Goal: Task Accomplishment & Management: Manage account settings

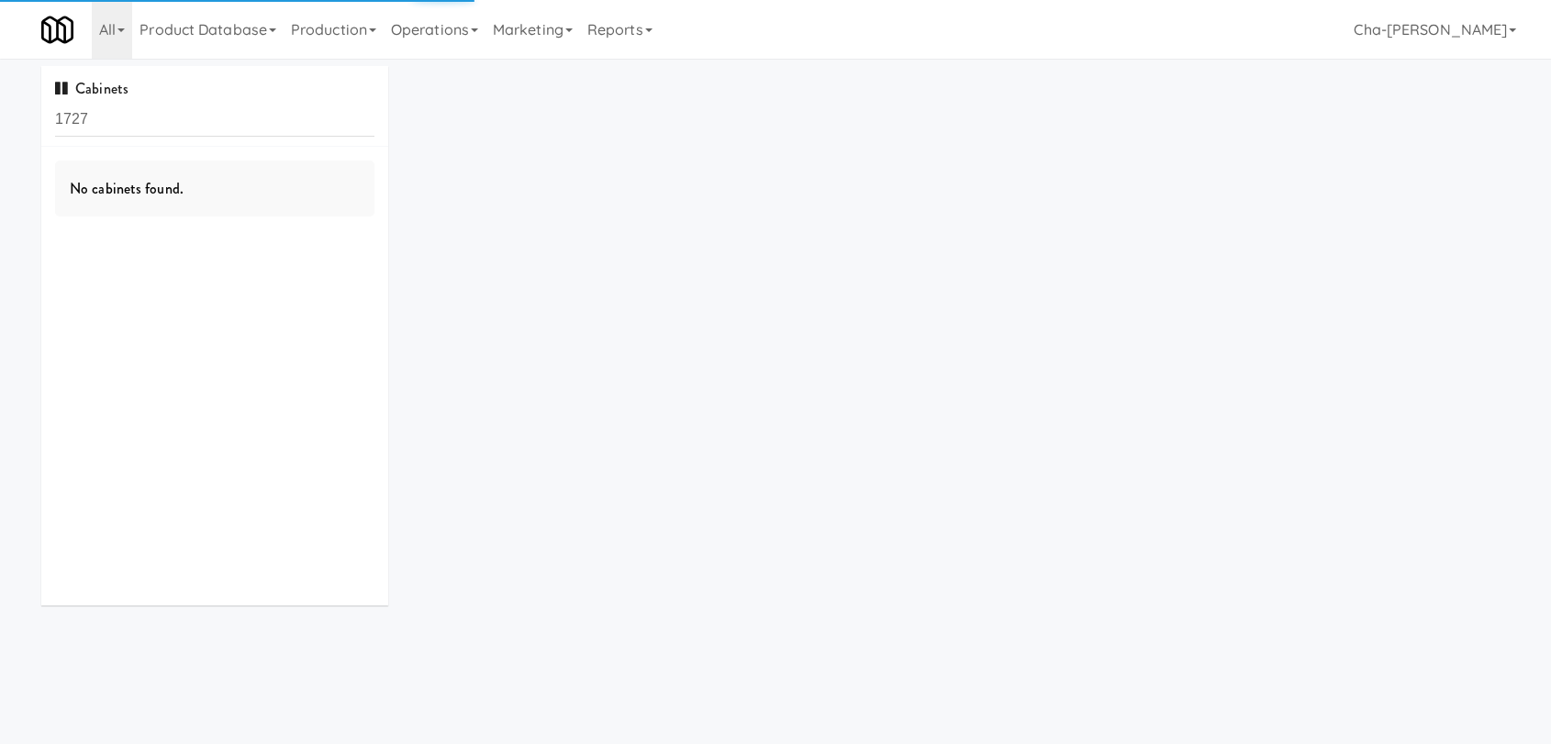
click at [197, 128] on input "1727" at bounding box center [214, 120] width 319 height 34
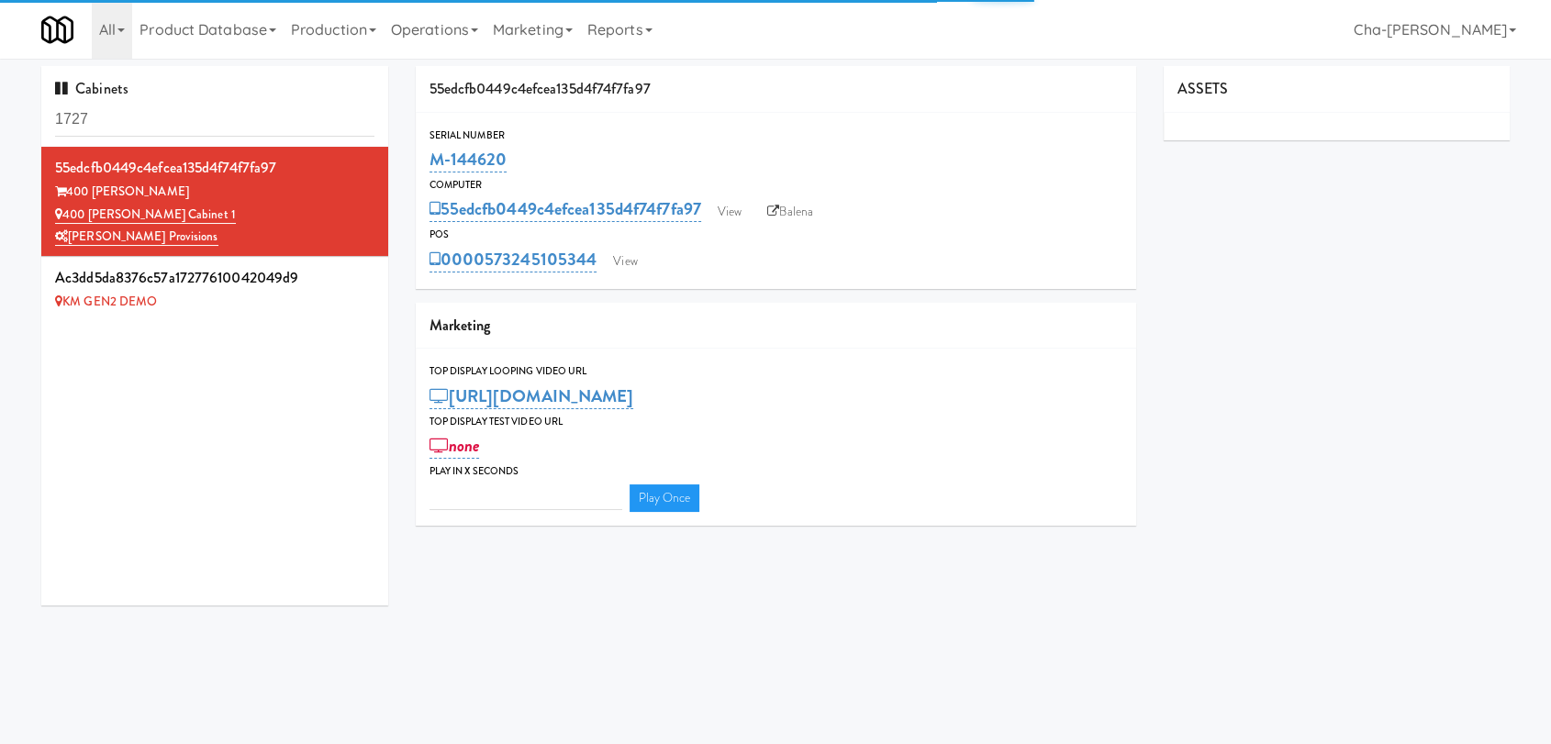
type input "1727M-150438"
click at [205, 119] on input "1727M-150438" at bounding box center [214, 120] width 319 height 34
type input "3"
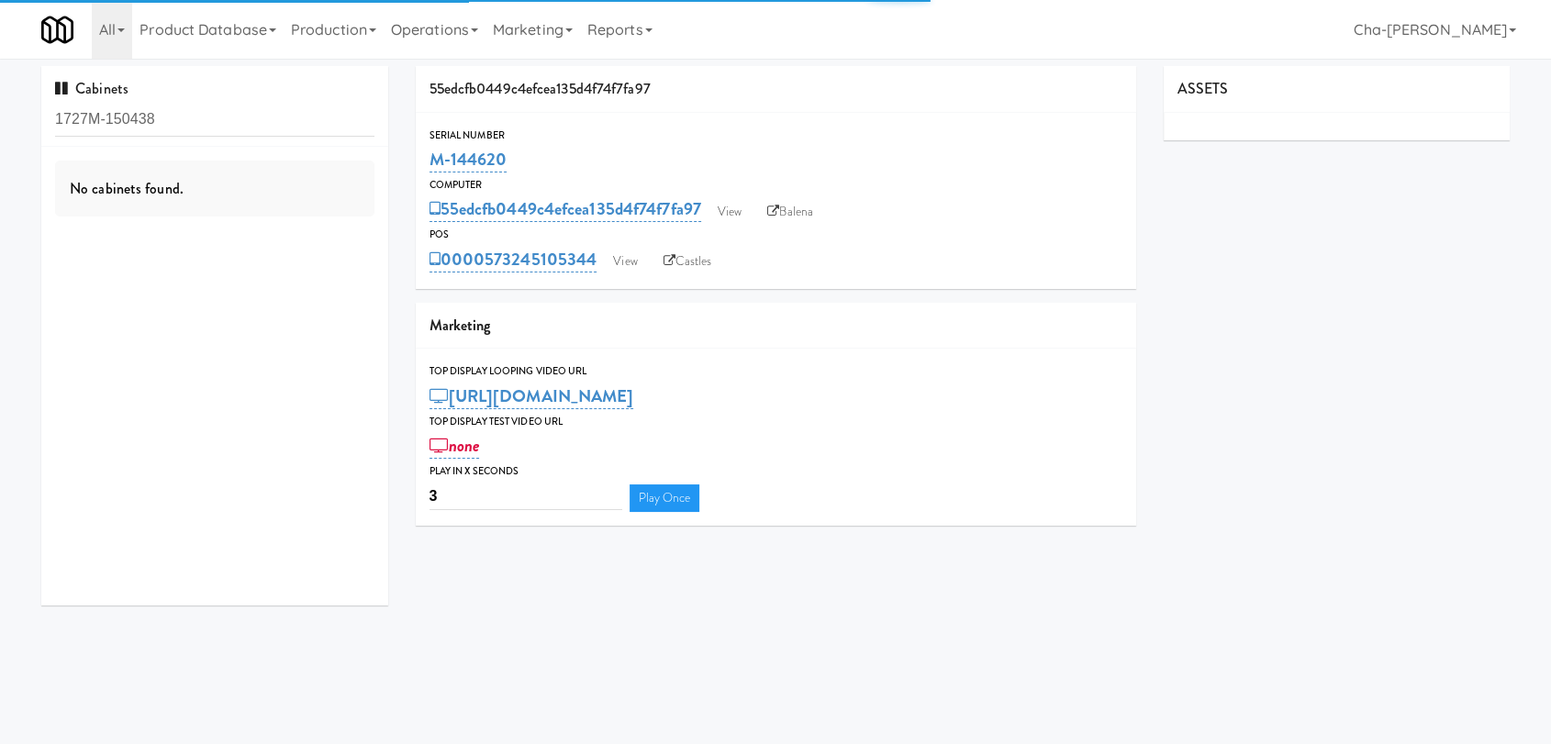
click at [205, 119] on input "1727M-150438" at bounding box center [214, 120] width 319 height 34
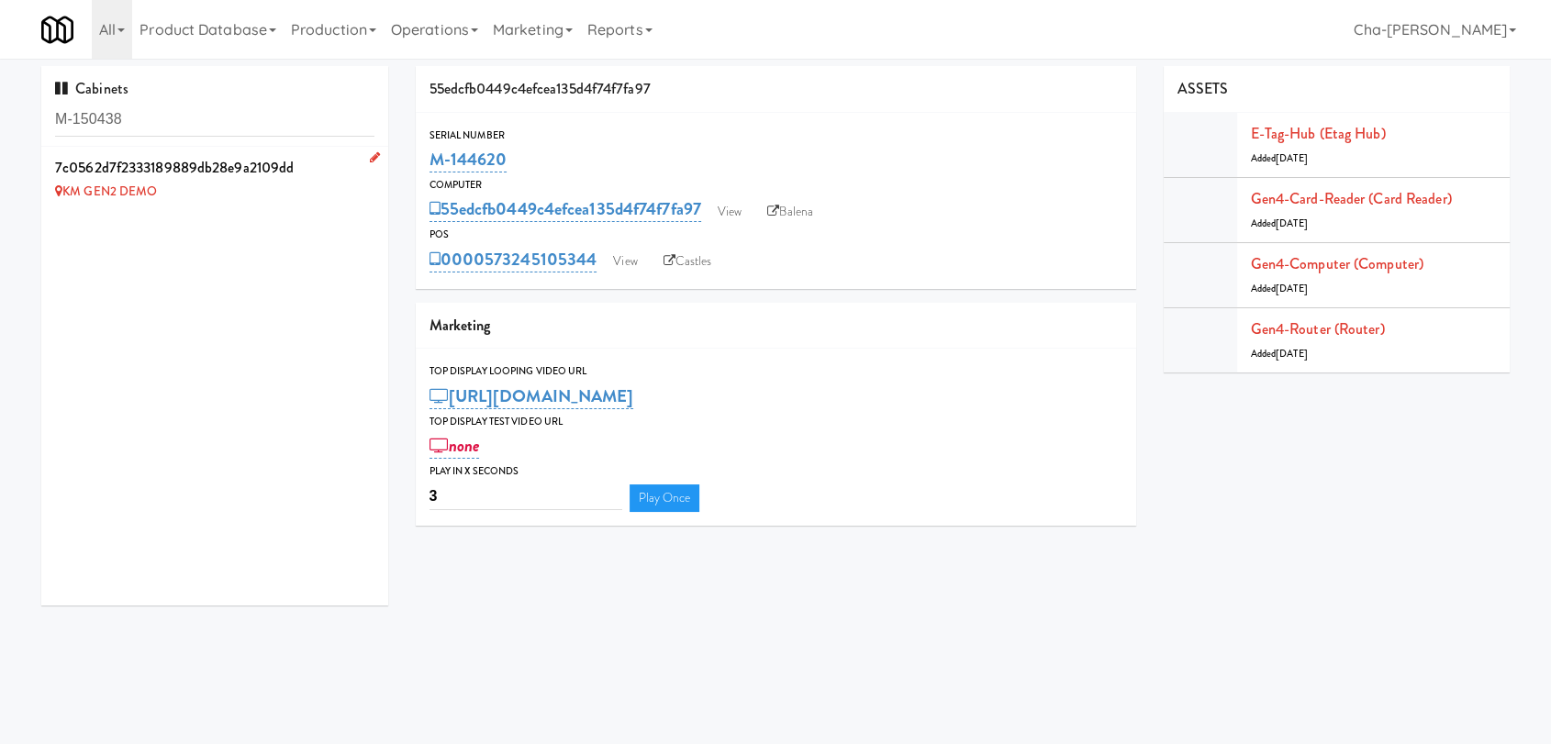
type input "M-150438"
click at [370, 156] on icon at bounding box center [375, 157] width 10 height 12
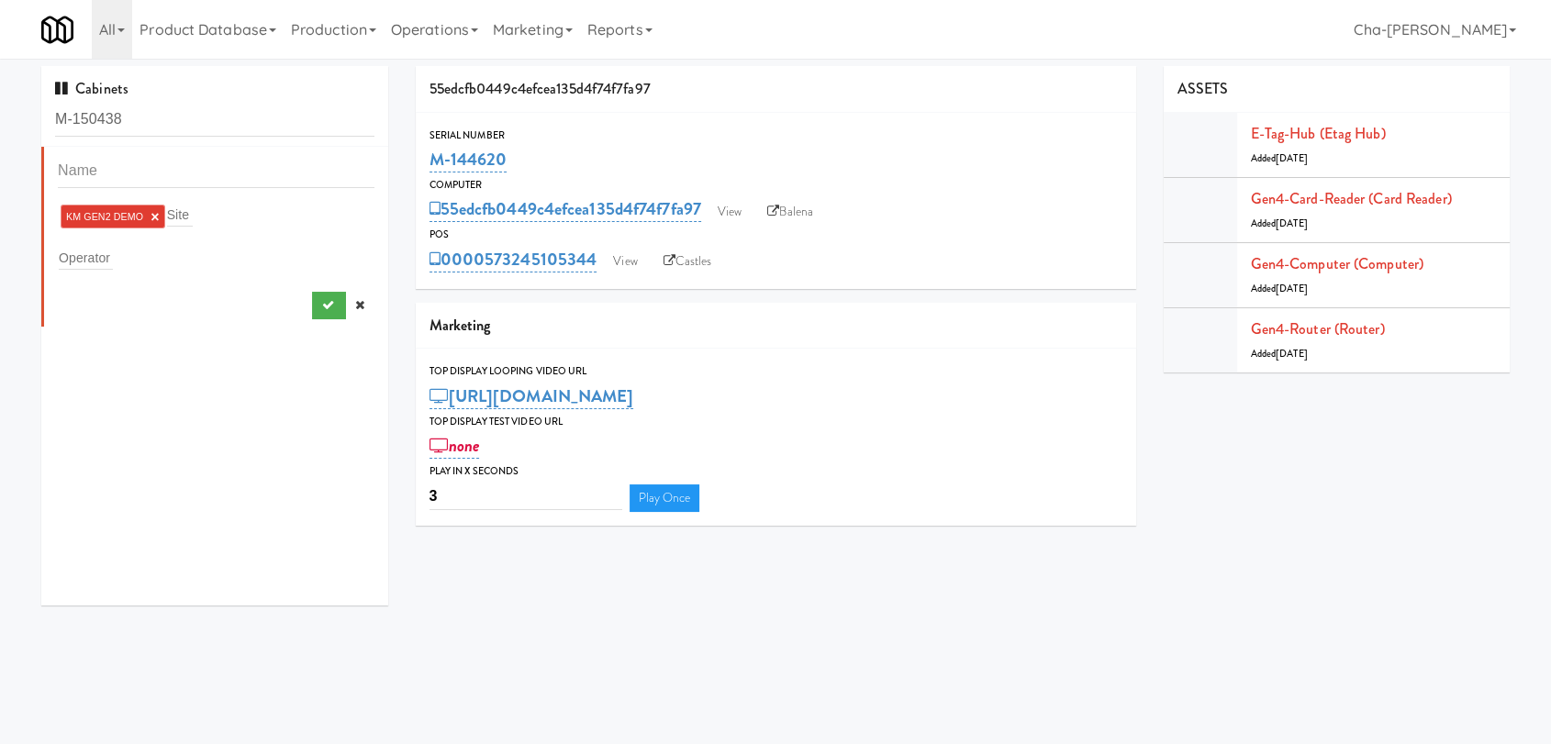
click at [154, 214] on link "×" at bounding box center [155, 217] width 8 height 16
click at [99, 251] on input "text" at bounding box center [86, 254] width 54 height 24
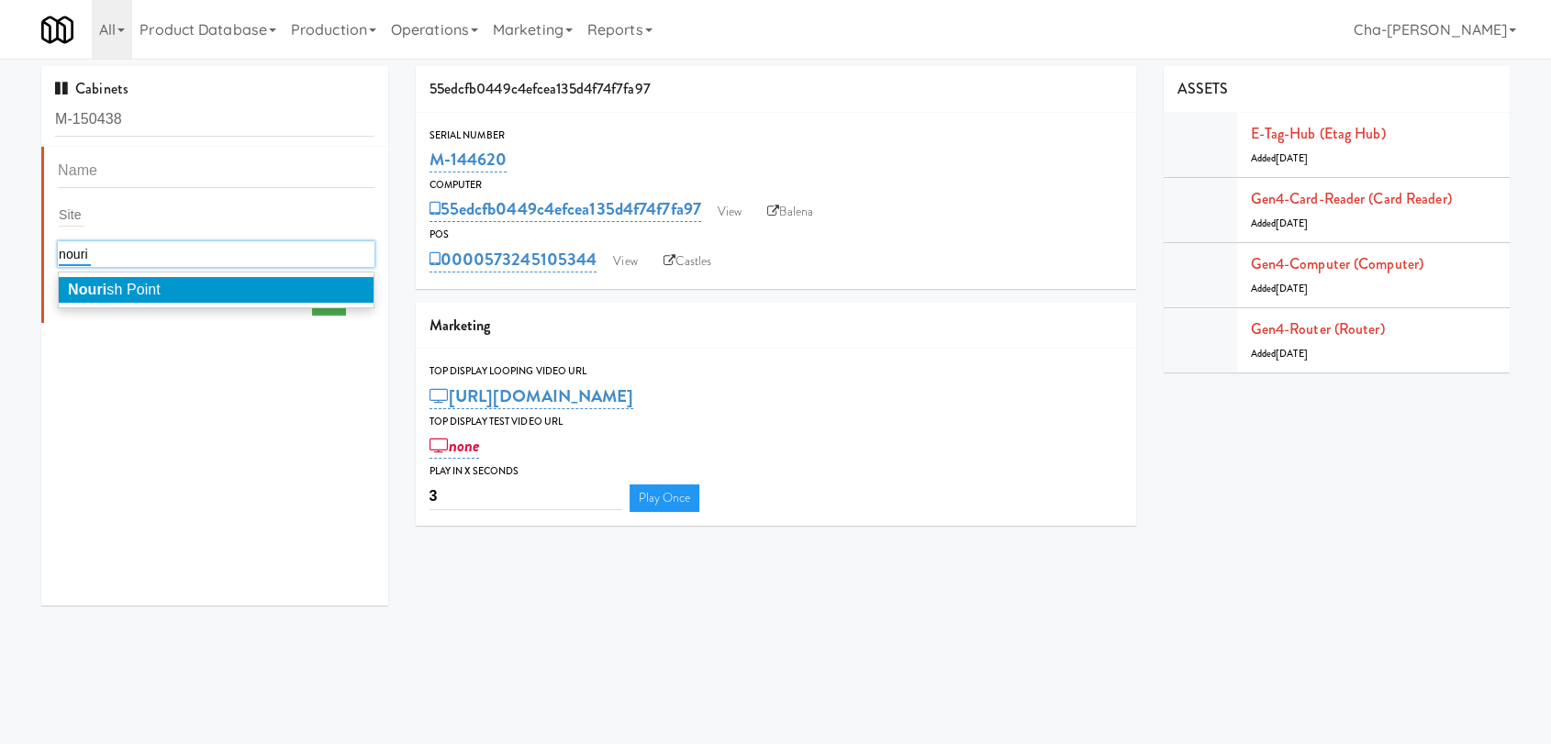
type input "nouri"
click at [228, 284] on li "Nouri sh Point" at bounding box center [216, 290] width 315 height 26
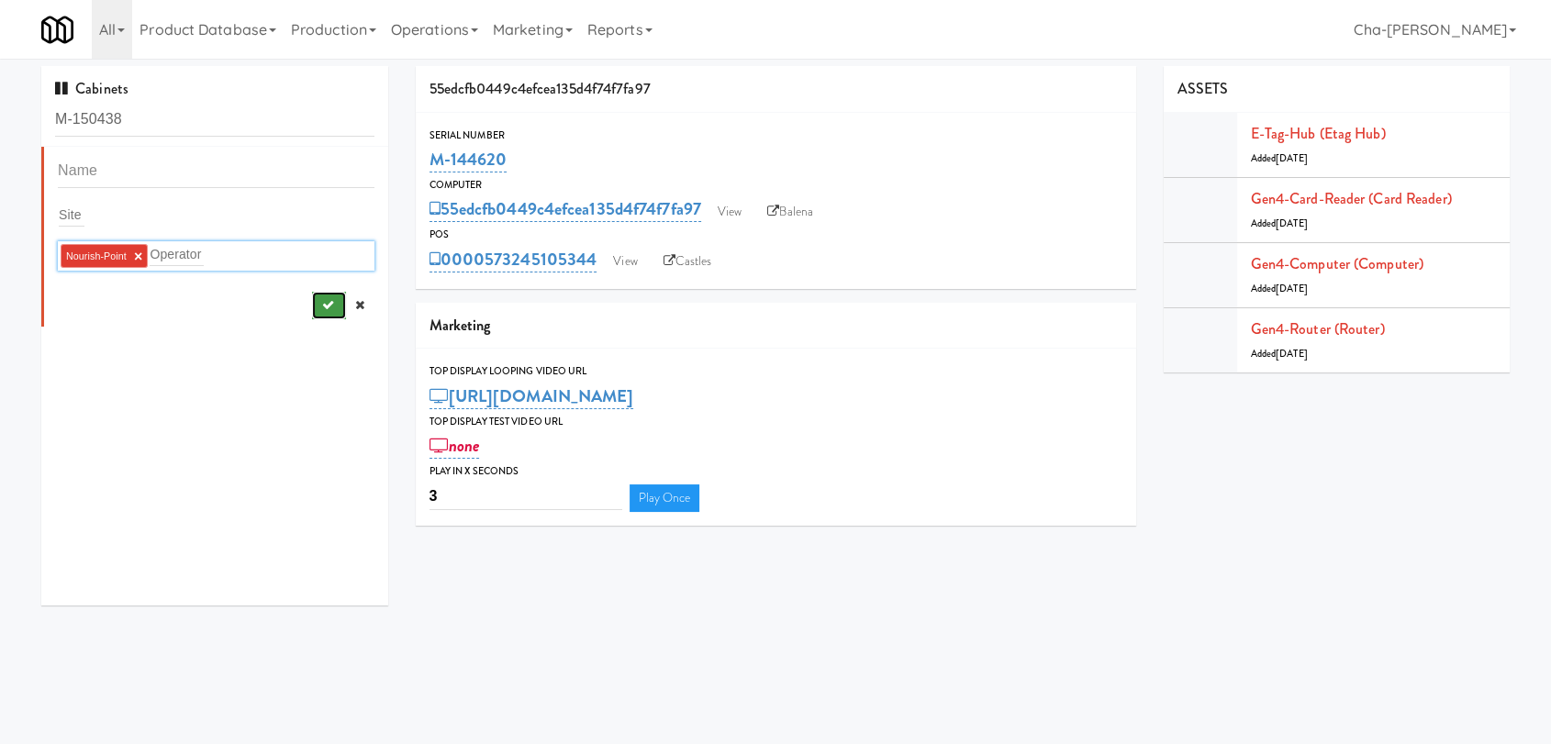
click at [321, 301] on icon "submit" at bounding box center [327, 305] width 12 height 12
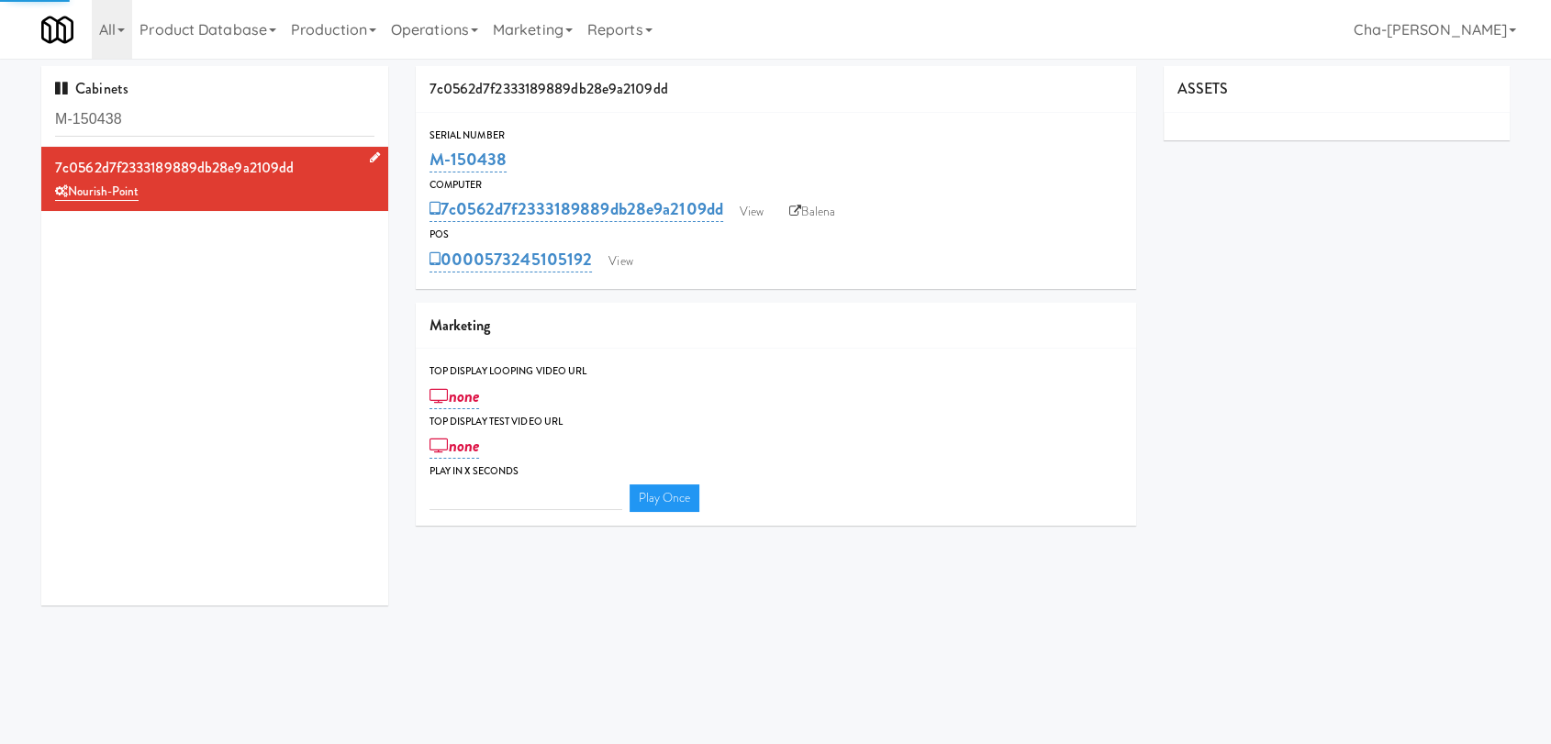
type input "3"
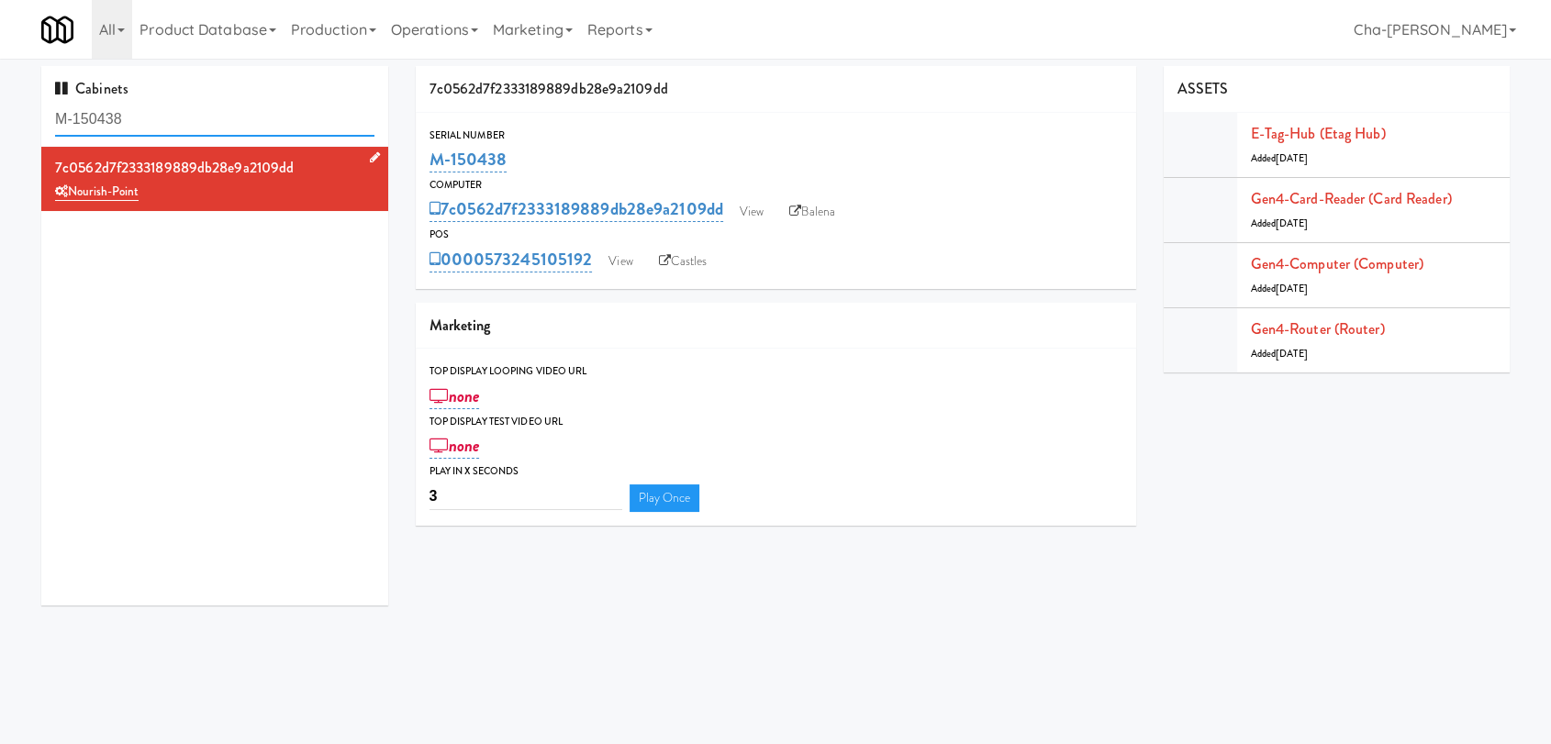
click at [159, 122] on input "M-150438" at bounding box center [214, 120] width 319 height 34
paste input "42152"
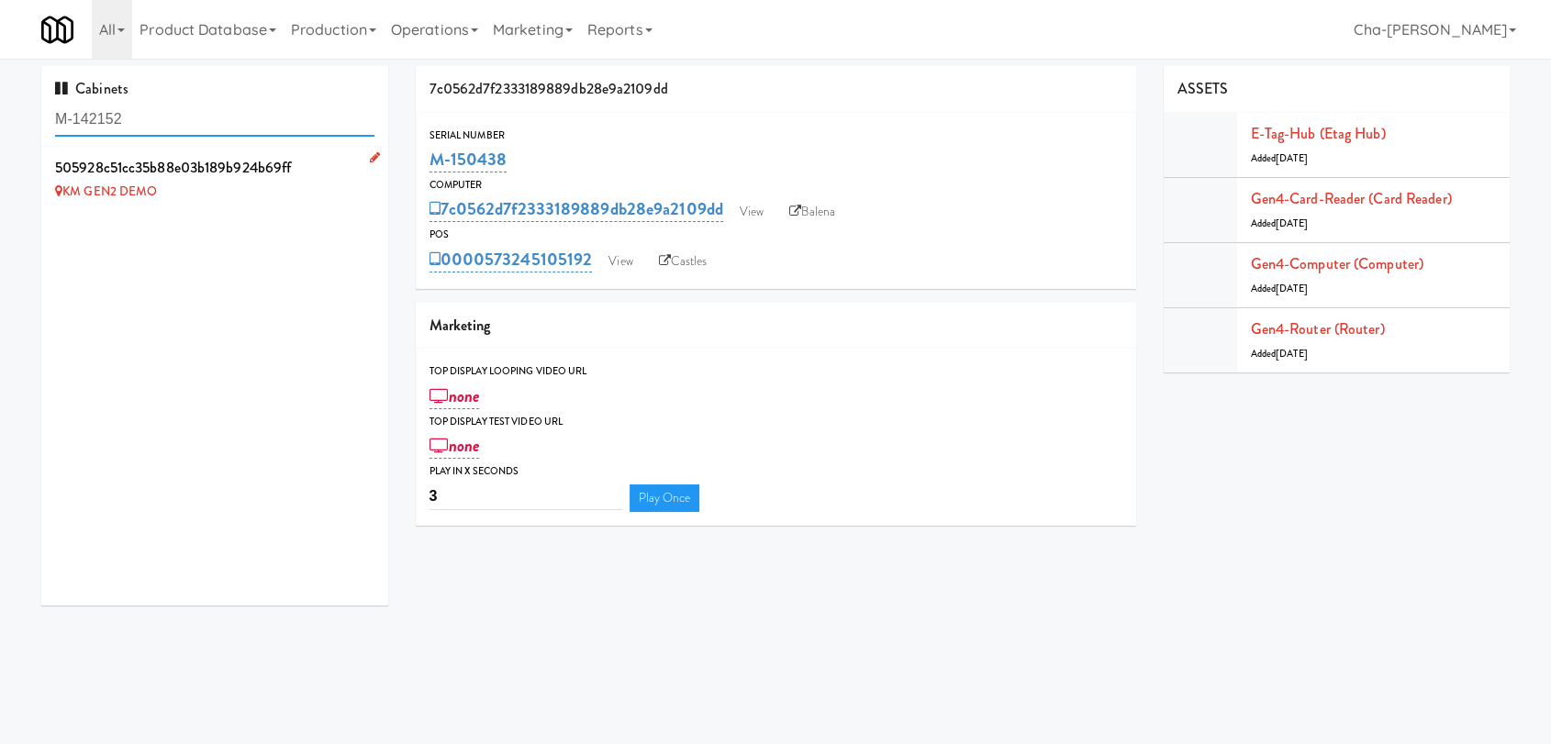
type input "M-142152"
click at [362, 155] on link at bounding box center [370, 158] width 17 height 23
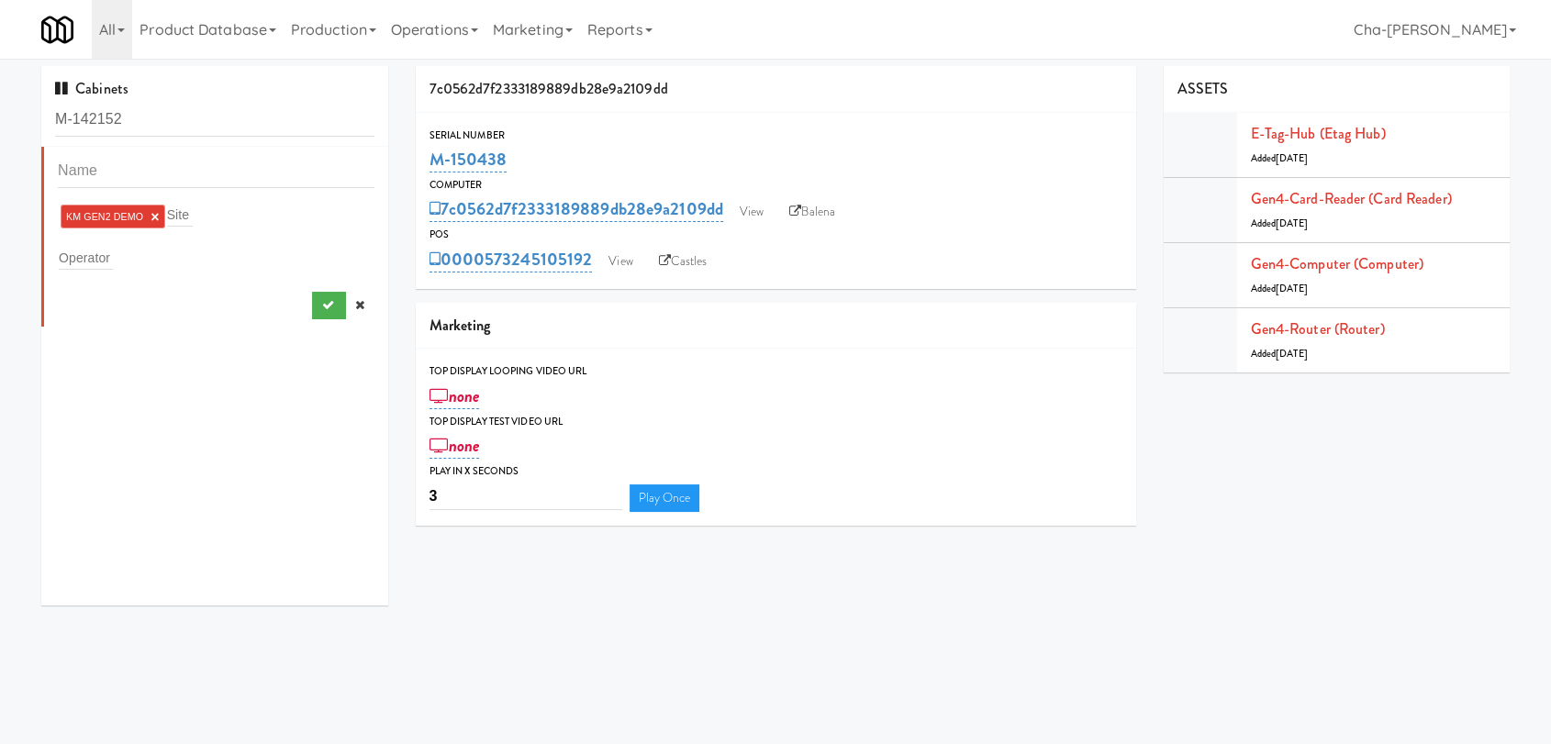
click at [154, 217] on link "×" at bounding box center [155, 217] width 8 height 16
click at [103, 247] on input "text" at bounding box center [86, 254] width 54 height 24
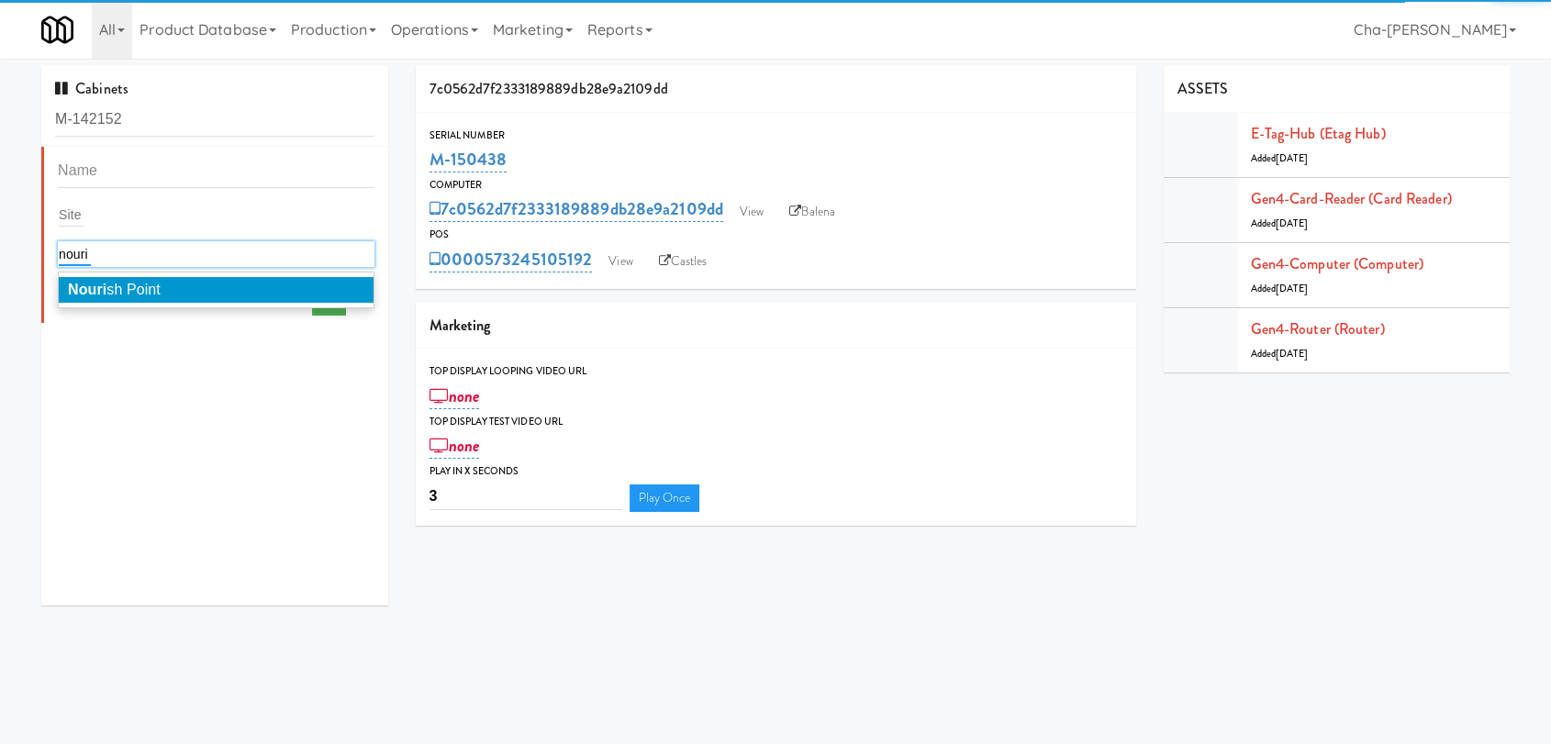
type input "nouri"
click at [142, 284] on span "Nouri sh Point" at bounding box center [114, 290] width 93 height 16
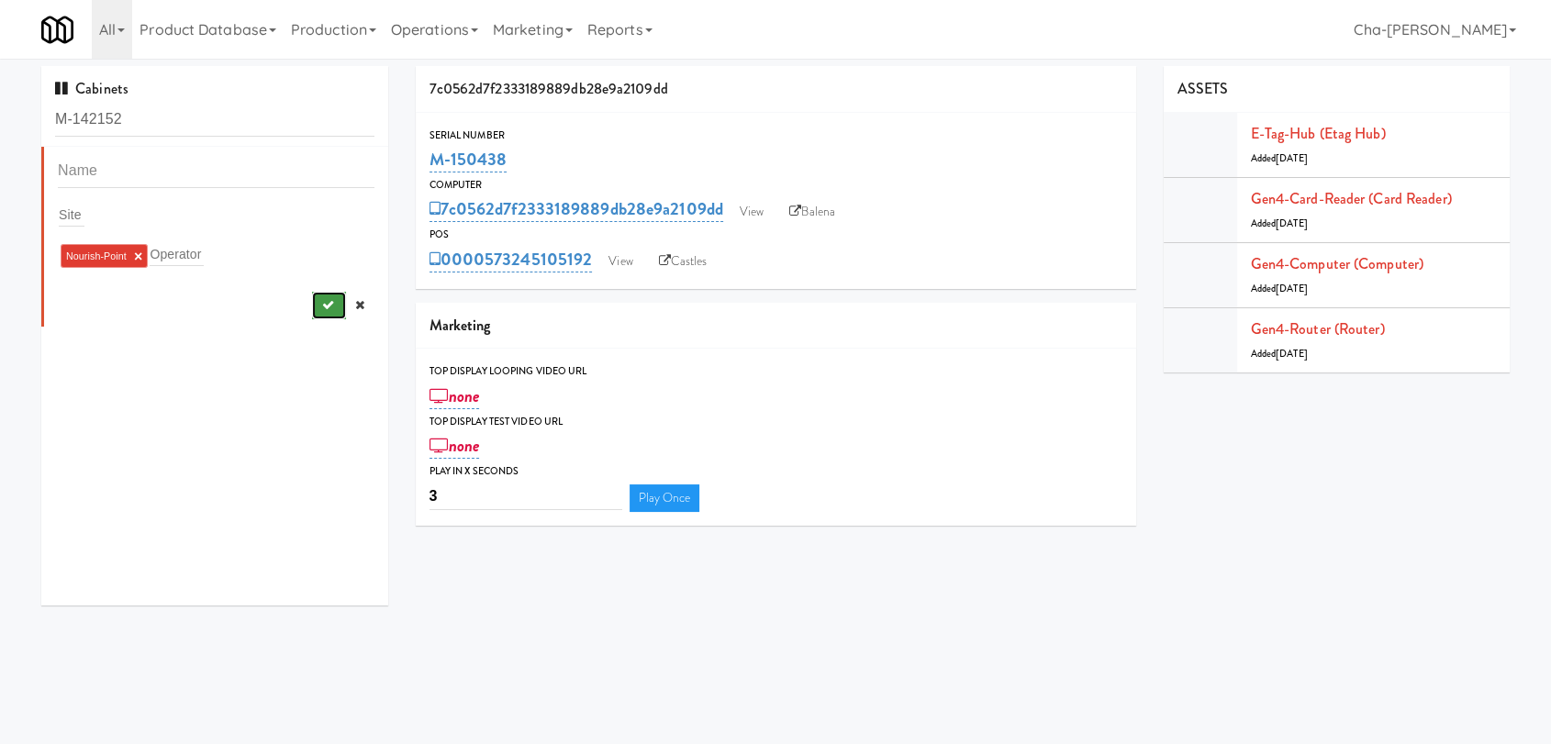
click at [322, 302] on button "submit" at bounding box center [329, 306] width 34 height 28
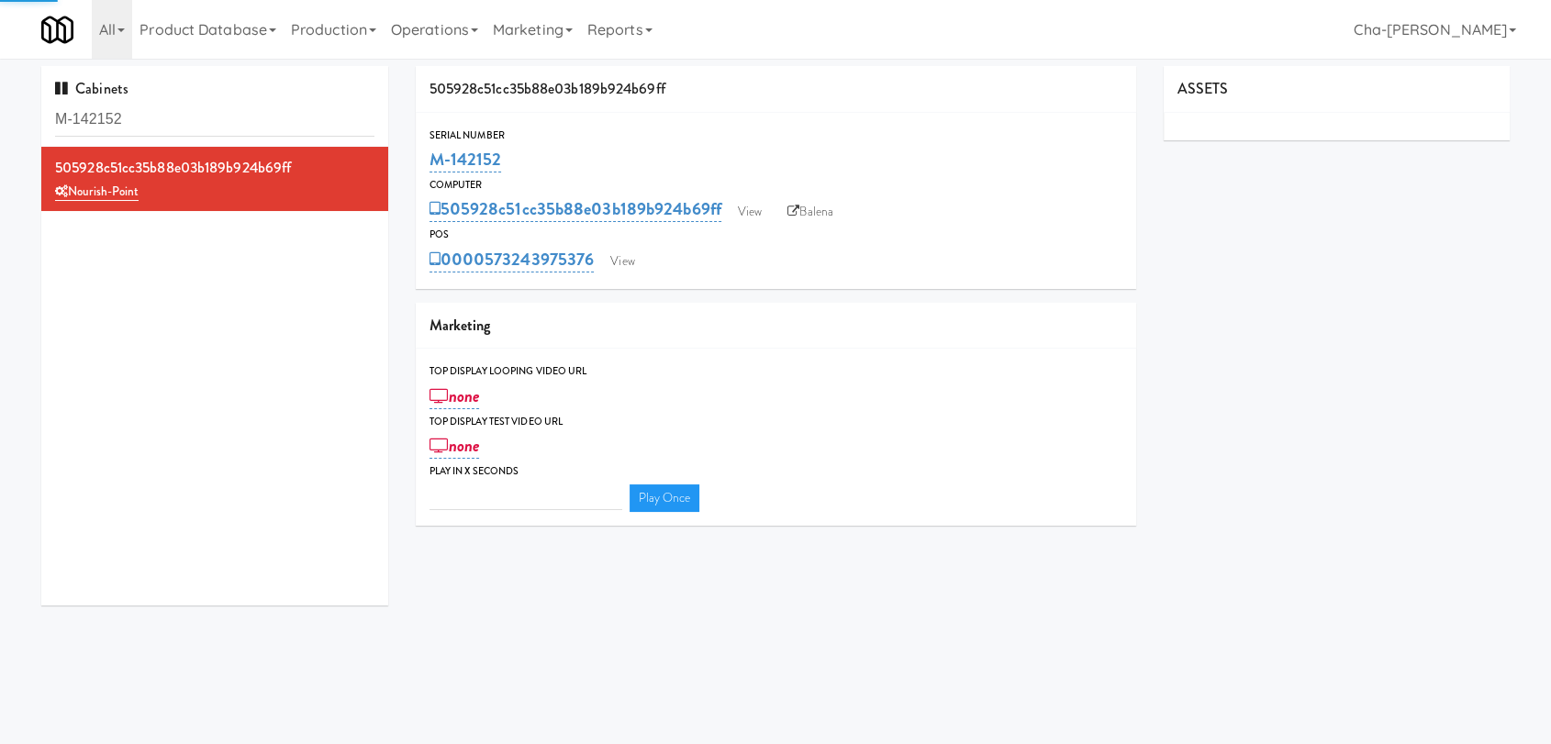
type input "3"
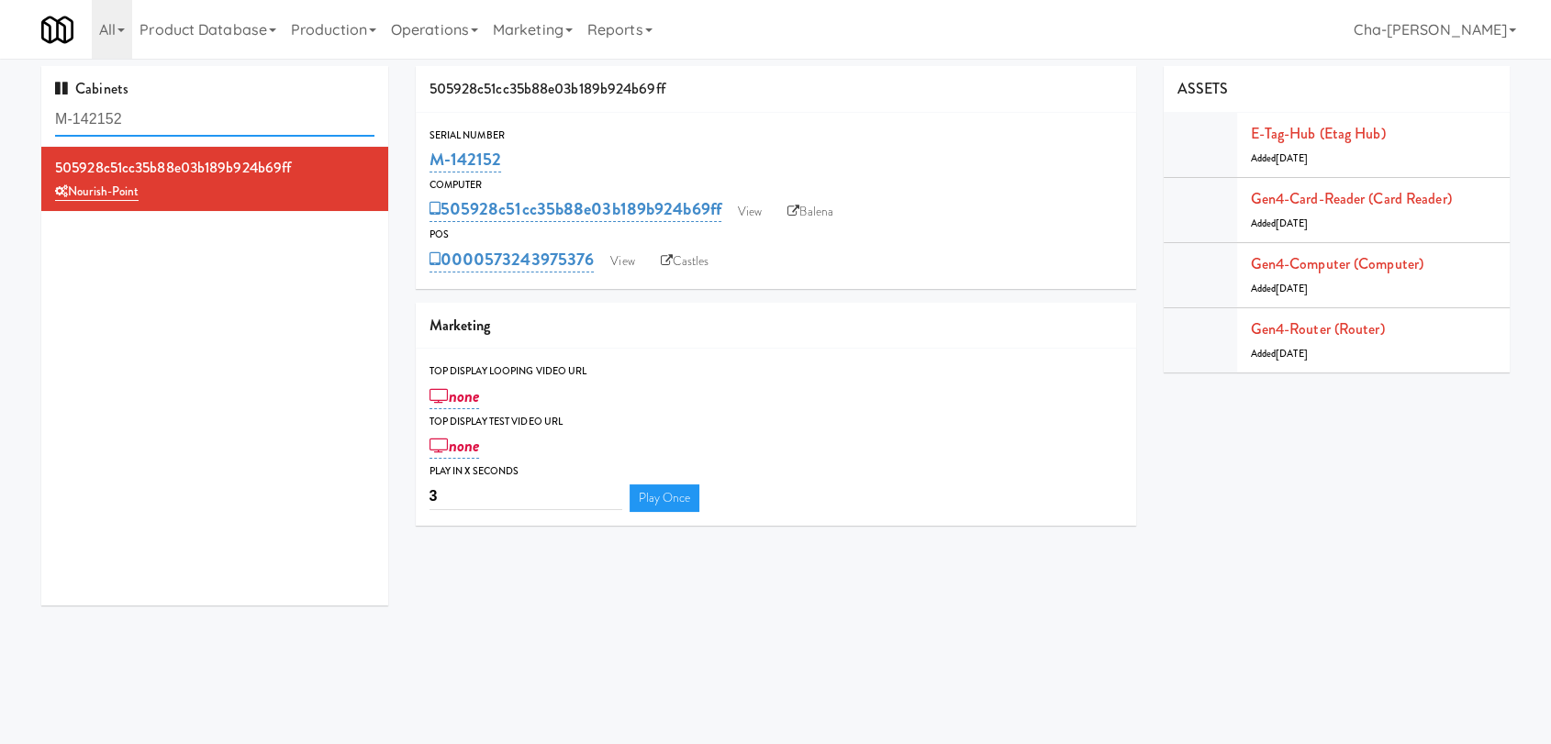
click at [219, 112] on input "M-142152" at bounding box center [214, 120] width 319 height 34
paste input "142147"
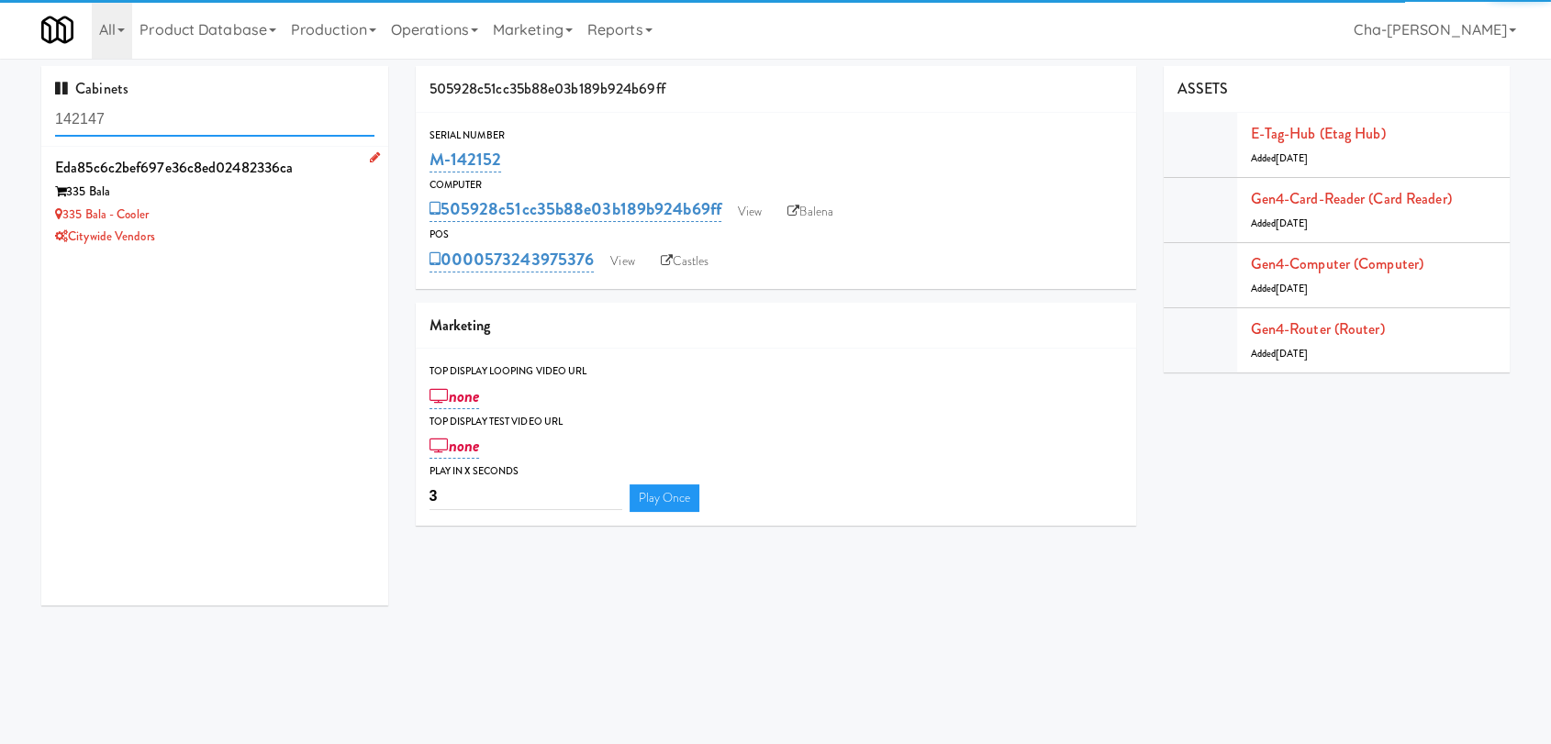
type input "142147"
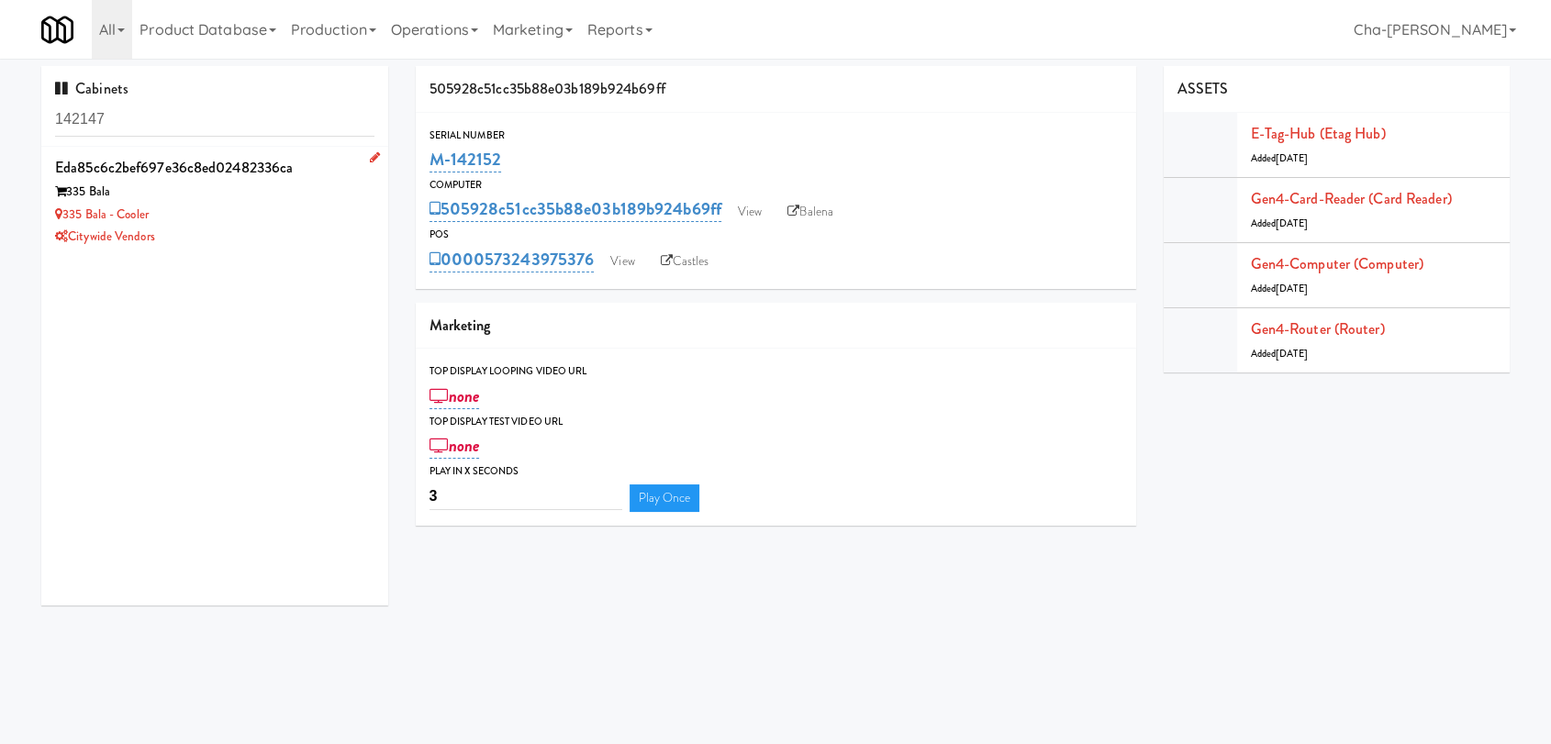
click at [269, 200] on div "335 Bala" at bounding box center [214, 192] width 319 height 23
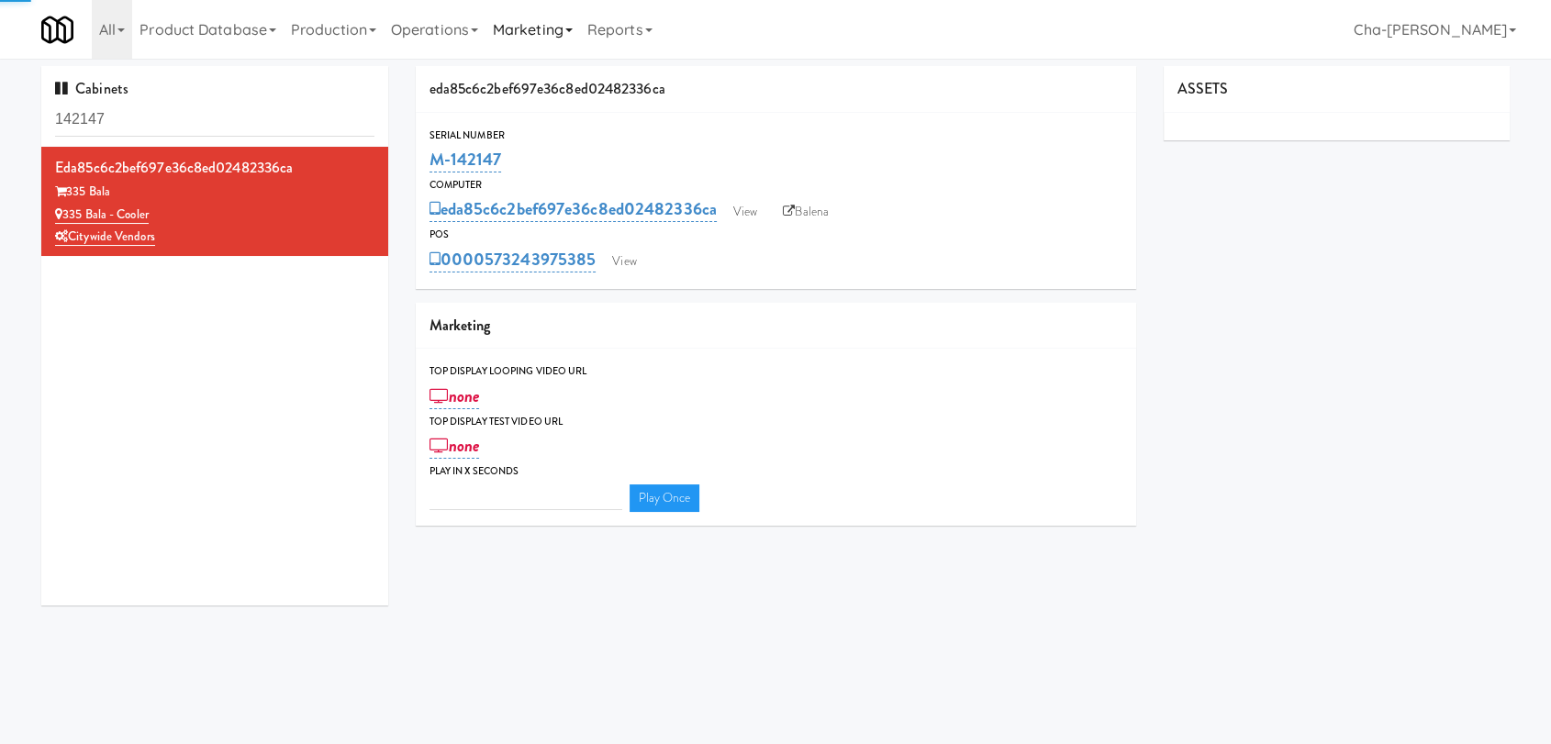
type input "3"
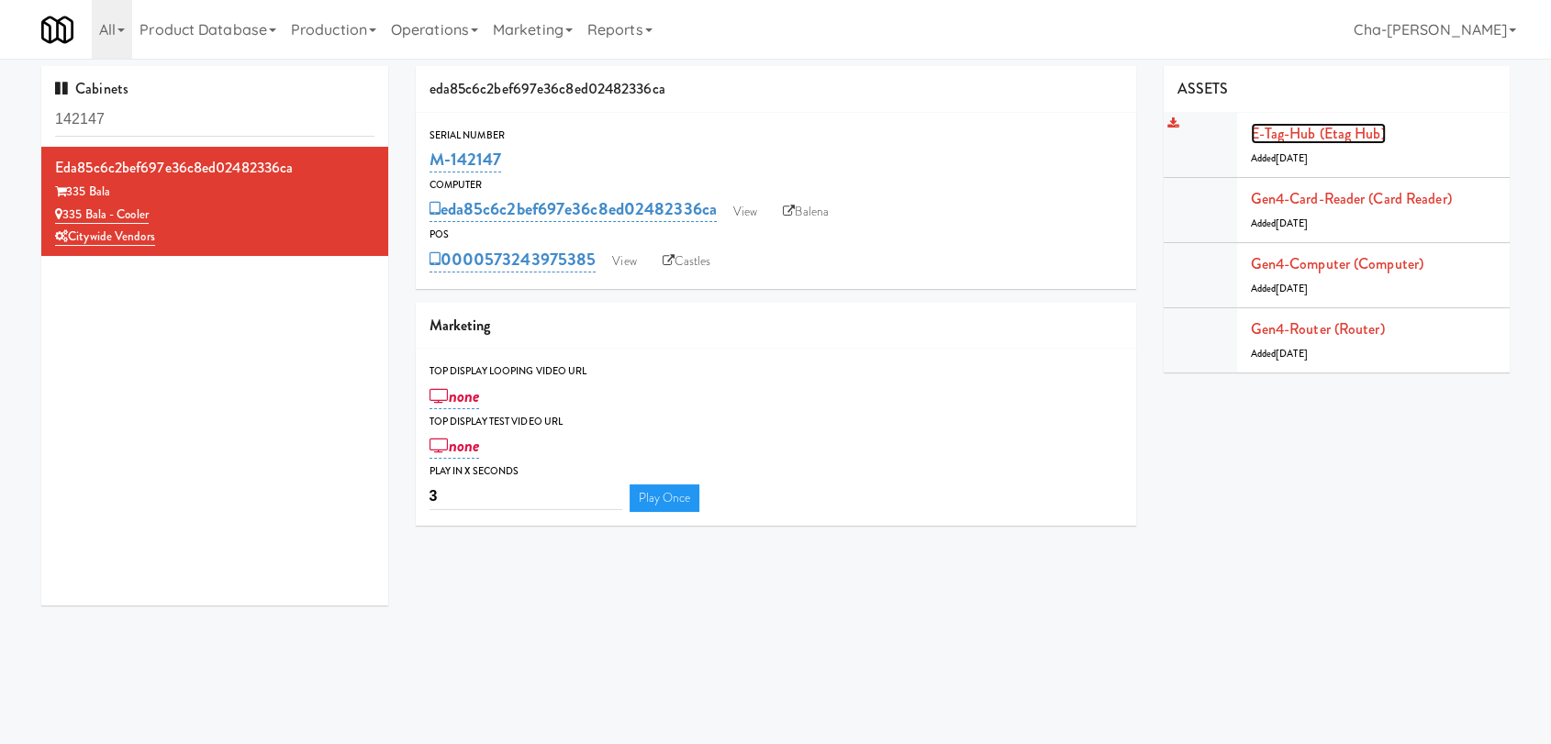
click at [1271, 139] on link "E-tag-hub (Etag Hub)" at bounding box center [1318, 133] width 135 height 21
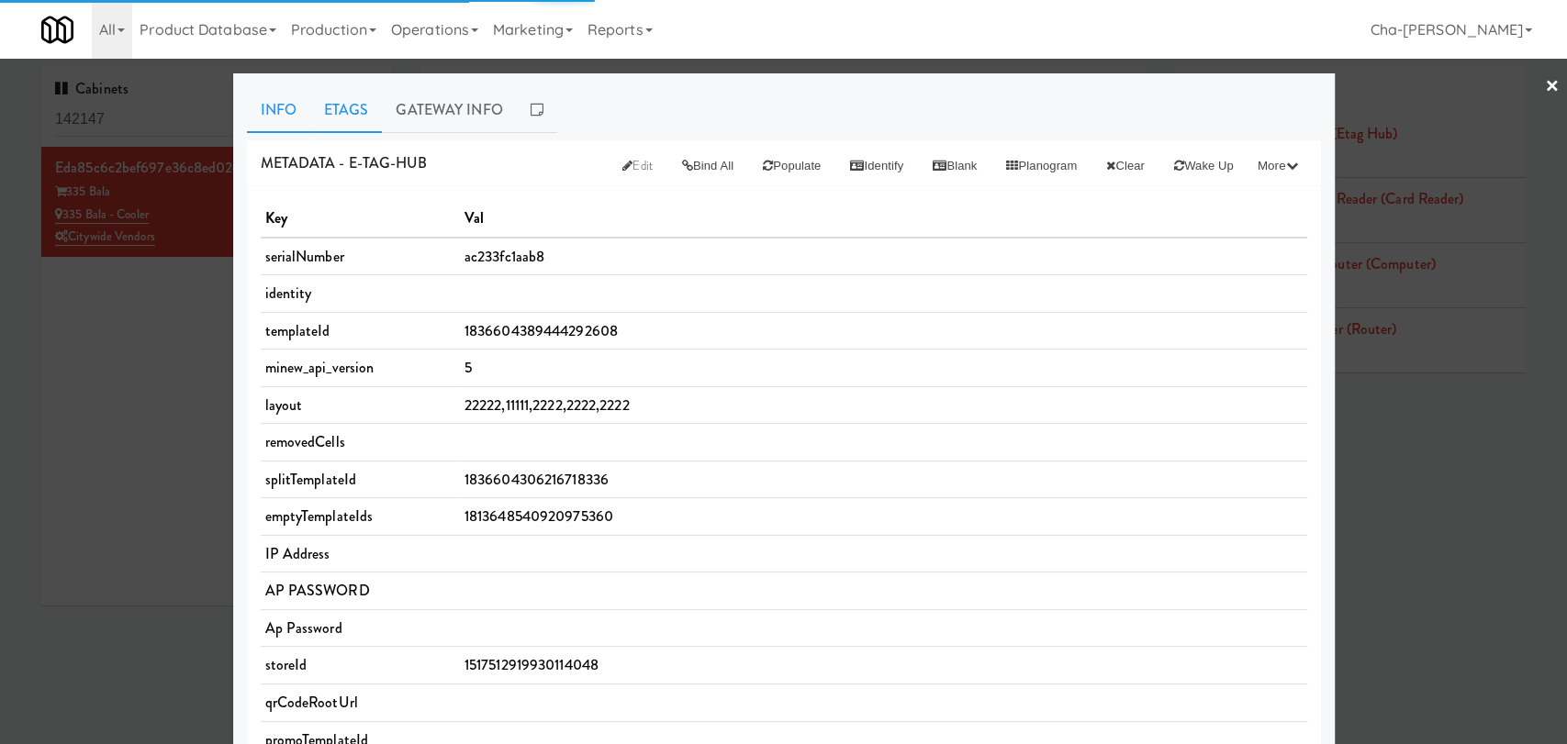
click at [346, 103] on link "Etags" at bounding box center [346, 110] width 72 height 46
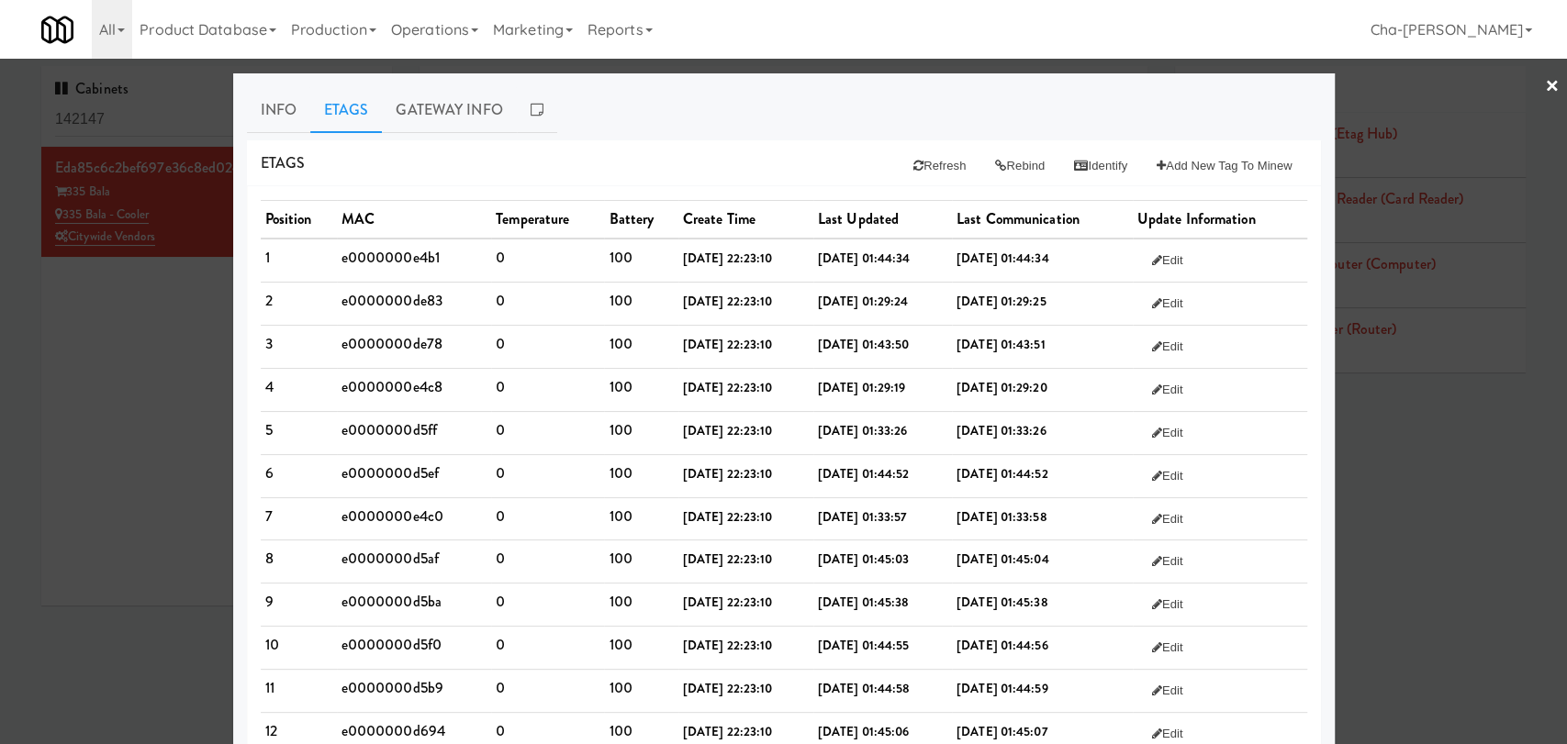
click at [389, 260] on td "e0000000e4b1" at bounding box center [414, 260] width 155 height 43
copy td "e0000000e4b1"
click at [371, 286] on td "e0000000de83" at bounding box center [414, 303] width 155 height 43
click at [385, 296] on td "e0000000de83" at bounding box center [414, 303] width 155 height 43
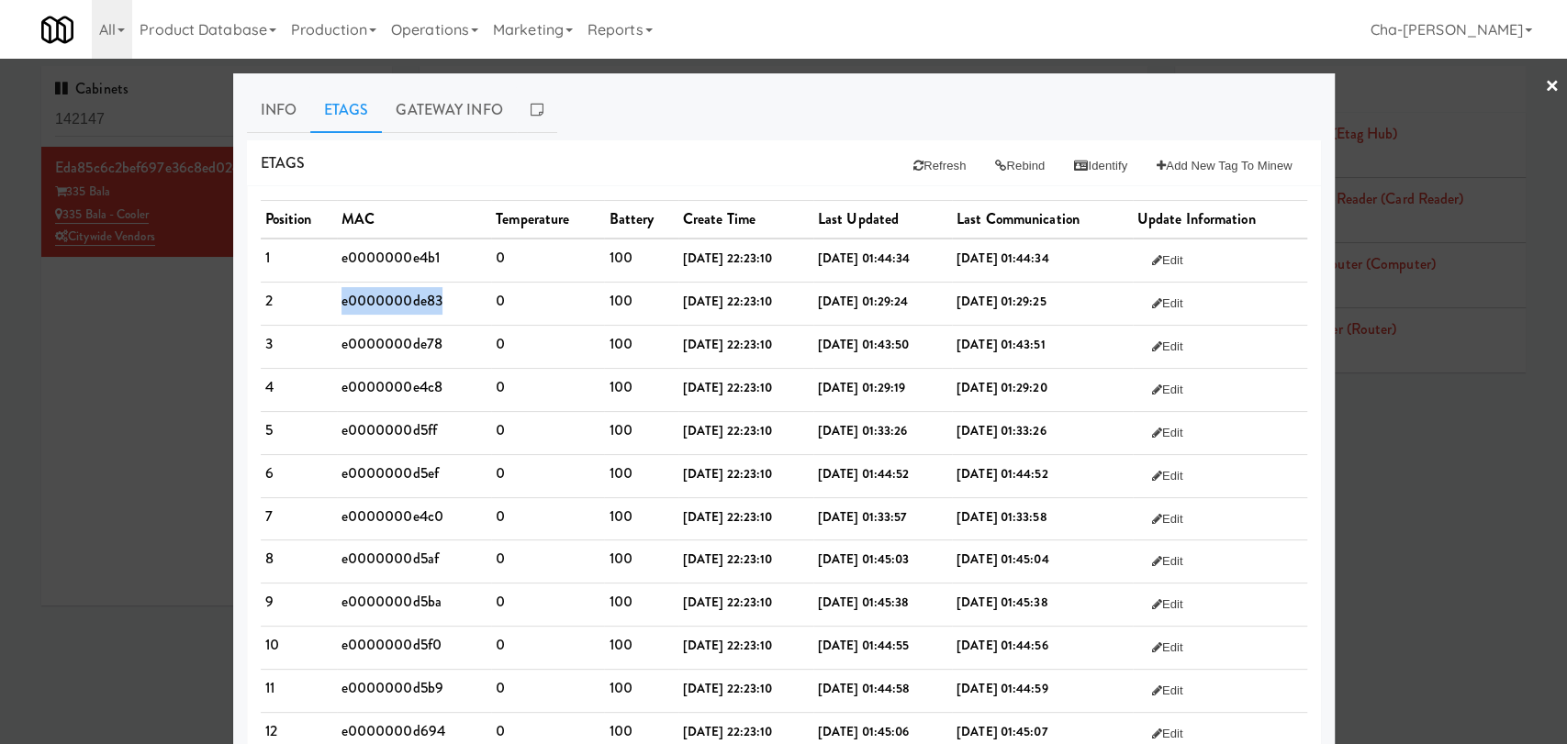
click at [385, 296] on td "e0000000de83" at bounding box center [414, 303] width 155 height 43
copy td "e0000000de83"
click at [389, 340] on td "e0000000de78" at bounding box center [414, 346] width 155 height 43
copy td "0"
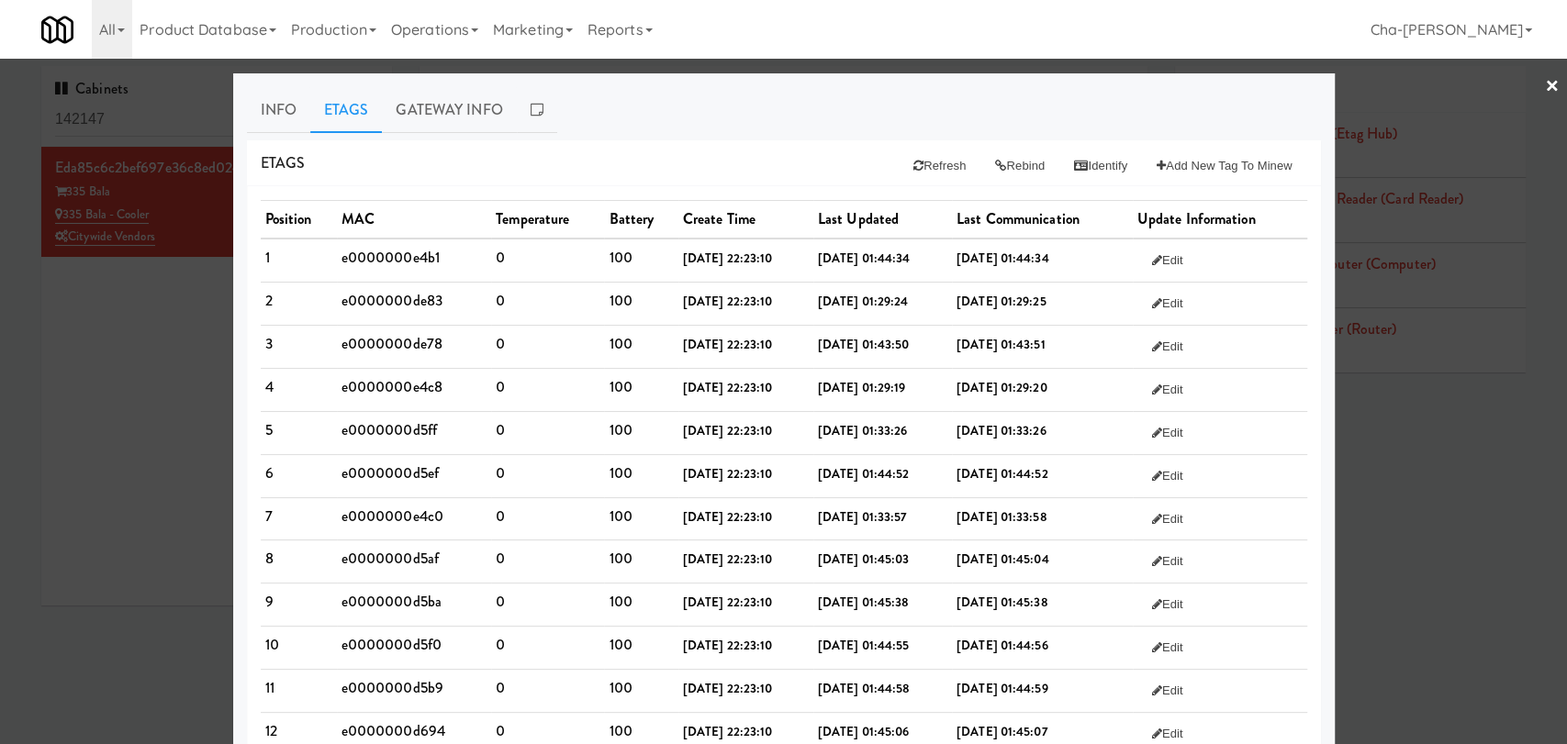
click at [407, 336] on td "e0000000de78" at bounding box center [414, 346] width 155 height 43
copy td "e0000000de78"
click at [402, 383] on td "e0000000e4c8" at bounding box center [414, 389] width 155 height 43
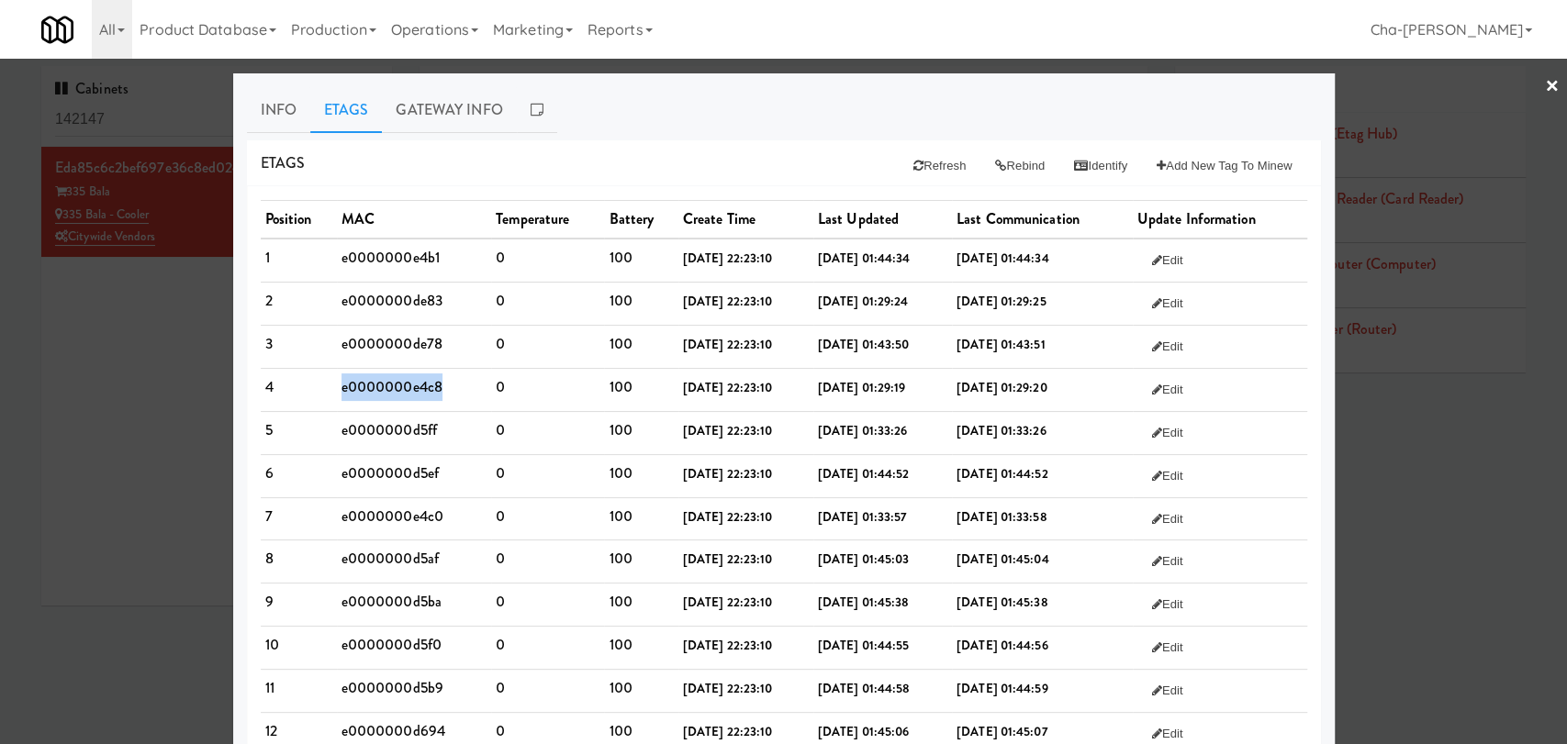
copy td "e0000000e4c8"
click at [395, 423] on td "e0000000d5ff" at bounding box center [414, 432] width 155 height 43
copy td "e0000000d5ff"
click at [393, 472] on td "e0000000d5ef" at bounding box center [414, 475] width 155 height 43
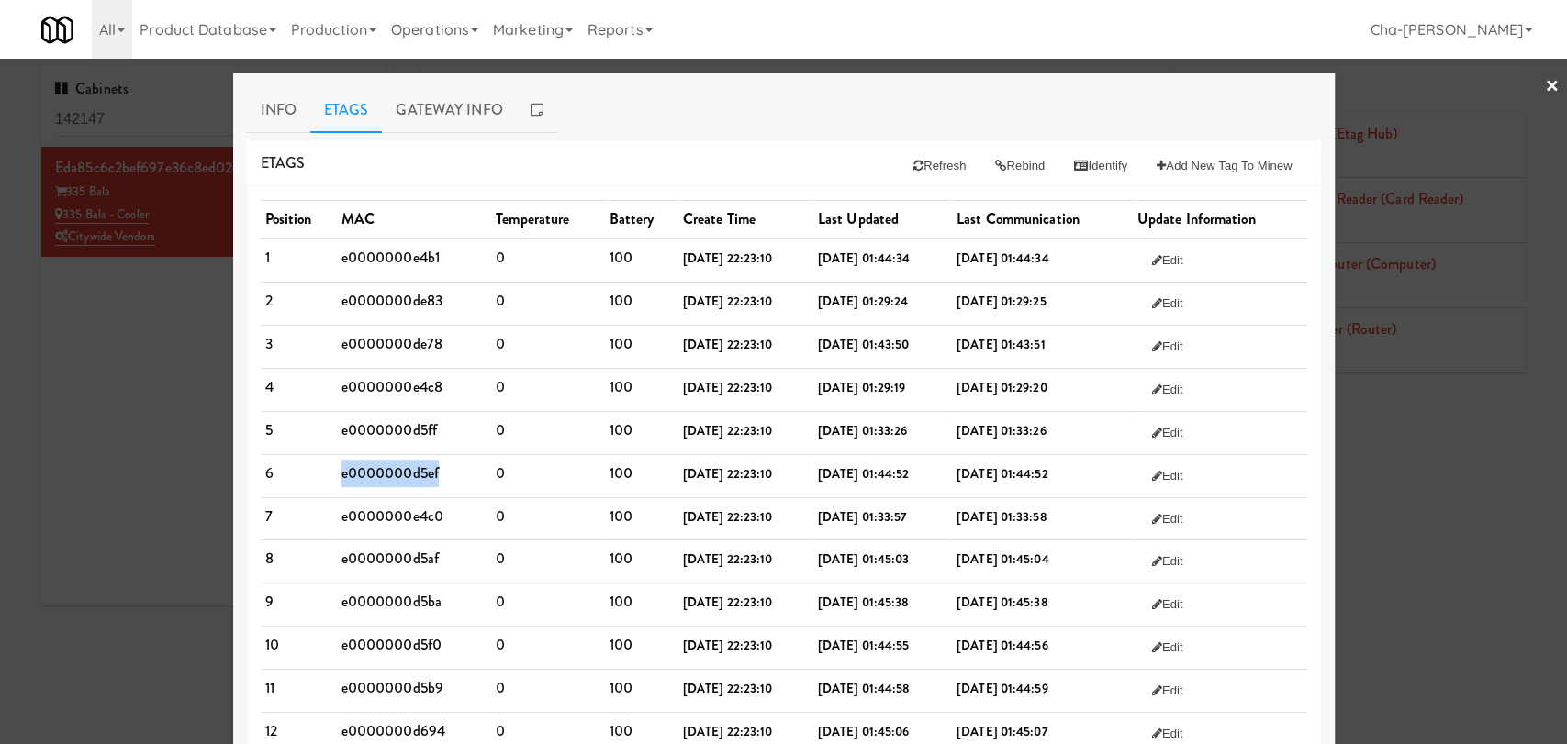
click at [393, 472] on td "e0000000d5ef" at bounding box center [414, 475] width 155 height 43
copy td "e0000000d5ef"
click at [407, 517] on td "e0000000e4c0" at bounding box center [414, 518] width 155 height 43
copy td "e0000000e4c0"
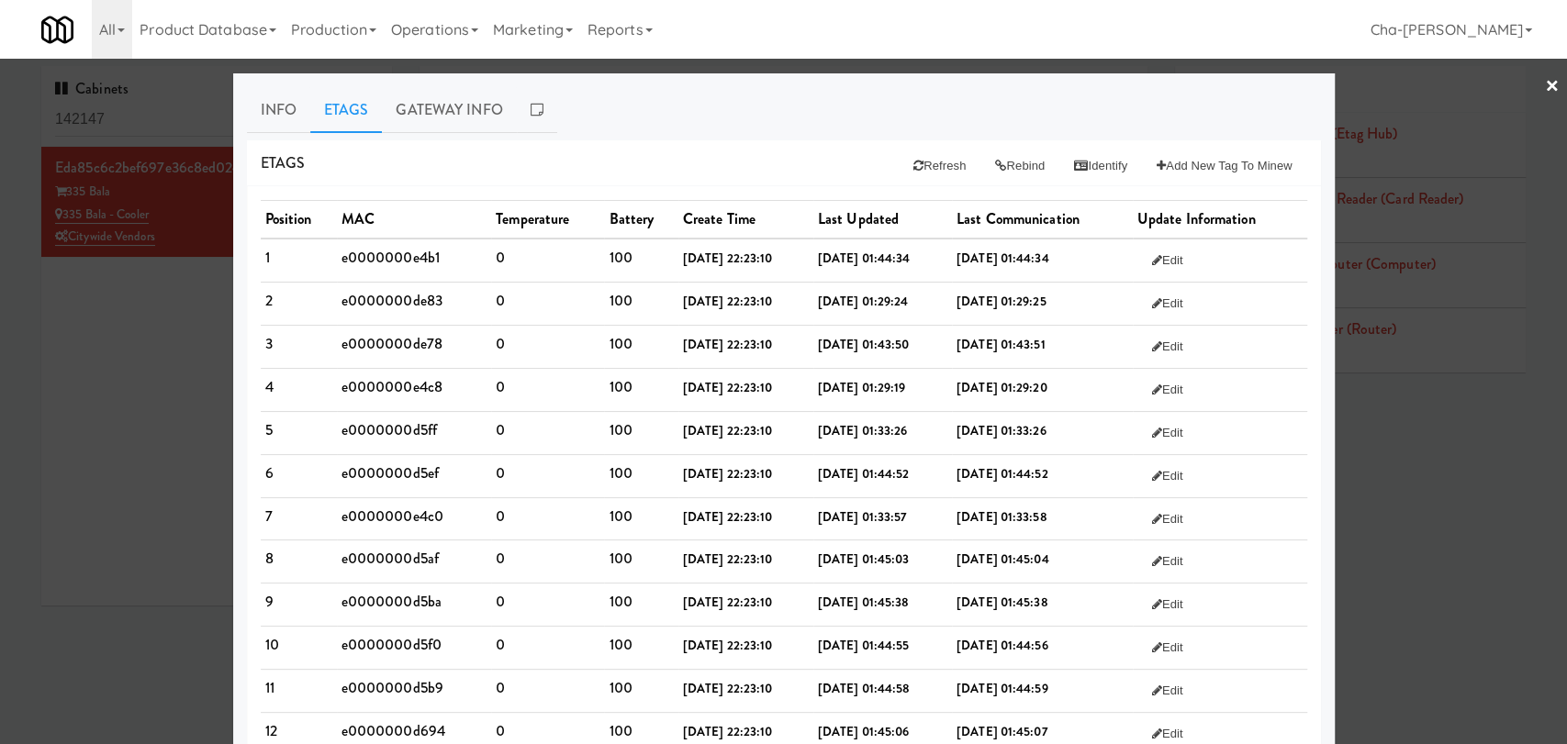
click at [385, 558] on td "e0000000d5af" at bounding box center [414, 562] width 155 height 43
copy td "e0000000d5af"
click at [407, 597] on td "e0000000d5ba" at bounding box center [414, 605] width 155 height 43
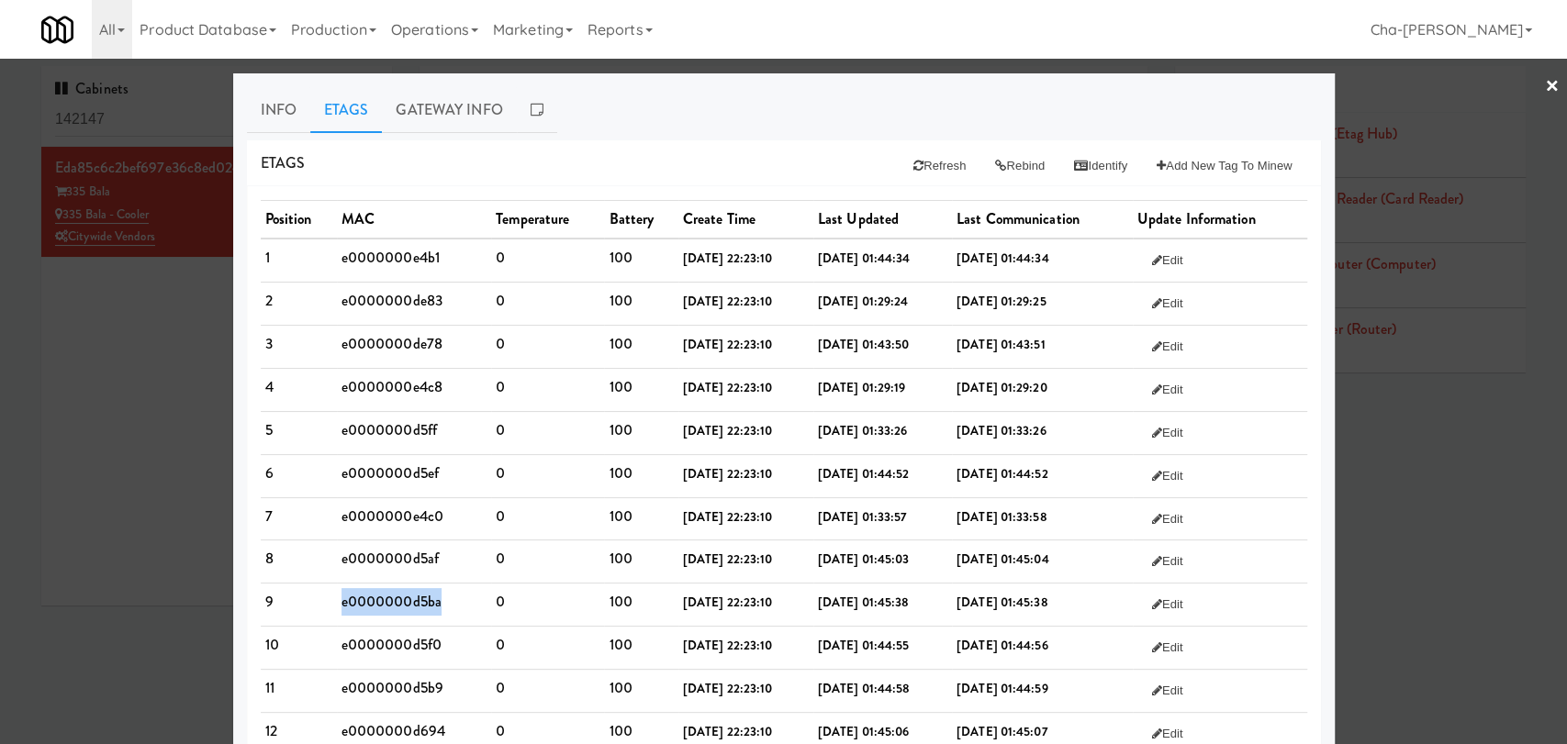
copy td "e0000000d5ba"
click at [397, 648] on td "e0000000d5f0" at bounding box center [414, 648] width 155 height 43
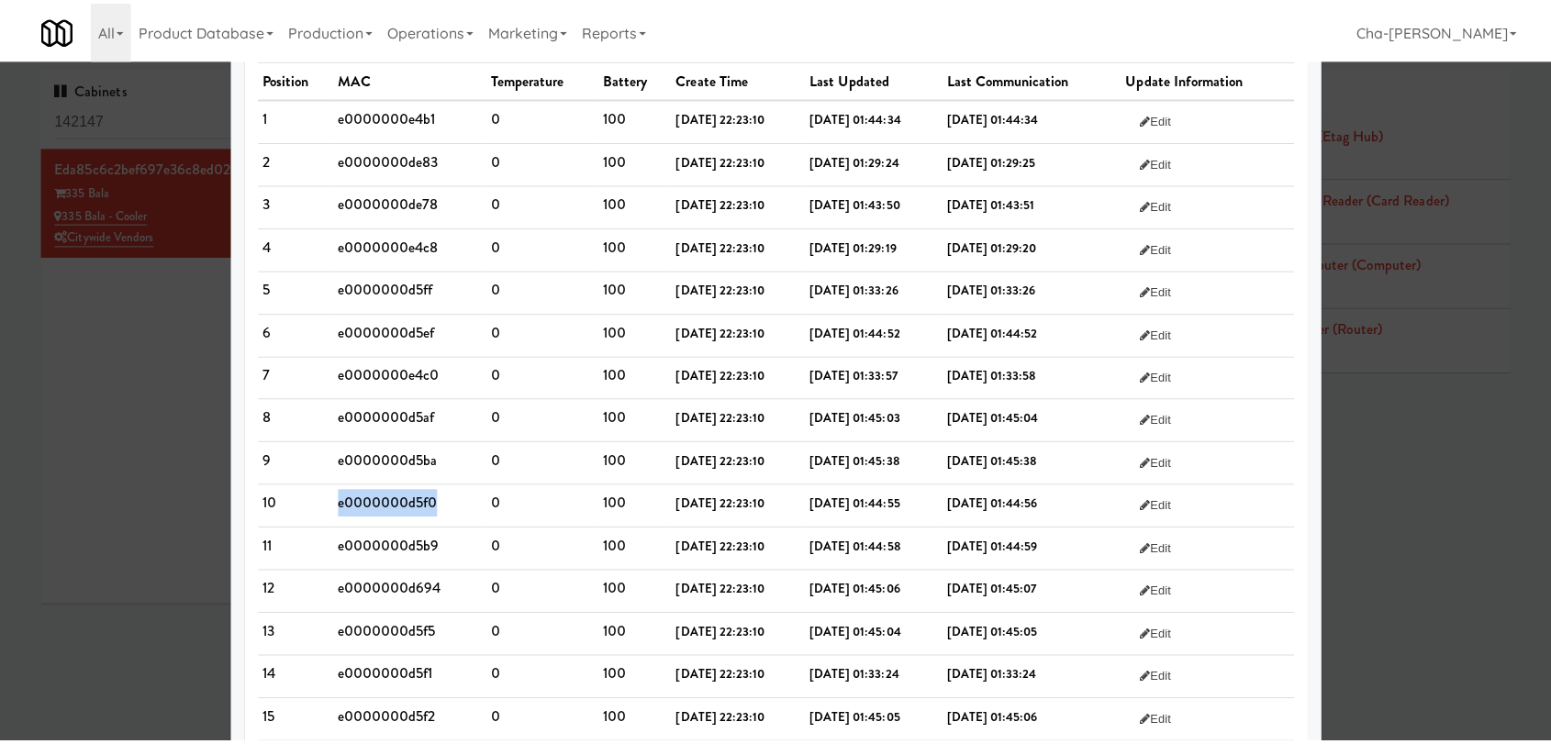
scroll to position [306, 0]
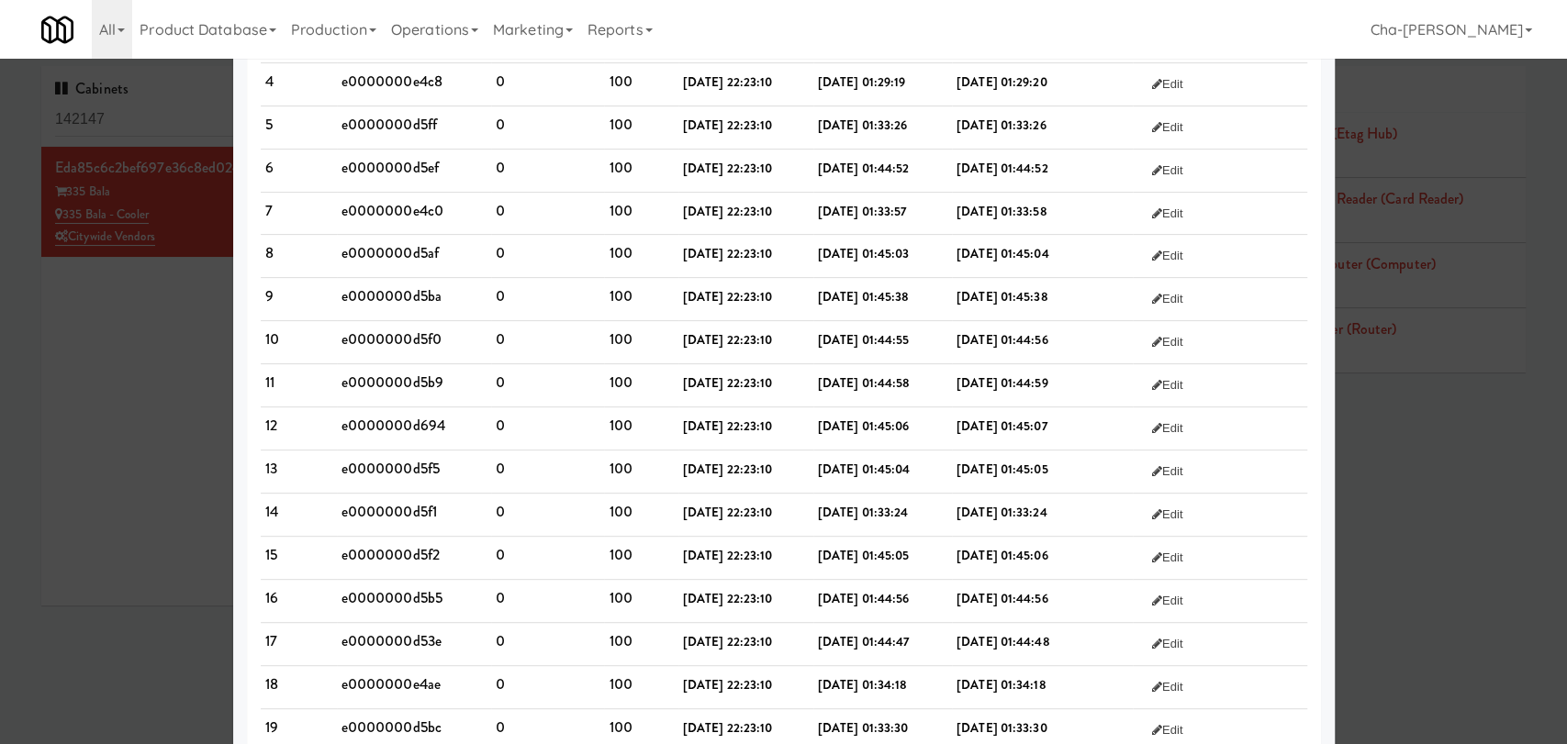
click at [110, 432] on div at bounding box center [783, 372] width 1567 height 744
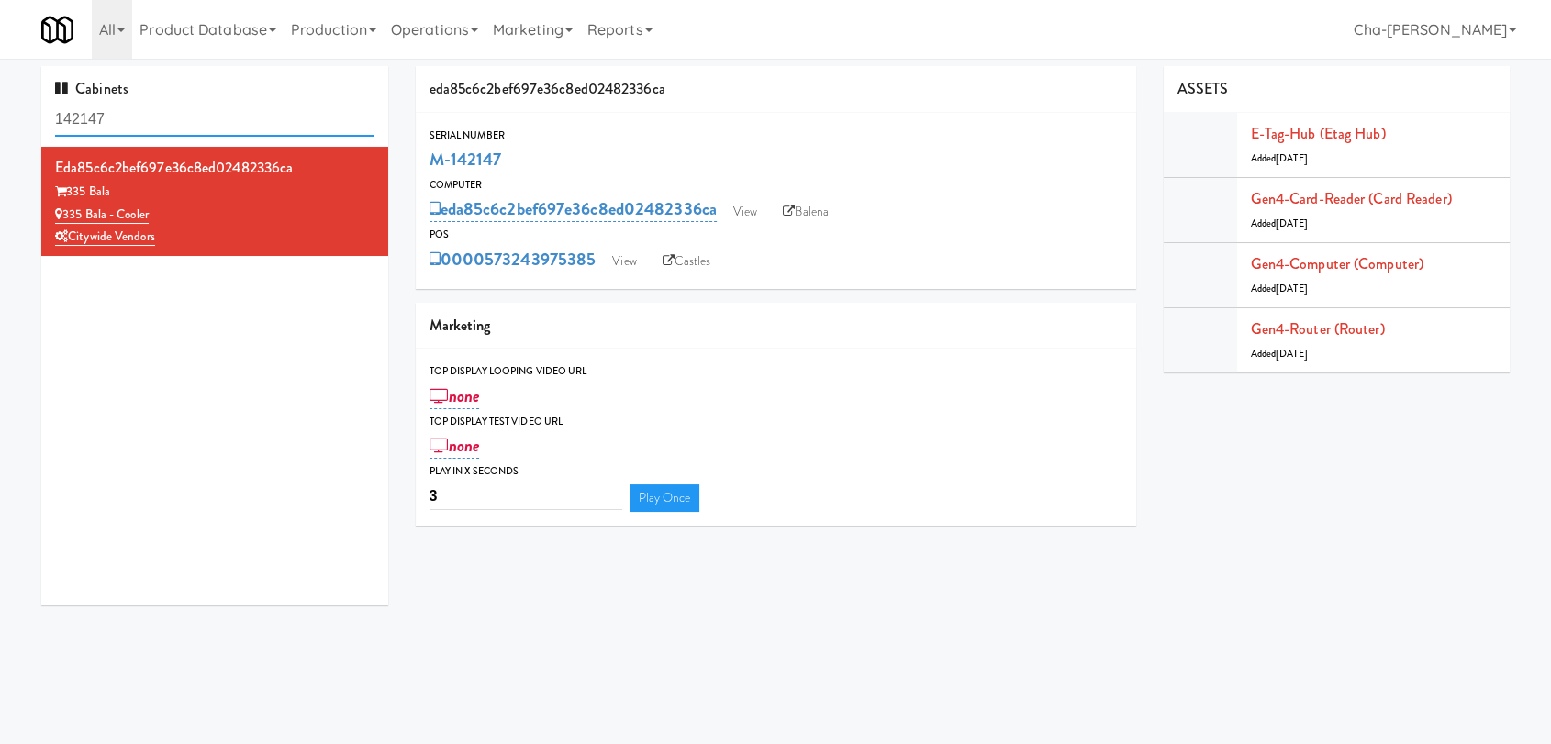
click at [166, 117] on input "142147" at bounding box center [214, 120] width 319 height 34
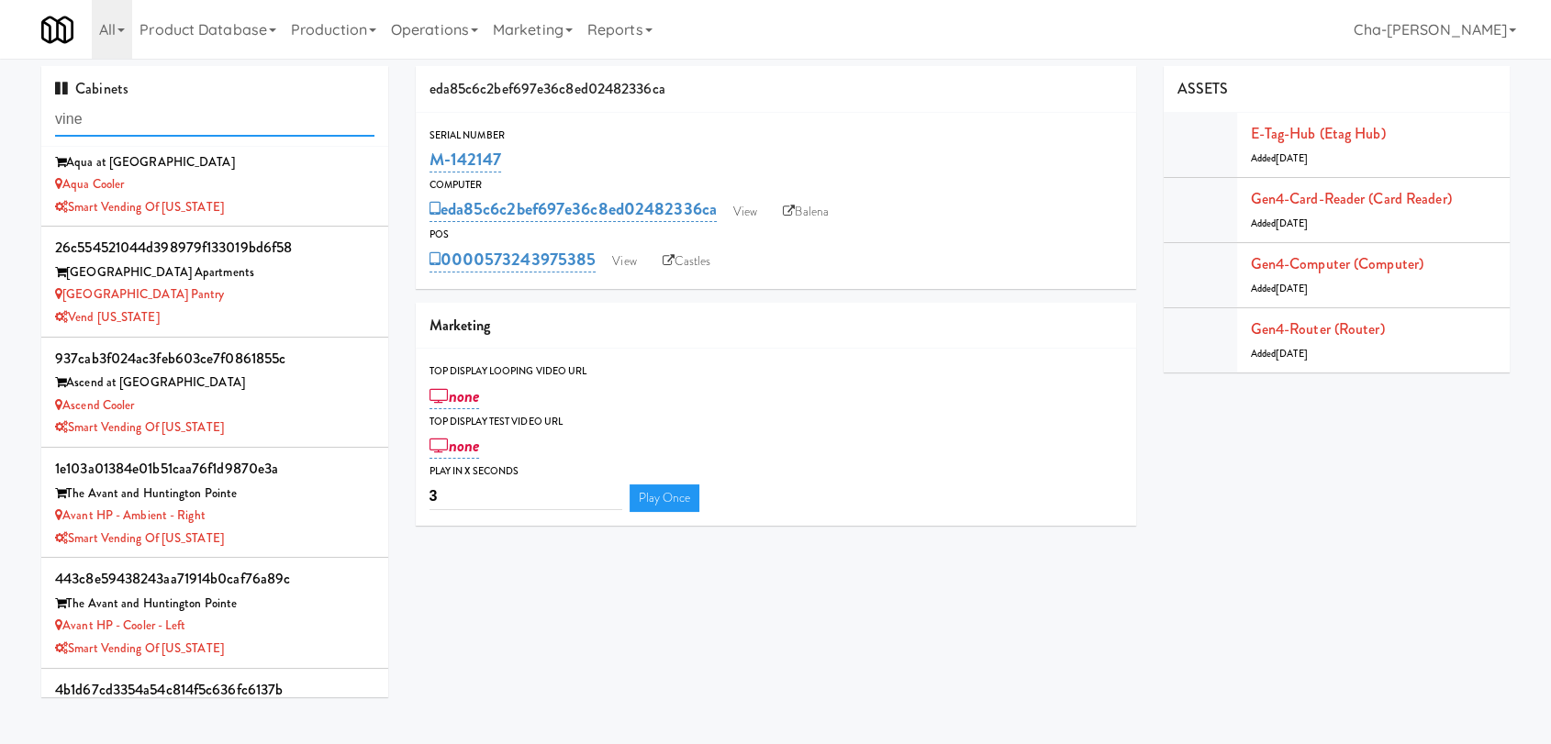
scroll to position [918, 0]
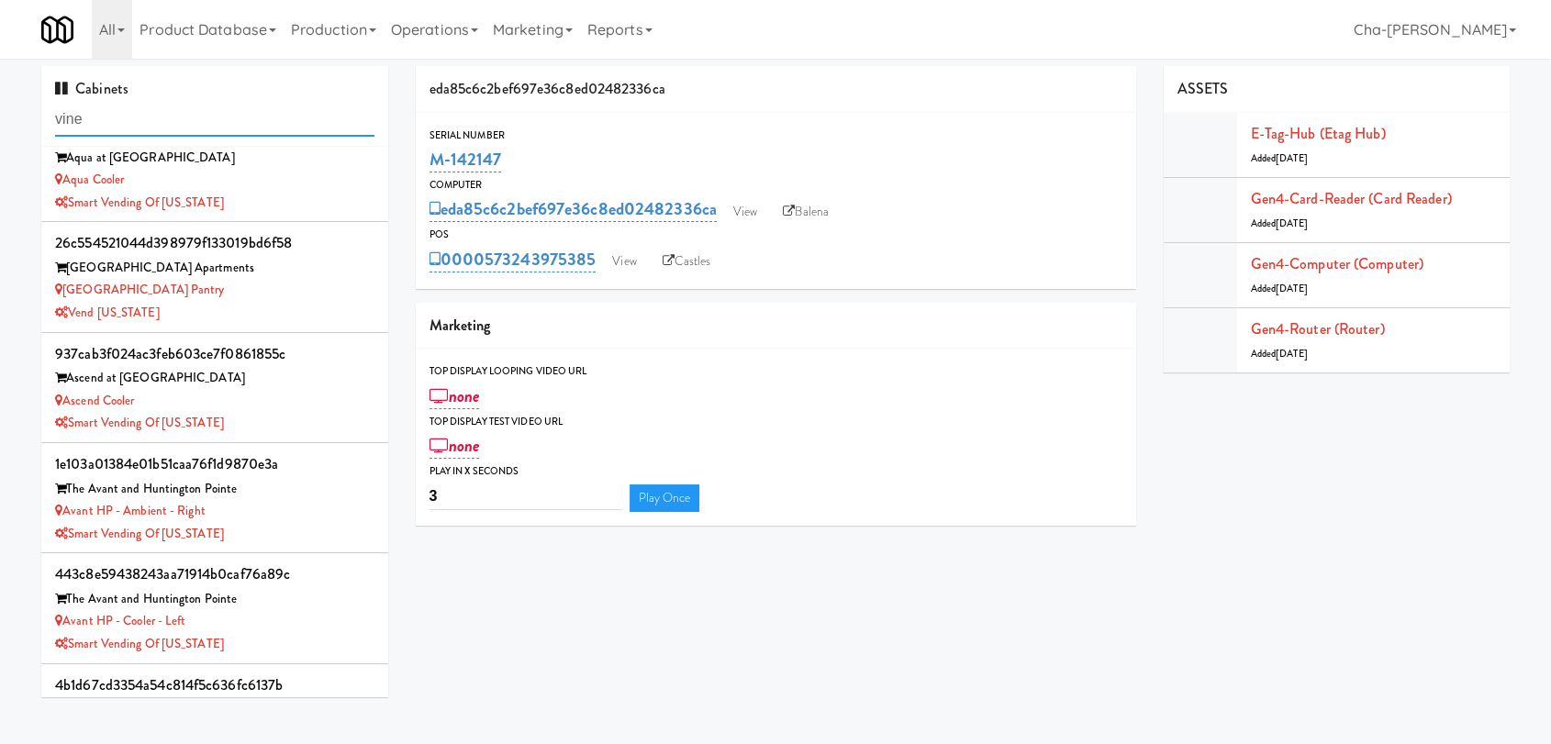
click at [165, 124] on input "vine" at bounding box center [214, 120] width 319 height 34
paste input "M-143794"
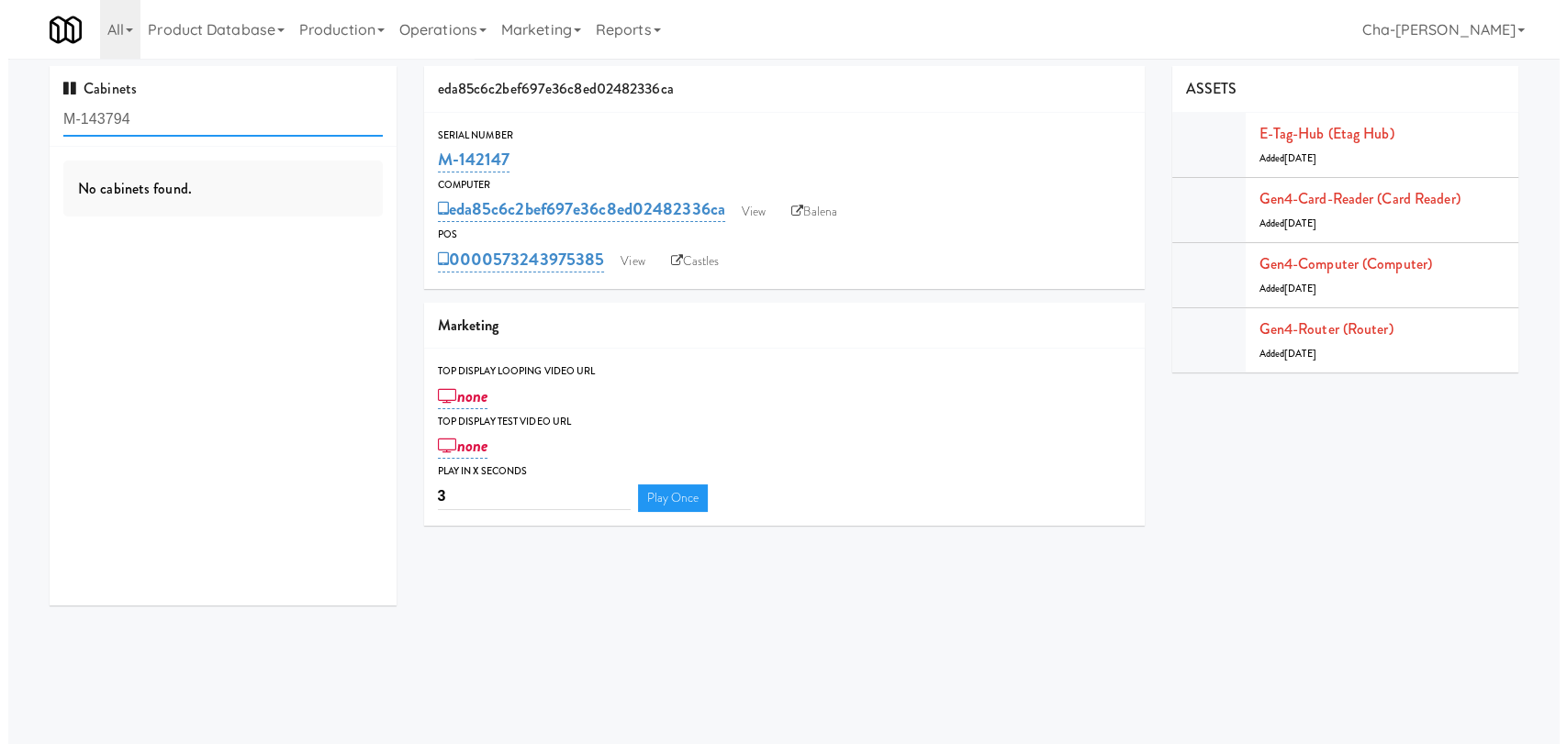
scroll to position [0, 0]
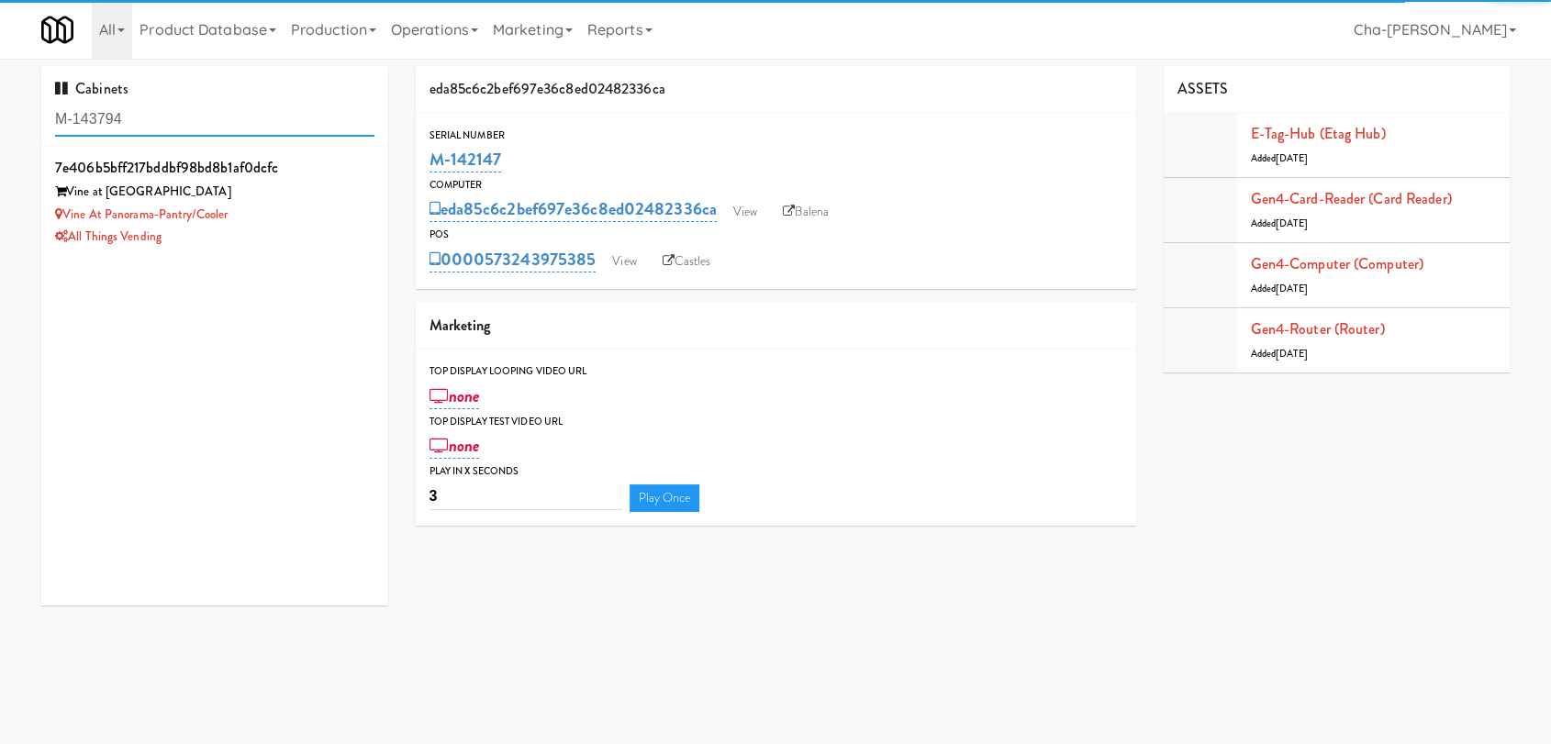
type input "M-143794"
click at [278, 216] on div "Vine at Panorama-Pantry/Cooler" at bounding box center [214, 215] width 319 height 23
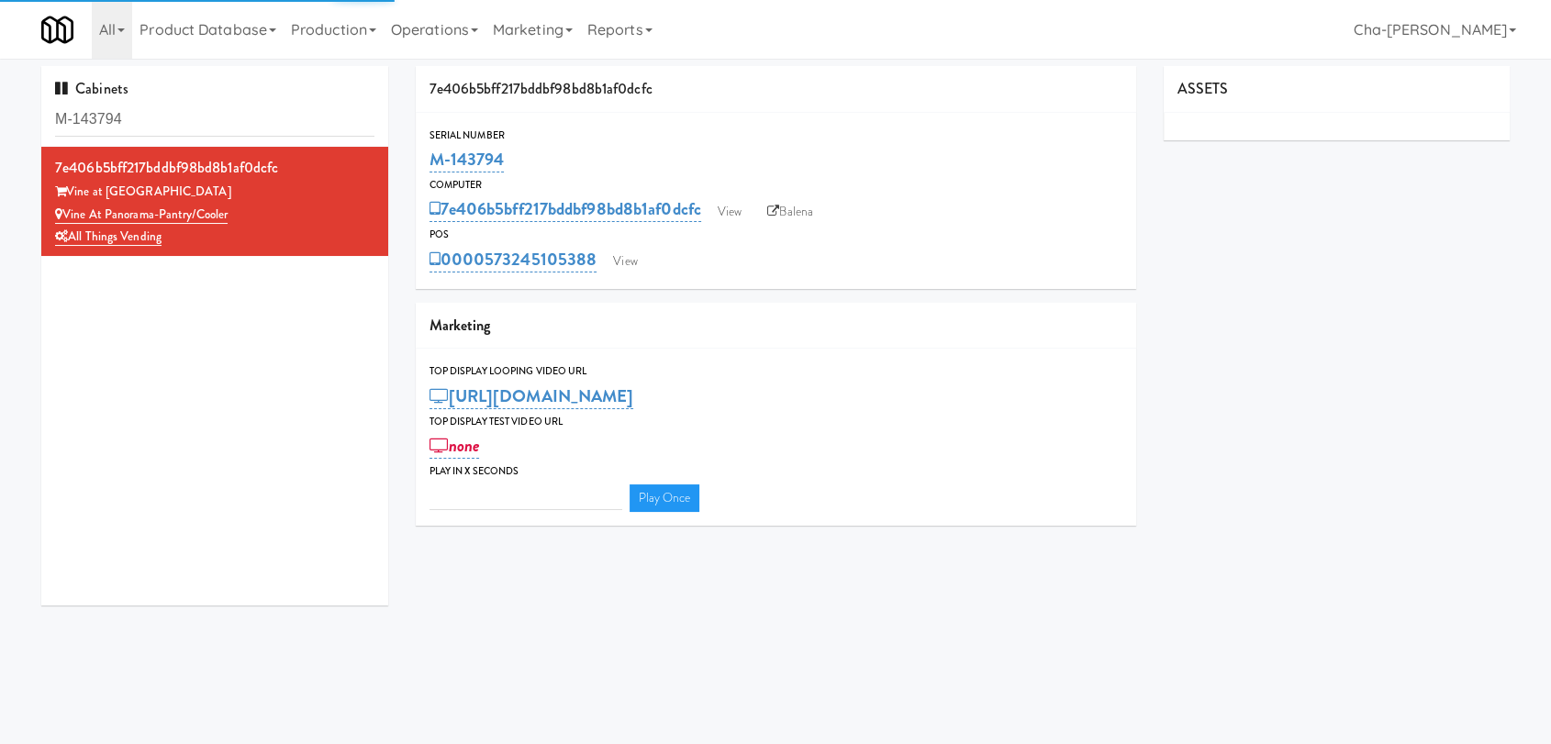
type input "3"
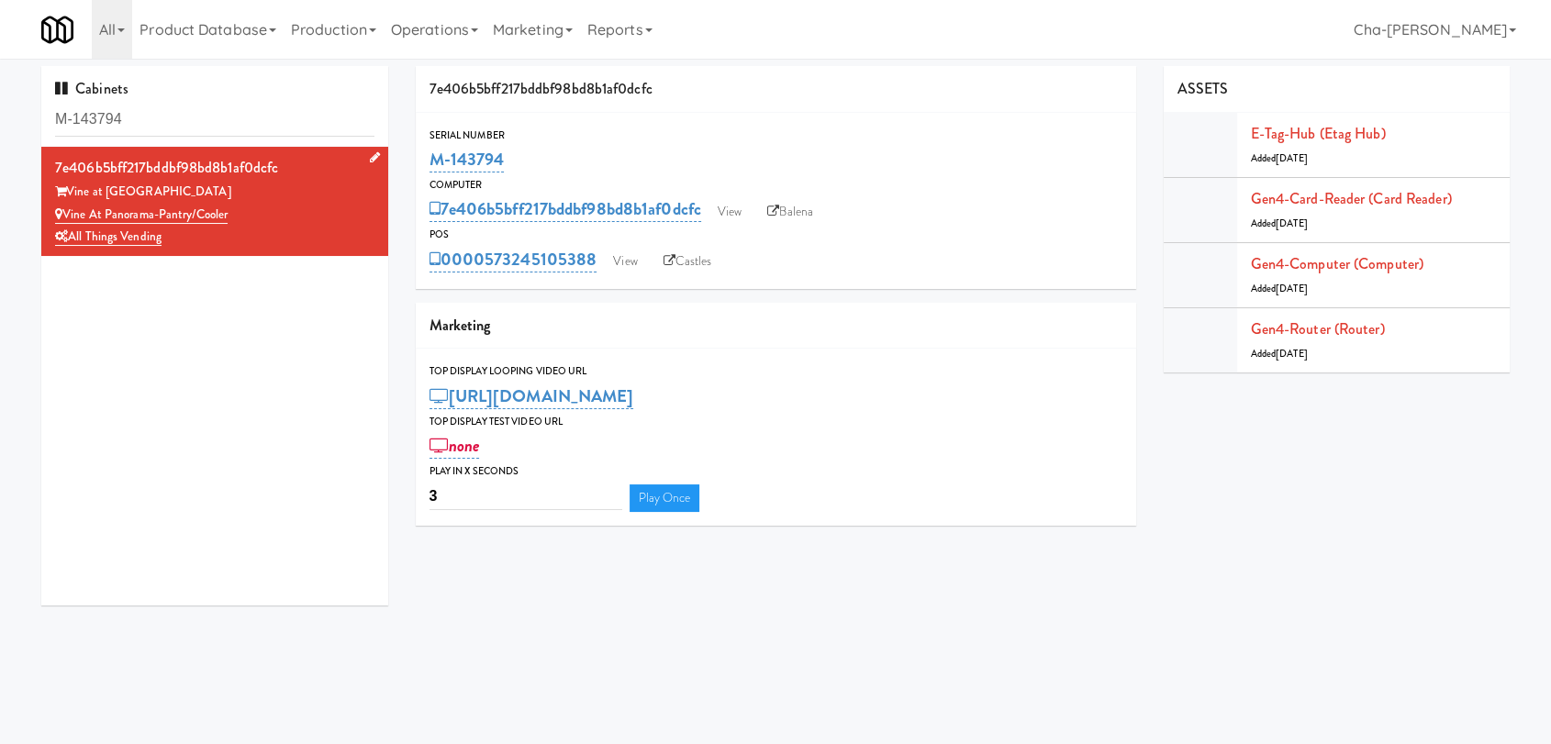
click at [327, 235] on div "All Things Vending" at bounding box center [214, 237] width 319 height 23
click at [812, 210] on link "Balena" at bounding box center [790, 212] width 64 height 28
click at [737, 208] on link "View" at bounding box center [729, 212] width 42 height 28
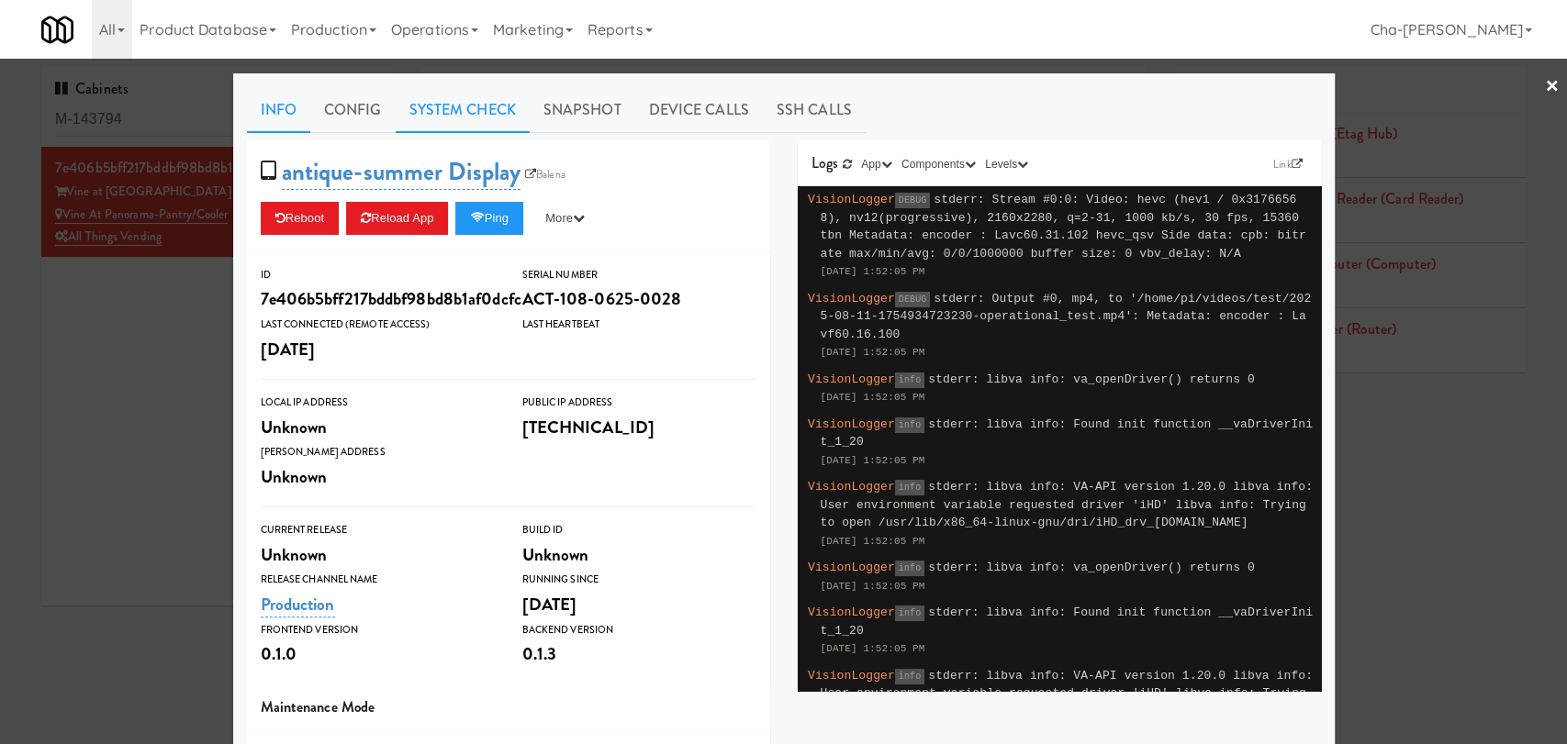
click at [451, 105] on link "System Check" at bounding box center [463, 110] width 134 height 46
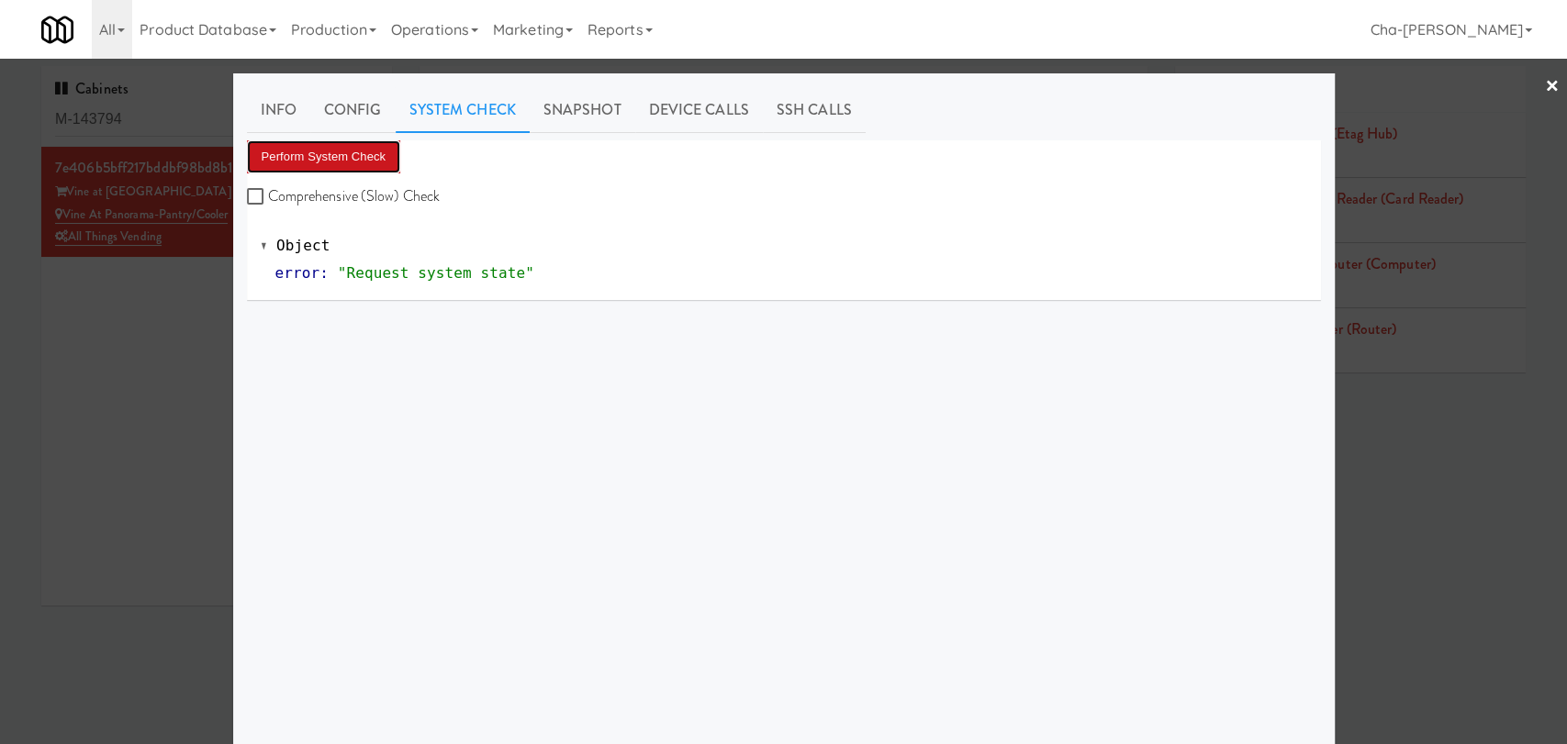
click at [320, 157] on button "Perform System Check" at bounding box center [324, 156] width 154 height 33
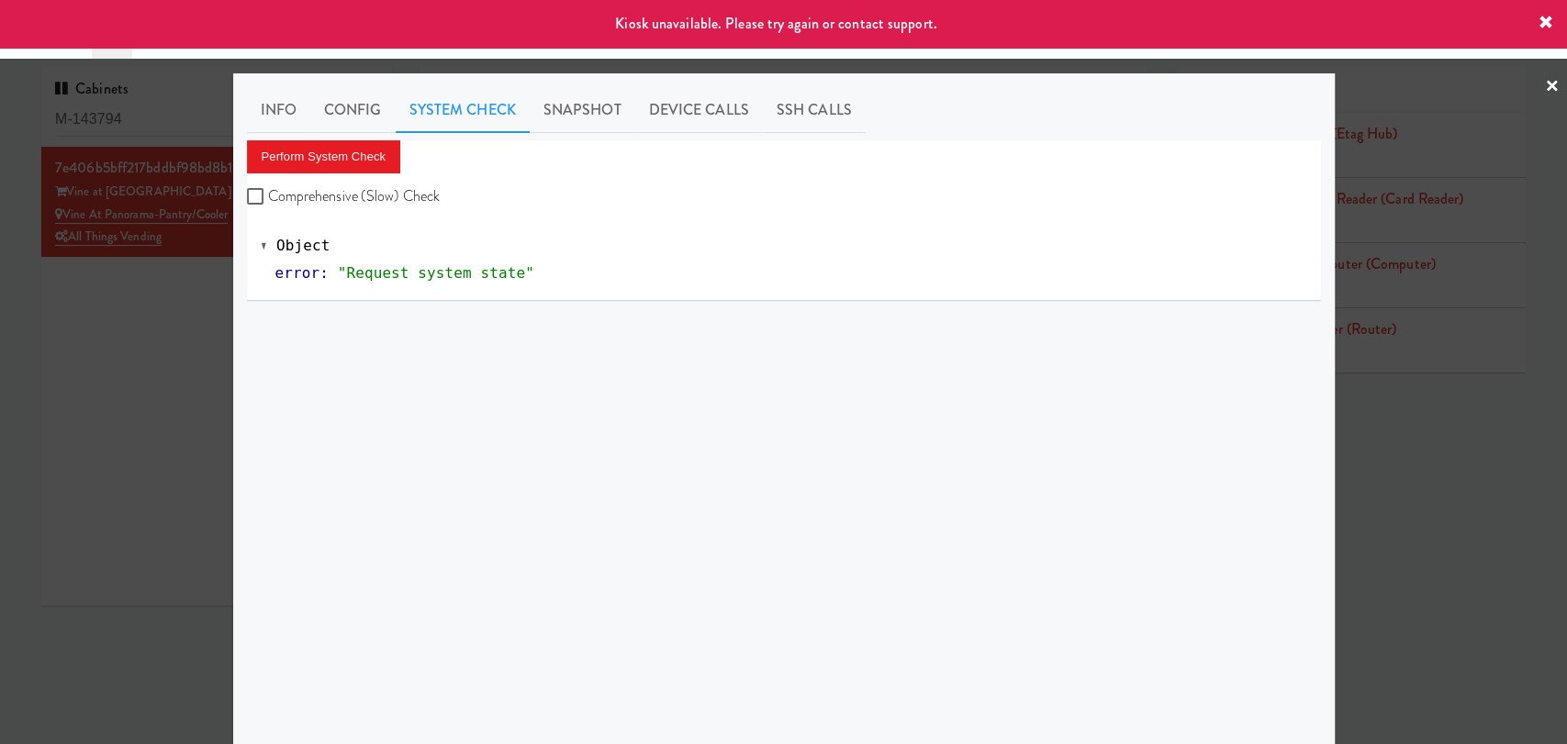
click at [112, 330] on div at bounding box center [783, 372] width 1567 height 744
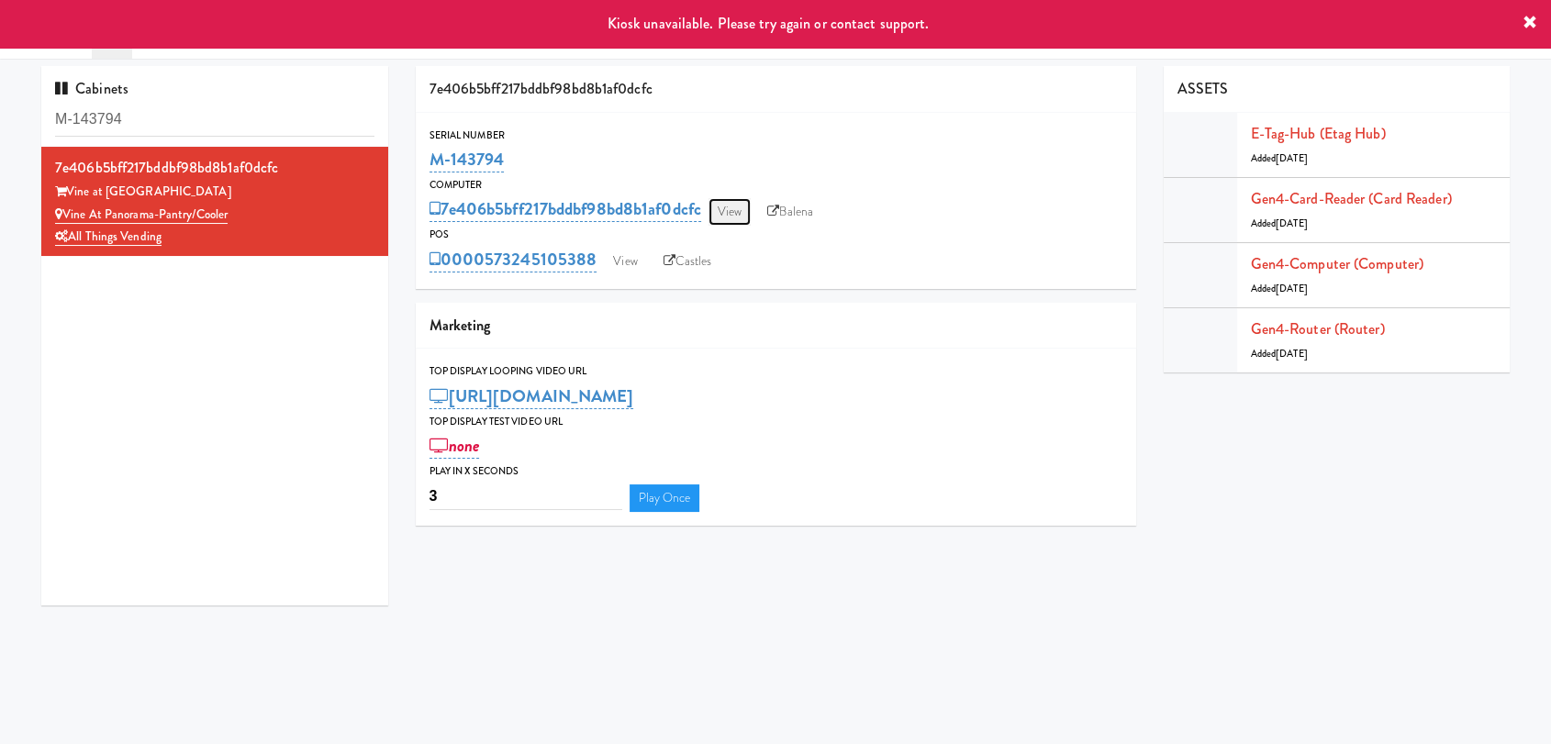
click at [737, 215] on link "View" at bounding box center [729, 212] width 42 height 28
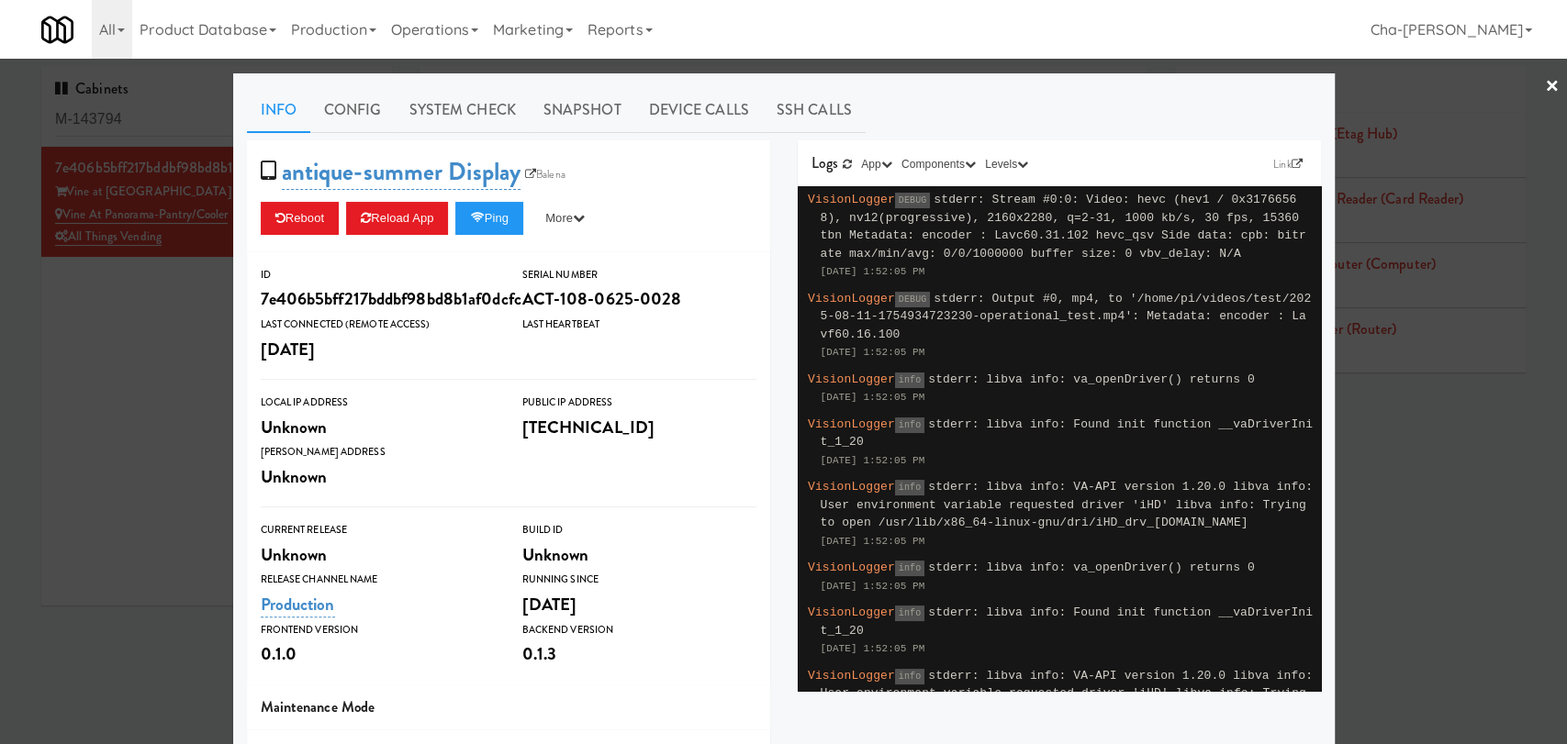
click at [114, 354] on div at bounding box center [783, 372] width 1567 height 744
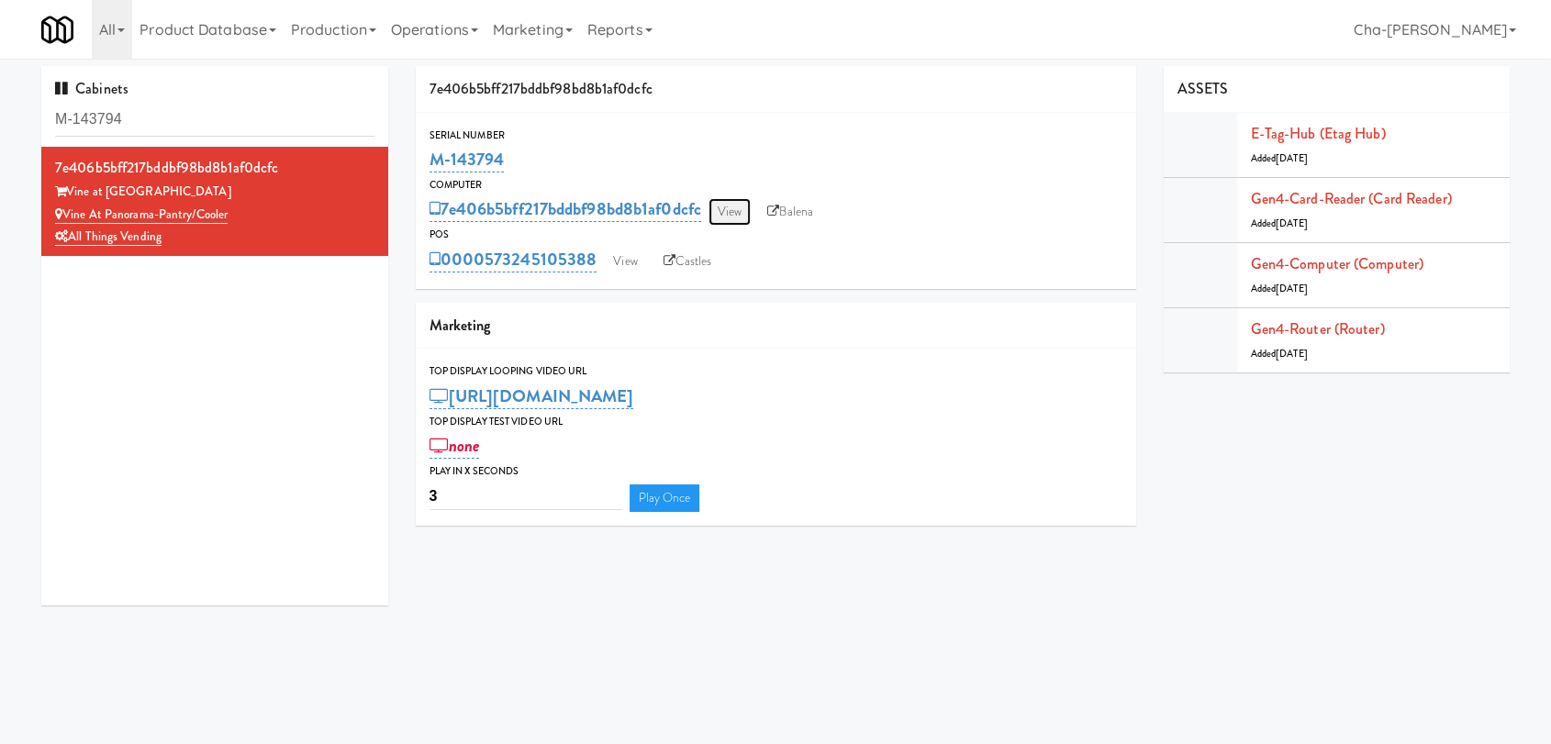
click at [748, 214] on link "View" at bounding box center [729, 212] width 42 height 28
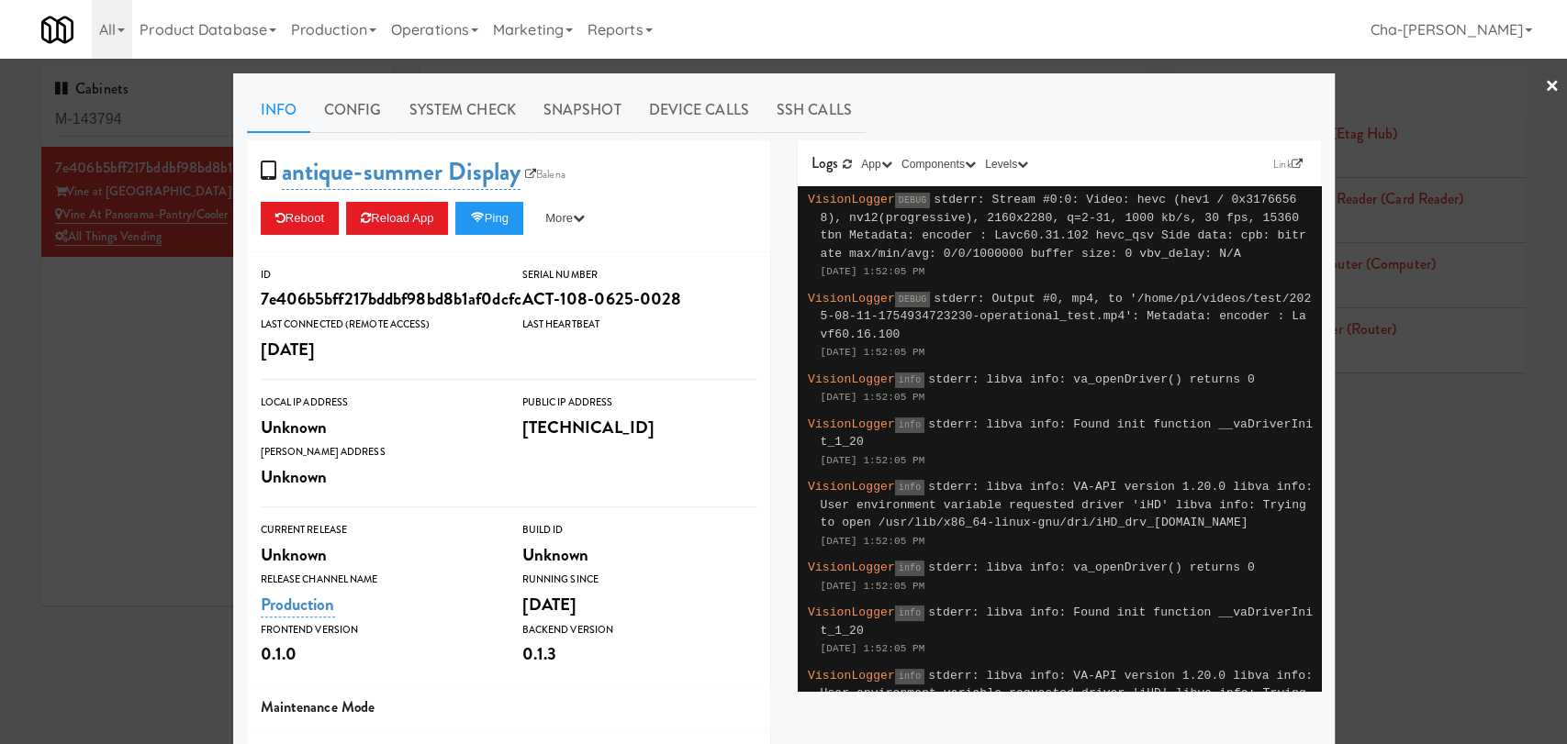
click at [151, 332] on div at bounding box center [783, 372] width 1567 height 744
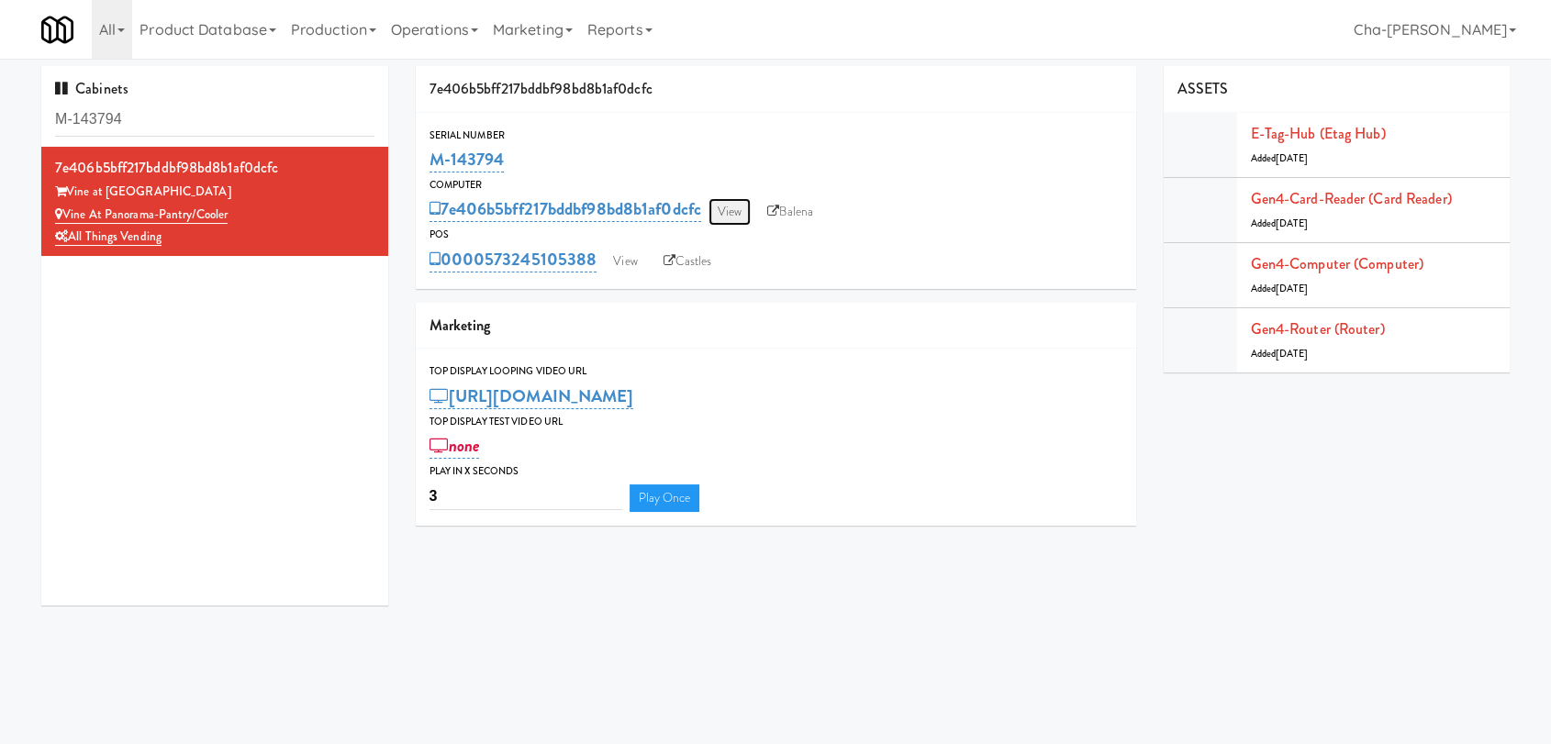
click at [727, 213] on link "View" at bounding box center [729, 212] width 42 height 28
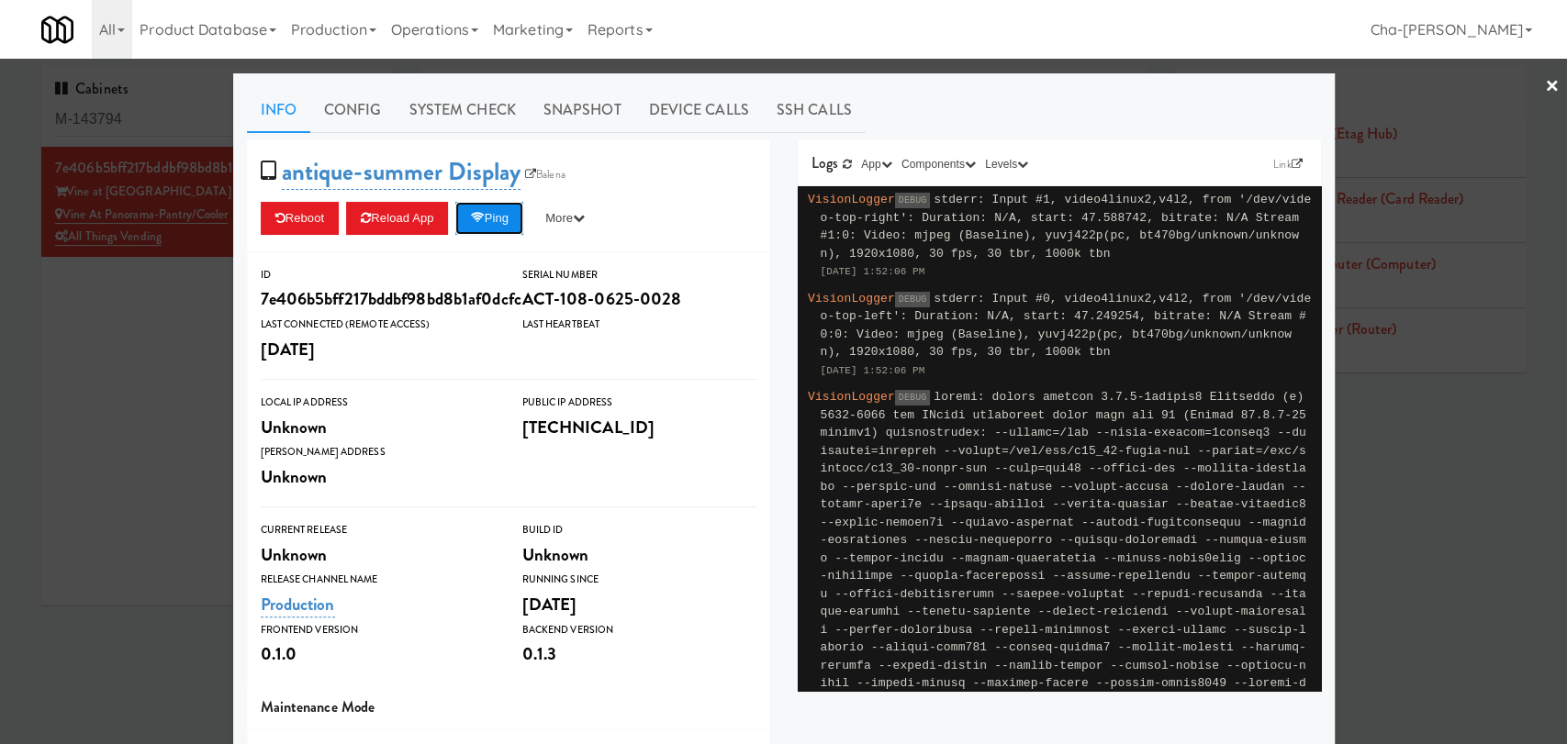
click at [495, 211] on button "Ping" at bounding box center [489, 218] width 68 height 33
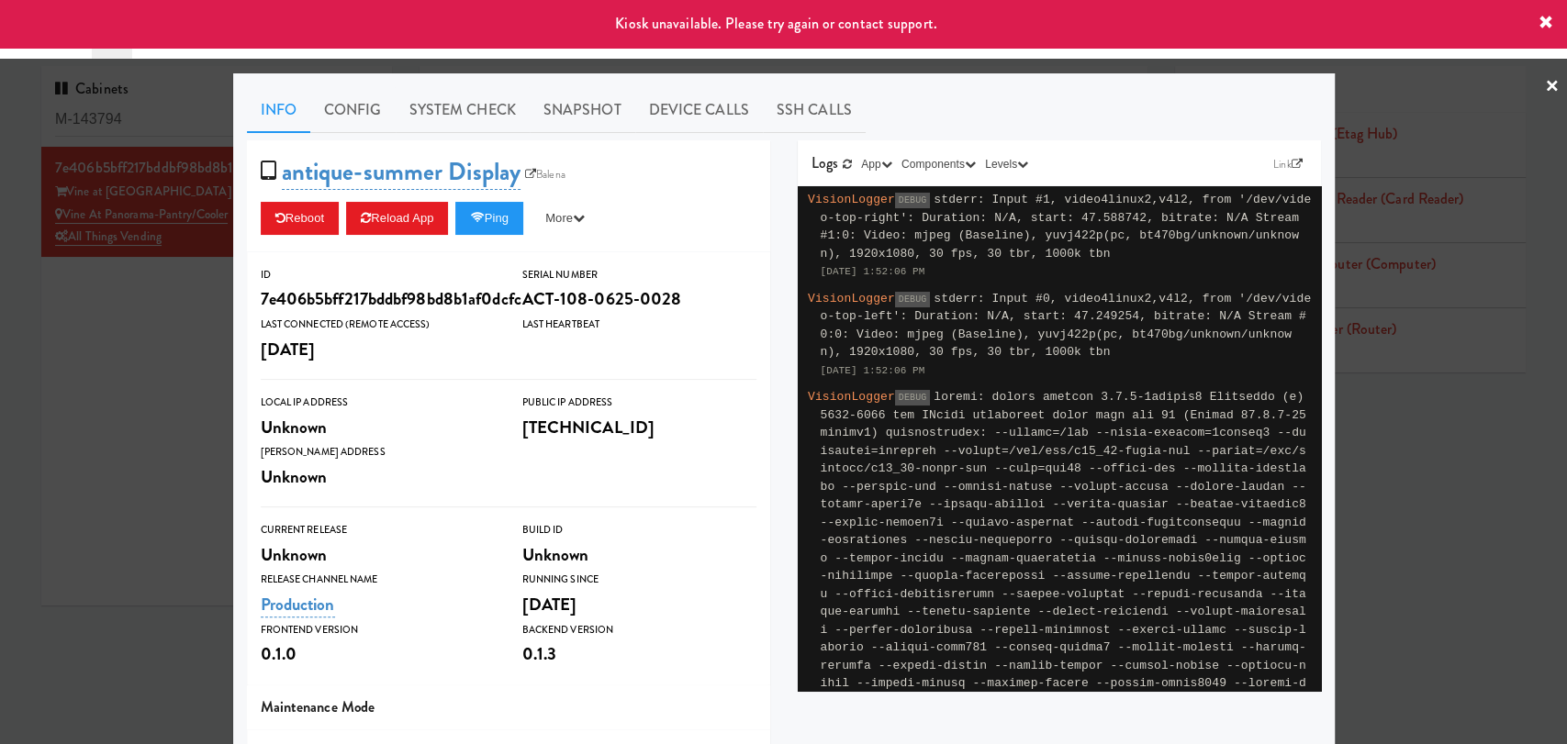
click at [1545, 76] on link "×" at bounding box center [1552, 87] width 15 height 57
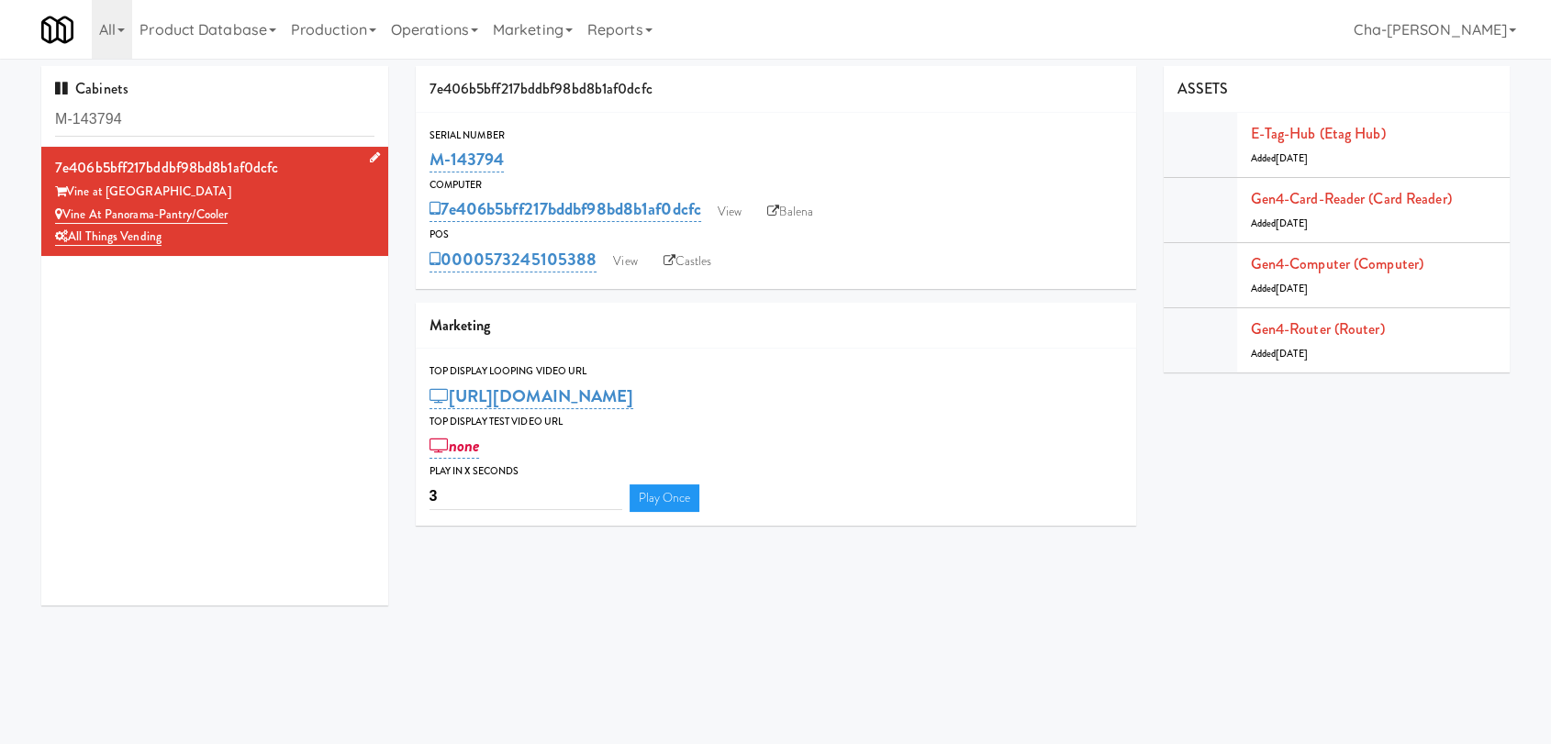
click at [330, 211] on div "Vine at Panorama-Pantry/Cooler" at bounding box center [214, 215] width 319 height 23
drag, startPoint x: 517, startPoint y: 155, endPoint x: 429, endPoint y: 162, distance: 88.4
click at [429, 162] on div "M-143794" at bounding box center [775, 159] width 693 height 31
click at [744, 213] on link "View" at bounding box center [729, 212] width 42 height 28
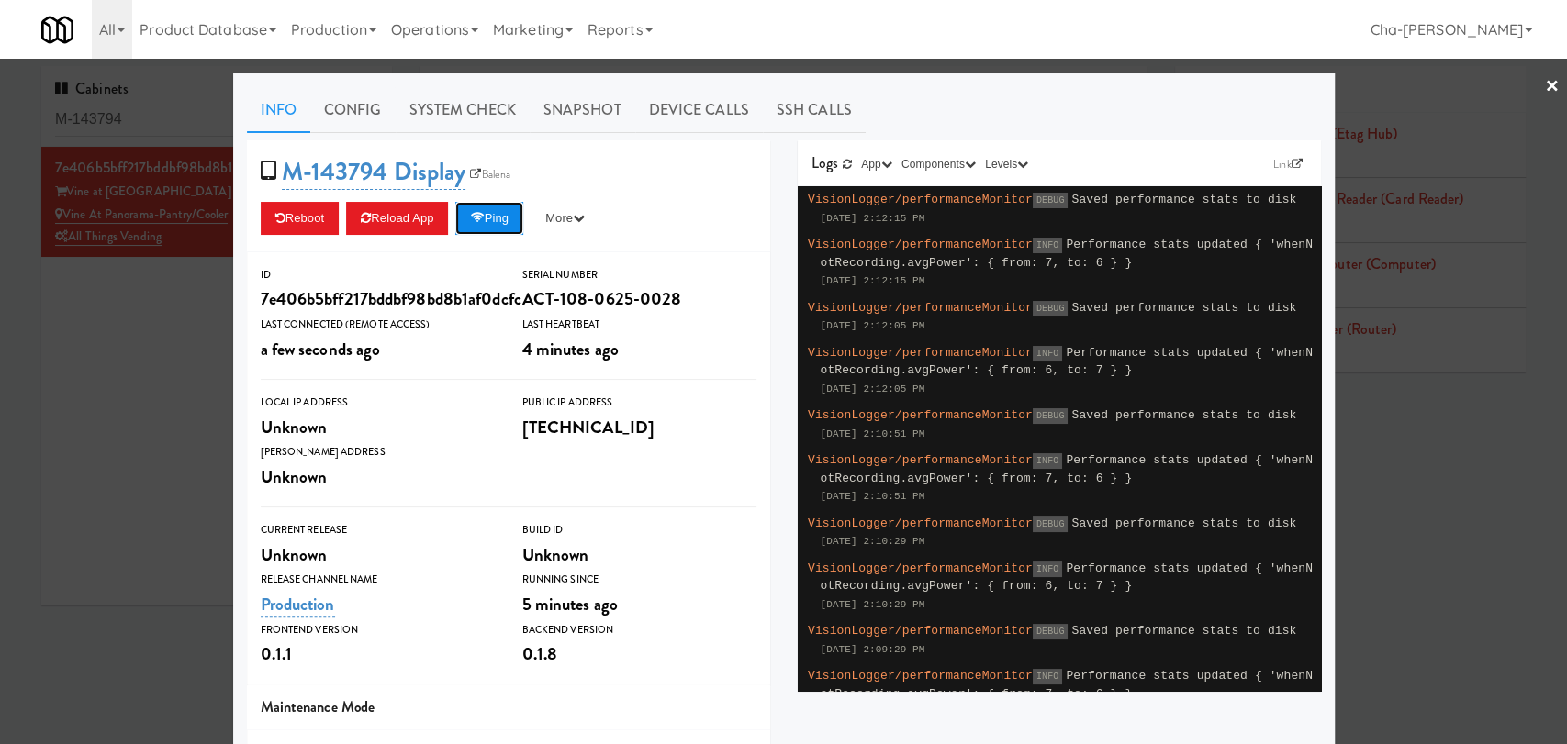
click at [485, 209] on button "Ping" at bounding box center [489, 218] width 68 height 33
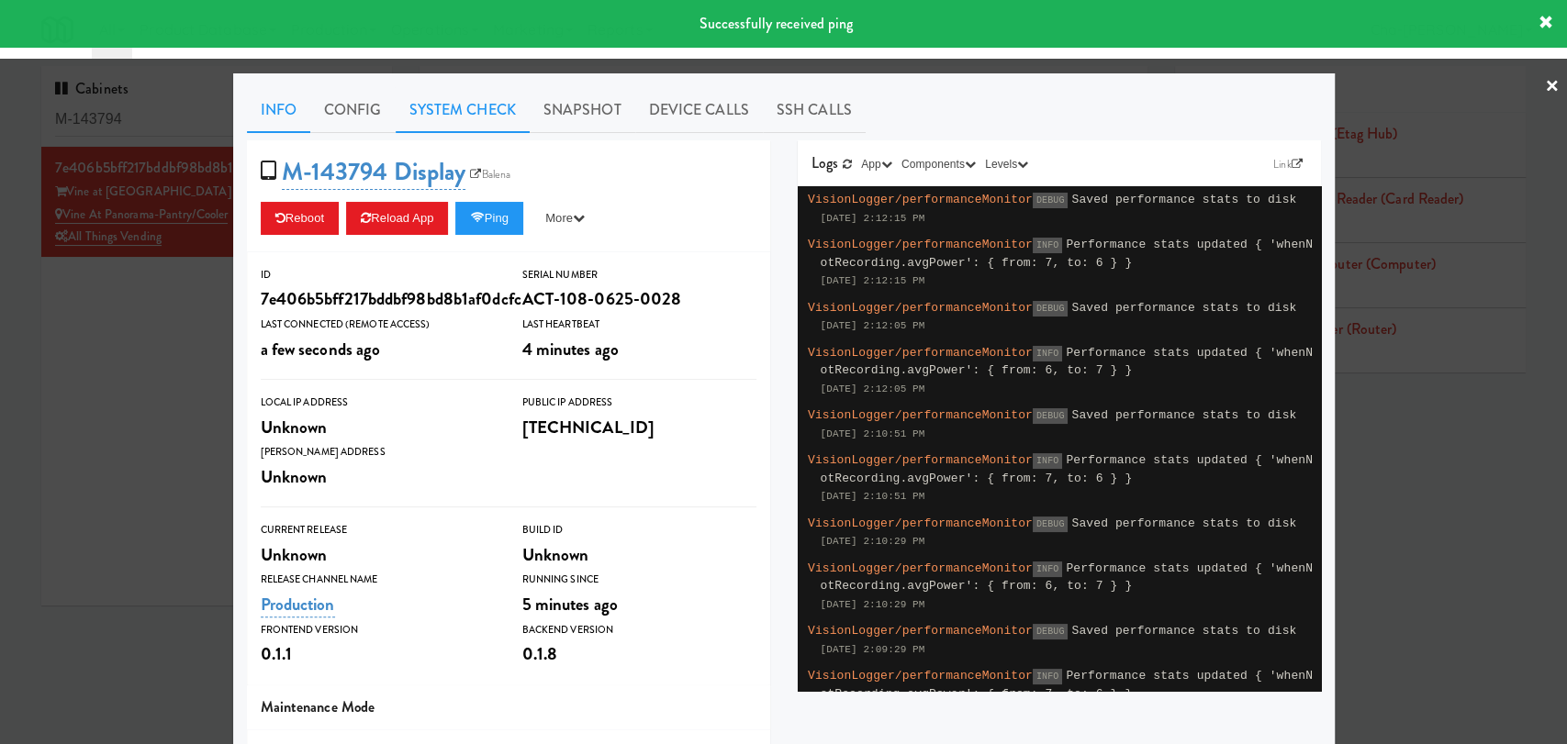
click at [440, 112] on link "System Check" at bounding box center [463, 110] width 134 height 46
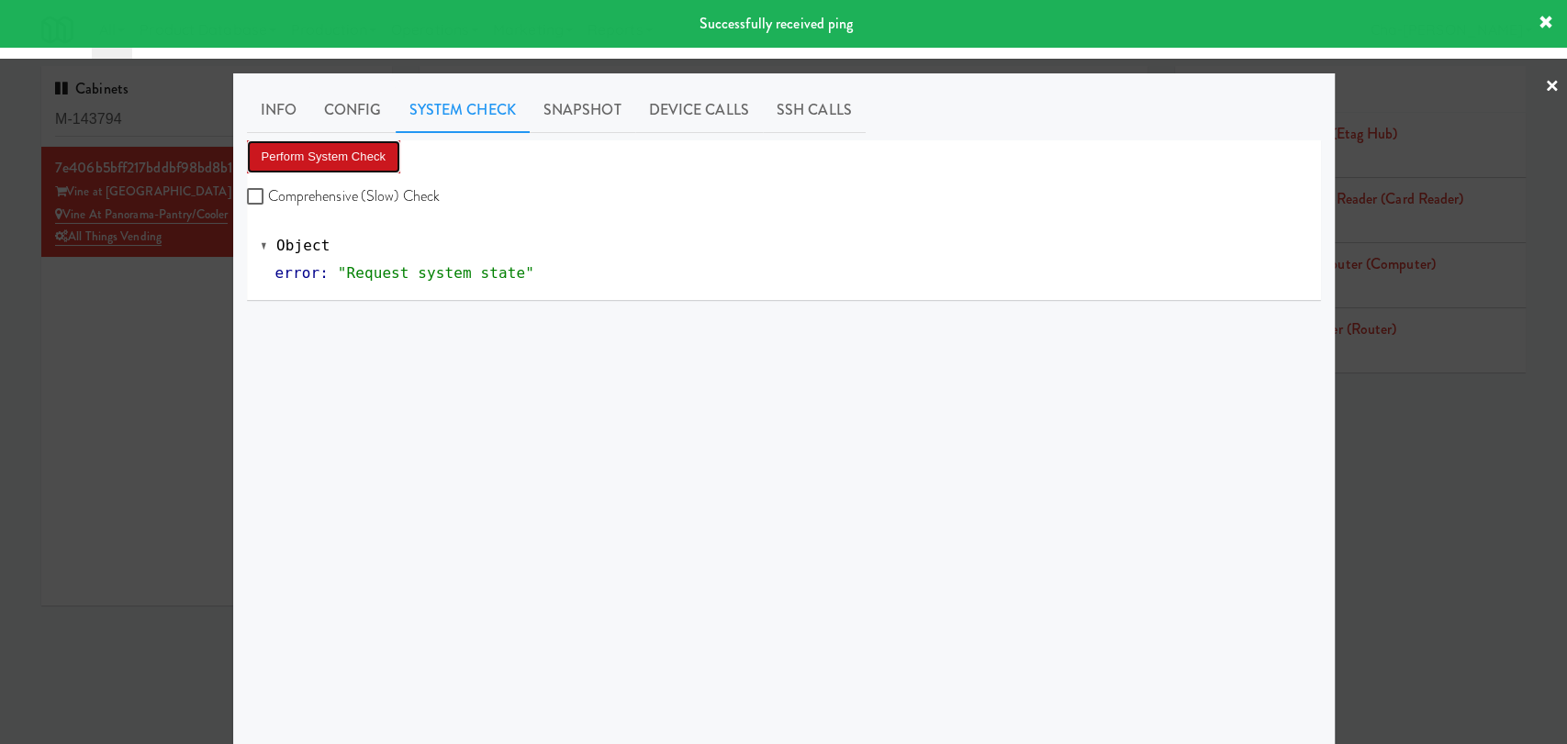
click at [360, 147] on button "Perform System Check" at bounding box center [324, 156] width 154 height 33
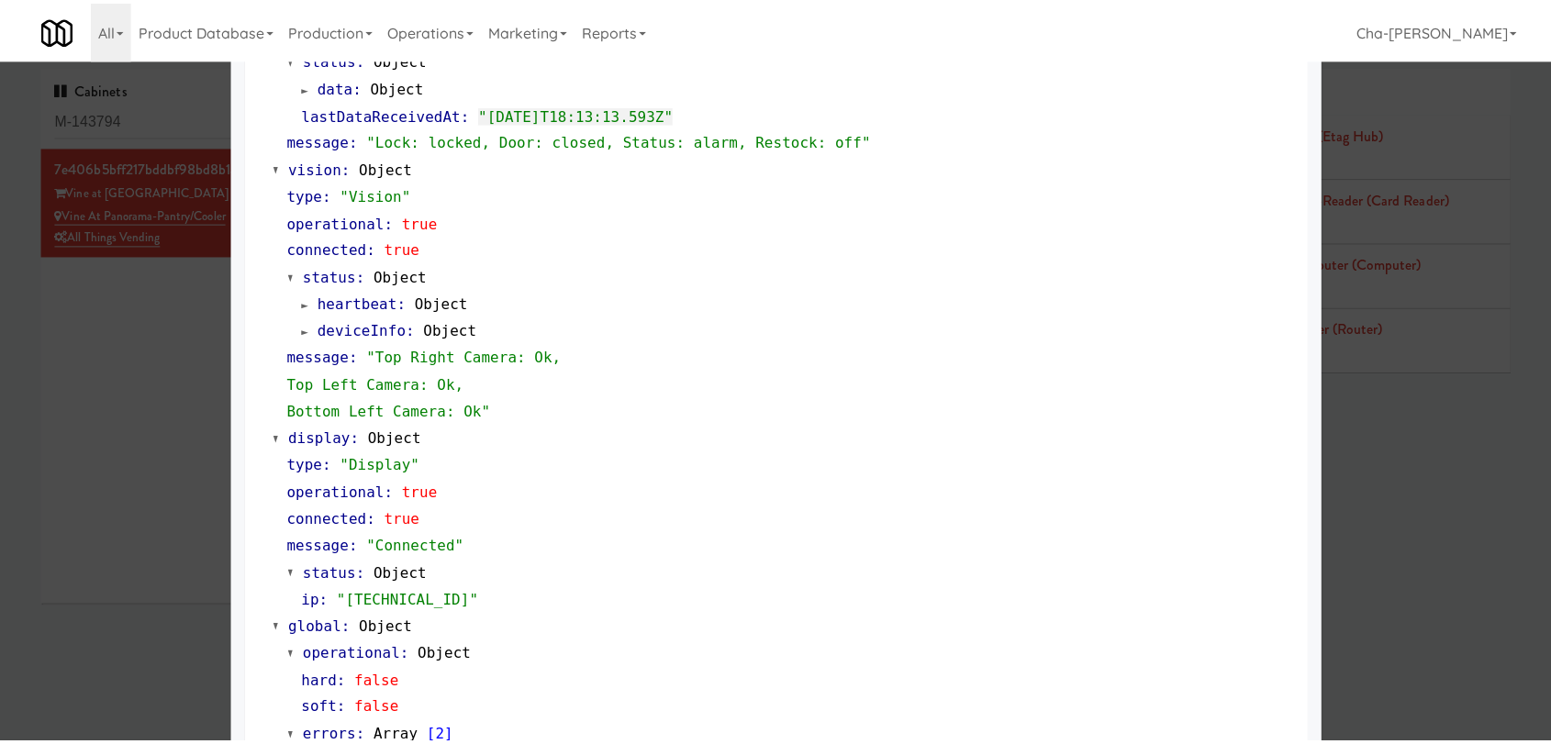
scroll to position [653, 0]
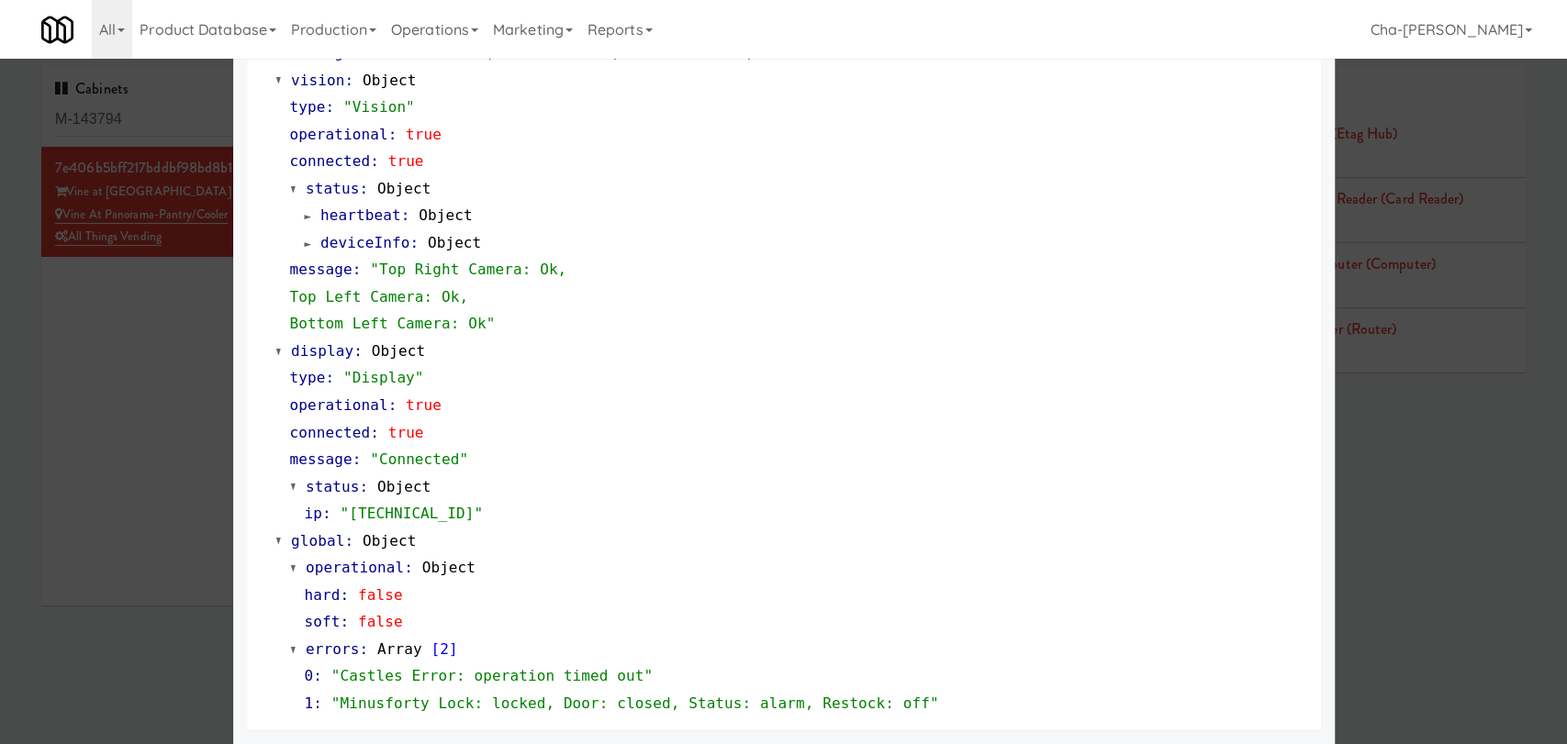
click at [189, 407] on div at bounding box center [783, 372] width 1567 height 744
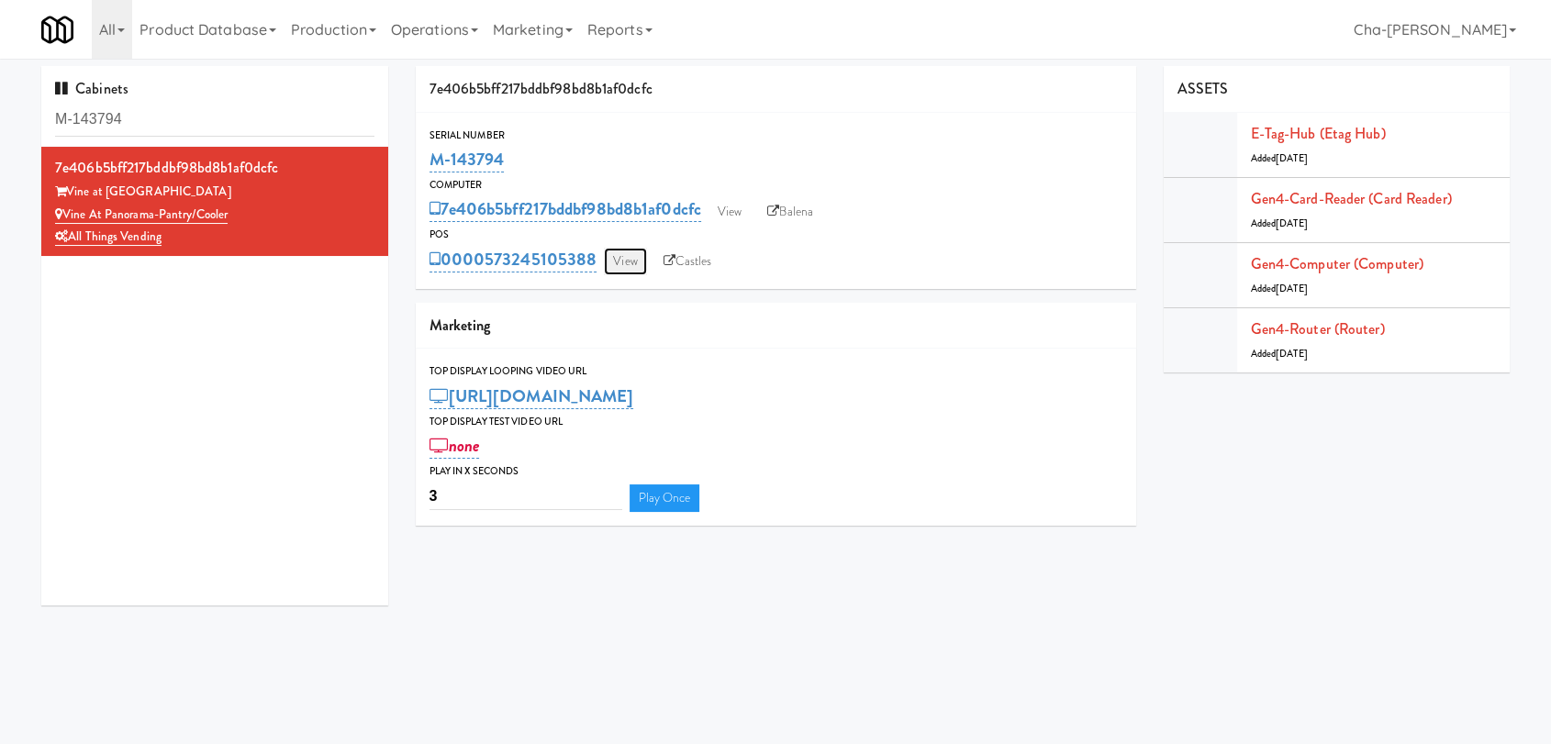
click at [634, 262] on link "View" at bounding box center [625, 262] width 42 height 28
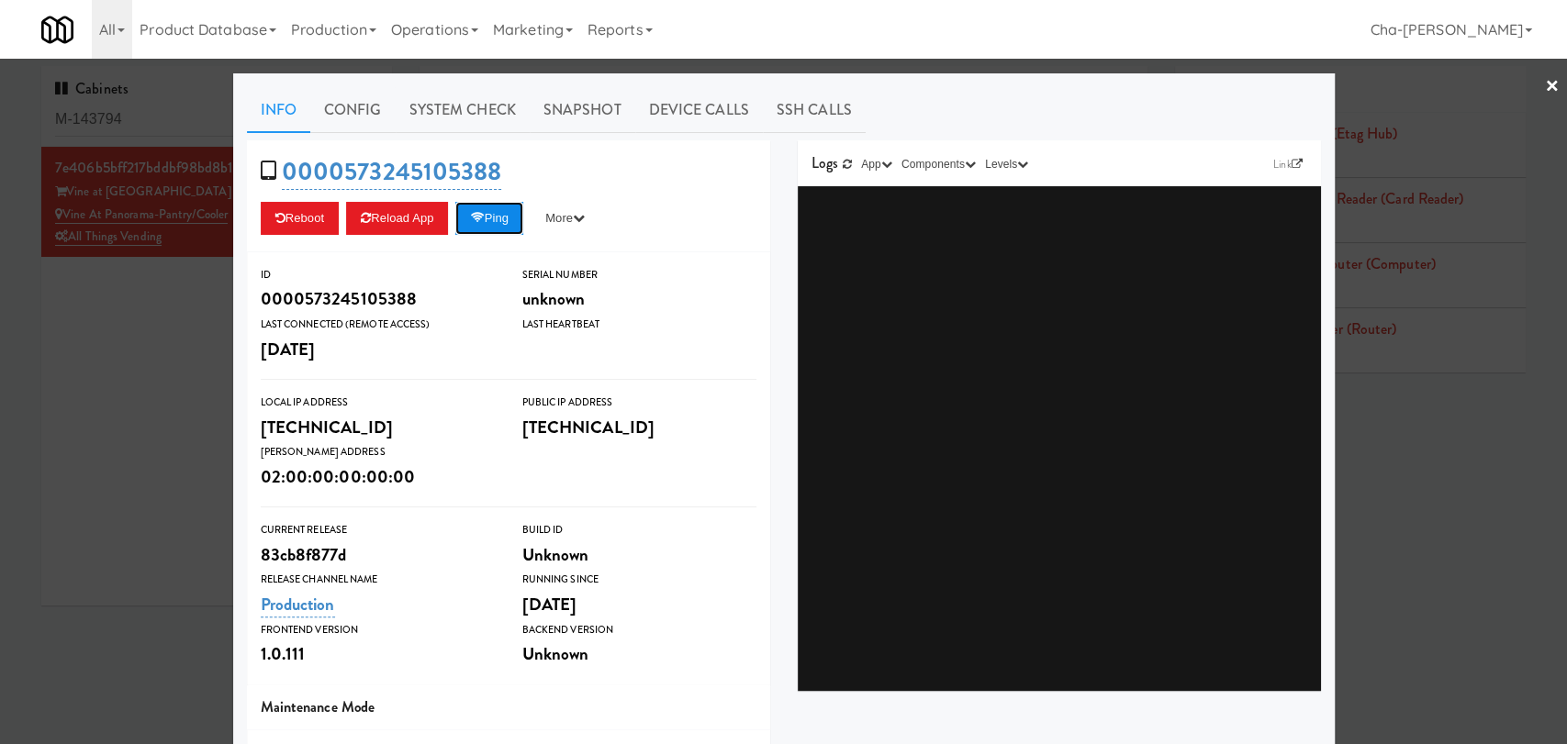
click at [499, 222] on button "Ping" at bounding box center [489, 218] width 68 height 33
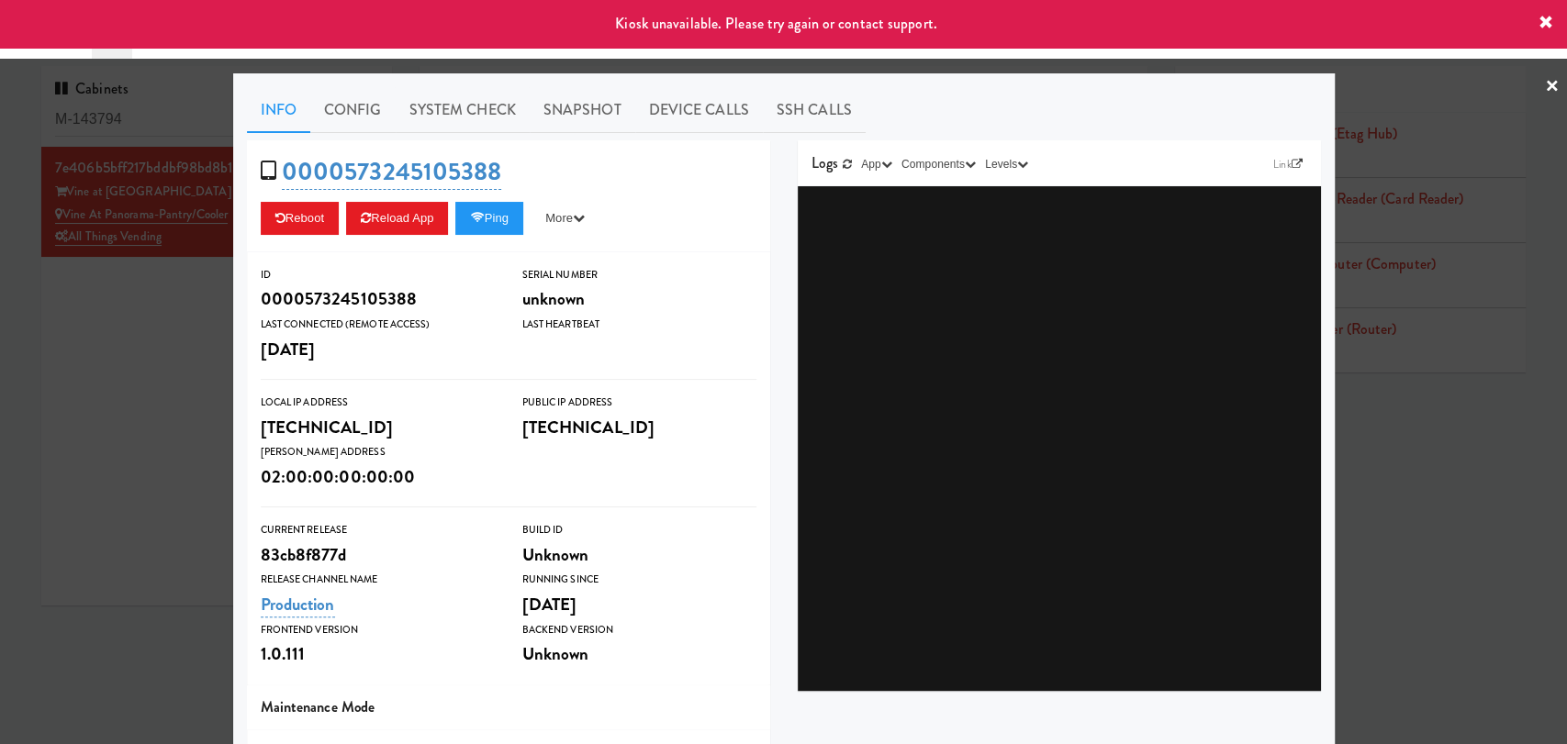
click at [165, 332] on div at bounding box center [783, 372] width 1567 height 744
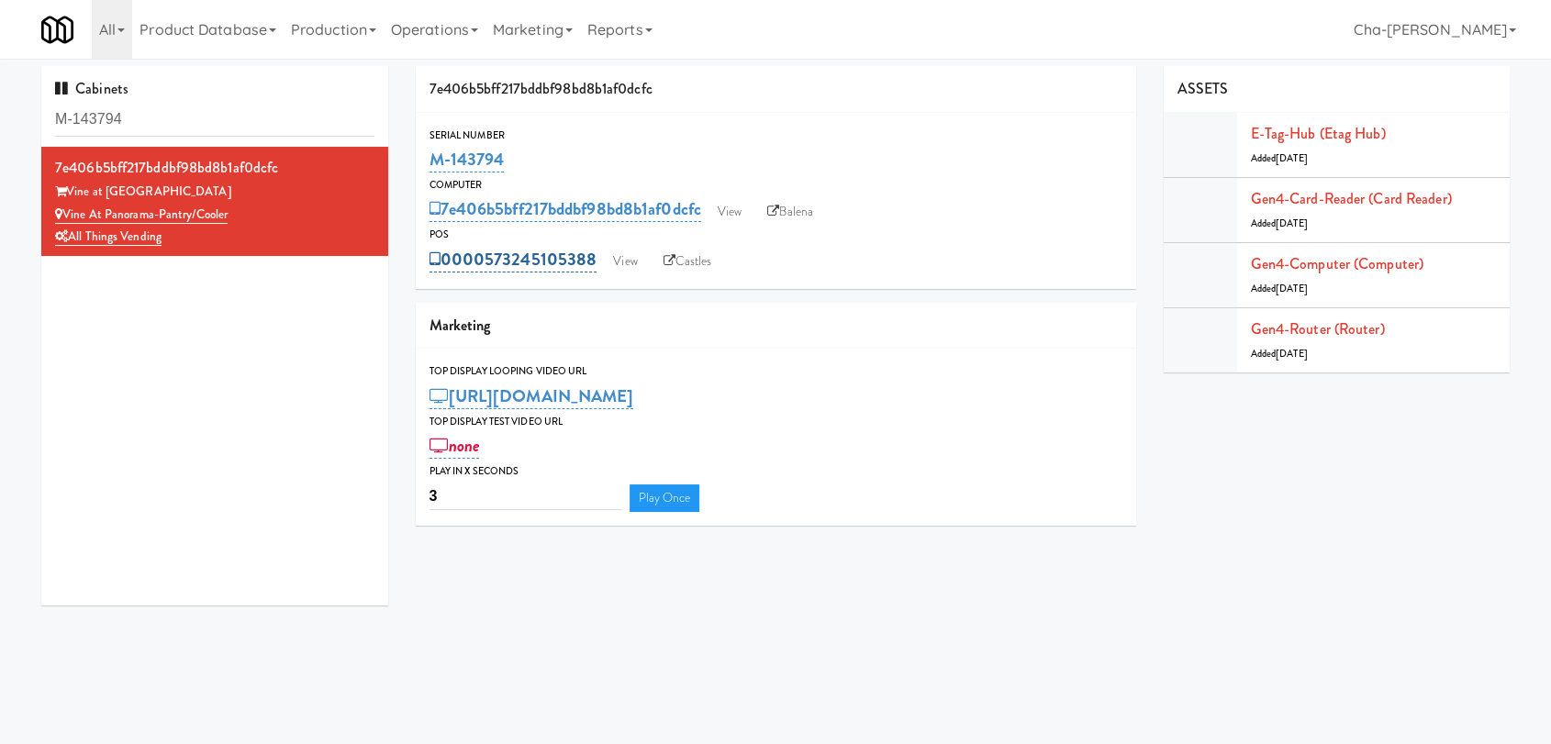
drag, startPoint x: 598, startPoint y: 263, endPoint x: 491, endPoint y: 262, distance: 107.4
click at [491, 262] on div "0000573245105388 View Castles" at bounding box center [775, 259] width 693 height 31
click at [629, 271] on link "View" at bounding box center [625, 262] width 42 height 28
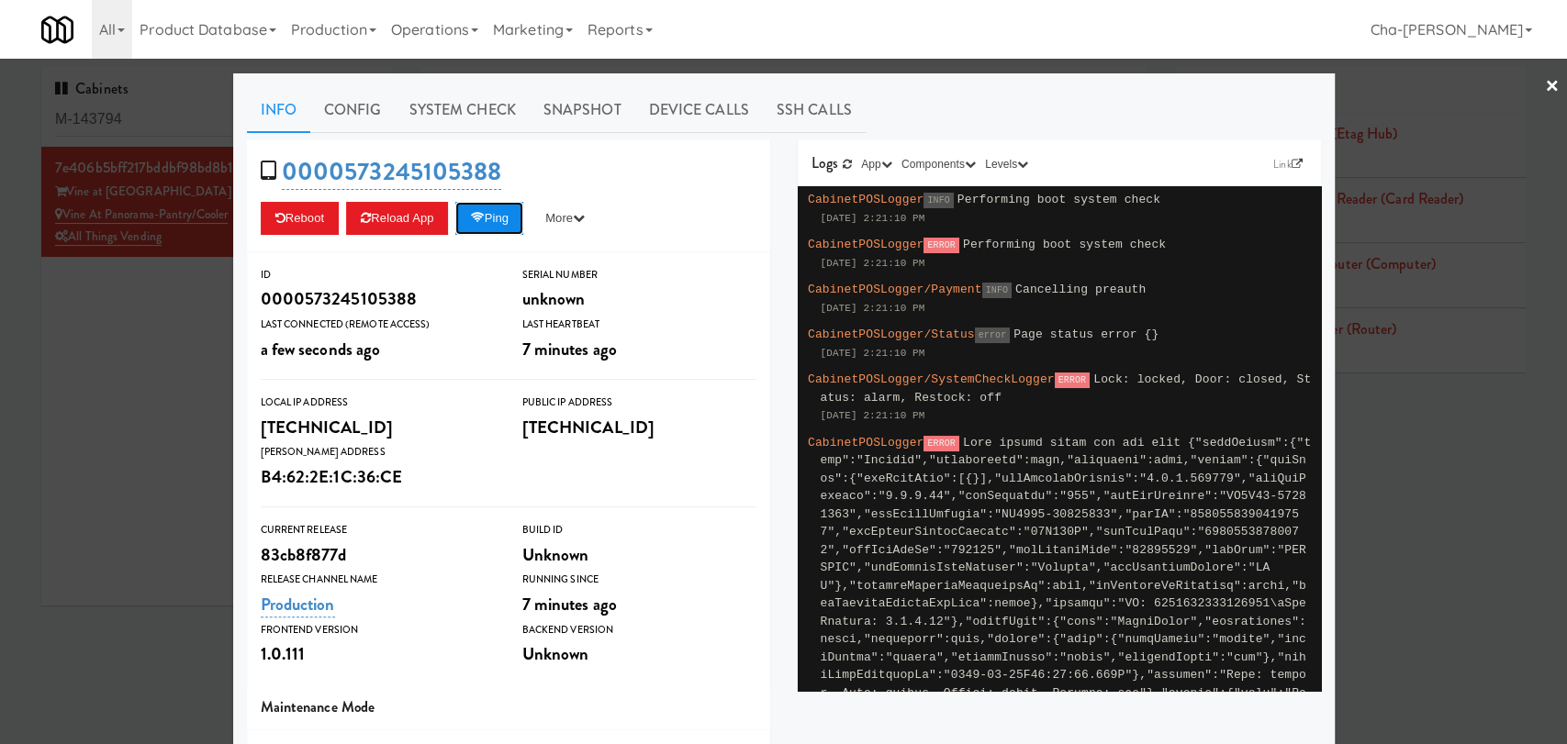
click at [469, 213] on button "Ping" at bounding box center [489, 218] width 68 height 33
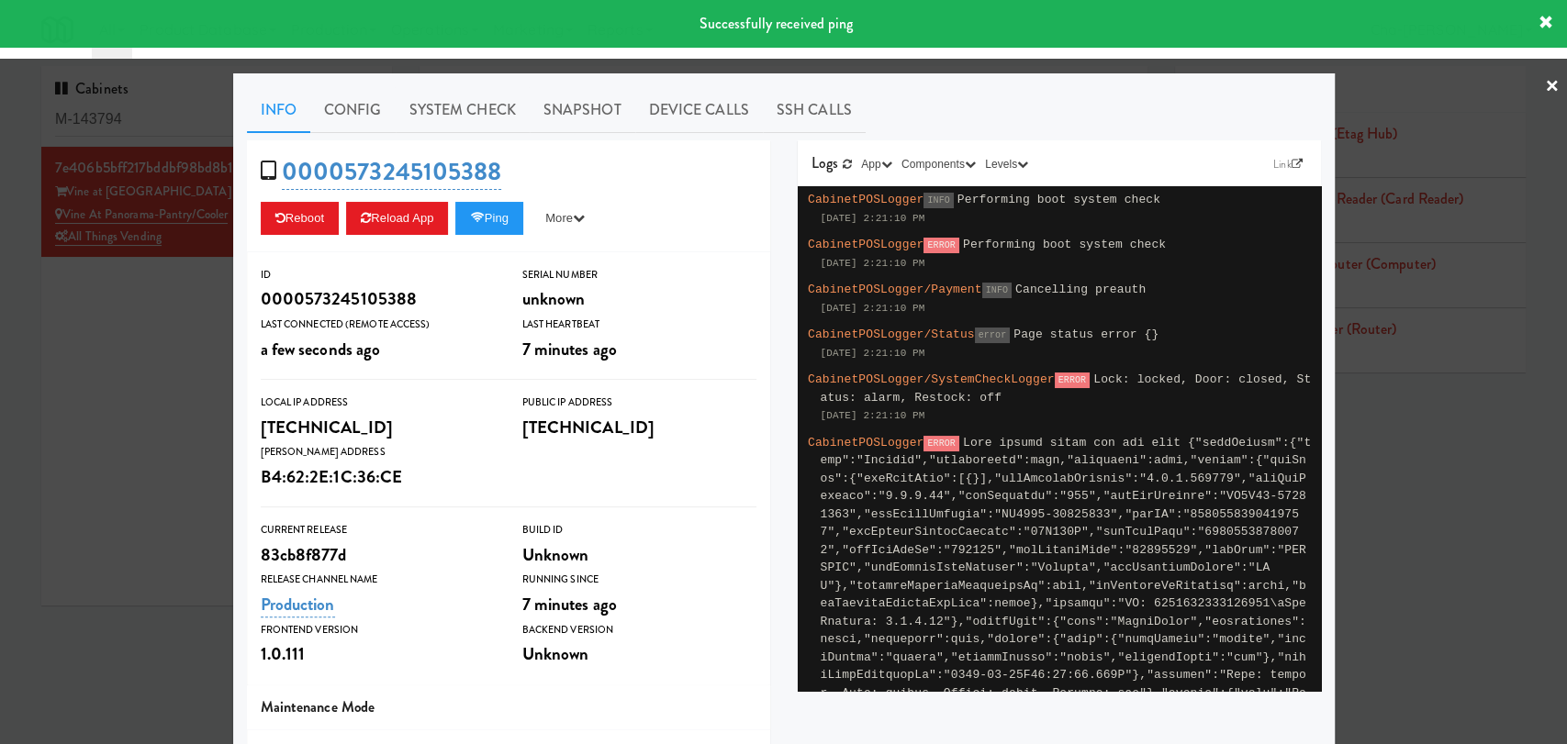
click at [108, 438] on div at bounding box center [783, 372] width 1567 height 744
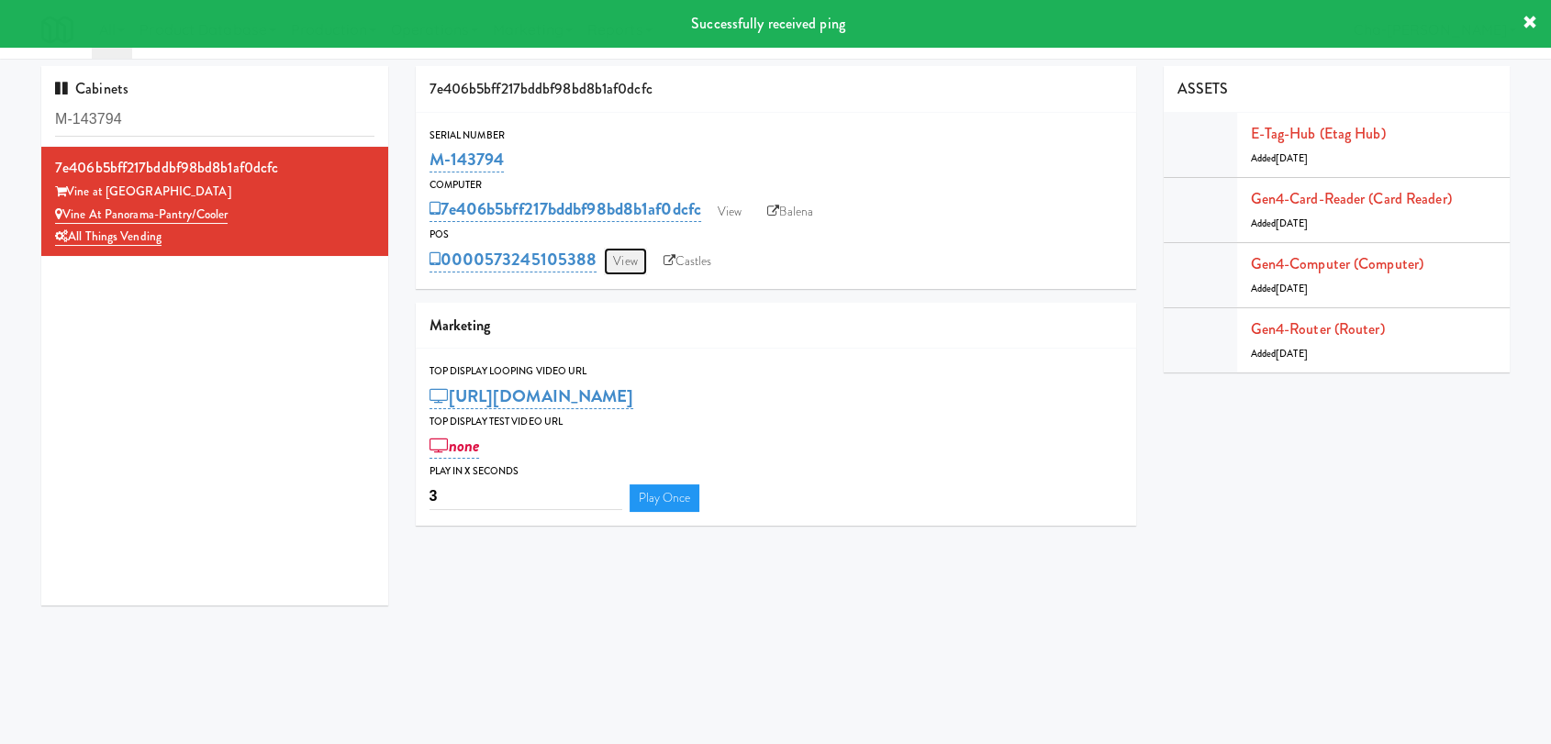
click at [643, 262] on link "View" at bounding box center [625, 262] width 42 height 28
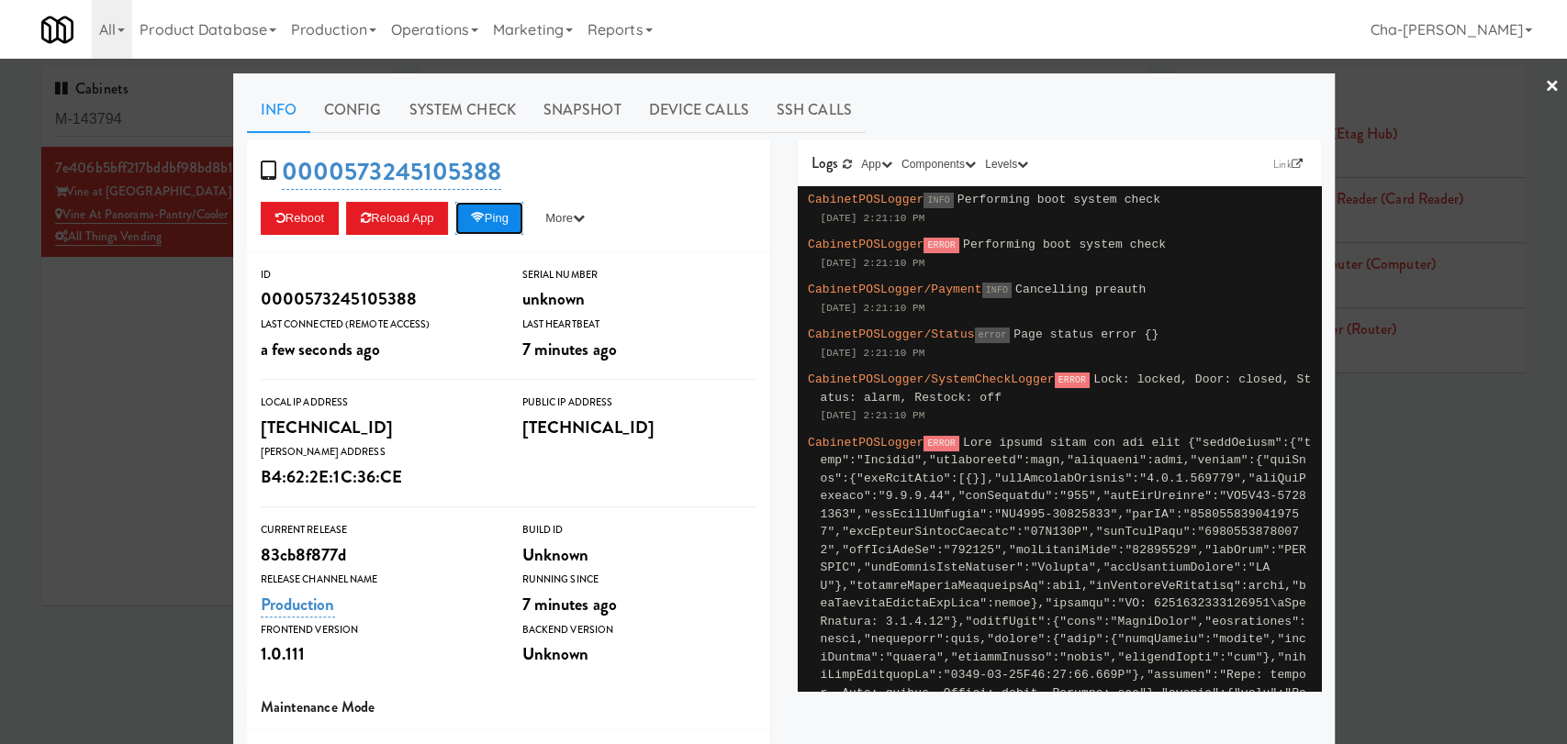
click at [485, 219] on button "Ping" at bounding box center [489, 218] width 68 height 33
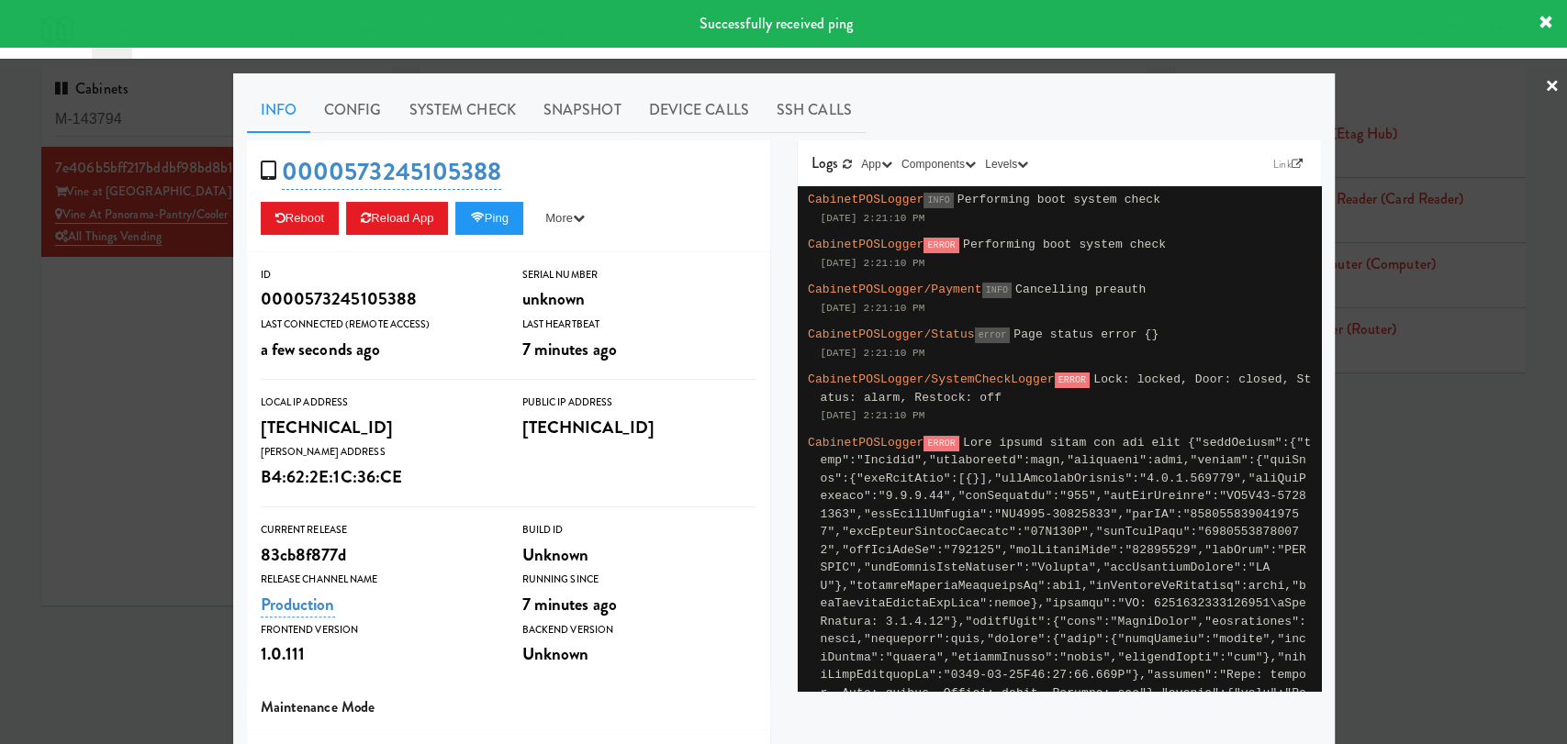
click at [170, 352] on div at bounding box center [783, 372] width 1567 height 744
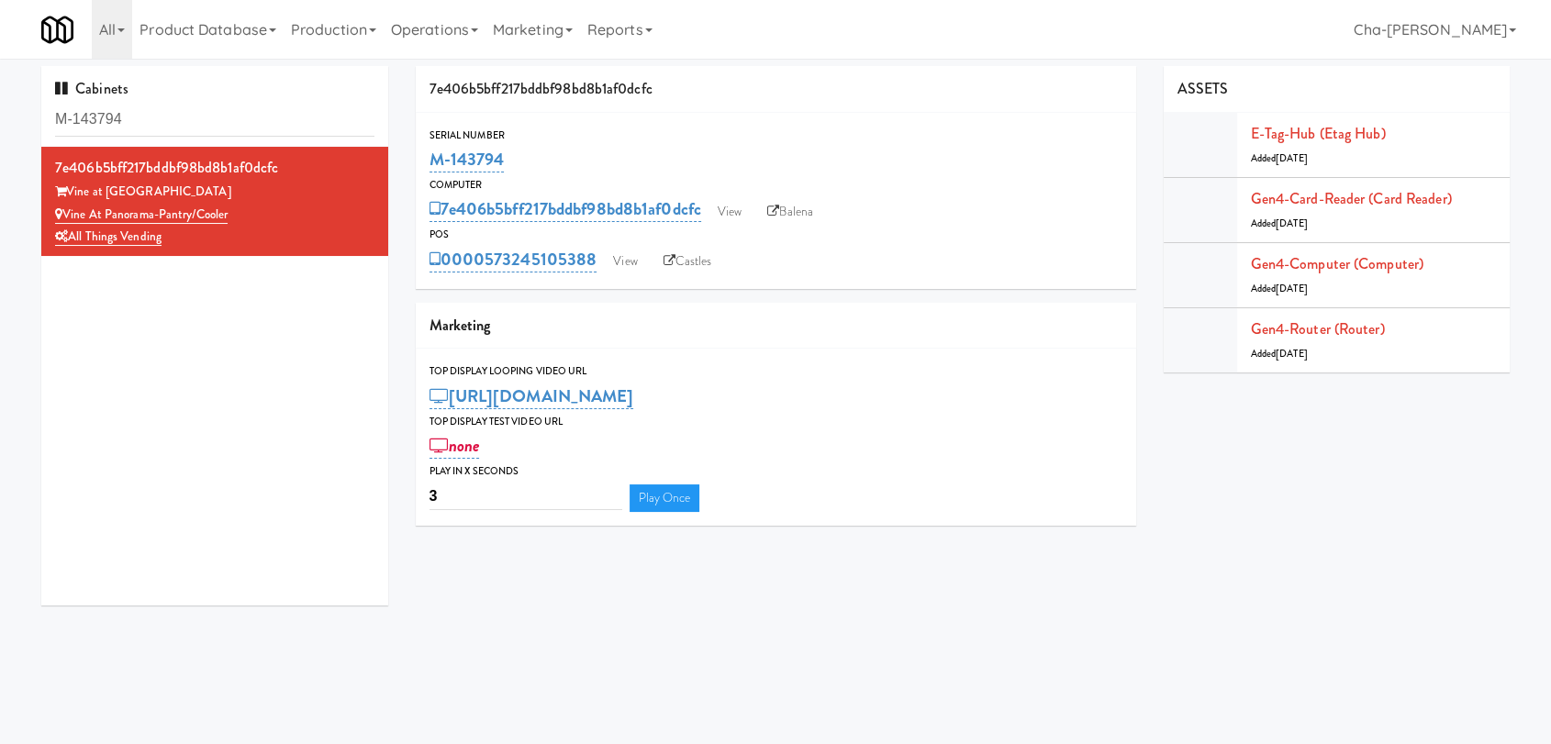
click at [597, 255] on div "0000573245105388 View Castles" at bounding box center [775, 259] width 693 height 31
click at [630, 259] on link "View" at bounding box center [625, 262] width 42 height 28
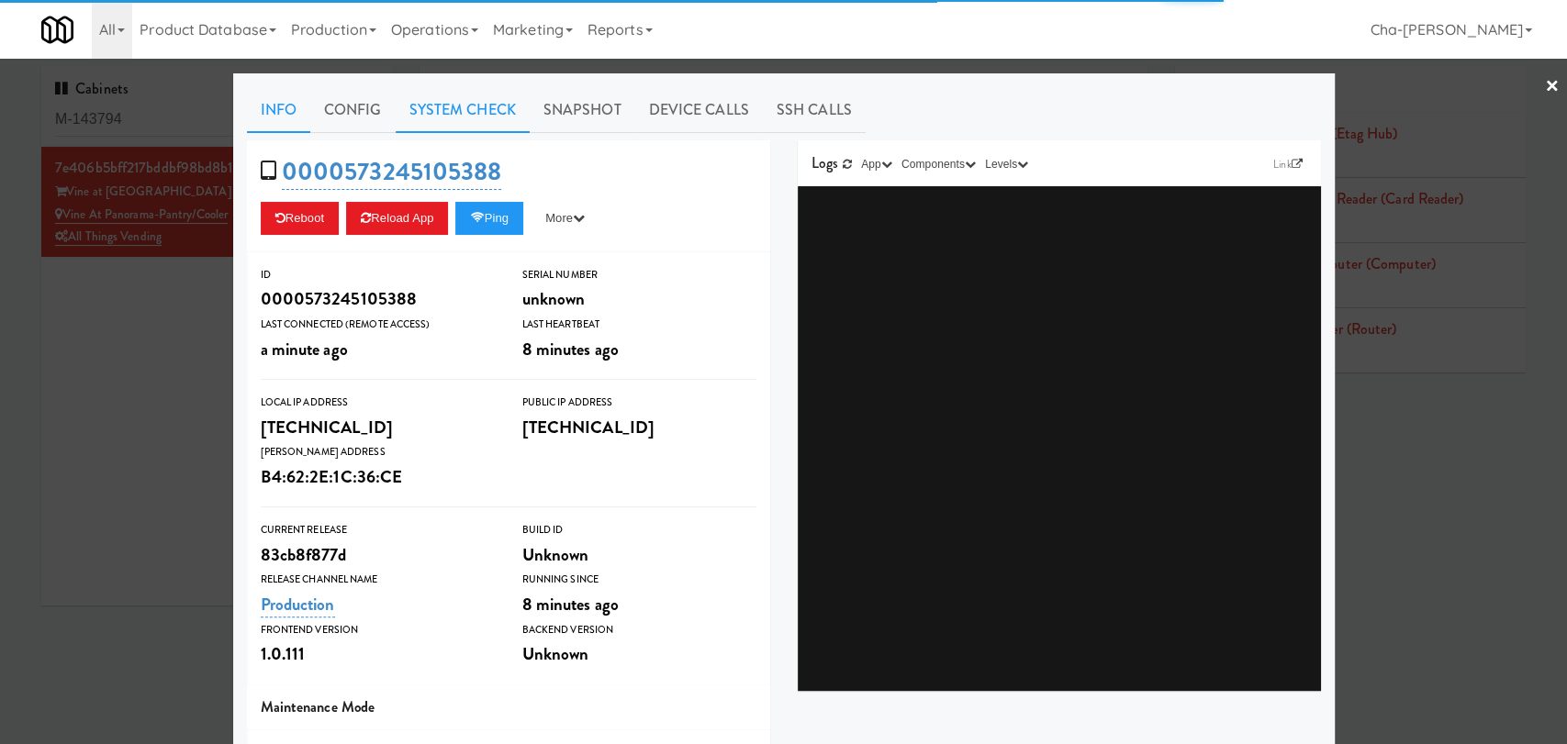
click at [443, 119] on link "System Check" at bounding box center [463, 110] width 134 height 46
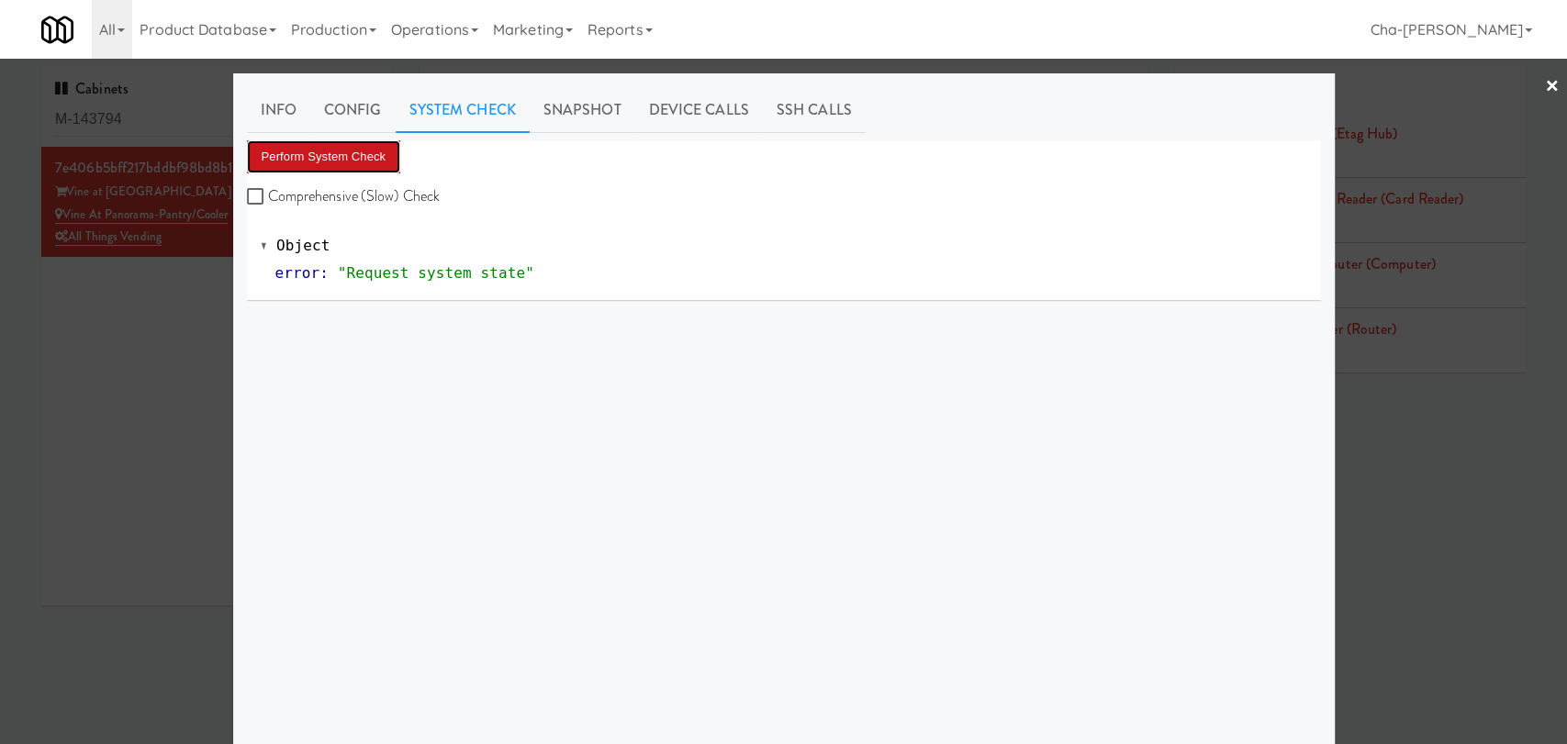
click at [362, 155] on button "Perform System Check" at bounding box center [324, 156] width 154 height 33
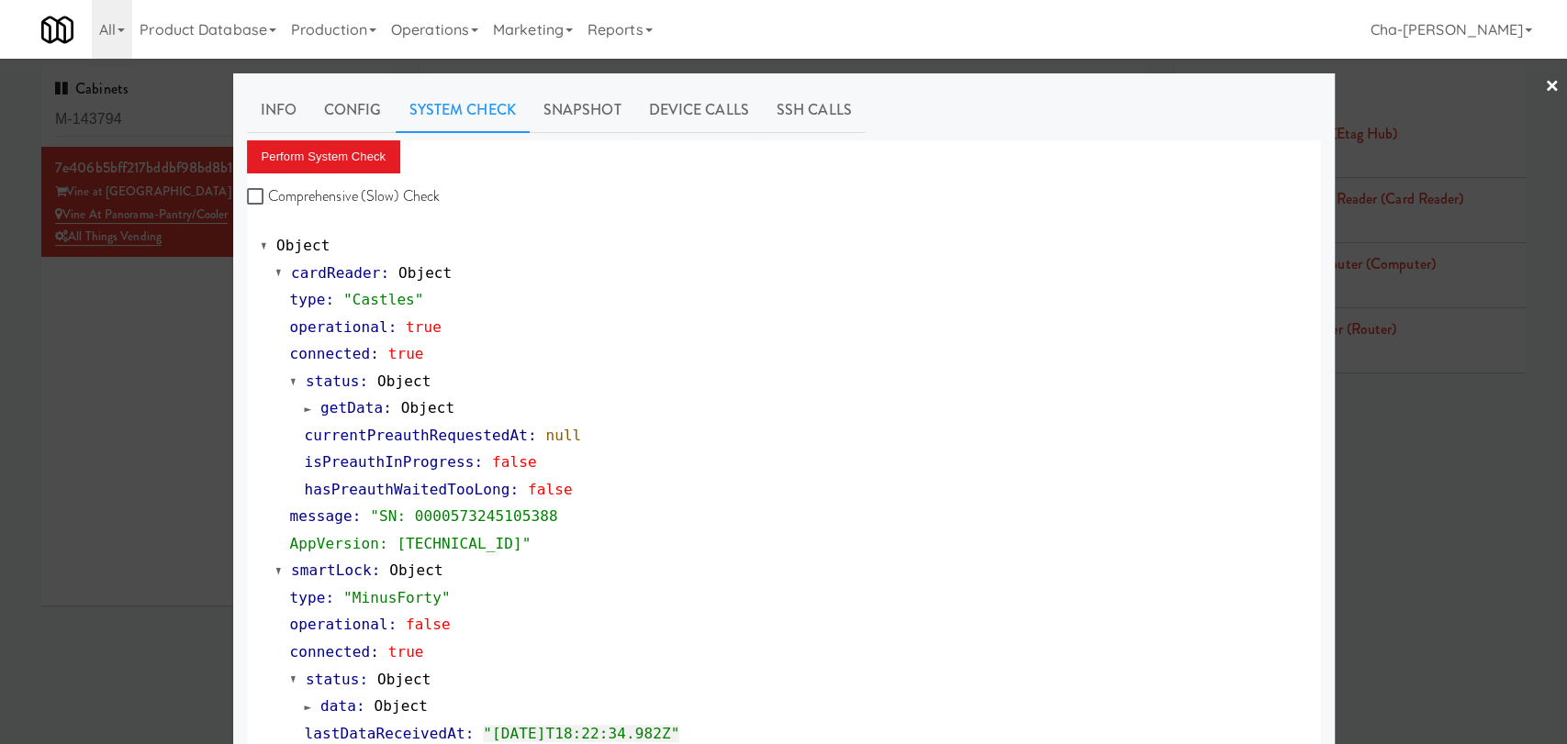
click at [197, 342] on div at bounding box center [783, 372] width 1567 height 744
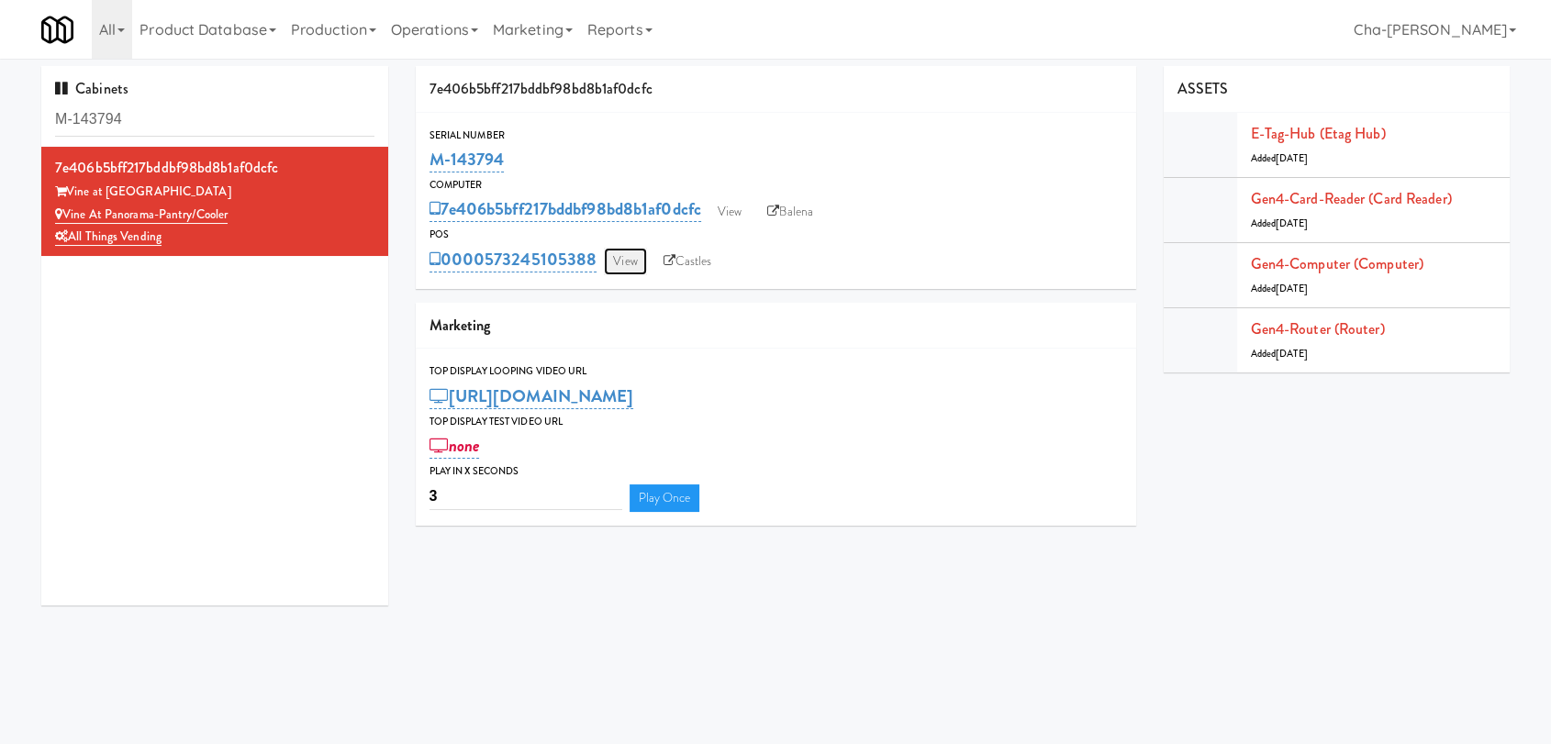
click at [622, 262] on link "View" at bounding box center [625, 262] width 42 height 28
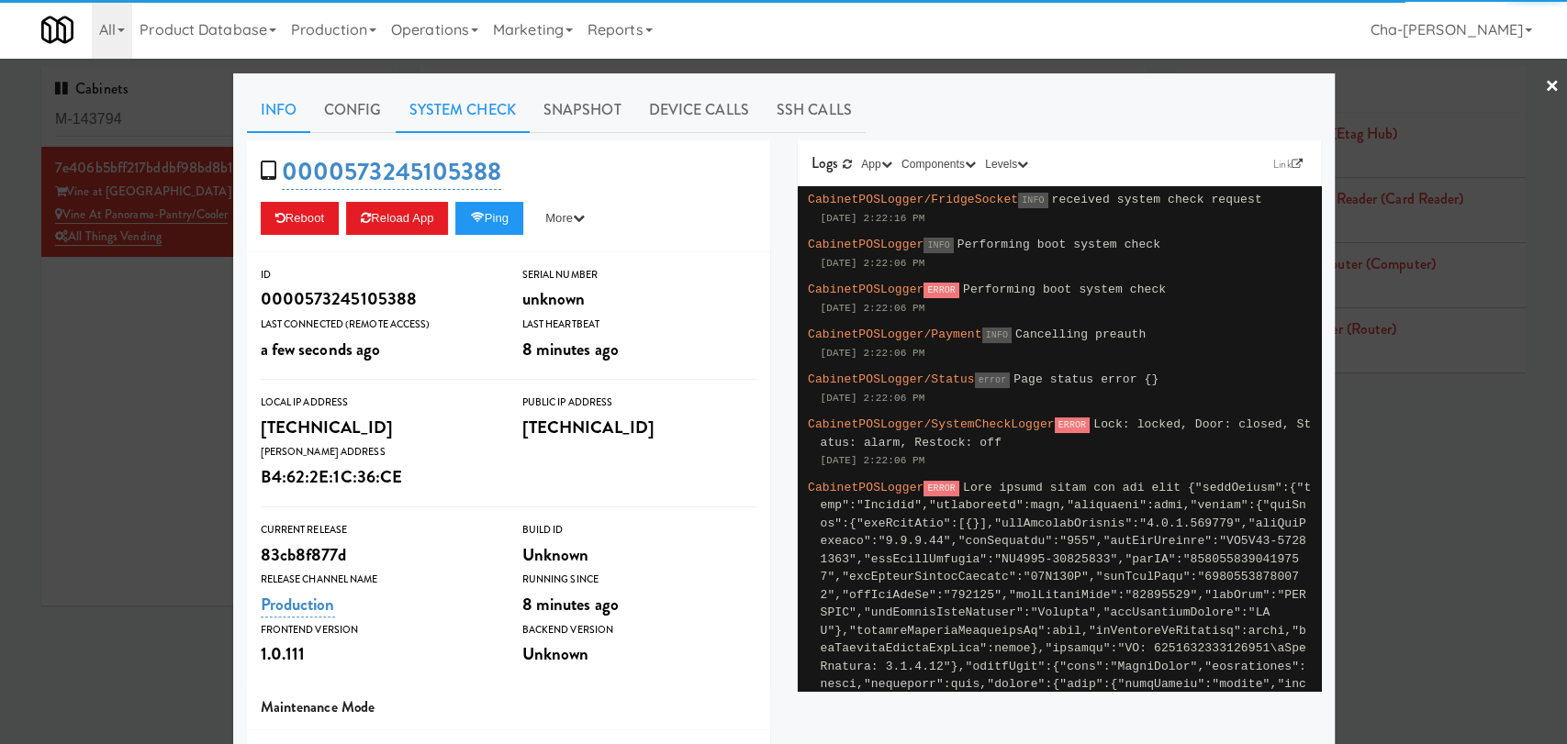
click at [434, 107] on link "System Check" at bounding box center [463, 110] width 134 height 46
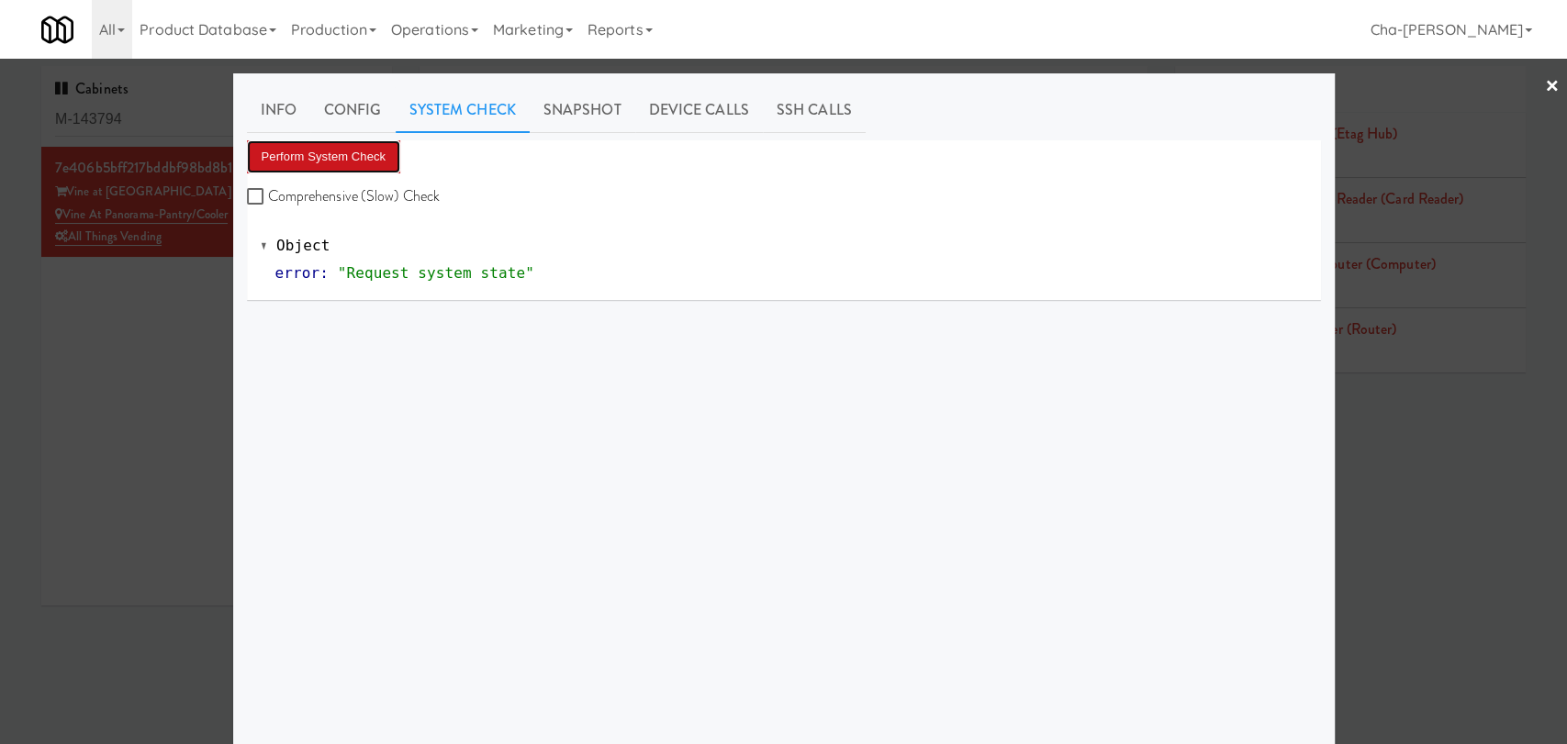
click at [360, 148] on button "Perform System Check" at bounding box center [324, 156] width 154 height 33
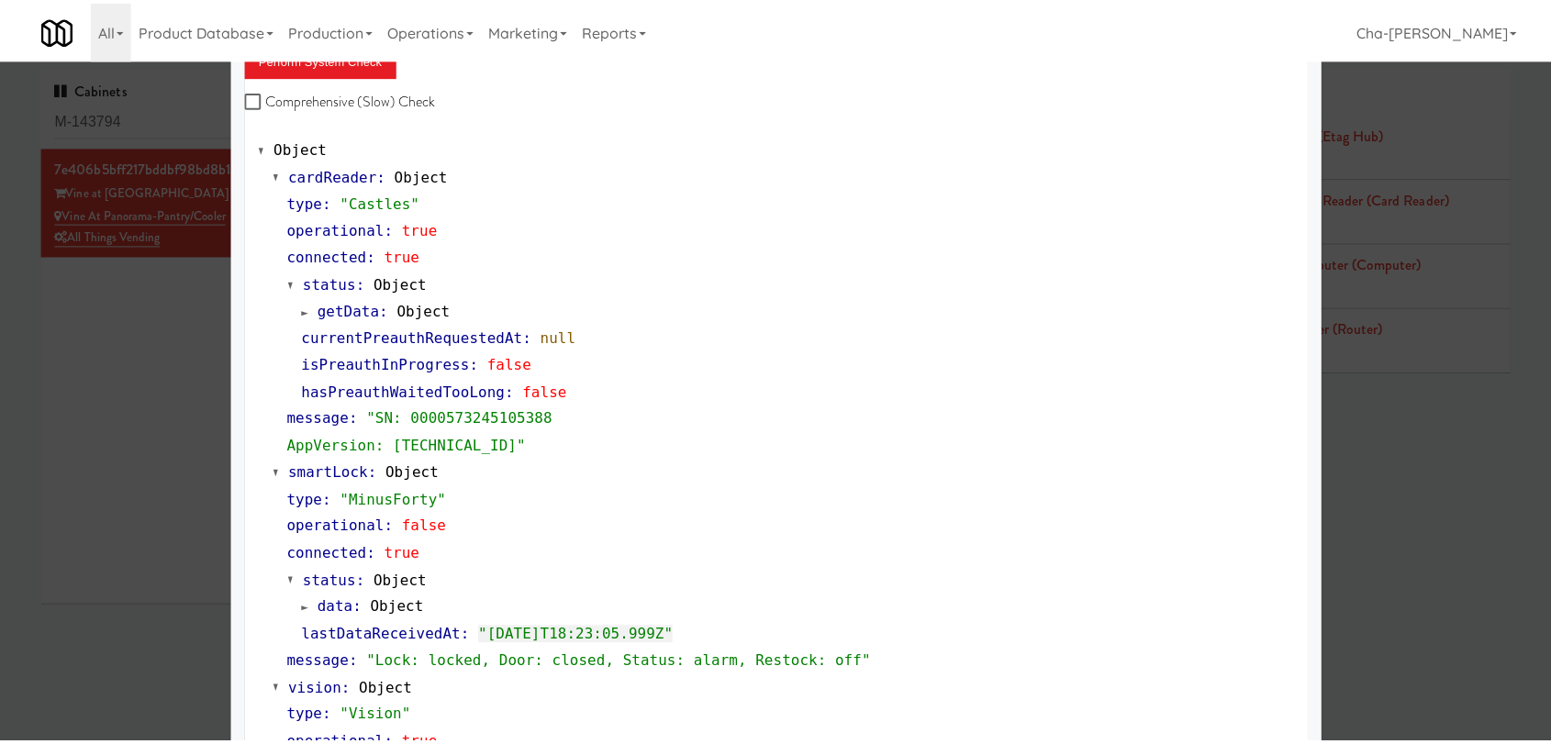
scroll to position [102, 0]
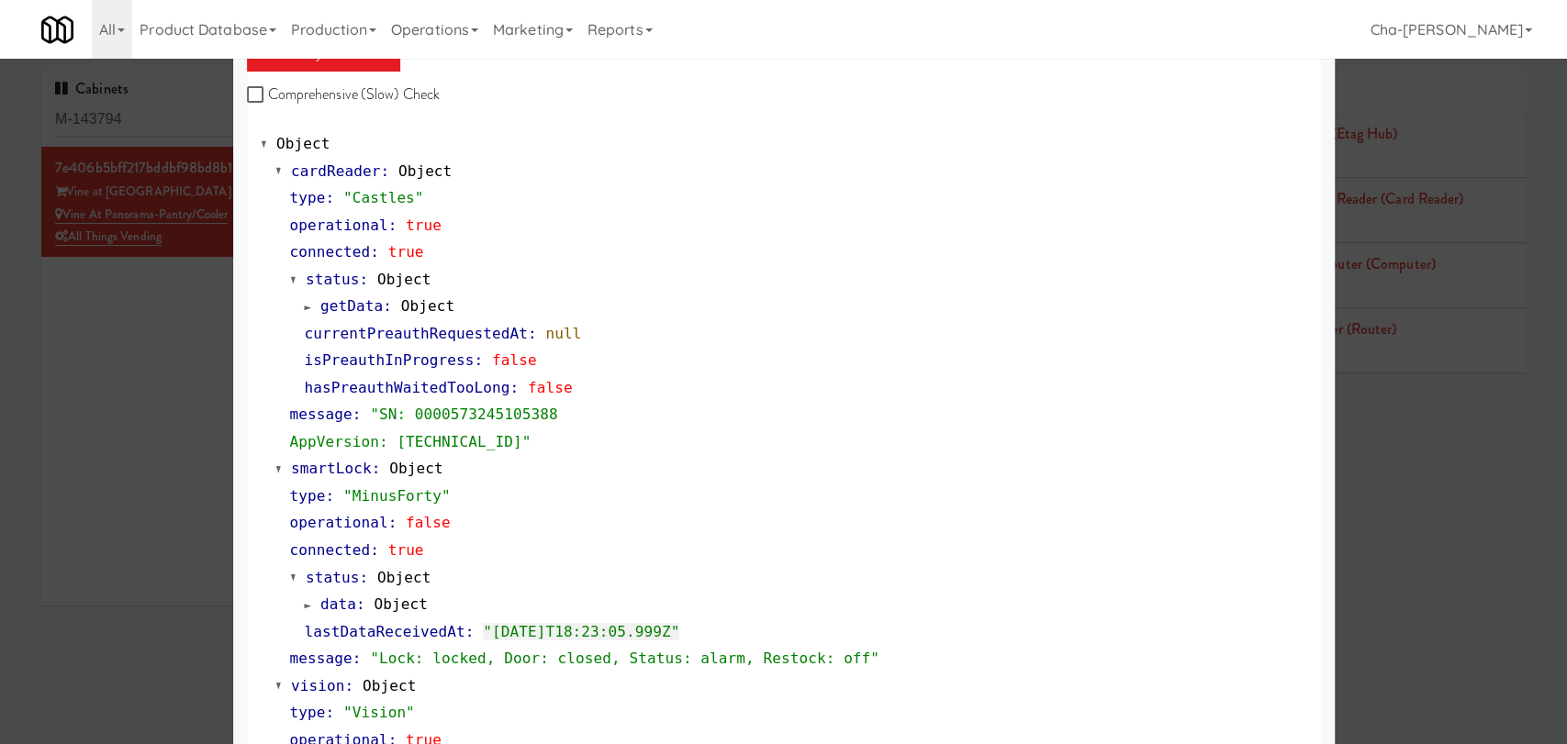
click at [180, 357] on div at bounding box center [783, 372] width 1567 height 744
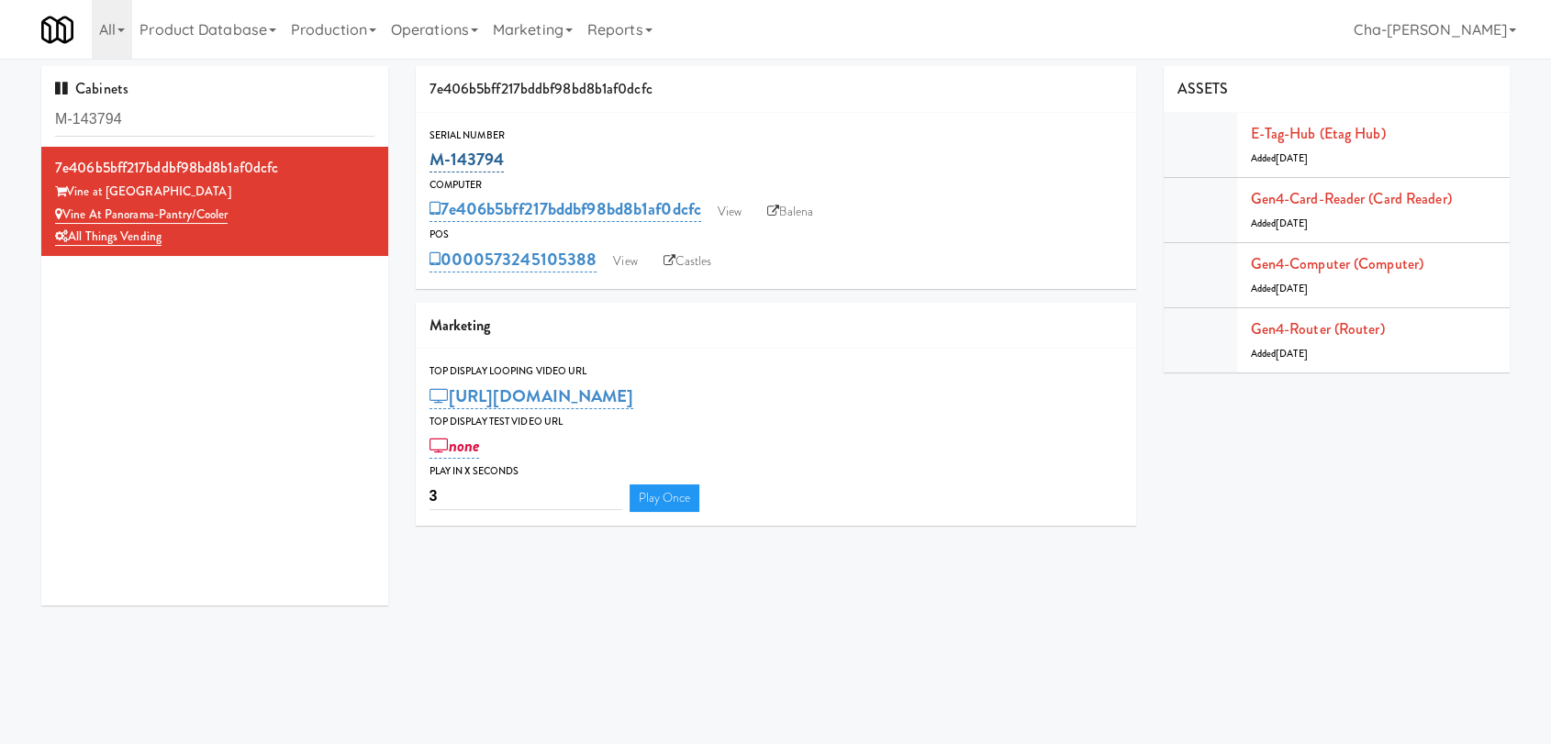
drag, startPoint x: 513, startPoint y: 161, endPoint x: 431, endPoint y: 156, distance: 81.8
click at [431, 156] on div "M-143794" at bounding box center [775, 159] width 693 height 31
click at [730, 202] on link "View" at bounding box center [729, 212] width 42 height 28
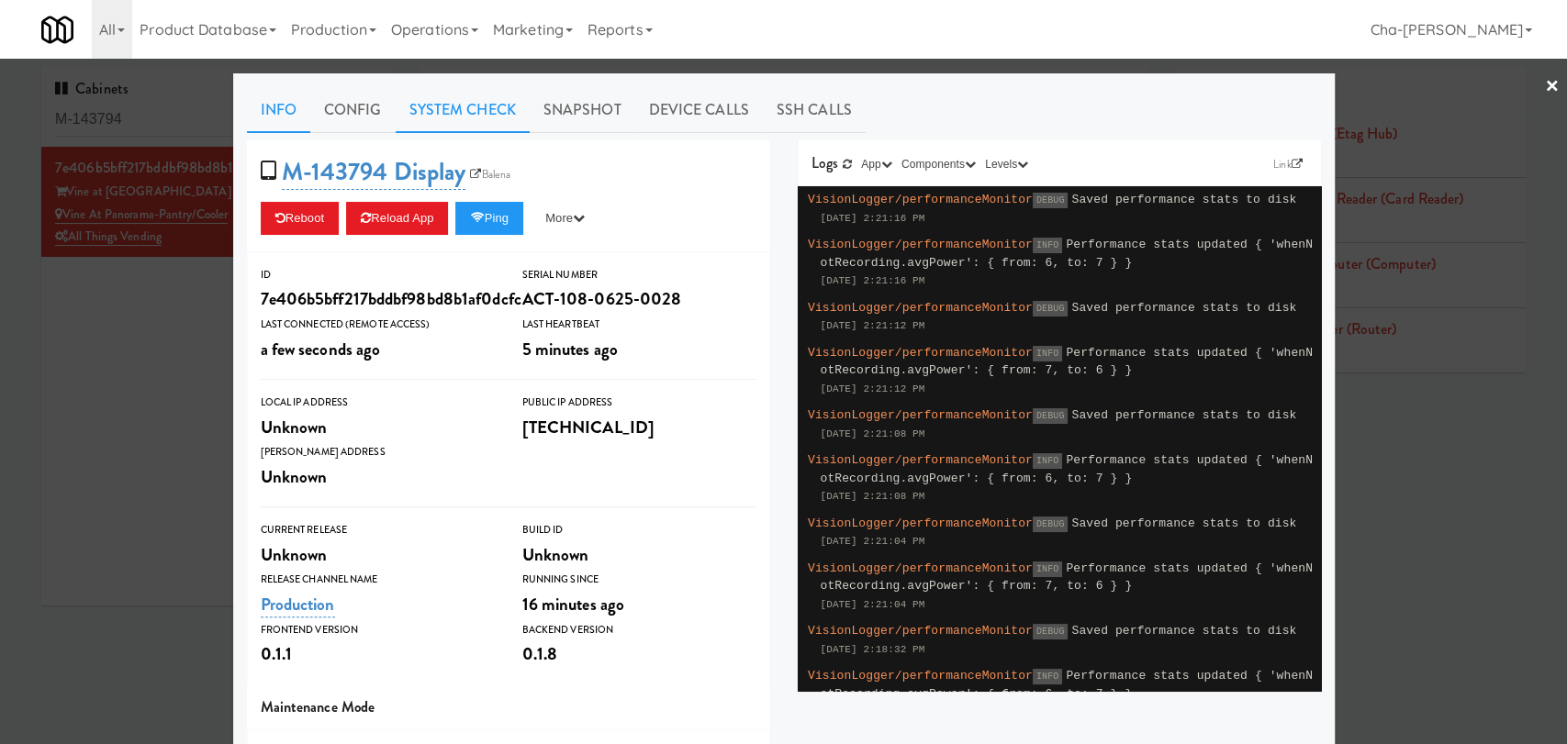
click at [475, 109] on link "System Check" at bounding box center [463, 110] width 134 height 46
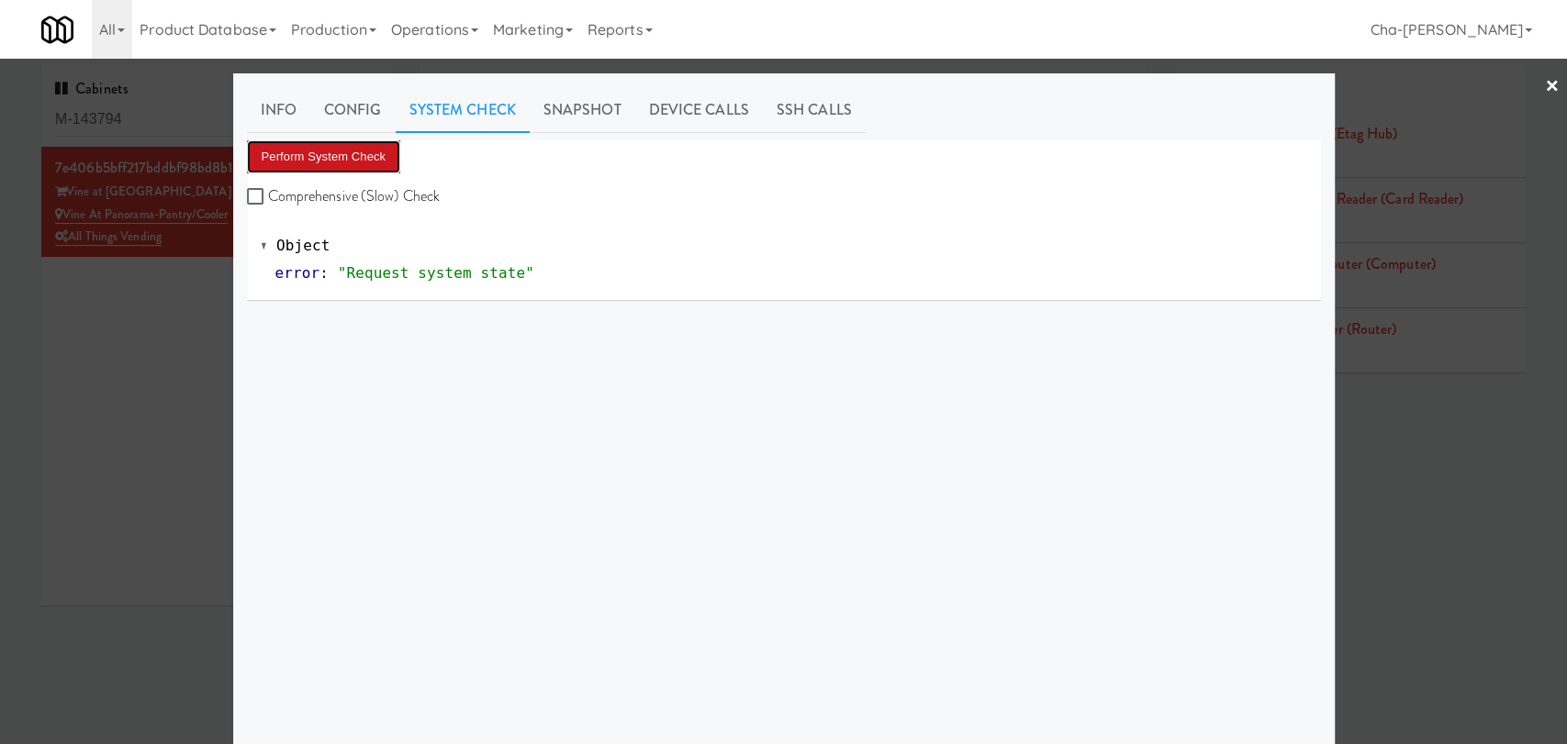
click at [332, 160] on button "Perform System Check" at bounding box center [324, 156] width 154 height 33
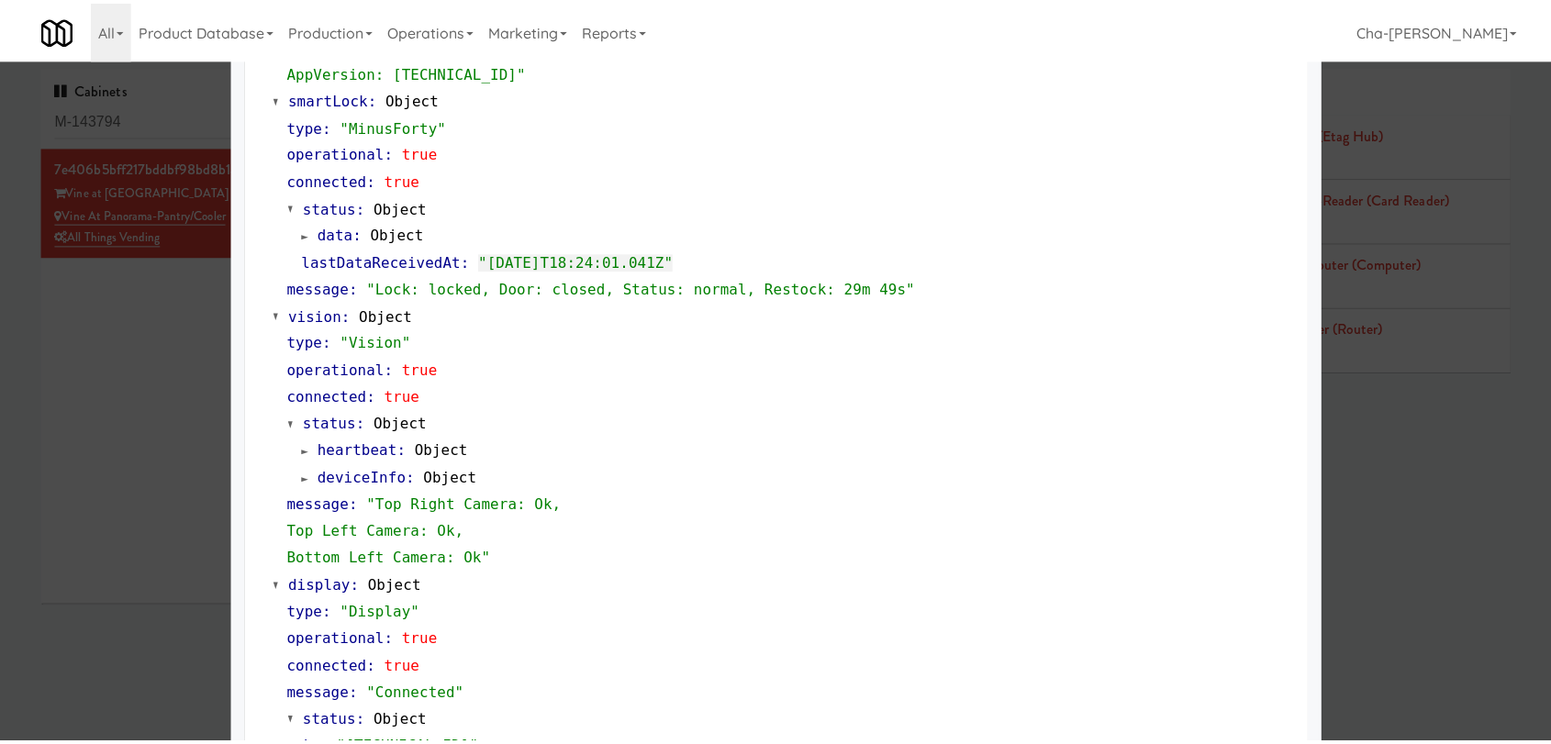
scroll to position [509, 0]
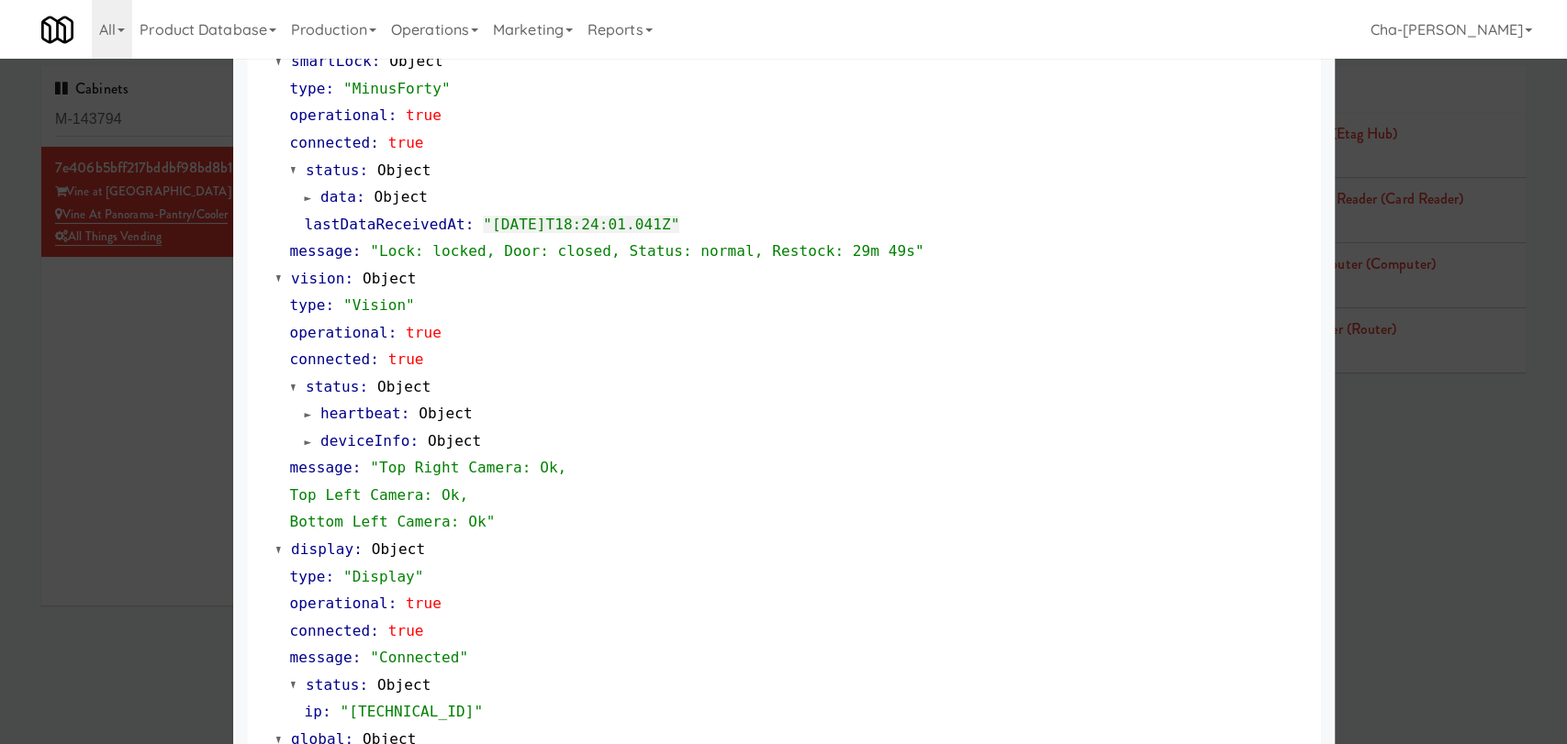
click at [135, 321] on div at bounding box center [783, 372] width 1567 height 744
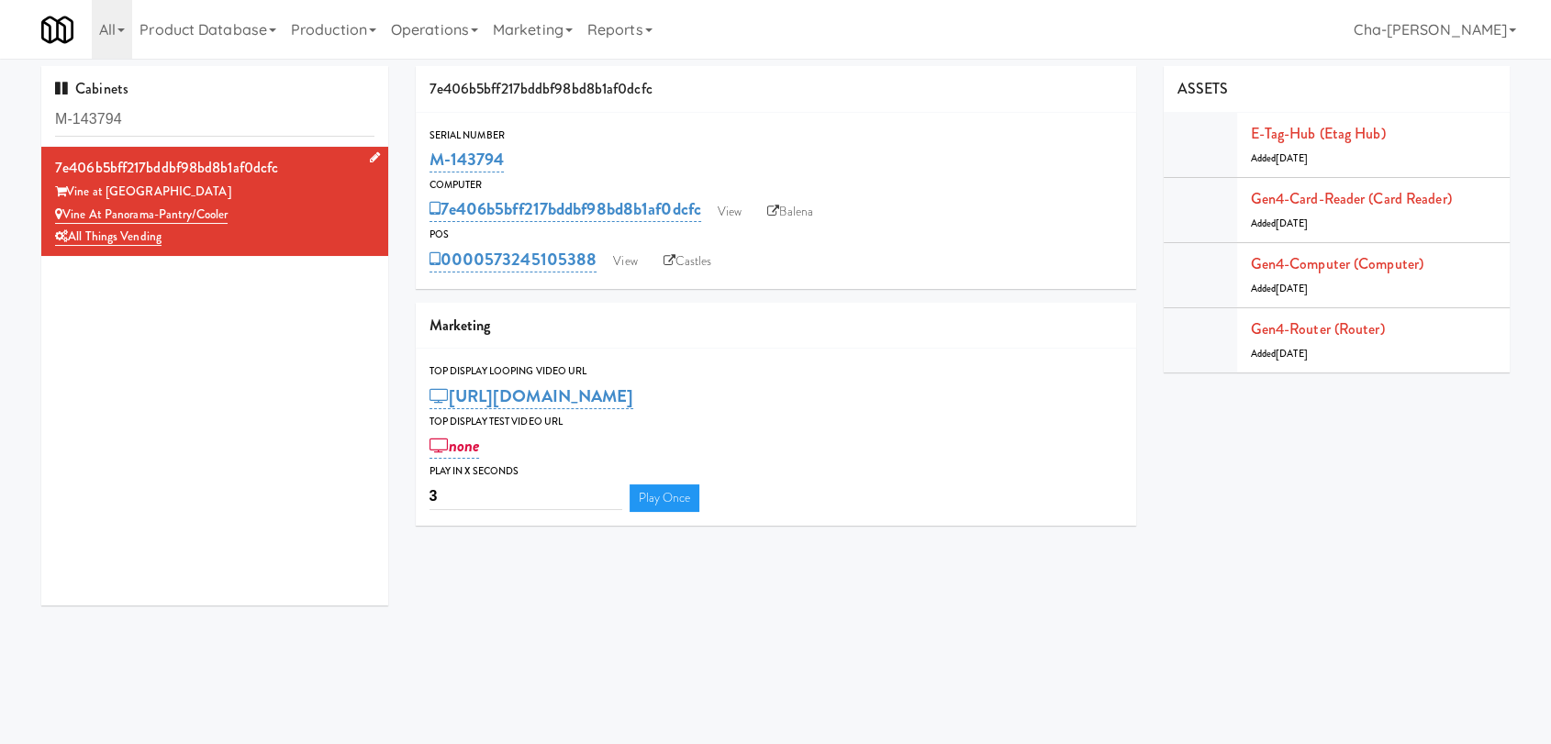
drag, startPoint x: 236, startPoint y: 216, endPoint x: 66, endPoint y: 212, distance: 169.8
click at [66, 212] on div "Vine at Panorama-Pantry/Cooler" at bounding box center [214, 215] width 319 height 23
click at [730, 211] on link "View" at bounding box center [729, 212] width 42 height 28
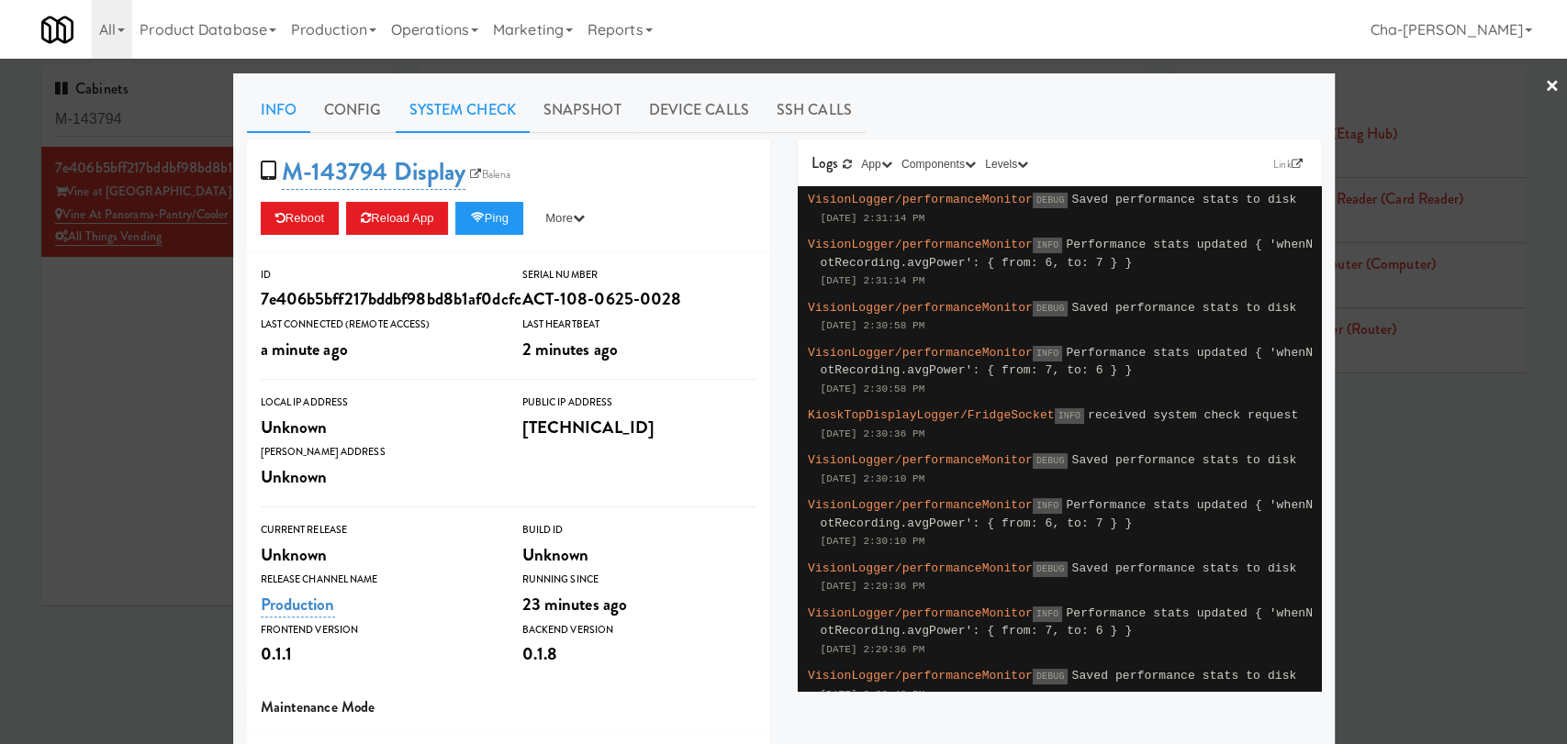
click at [454, 110] on link "System Check" at bounding box center [463, 110] width 134 height 46
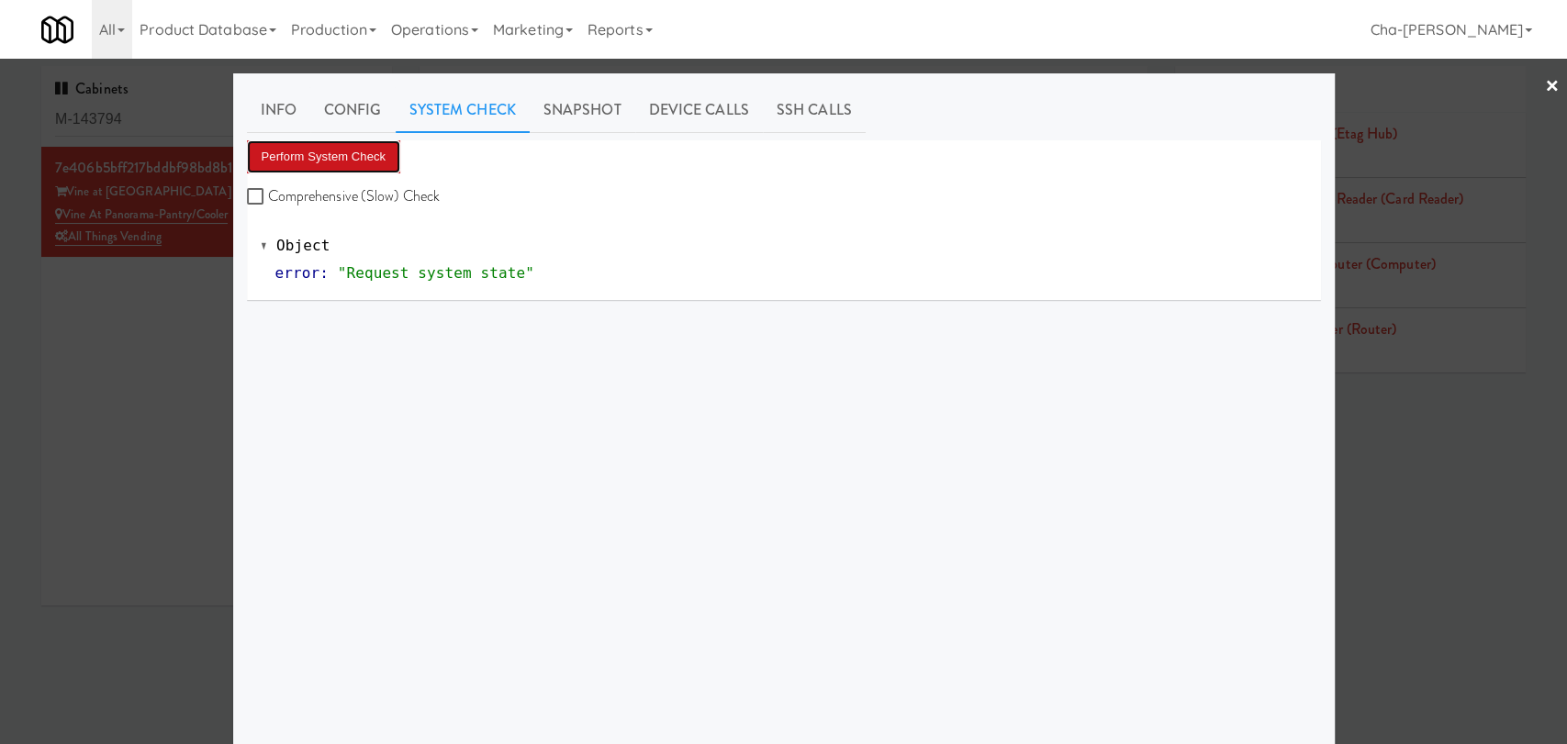
click at [341, 162] on button "Perform System Check" at bounding box center [324, 156] width 154 height 33
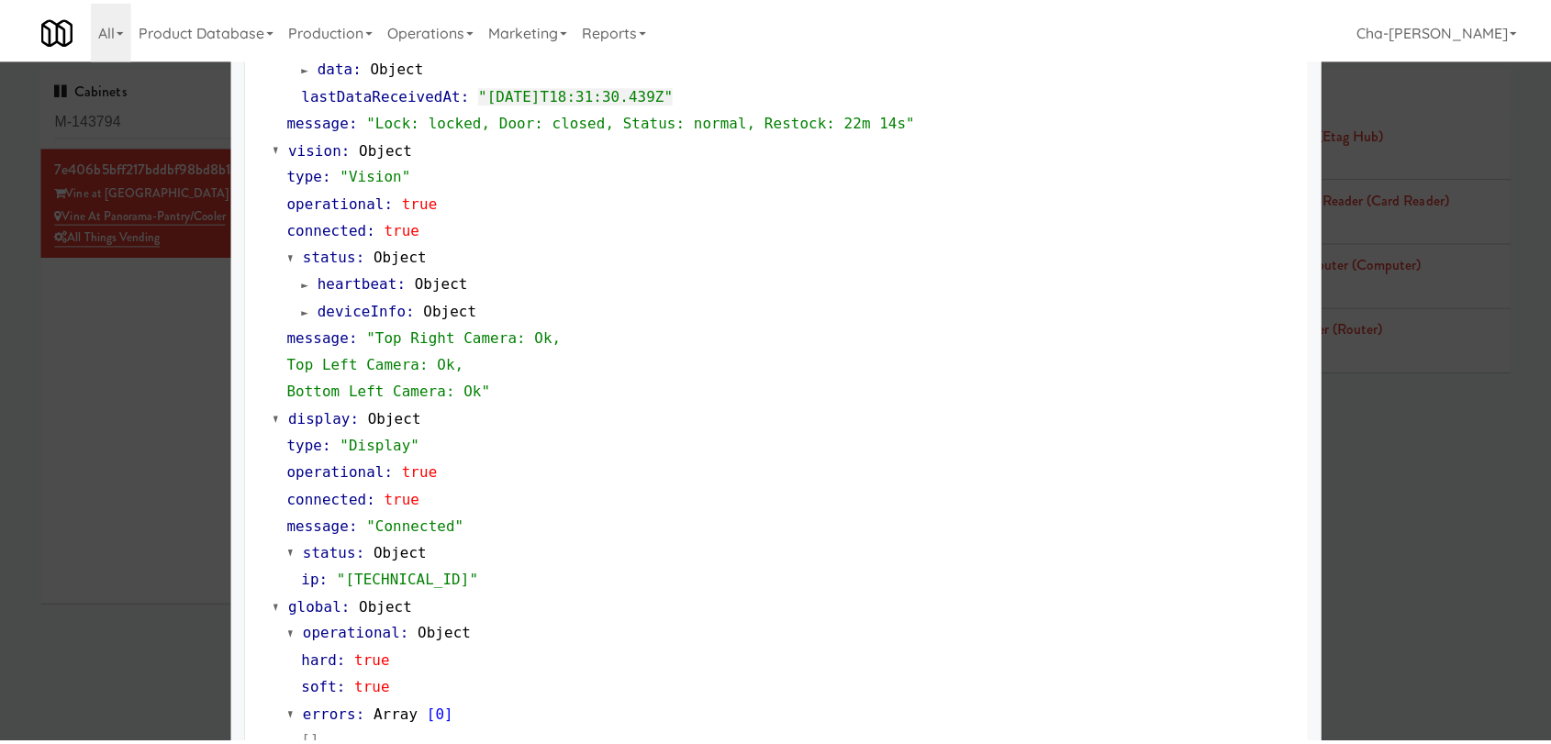
scroll to position [681, 0]
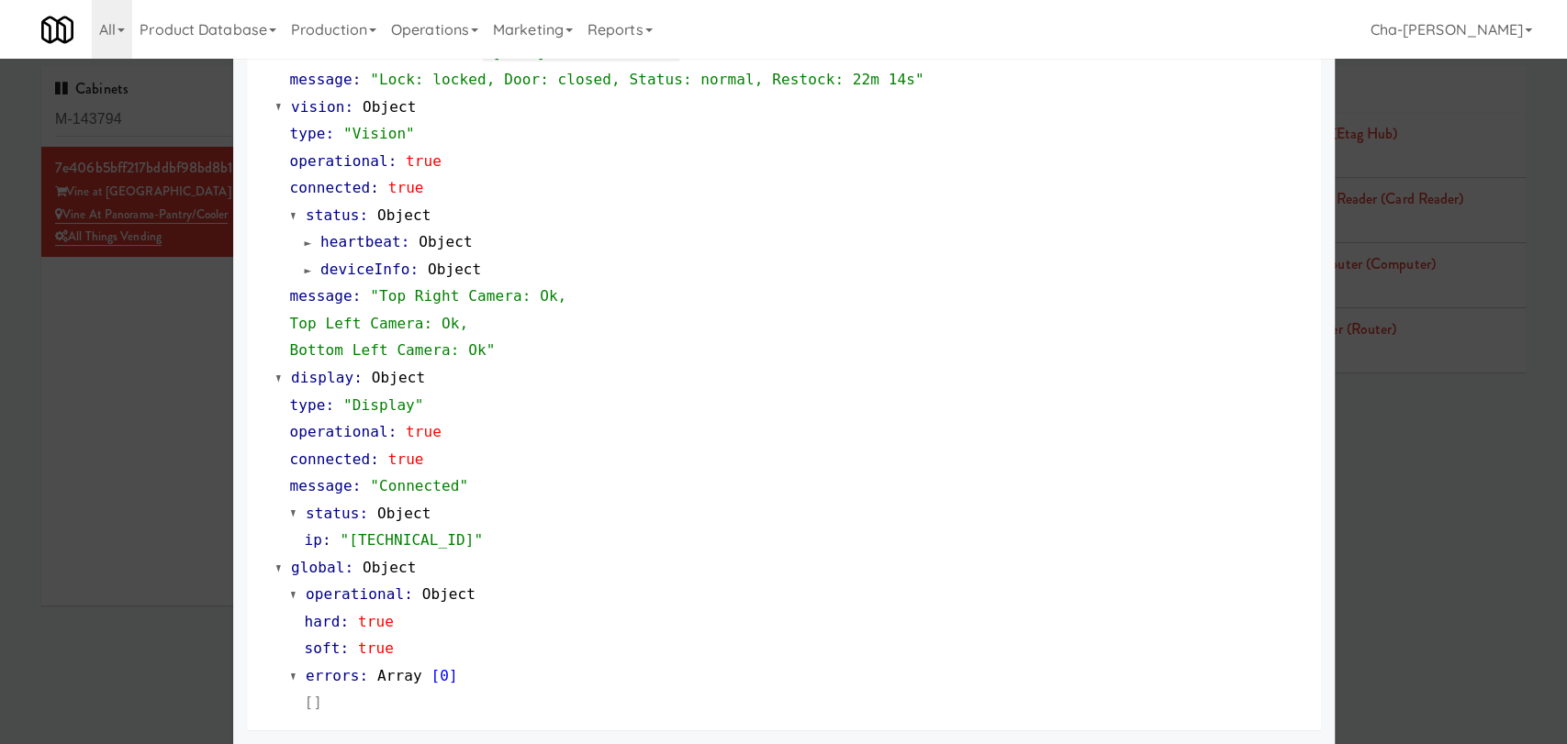
click at [185, 384] on div at bounding box center [783, 372] width 1567 height 744
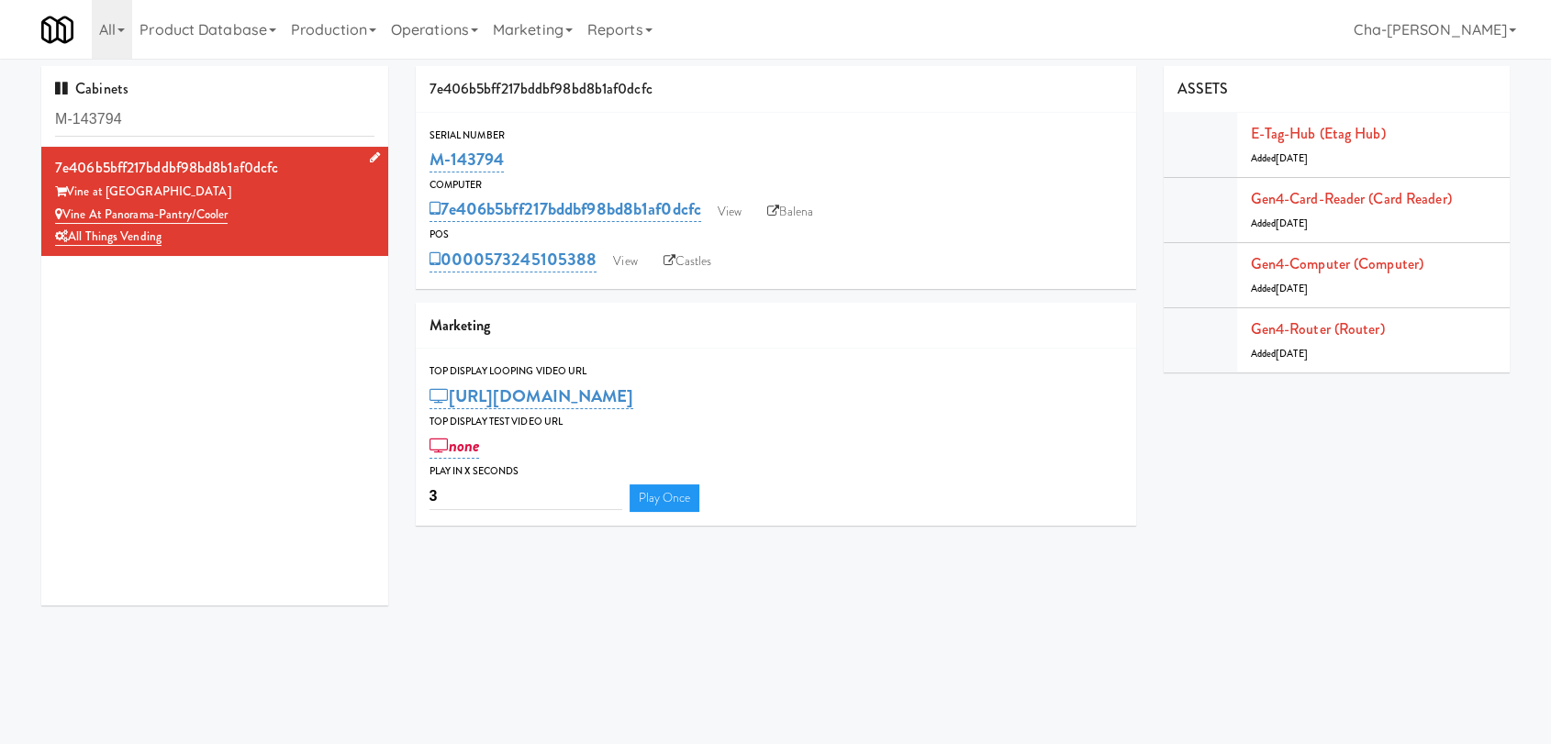
drag, startPoint x: 257, startPoint y: 214, endPoint x: 67, endPoint y: 213, distance: 190.0
click at [67, 213] on div "Vine at Panorama-Pantry/Cooler" at bounding box center [214, 215] width 319 height 23
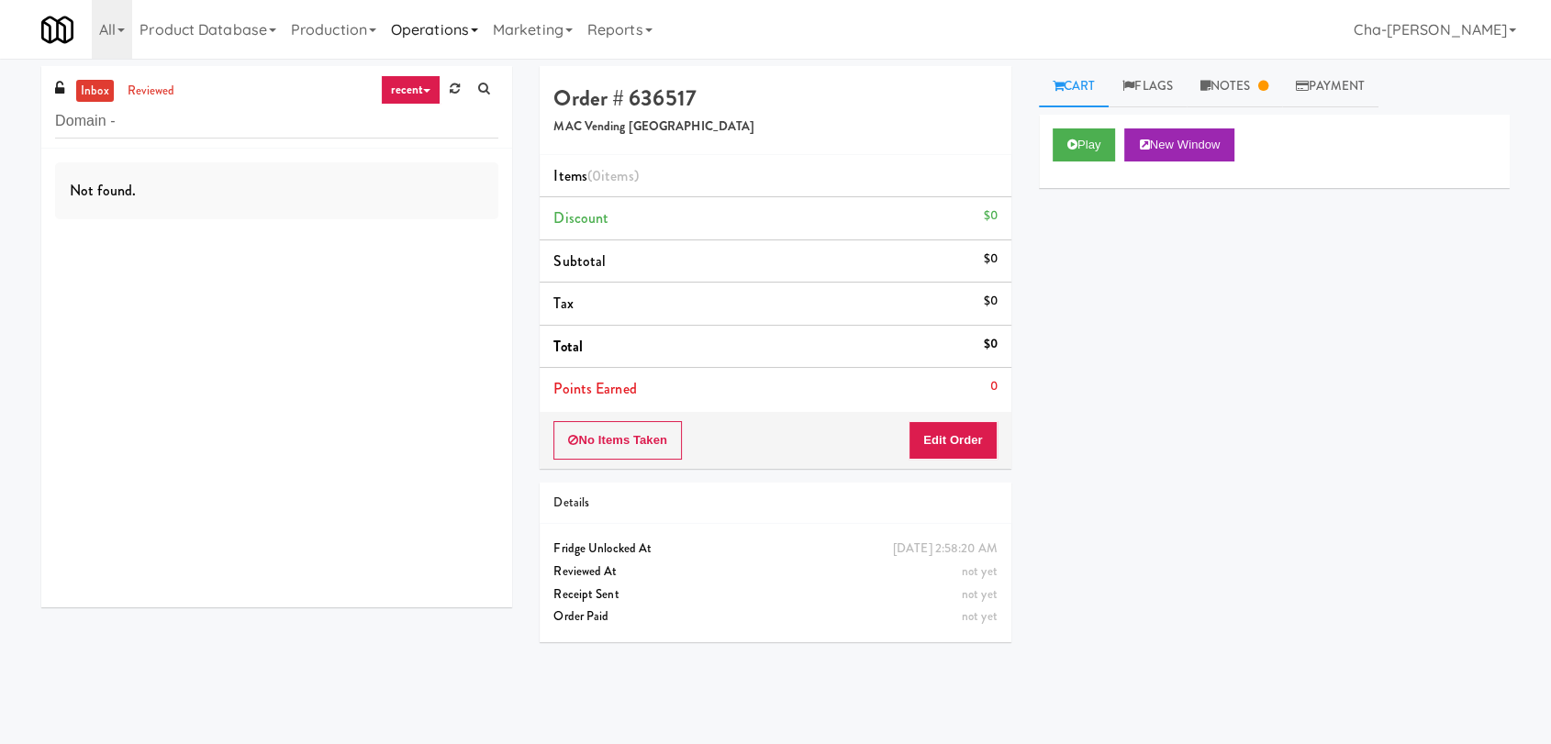
click at [462, 26] on link "Operations" at bounding box center [435, 29] width 102 height 59
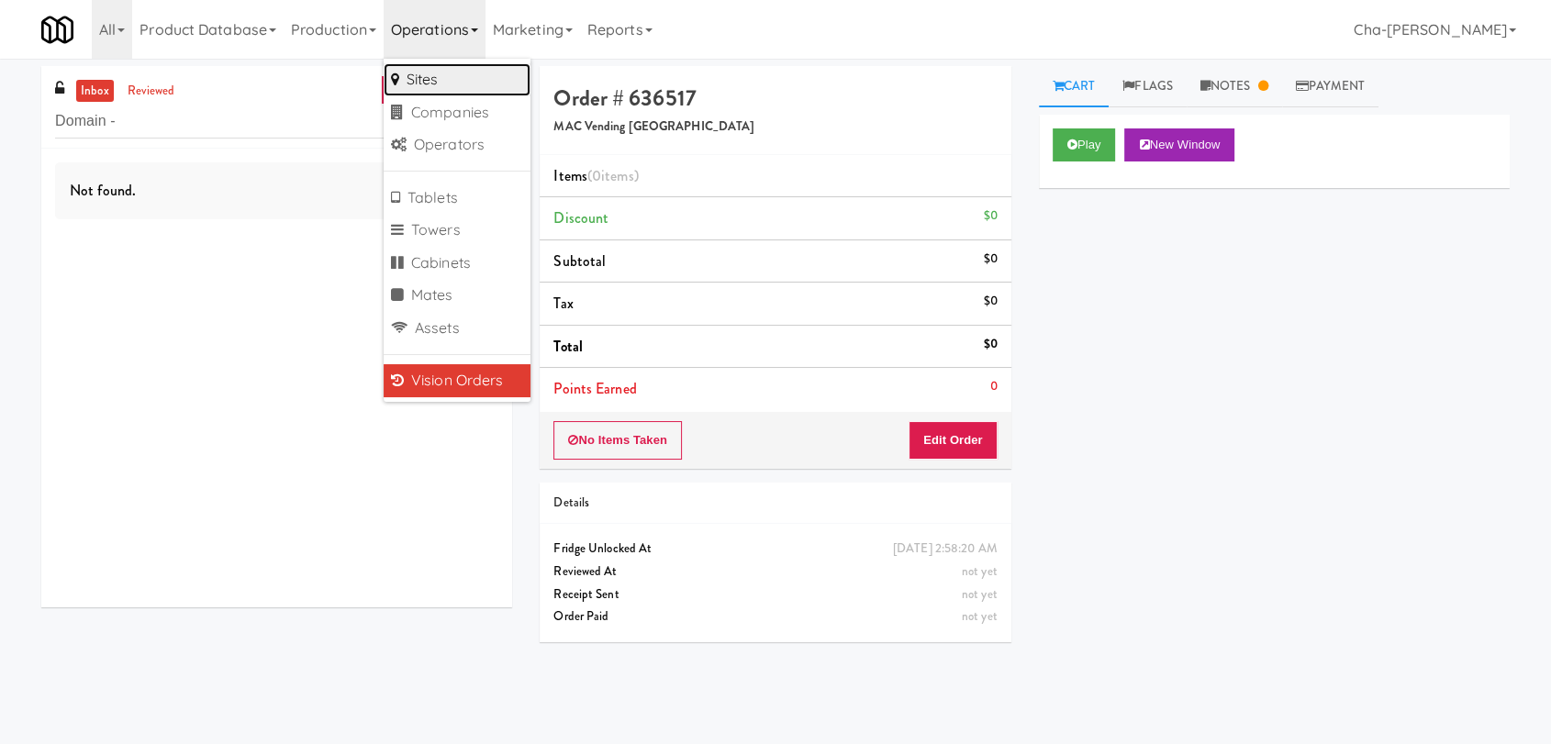
click at [432, 79] on link "Sites" at bounding box center [457, 79] width 147 height 33
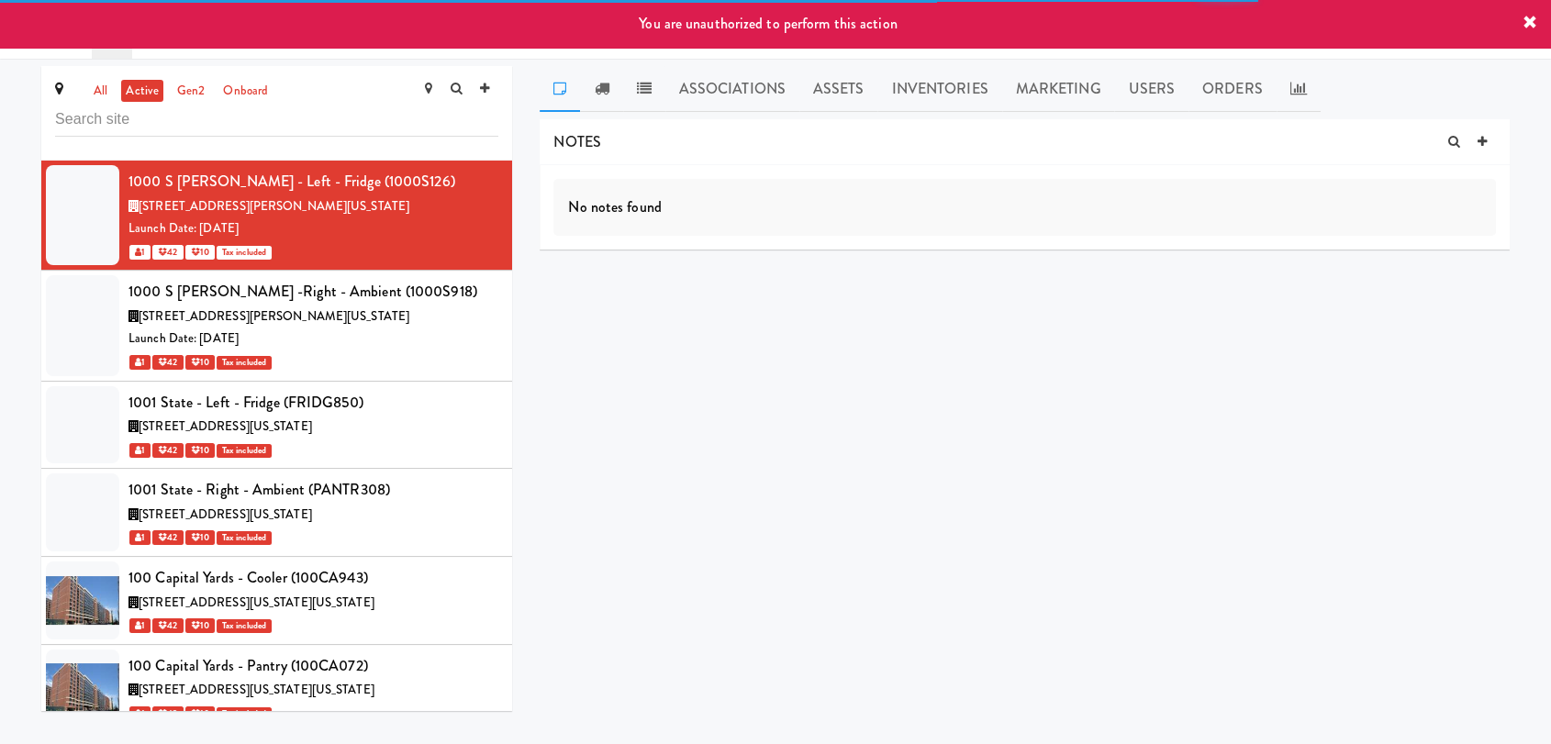
click at [1536, 23] on icon at bounding box center [1529, 23] width 15 height 15
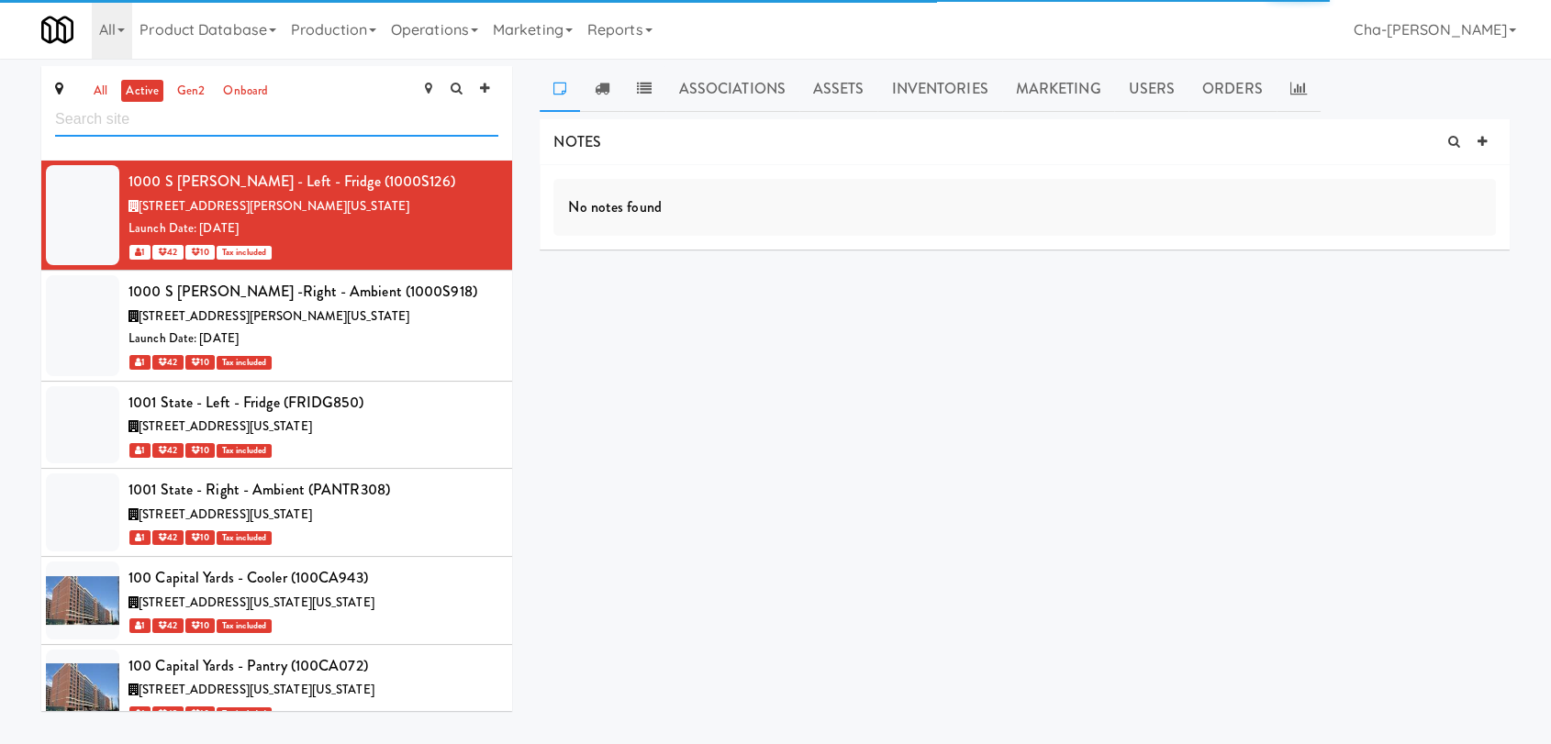
click at [214, 115] on input "text" at bounding box center [276, 120] width 443 height 34
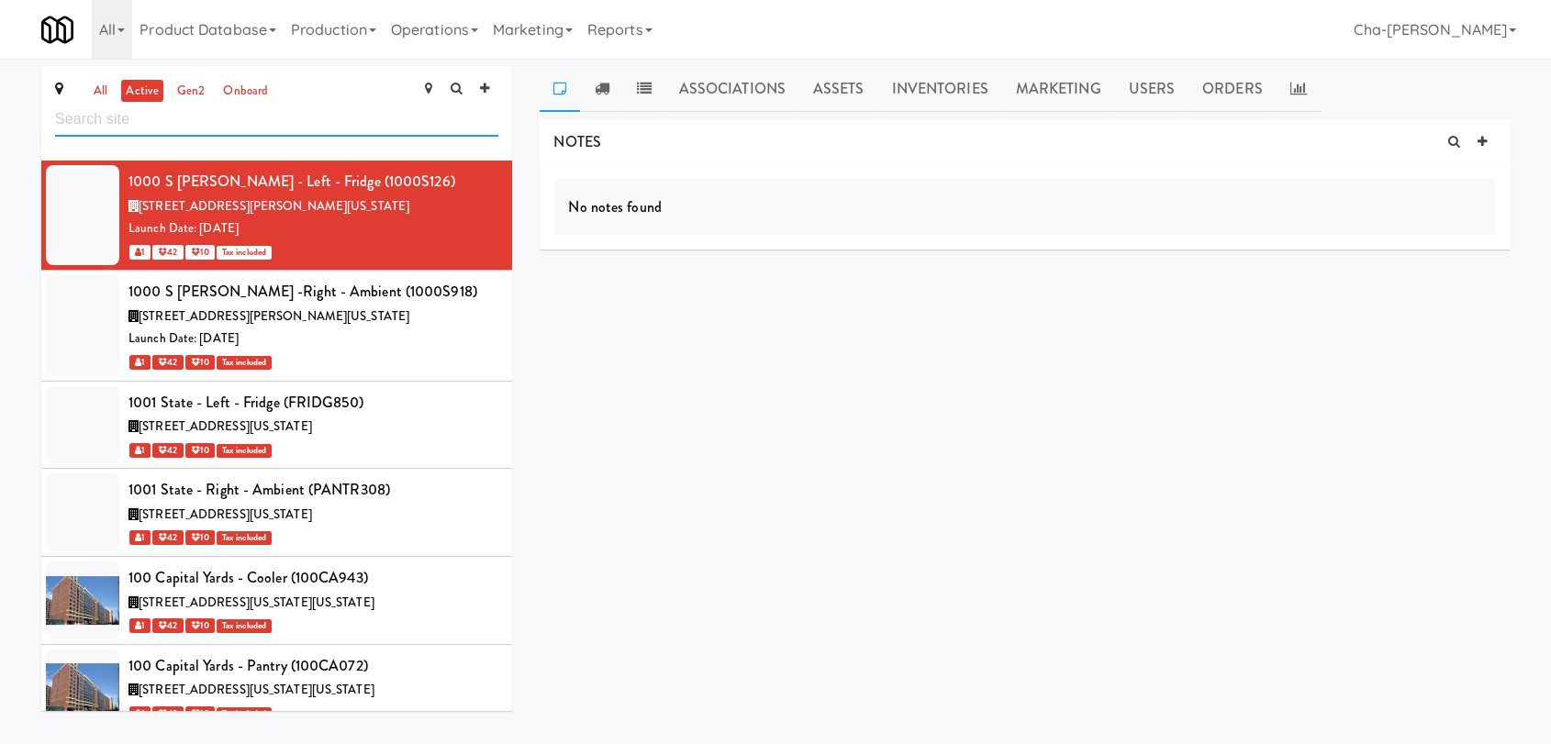
paste input "Vine at Panorama-Pantry/Cooler"
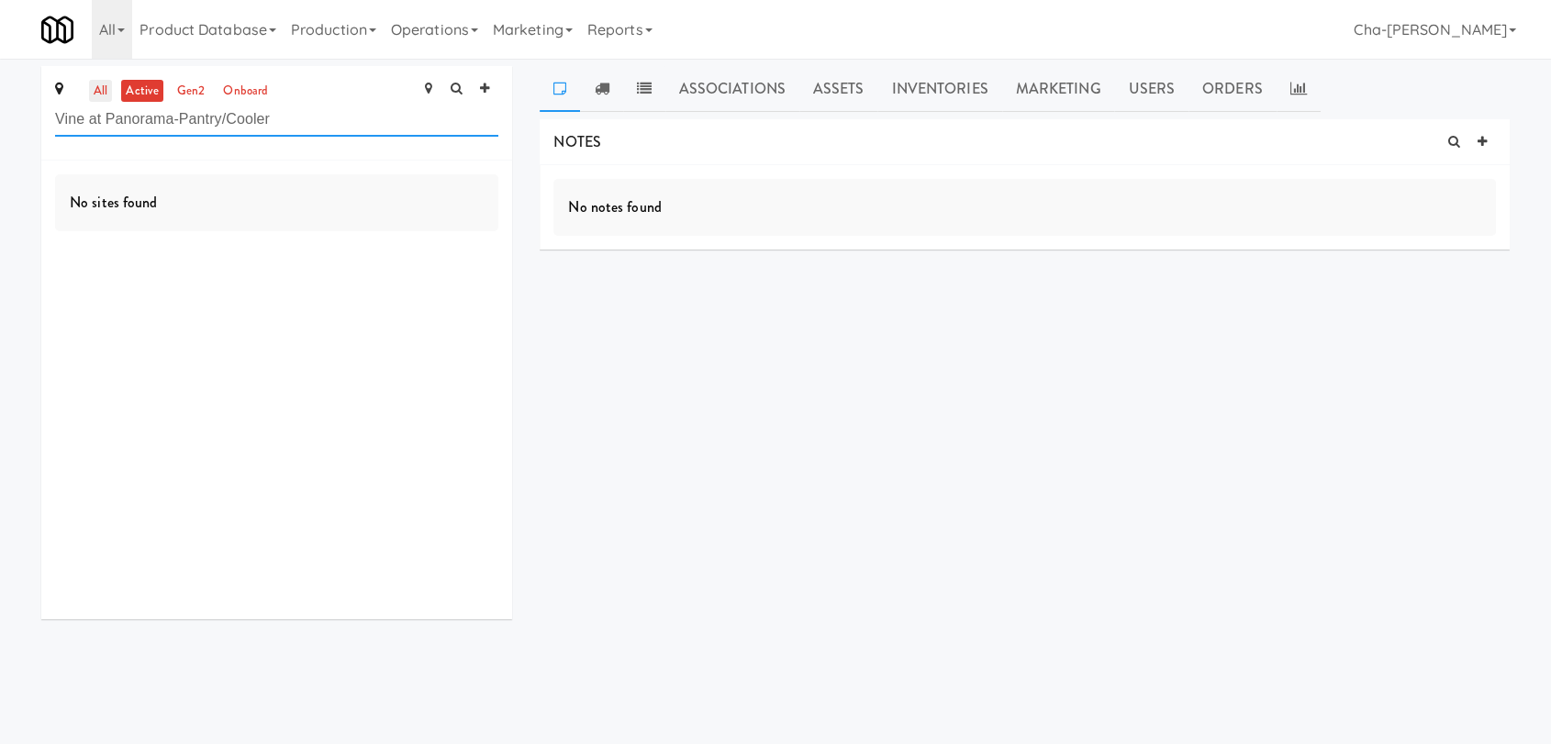
type input "Vine at Panorama-Pantry/Cooler"
click at [101, 86] on link "all" at bounding box center [100, 91] width 23 height 23
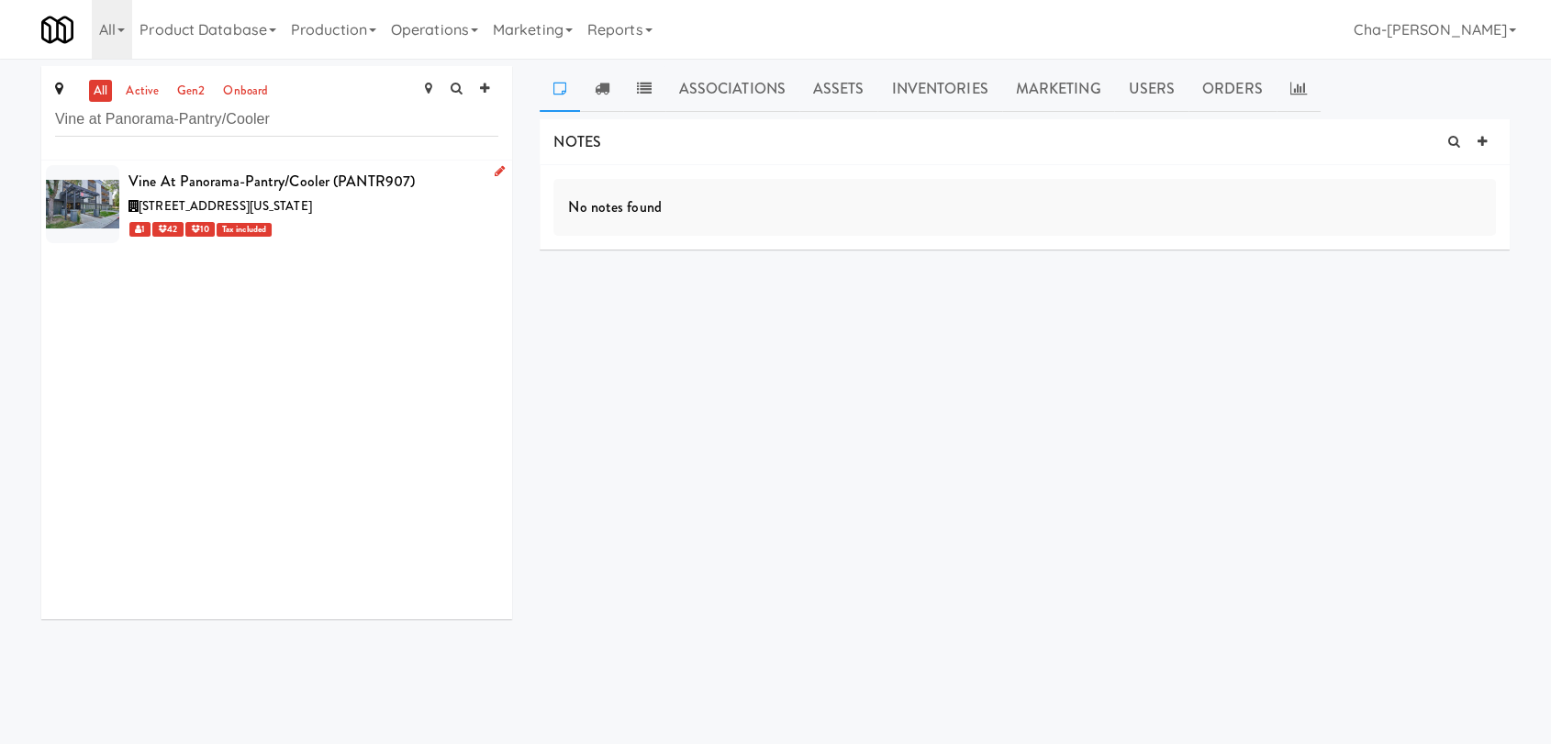
click at [490, 168] on li "Vine at Panorama-Pantry/Cooler (PANTR907) 9990 East Harvard Avenue, Denver Colo…" at bounding box center [276, 204] width 471 height 87
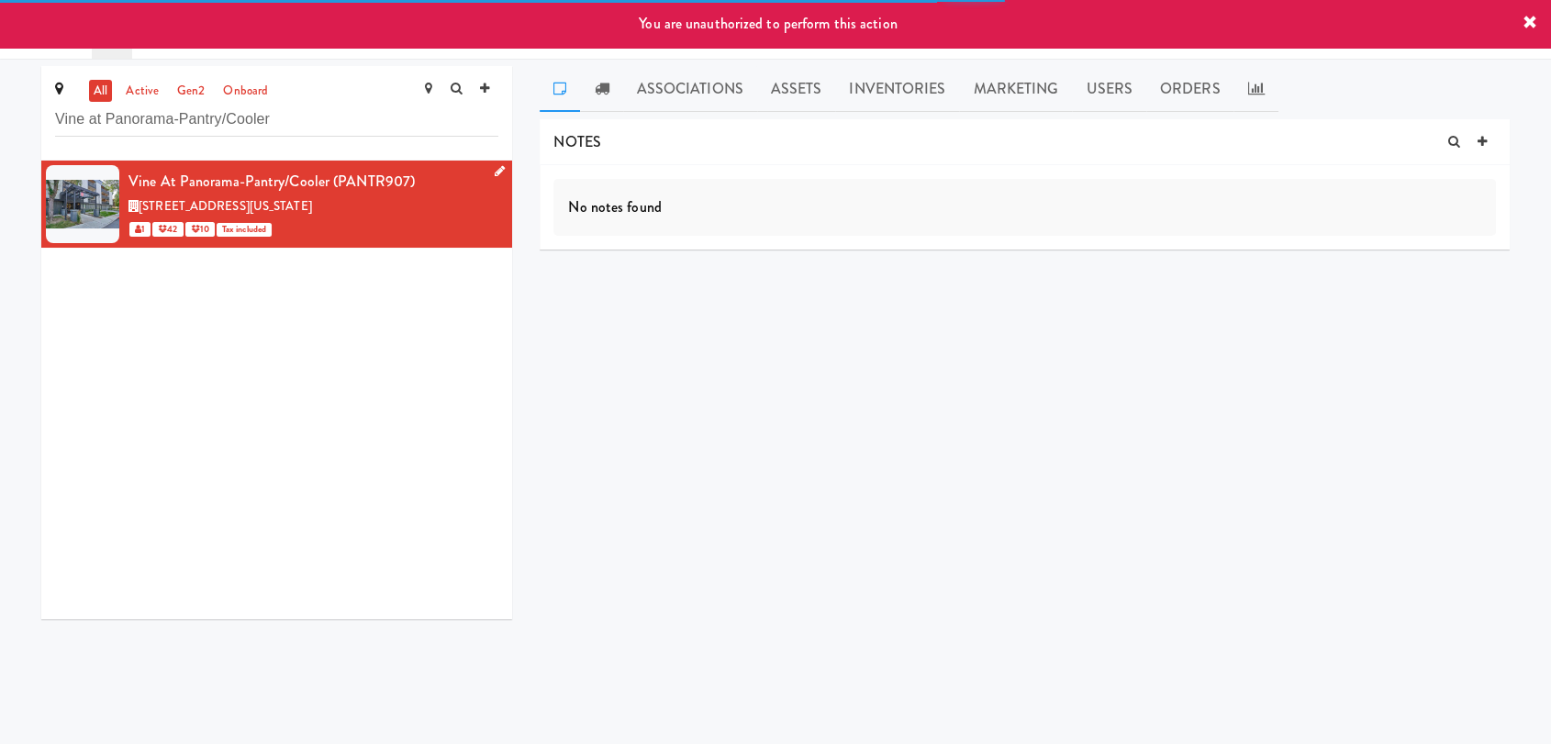
click at [495, 172] on icon at bounding box center [500, 171] width 10 height 12
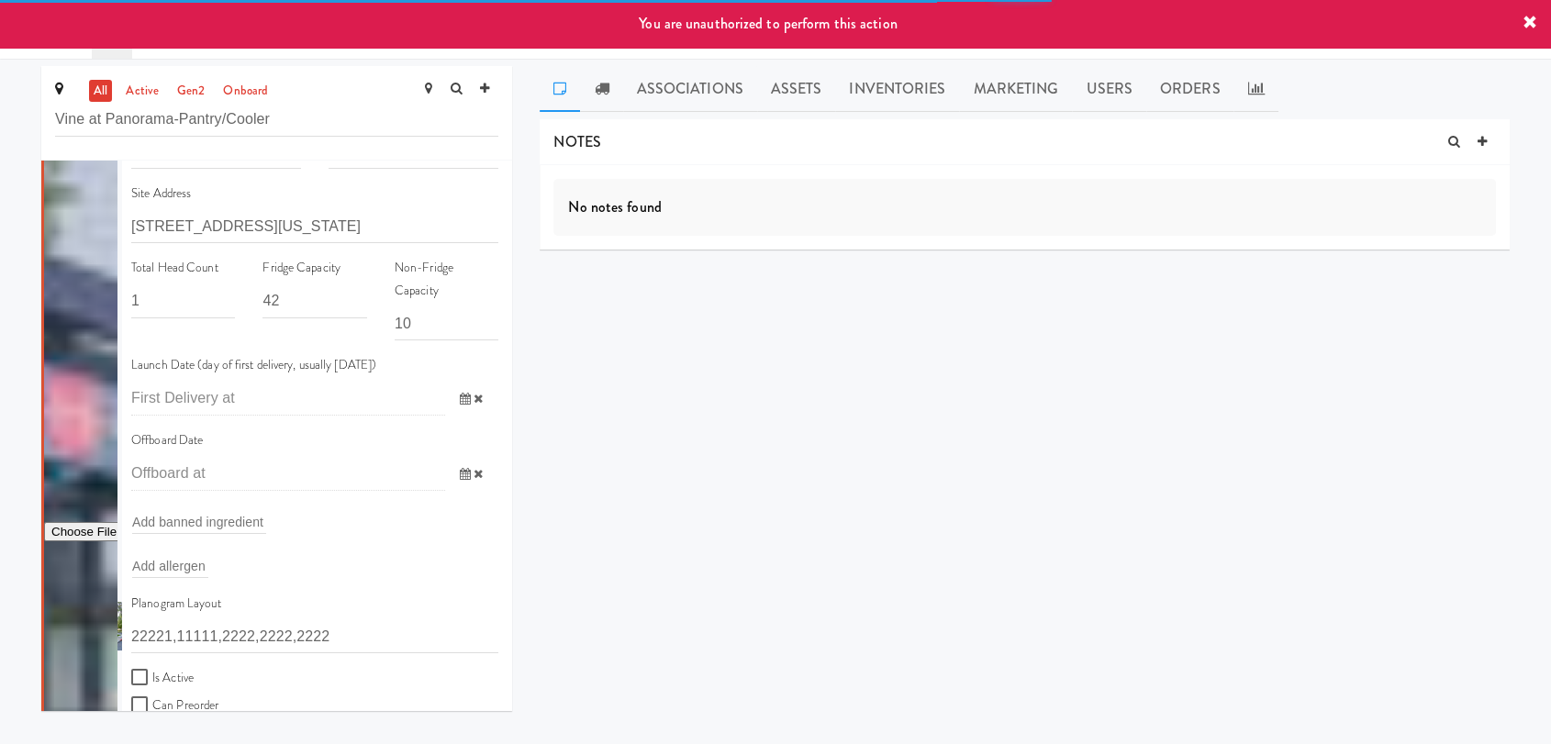
scroll to position [407, 0]
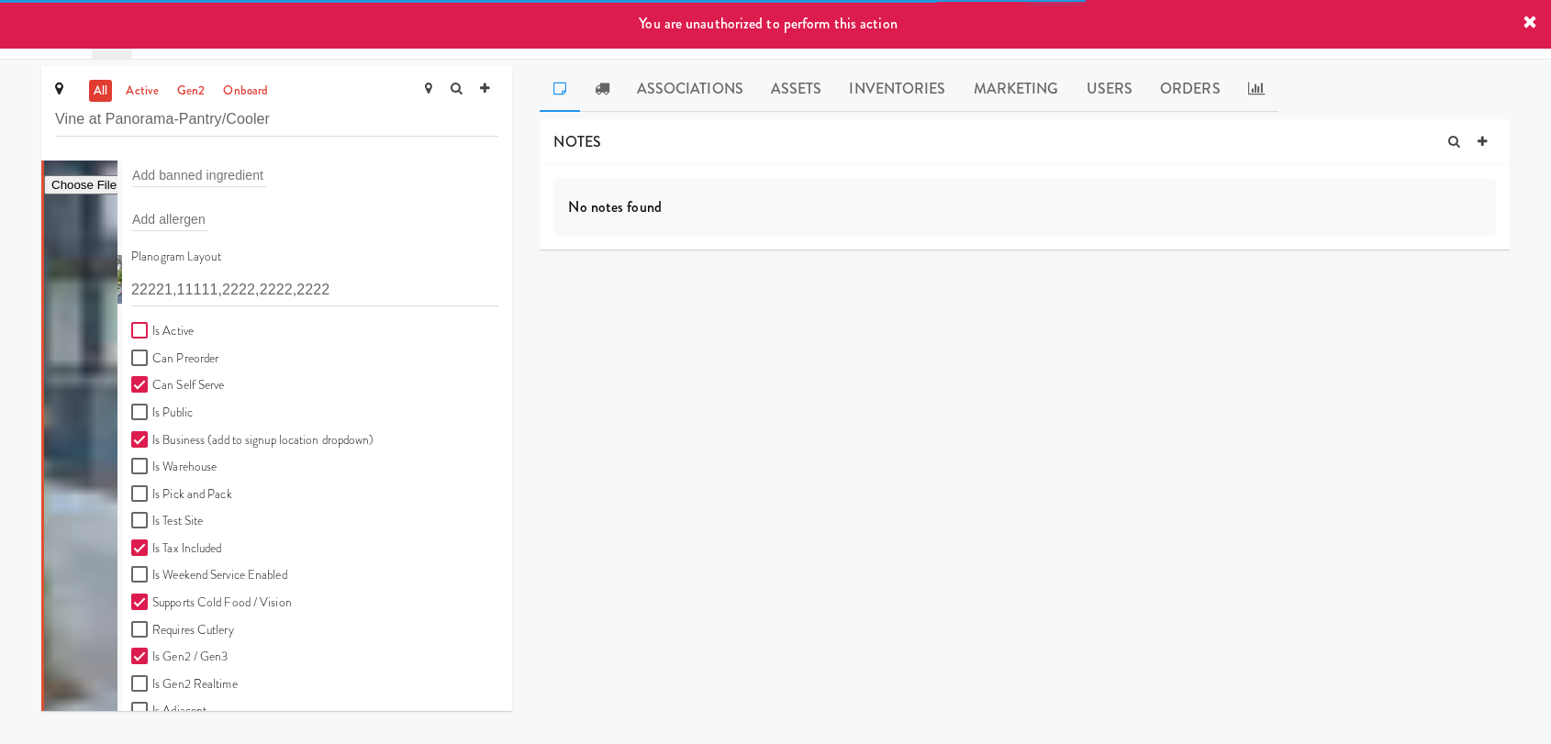
click at [147, 330] on input "Is Active" at bounding box center [141, 331] width 21 height 15
checkbox input "true"
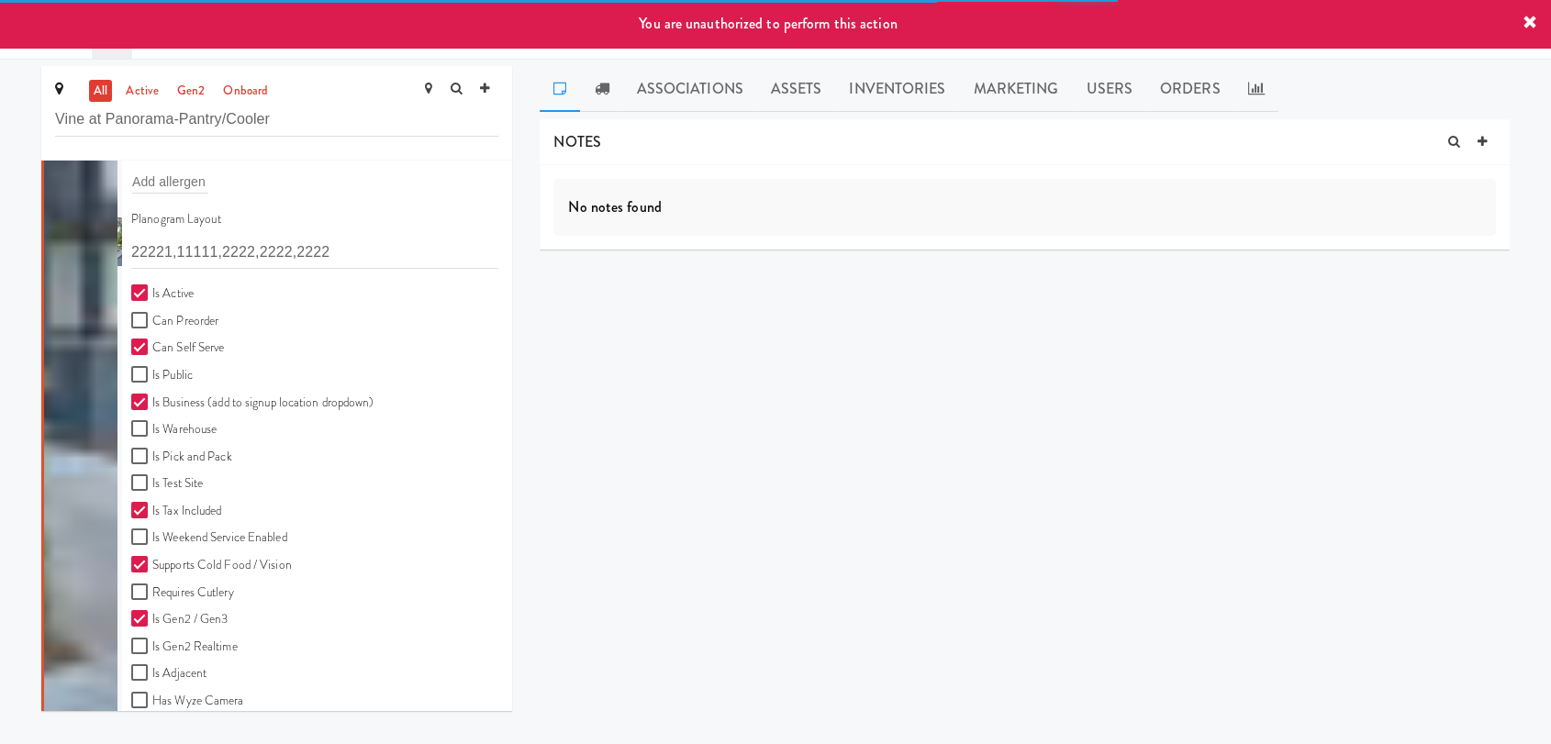
scroll to position [508, 0]
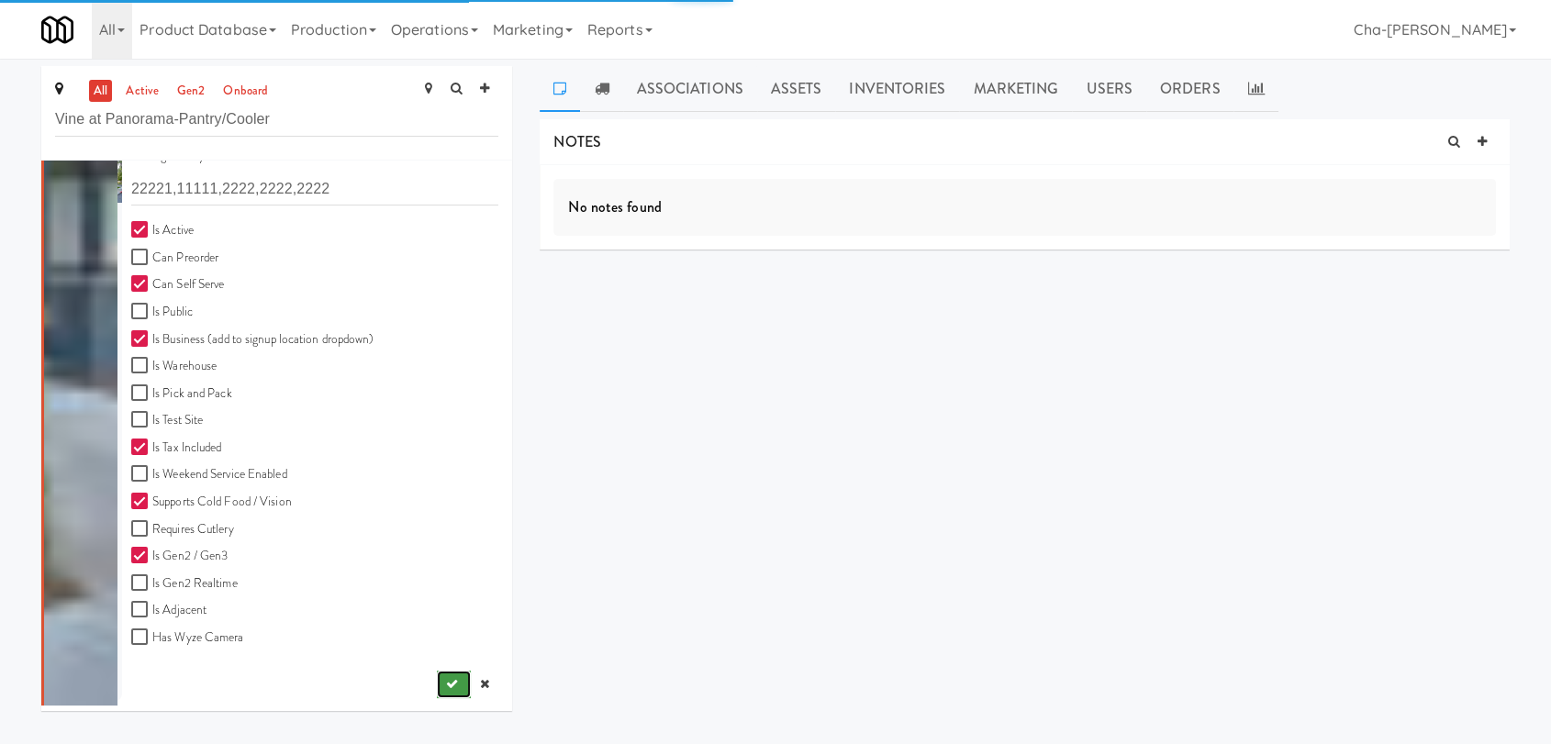
click at [437, 675] on button "submit" at bounding box center [454, 685] width 34 height 28
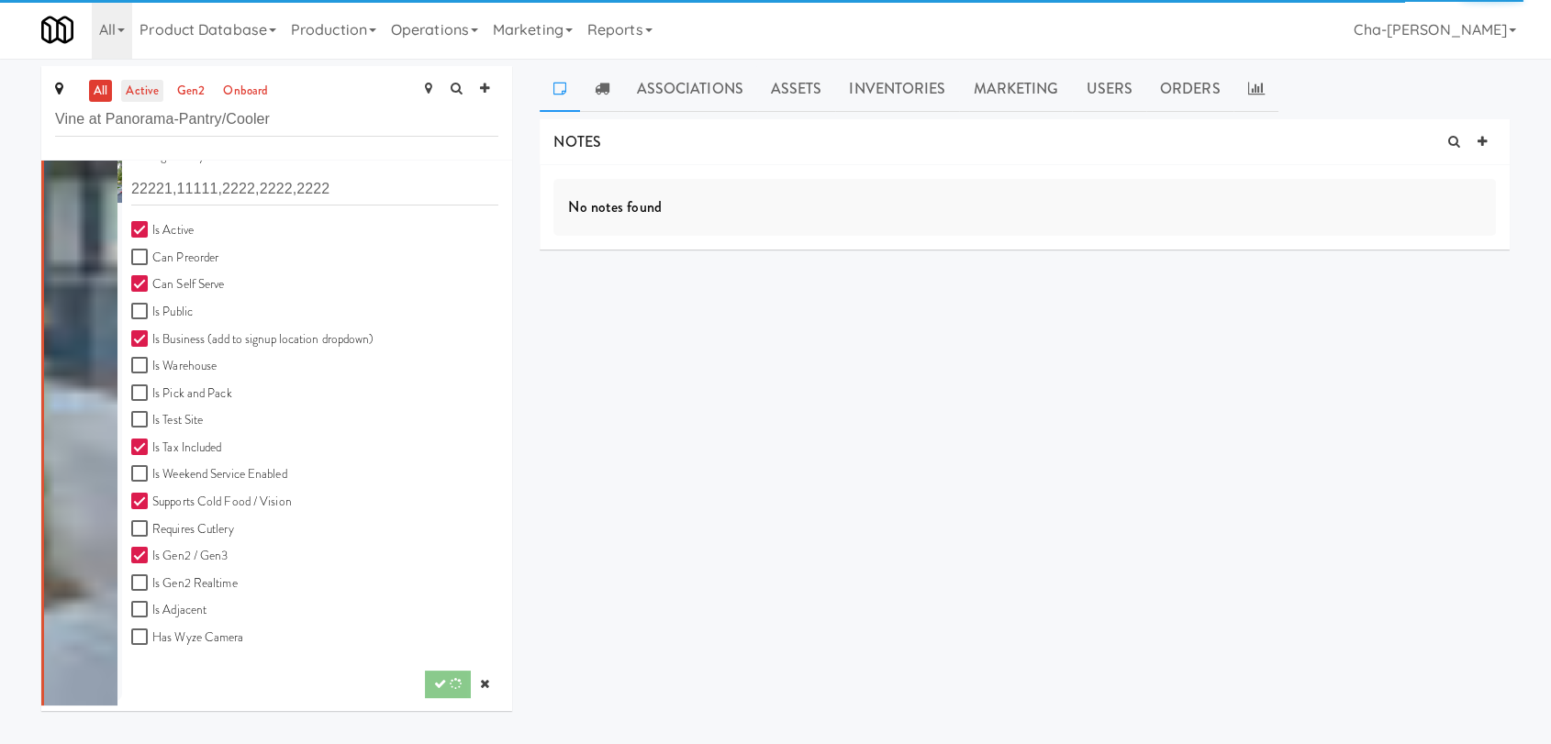
scroll to position [0, 0]
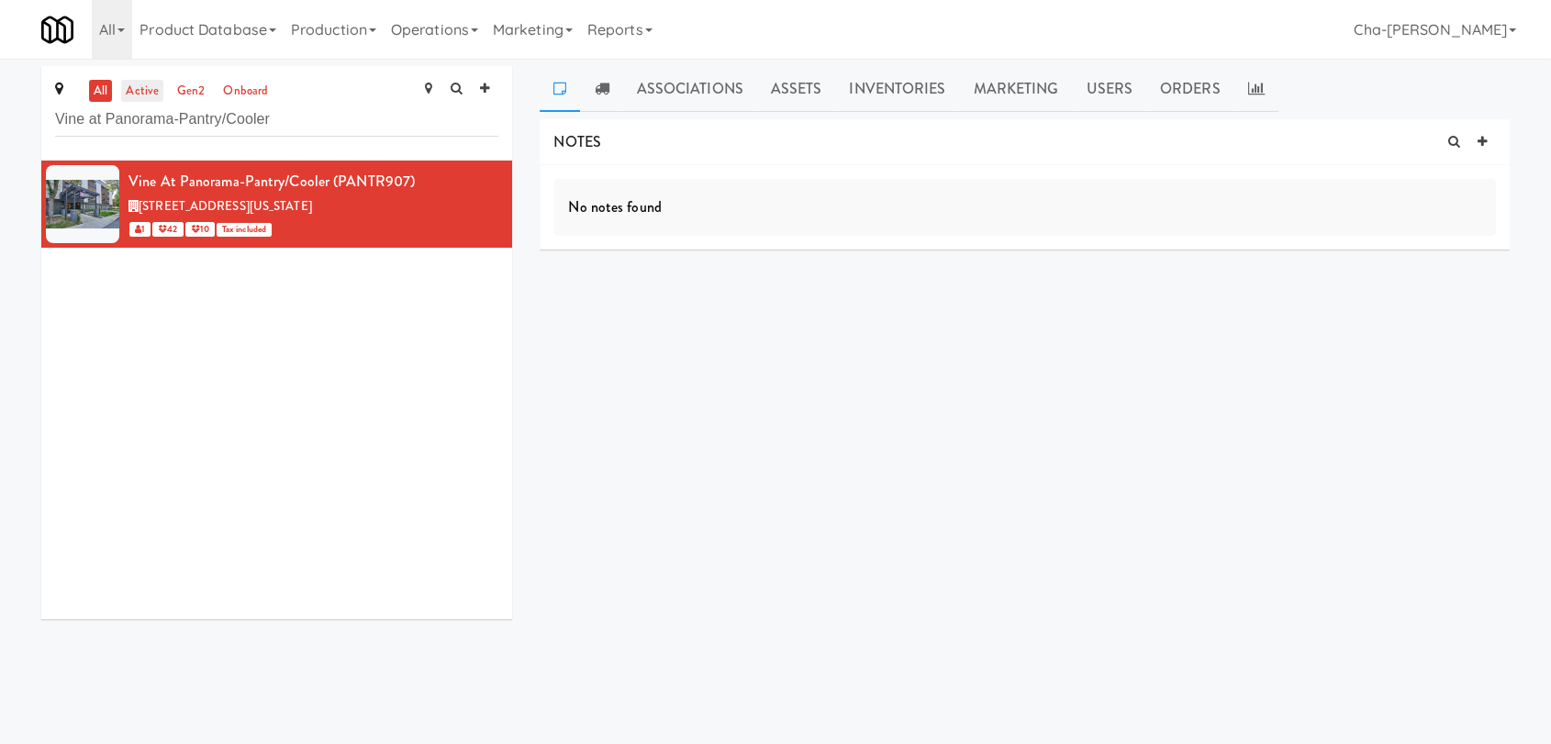
click at [155, 98] on link "active" at bounding box center [142, 91] width 42 height 23
click at [298, 127] on input "Vine at Panorama-Pantry/Cooler" at bounding box center [276, 120] width 443 height 34
paste input "La Plaza - Cooler 2 Mid"
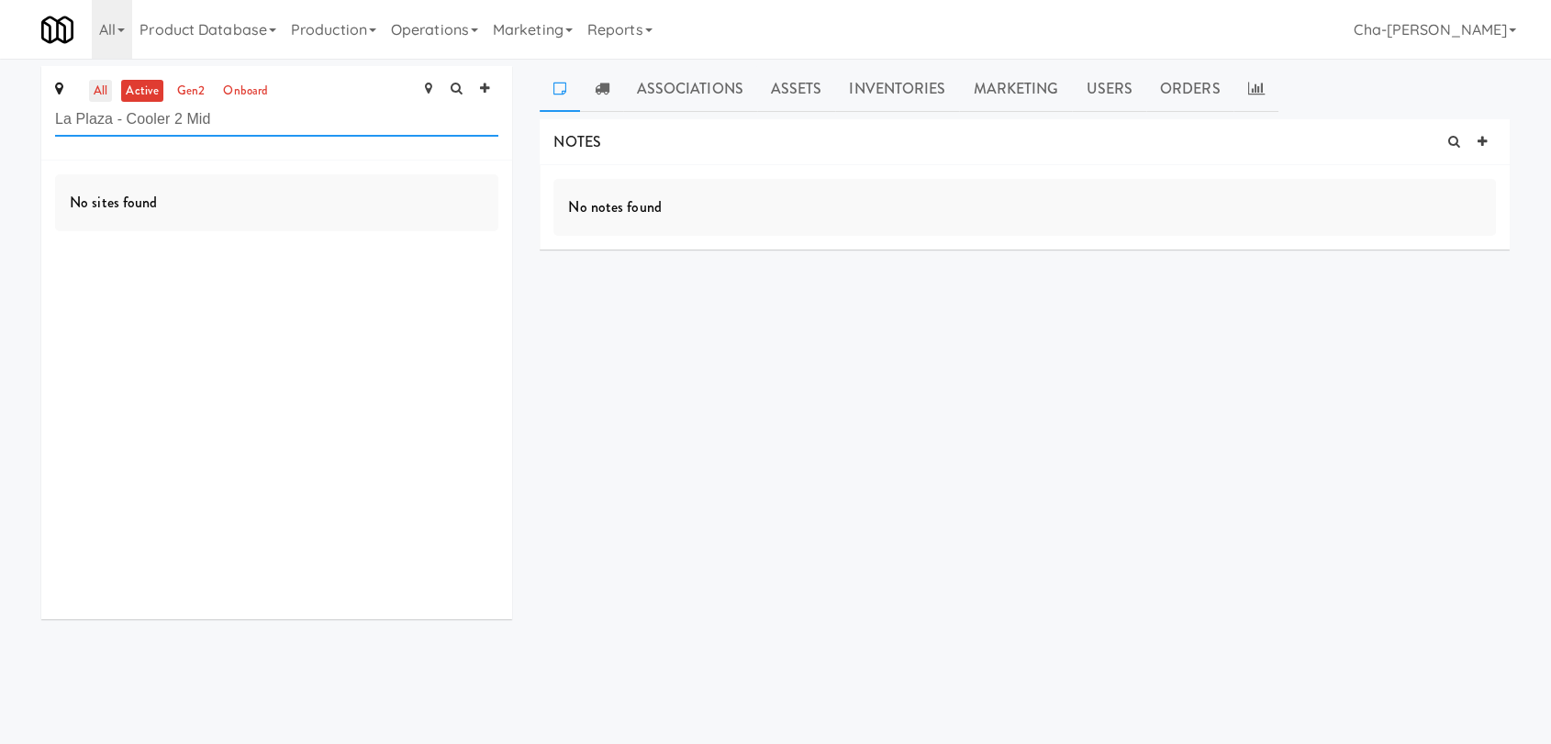
type input "La Plaza - Cooler 2 Mid"
click at [108, 95] on link "all" at bounding box center [100, 91] width 23 height 23
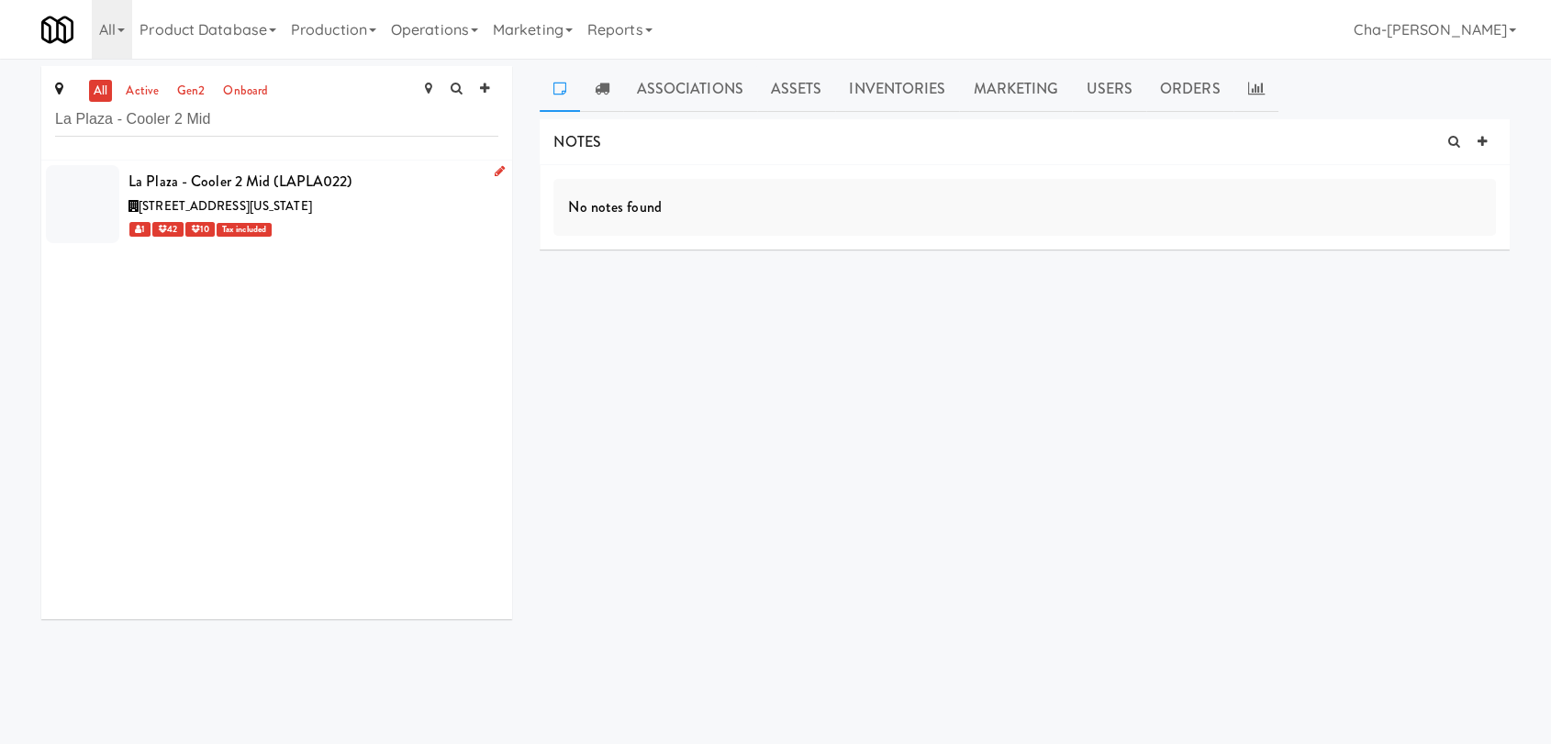
click at [495, 171] on icon at bounding box center [500, 171] width 10 height 12
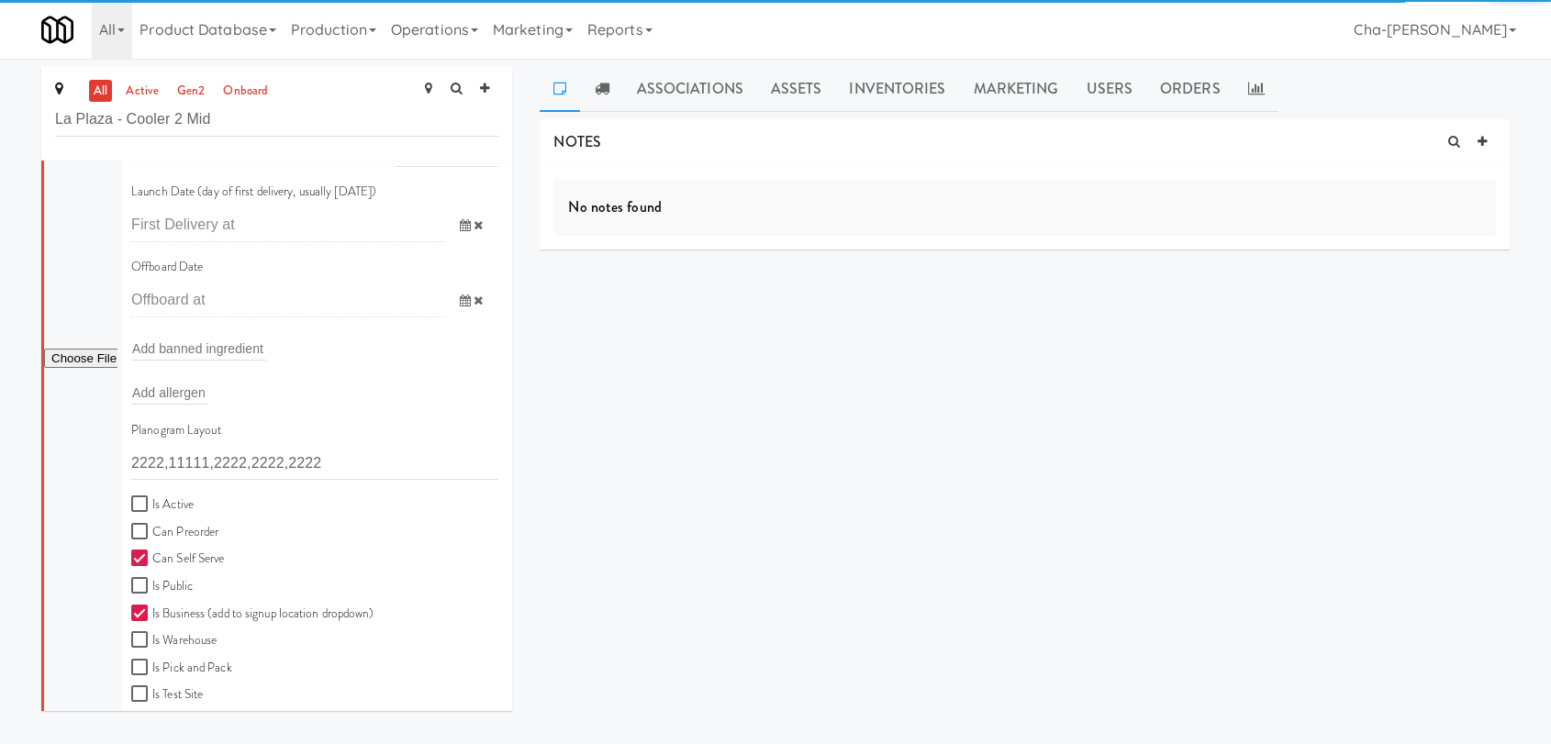
scroll to position [306, 0]
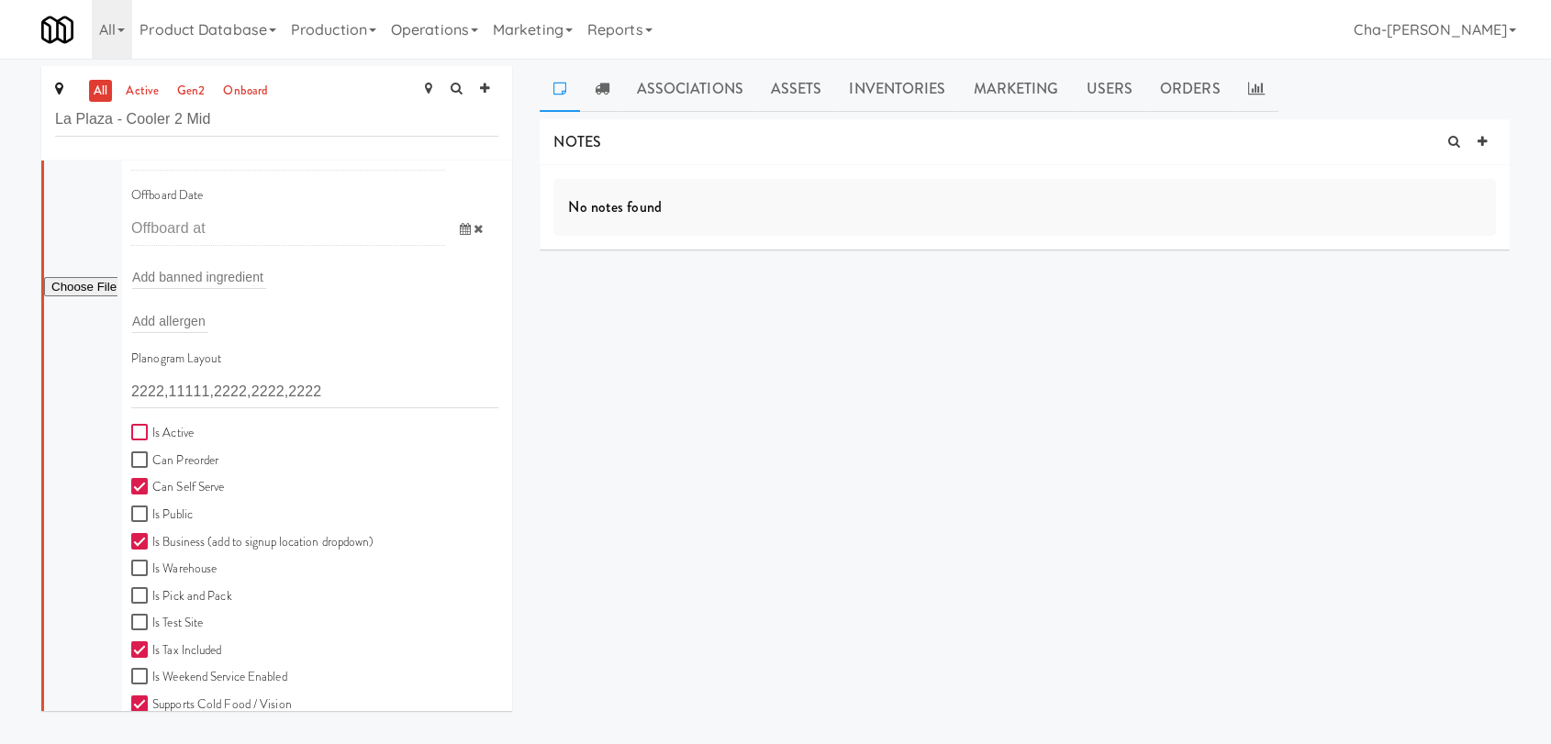
click at [148, 428] on input "Is Active" at bounding box center [141, 433] width 21 height 15
checkbox input "true"
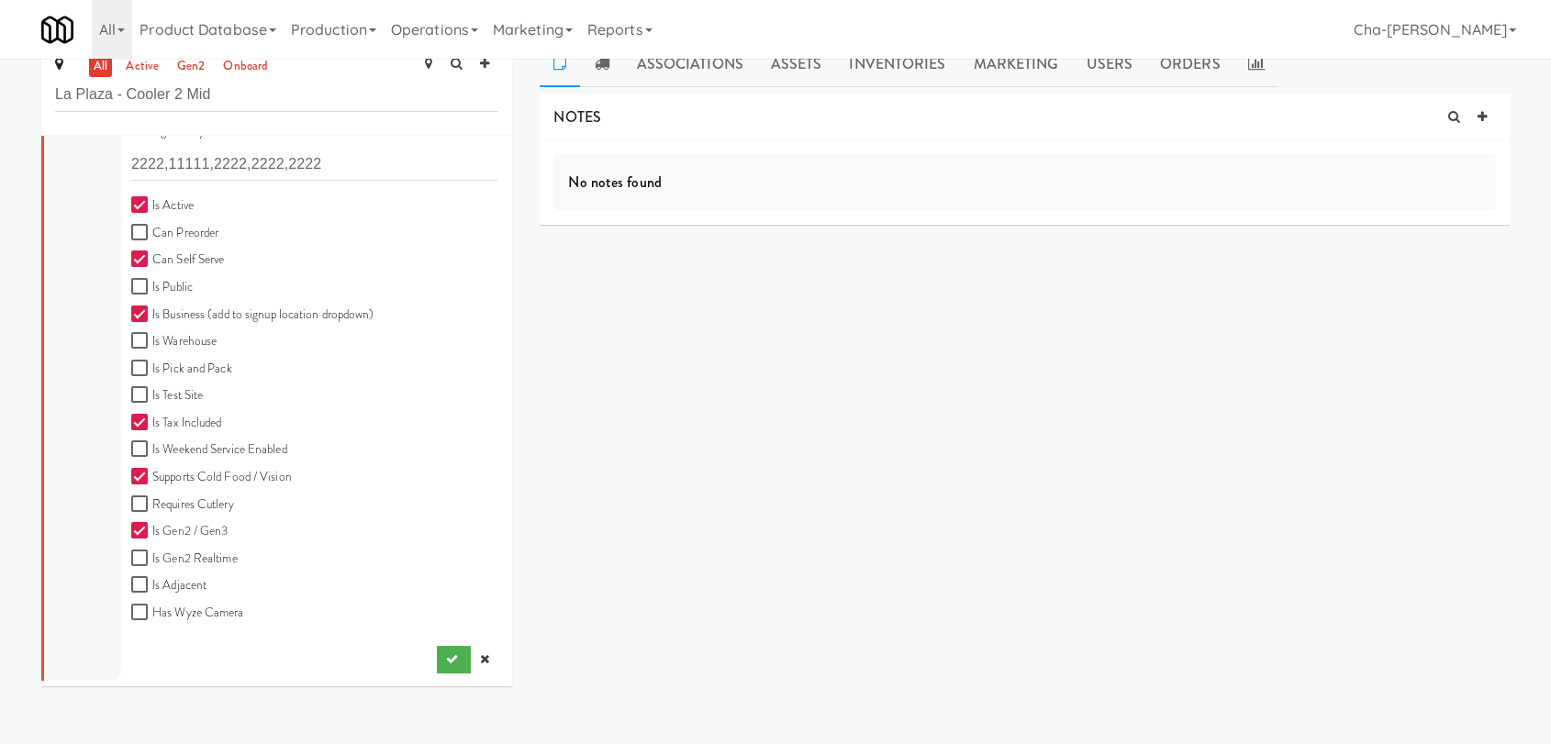
scroll to position [59, 0]
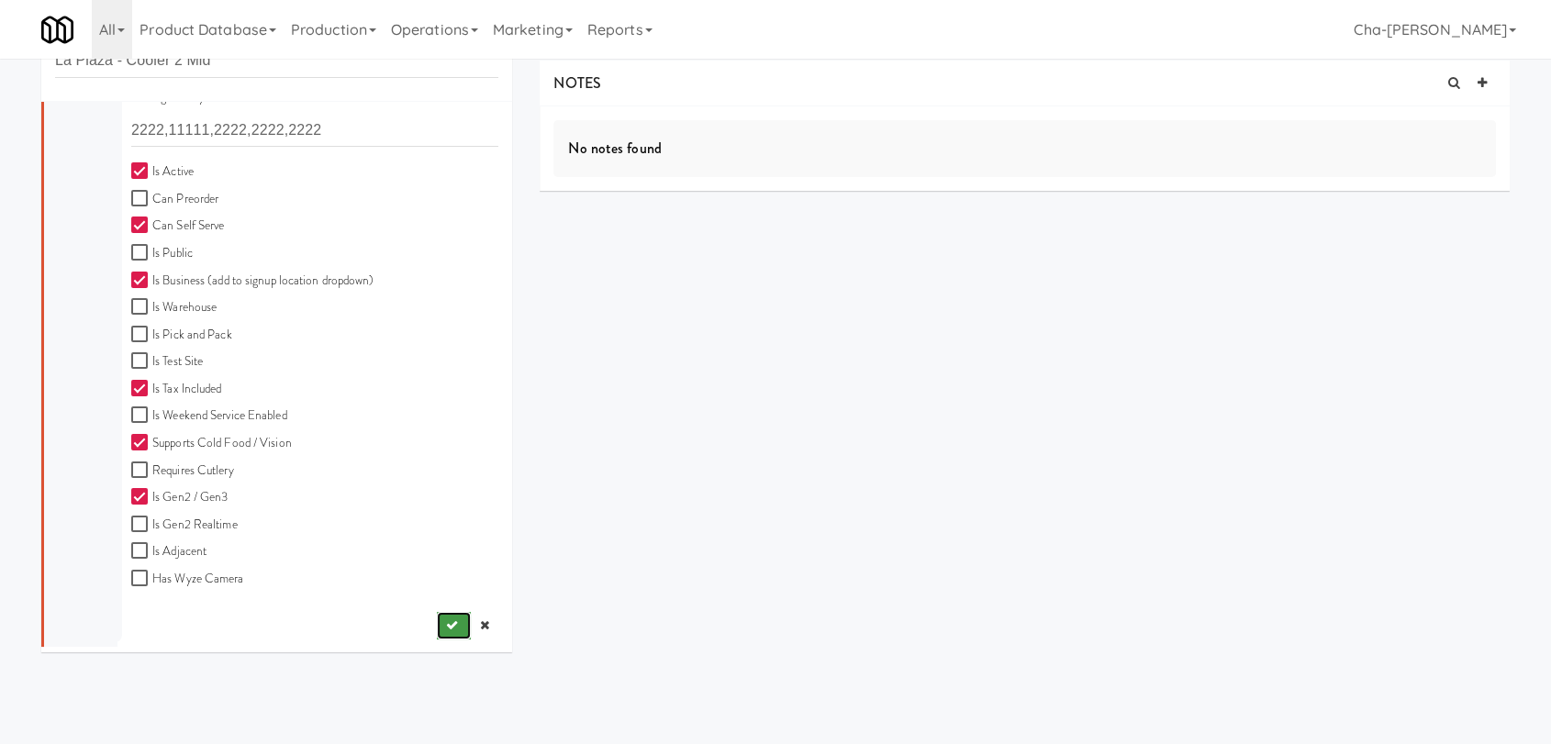
click at [440, 631] on button "submit" at bounding box center [454, 626] width 34 height 28
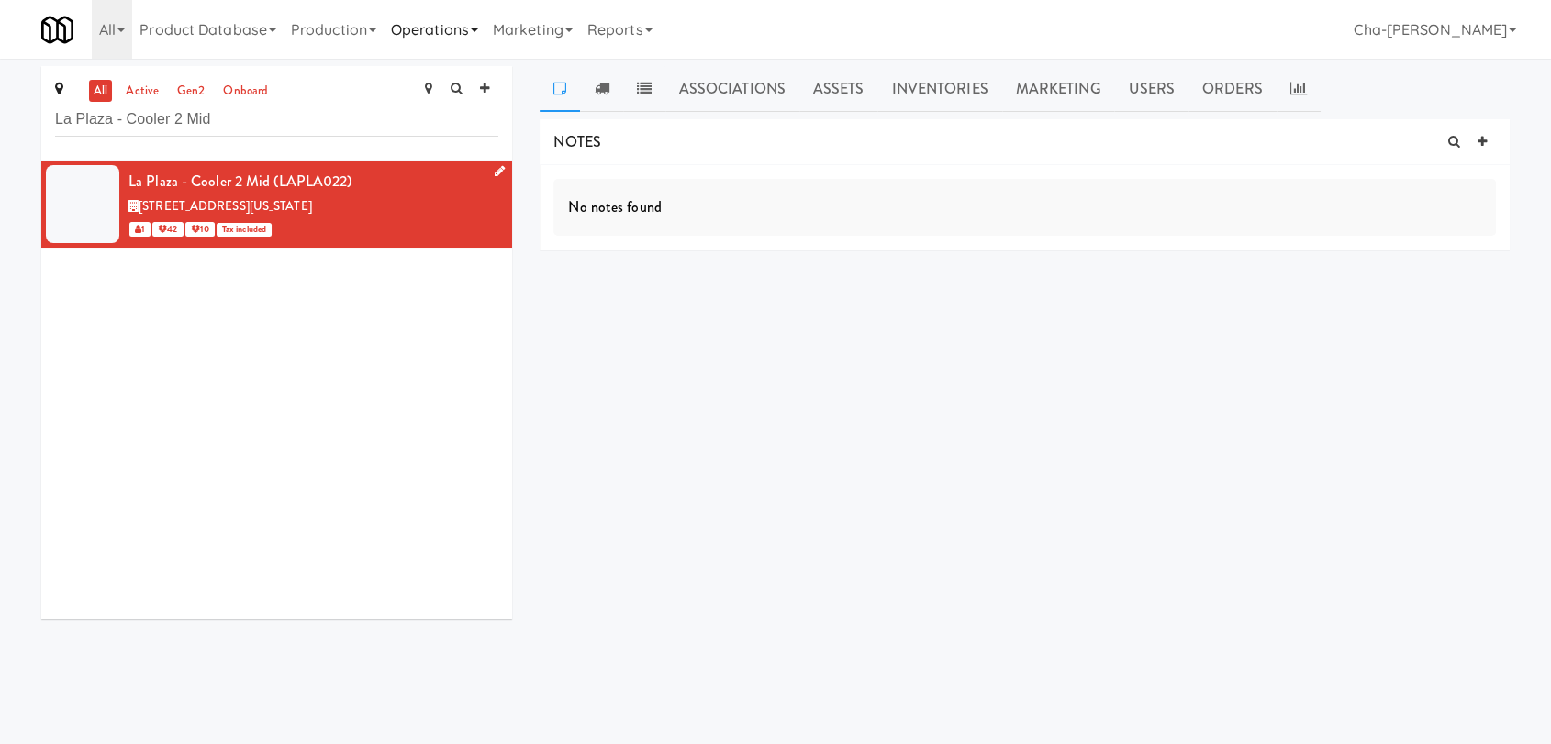
click at [433, 26] on link "Operations" at bounding box center [435, 29] width 102 height 59
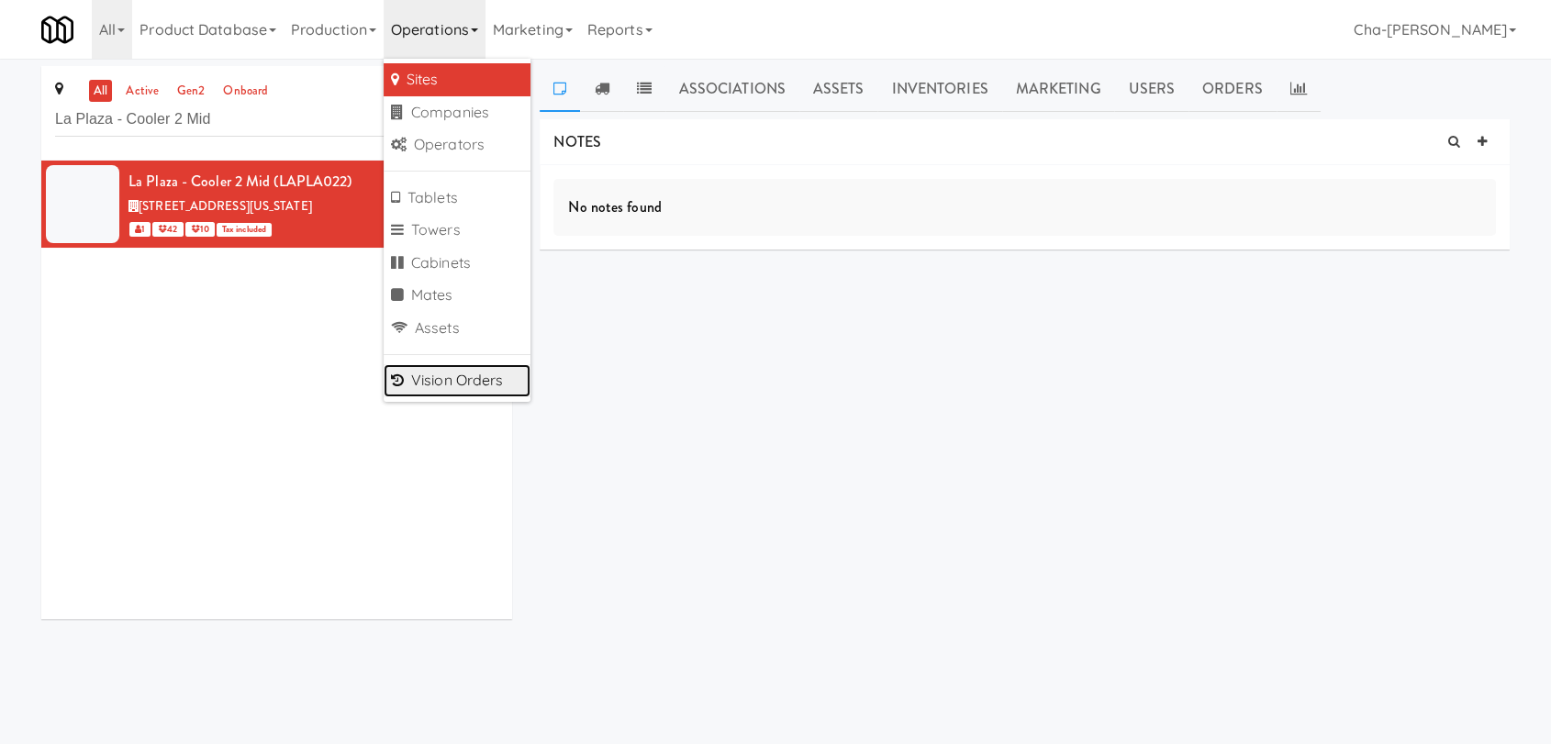
click at [448, 384] on link "Vision Orders" at bounding box center [457, 380] width 147 height 33
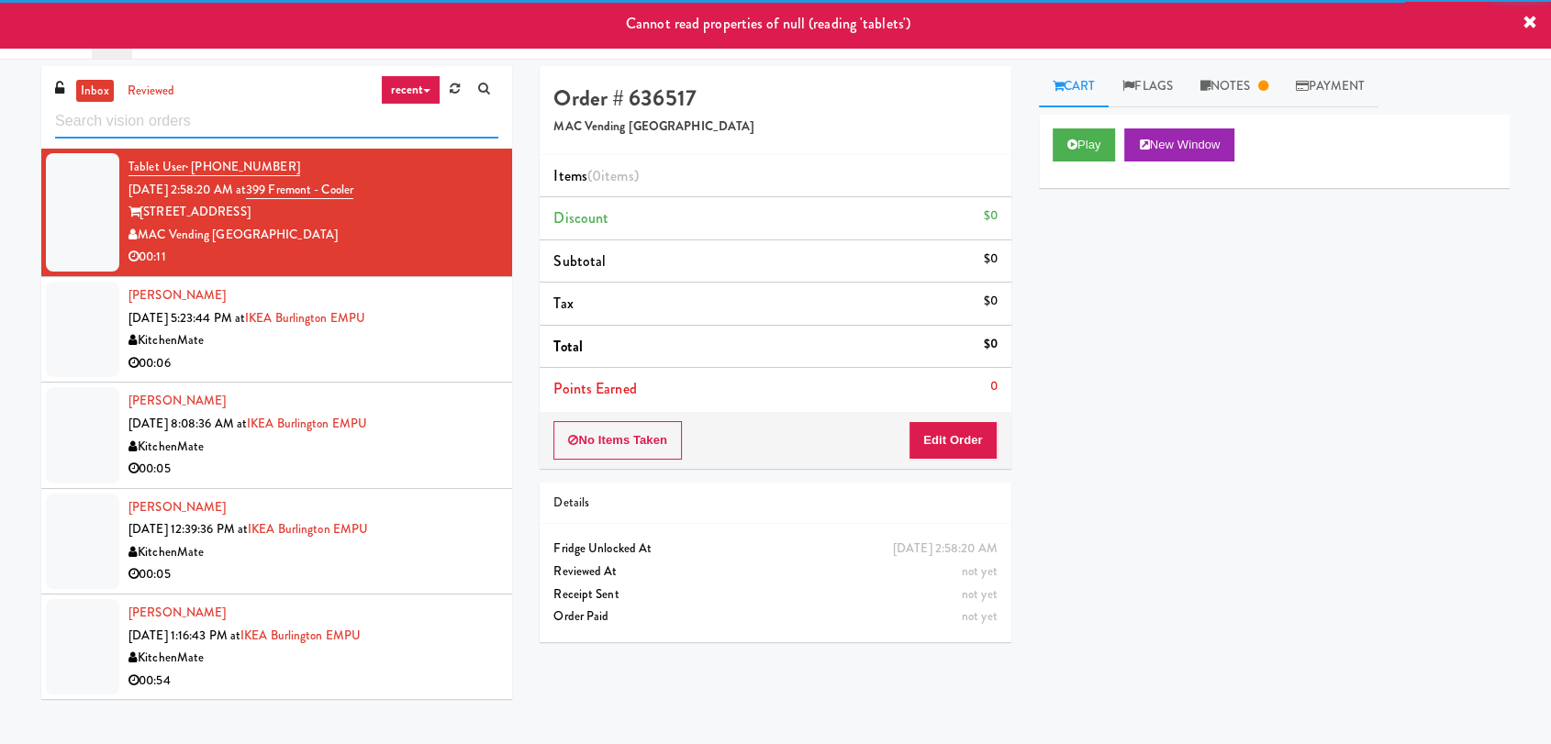
click at [154, 122] on input "text" at bounding box center [276, 122] width 443 height 34
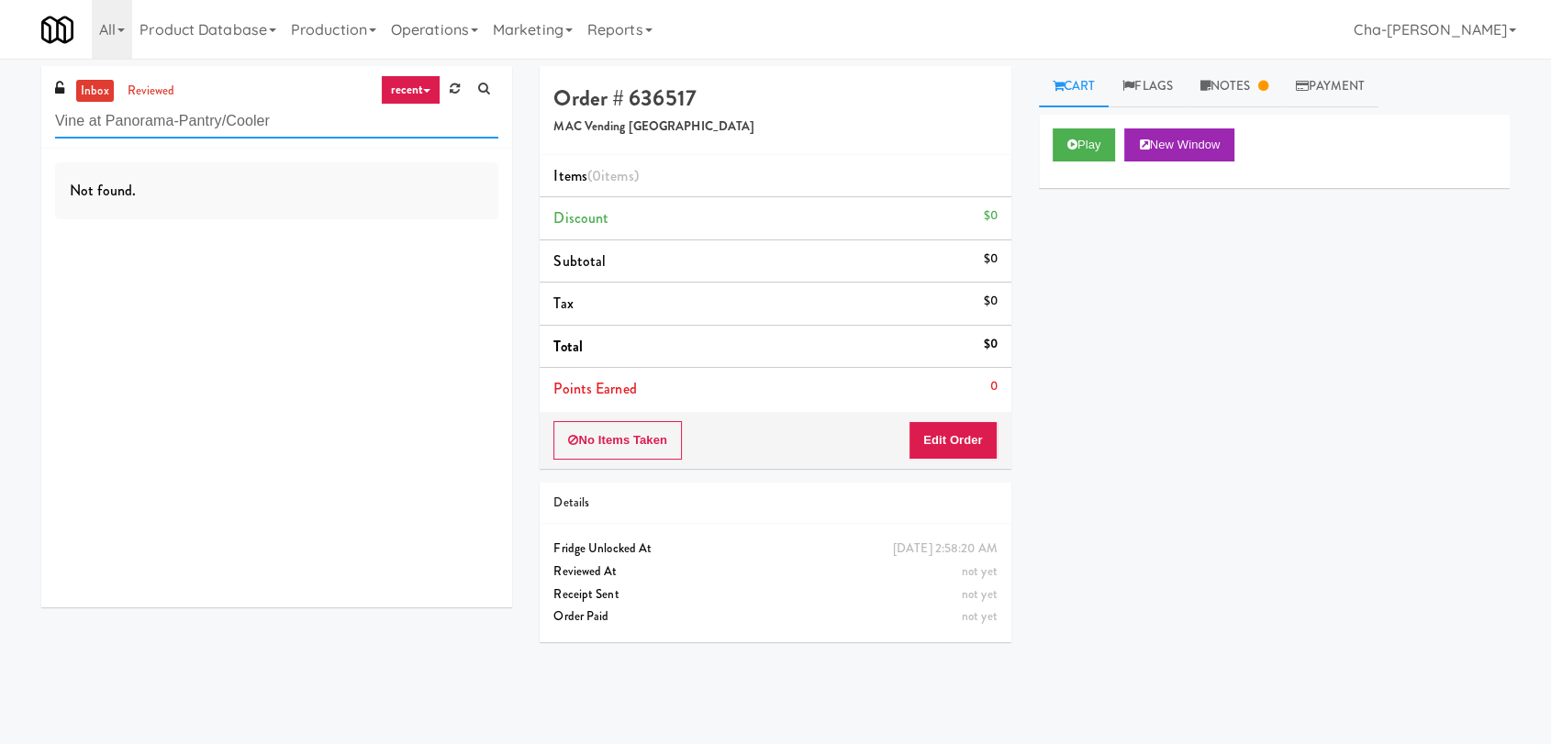
click at [320, 118] on input "Vine at Panorama-Pantry/Cooler" at bounding box center [276, 122] width 443 height 34
paste input "La Plaza - Cooler 2 Mid"
type input "La Plaza - Cooler 2 Mid"
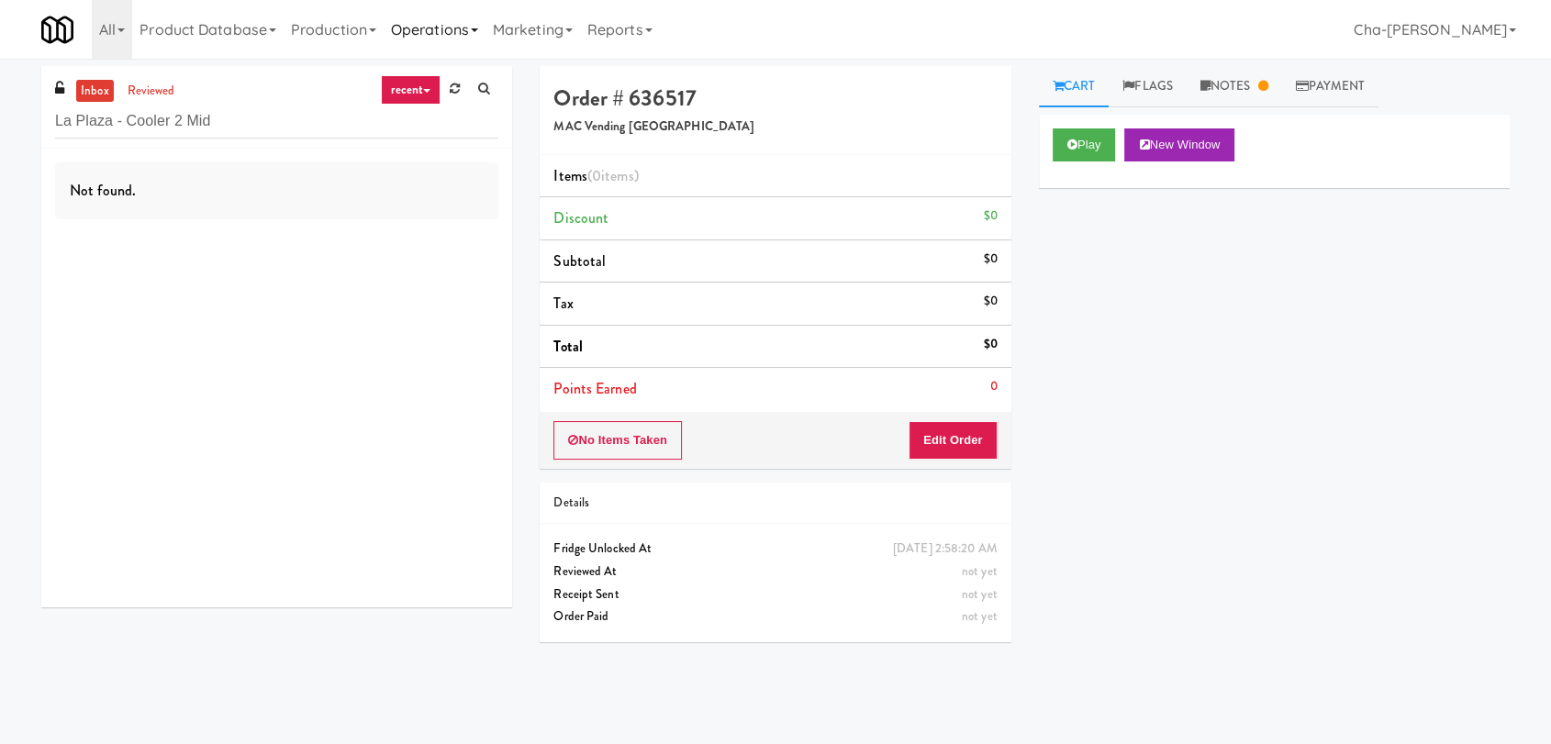
click at [446, 29] on link "Operations" at bounding box center [435, 29] width 102 height 59
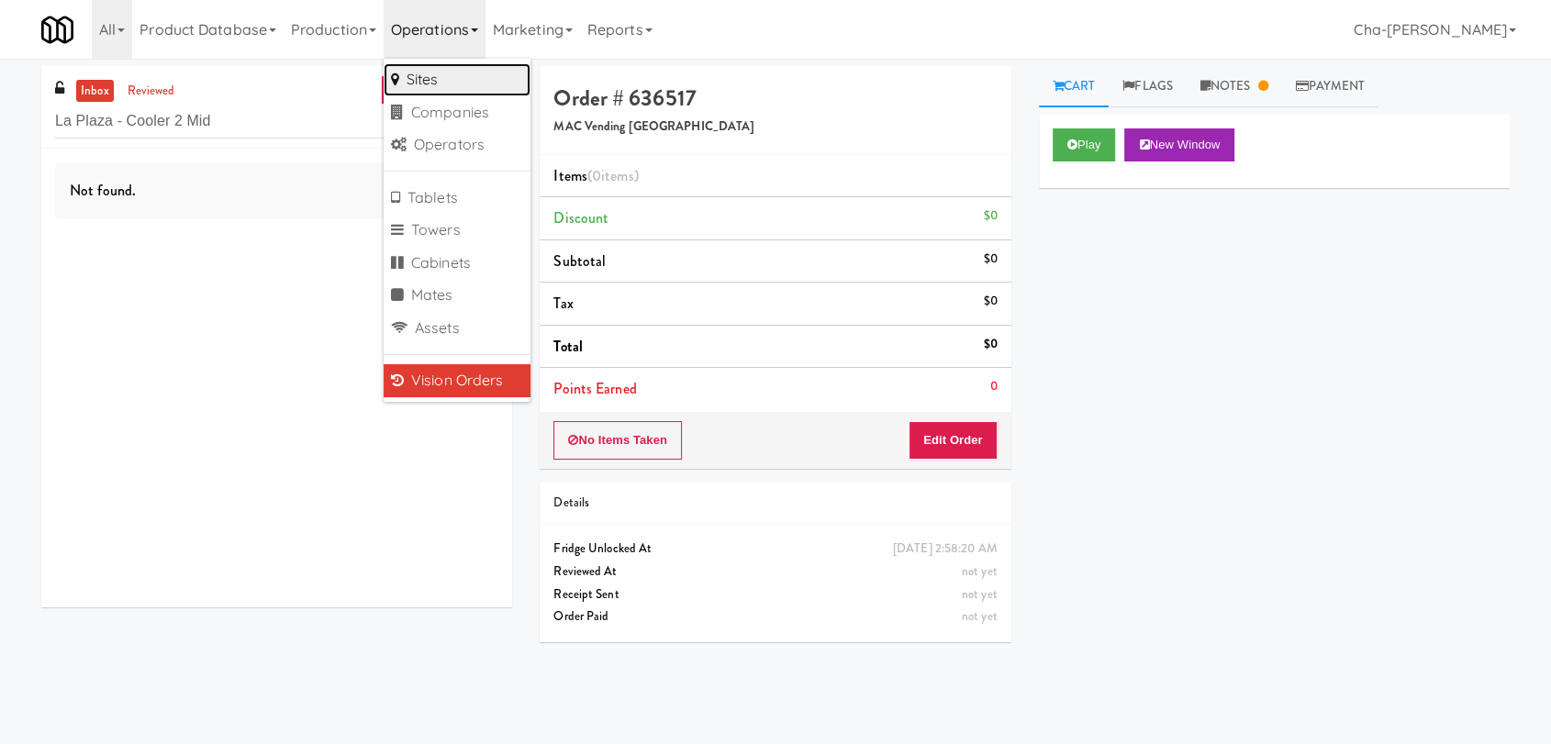
click at [446, 84] on link "Sites" at bounding box center [457, 79] width 147 height 33
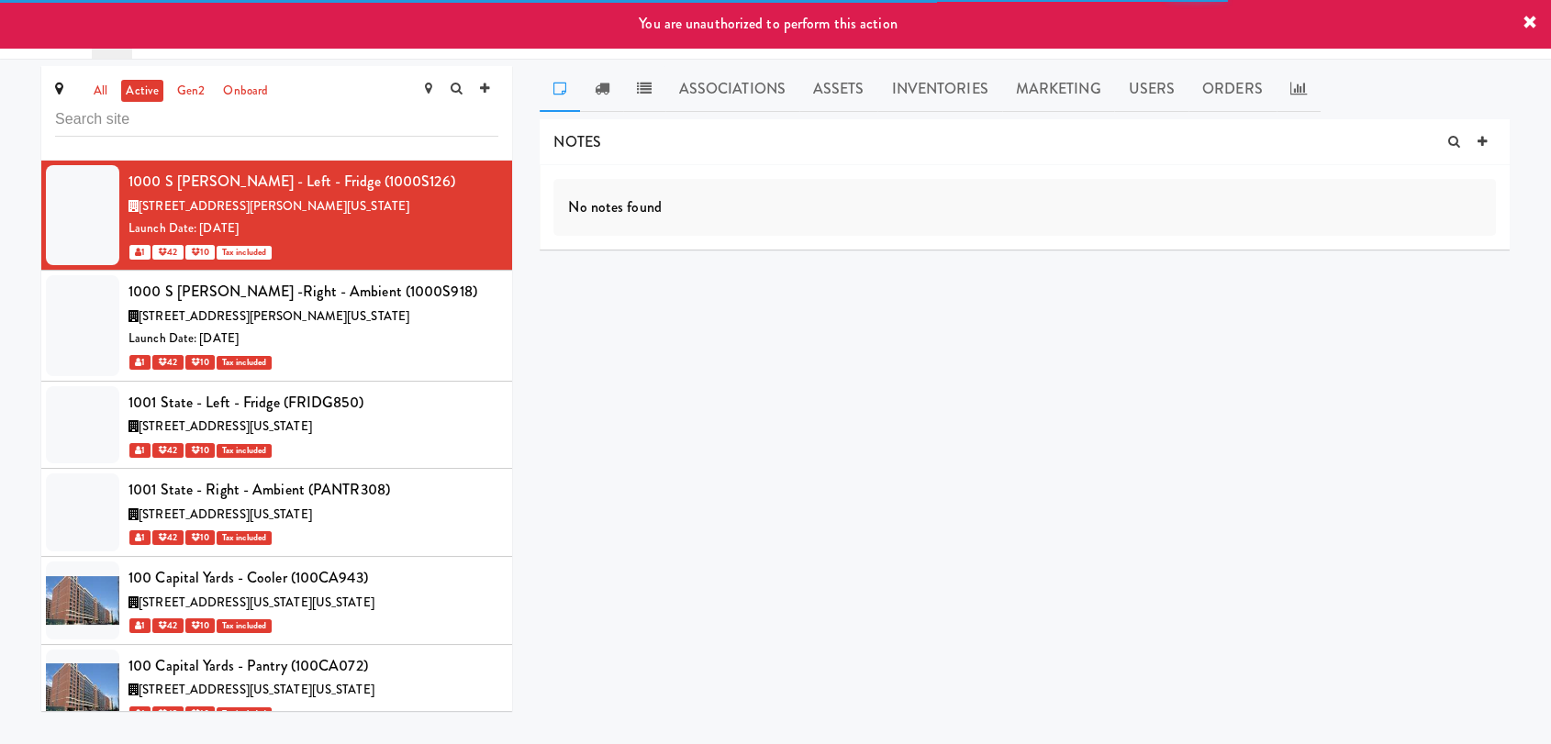
click at [269, 122] on input "text" at bounding box center [276, 120] width 443 height 34
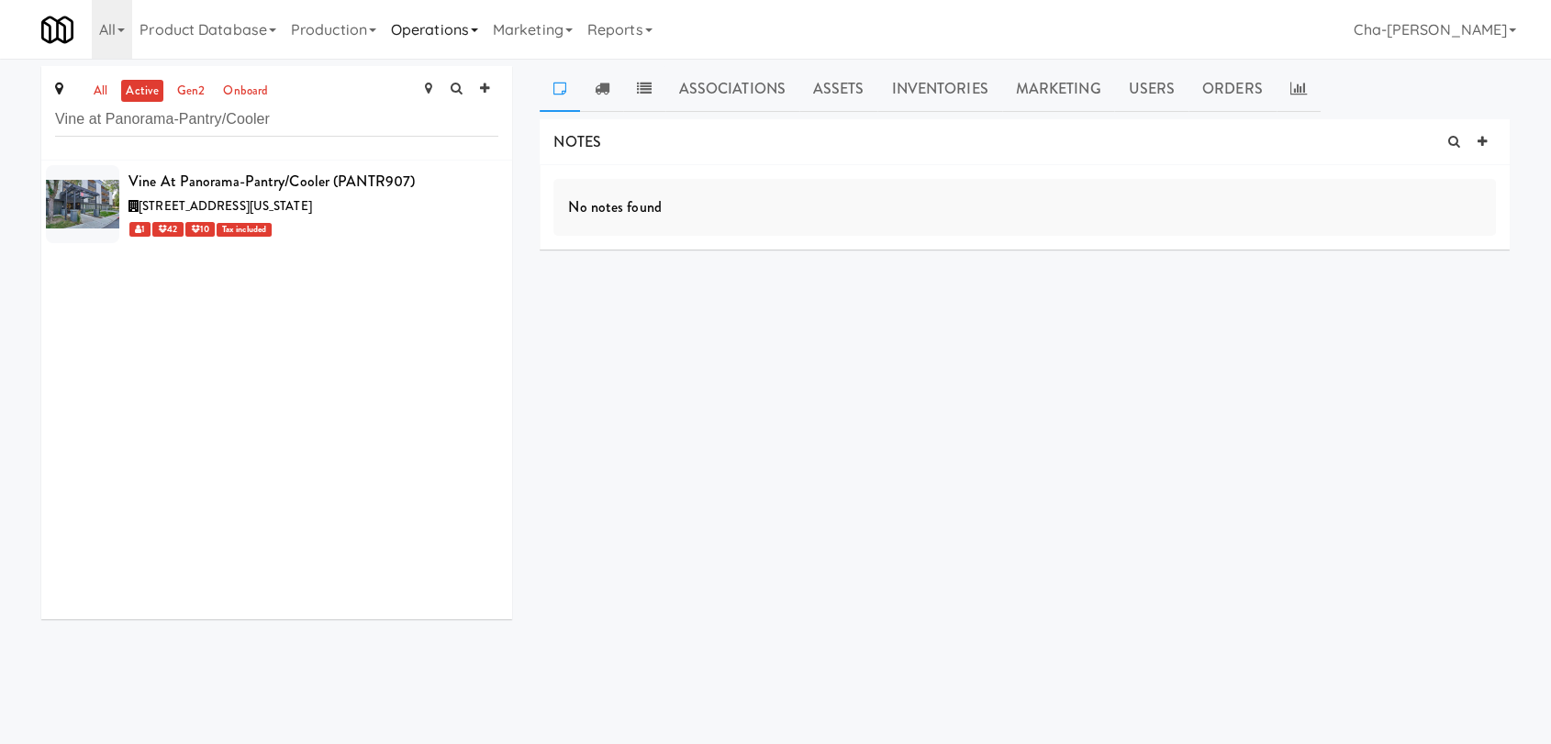
type input "Vine at Panorama-Pantry/Cooler"
click at [451, 25] on link "Operations" at bounding box center [435, 29] width 102 height 59
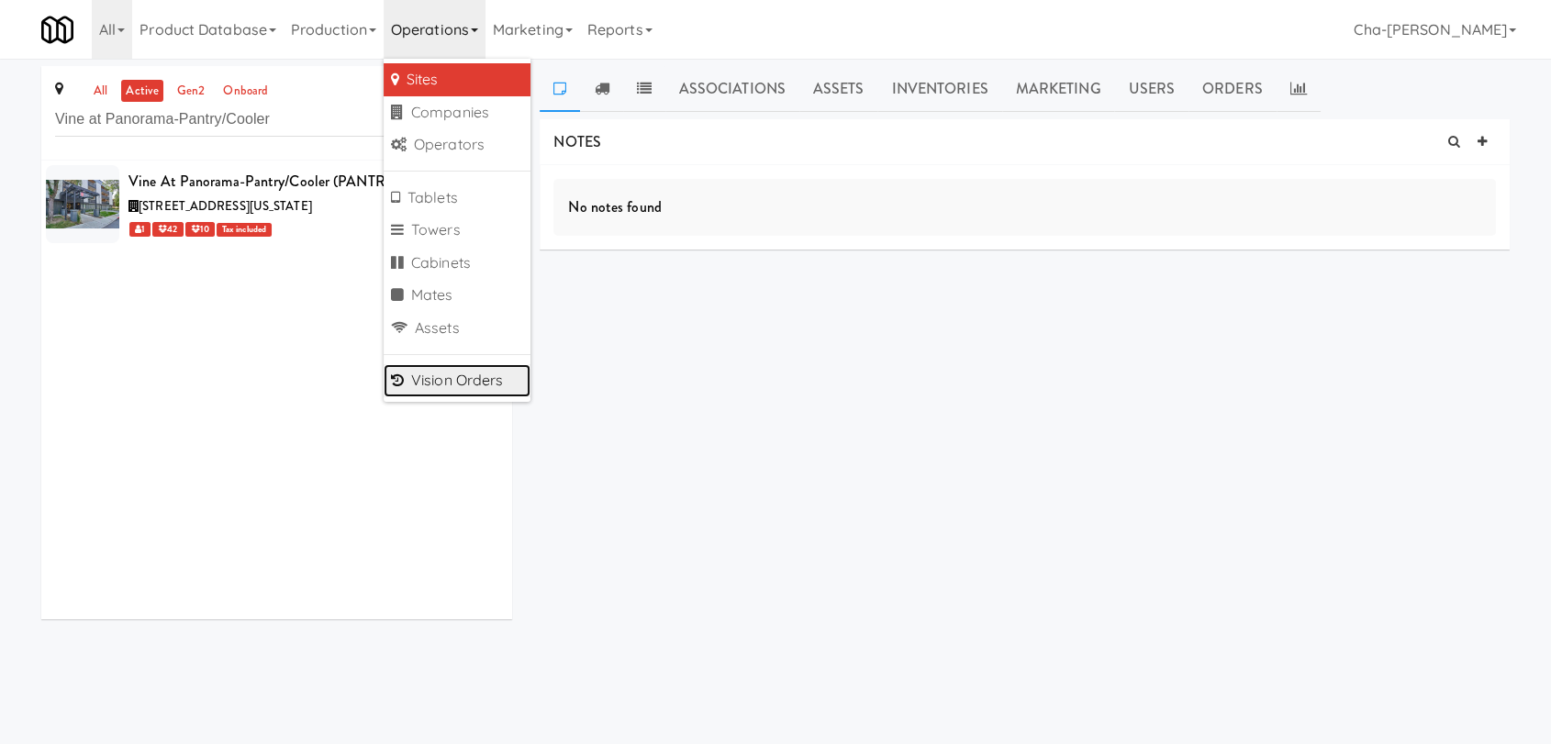
click at [483, 391] on link "Vision Orders" at bounding box center [457, 380] width 147 height 33
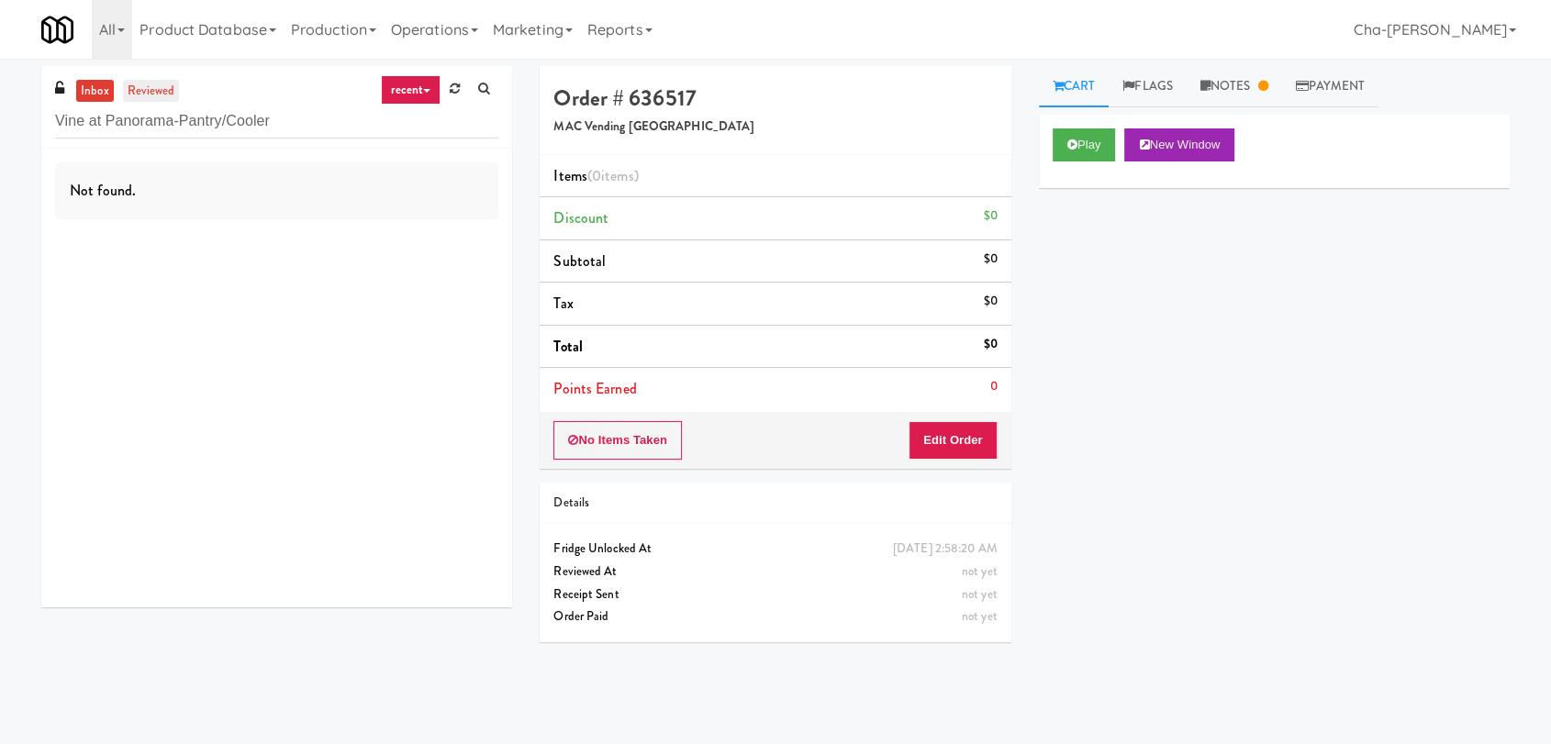
click at [136, 94] on link "reviewed" at bounding box center [151, 91] width 57 height 23
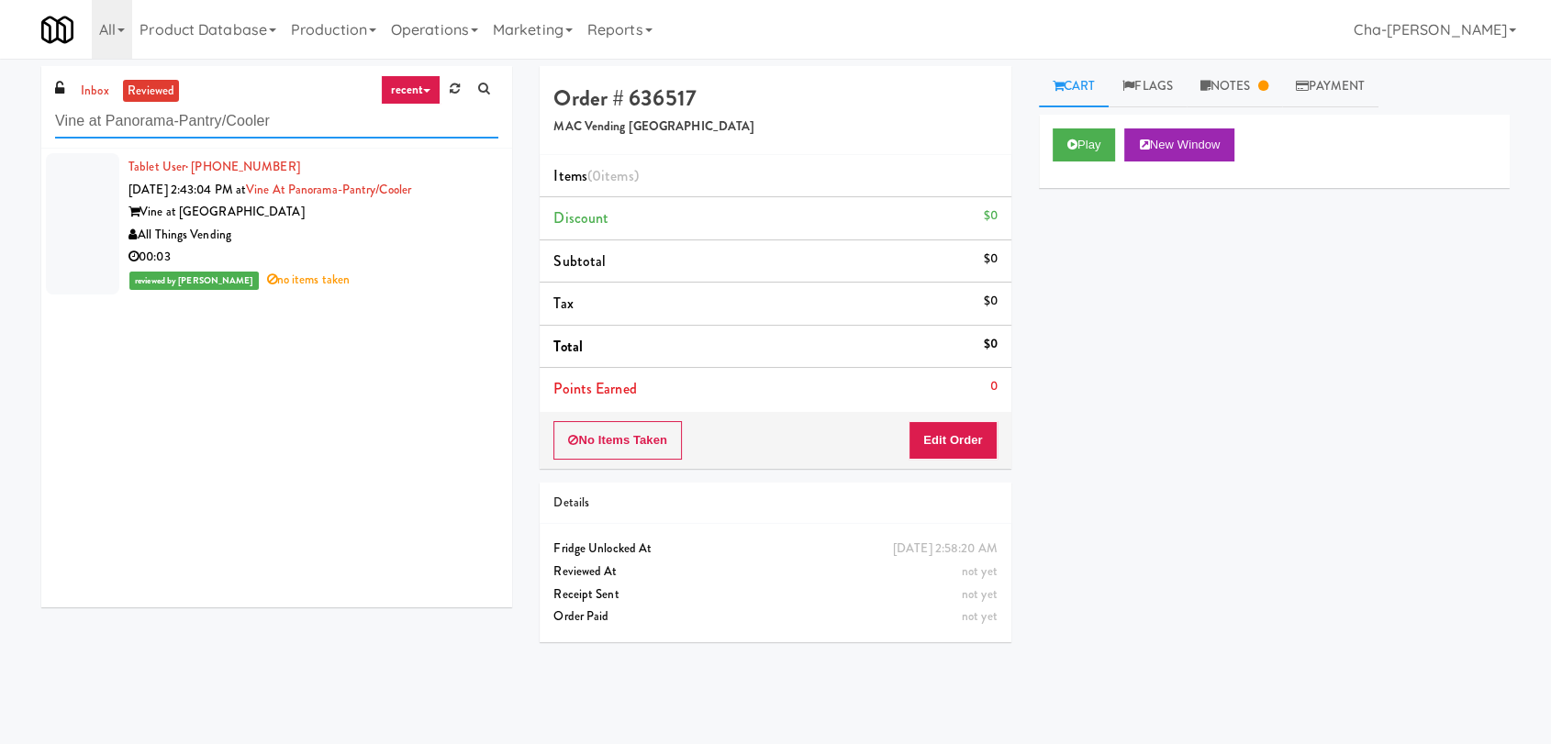
click at [305, 124] on input "Vine at Panorama-Pantry/Cooler" at bounding box center [276, 122] width 443 height 34
paste input "La Plaza - Cooler 2 Mid"
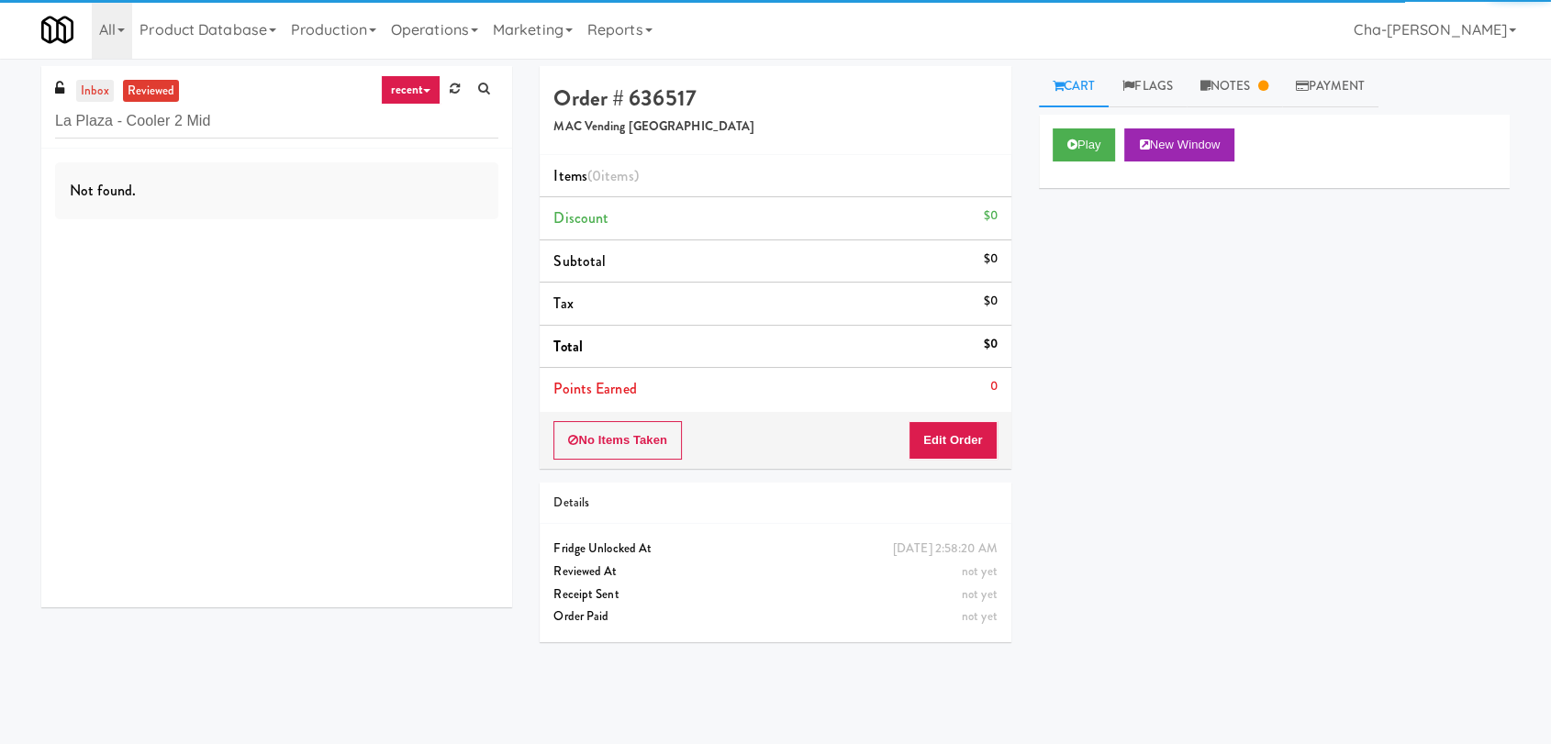
click at [101, 97] on link "inbox" at bounding box center [95, 91] width 38 height 23
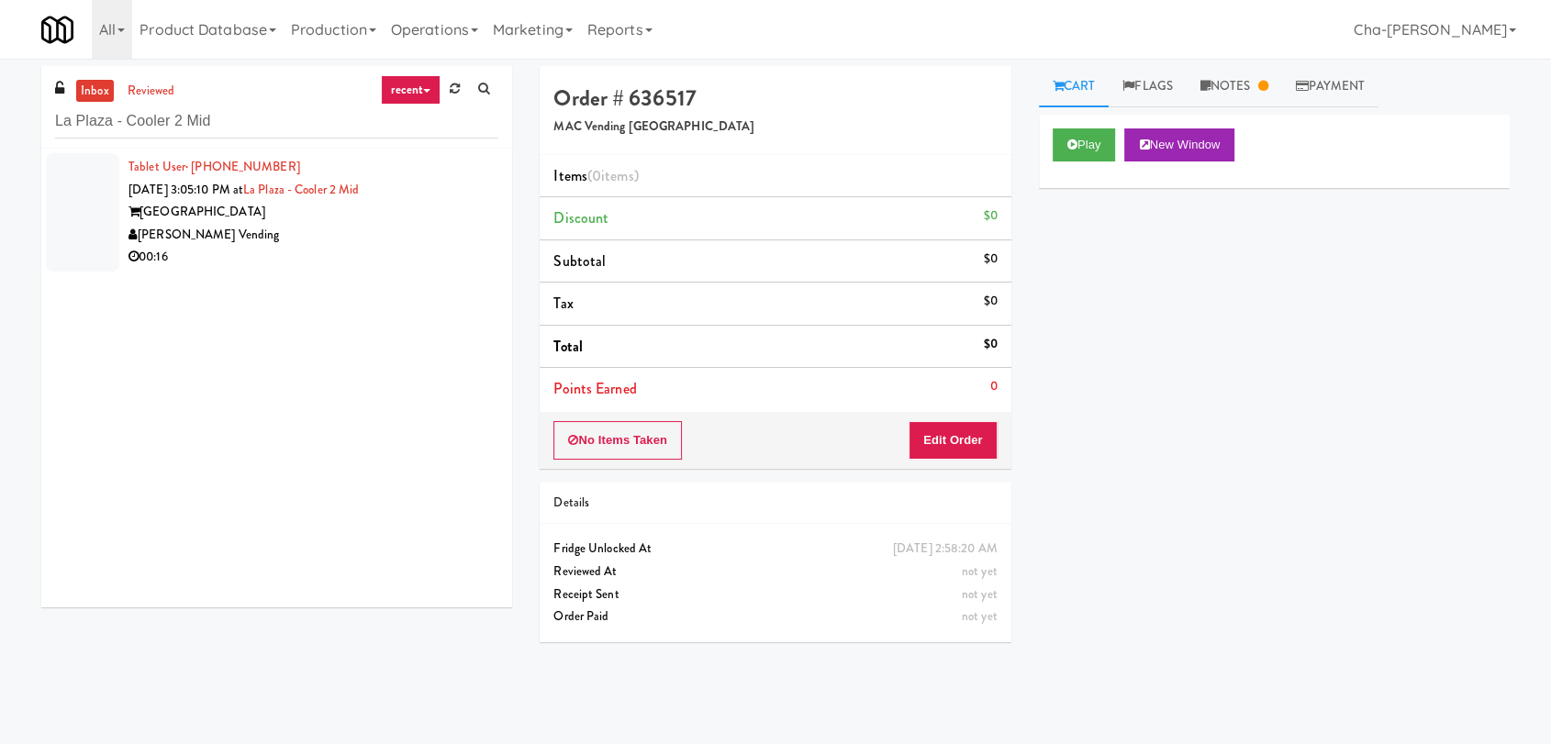
click at [400, 234] on div "[PERSON_NAME] Vending" at bounding box center [313, 235] width 370 height 23
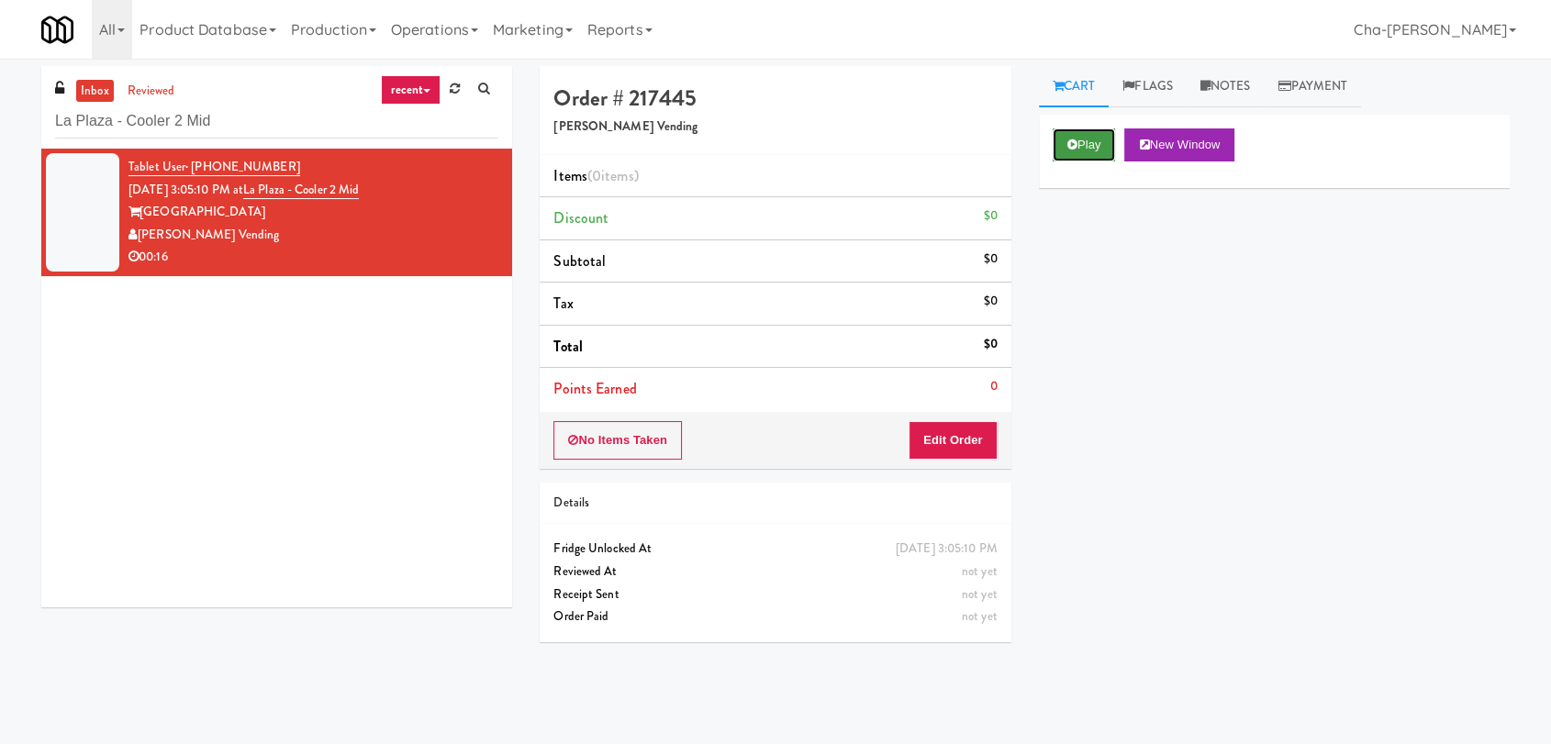
click at [1080, 151] on button "Play" at bounding box center [1084, 144] width 63 height 33
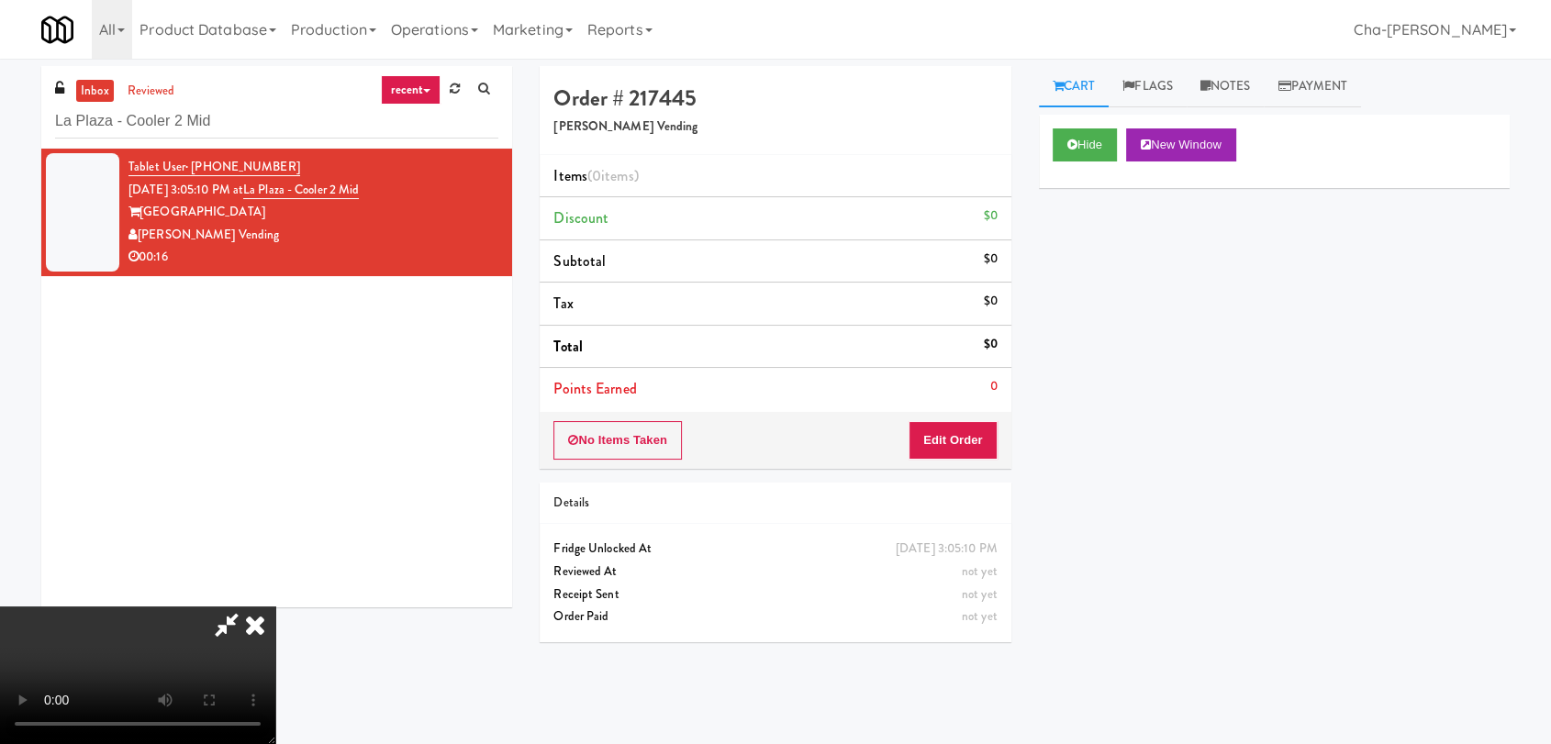
click at [275, 607] on icon at bounding box center [255, 625] width 40 height 37
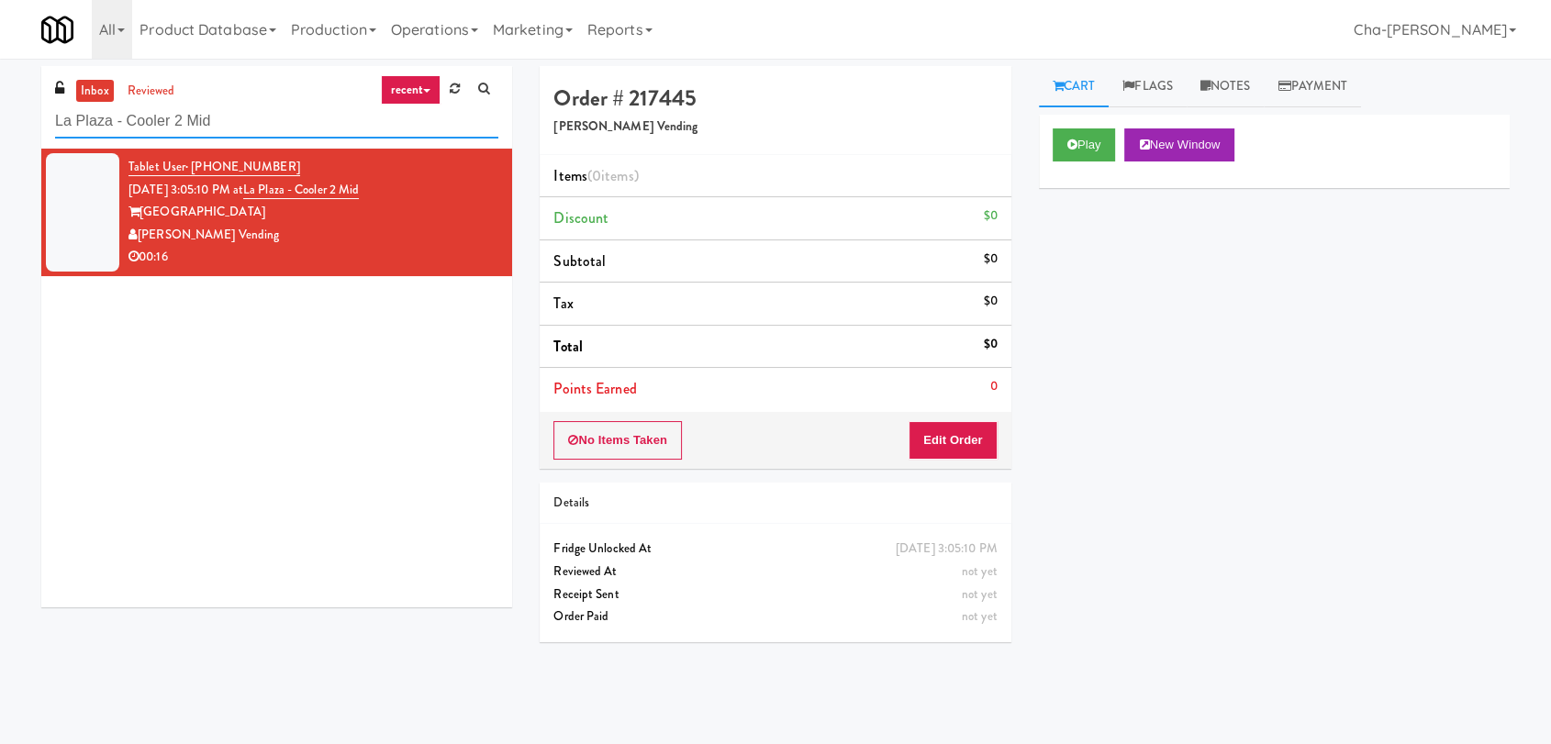
click at [257, 124] on input "La Plaza - Cooler 2 Mid" at bounding box center [276, 122] width 443 height 34
paste input "3 Top"
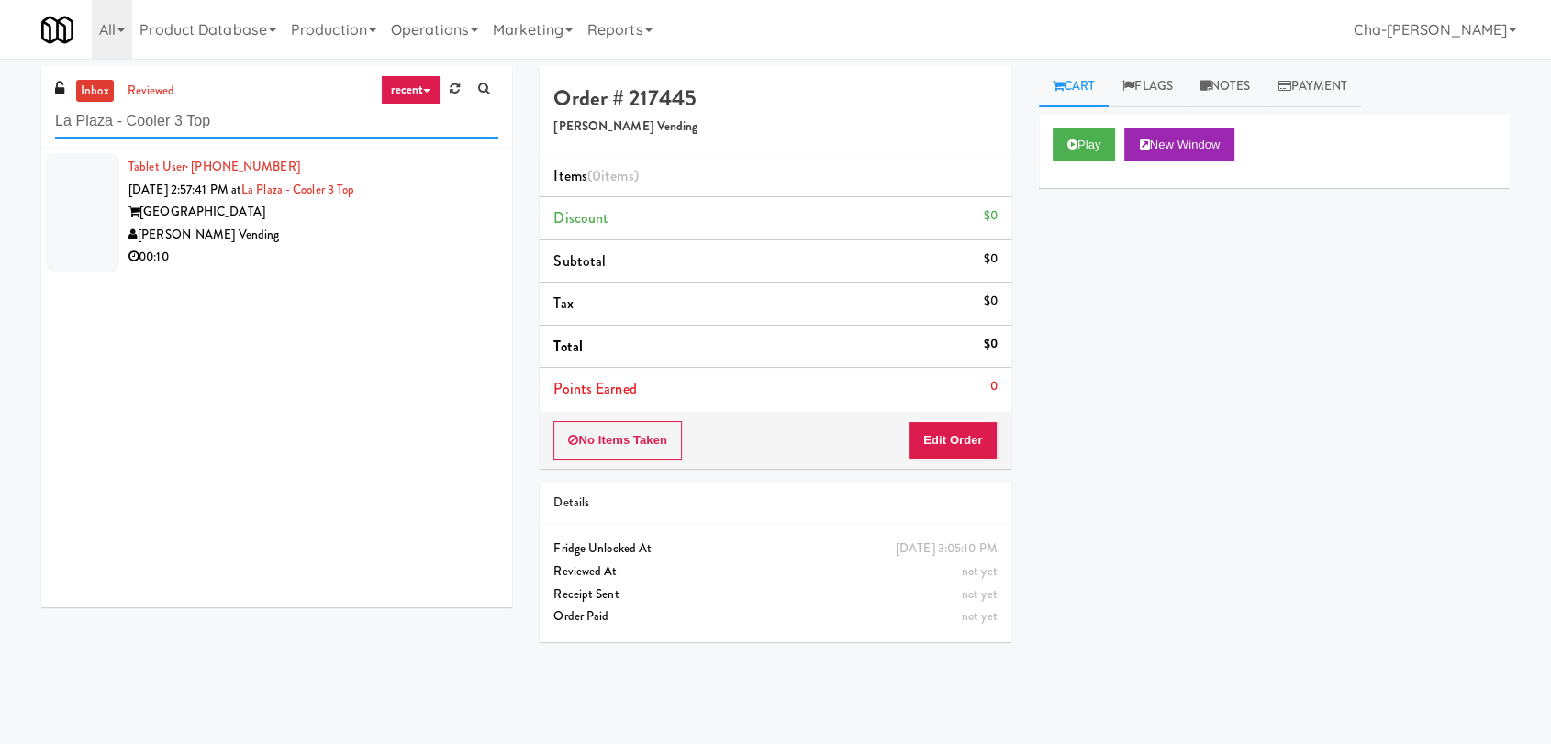
type input "La Plaza - Cooler 3 Top"
click at [386, 236] on div "[PERSON_NAME] Vending" at bounding box center [313, 235] width 370 height 23
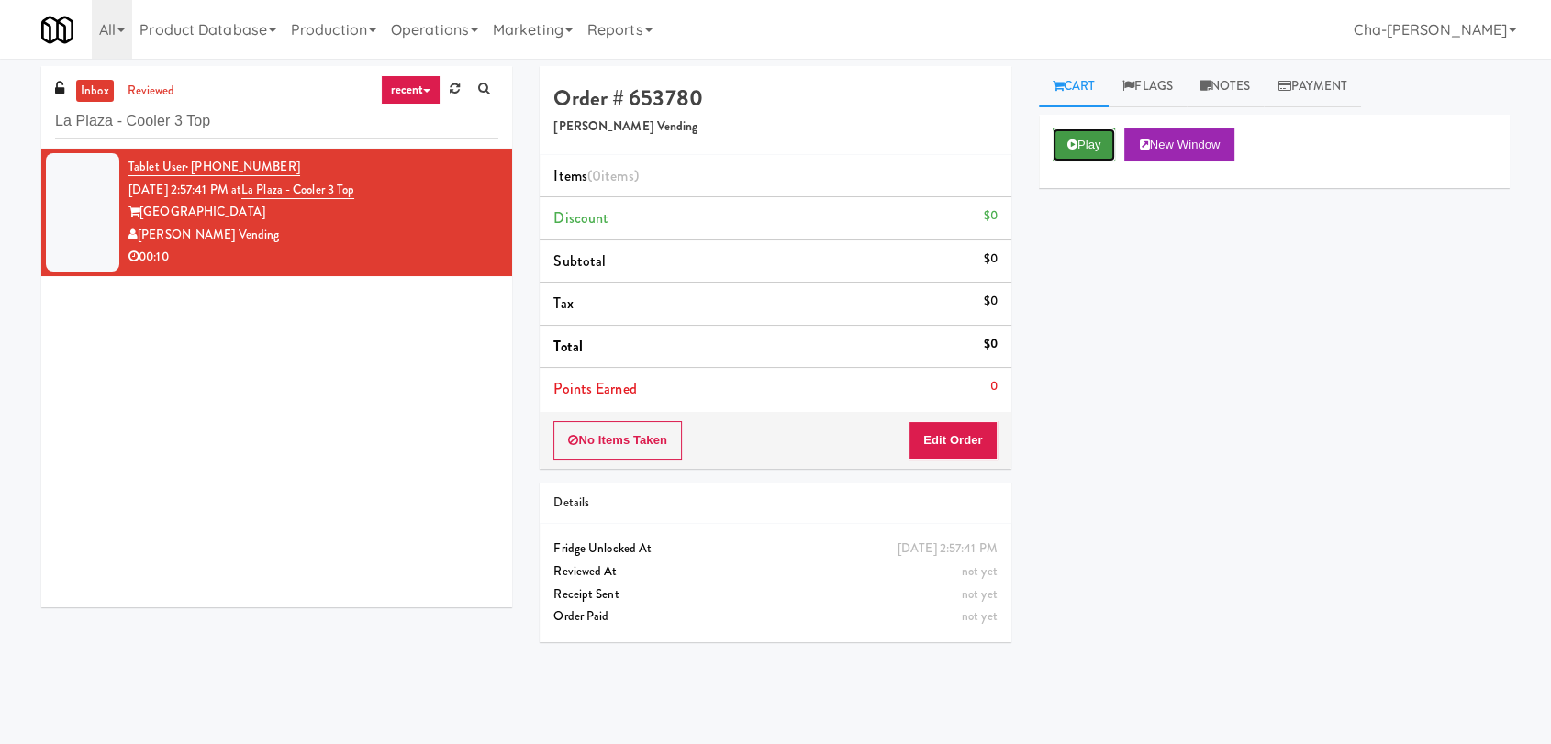
click at [1081, 145] on button "Play" at bounding box center [1084, 144] width 63 height 33
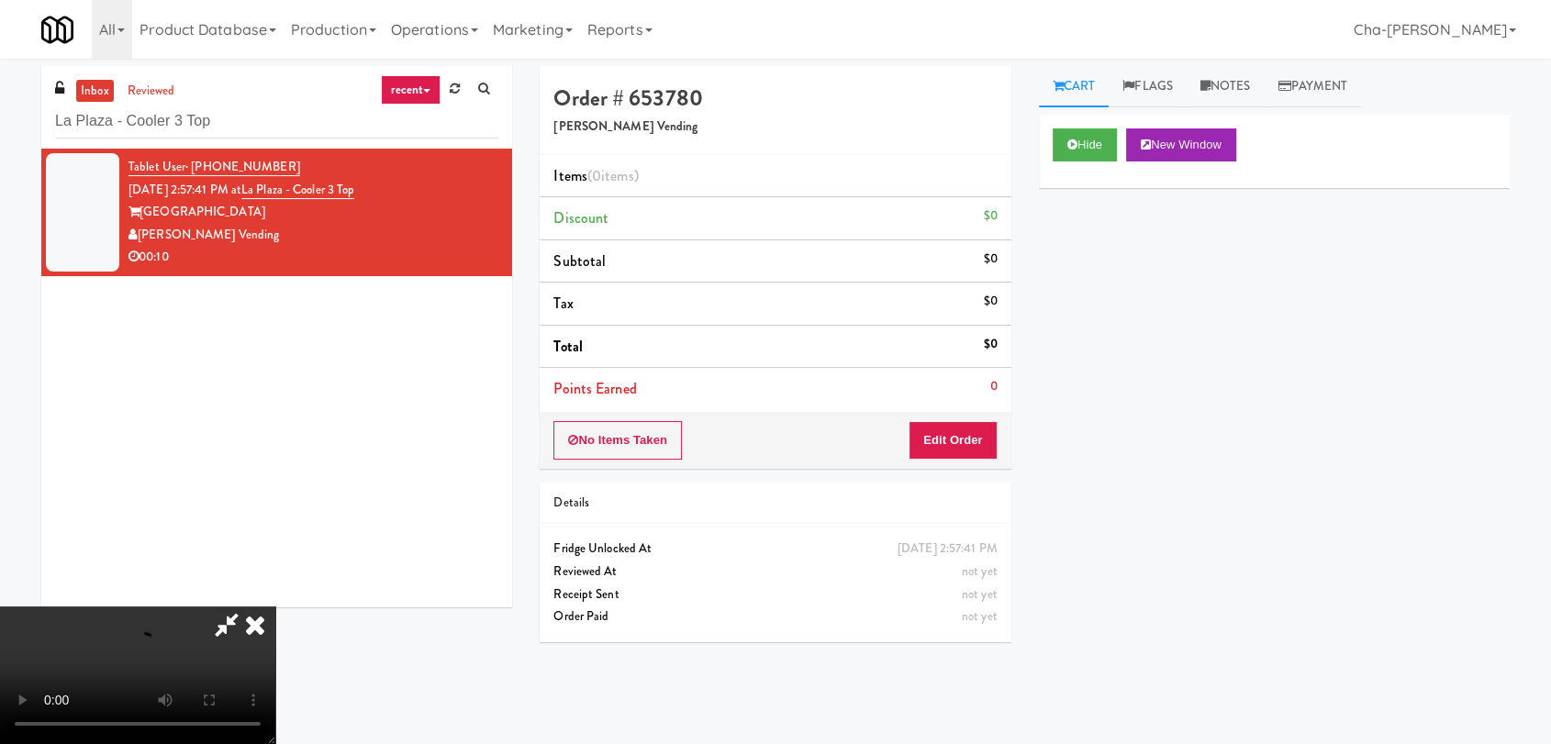
click at [275, 607] on icon at bounding box center [255, 625] width 40 height 37
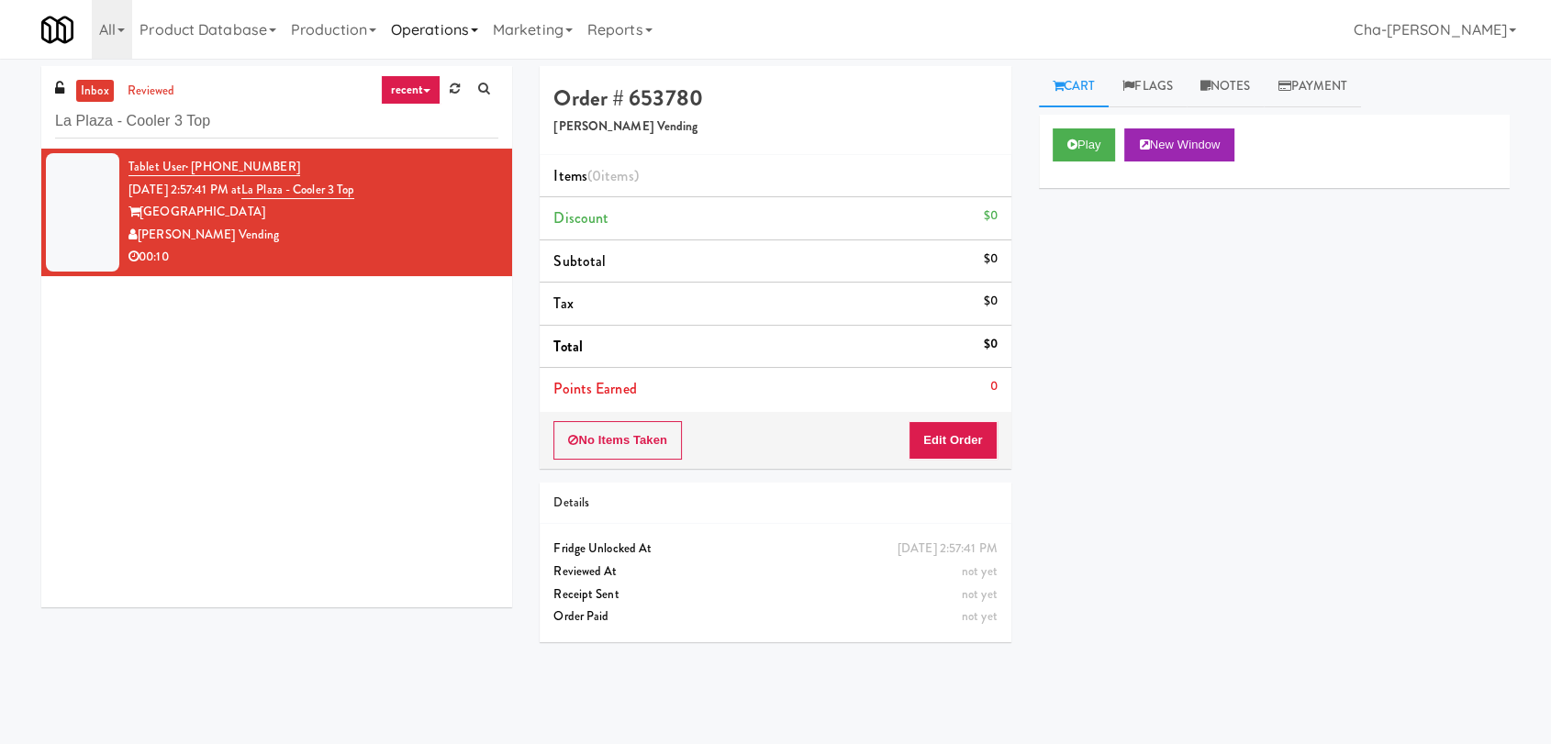
click at [449, 27] on link "Operations" at bounding box center [435, 29] width 102 height 59
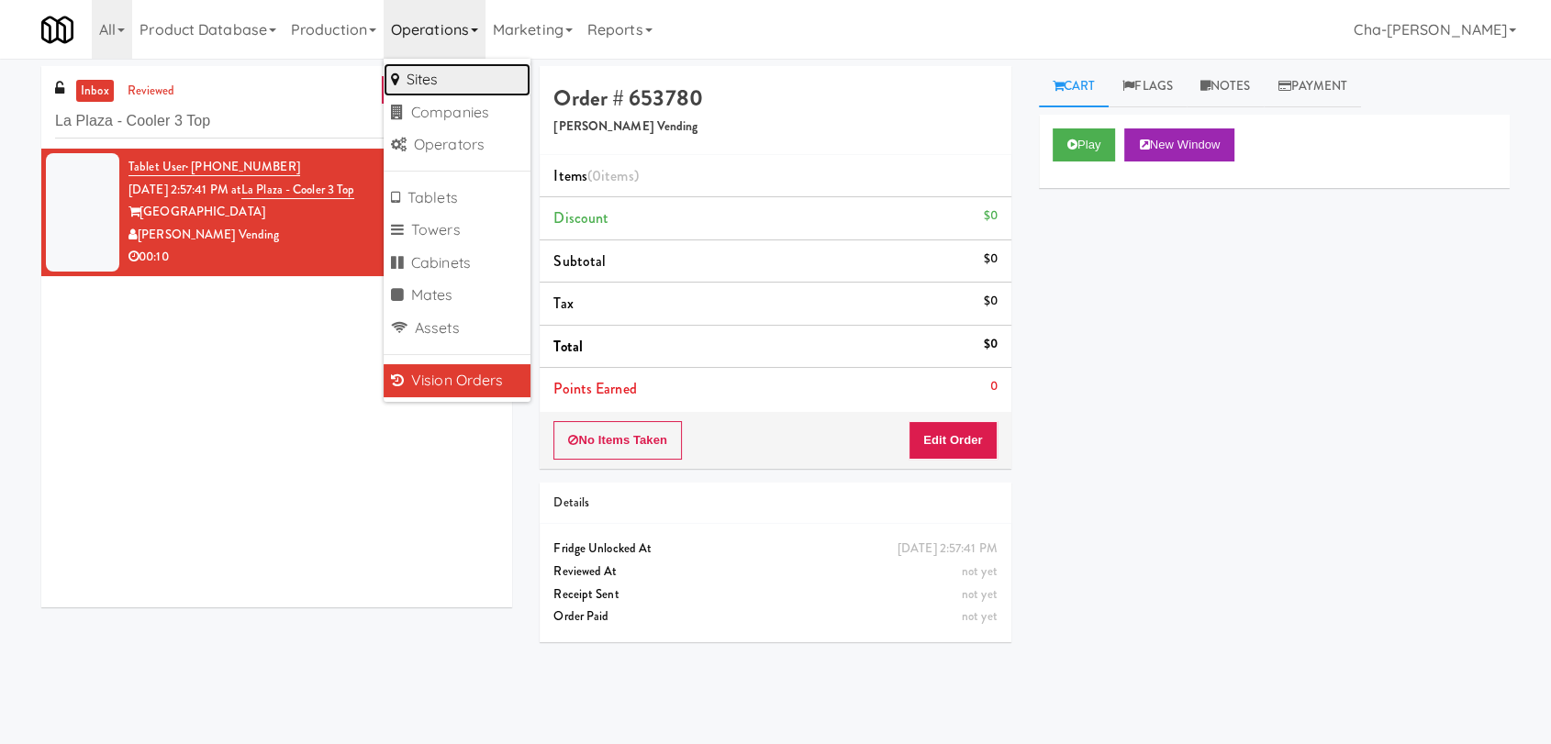
click at [443, 83] on link "Sites" at bounding box center [457, 79] width 147 height 33
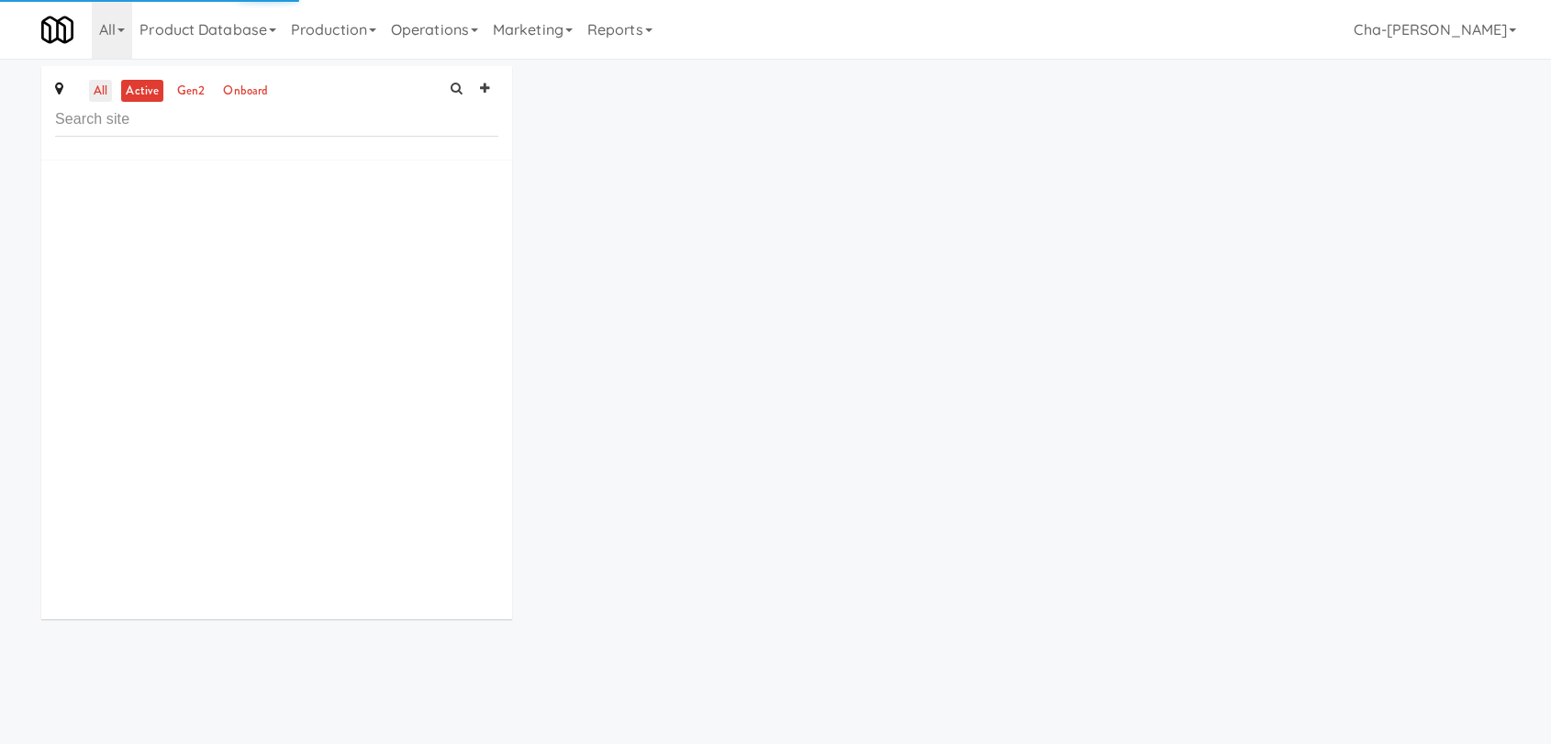
click at [102, 85] on link "all" at bounding box center [100, 91] width 23 height 23
click at [135, 125] on input "text" at bounding box center [276, 120] width 443 height 34
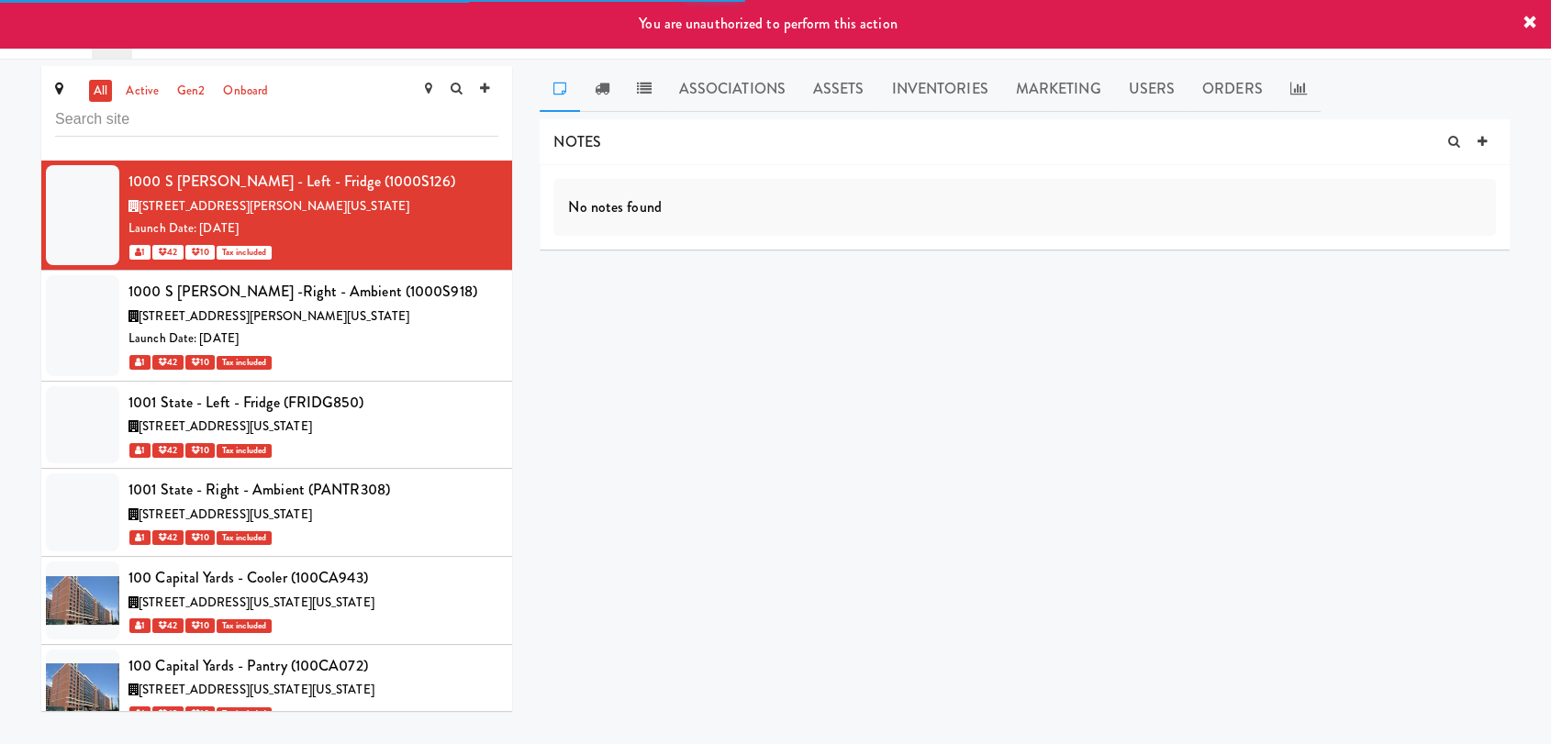
click at [1527, 18] on icon at bounding box center [1529, 23] width 15 height 15
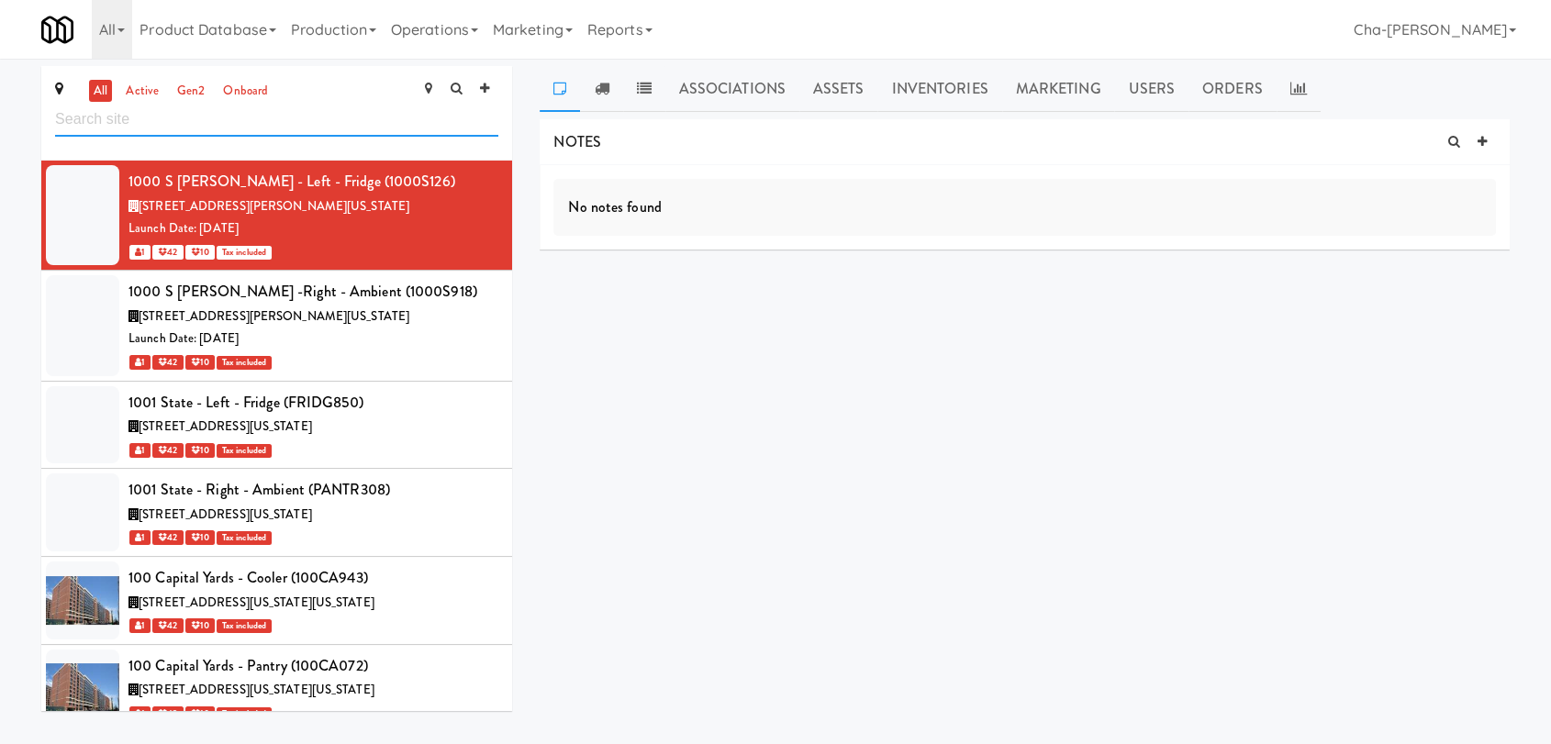
click at [138, 109] on input "text" at bounding box center [276, 120] width 443 height 34
paste input "La Plaza - Cooler 3 Top"
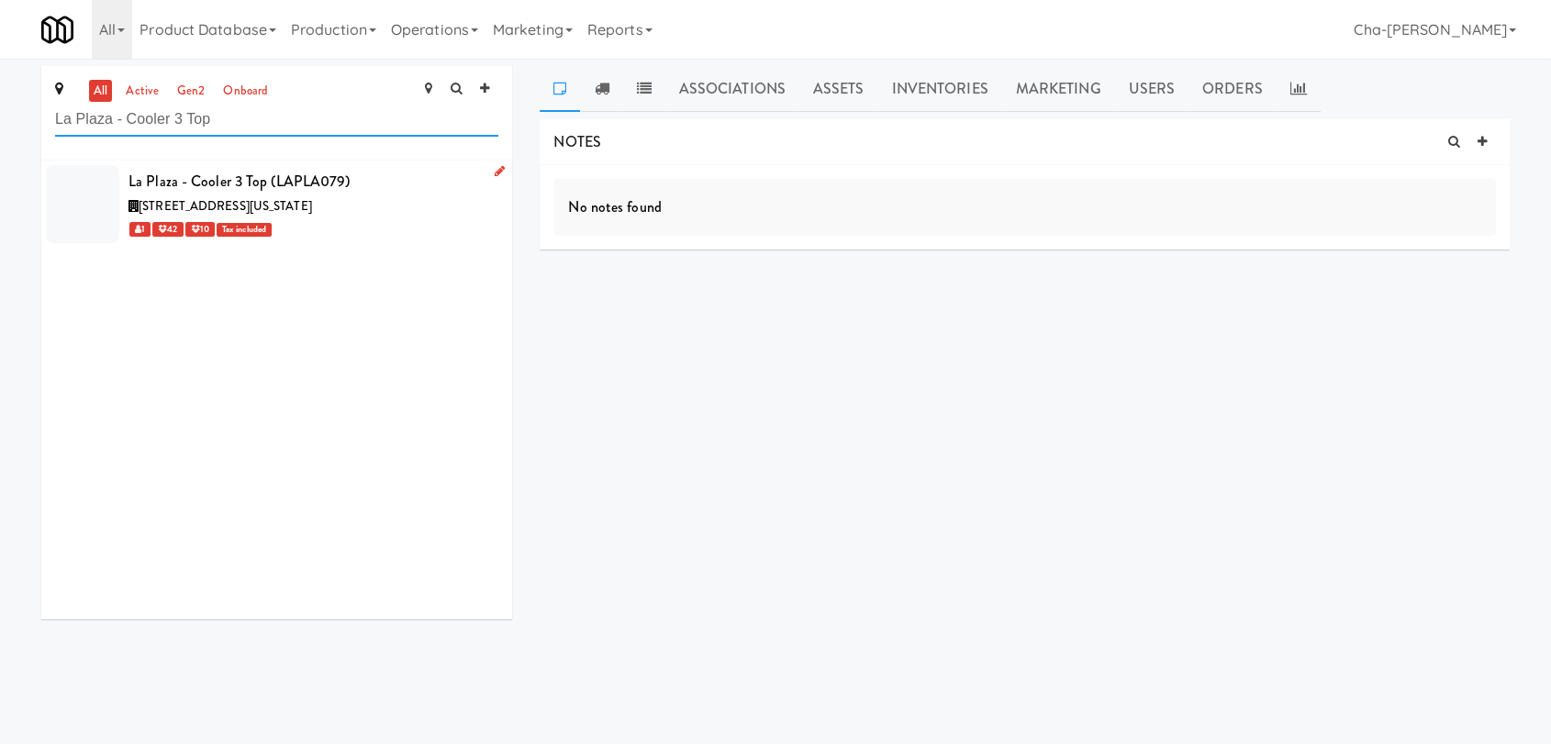
type input "La Plaza - Cooler 3 Top"
click at [495, 171] on icon at bounding box center [500, 171] width 10 height 12
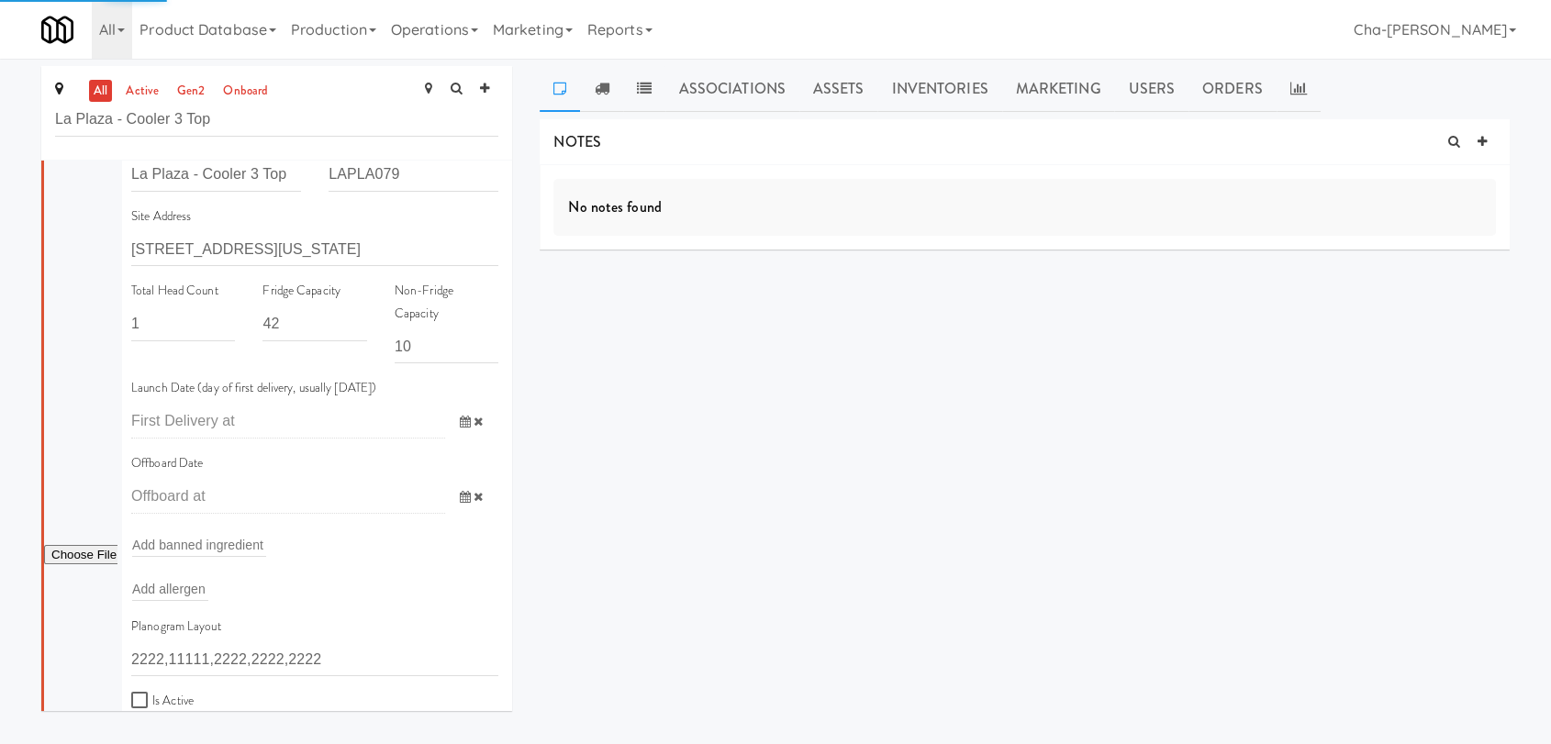
scroll to position [204, 0]
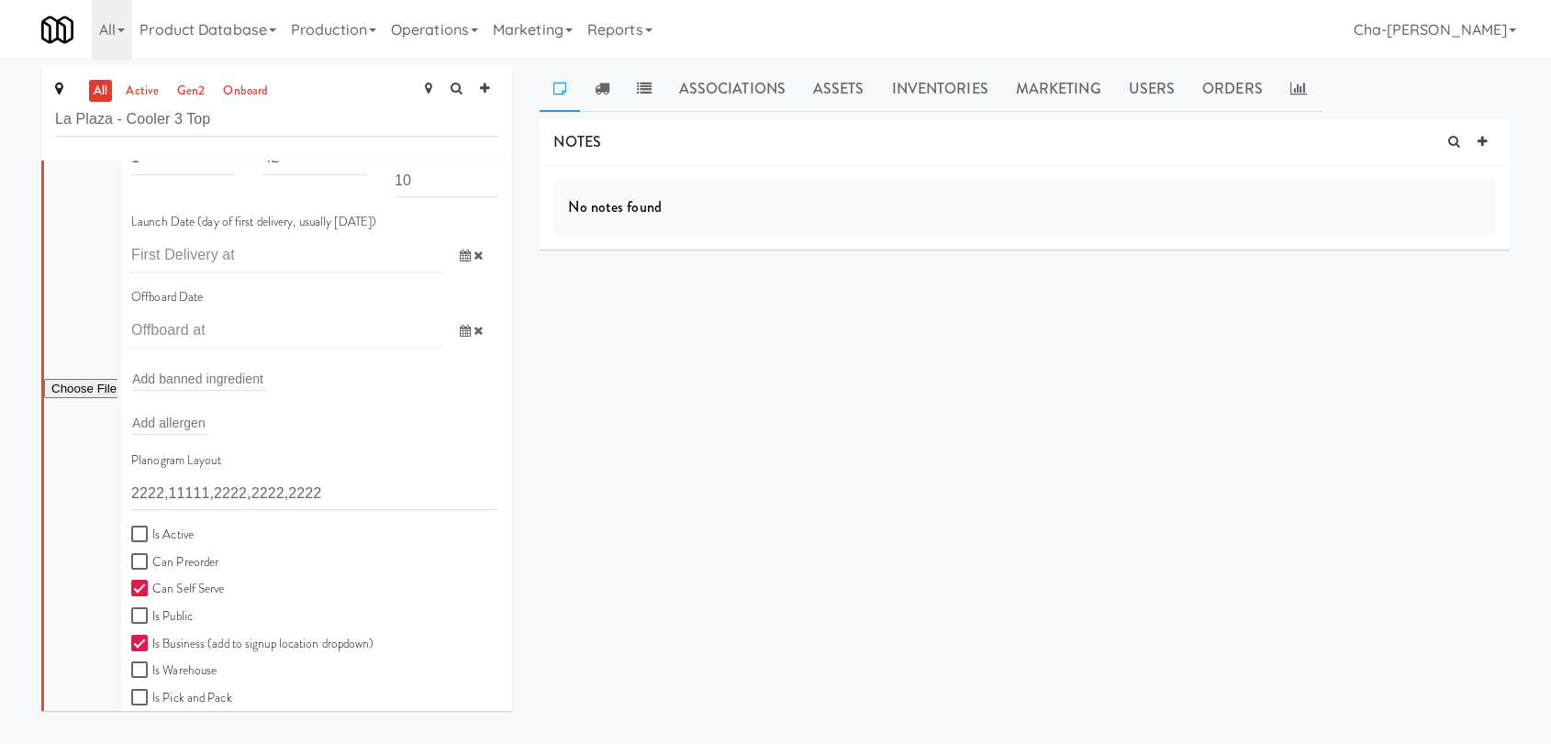
click at [163, 530] on label "Is Active" at bounding box center [162, 535] width 62 height 23
click at [152, 530] on input "Is Active" at bounding box center [141, 535] width 21 height 15
checkbox input "true"
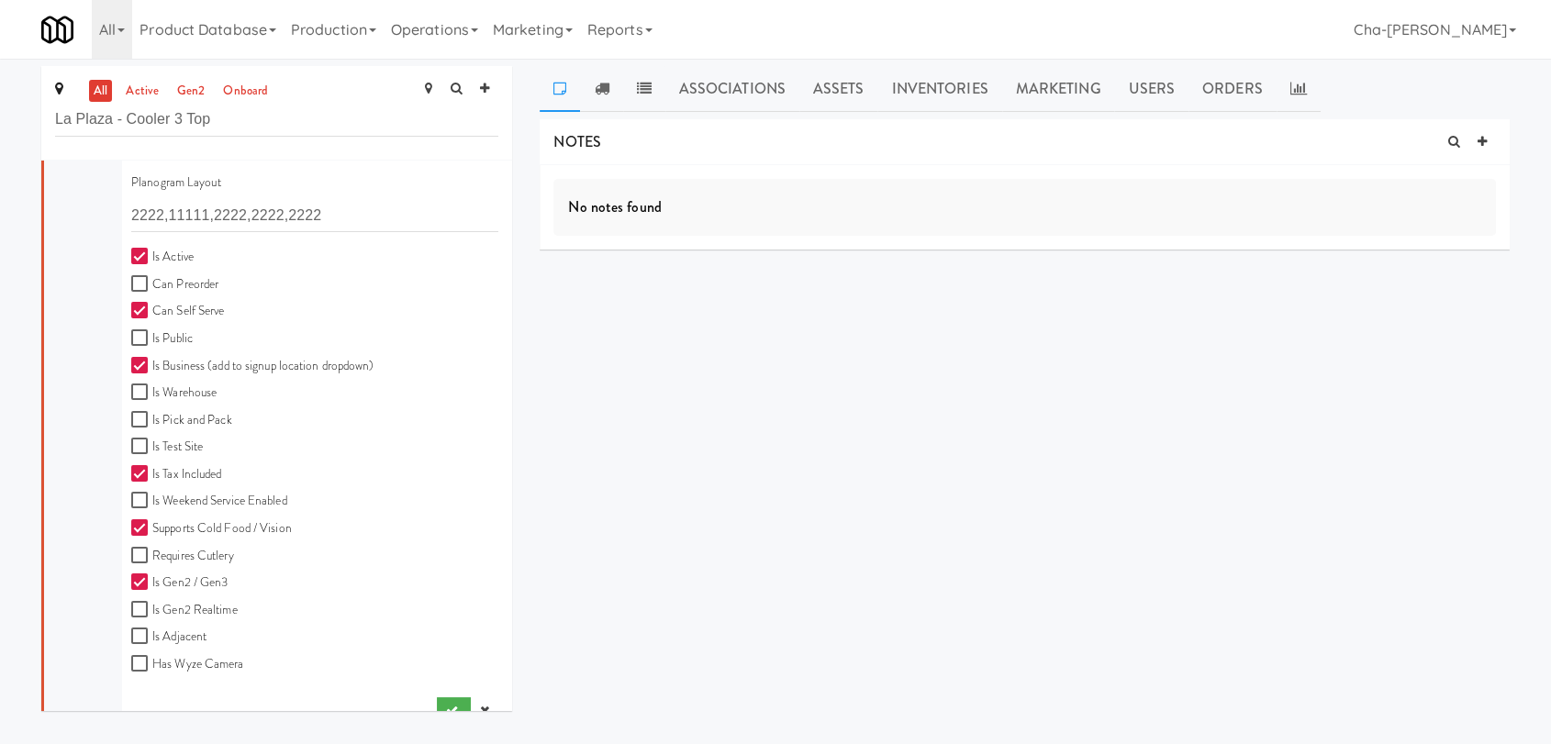
scroll to position [508, 0]
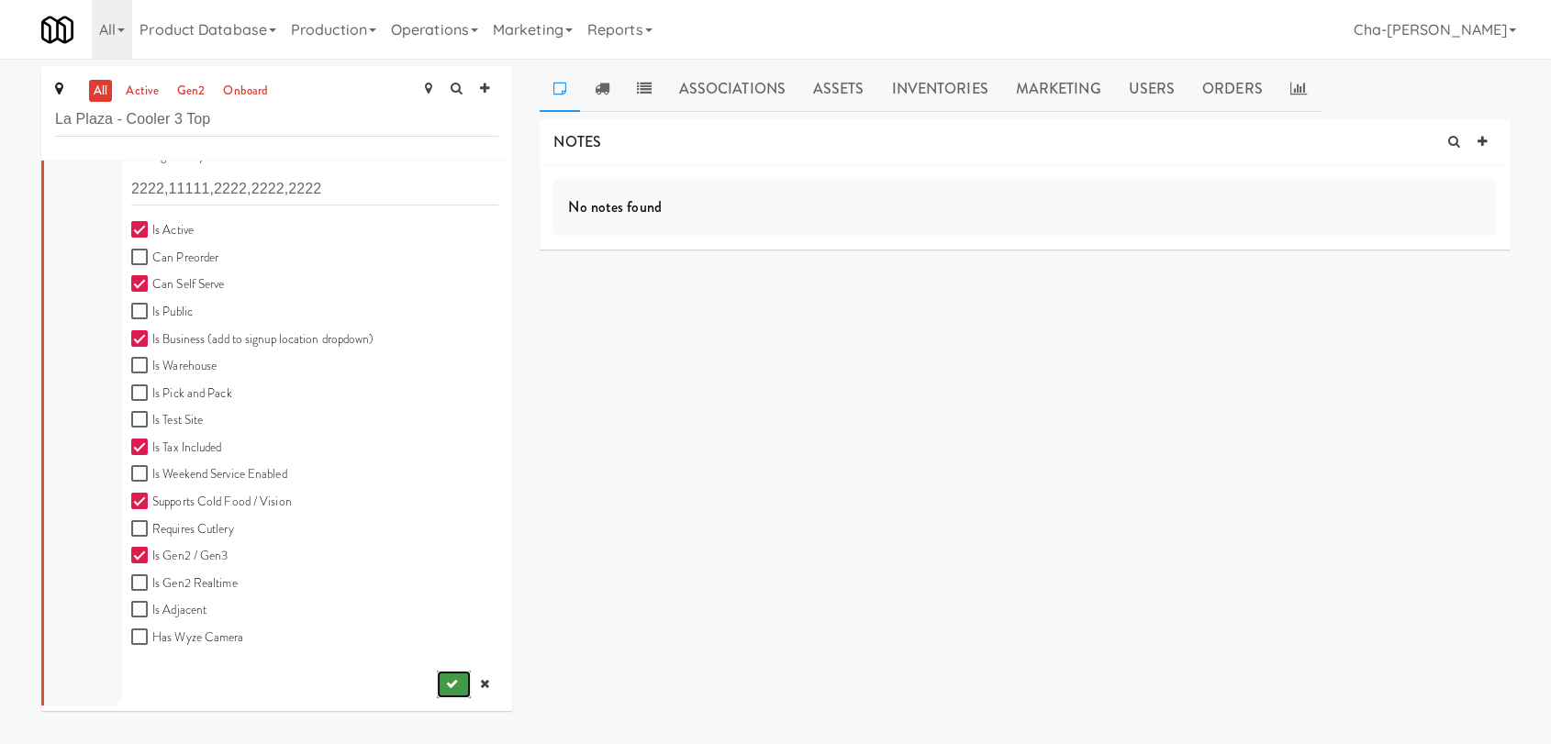
click at [446, 685] on icon "submit" at bounding box center [452, 684] width 12 height 12
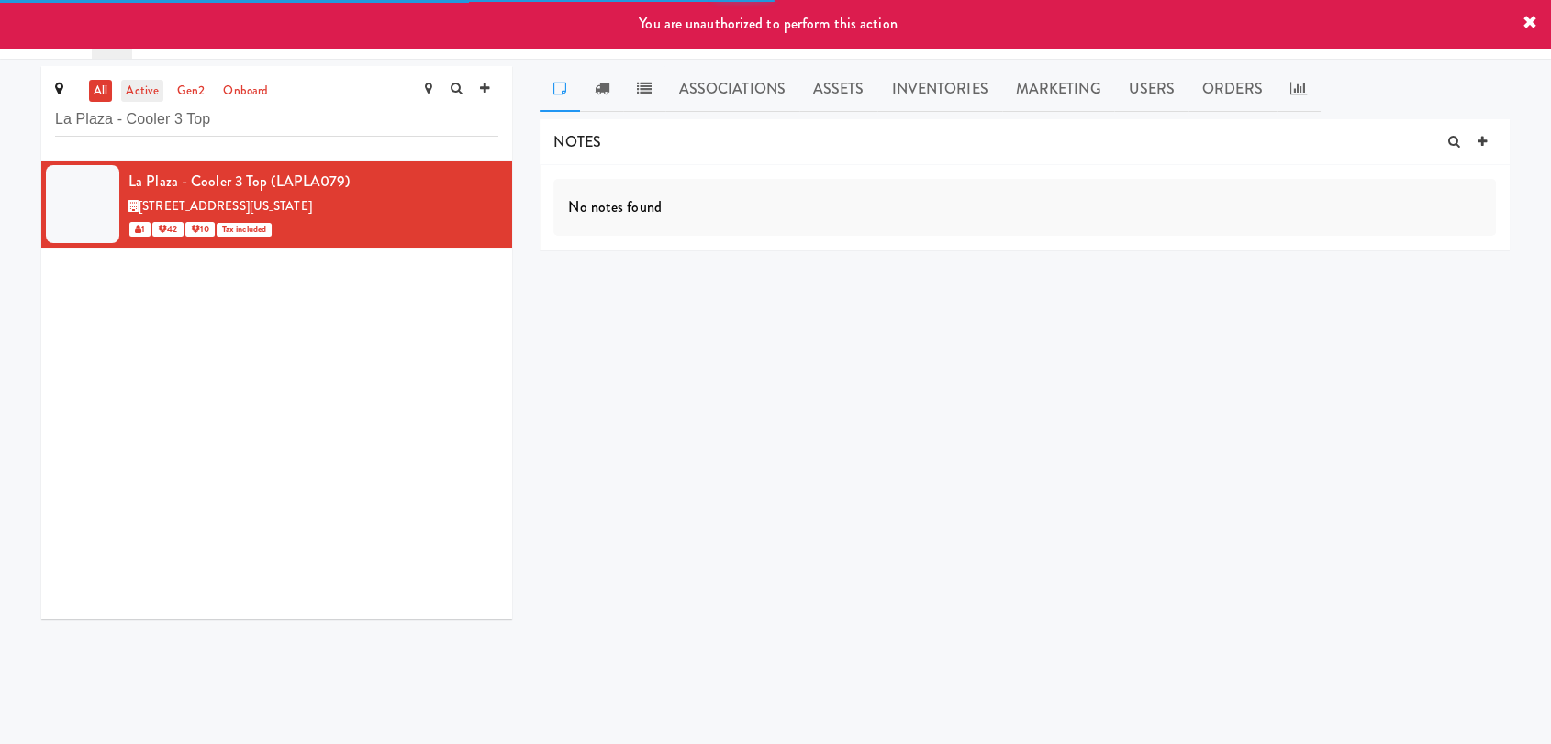
click at [139, 92] on link "active" at bounding box center [142, 91] width 42 height 23
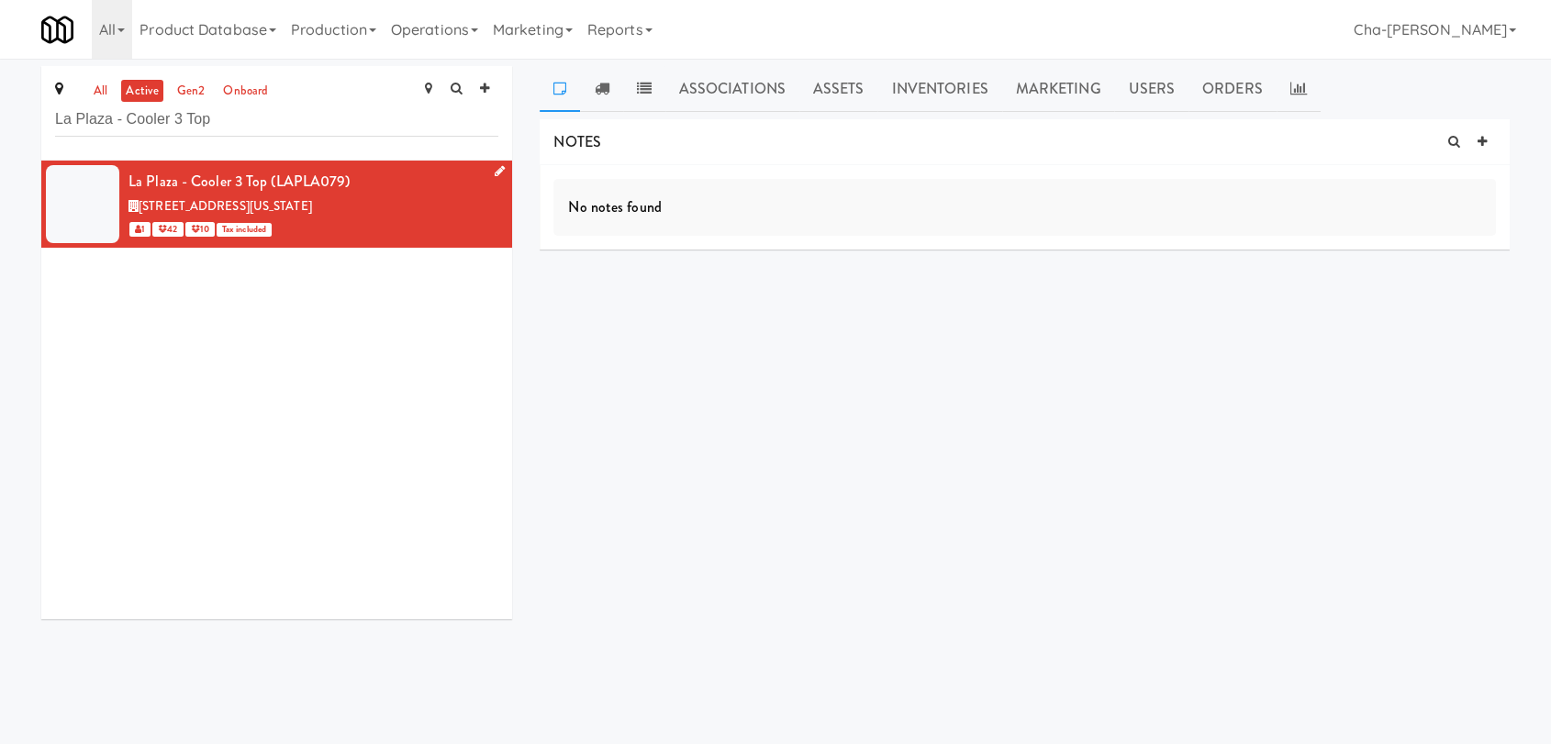
click at [495, 165] on icon at bounding box center [500, 171] width 10 height 12
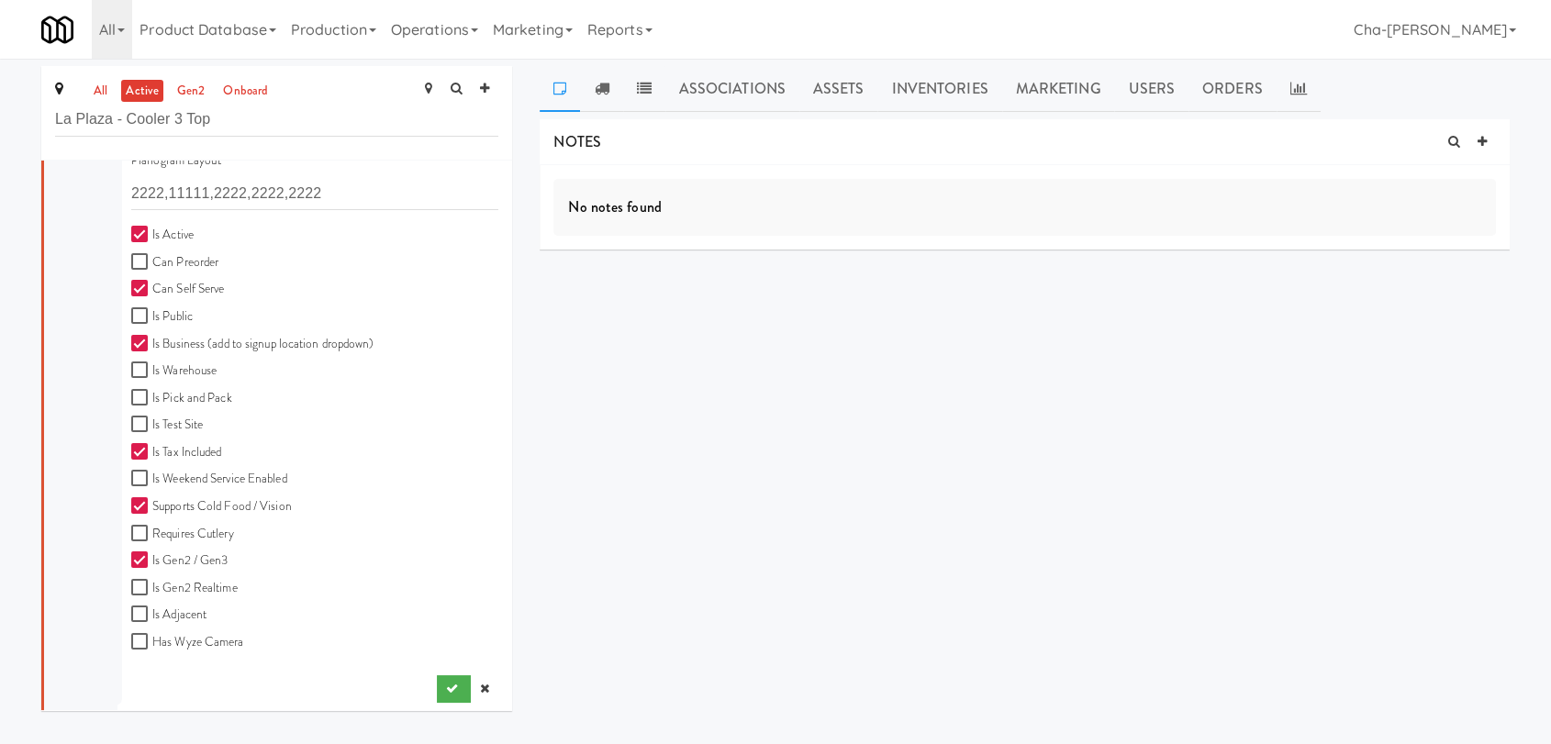
scroll to position [508, 0]
click at [437, 673] on button "submit" at bounding box center [454, 685] width 34 height 28
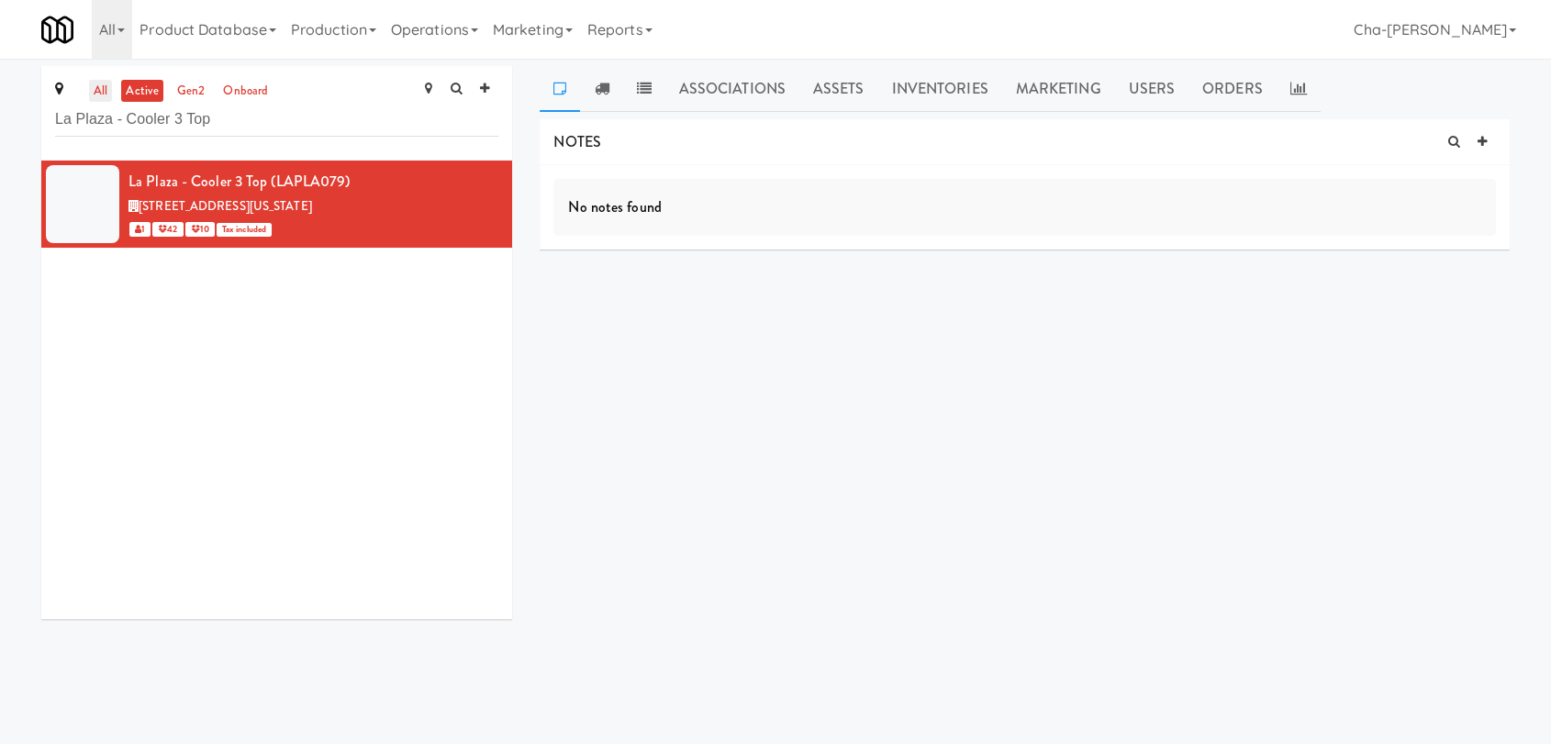
click at [98, 95] on link "all" at bounding box center [100, 91] width 23 height 23
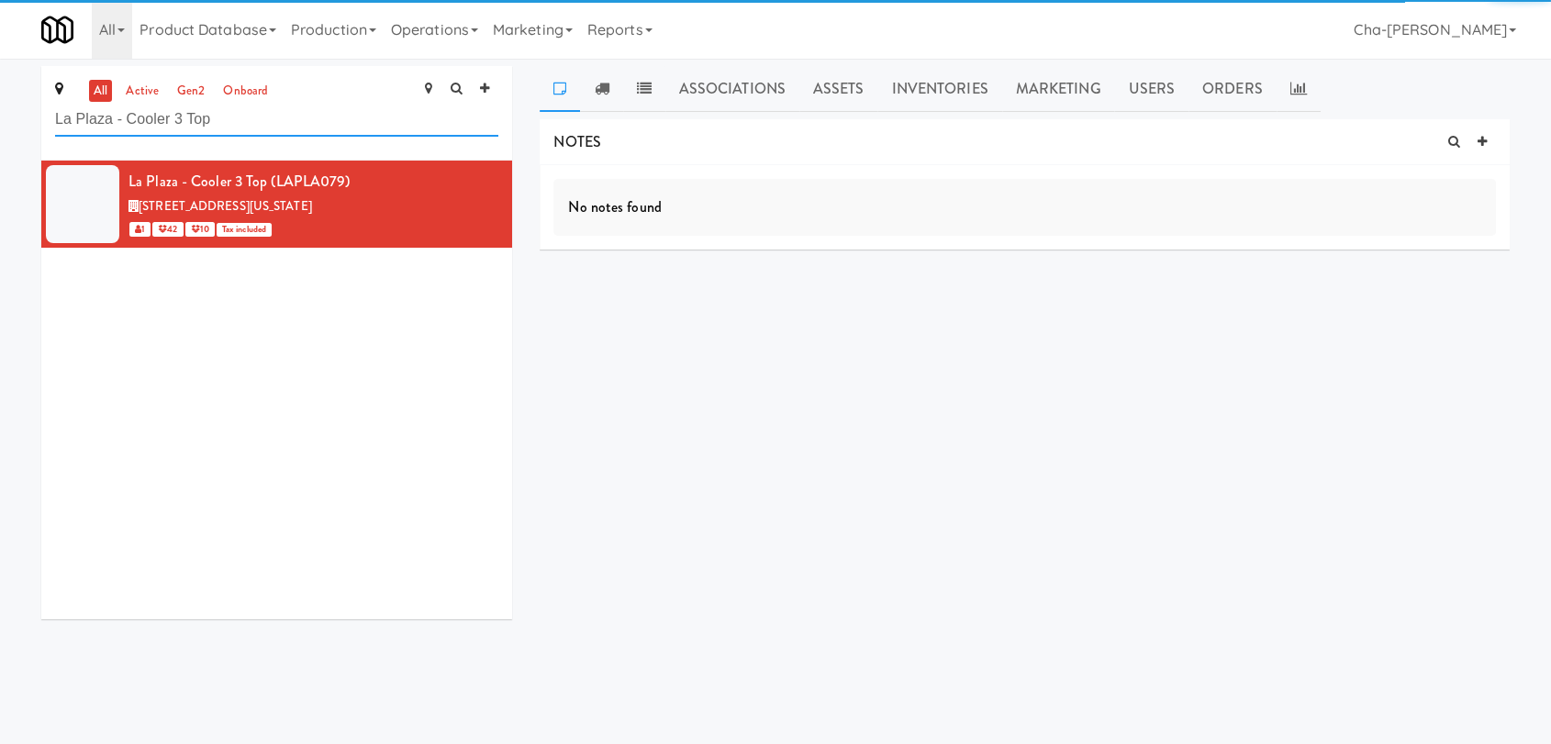
click at [262, 127] on input "La Plaza - Cooler 3 Top" at bounding box center [276, 120] width 443 height 34
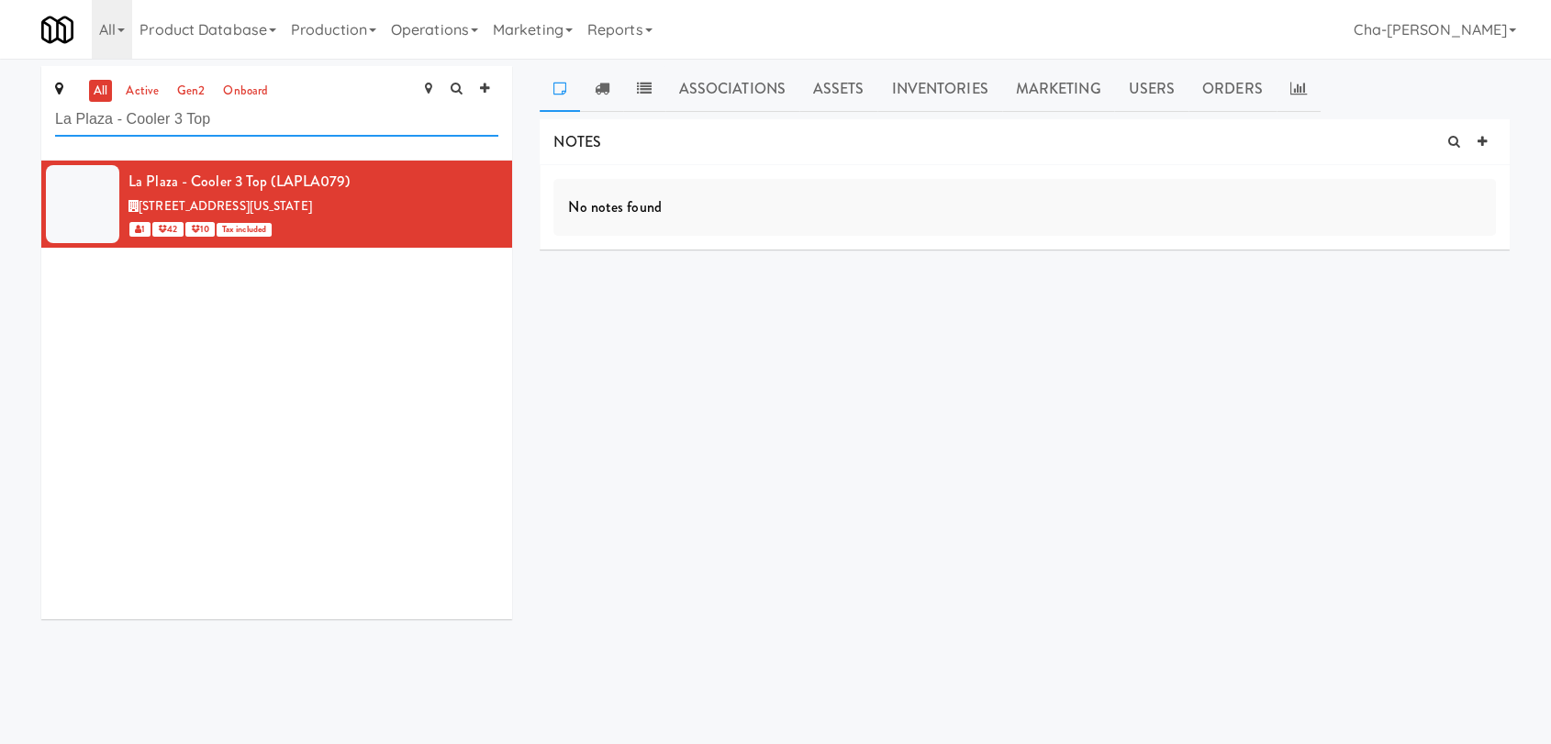
click at [263, 126] on input "La Plaza - Cooler 3 Top" at bounding box center [276, 120] width 443 height 34
paste input "605 Cooler 1"
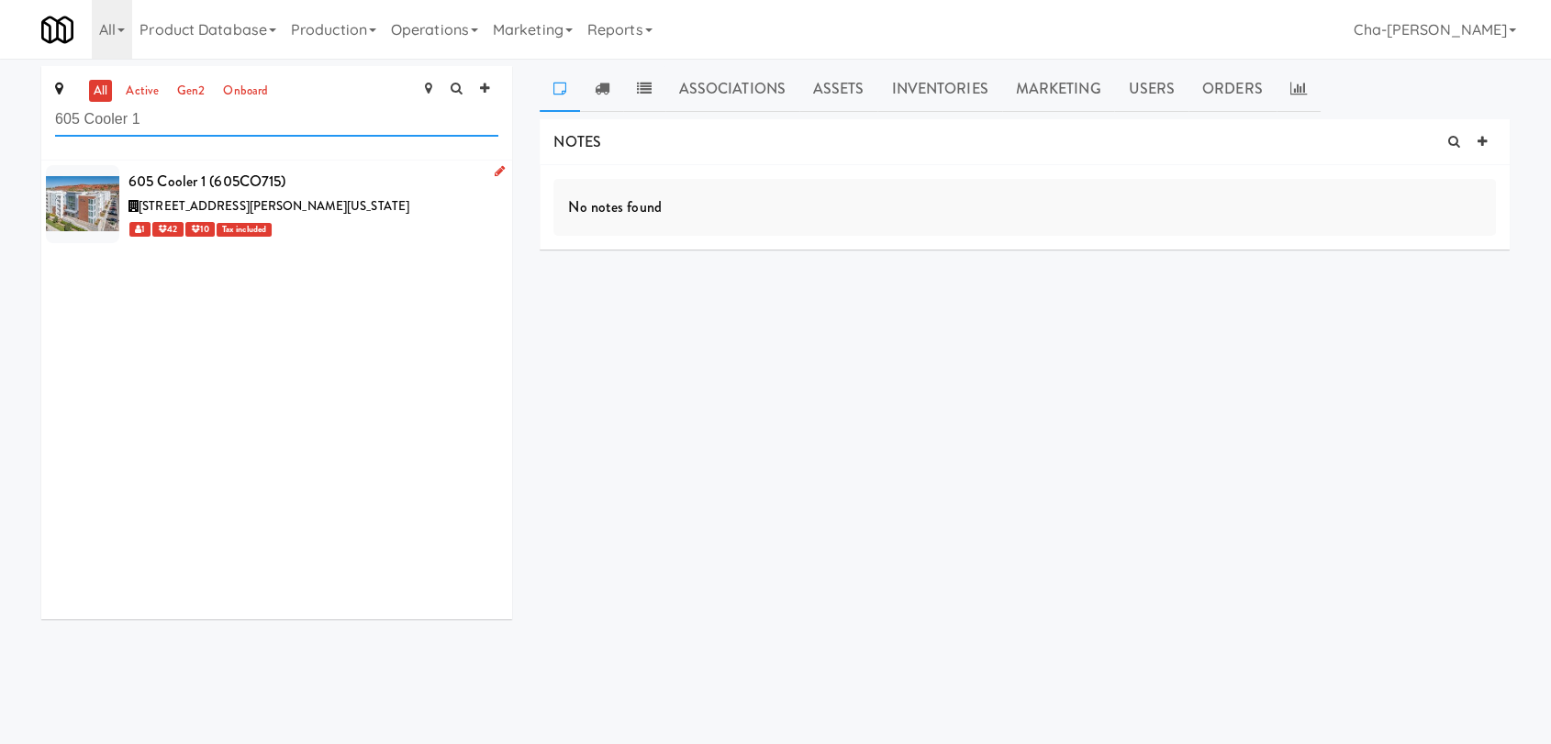
type input "605 Cooler 1"
click at [495, 171] on icon at bounding box center [500, 171] width 10 height 12
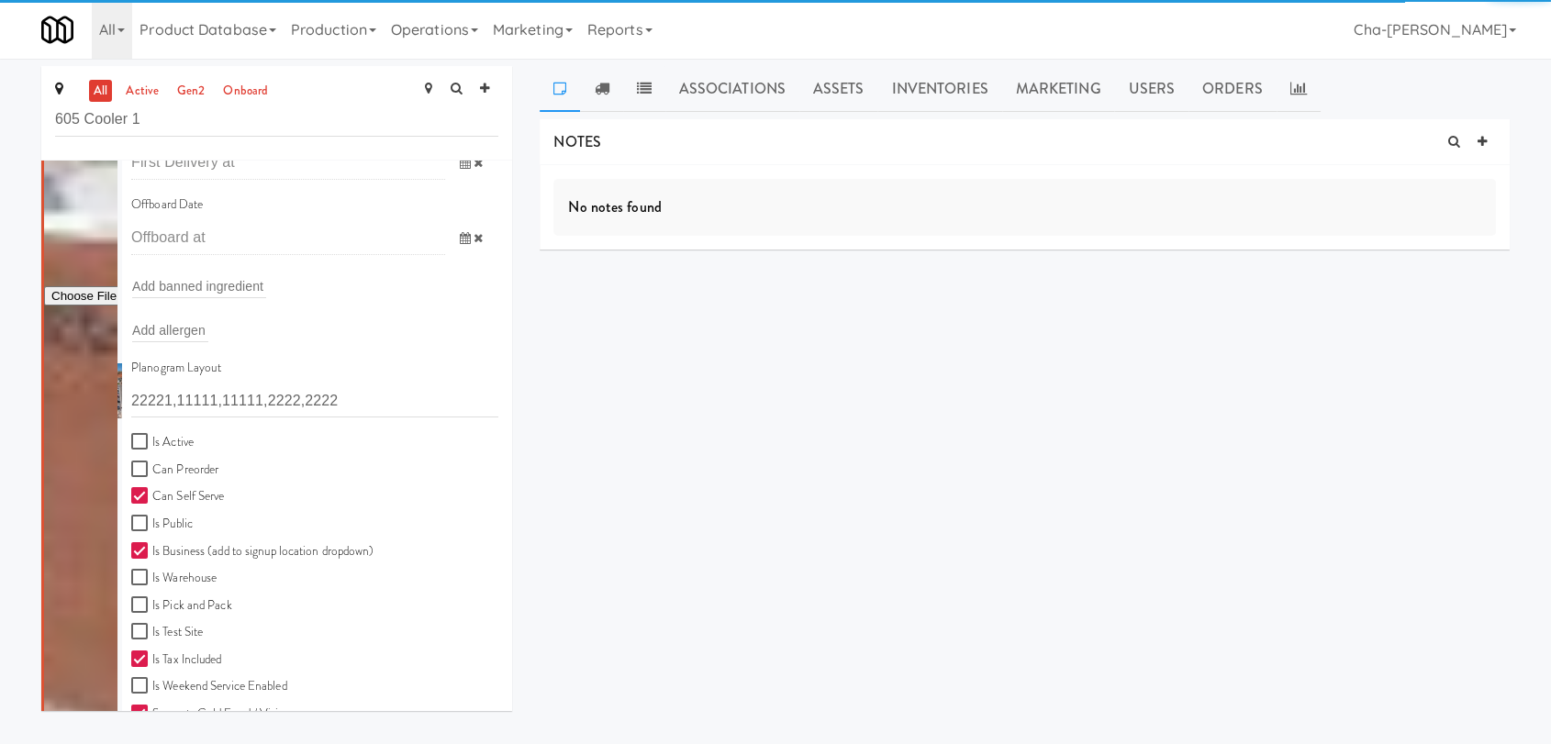
scroll to position [306, 0]
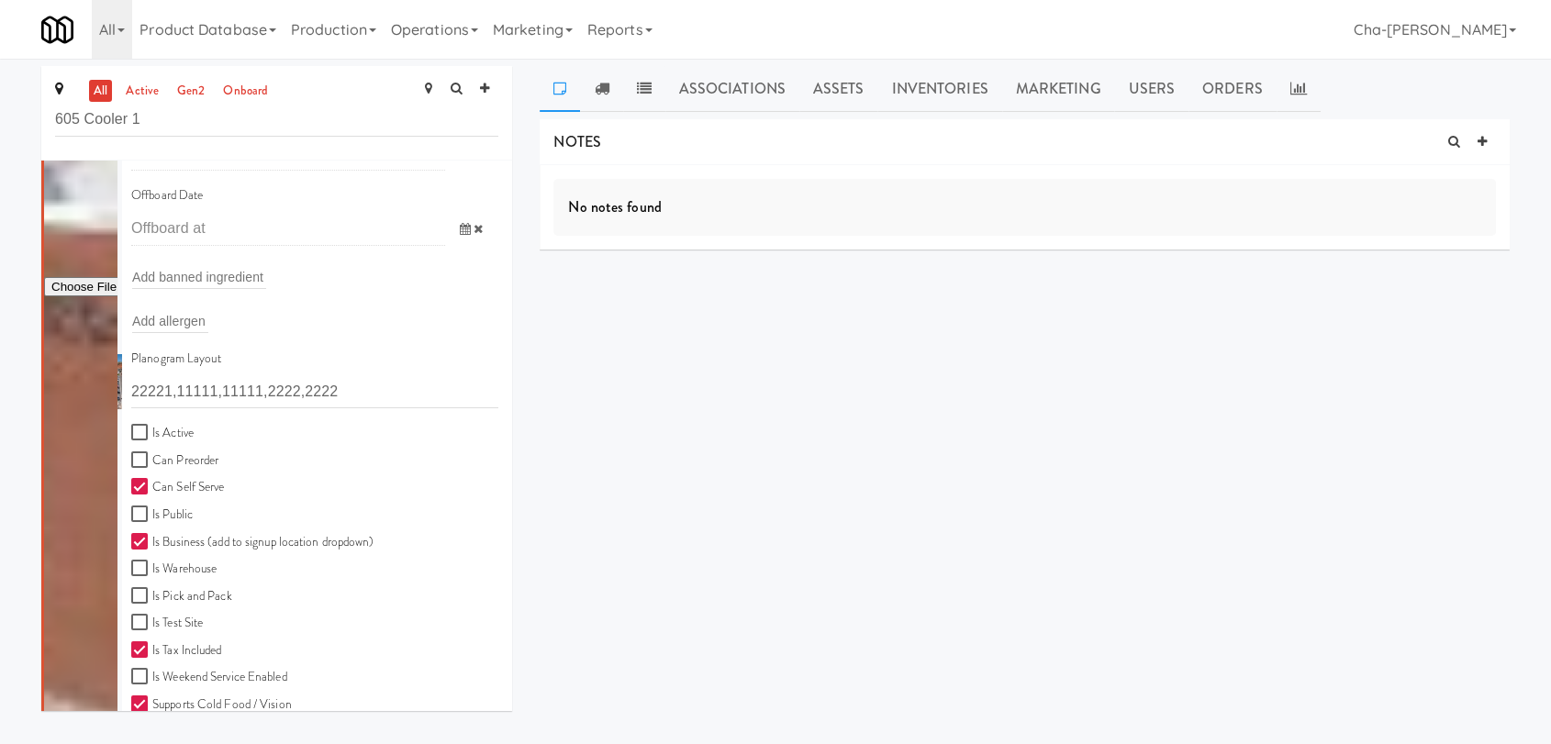
click at [173, 433] on label "Is Active" at bounding box center [162, 433] width 62 height 23
click at [152, 433] on input "Is Active" at bounding box center [141, 433] width 21 height 15
checkbox input "true"
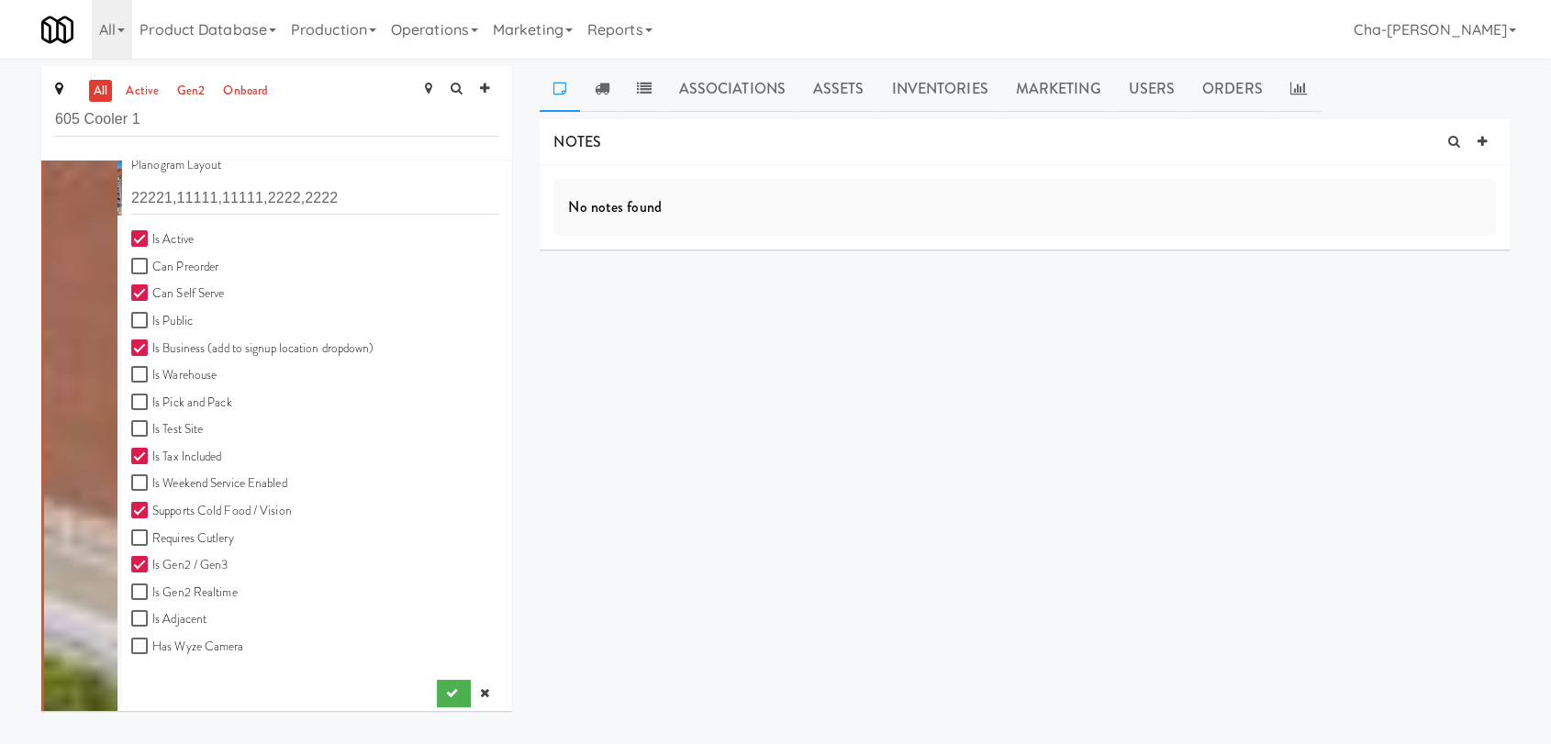
scroll to position [508, 0]
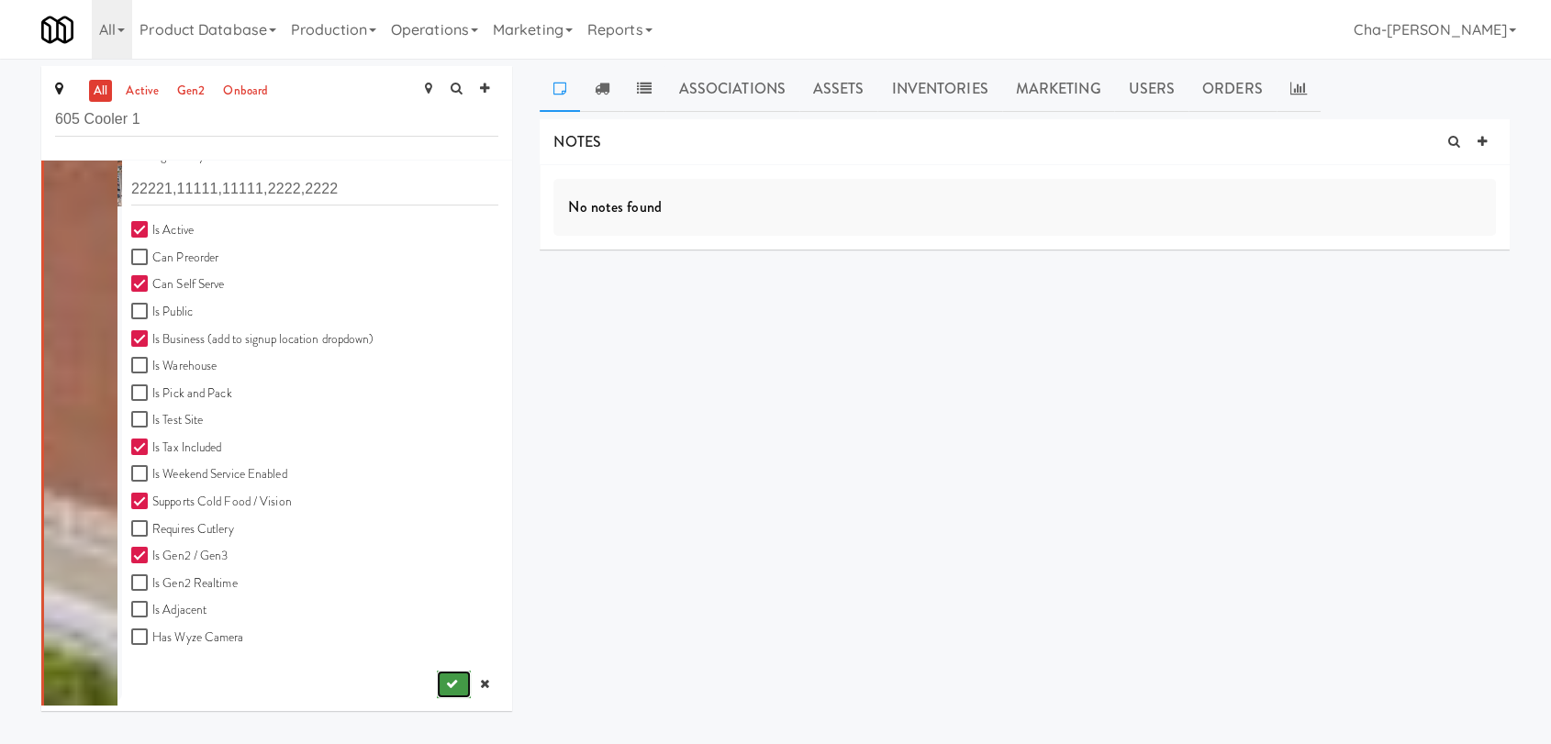
click at [446, 678] on icon "submit" at bounding box center [452, 684] width 12 height 12
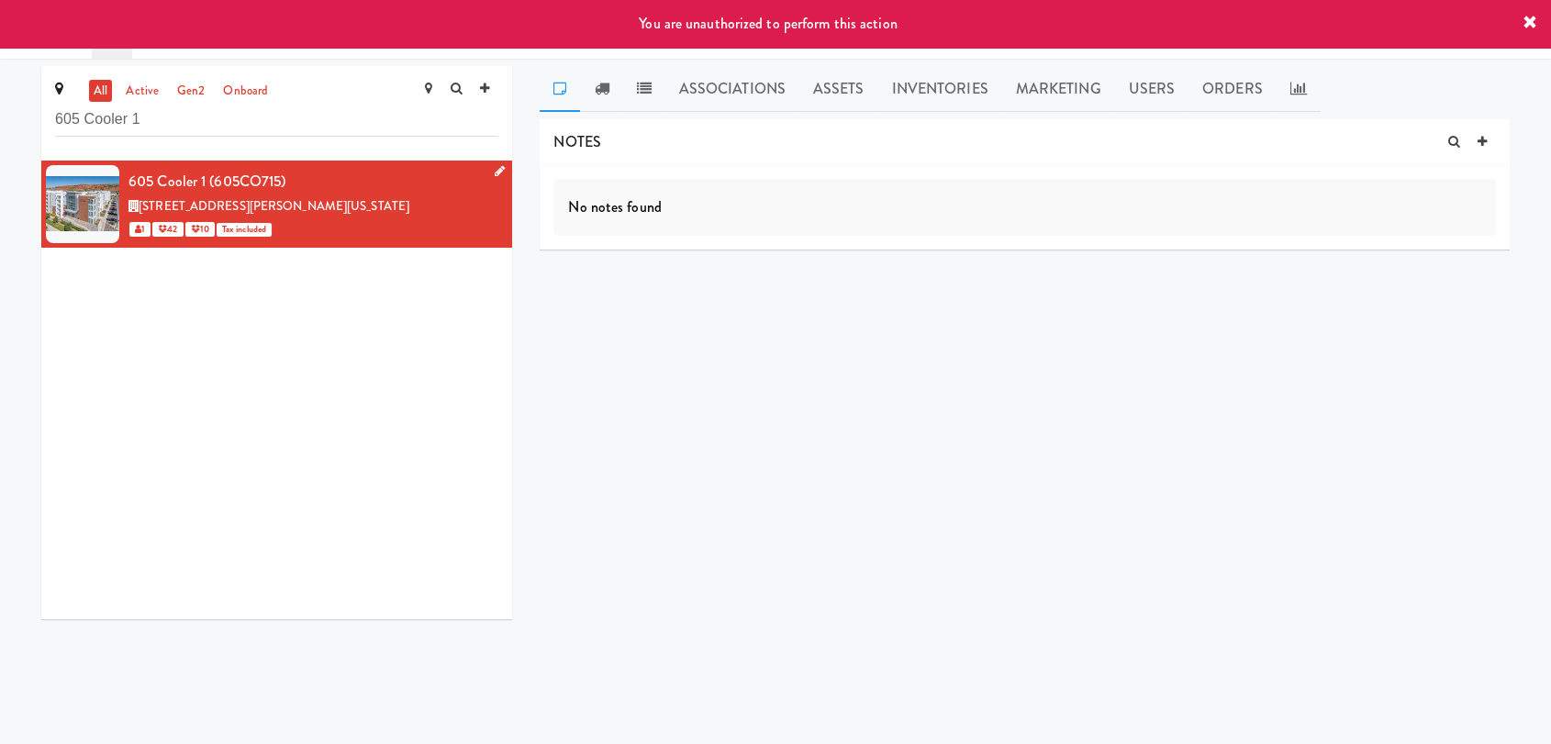
click at [1524, 9] on div "You are unauthorized to perform this action" at bounding box center [775, 24] width 1551 height 48
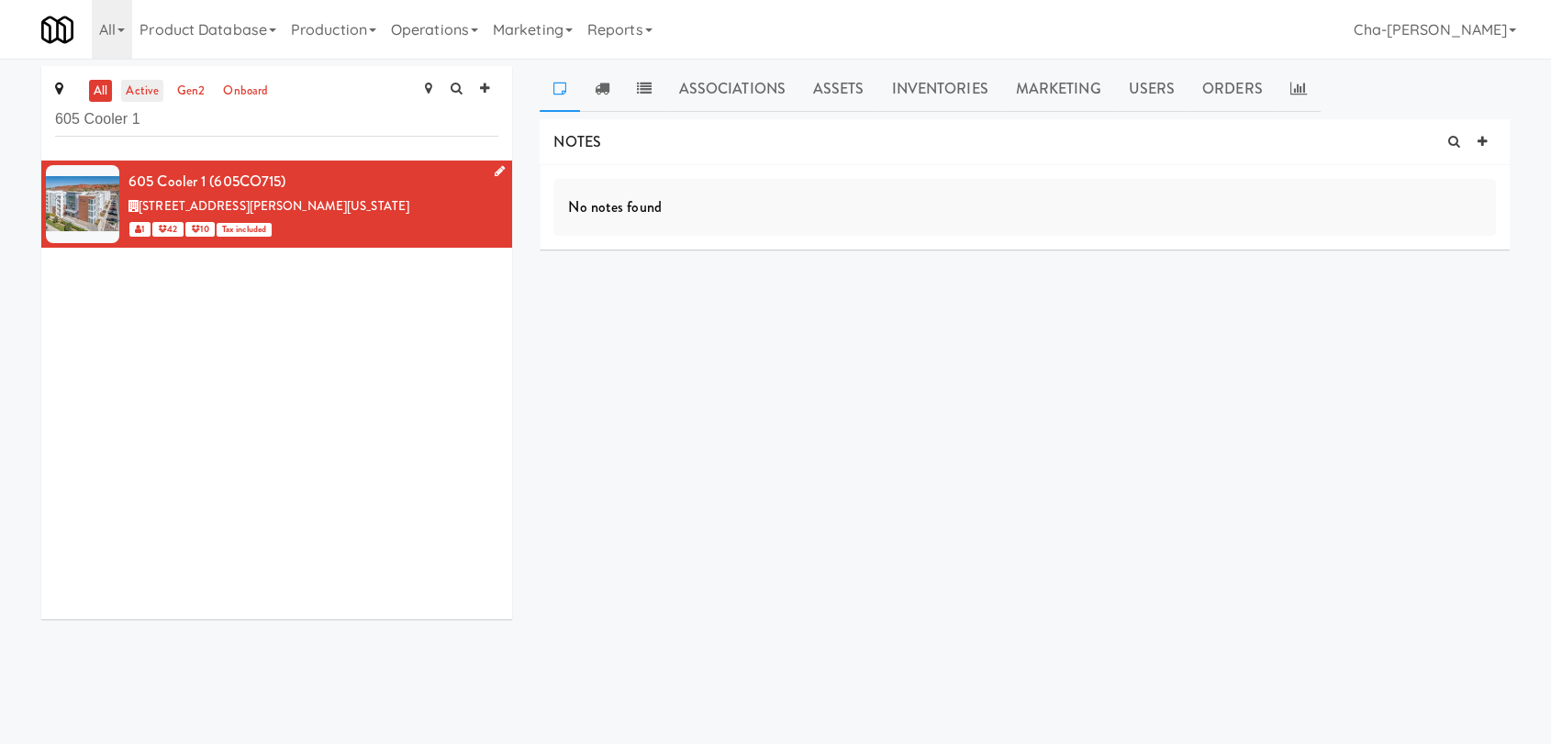
click at [156, 89] on link "active" at bounding box center [142, 91] width 42 height 23
click at [463, 32] on link "Operations" at bounding box center [435, 29] width 102 height 59
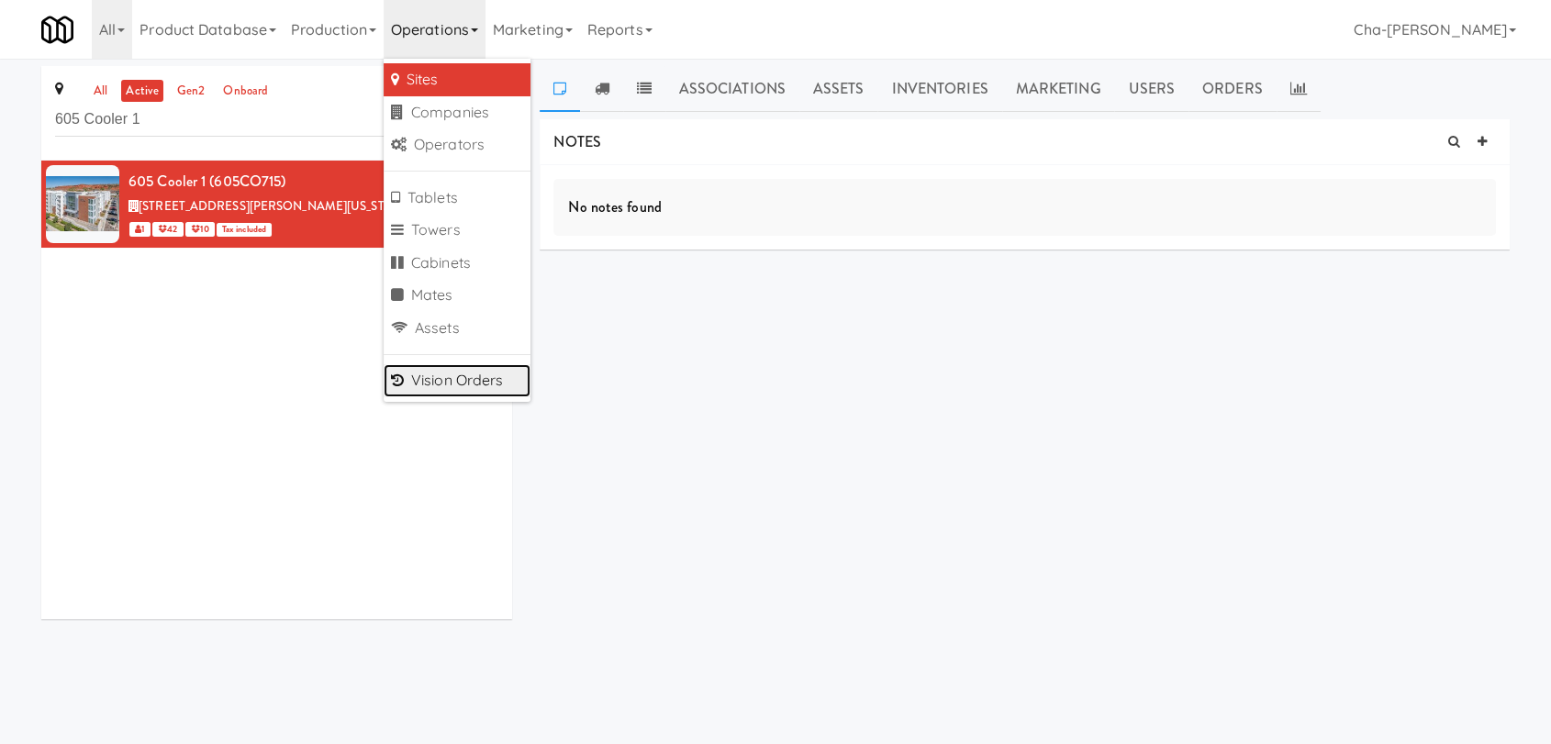
click at [462, 385] on link "Vision Orders" at bounding box center [457, 380] width 147 height 33
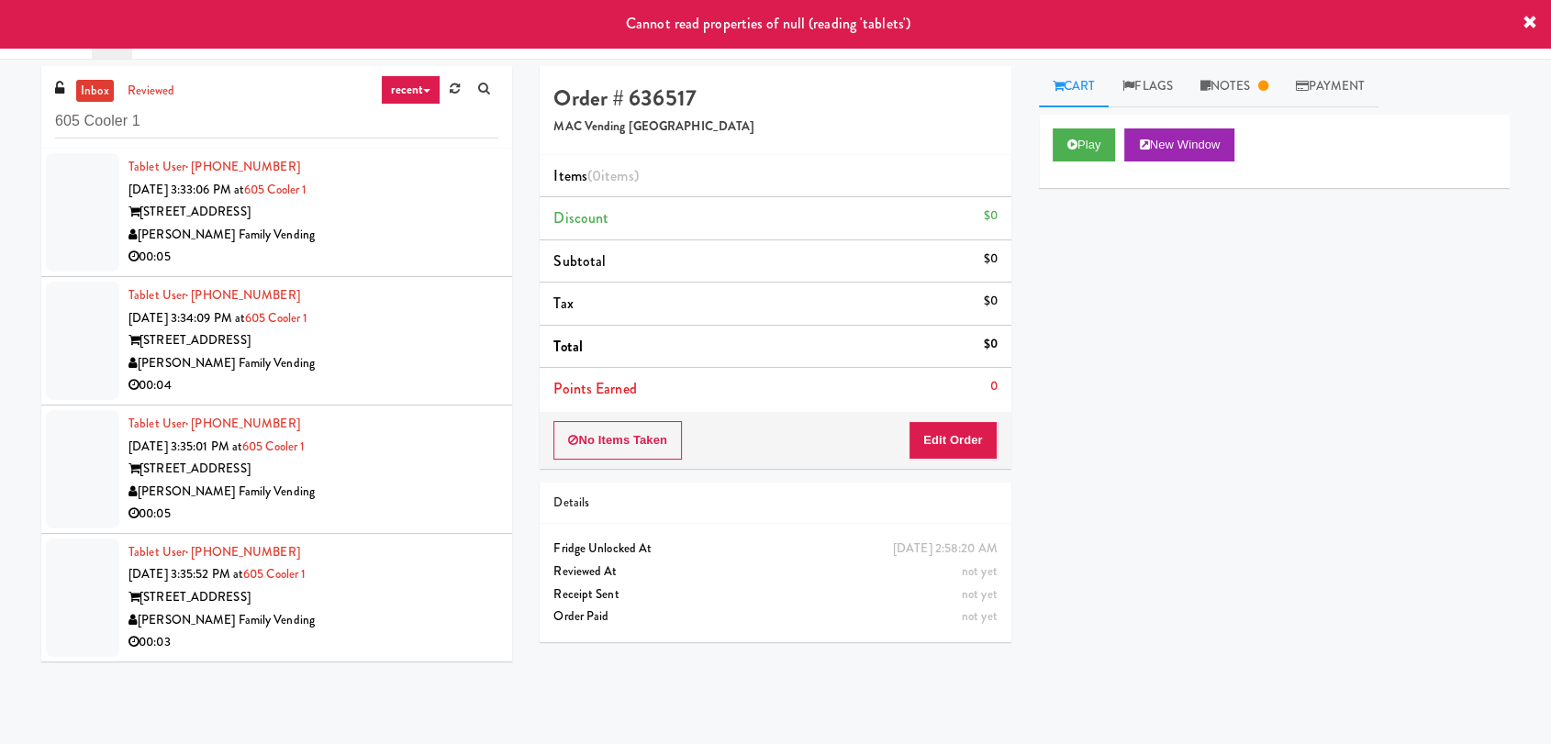
type input "605 Cooler 1"
click at [393, 221] on div "605 Place" at bounding box center [313, 212] width 370 height 23
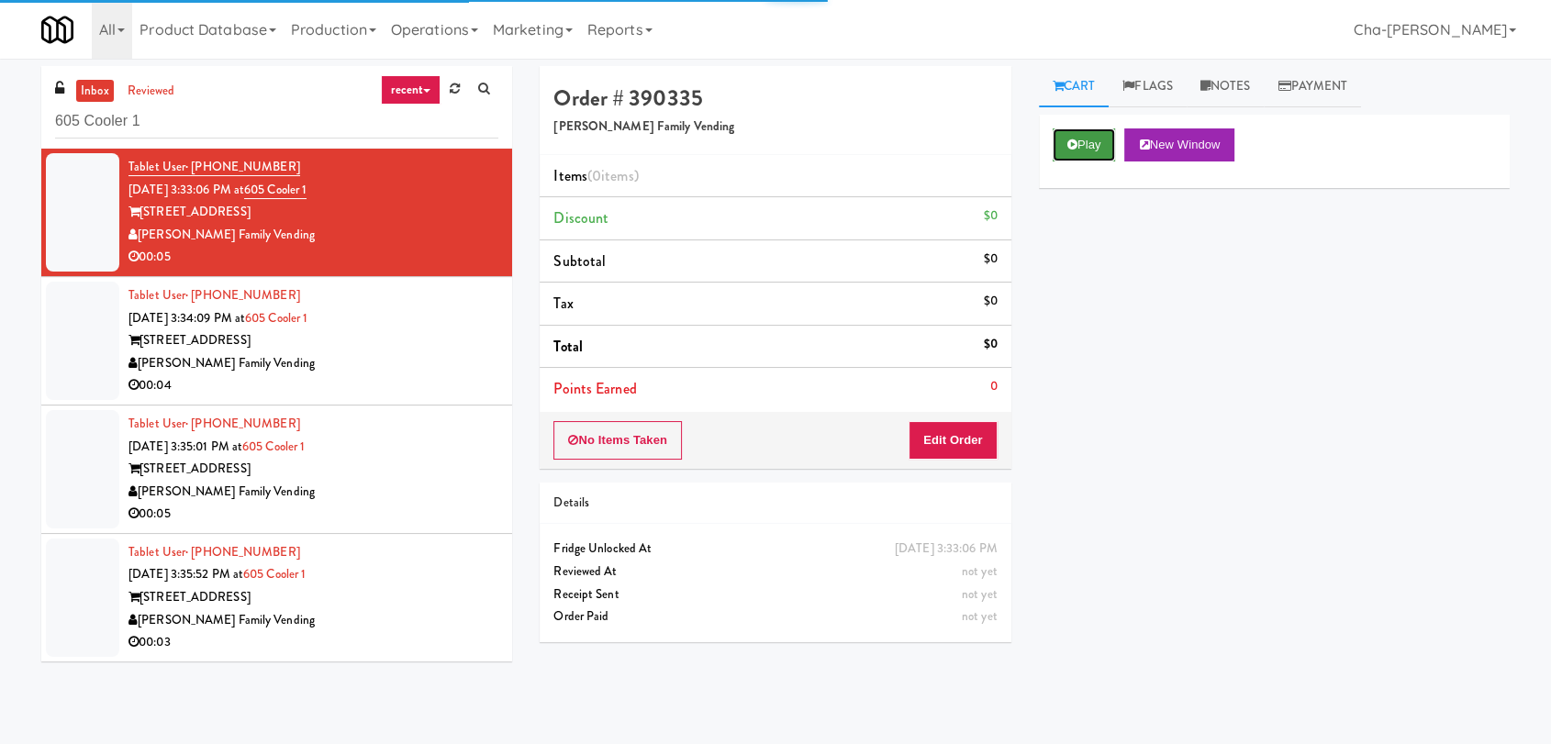
click at [1073, 149] on icon at bounding box center [1072, 145] width 10 height 12
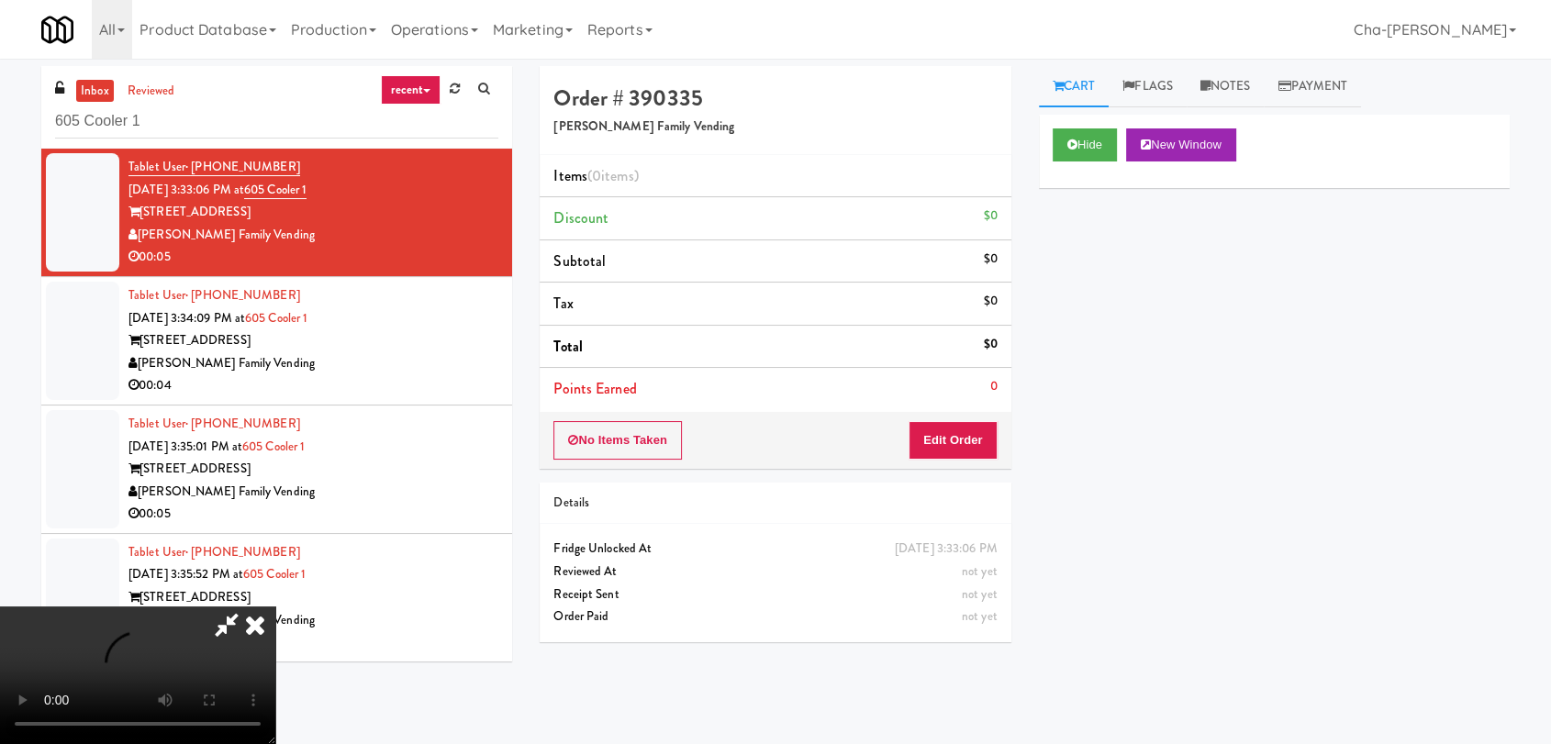
click at [275, 607] on icon at bounding box center [255, 625] width 40 height 37
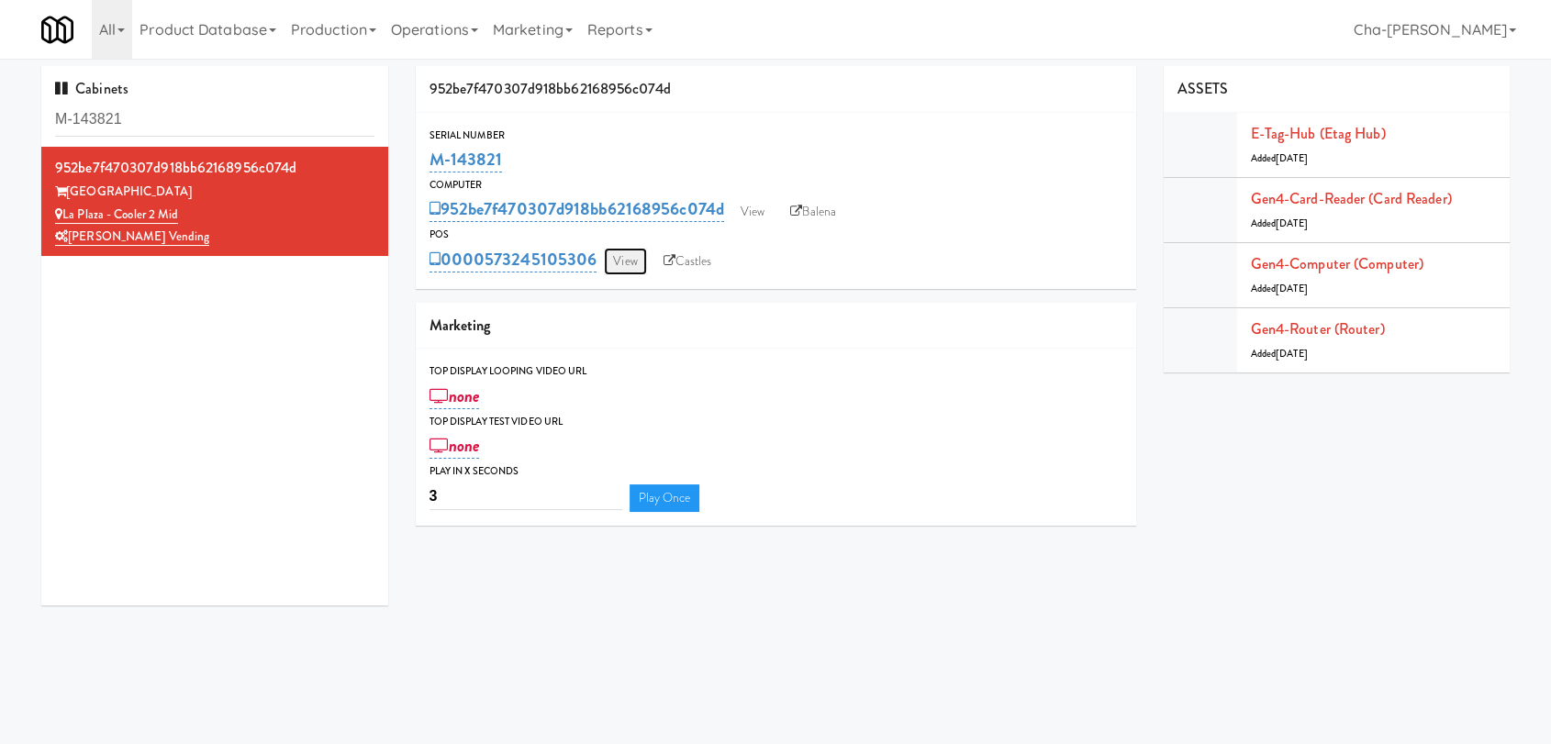
click at [623, 260] on link "View" at bounding box center [625, 262] width 42 height 28
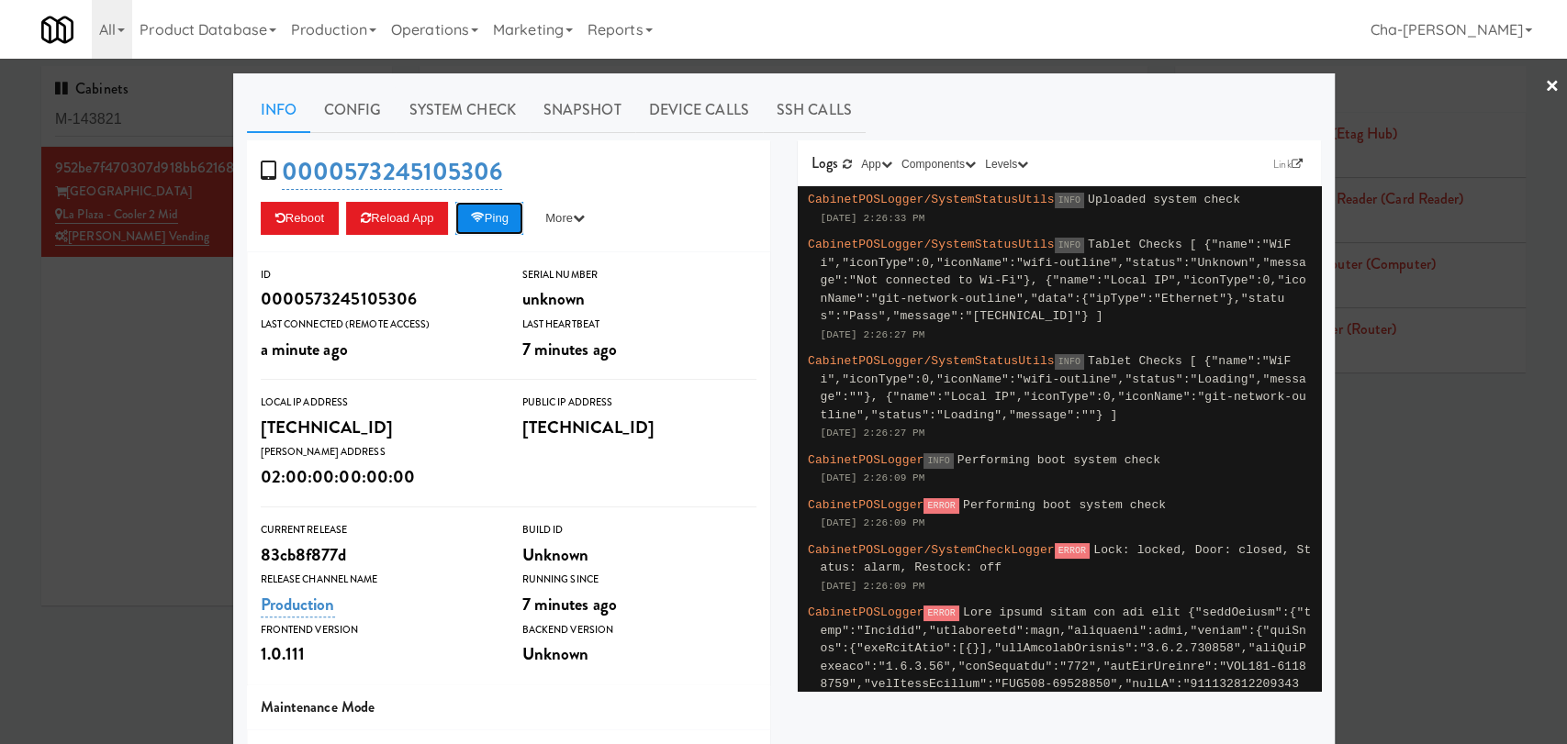
click at [485, 220] on button "Ping" at bounding box center [489, 218] width 68 height 33
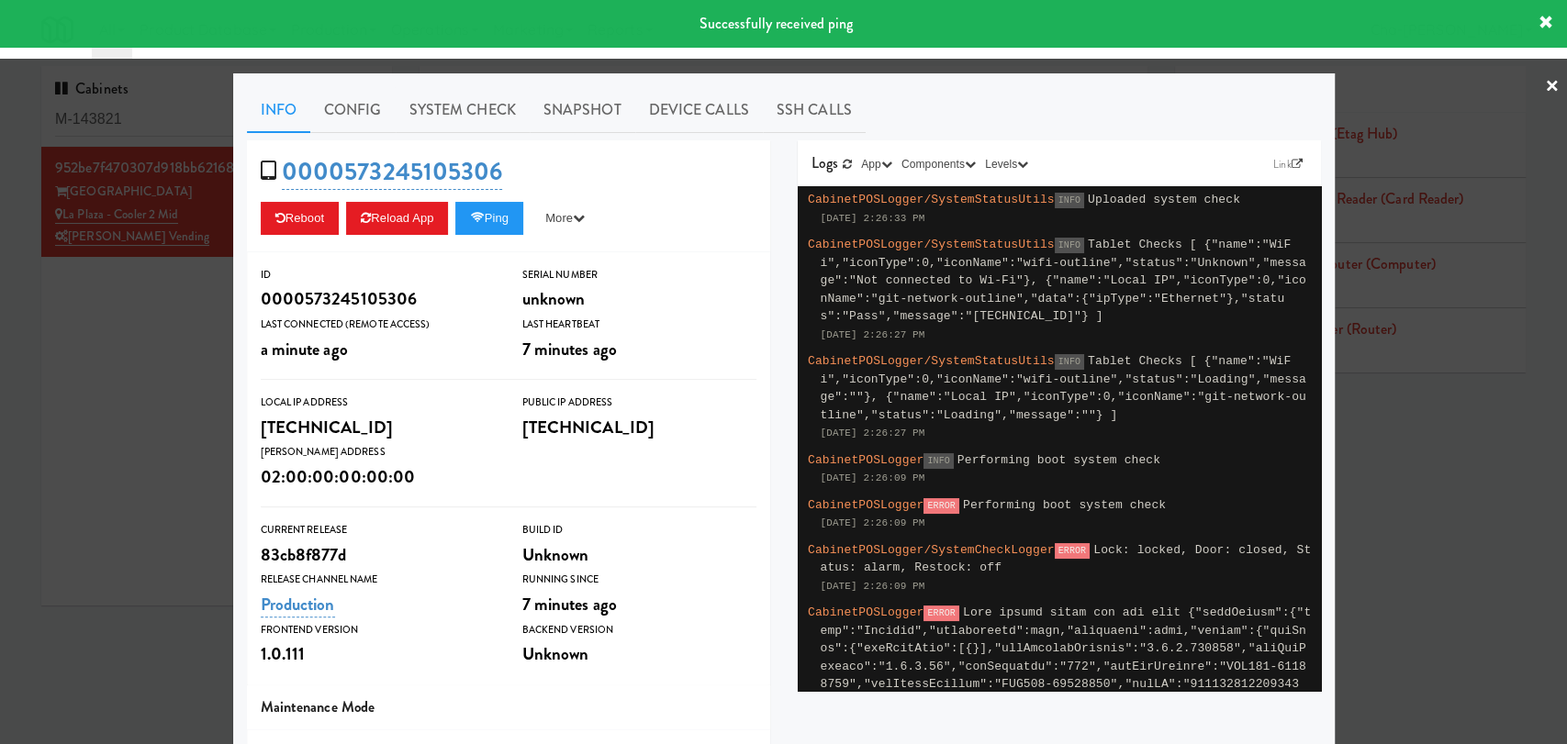
click at [1385, 519] on div at bounding box center [783, 372] width 1567 height 744
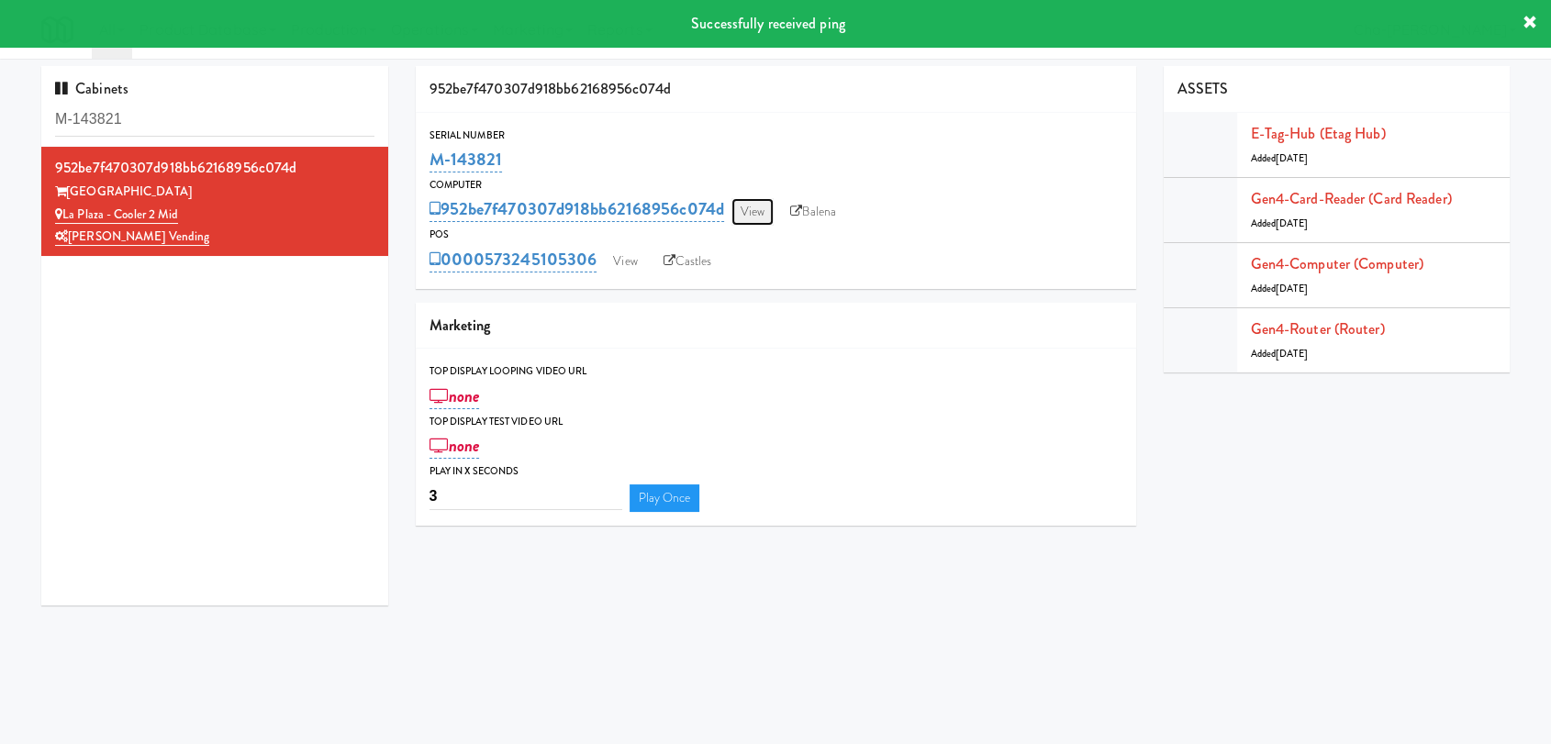
click at [756, 220] on link "View" at bounding box center [752, 212] width 42 height 28
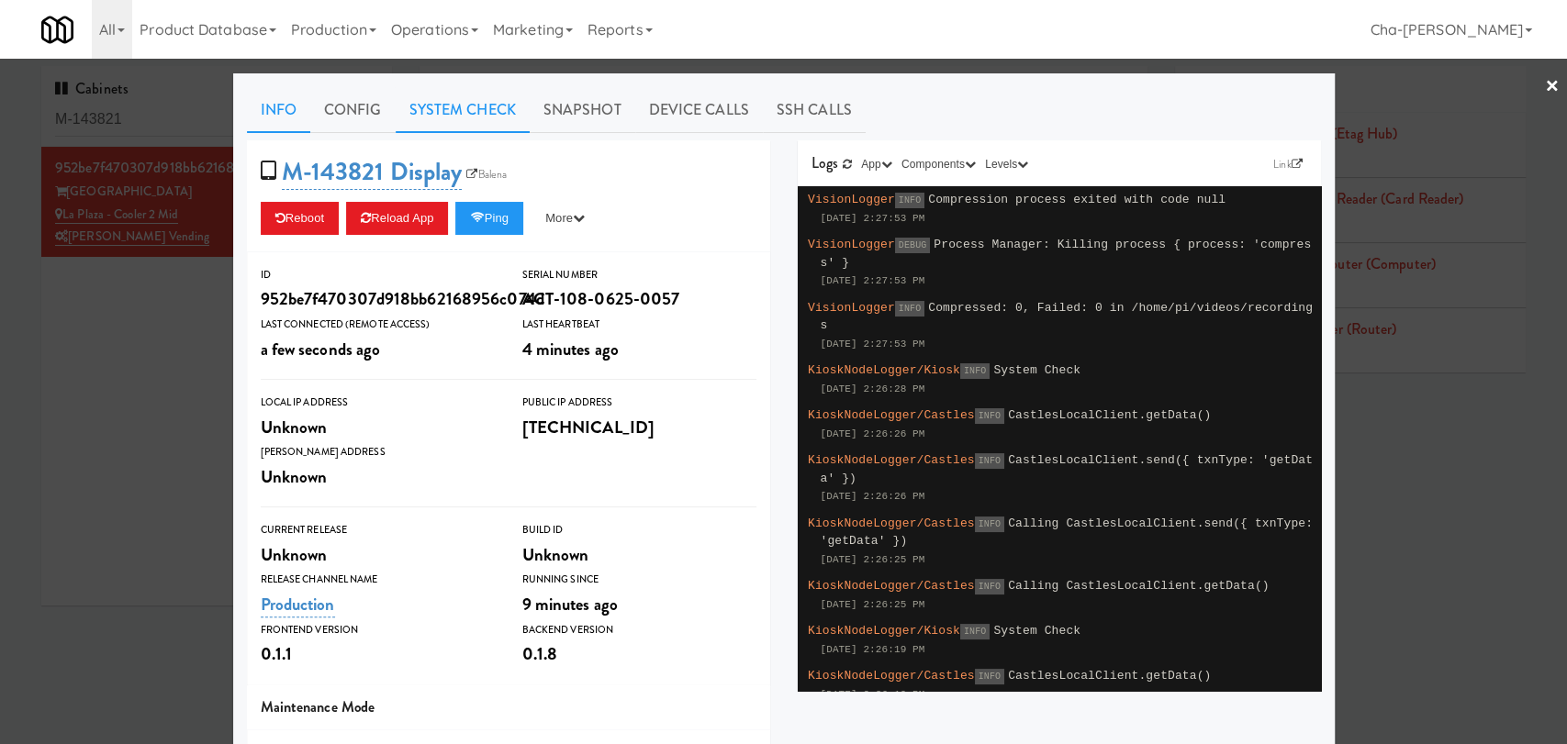
click at [455, 118] on link "System Check" at bounding box center [463, 110] width 134 height 46
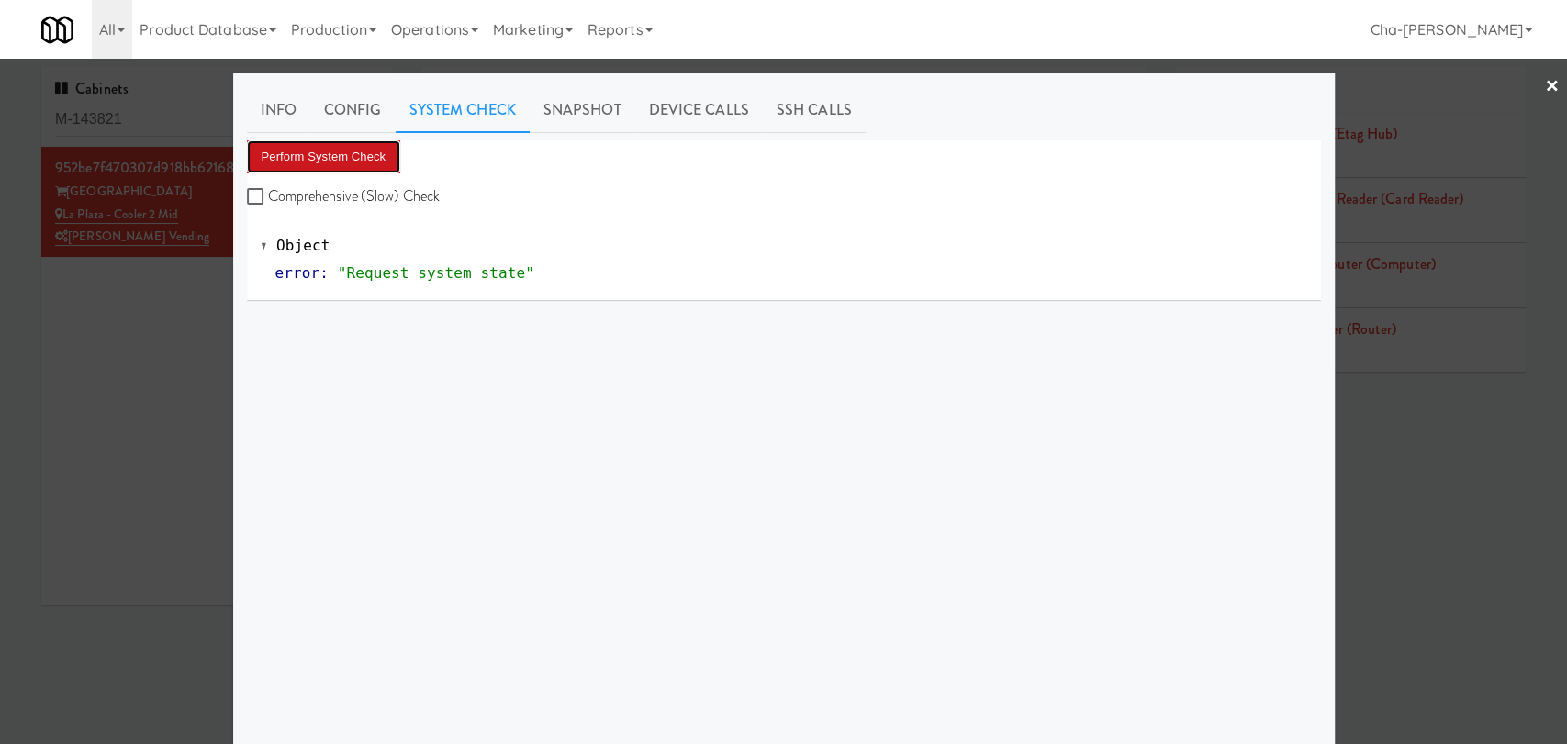
click at [292, 144] on button "Perform System Check" at bounding box center [324, 156] width 154 height 33
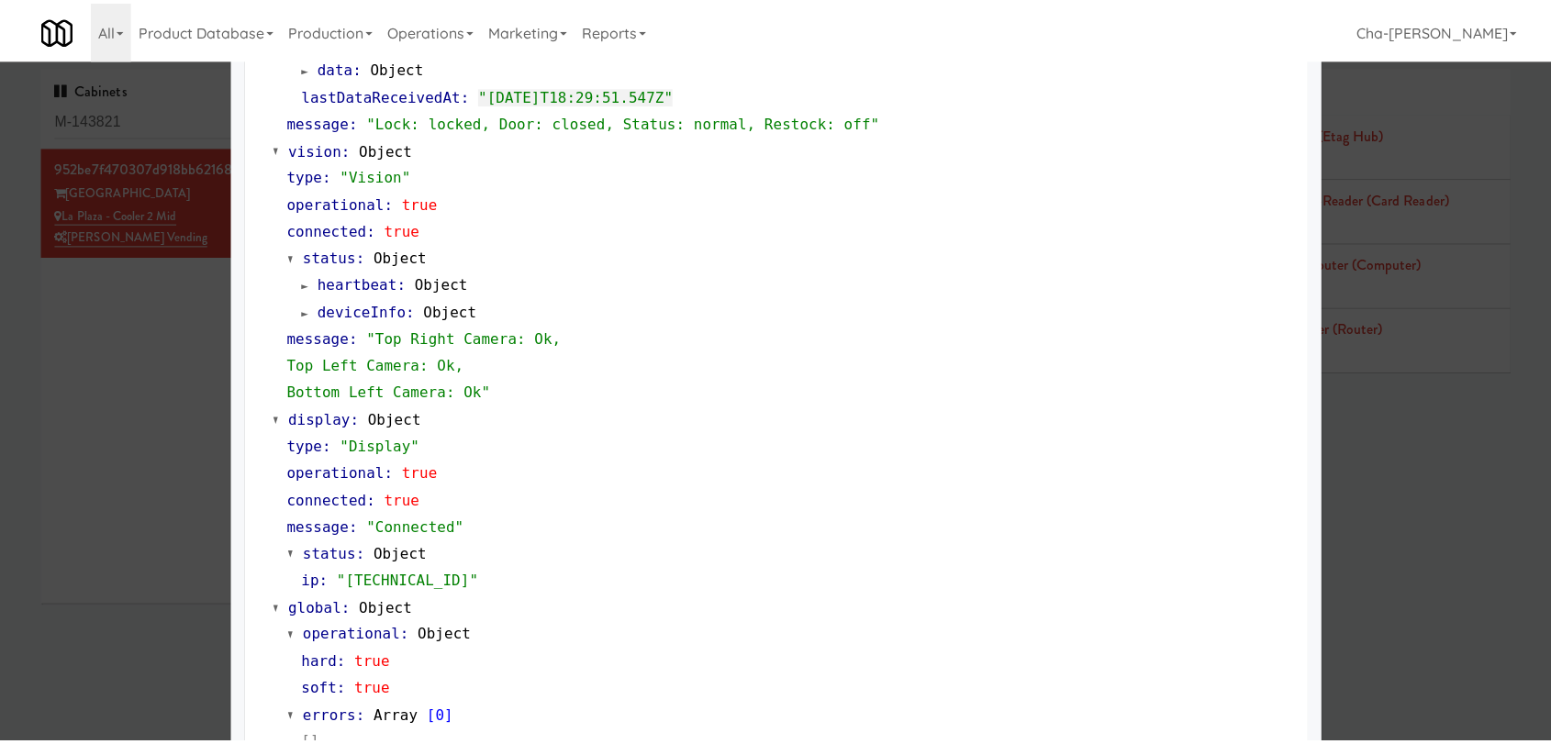
scroll to position [681, 0]
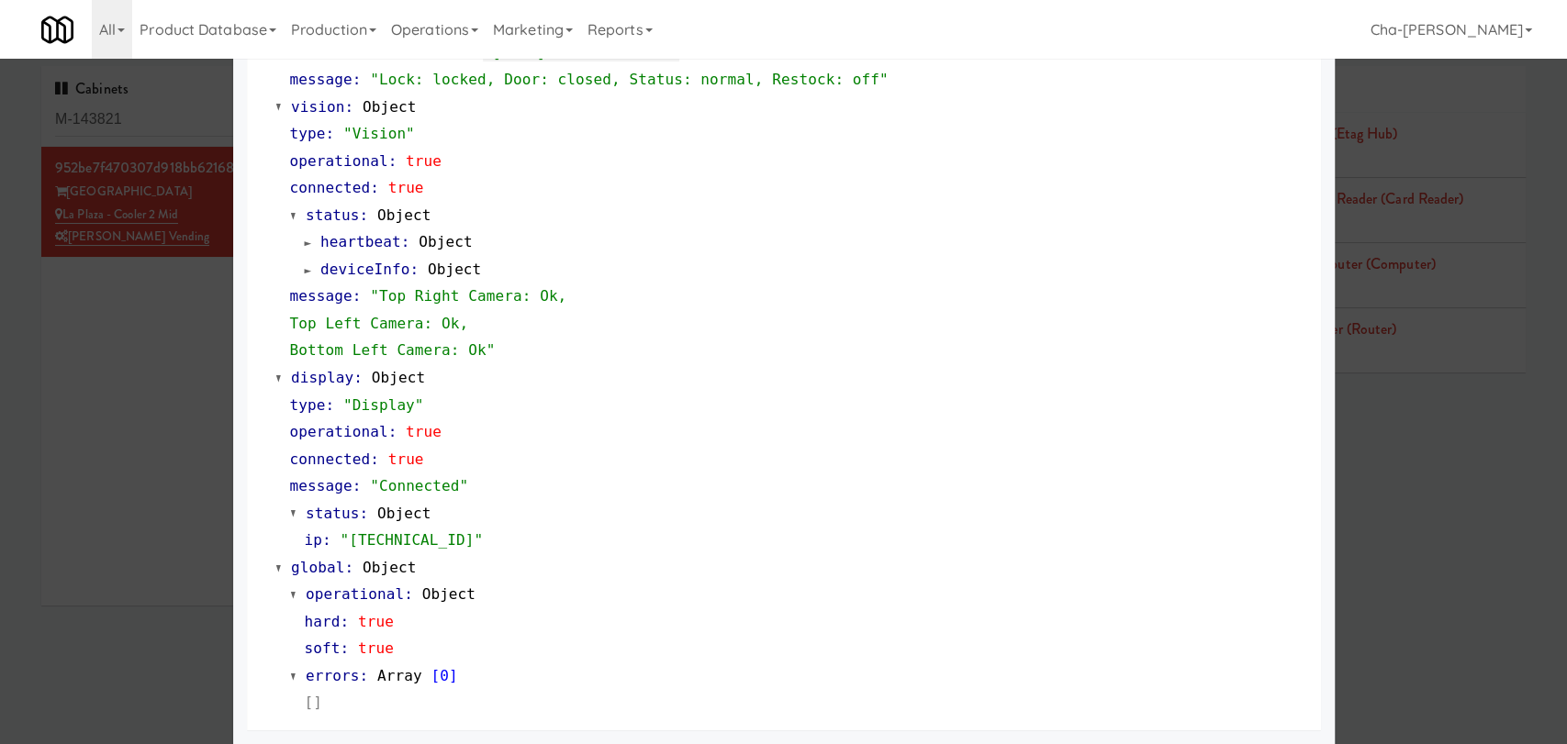
click at [1360, 569] on div at bounding box center [783, 372] width 1567 height 744
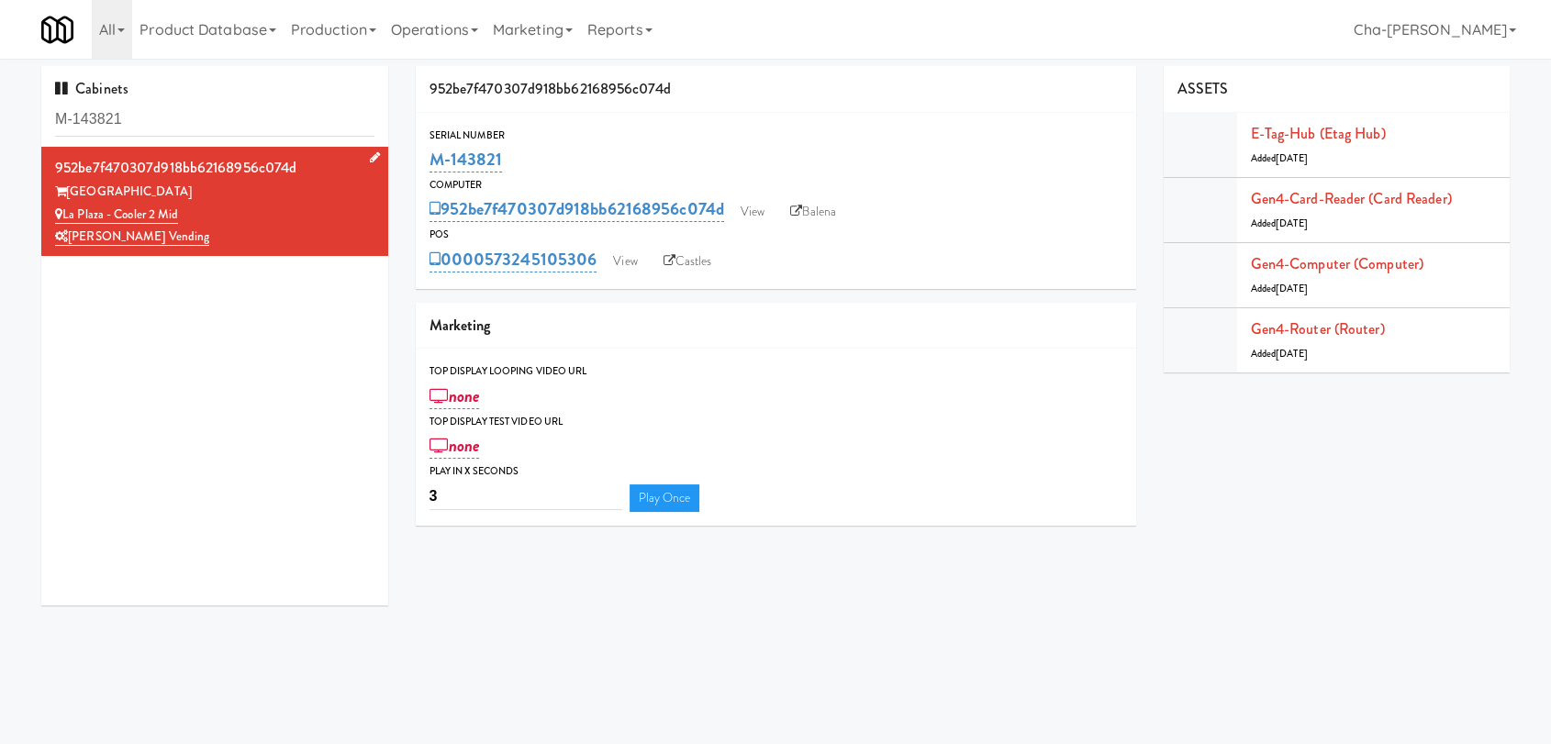
drag, startPoint x: 197, startPoint y: 216, endPoint x: 65, endPoint y: 210, distance: 132.3
click at [65, 210] on div "La Plaza - Cooler 2 Mid" at bounding box center [214, 215] width 319 height 23
copy link "La Plaza - Cooler 2 Mid"
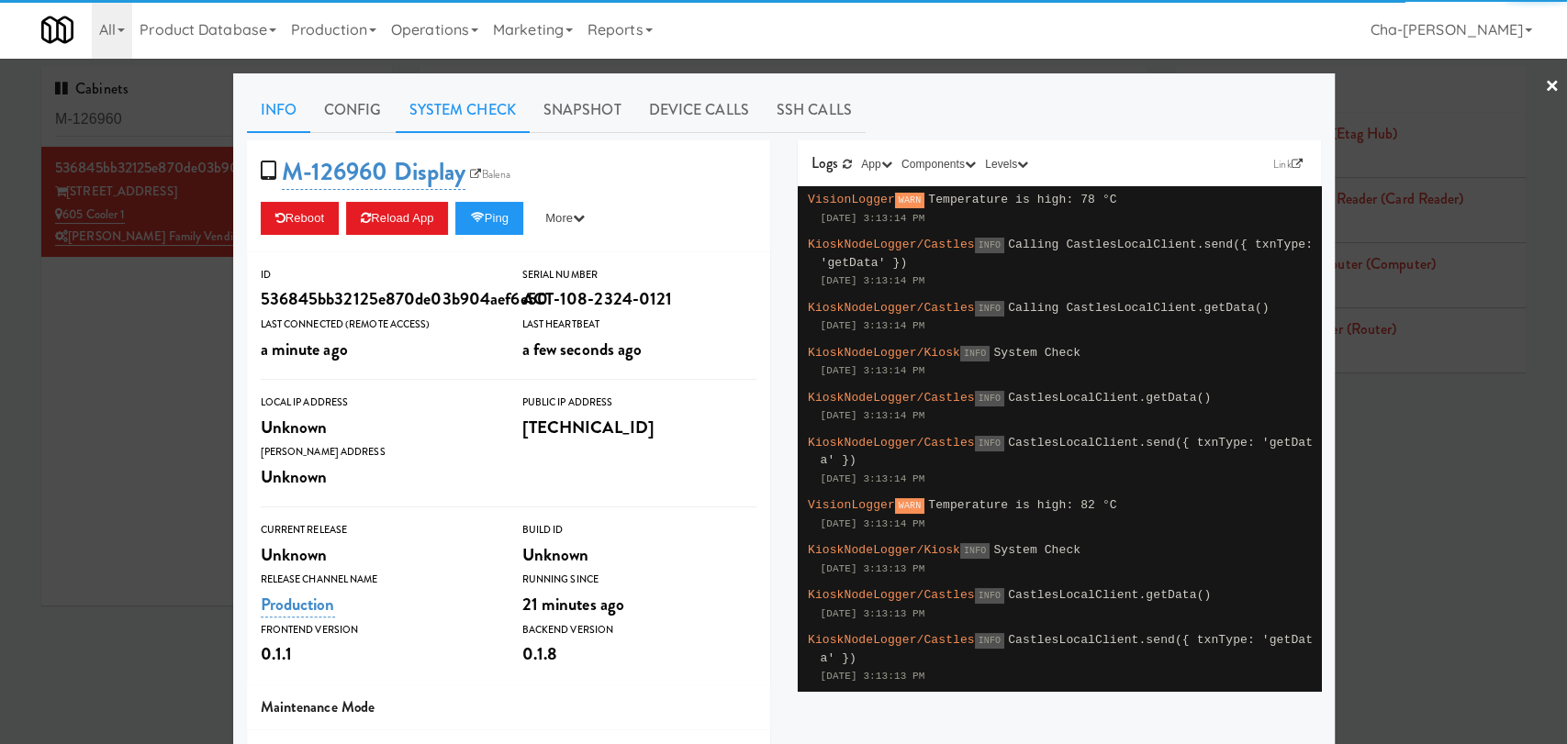
click at [439, 100] on link "System Check" at bounding box center [463, 110] width 134 height 46
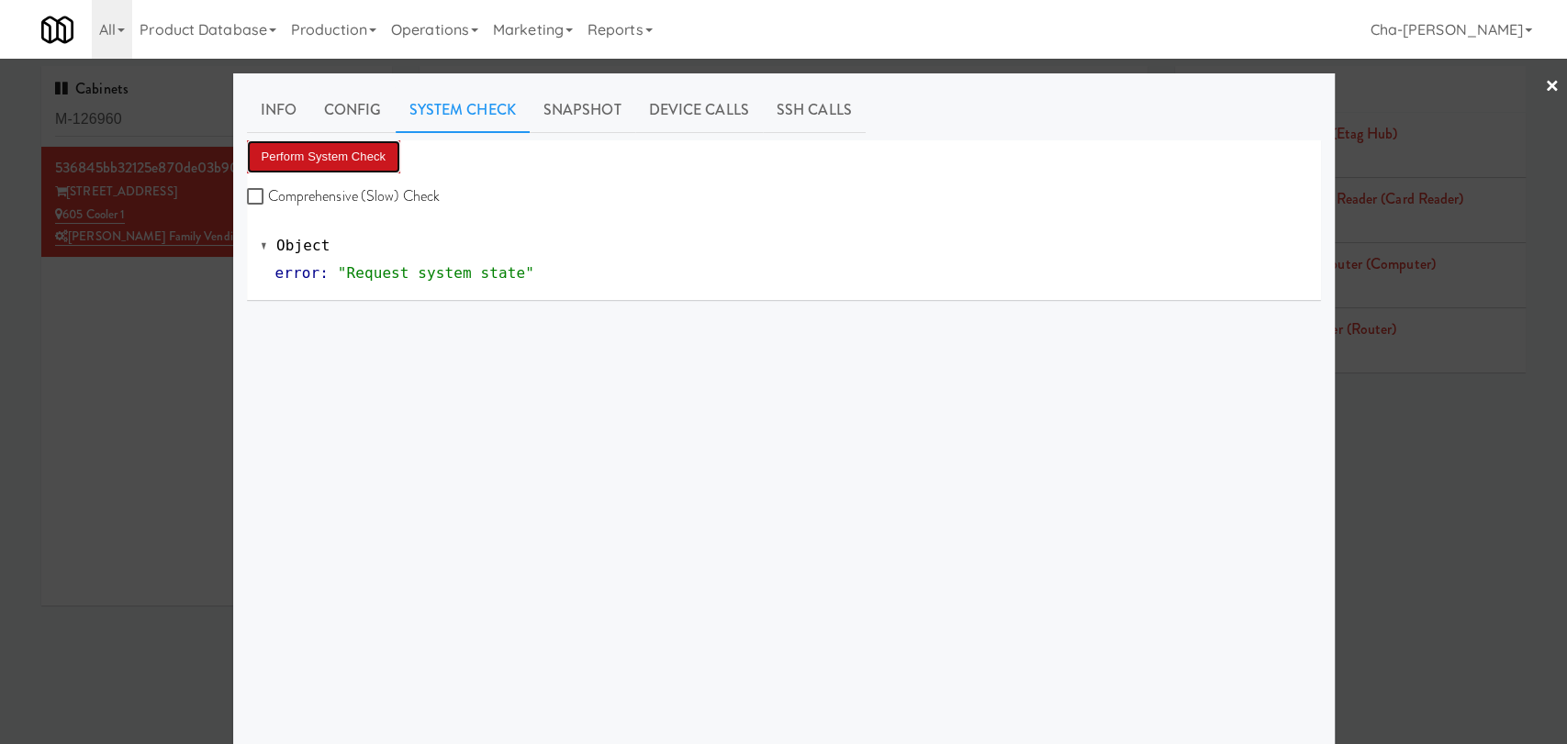
click at [340, 161] on button "Perform System Check" at bounding box center [324, 156] width 154 height 33
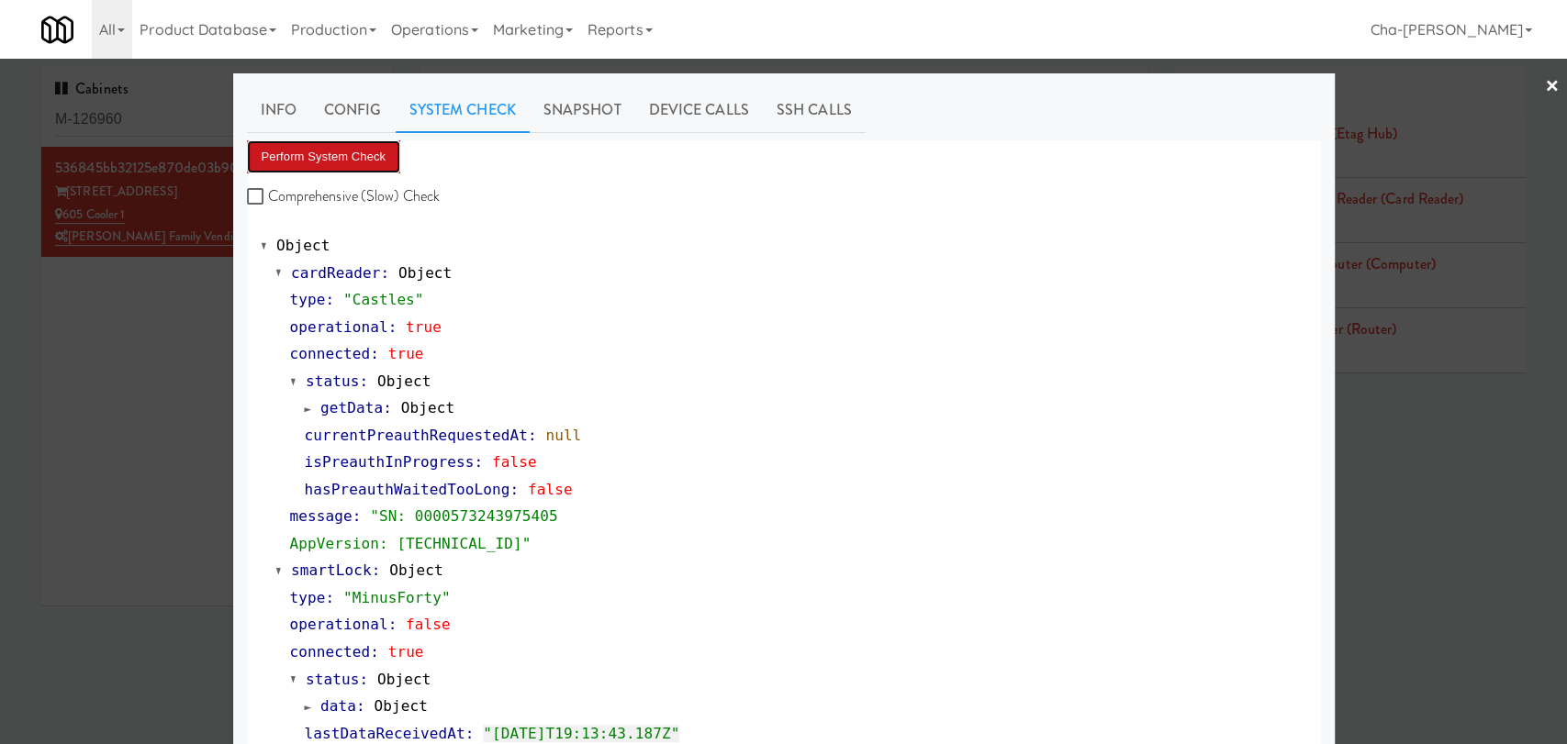
click at [326, 162] on button "Perform System Check" at bounding box center [324, 156] width 154 height 33
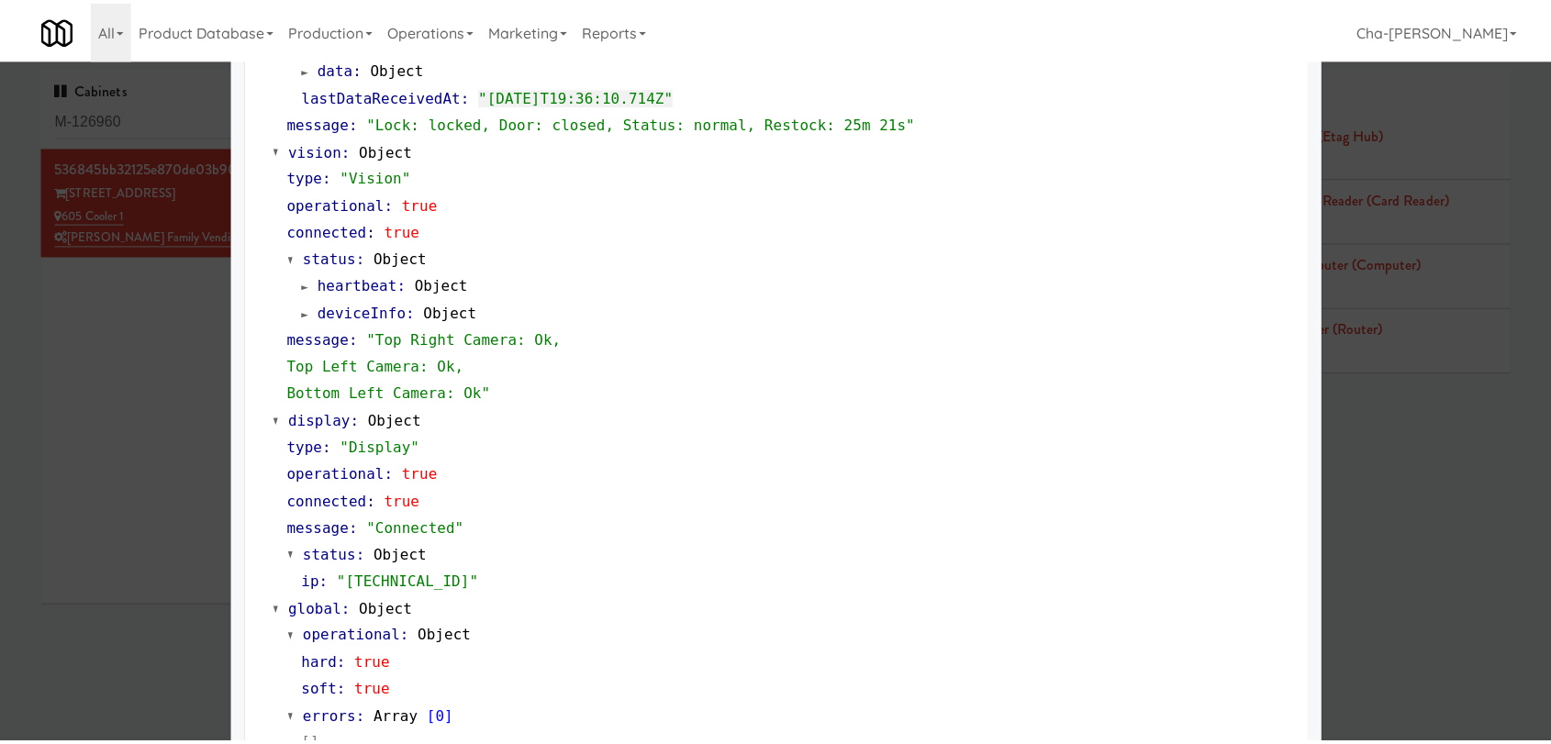
scroll to position [681, 0]
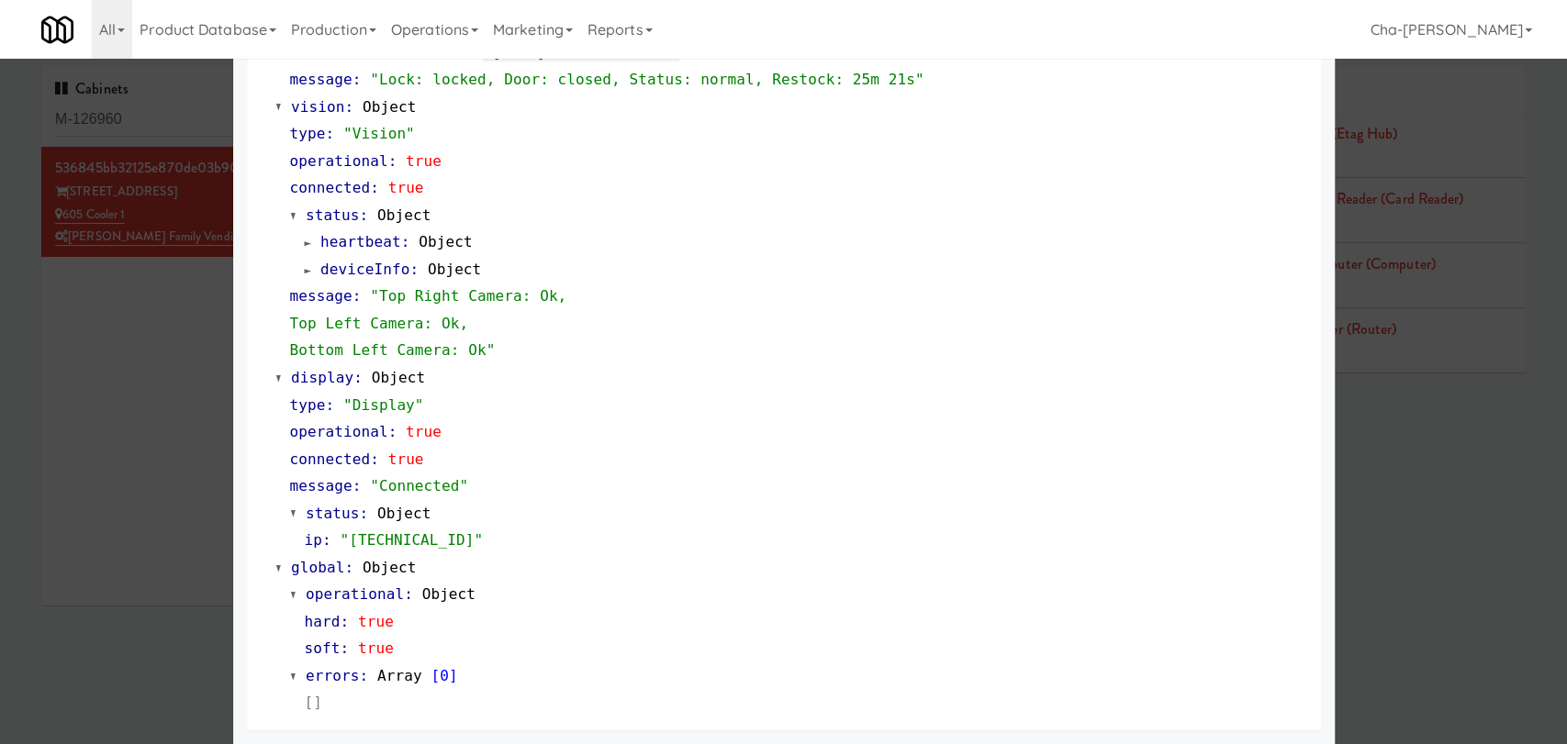
click at [184, 458] on div at bounding box center [783, 372] width 1567 height 744
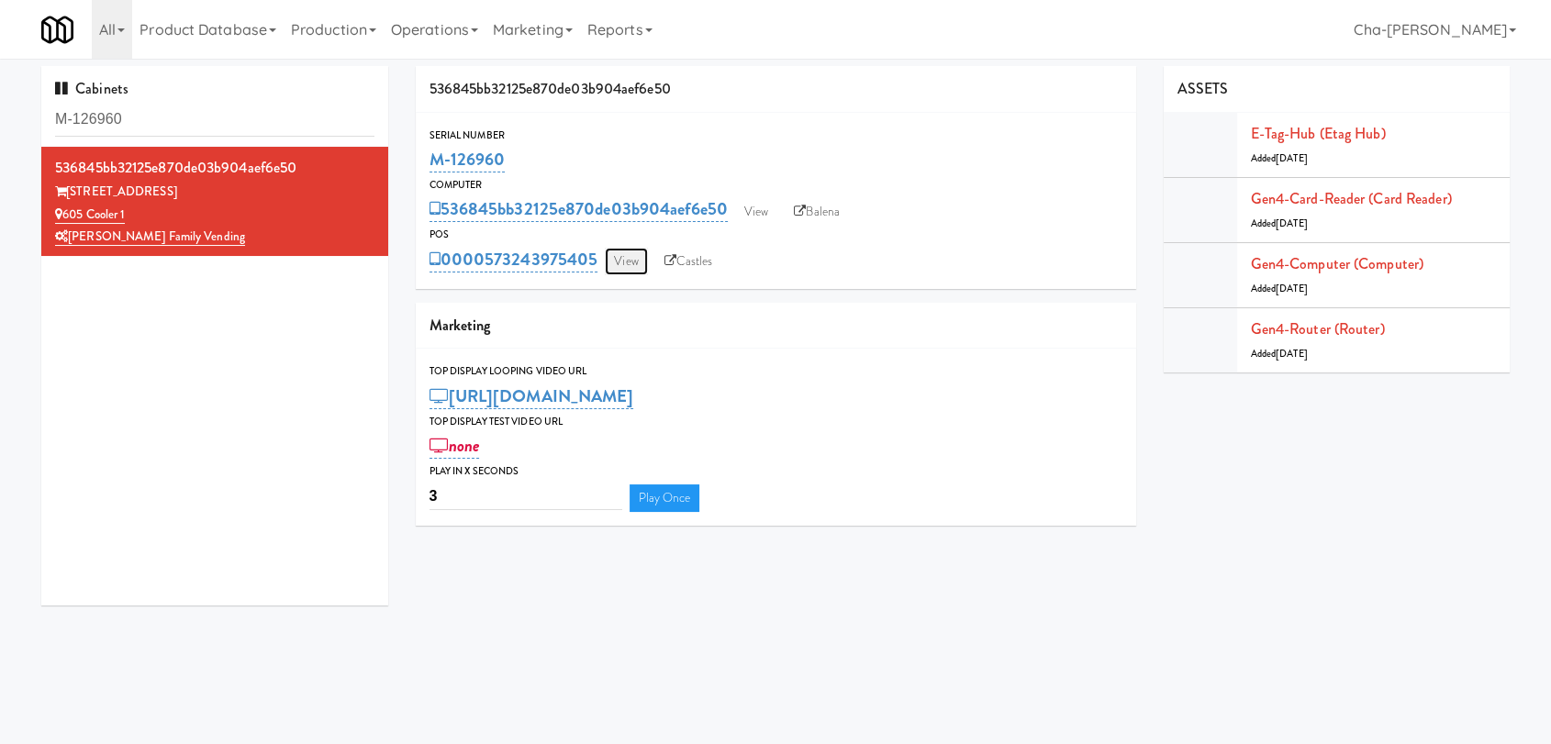
click at [635, 260] on link "View" at bounding box center [626, 262] width 42 height 28
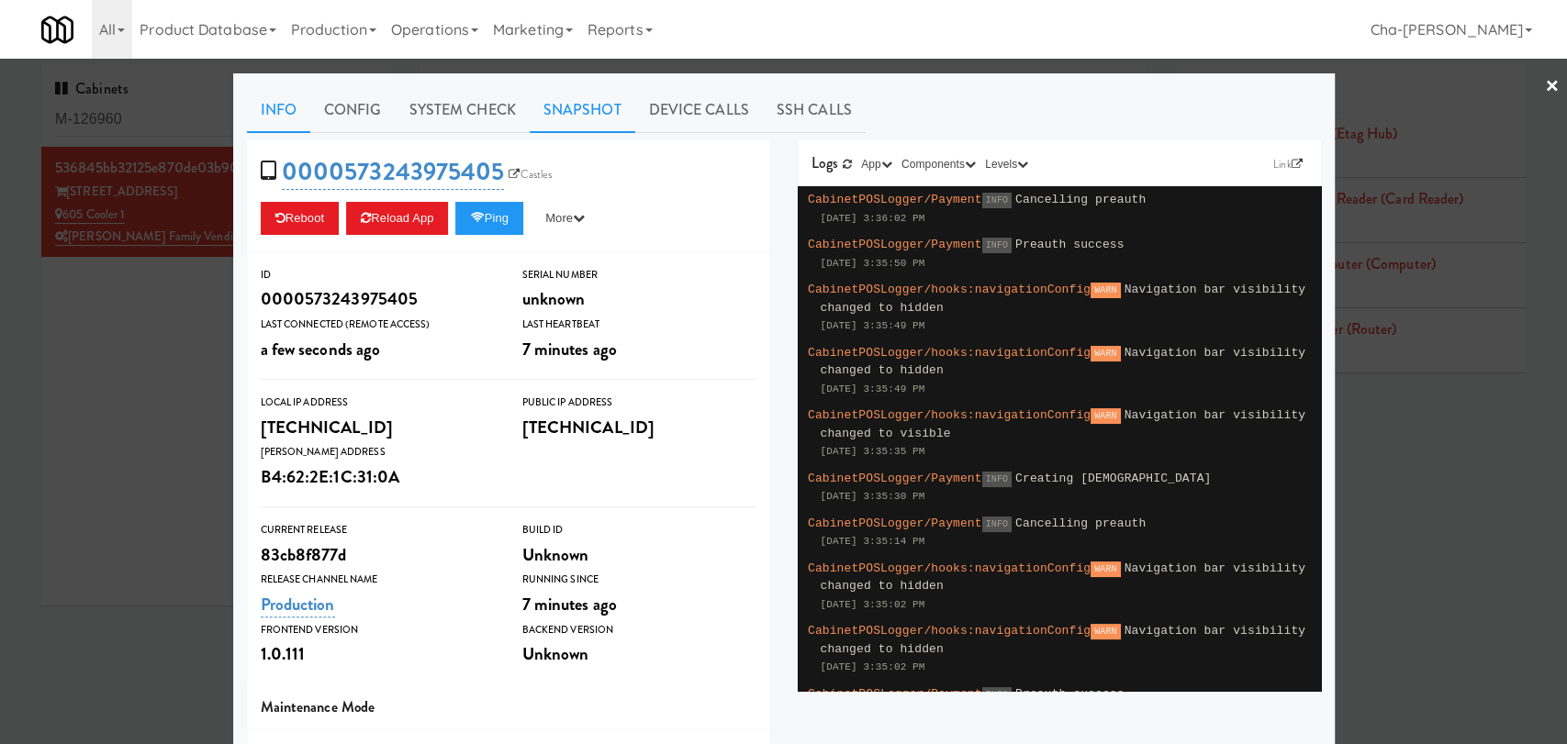
click at [591, 108] on link "Snapshot" at bounding box center [583, 110] width 106 height 46
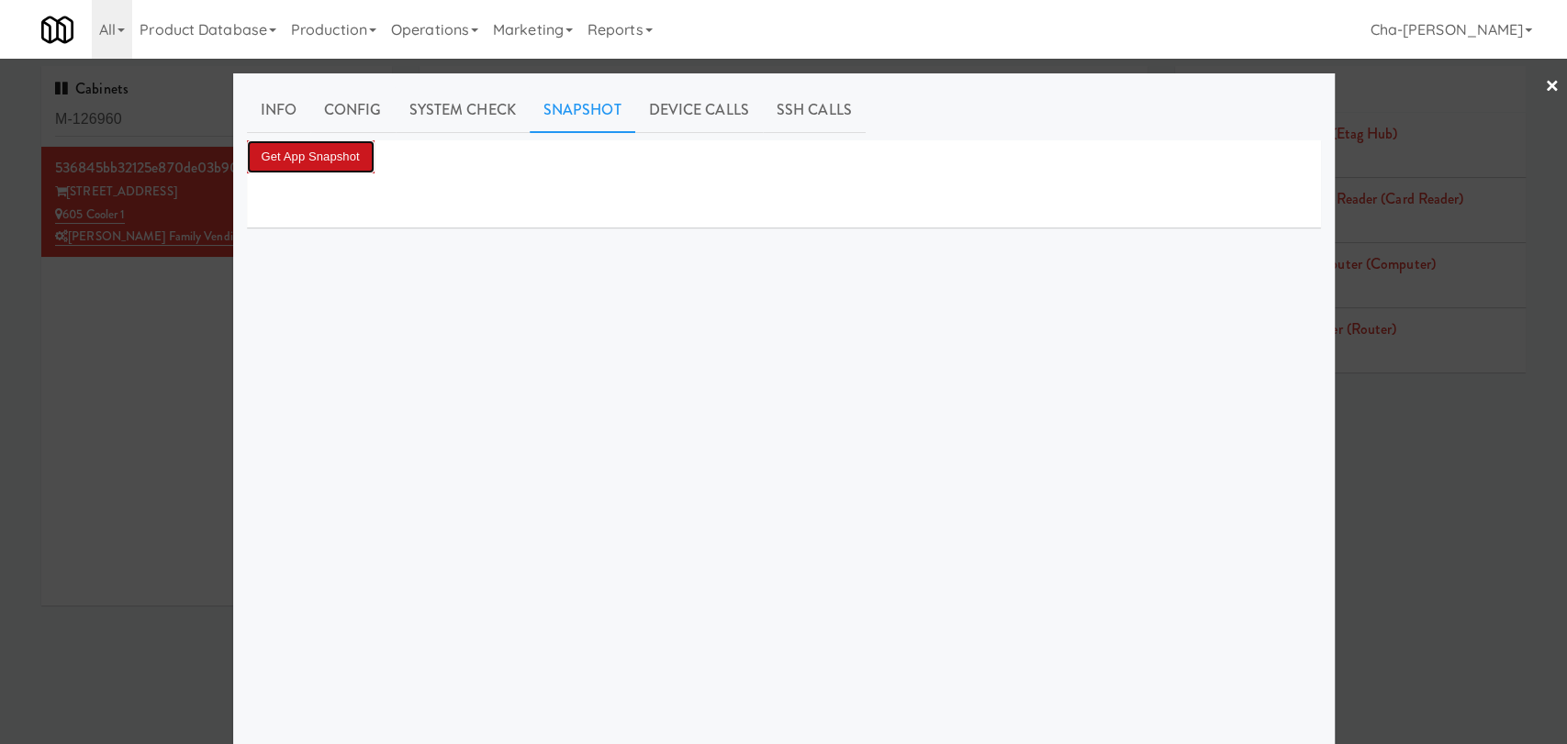
click at [339, 152] on button "Get App Snapshot" at bounding box center [311, 156] width 128 height 33
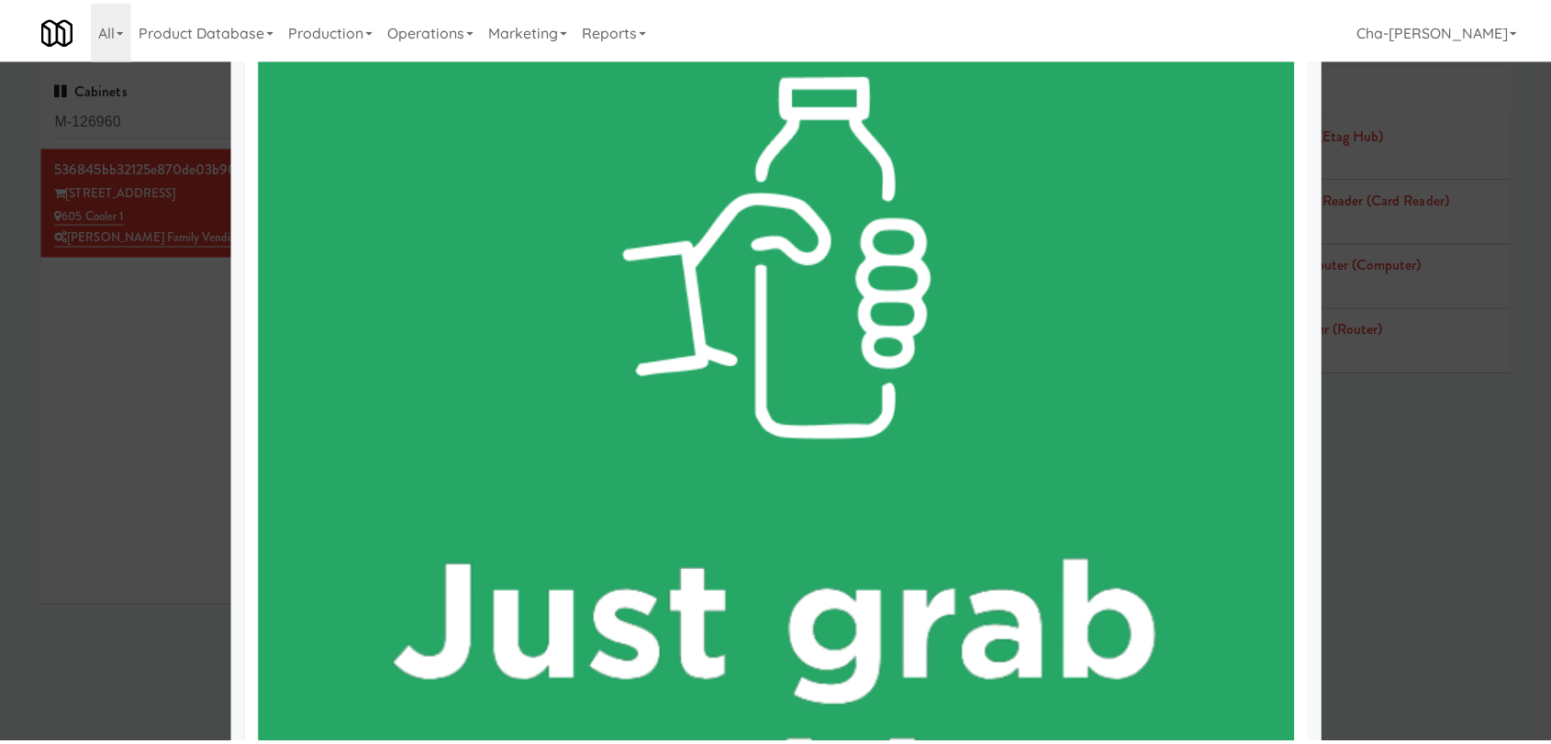
scroll to position [509, 0]
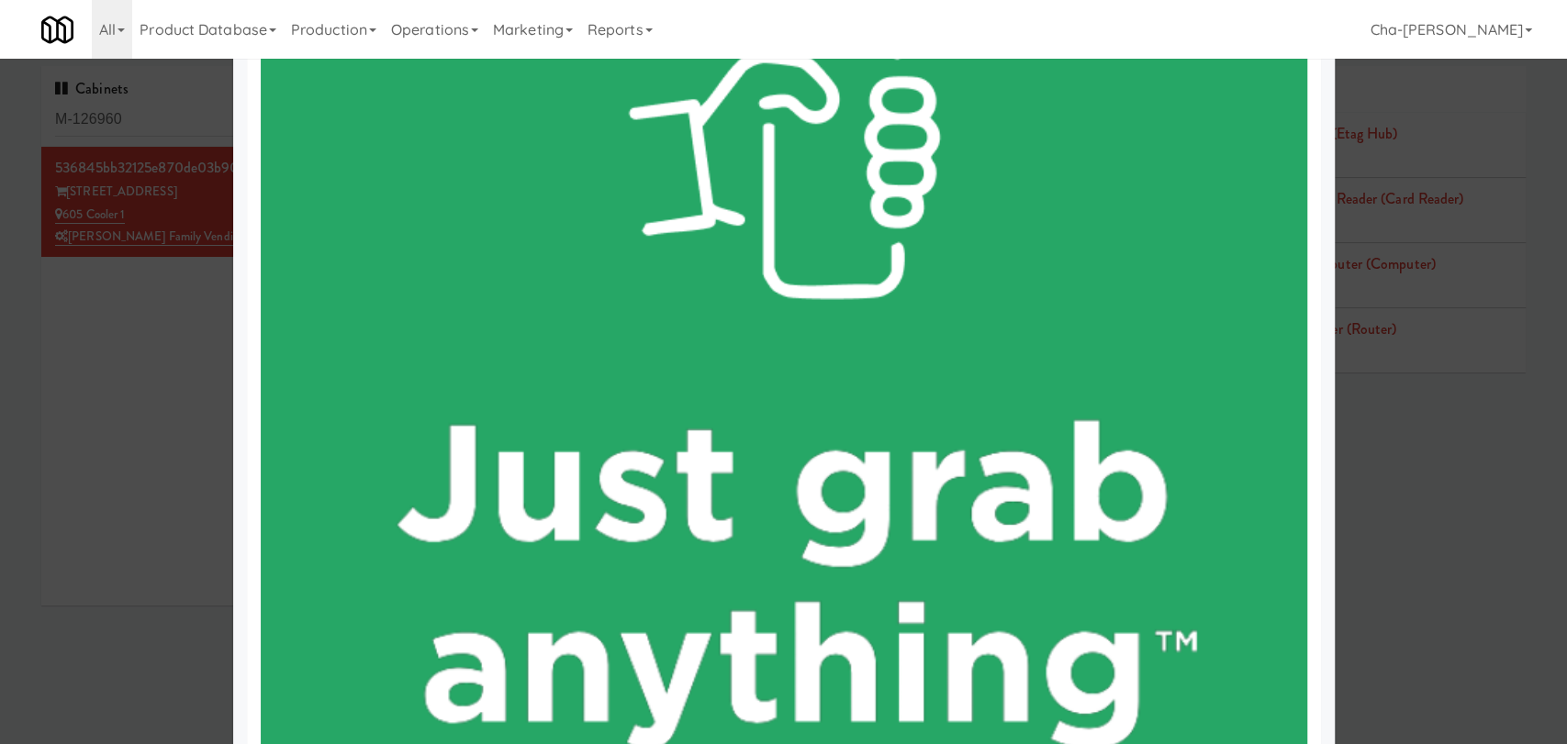
click at [173, 418] on div at bounding box center [783, 372] width 1567 height 744
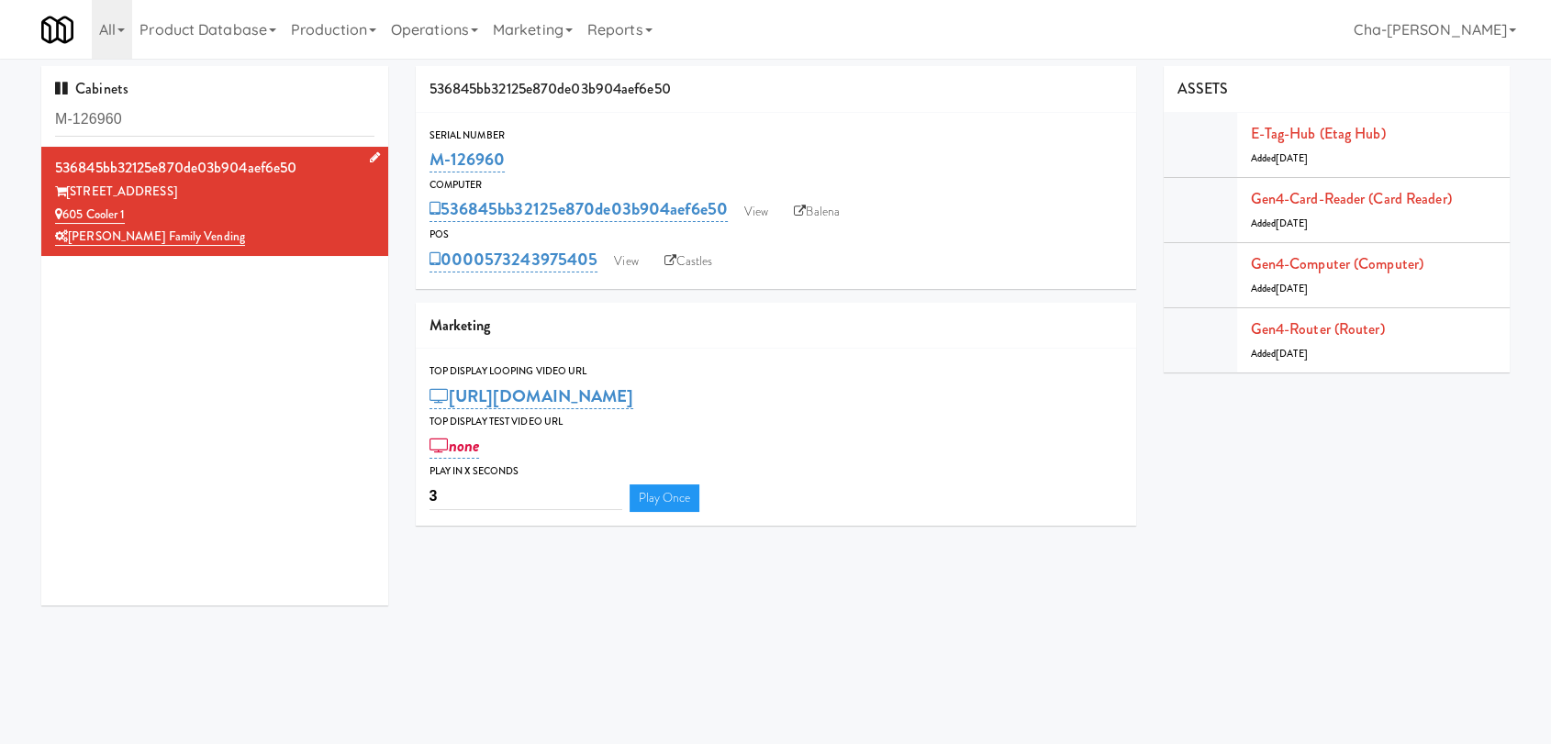
drag, startPoint x: 140, startPoint y: 207, endPoint x: 67, endPoint y: 221, distance: 74.7
click at [67, 221] on div "605 Cooler 1" at bounding box center [214, 215] width 319 height 23
copy link "605 Cooler 1"
drag, startPoint x: 191, startPoint y: 211, endPoint x: 65, endPoint y: 215, distance: 125.8
click at [65, 215] on div "La Plaza - Cooler 3 Top" at bounding box center [214, 215] width 319 height 23
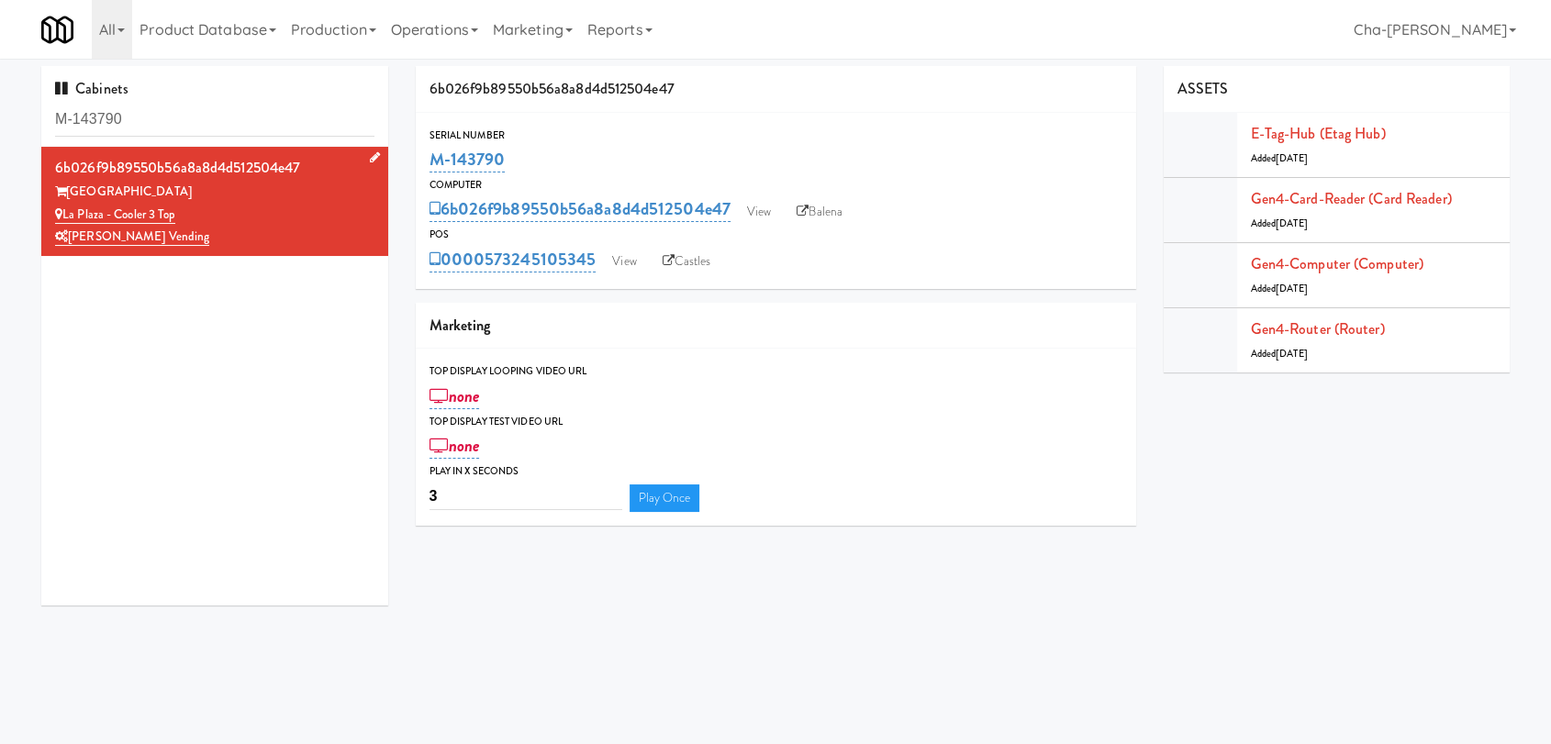
copy link "La Plaza - Cooler 3 Top"
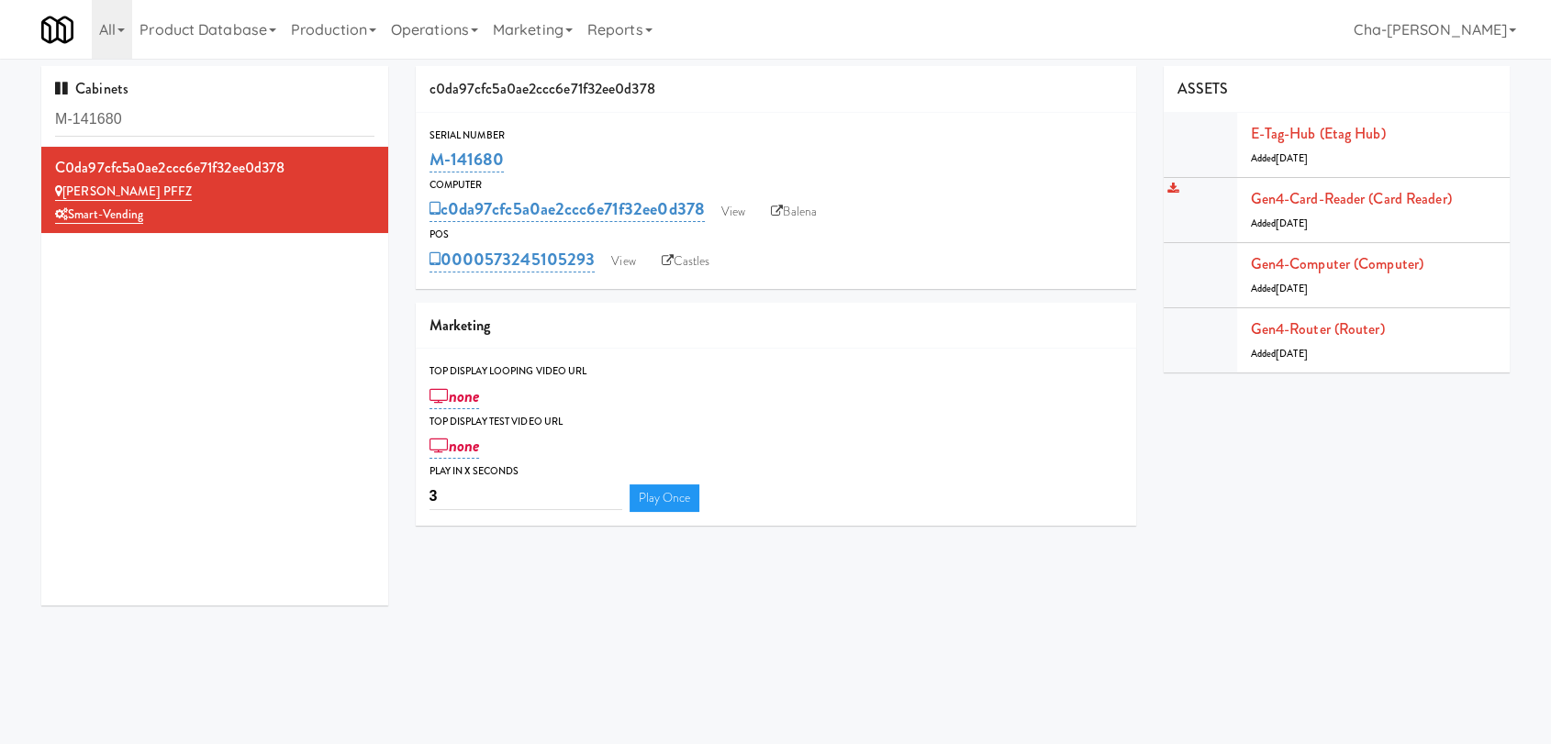
click at [1175, 222] on div at bounding box center [1200, 210] width 73 height 64
click at [1164, 259] on div at bounding box center [1200, 275] width 73 height 64
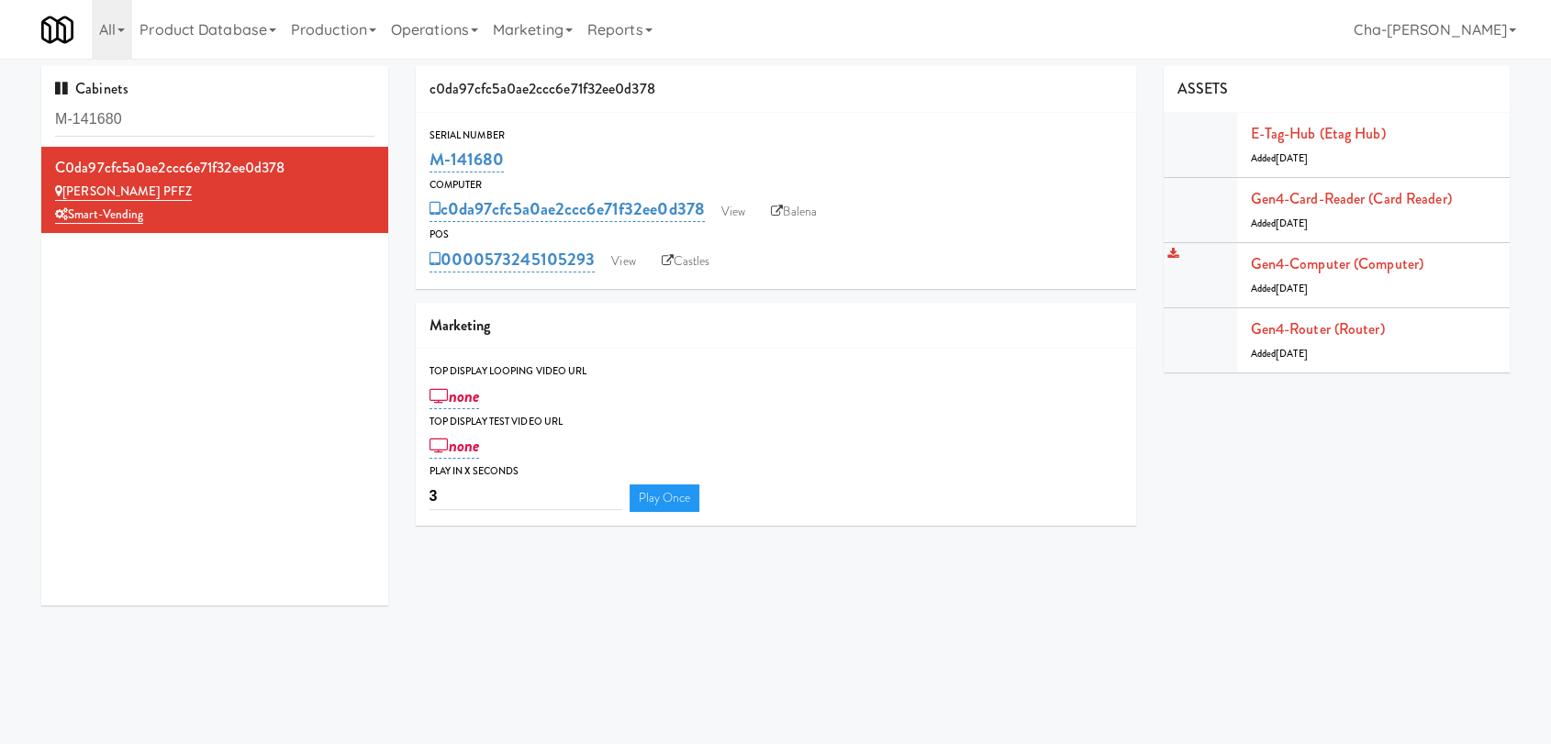
click at [1164, 259] on div at bounding box center [1200, 275] width 73 height 64
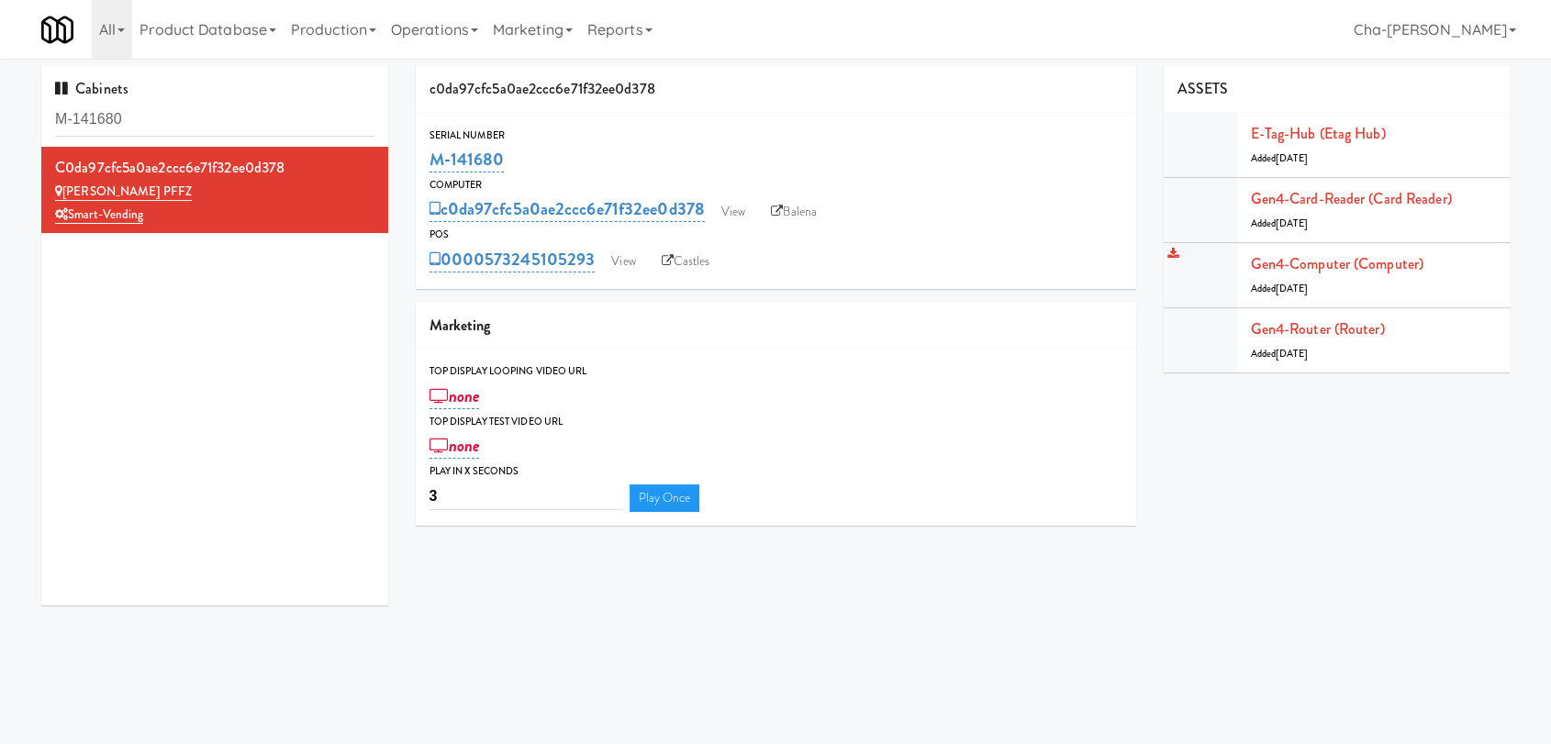
click at [1164, 259] on div at bounding box center [1200, 275] width 73 height 64
drag, startPoint x: 526, startPoint y: 151, endPoint x: 426, endPoint y: 161, distance: 100.5
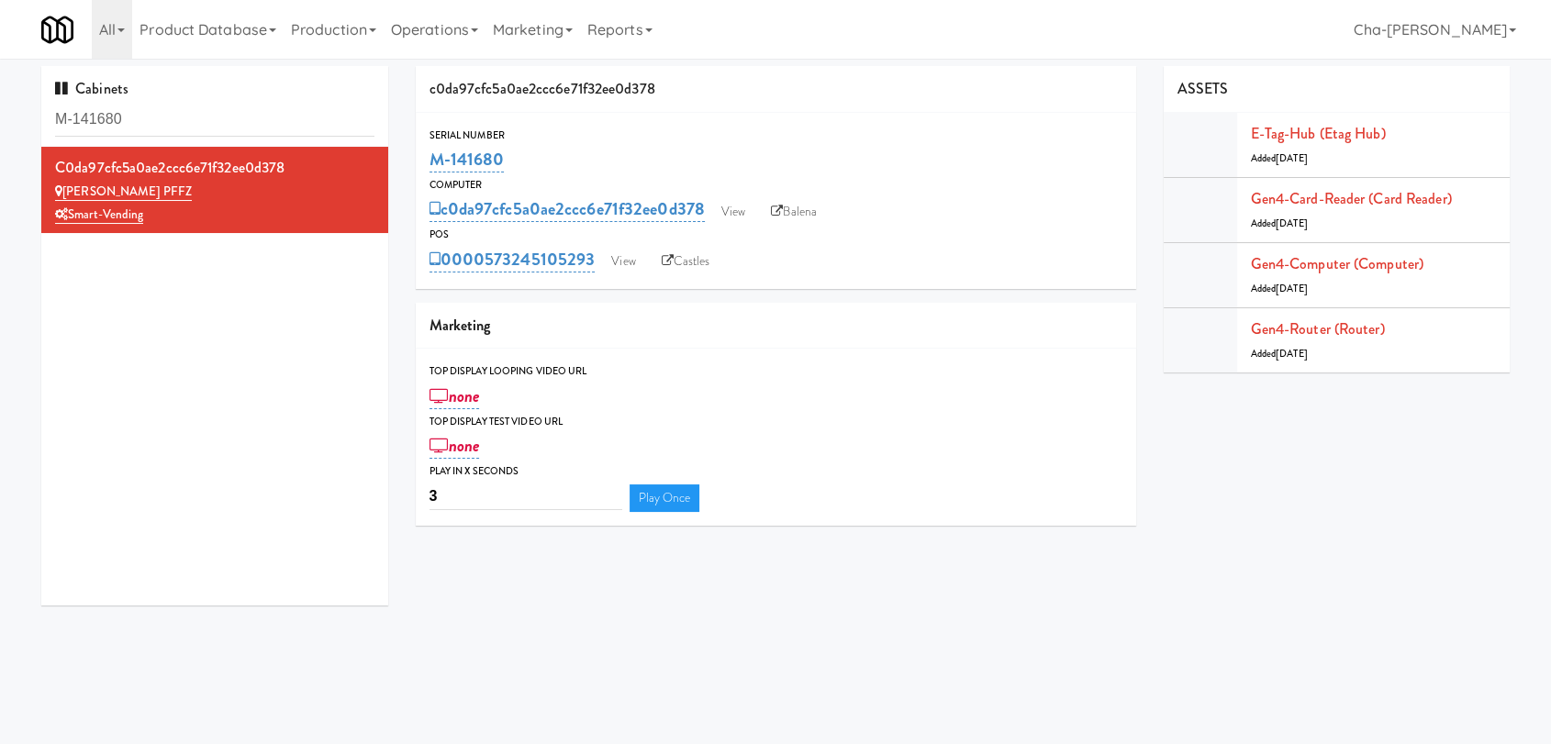
click at [426, 161] on div "Serial Number M-141680" at bounding box center [776, 152] width 720 height 50
copy link "M-141680"
click at [742, 217] on link "View" at bounding box center [733, 212] width 42 height 28
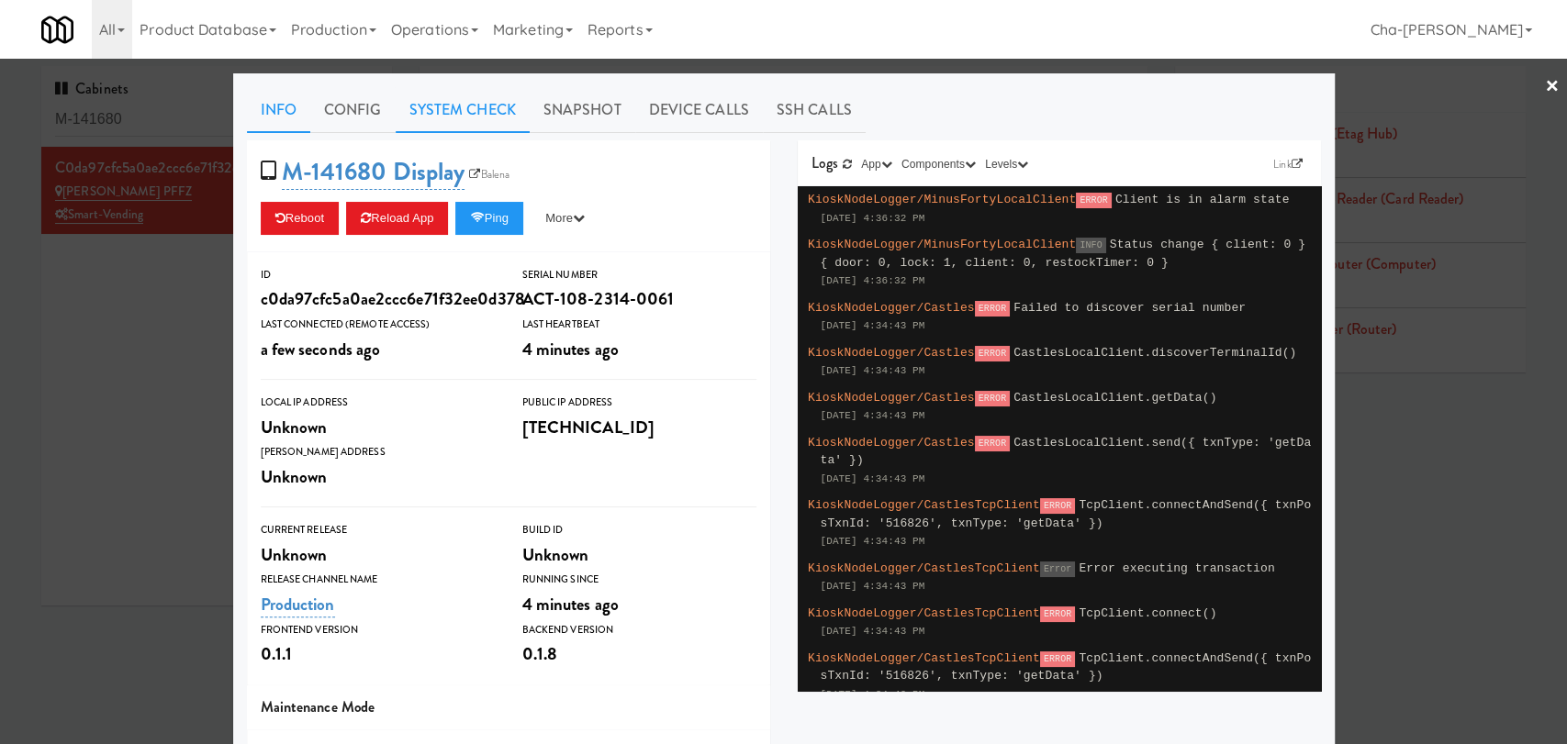
click at [461, 99] on link "System Check" at bounding box center [463, 110] width 134 height 46
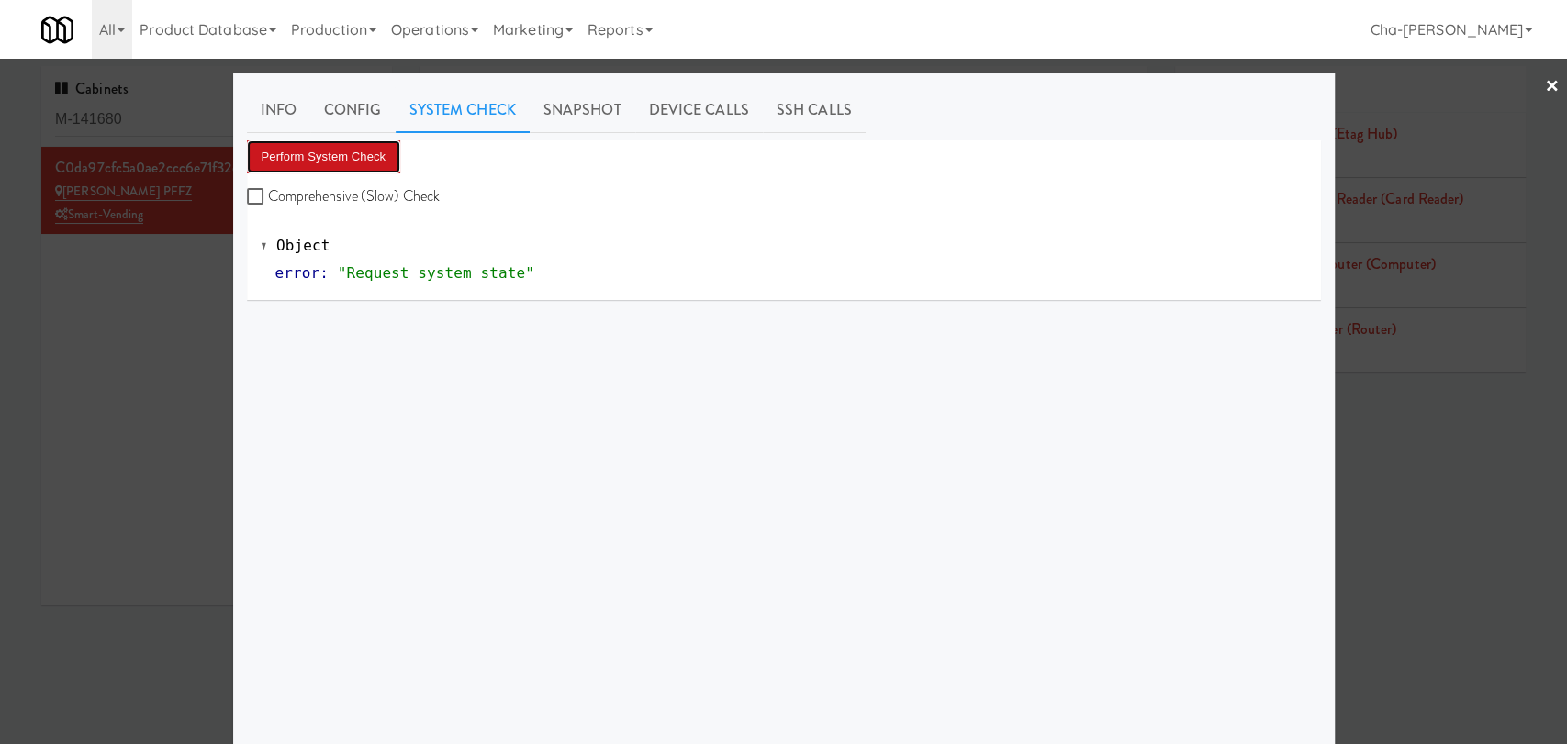
click at [333, 149] on button "Perform System Check" at bounding box center [324, 156] width 154 height 33
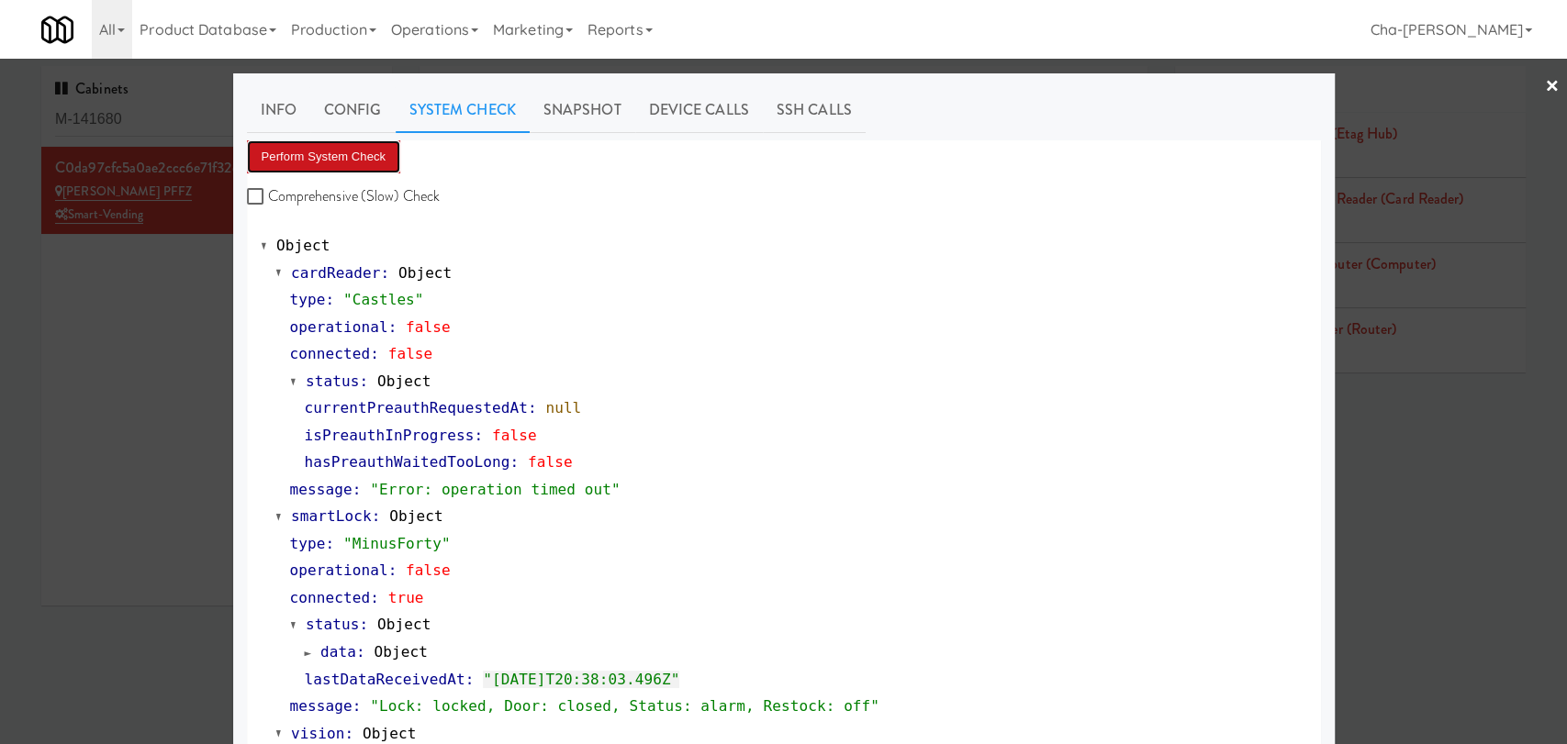
click at [309, 143] on button "Perform System Check" at bounding box center [324, 156] width 154 height 33
click at [154, 374] on div at bounding box center [783, 372] width 1567 height 744
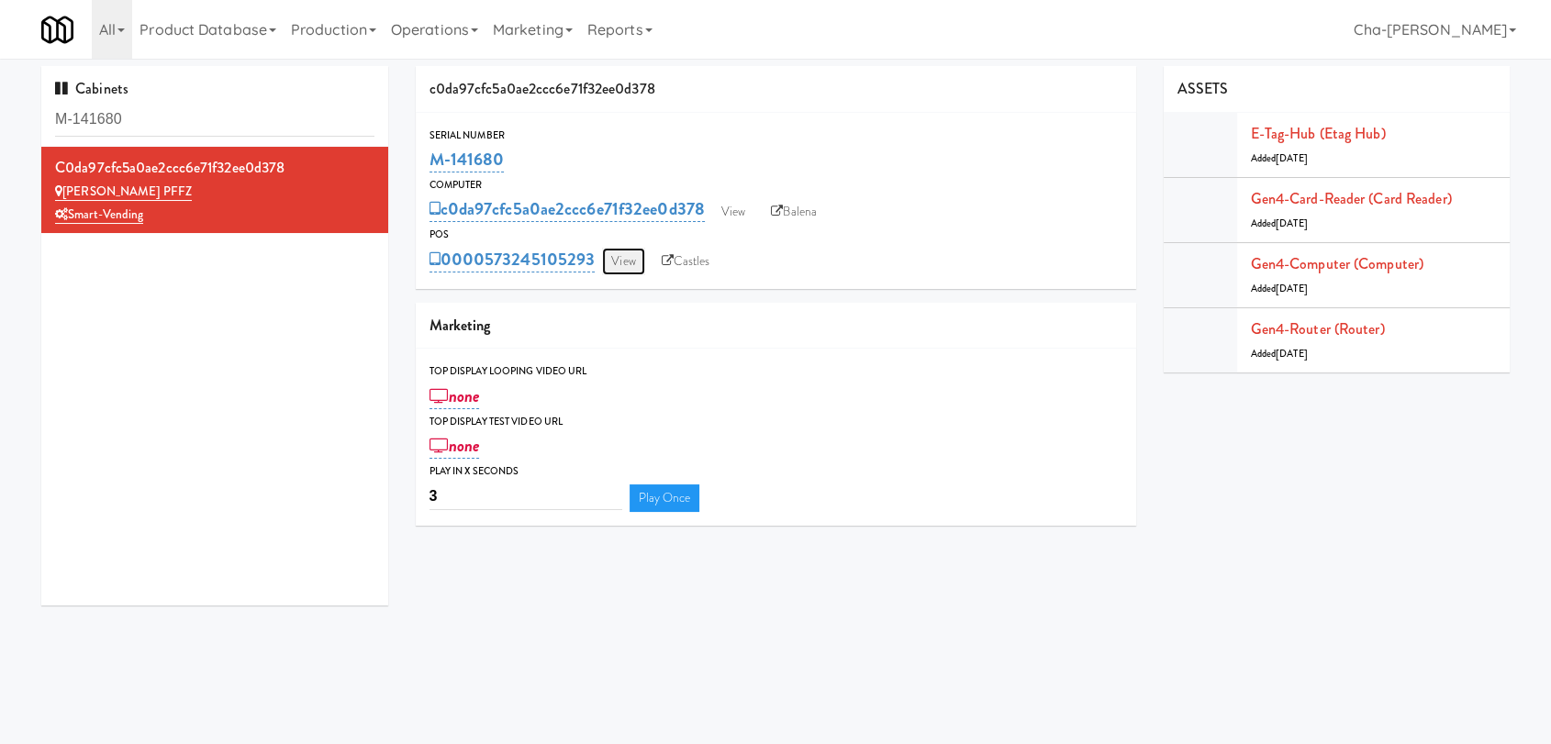
click at [630, 264] on link "View" at bounding box center [623, 262] width 42 height 28
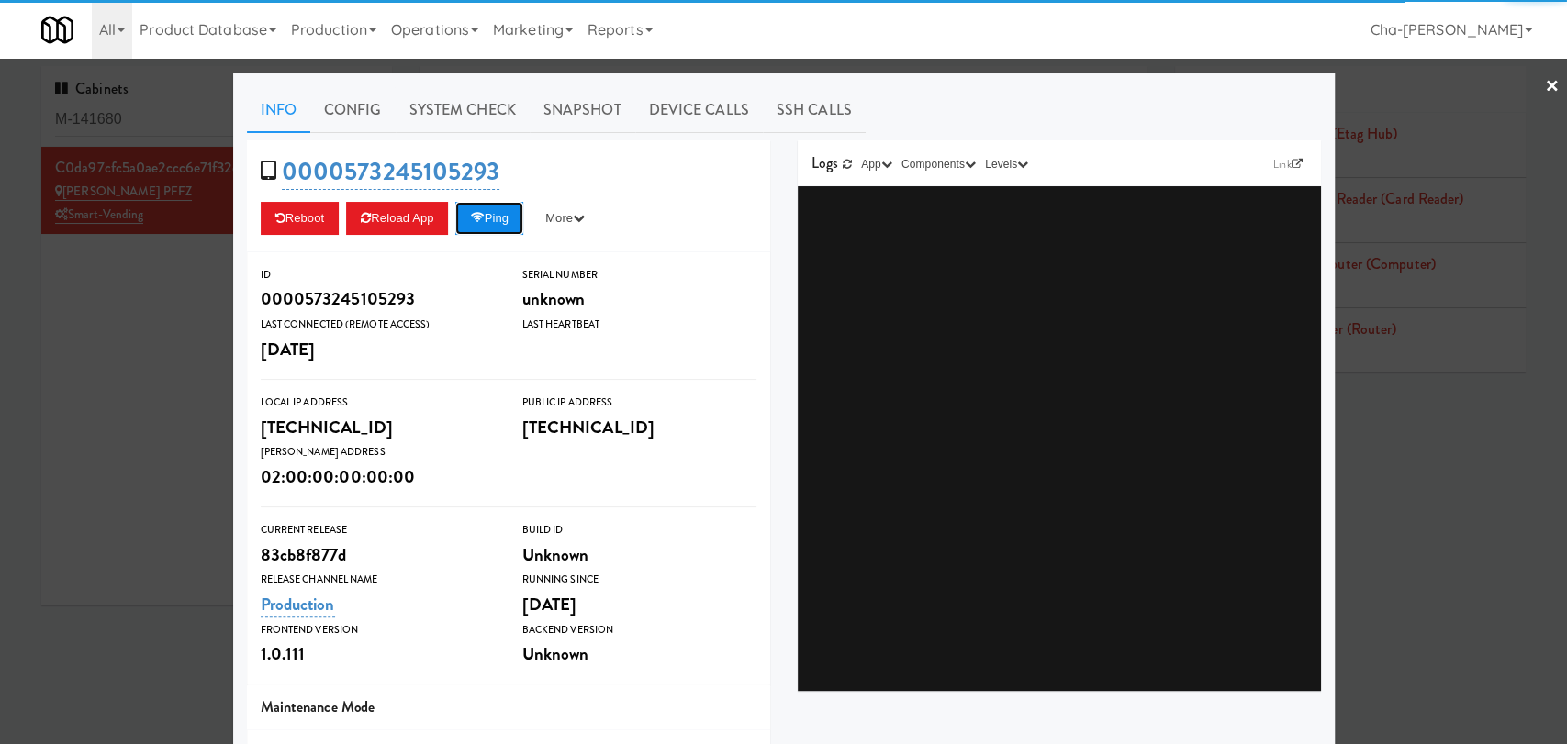
click at [501, 219] on button "Ping" at bounding box center [489, 218] width 68 height 33
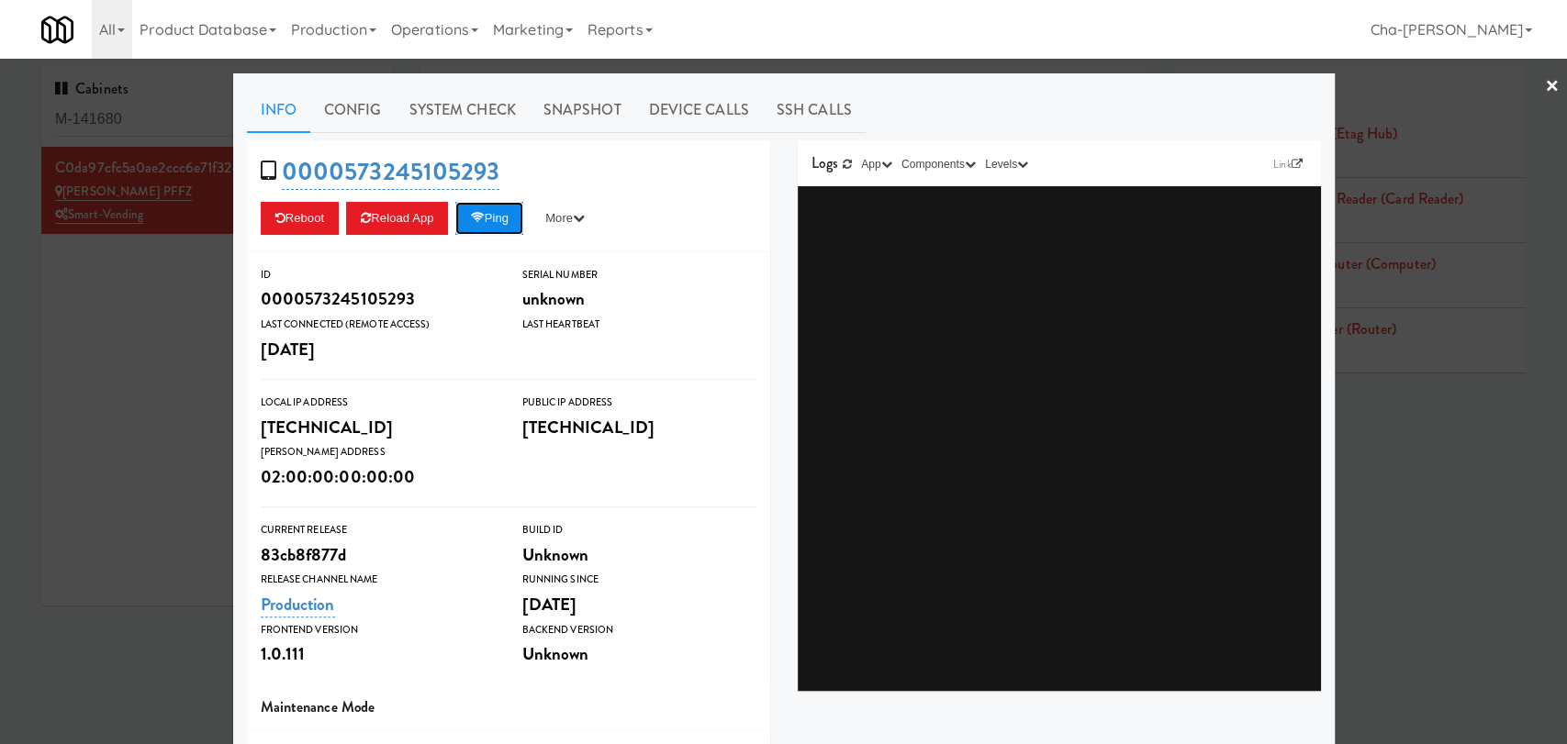
click at [506, 219] on button "Ping" at bounding box center [489, 218] width 68 height 33
drag, startPoint x: 145, startPoint y: 314, endPoint x: 162, endPoint y: 304, distance: 20.1
click at [144, 314] on div at bounding box center [783, 372] width 1567 height 744
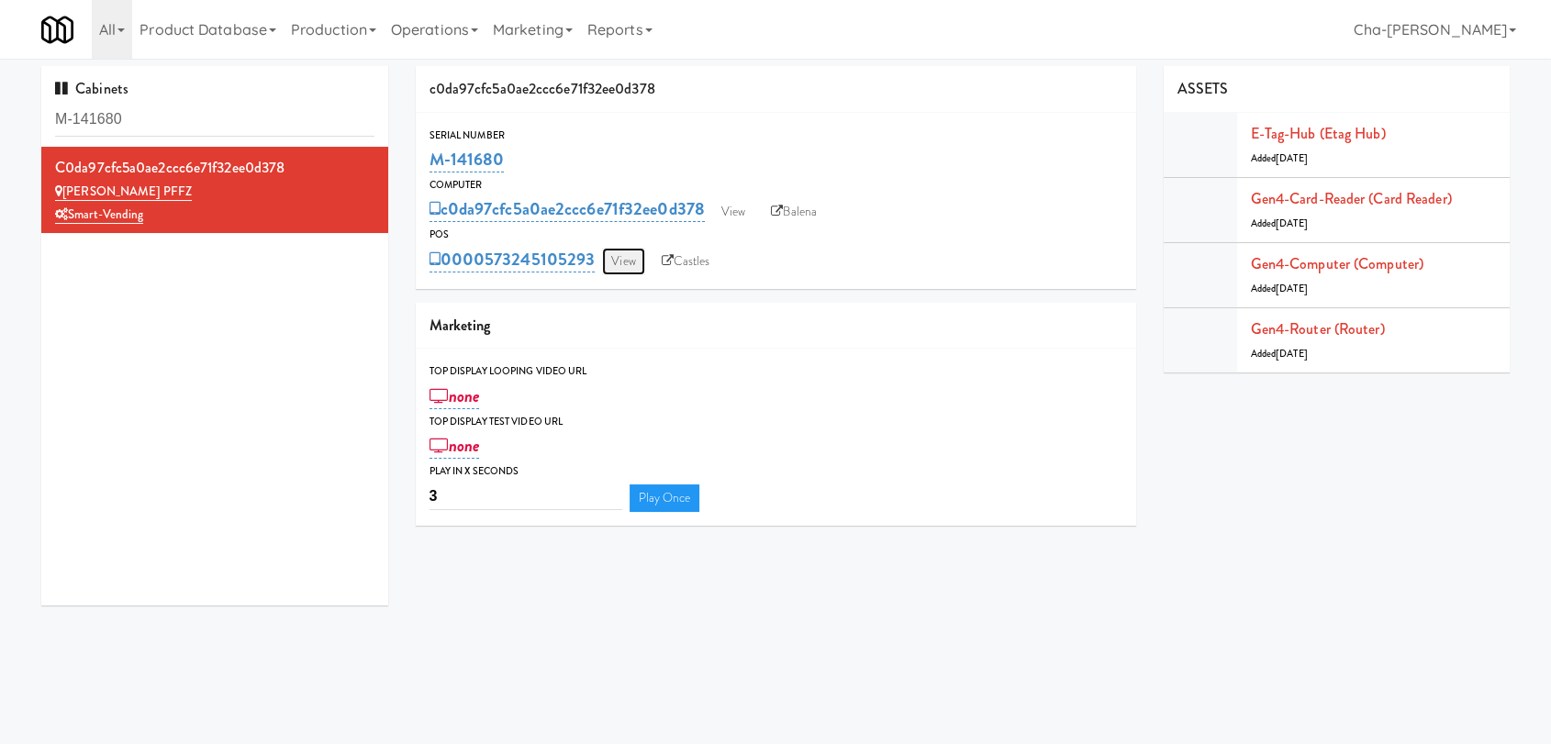
click at [630, 259] on link "View" at bounding box center [623, 262] width 42 height 28
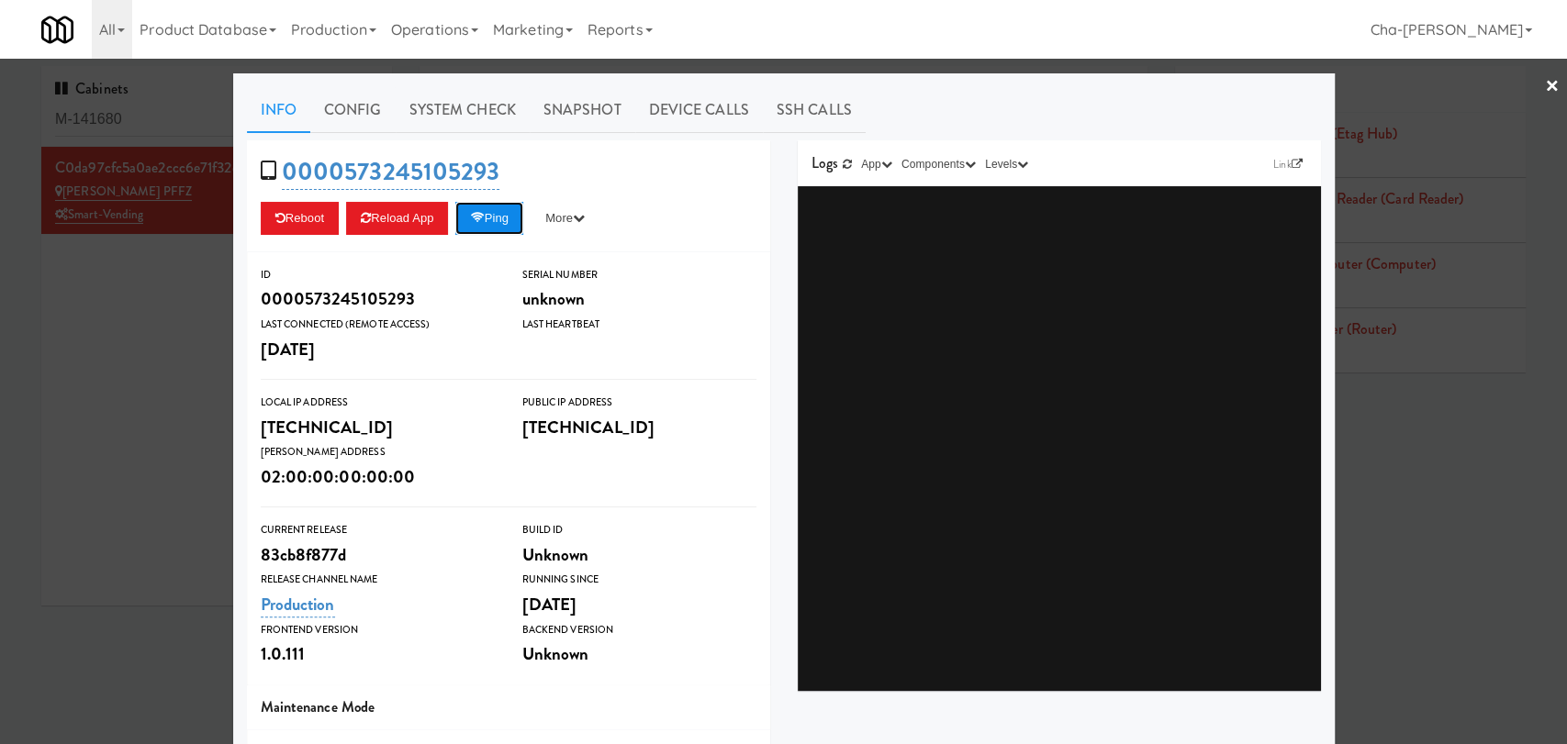
click at [474, 221] on icon at bounding box center [477, 218] width 14 height 12
click at [491, 212] on button "Ping" at bounding box center [489, 218] width 68 height 33
click at [183, 336] on div at bounding box center [783, 372] width 1567 height 744
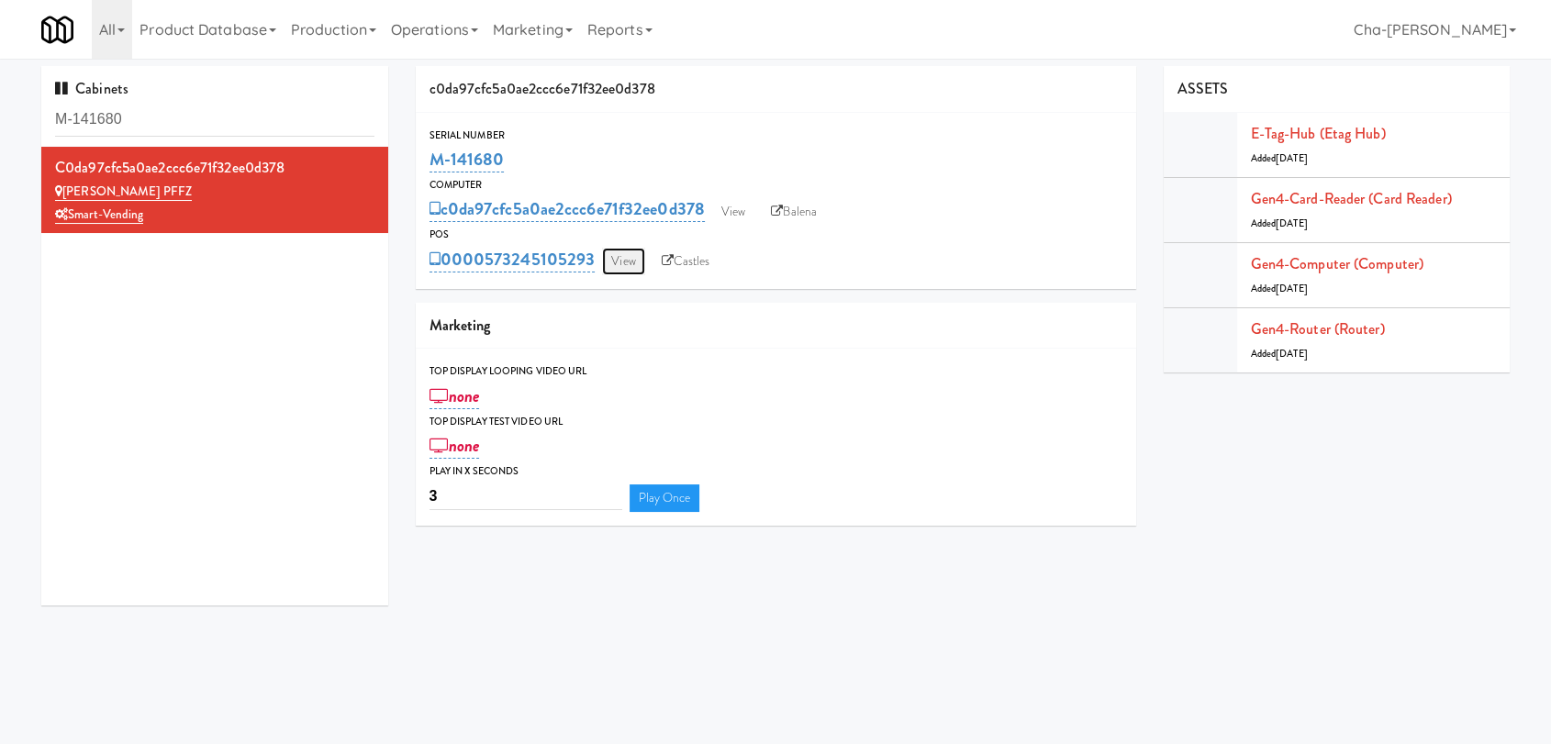
click at [621, 263] on link "View" at bounding box center [623, 262] width 42 height 28
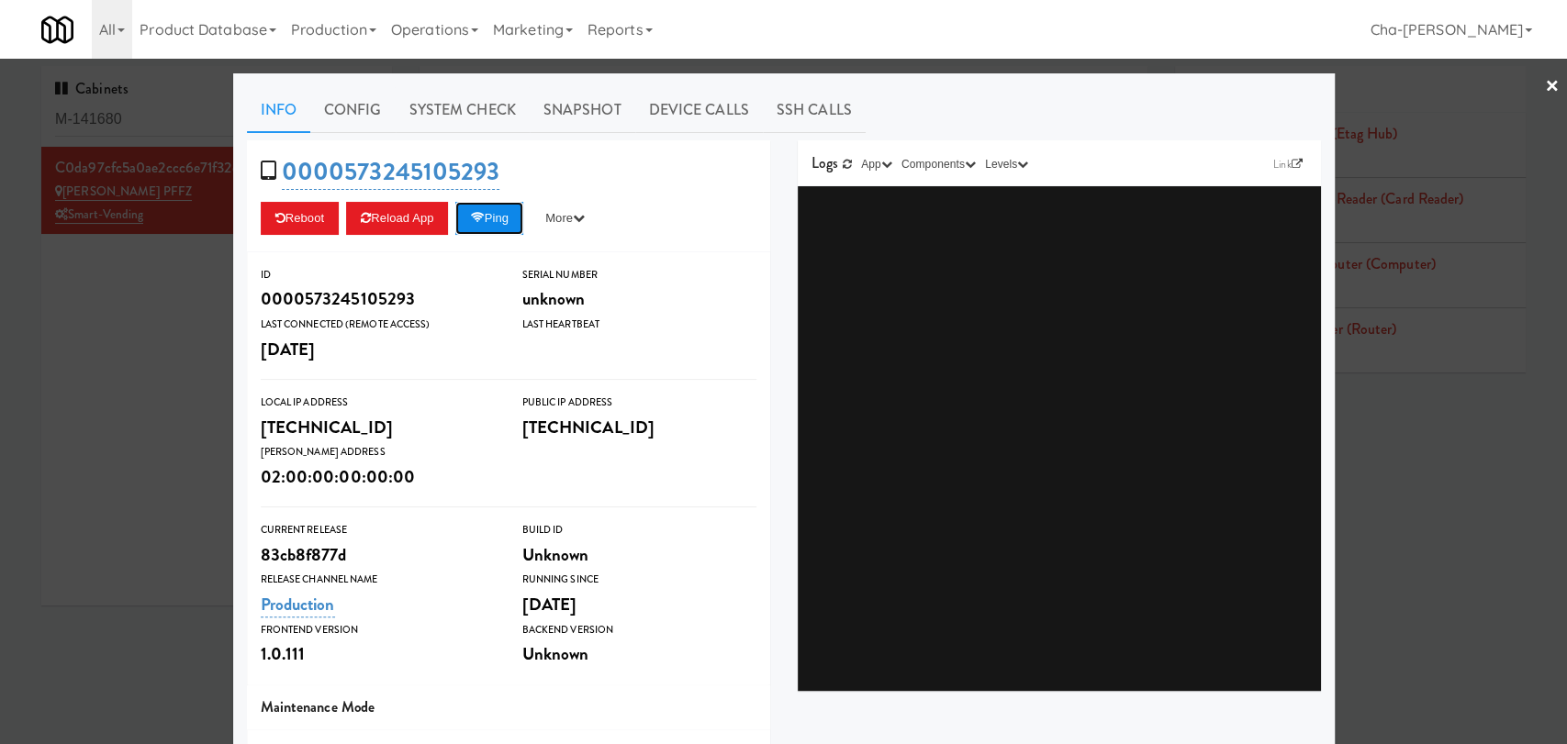
click at [489, 216] on button "Ping" at bounding box center [489, 218] width 68 height 33
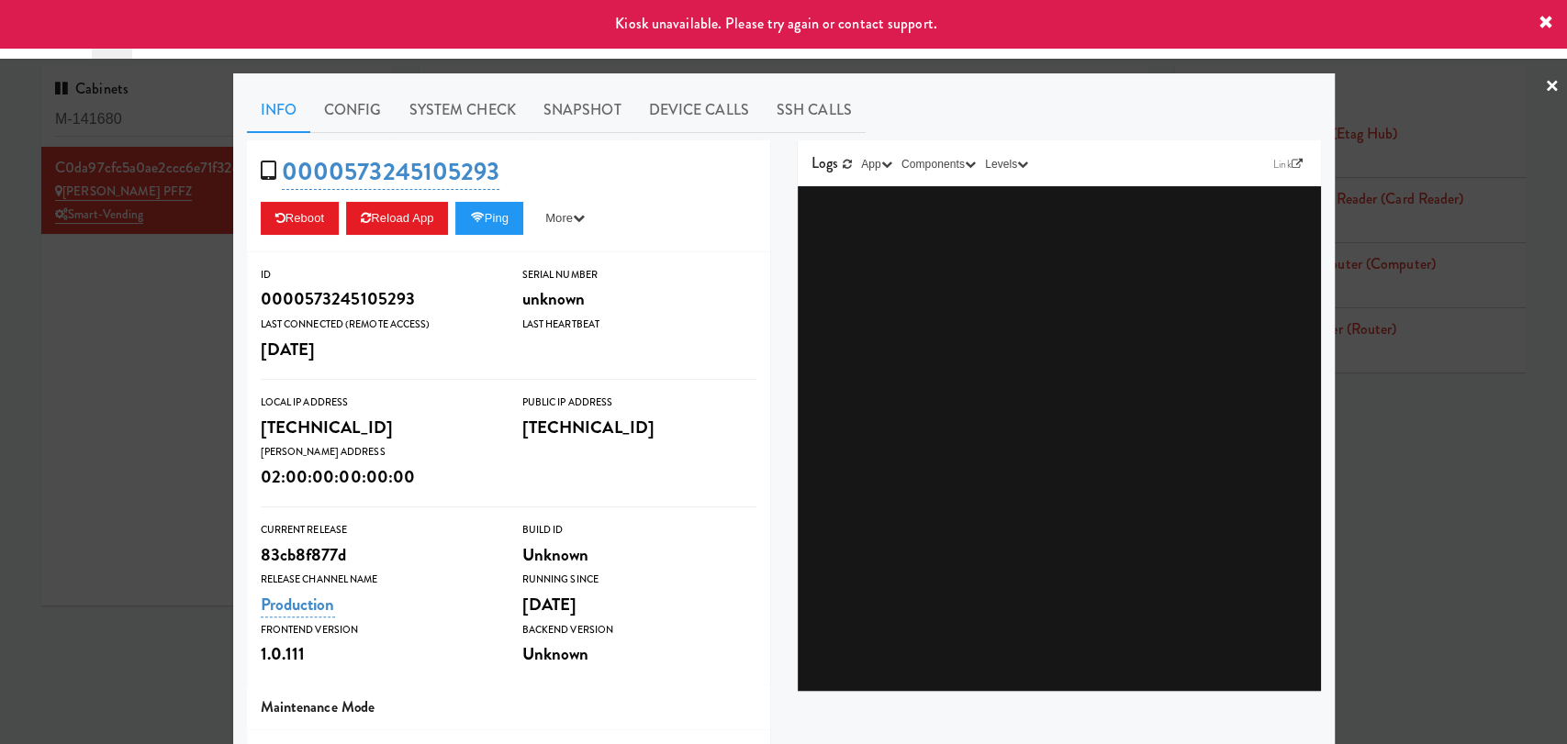
click at [1545, 83] on link "×" at bounding box center [1552, 87] width 15 height 57
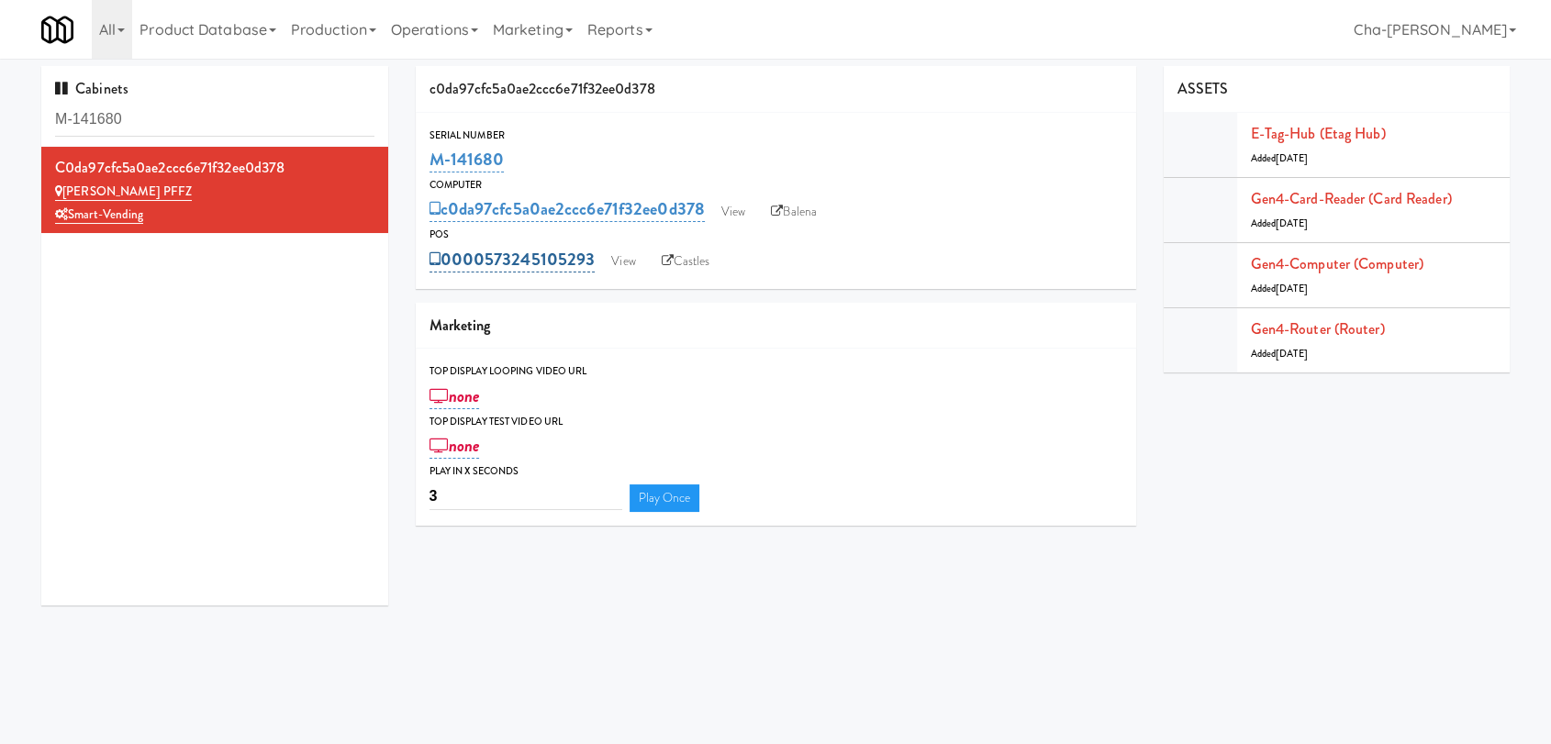
drag, startPoint x: 597, startPoint y: 259, endPoint x: 489, endPoint y: 264, distance: 108.4
click at [489, 264] on div "0000573245105293 View Castles" at bounding box center [775, 259] width 693 height 31
copy link "573245105293"
click at [623, 252] on link "View" at bounding box center [623, 262] width 42 height 28
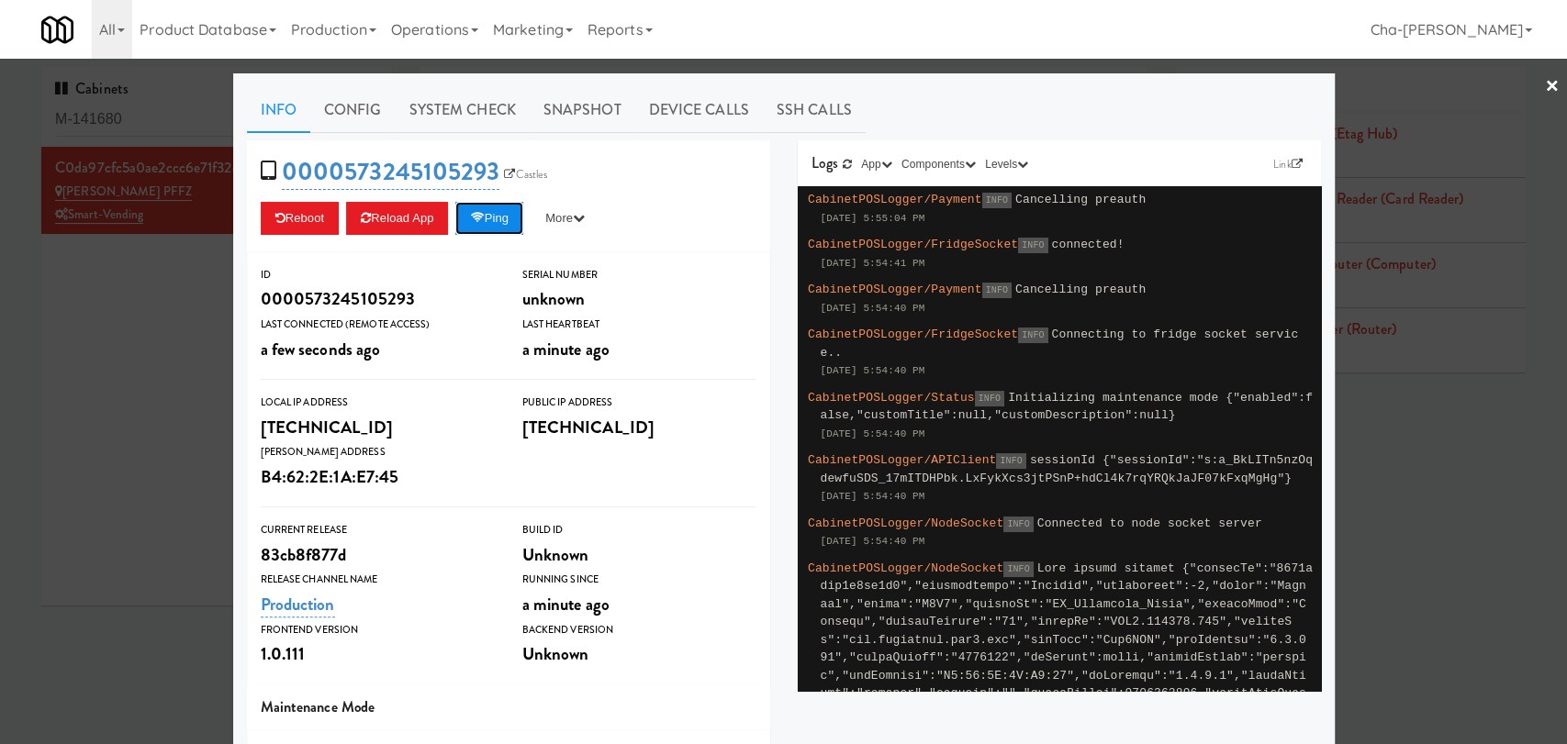
click at [489, 216] on button "Ping" at bounding box center [489, 218] width 68 height 33
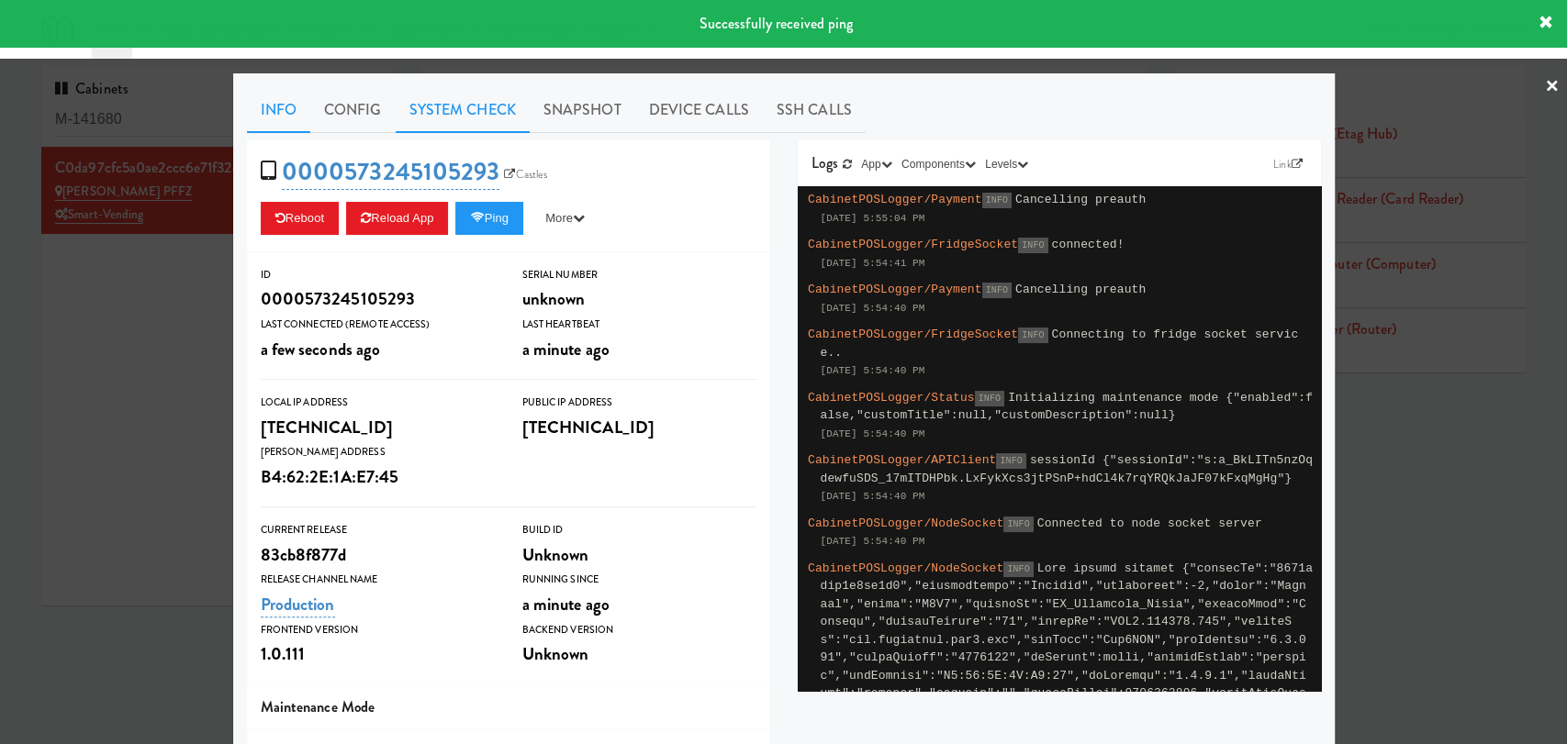
click at [455, 117] on link "System Check" at bounding box center [463, 110] width 134 height 46
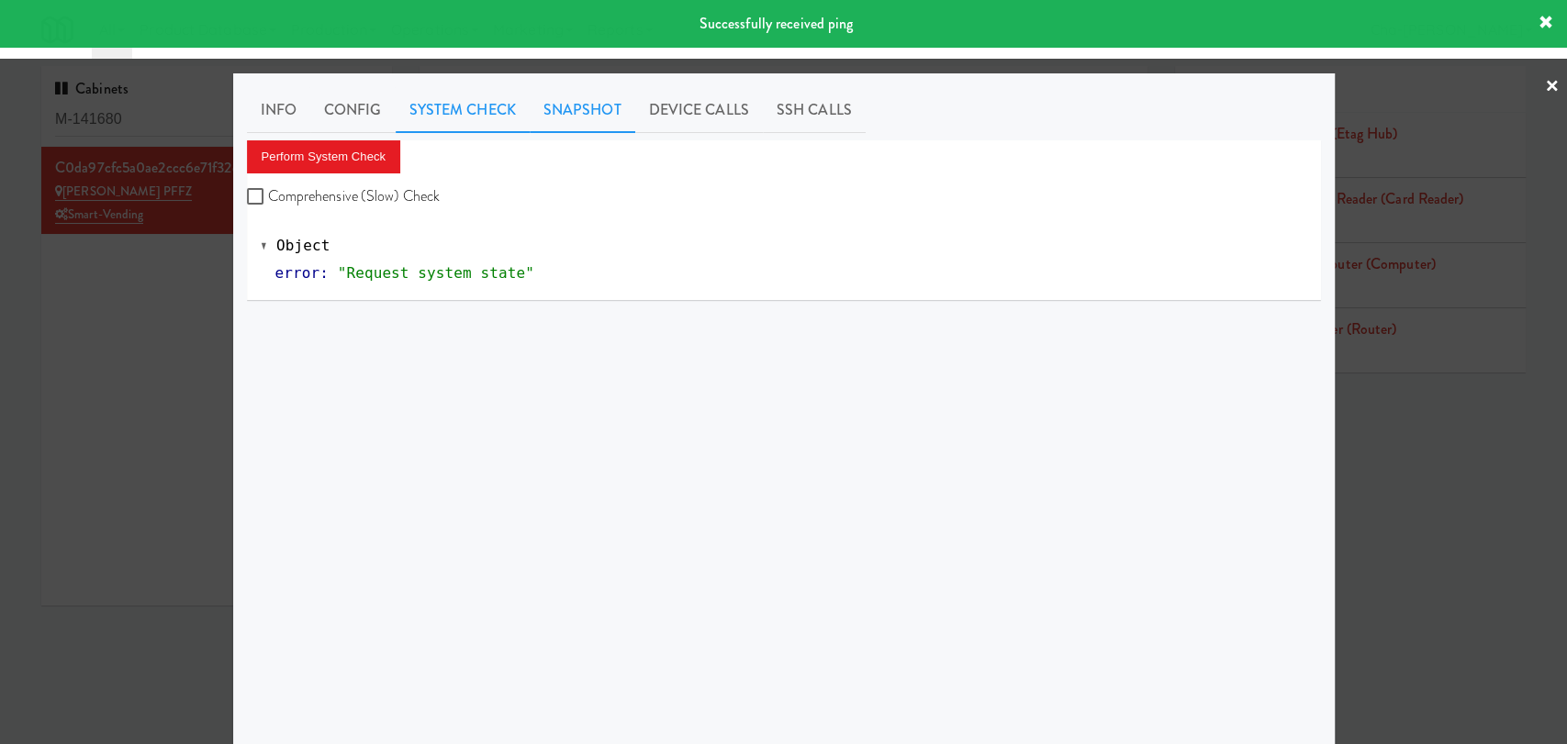
click at [563, 118] on link "Snapshot" at bounding box center [583, 110] width 106 height 46
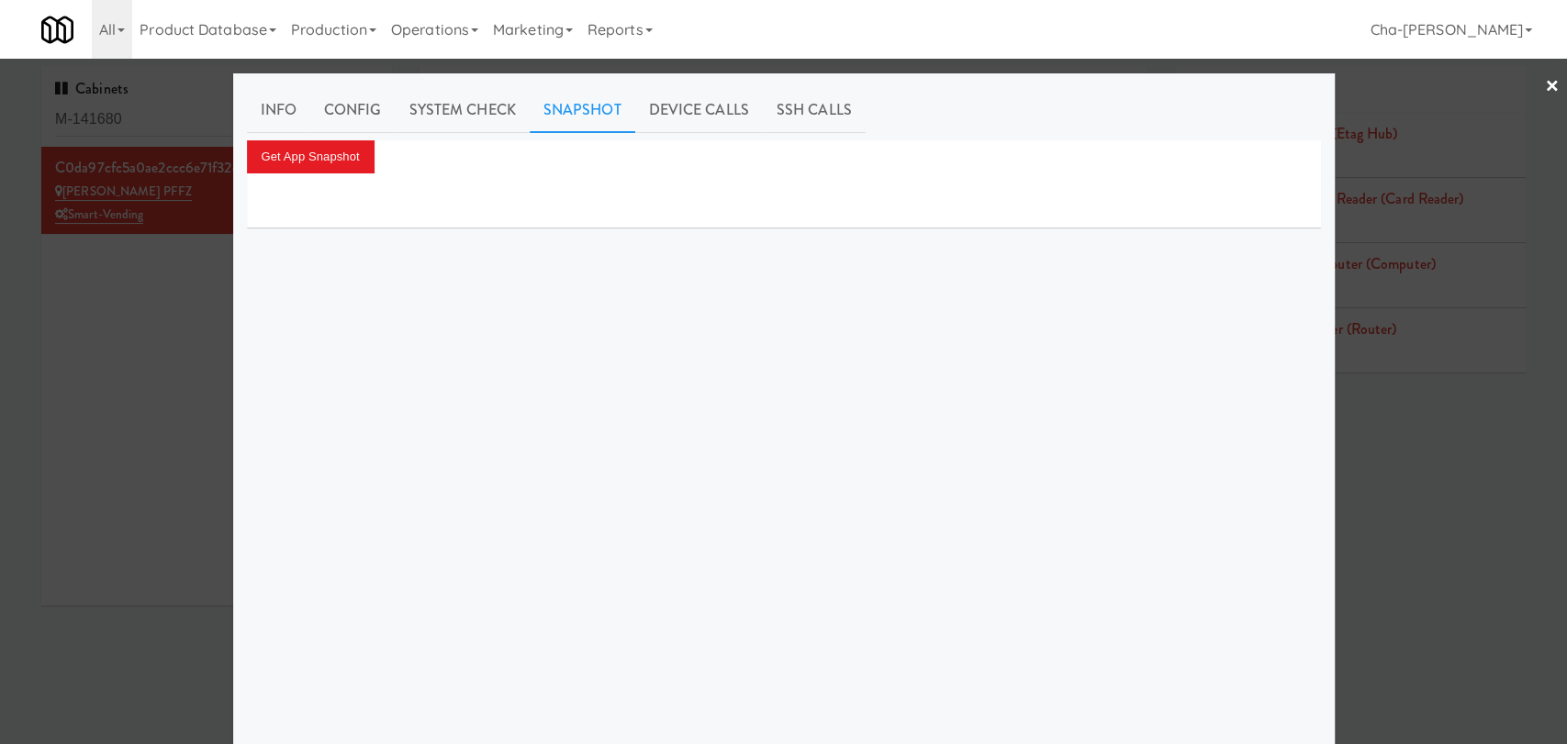
click at [46, 500] on div at bounding box center [783, 372] width 1567 height 744
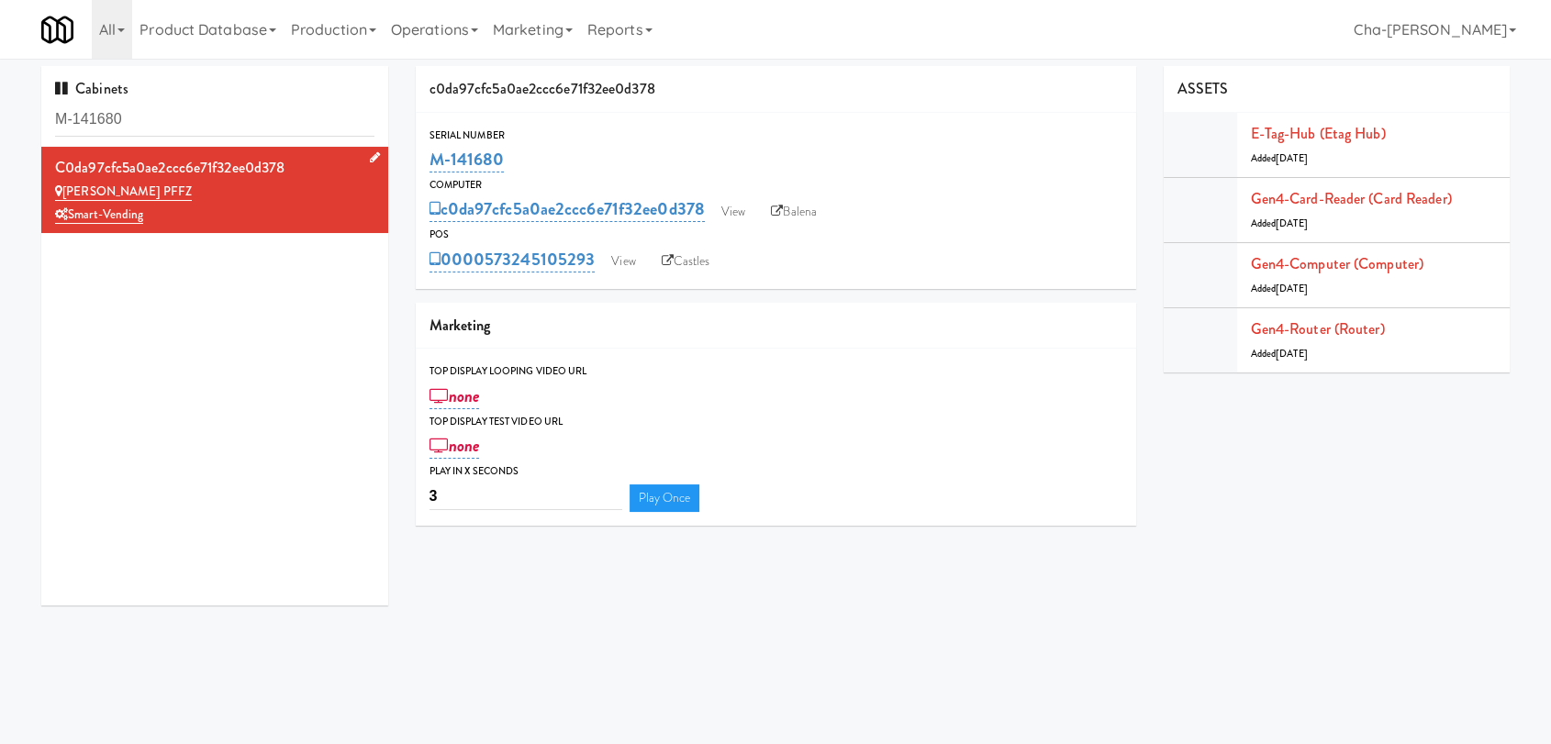
drag, startPoint x: 159, startPoint y: 215, endPoint x: 150, endPoint y: 216, distance: 9.2
click at [150, 216] on div "Smart-Vending" at bounding box center [214, 215] width 319 height 23
drag, startPoint x: 152, startPoint y: 194, endPoint x: 66, endPoint y: 188, distance: 86.4
click at [66, 188] on div "Prosser PFFZ" at bounding box center [214, 192] width 319 height 23
copy link "Prosser PFFZ"
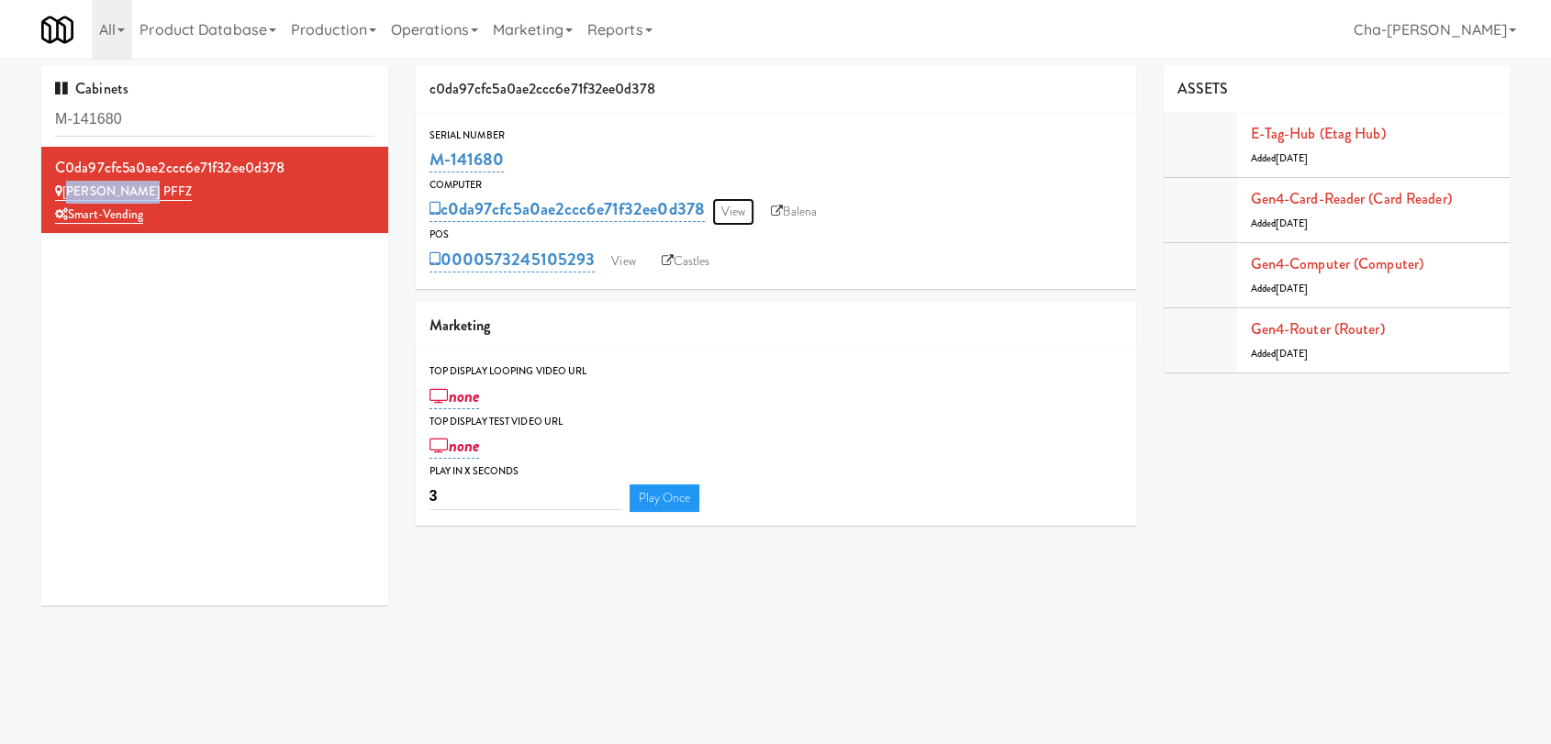
click at [720, 215] on link "View" at bounding box center [733, 212] width 42 height 28
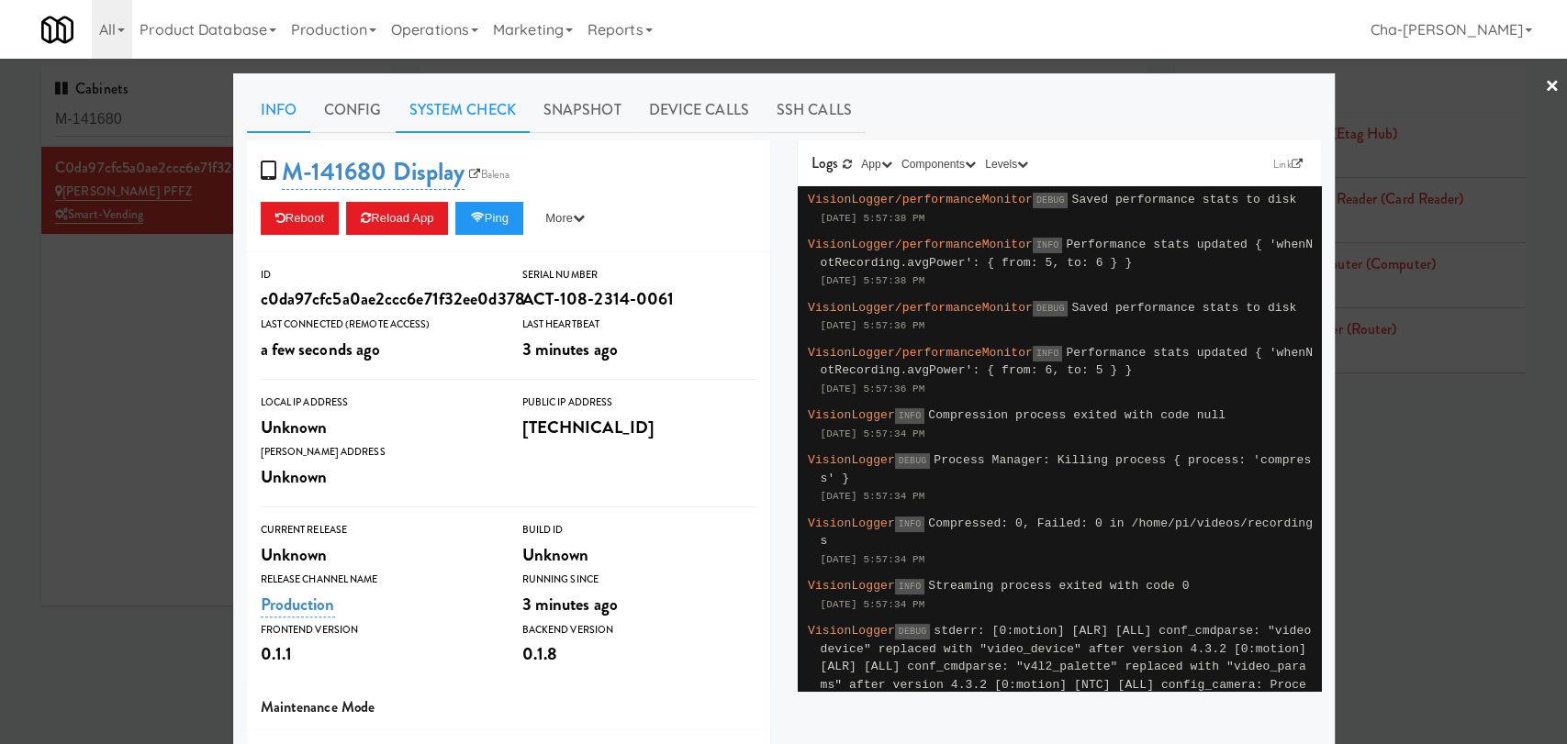
click at [469, 122] on link "System Check" at bounding box center [463, 110] width 134 height 46
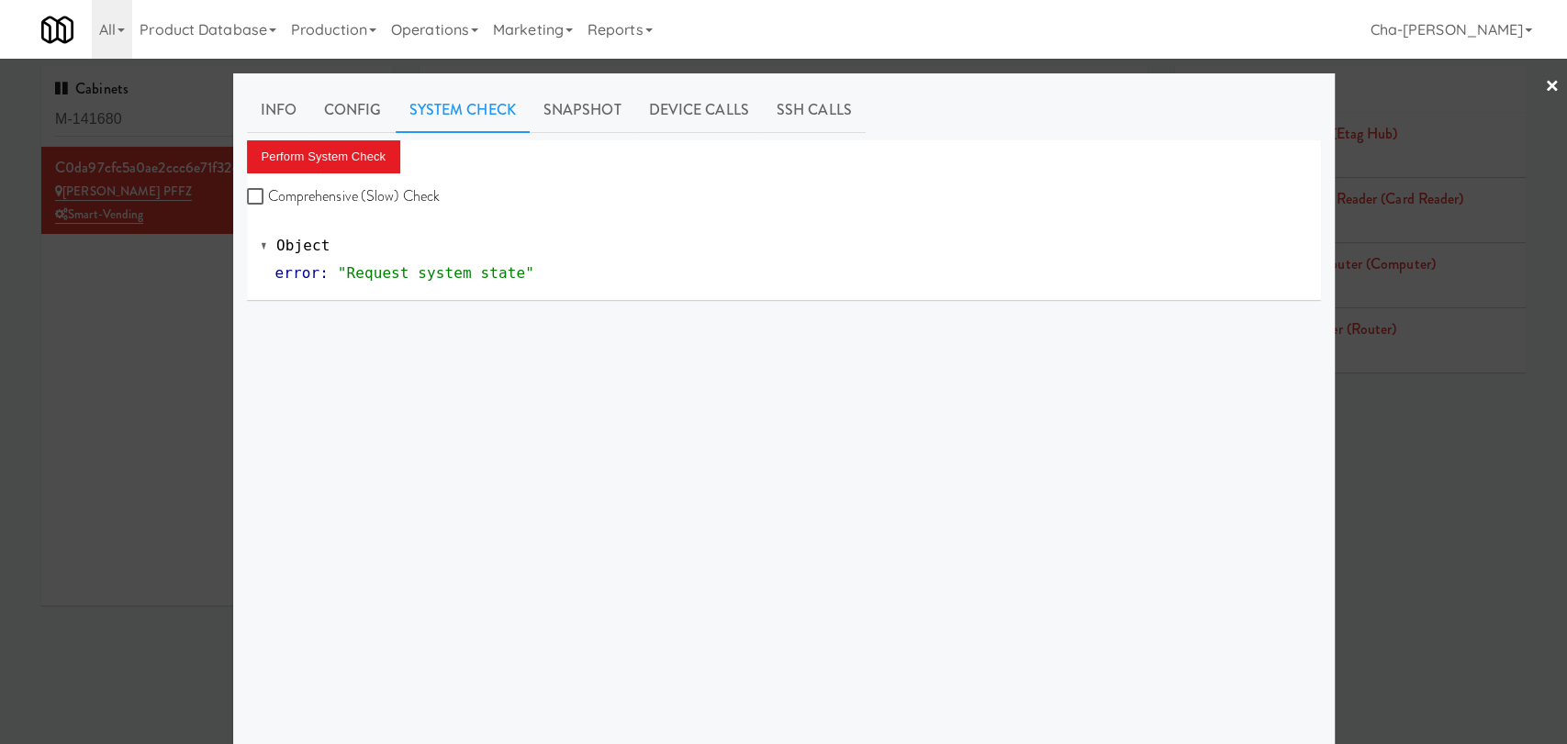
click at [318, 180] on div "Perform System Check Comprehensive (Slow) Check" at bounding box center [784, 175] width 1074 height 70
click at [309, 155] on button "Perform System Check" at bounding box center [324, 156] width 154 height 33
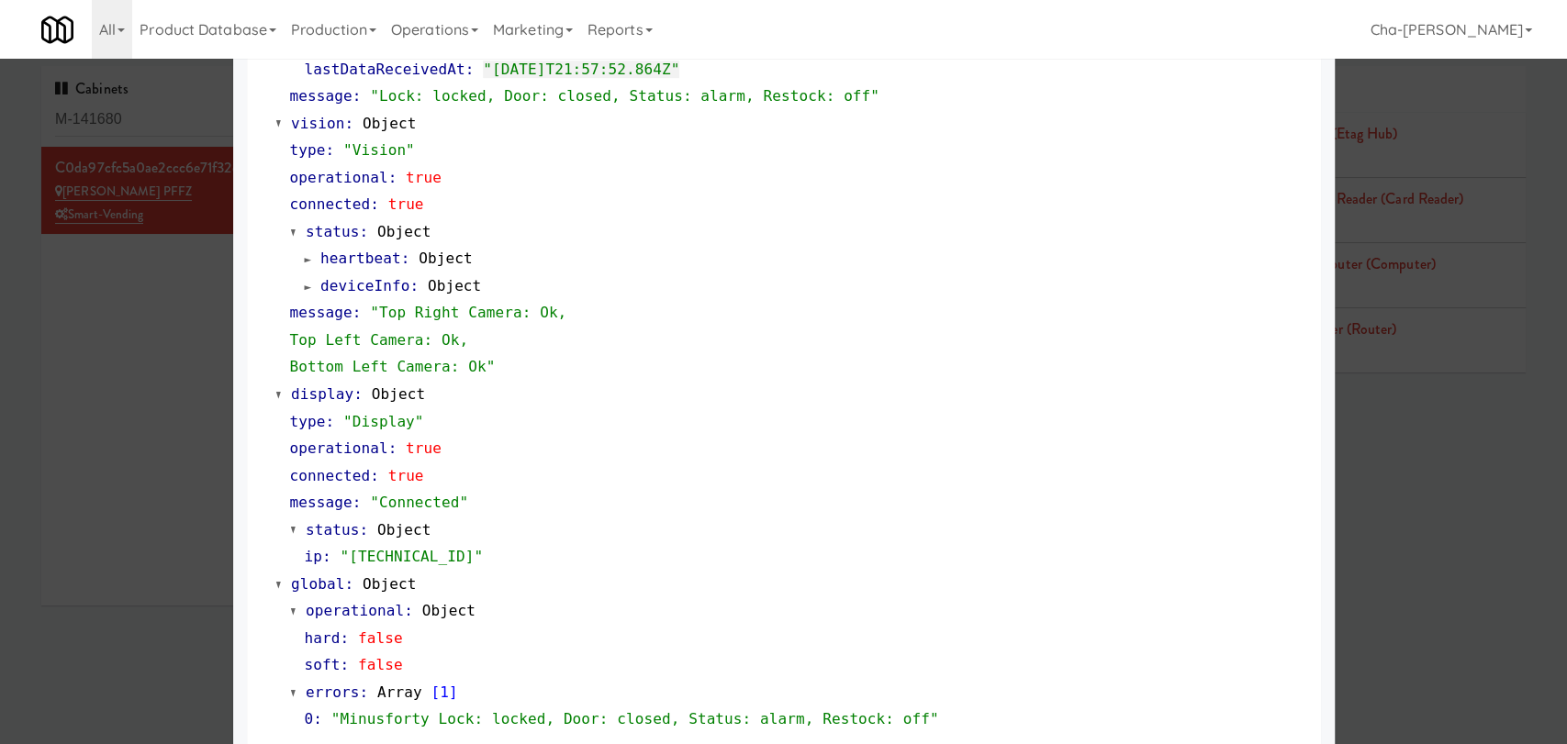
scroll to position [681, 0]
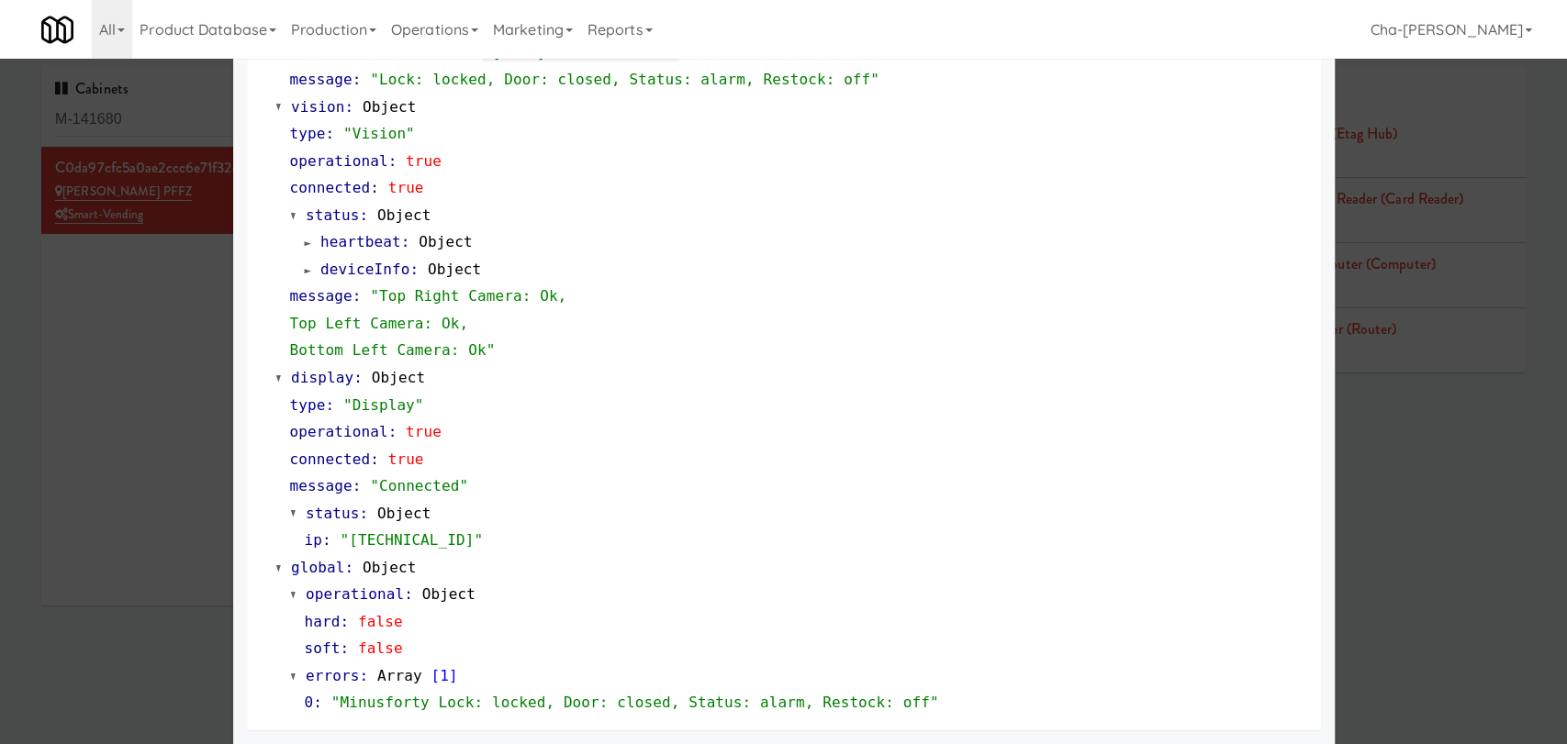
click at [184, 303] on div at bounding box center [783, 372] width 1567 height 744
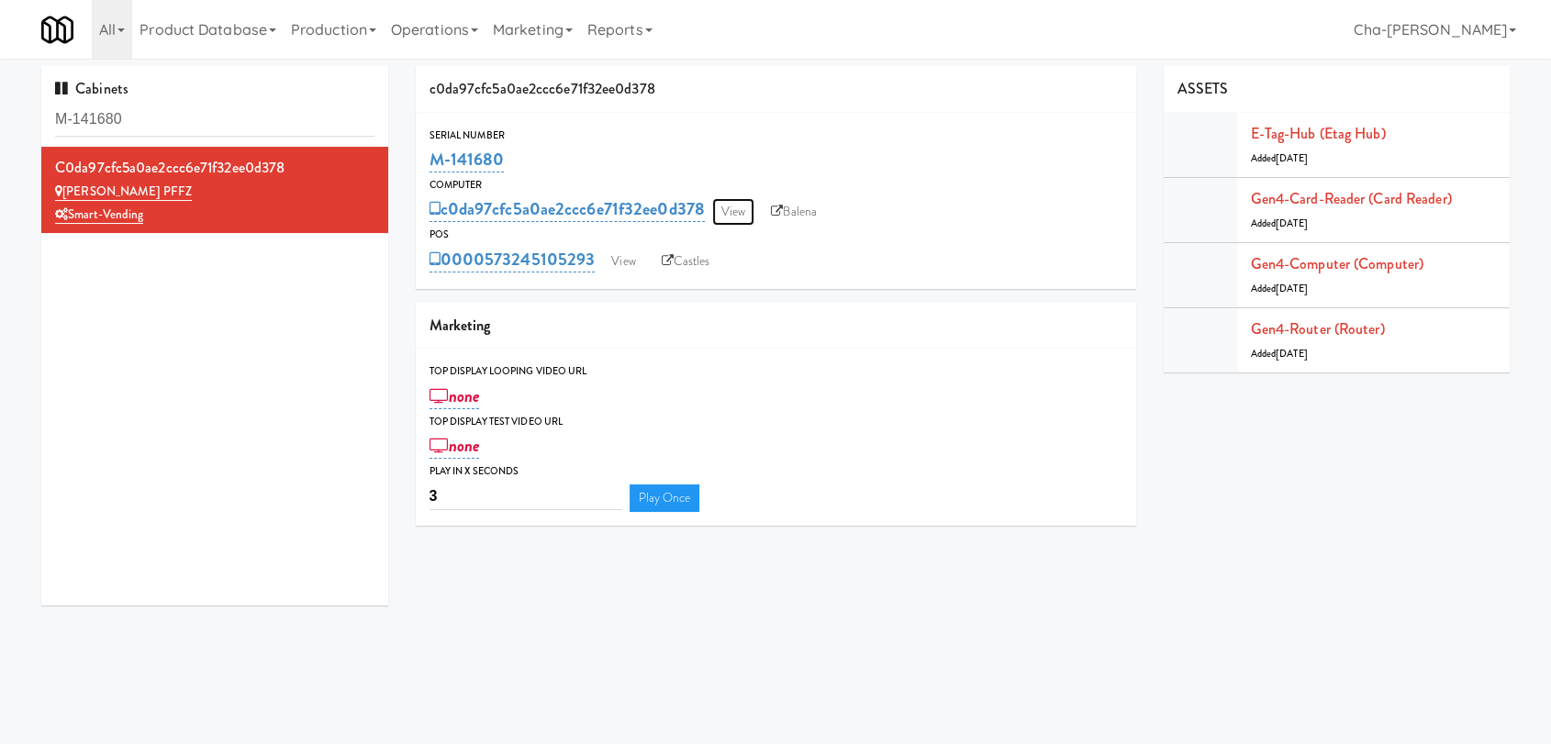
click at [740, 212] on link "View" at bounding box center [733, 212] width 42 height 28
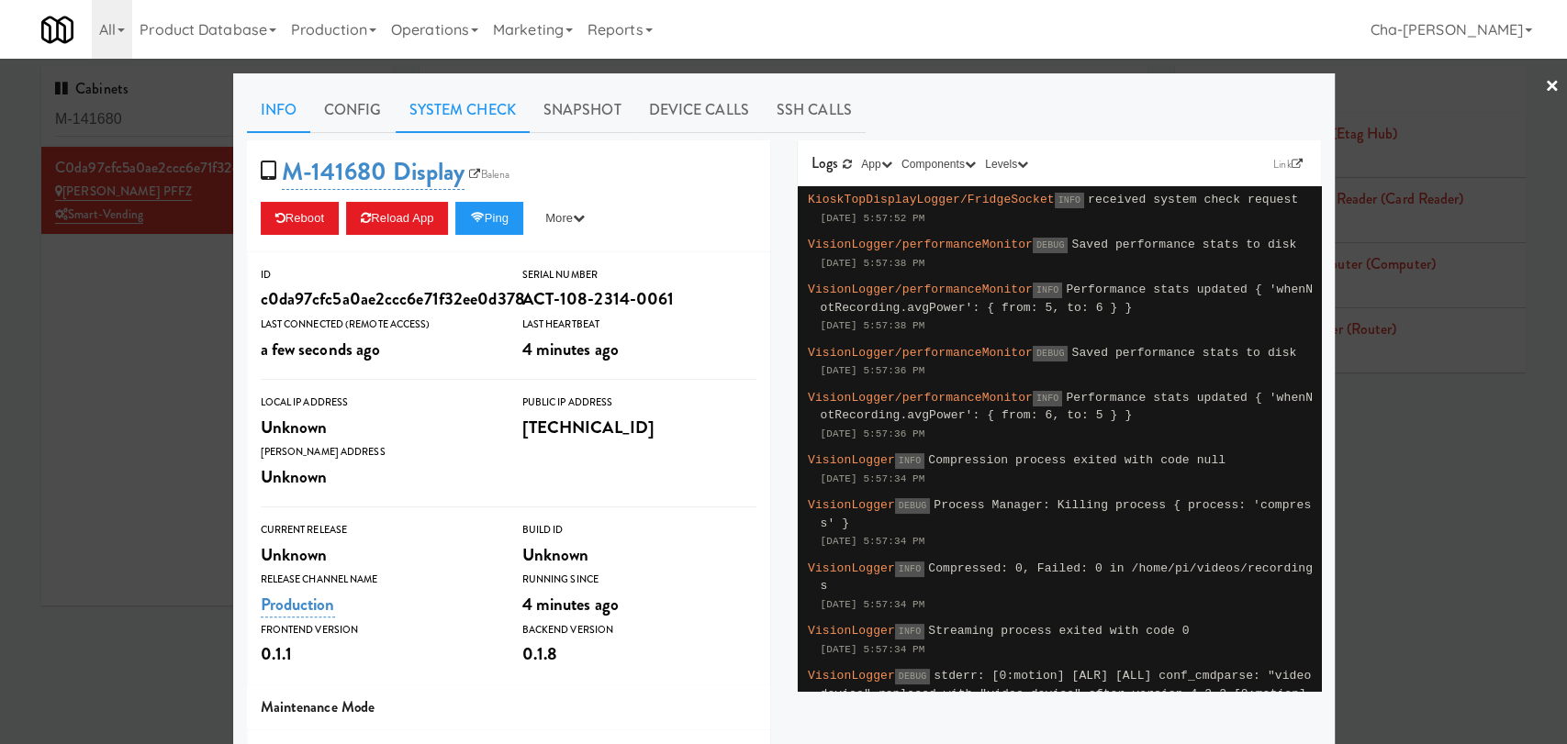
click at [454, 103] on link "System Check" at bounding box center [463, 110] width 134 height 46
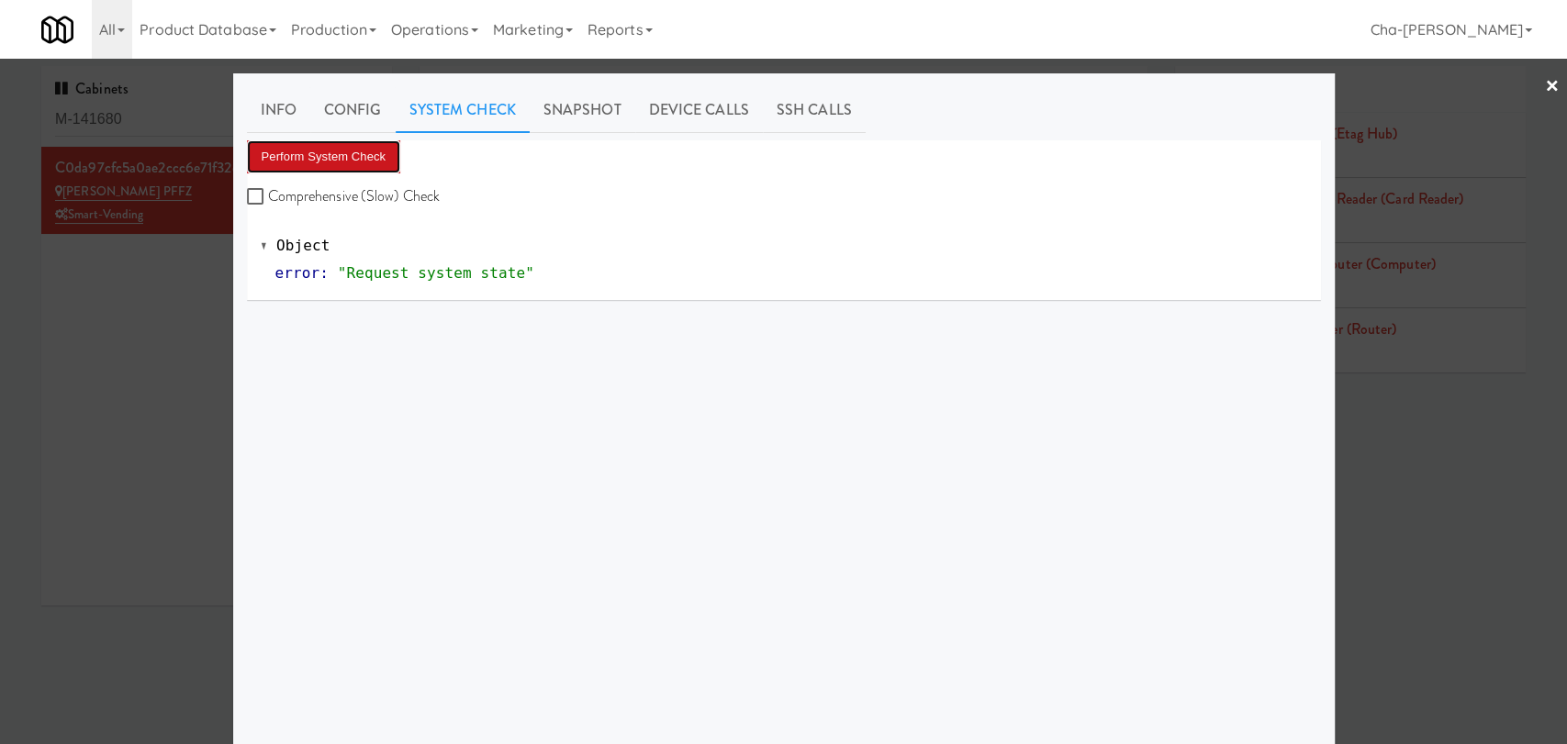
click at [367, 156] on button "Perform System Check" at bounding box center [324, 156] width 154 height 33
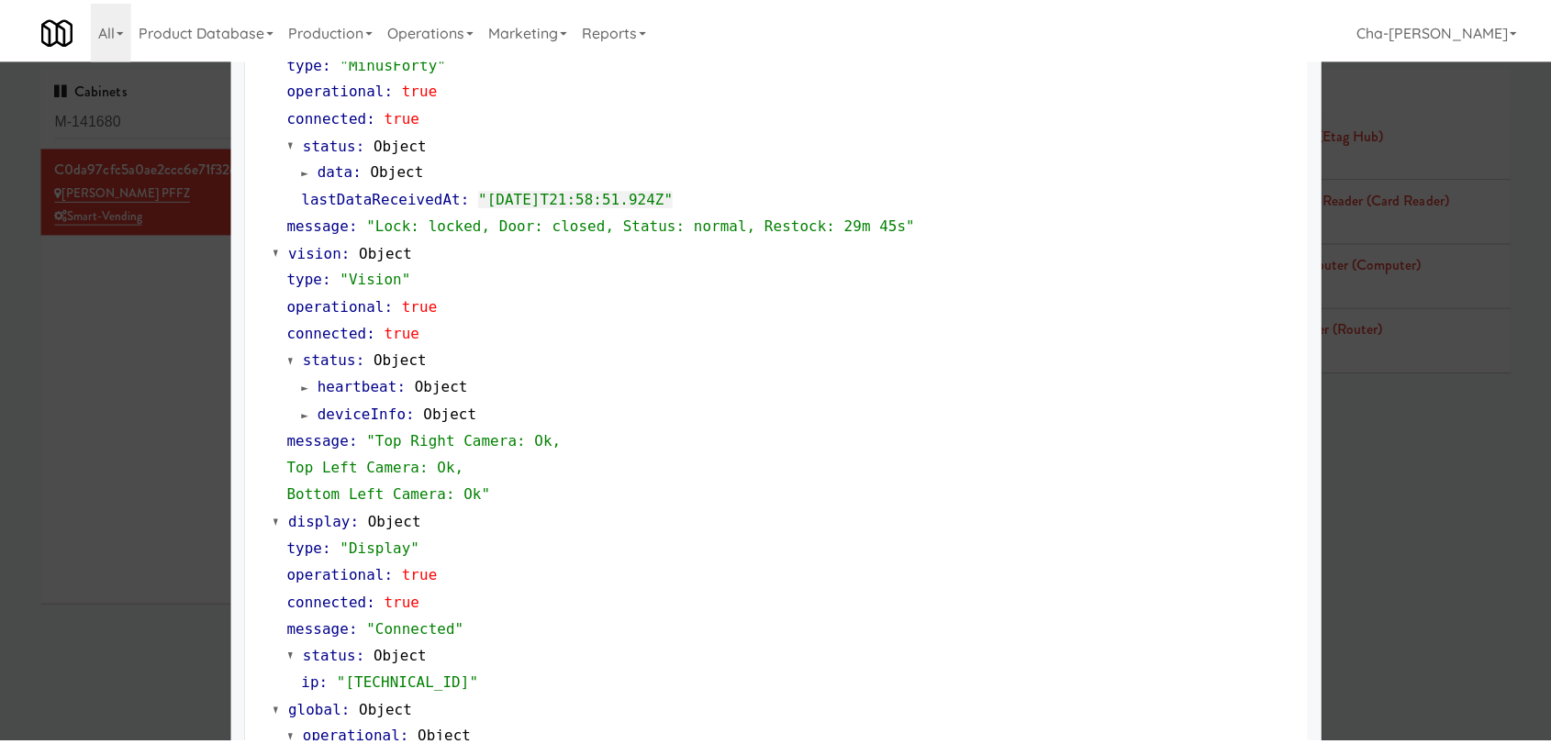
scroll to position [681, 0]
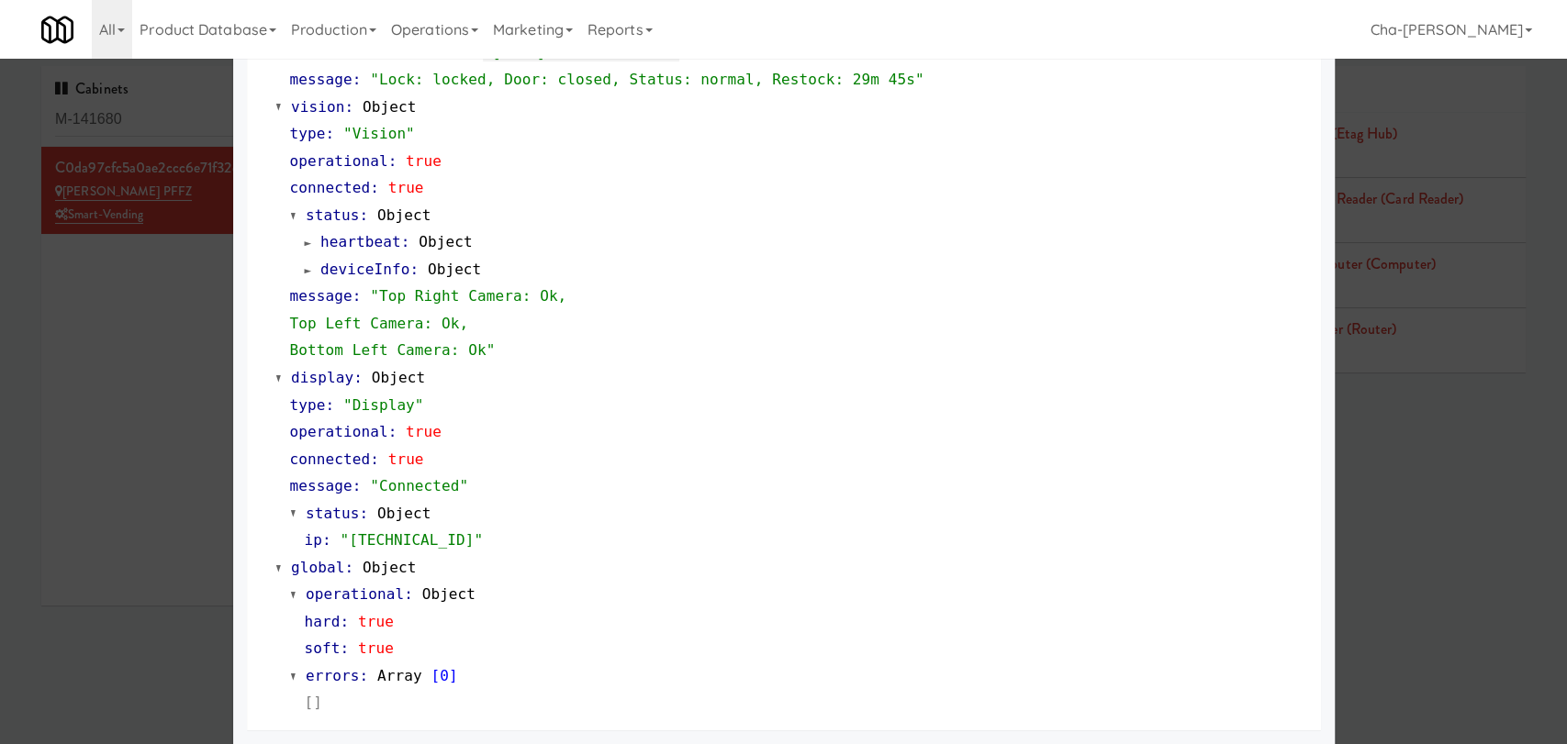
click at [173, 486] on div at bounding box center [783, 372] width 1567 height 744
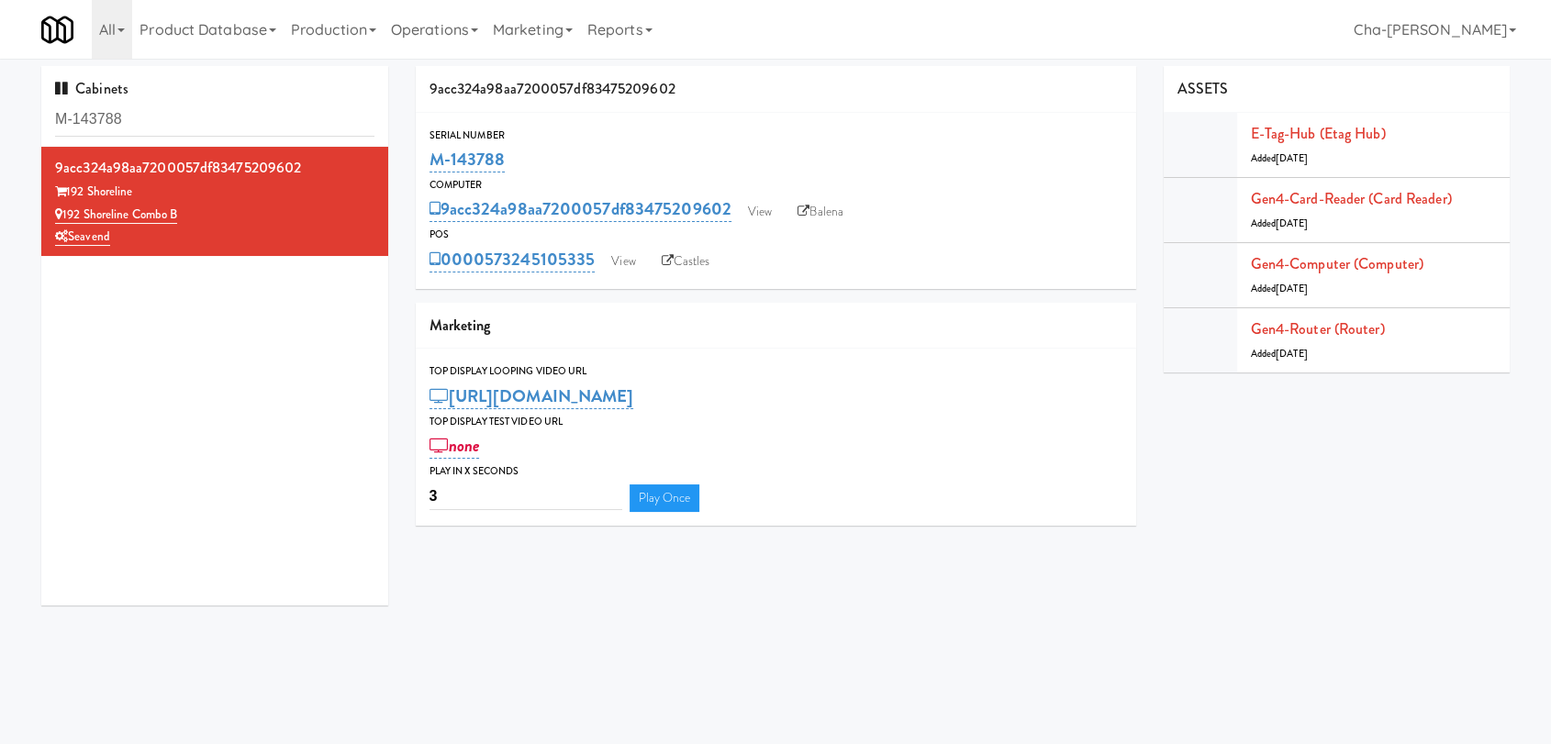
click at [542, 156] on div "M-143788" at bounding box center [775, 159] width 693 height 31
drag, startPoint x: 528, startPoint y: 161, endPoint x: 418, endPoint y: 162, distance: 109.2
click at [418, 162] on div "Serial Number M-143788" at bounding box center [776, 152] width 720 height 50
copy link "M-143788"
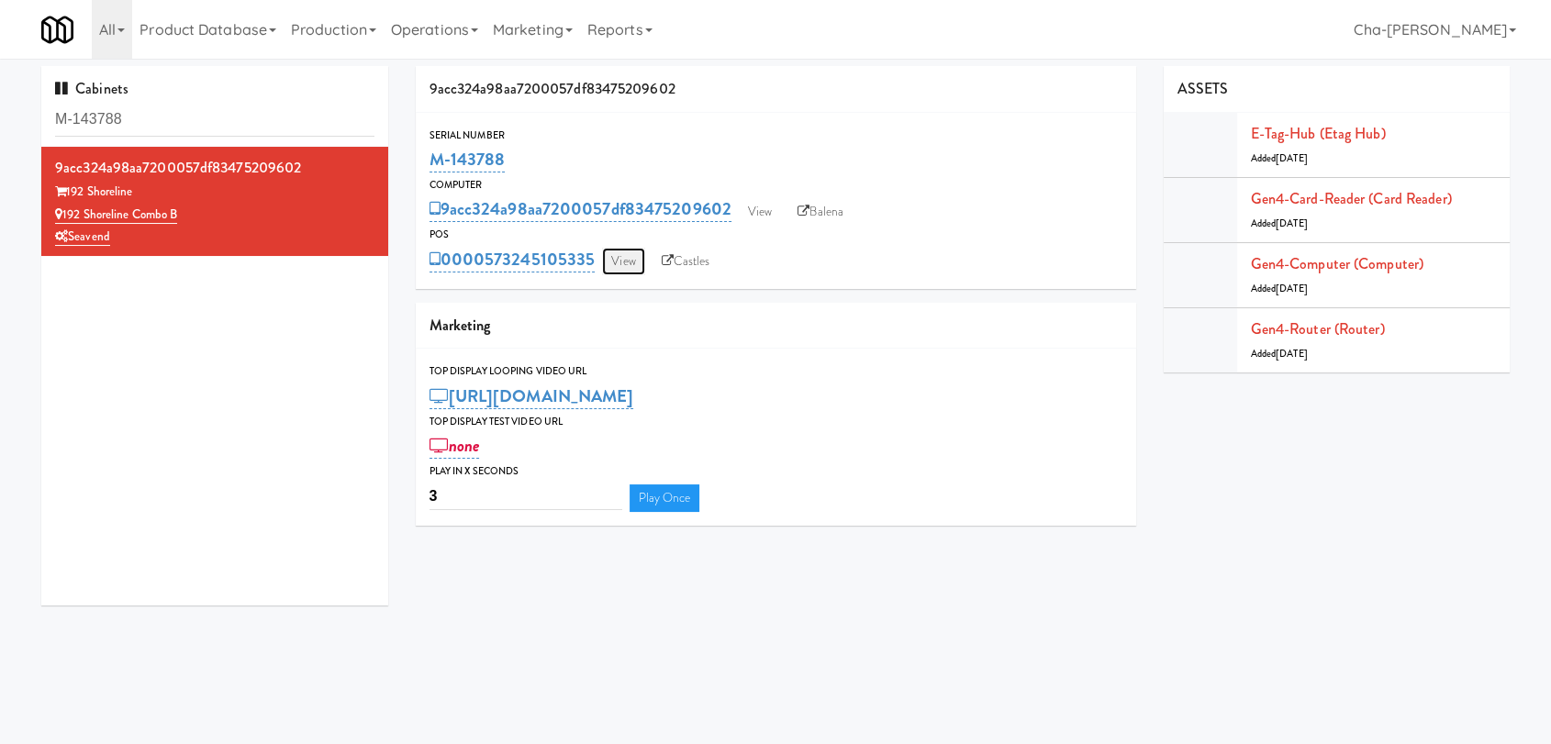
click at [617, 260] on link "View" at bounding box center [623, 262] width 42 height 28
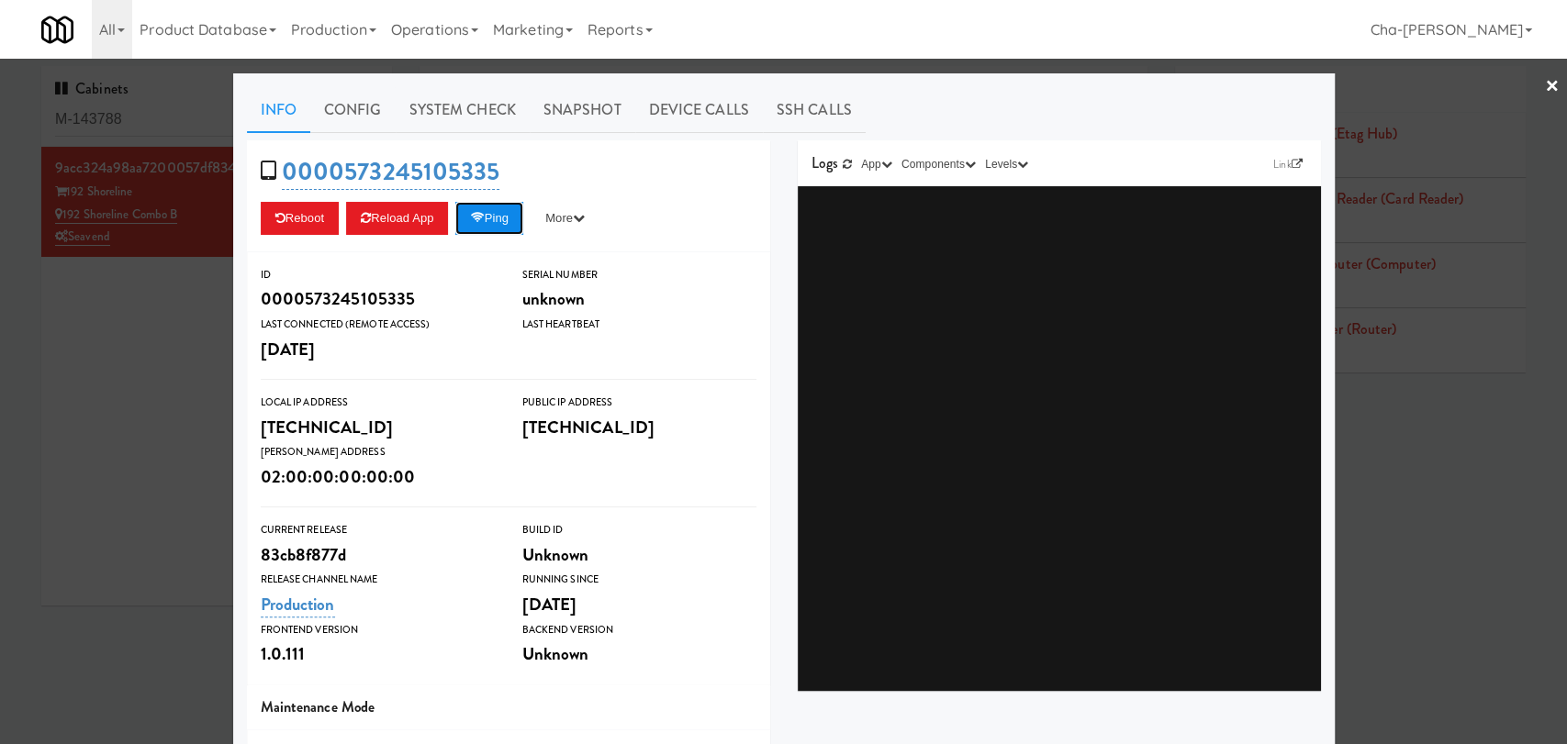
click at [484, 223] on button "Ping" at bounding box center [489, 218] width 68 height 33
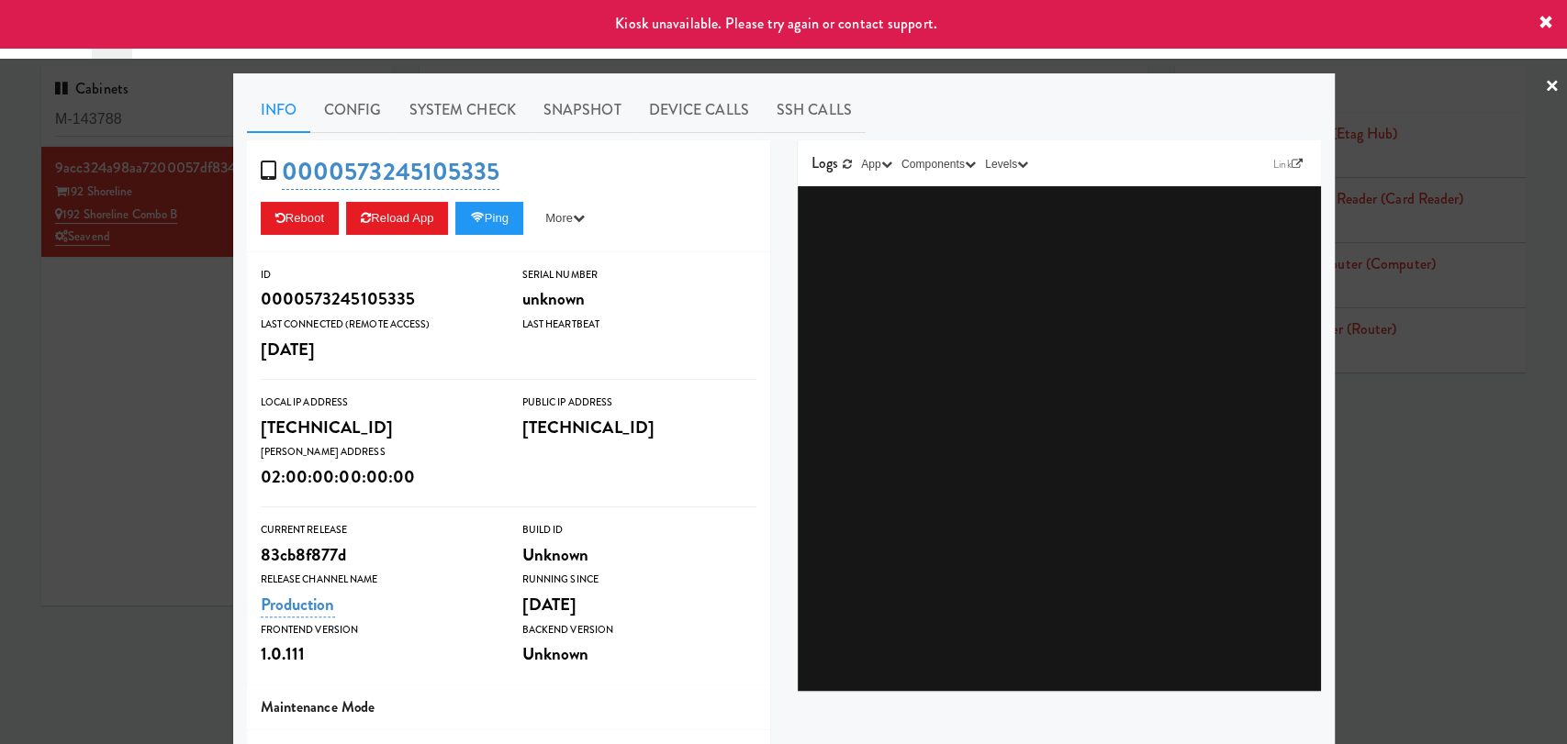
click at [1444, 421] on div at bounding box center [783, 372] width 1567 height 744
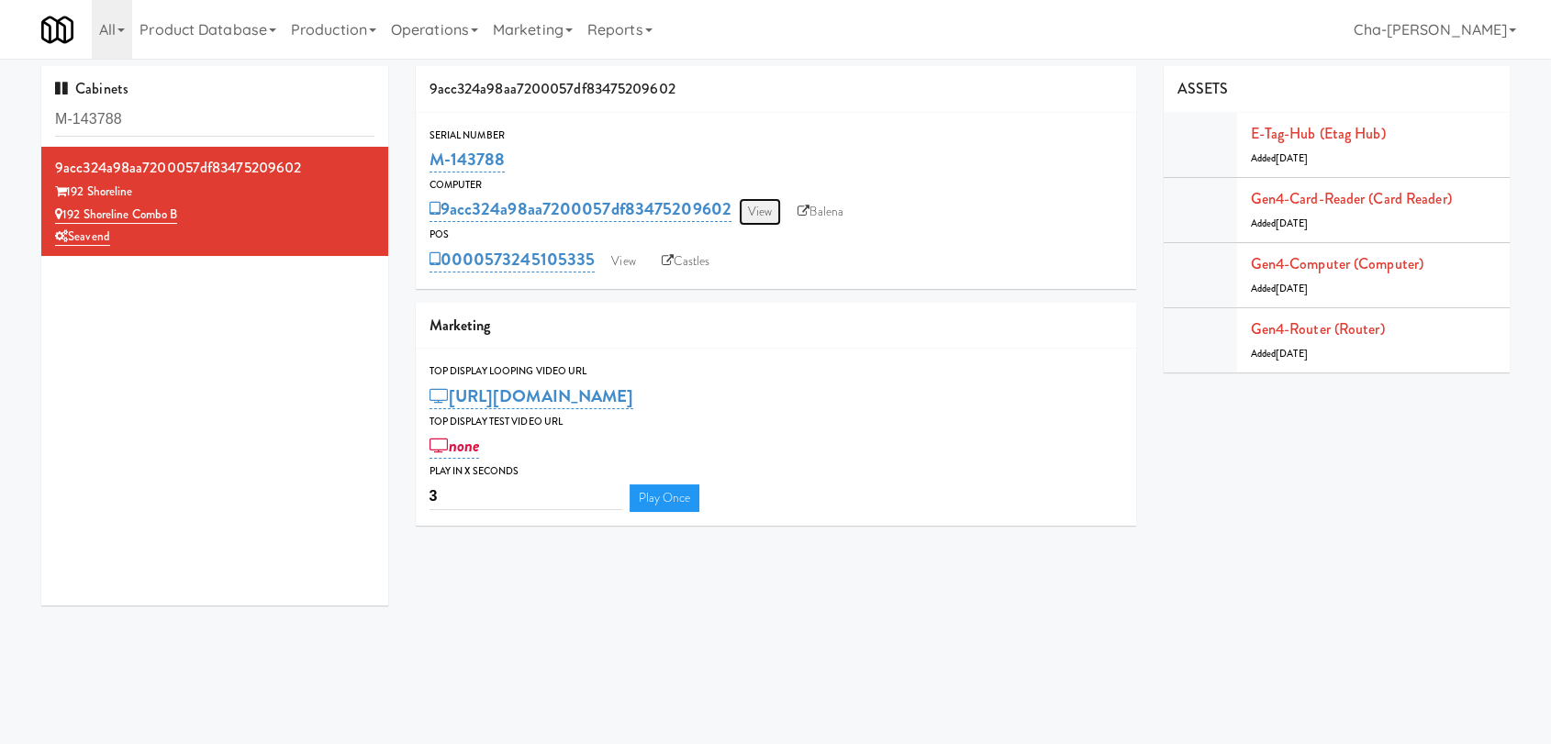
click at [756, 207] on link "View" at bounding box center [760, 212] width 42 height 28
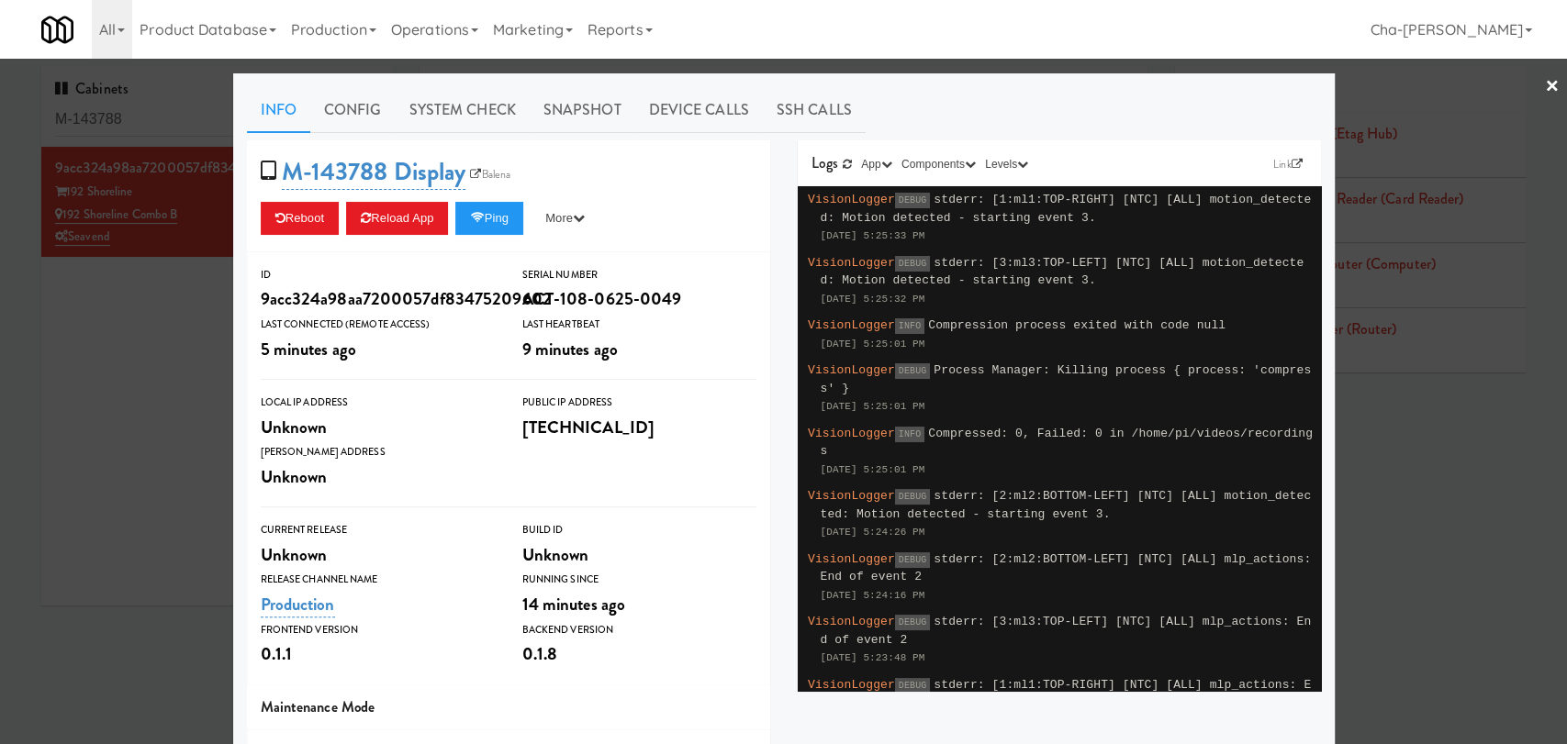
click at [158, 351] on div at bounding box center [783, 372] width 1567 height 744
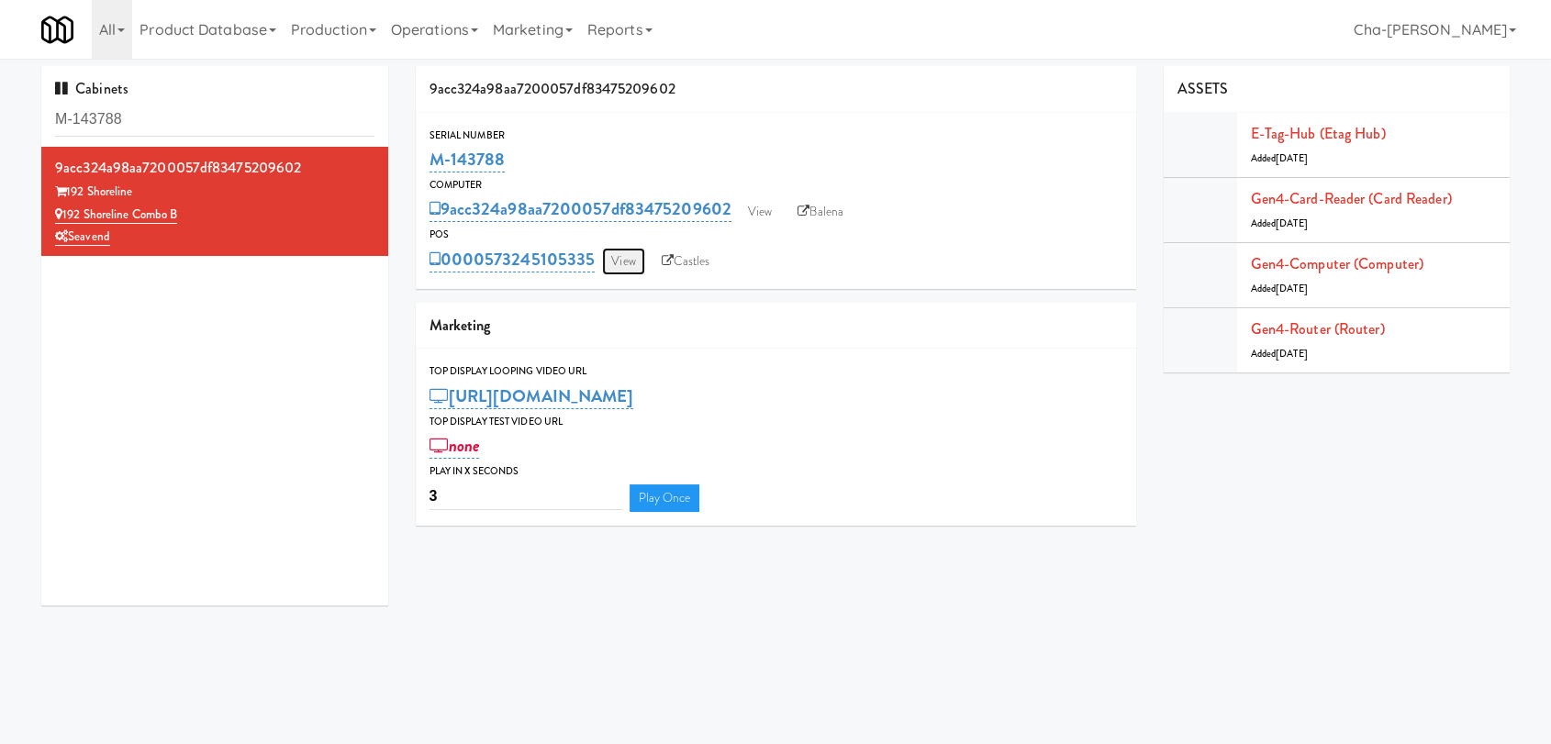
click at [619, 259] on link "View" at bounding box center [623, 262] width 42 height 28
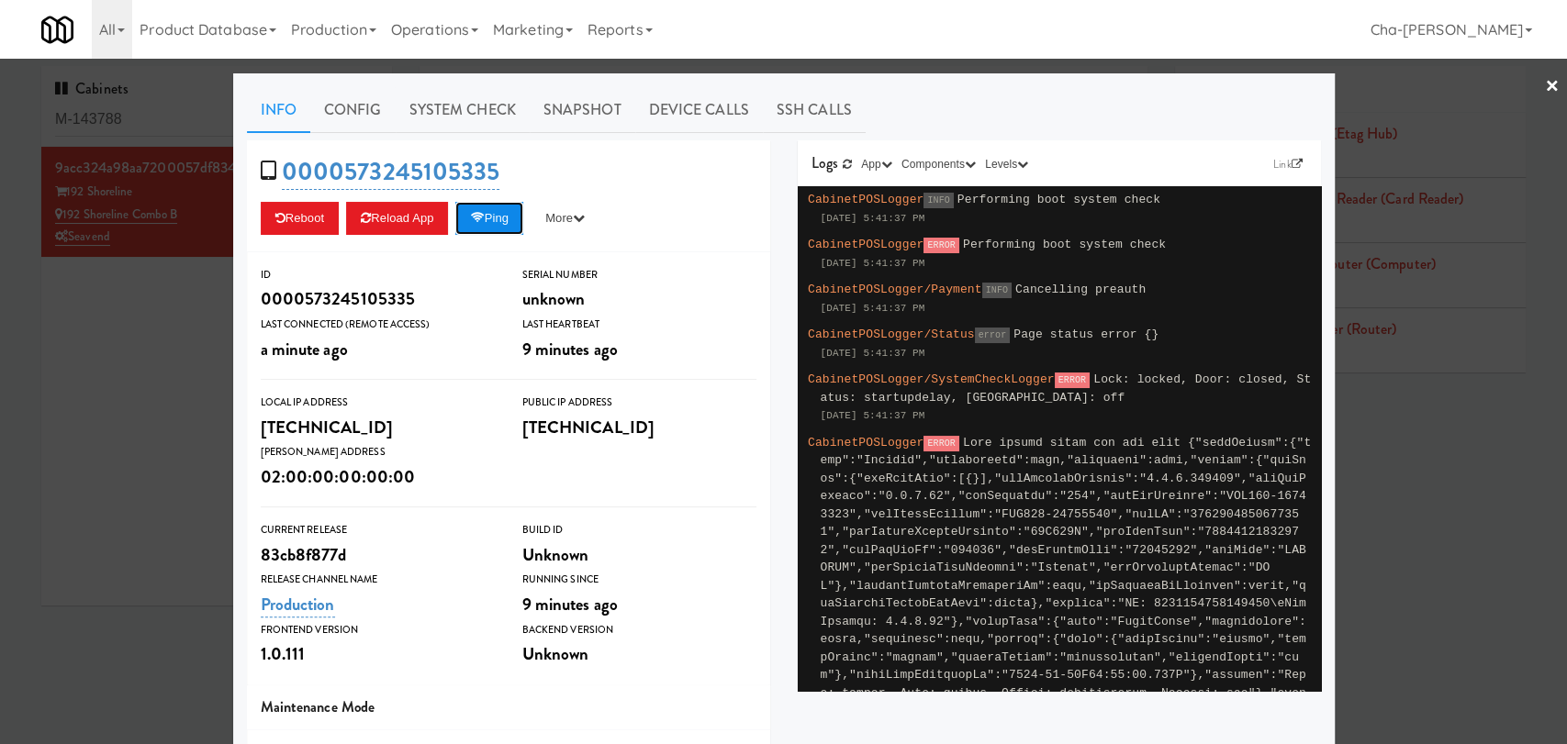
click at [485, 228] on button "Ping" at bounding box center [489, 218] width 68 height 33
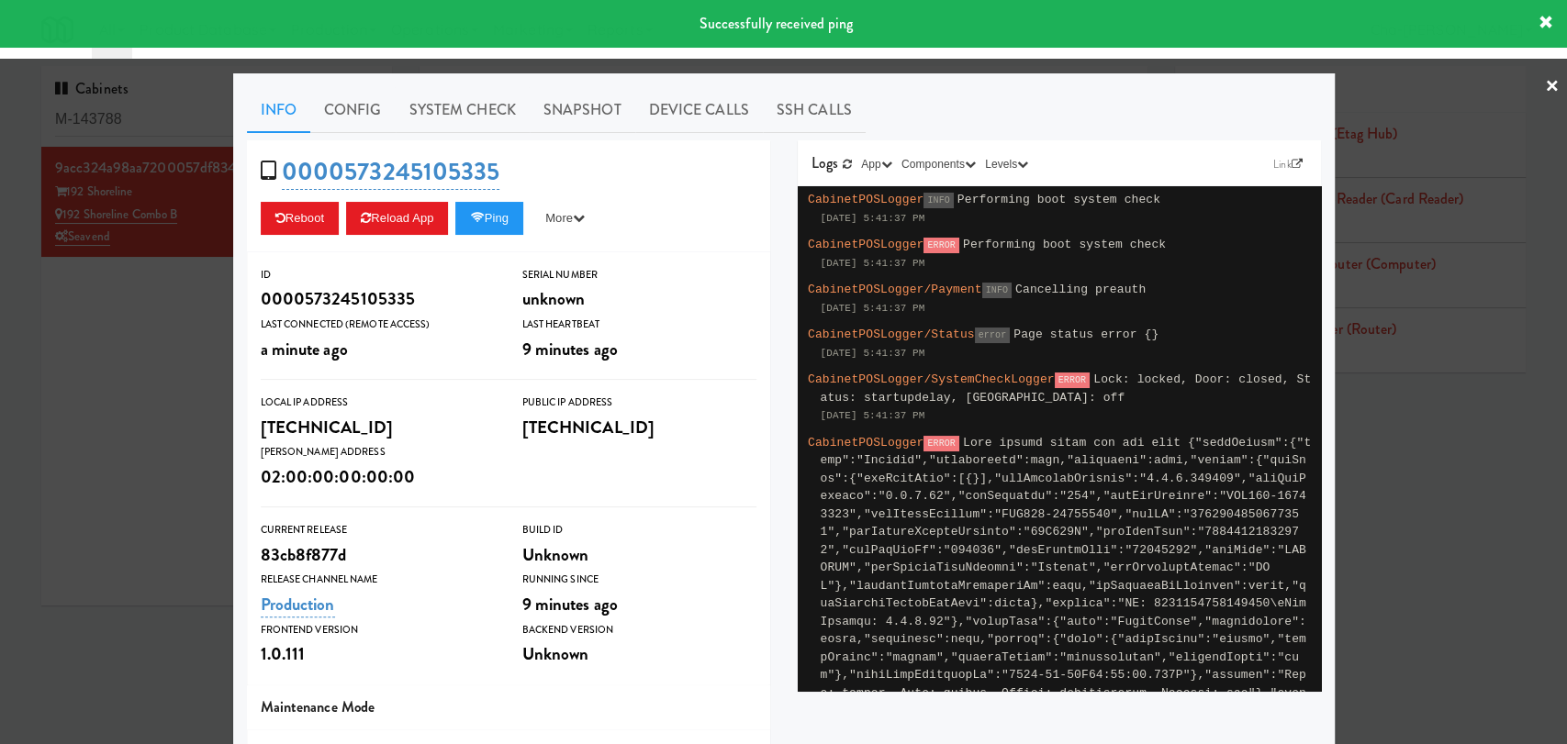
click at [117, 370] on div at bounding box center [783, 372] width 1567 height 744
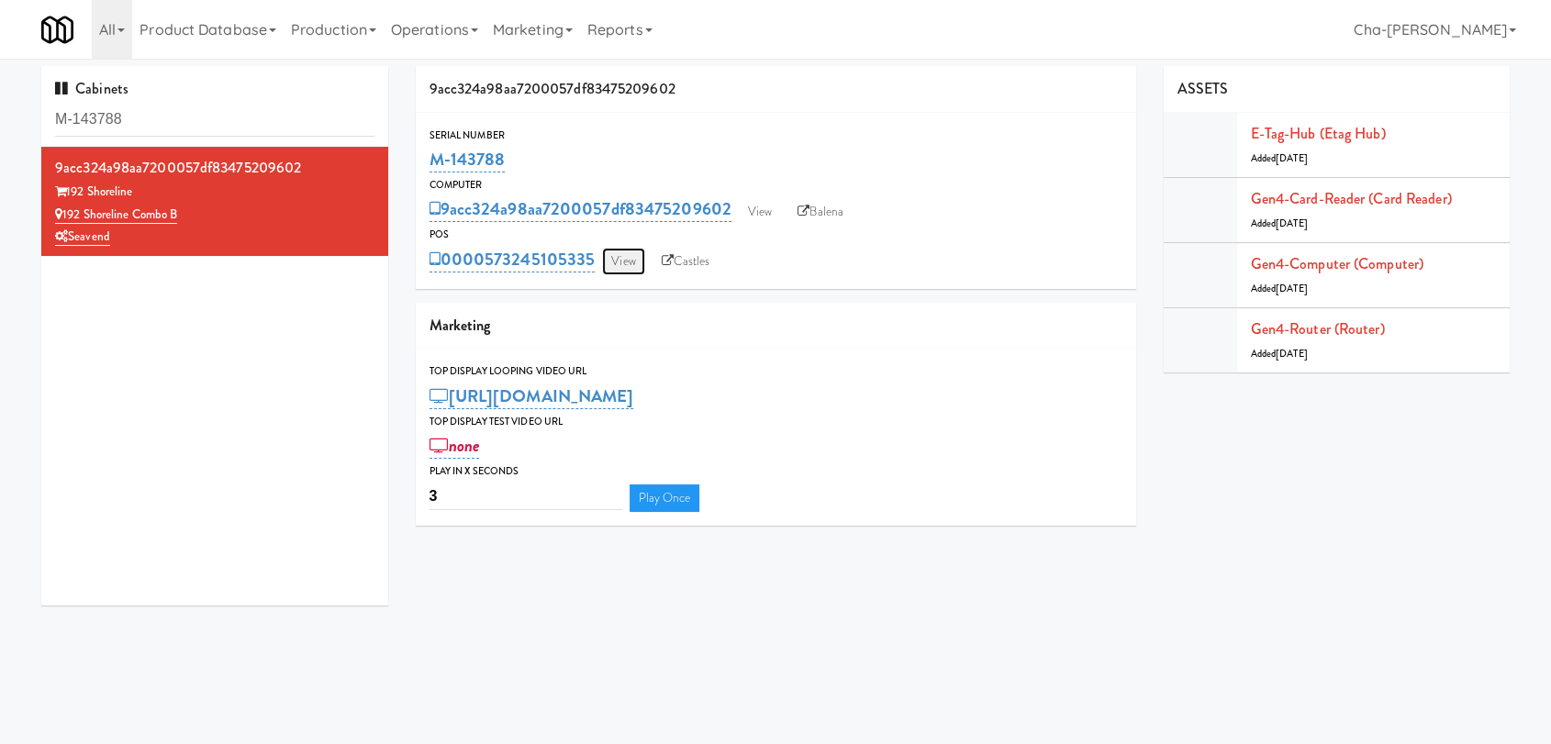
click at [621, 266] on link "View" at bounding box center [623, 262] width 42 height 28
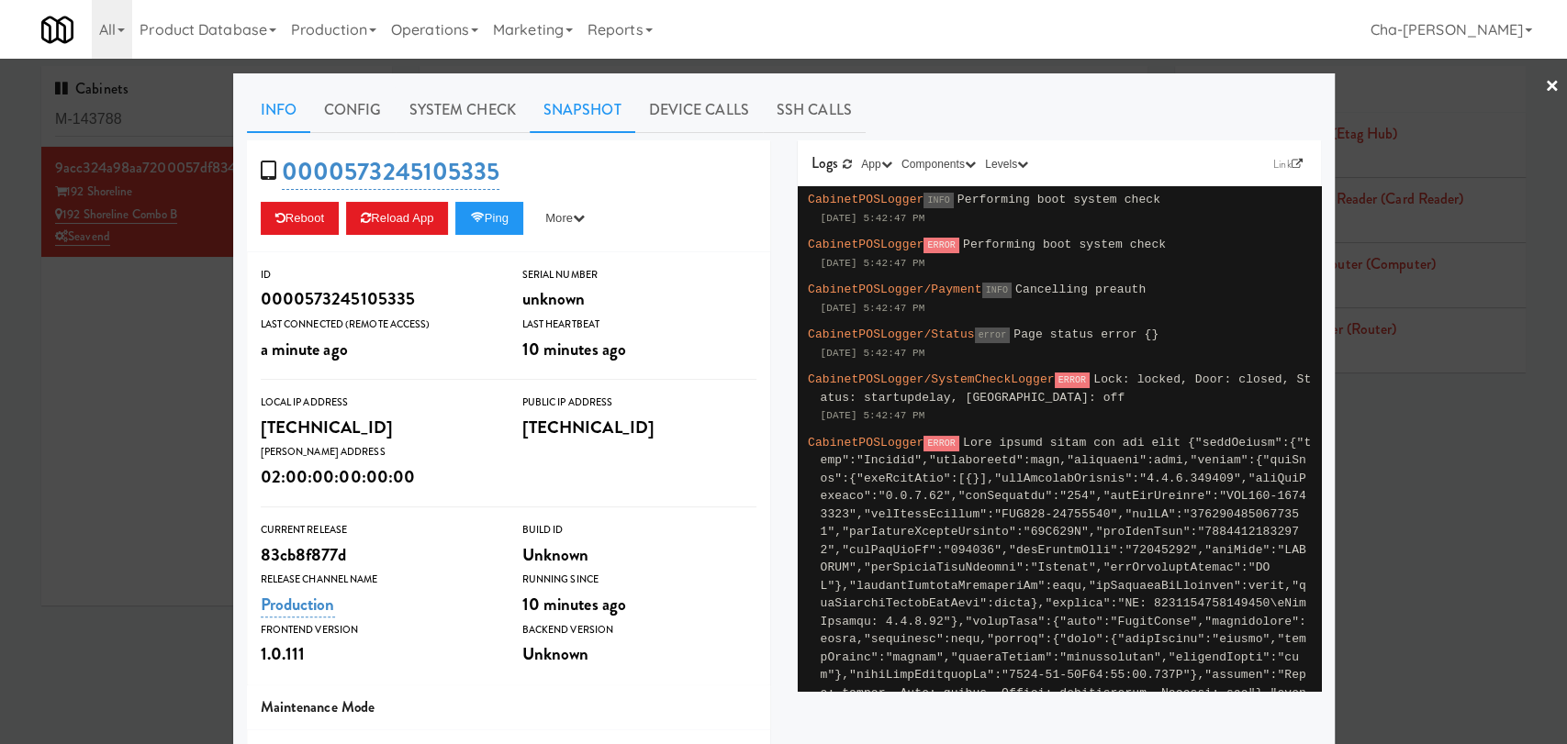
click at [571, 126] on link "Snapshot" at bounding box center [583, 110] width 106 height 46
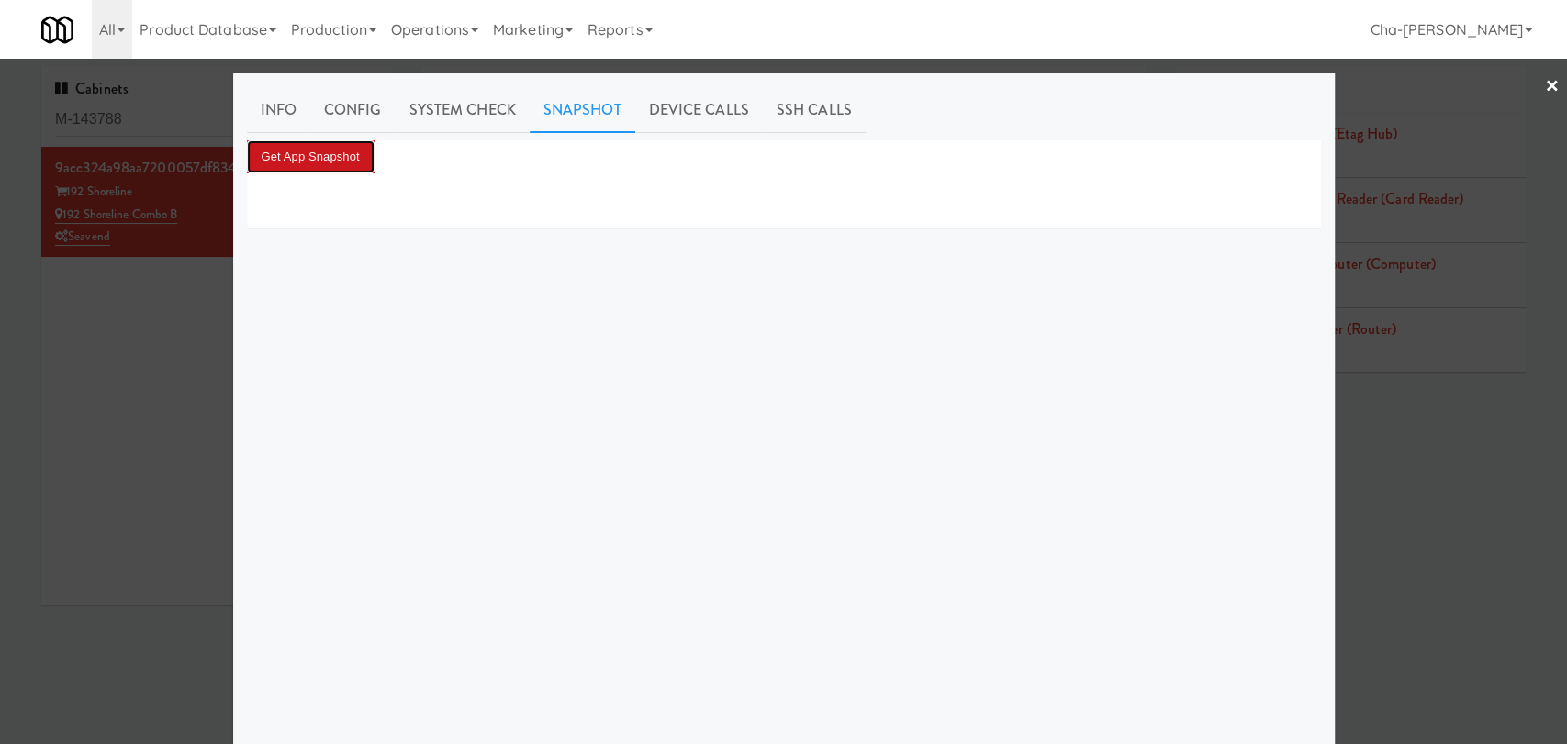
click at [349, 156] on button "Get App Snapshot" at bounding box center [311, 156] width 128 height 33
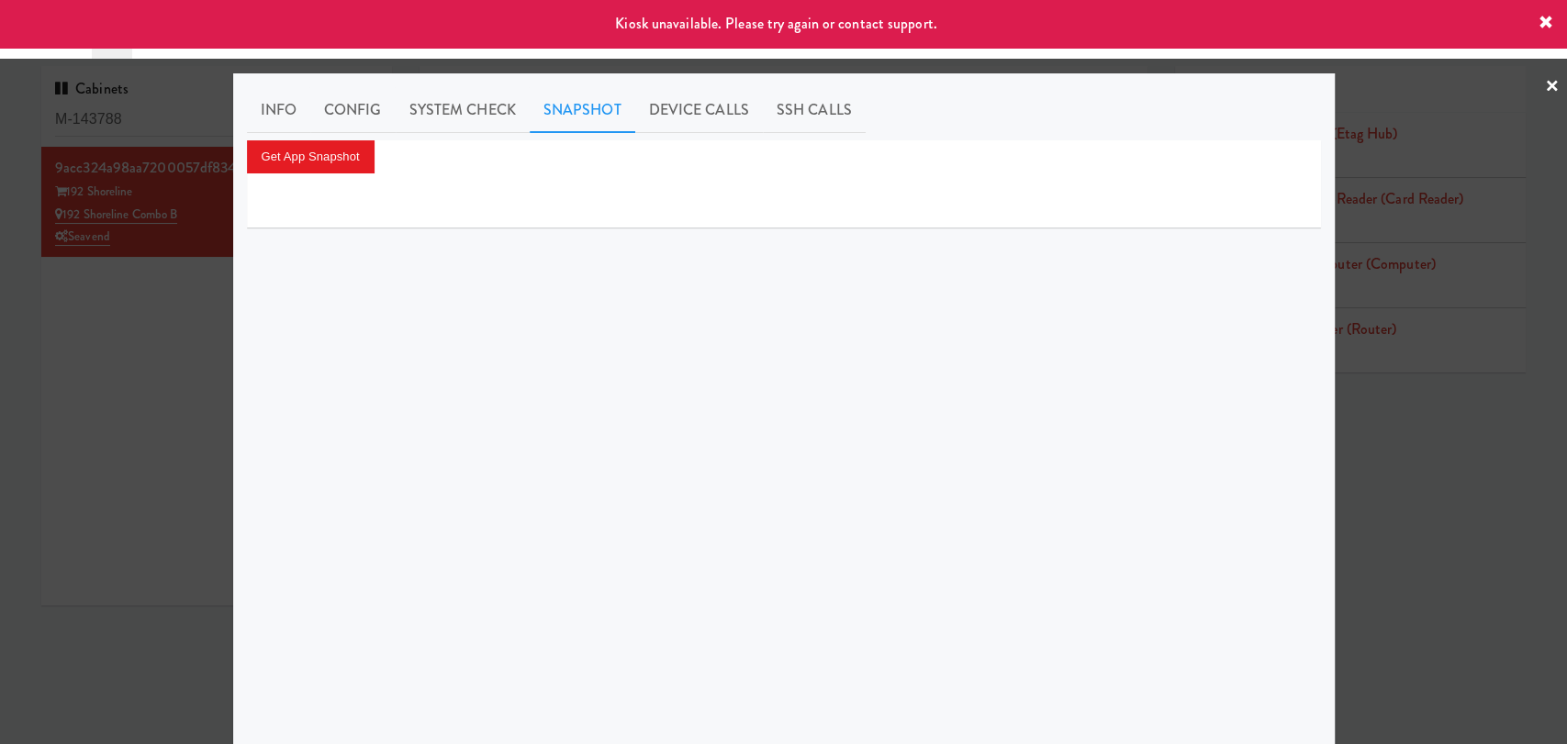
click at [184, 353] on div at bounding box center [783, 372] width 1567 height 744
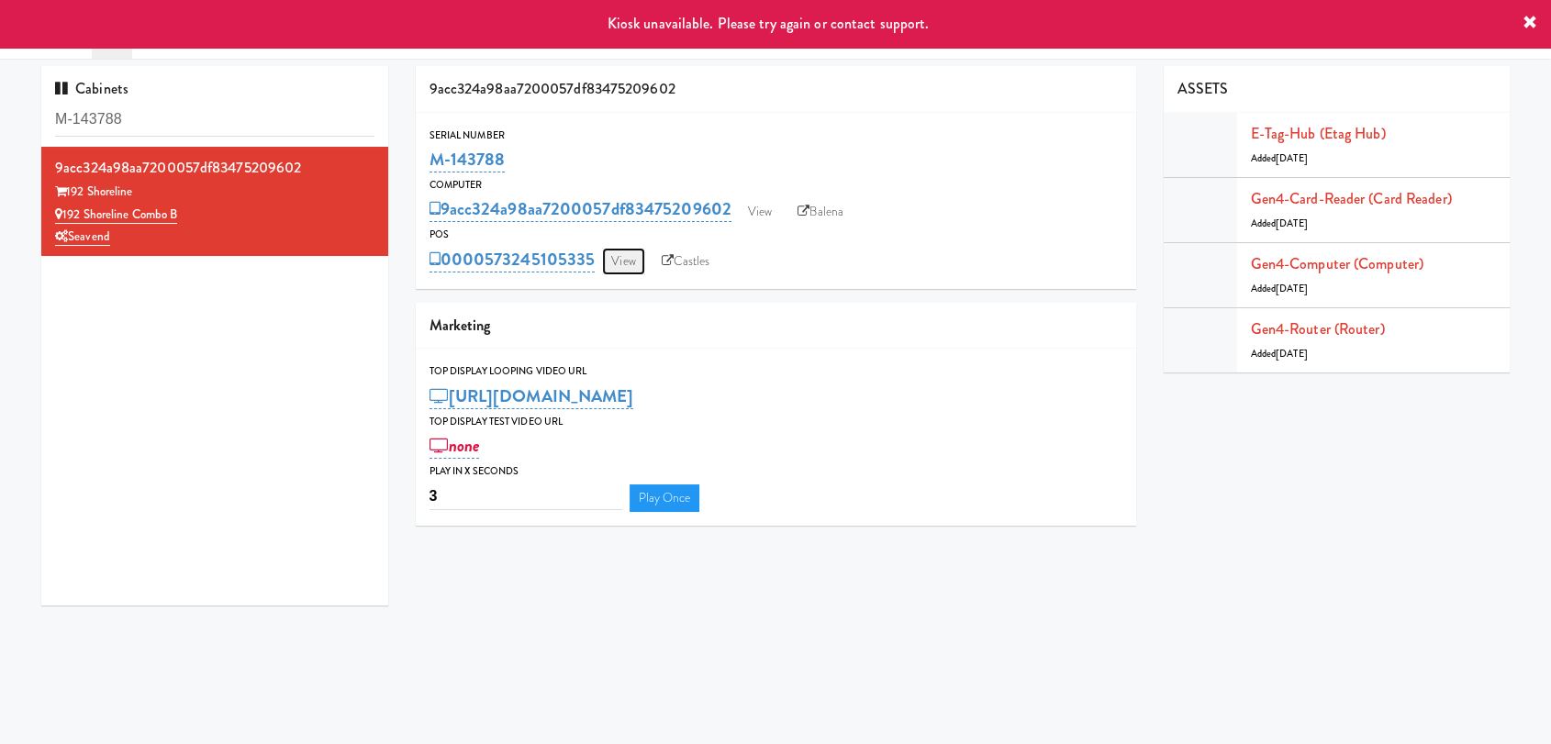
click at [612, 259] on link "View" at bounding box center [623, 262] width 42 height 28
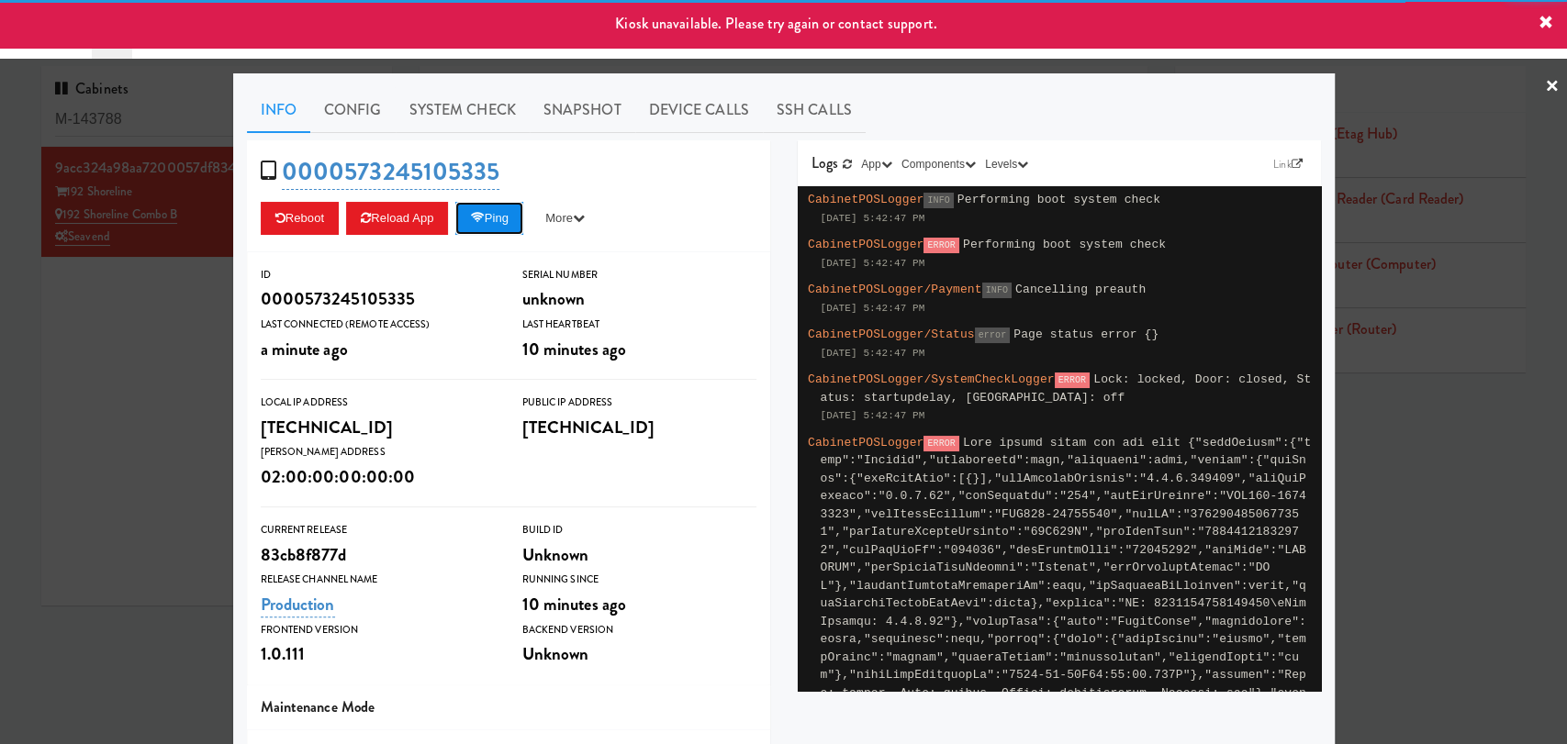
click at [499, 219] on button "Ping" at bounding box center [489, 218] width 68 height 33
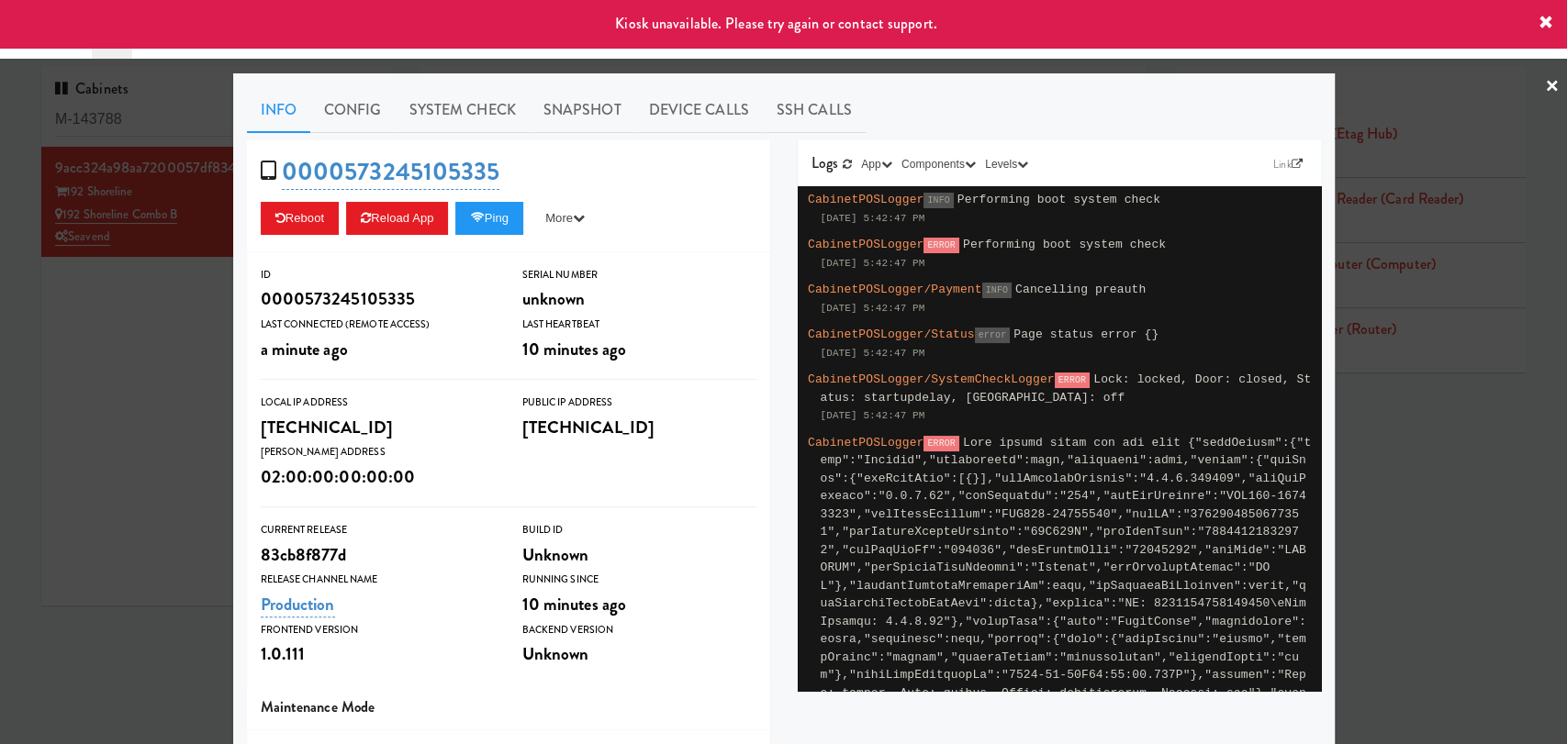
click at [140, 402] on div at bounding box center [783, 372] width 1567 height 744
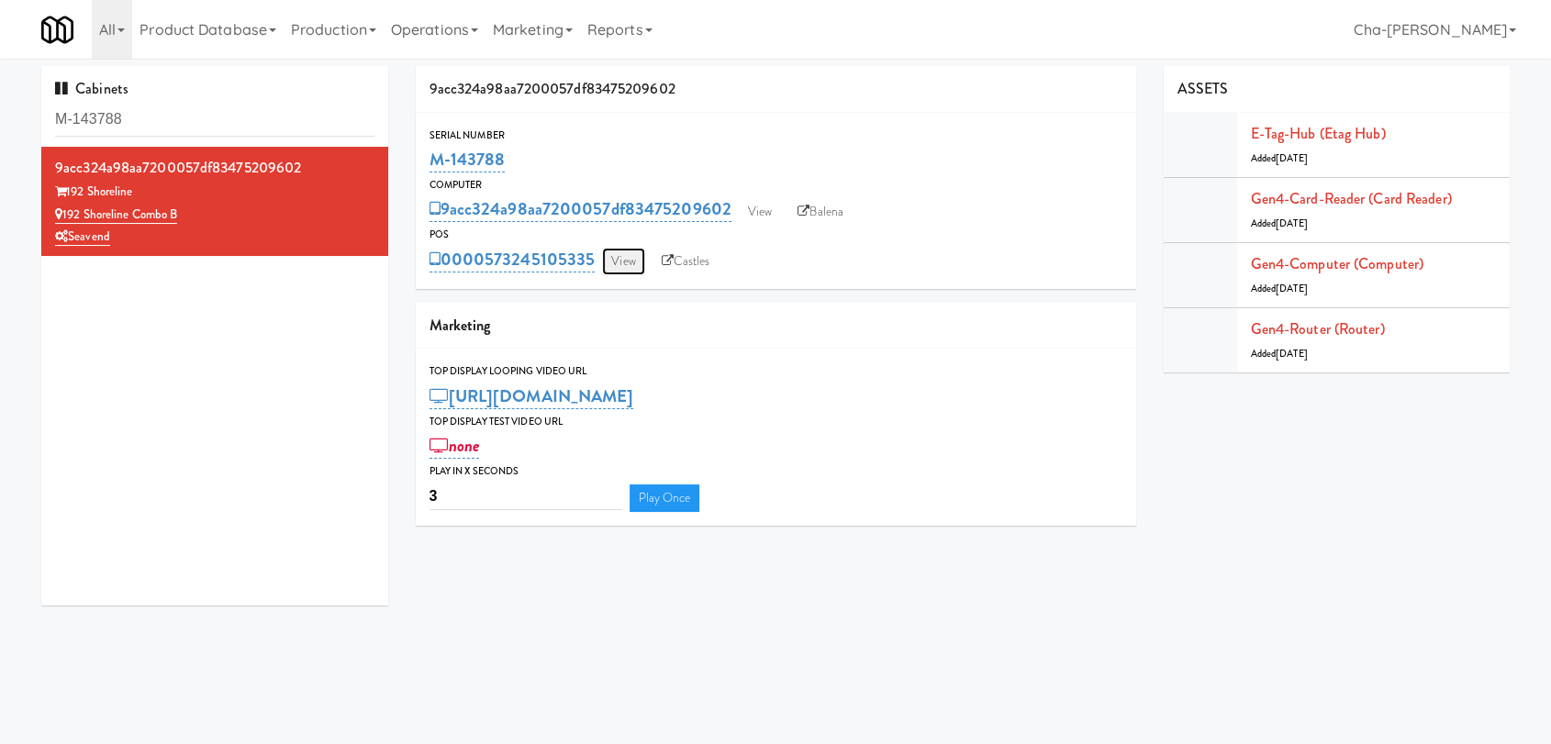
click at [625, 267] on link "View" at bounding box center [623, 262] width 42 height 28
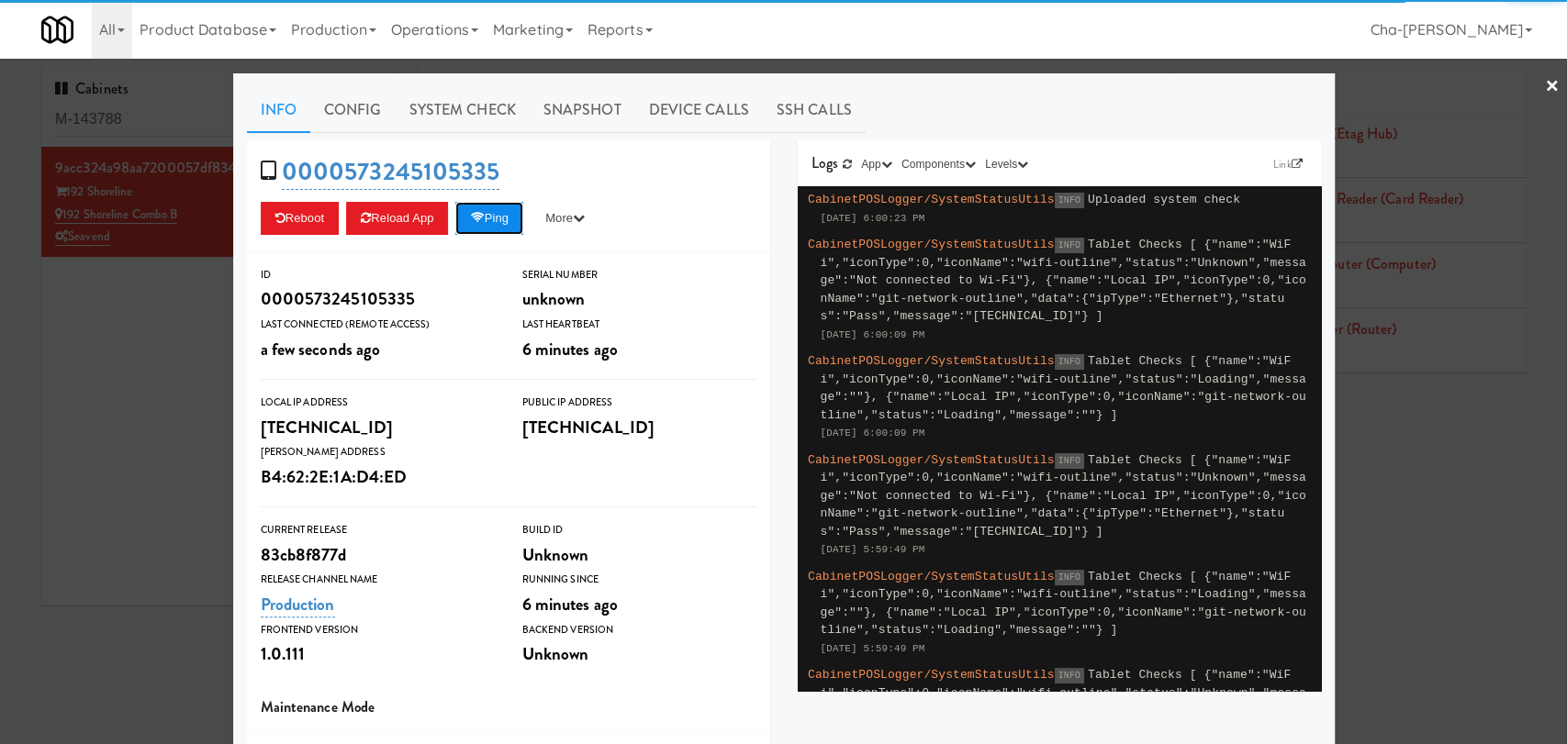
click at [484, 217] on button "Ping" at bounding box center [489, 218] width 68 height 33
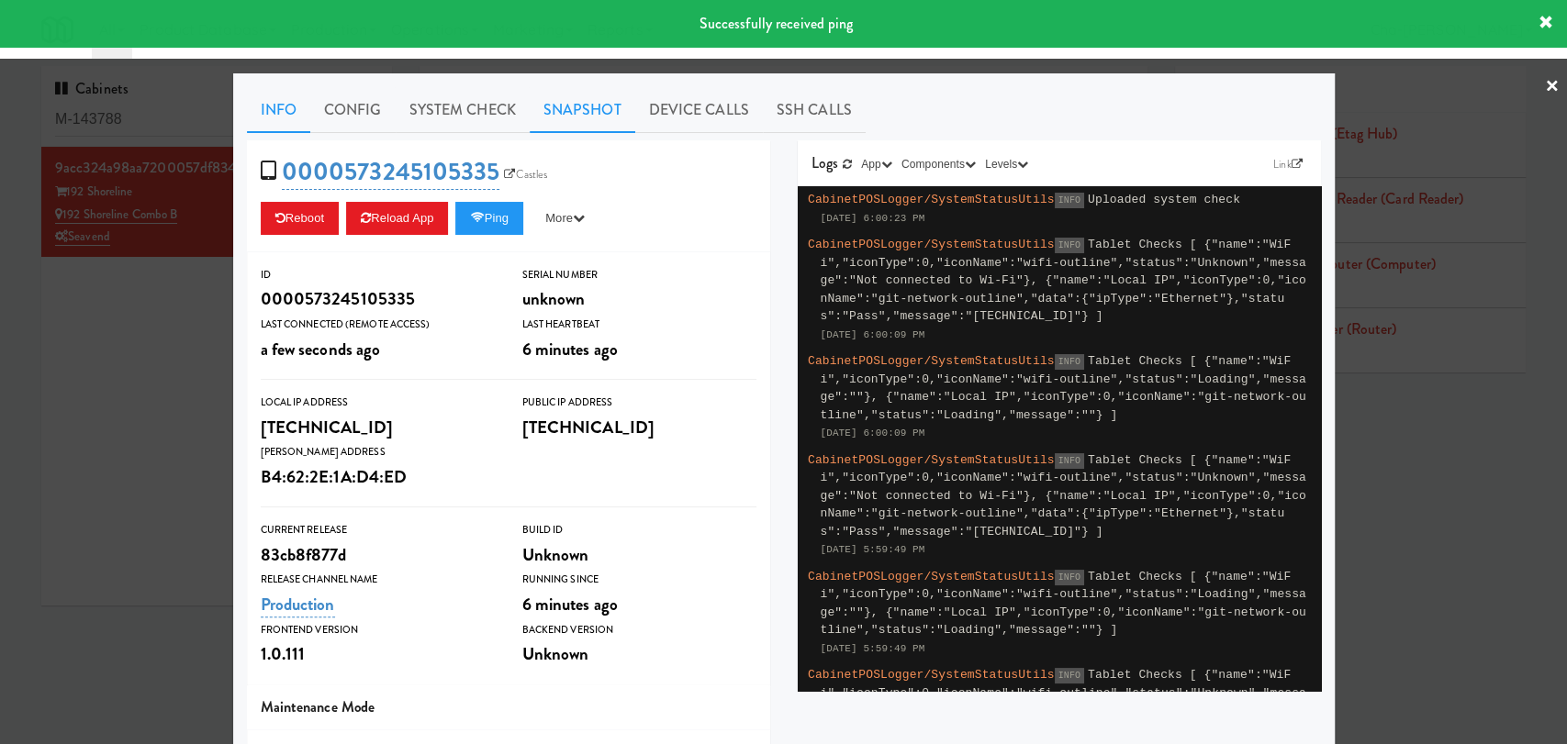
click at [567, 118] on link "Snapshot" at bounding box center [583, 110] width 106 height 46
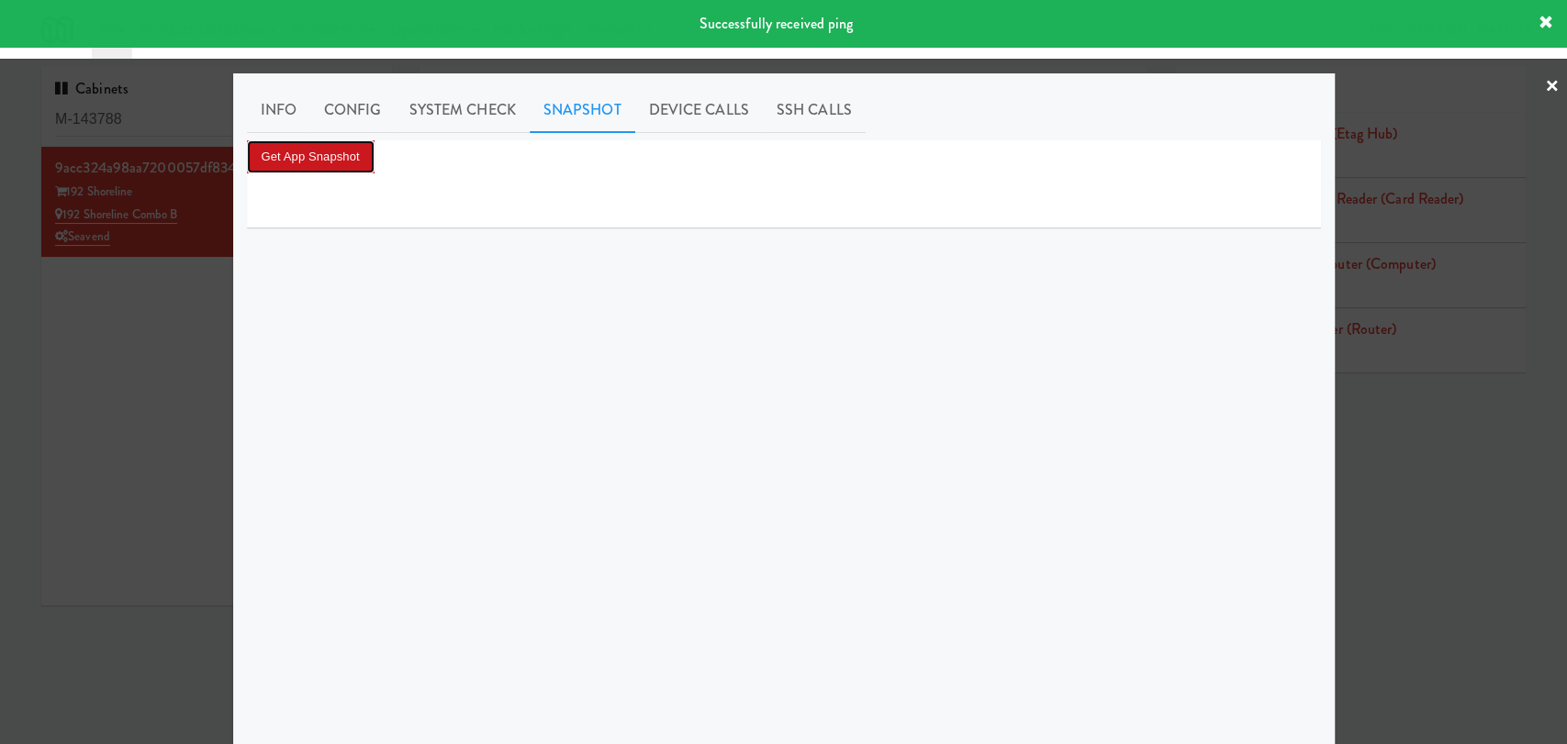
click at [325, 142] on button "Get App Snapshot" at bounding box center [311, 156] width 128 height 33
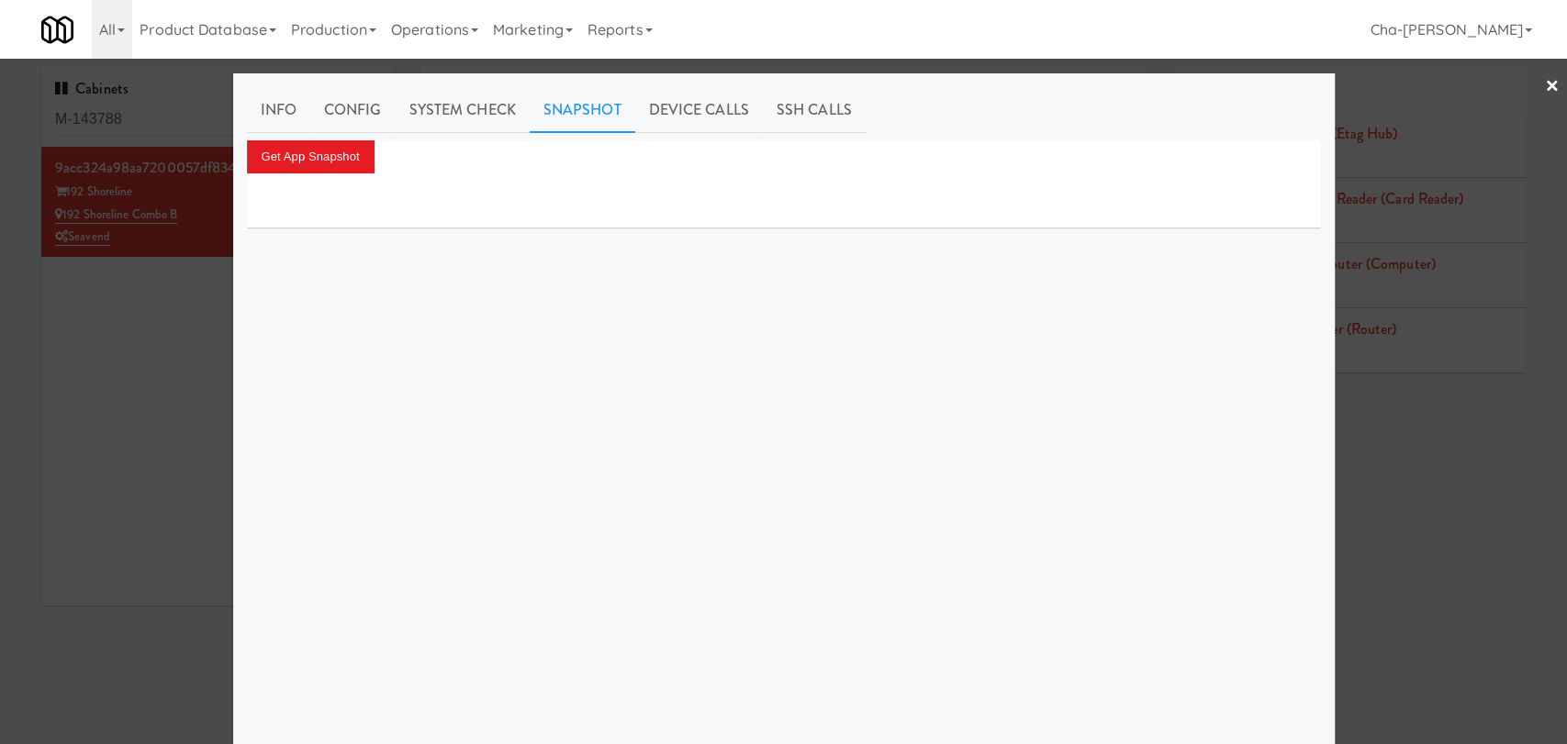
click at [131, 382] on div at bounding box center [783, 372] width 1567 height 744
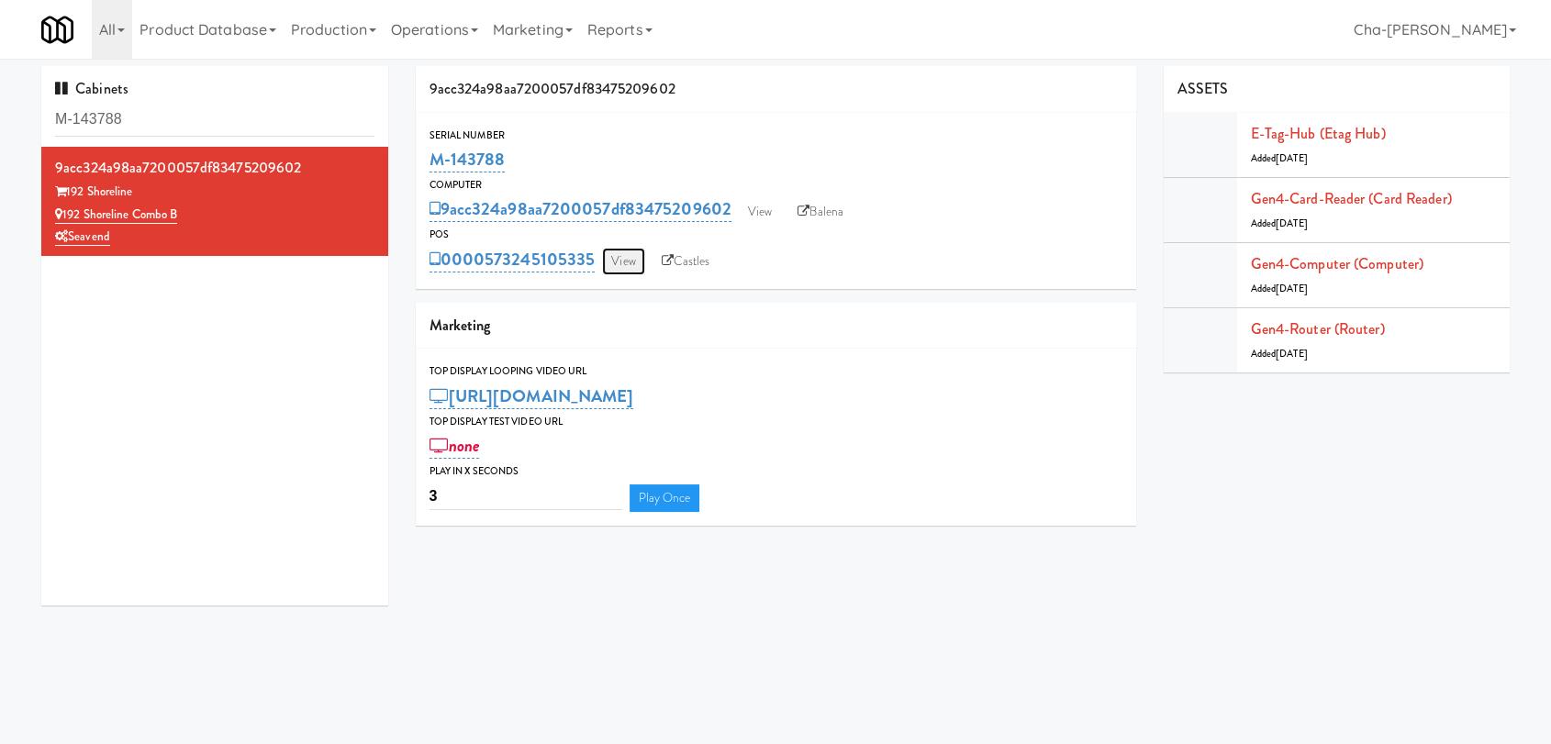
click at [613, 259] on link "View" at bounding box center [623, 262] width 42 height 28
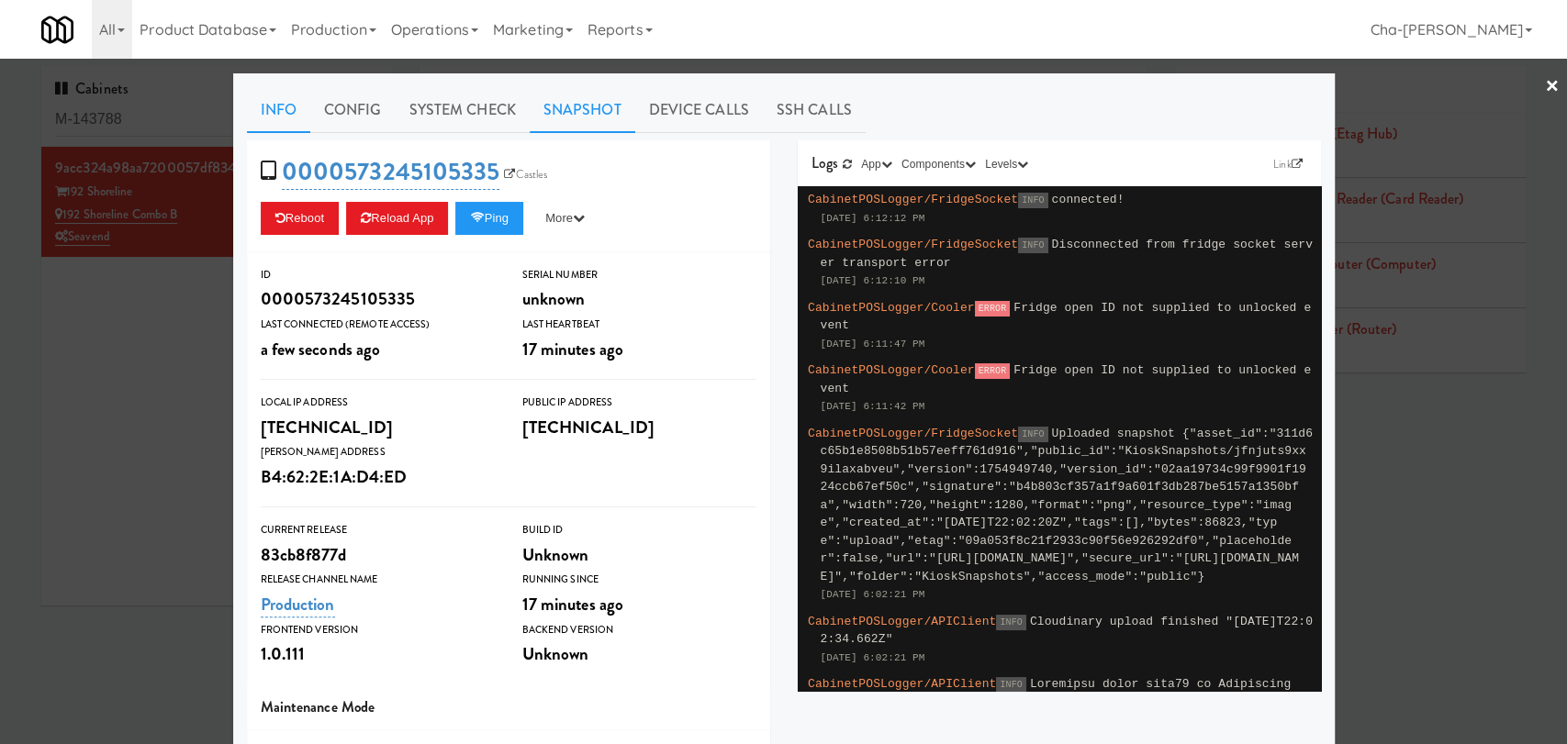
click at [567, 117] on link "Snapshot" at bounding box center [583, 110] width 106 height 46
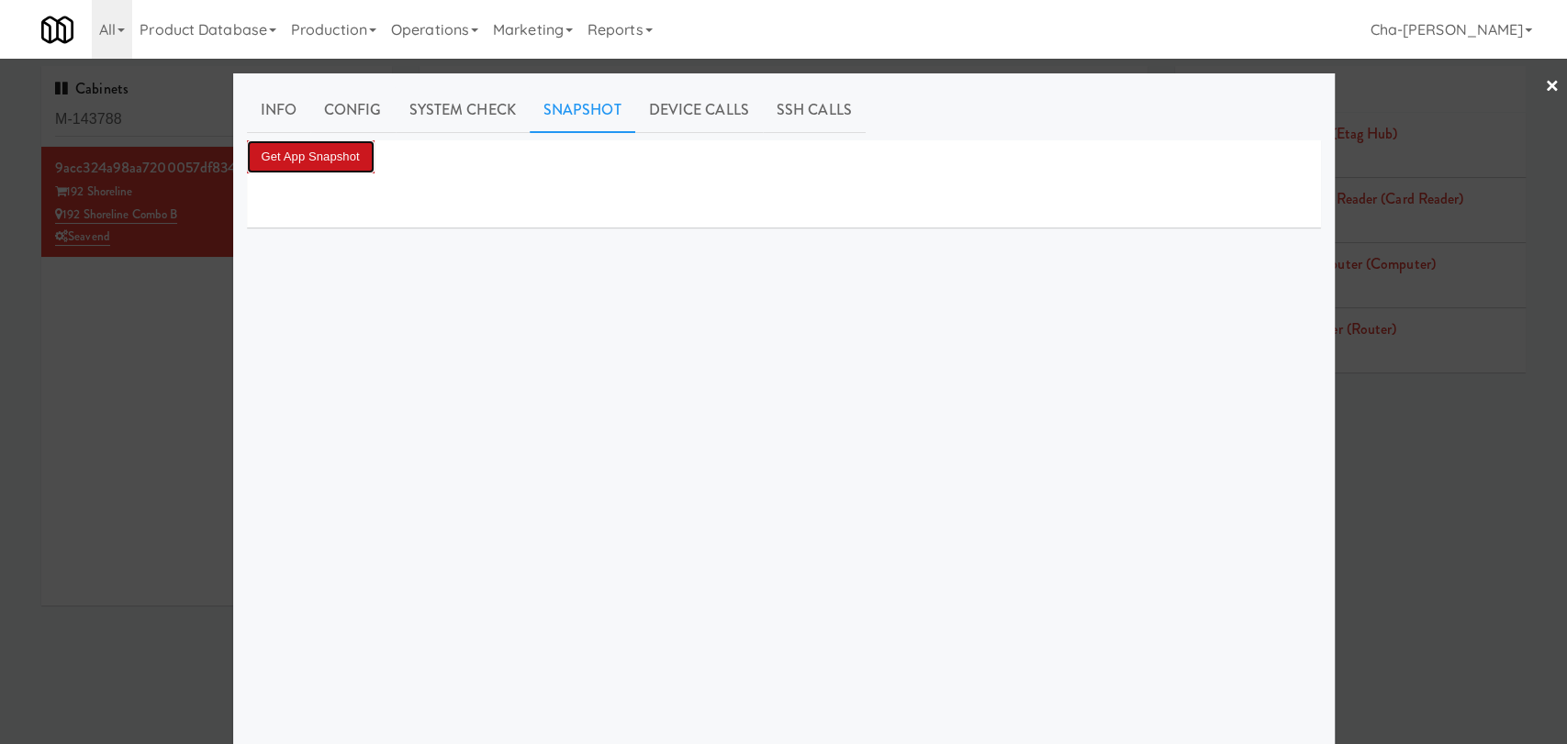
click at [297, 157] on button "Get App Snapshot" at bounding box center [311, 156] width 128 height 33
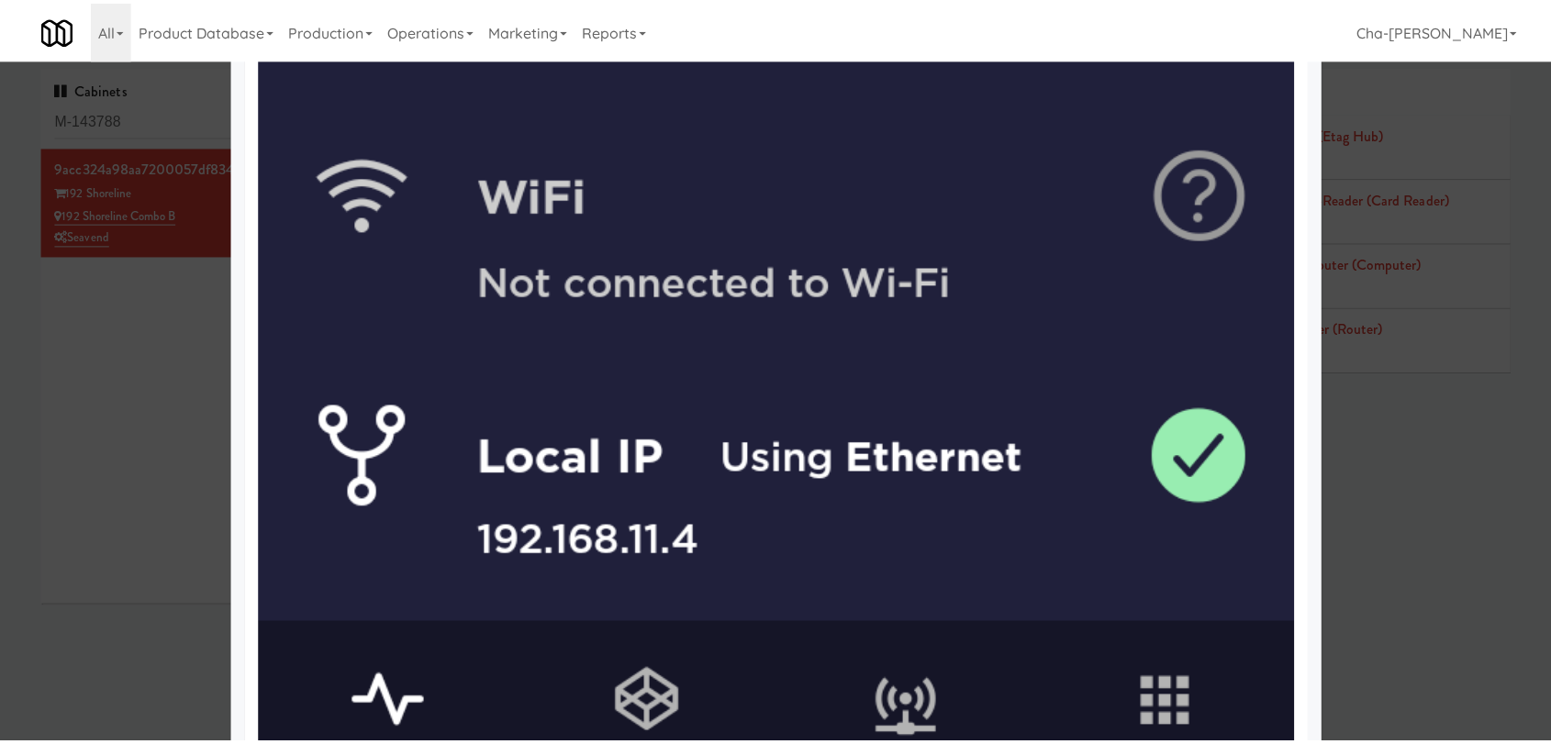
scroll to position [1330, 0]
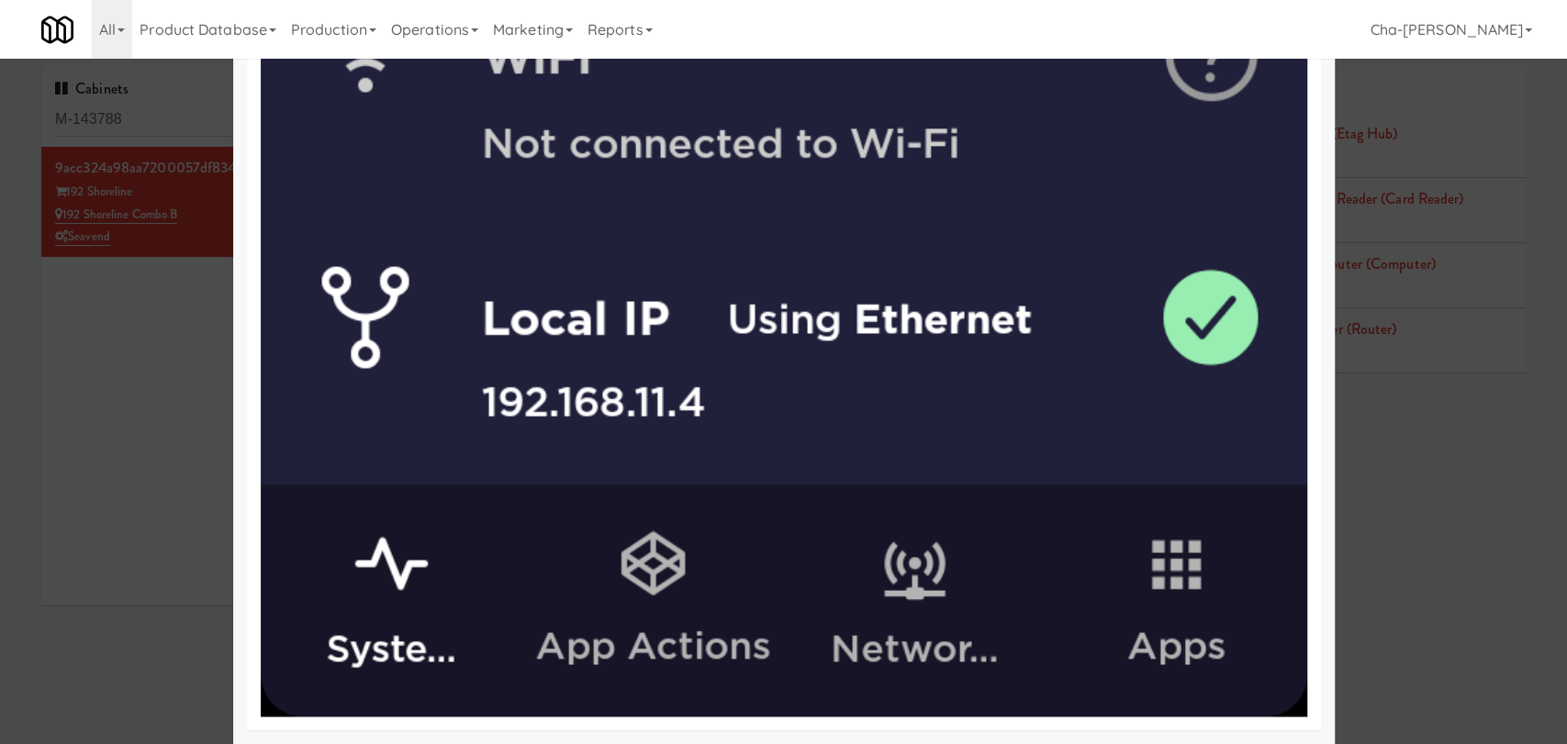
click at [185, 401] on div at bounding box center [783, 372] width 1567 height 744
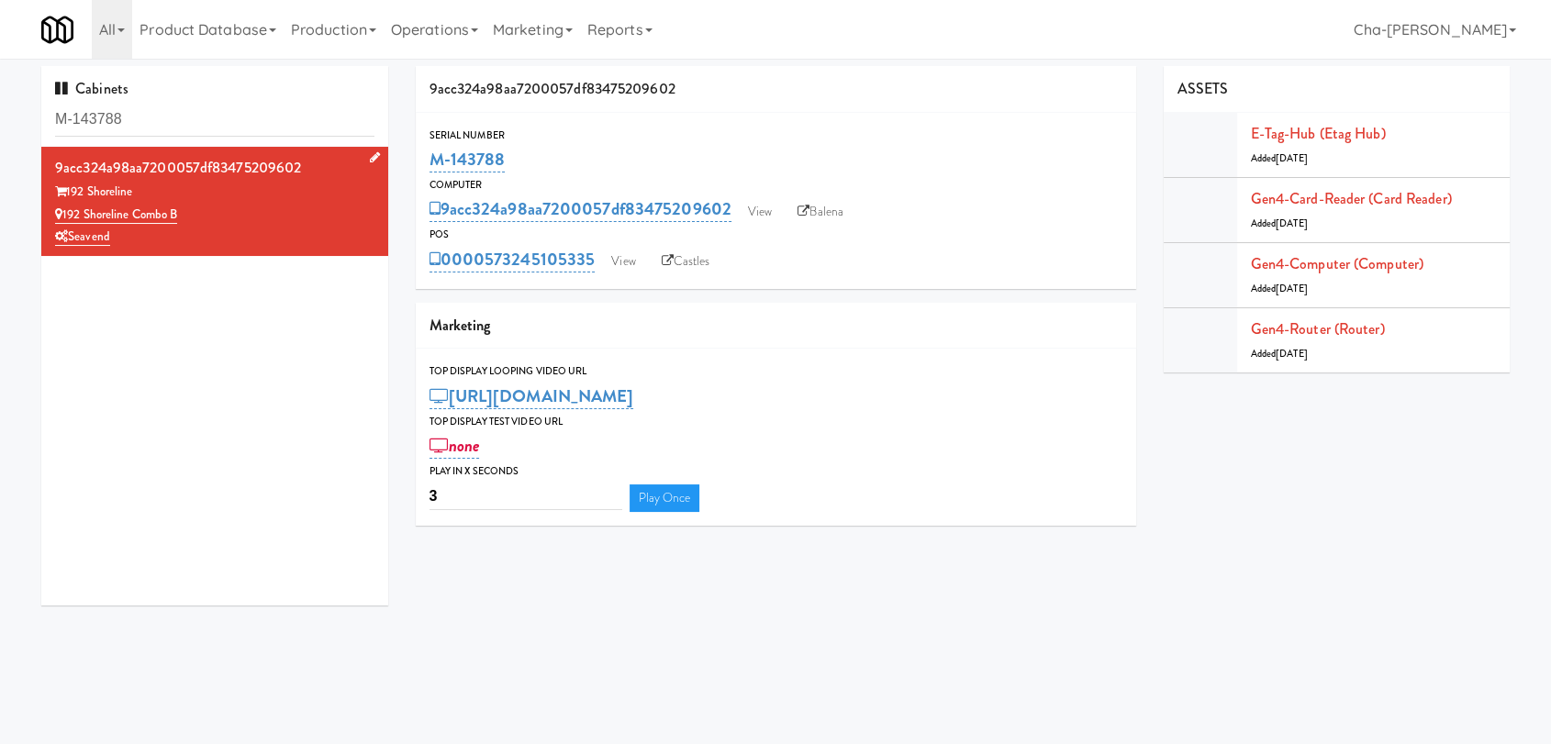
drag, startPoint x: 197, startPoint y: 216, endPoint x: 66, endPoint y: 215, distance: 131.2
click at [66, 215] on div "192 Shoreline Combo B" at bounding box center [214, 215] width 319 height 23
copy link "192 Shoreline Combo B"
click at [769, 203] on link "View" at bounding box center [760, 212] width 42 height 28
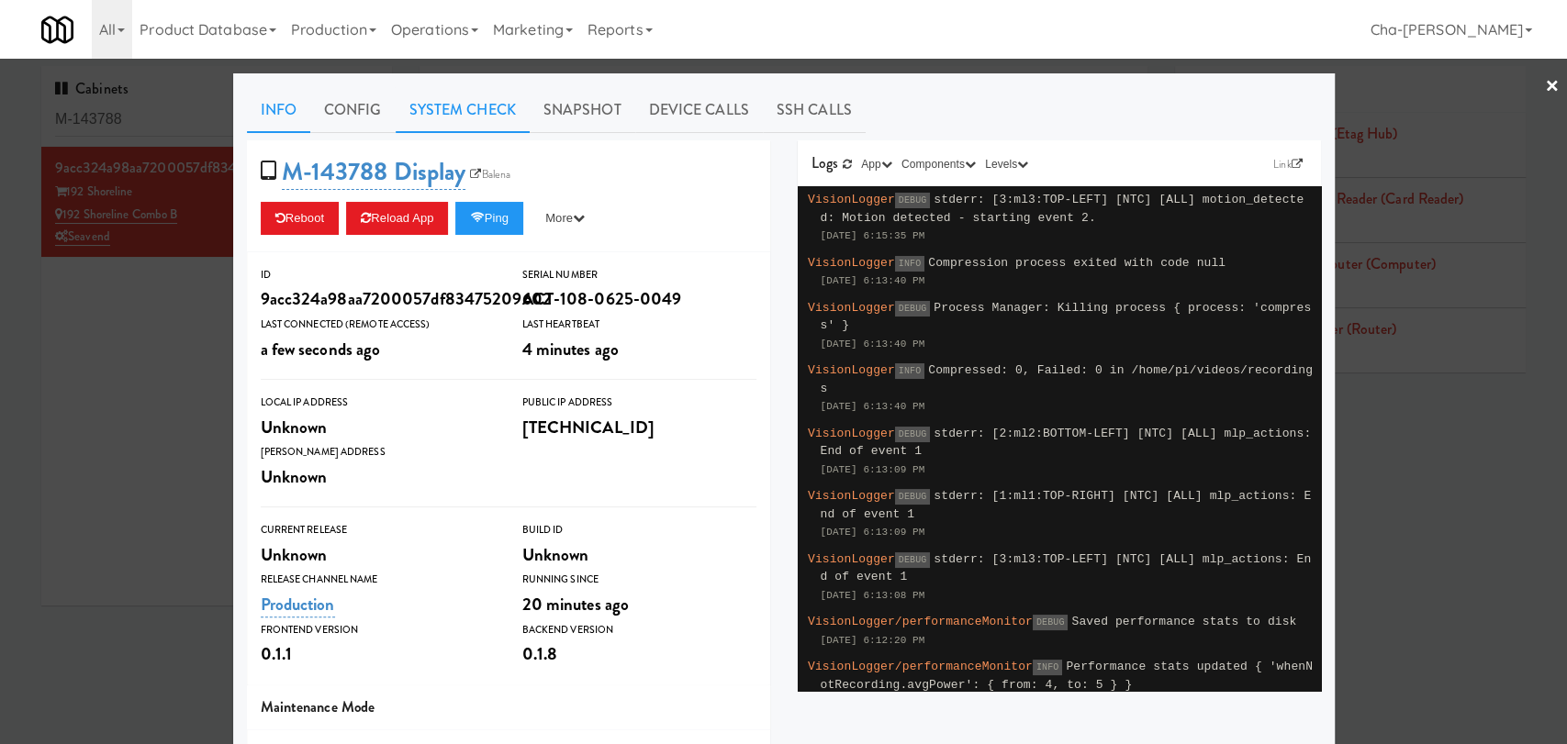
click at [444, 101] on link "System Check" at bounding box center [463, 110] width 134 height 46
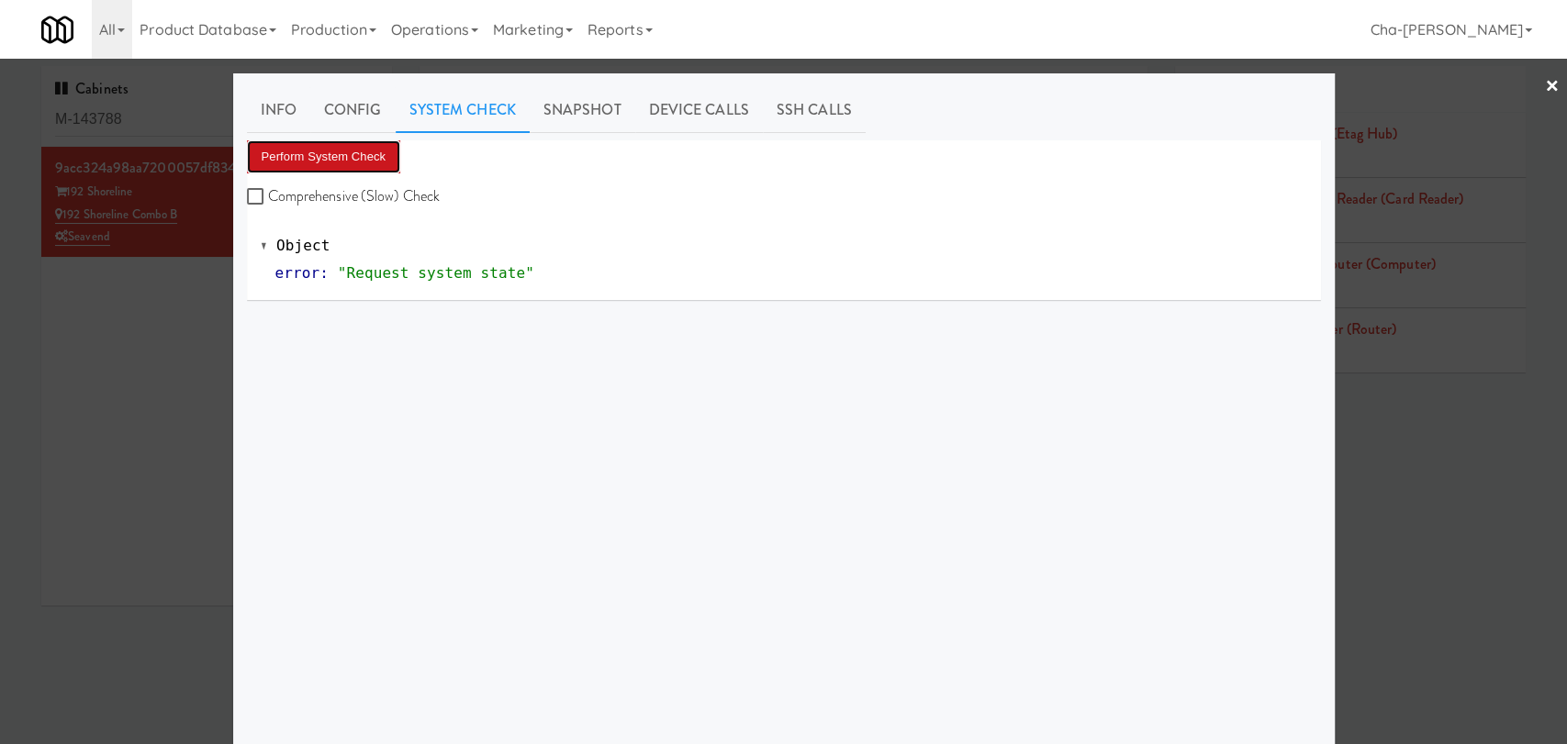
click at [305, 146] on button "Perform System Check" at bounding box center [324, 156] width 154 height 33
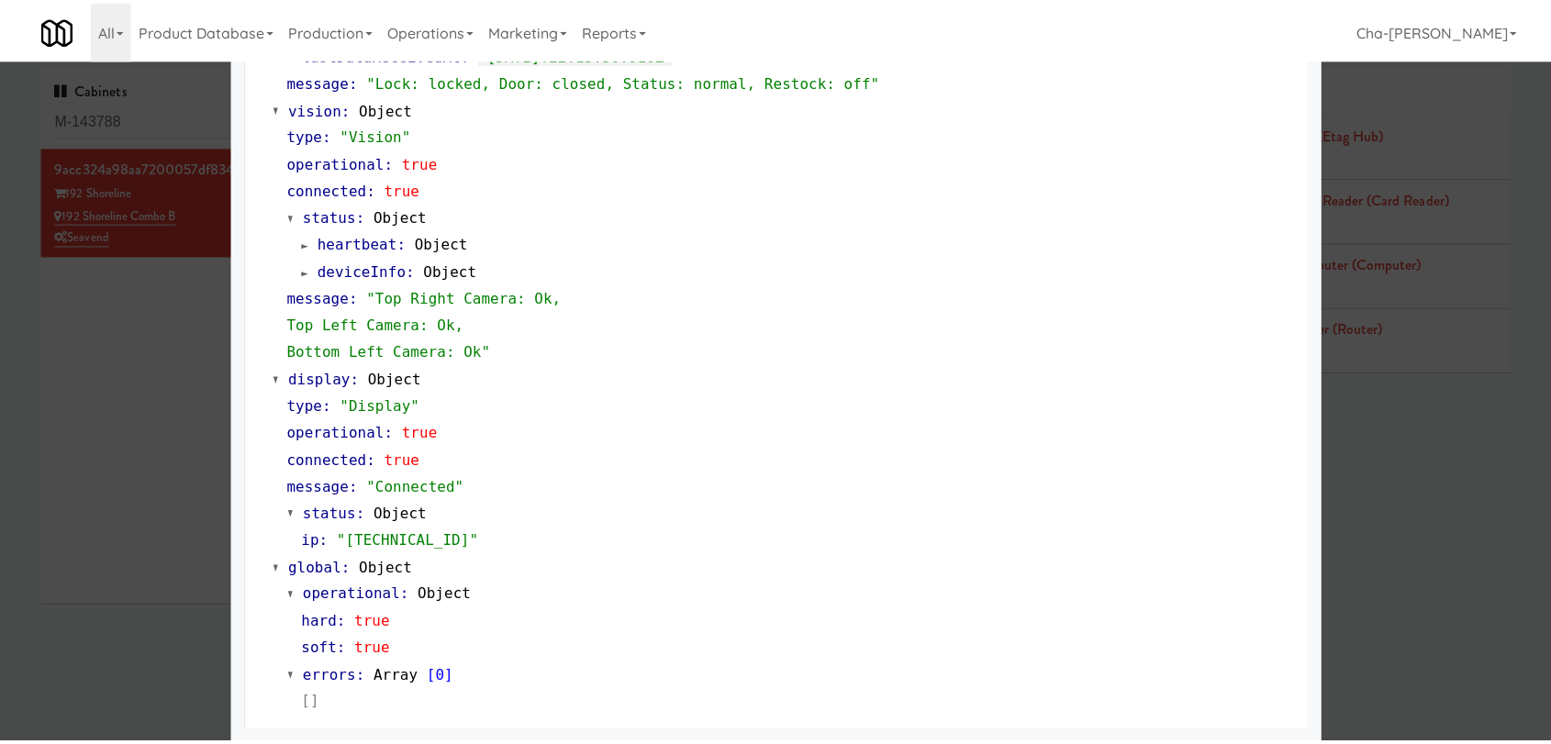
scroll to position [681, 0]
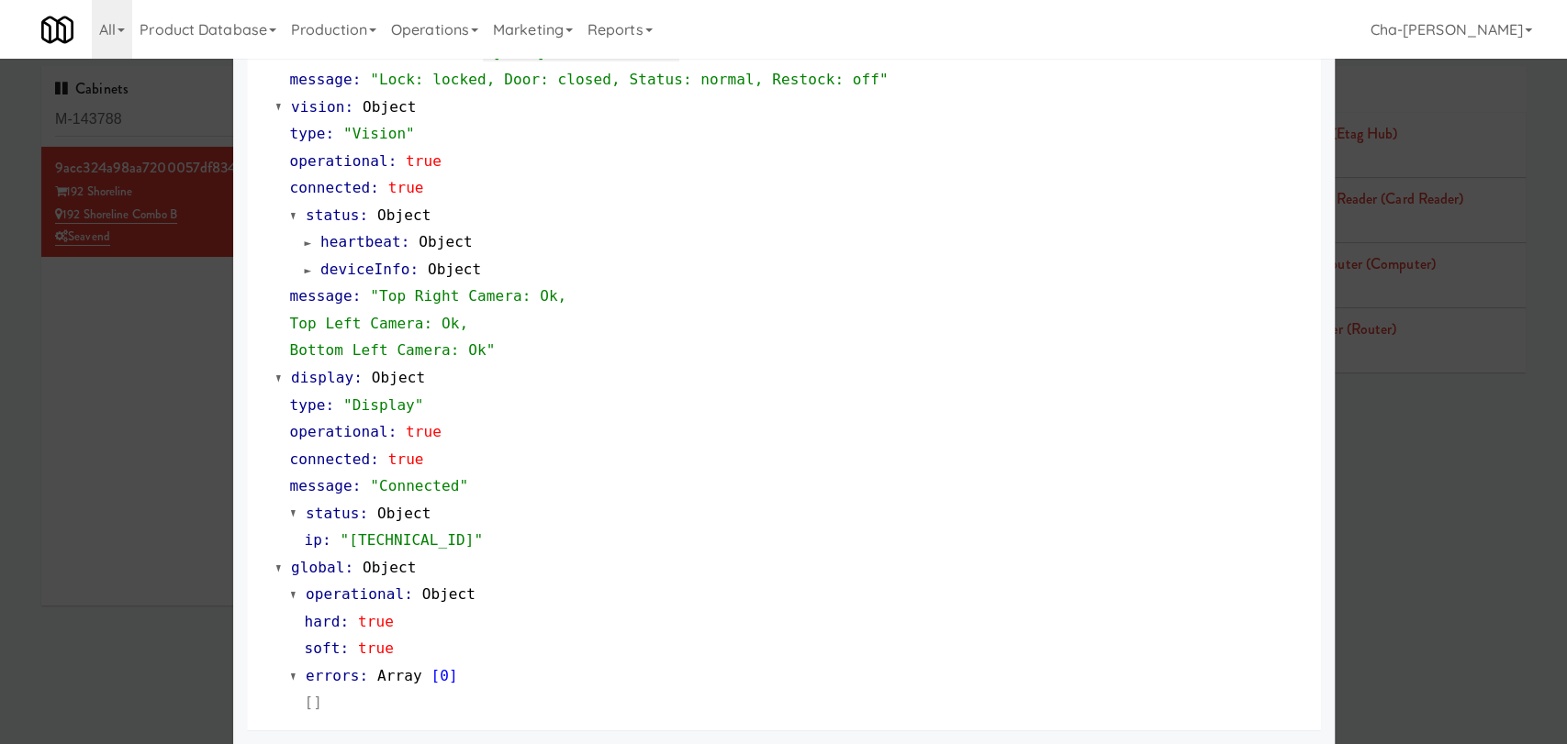
click at [129, 320] on div at bounding box center [783, 372] width 1567 height 744
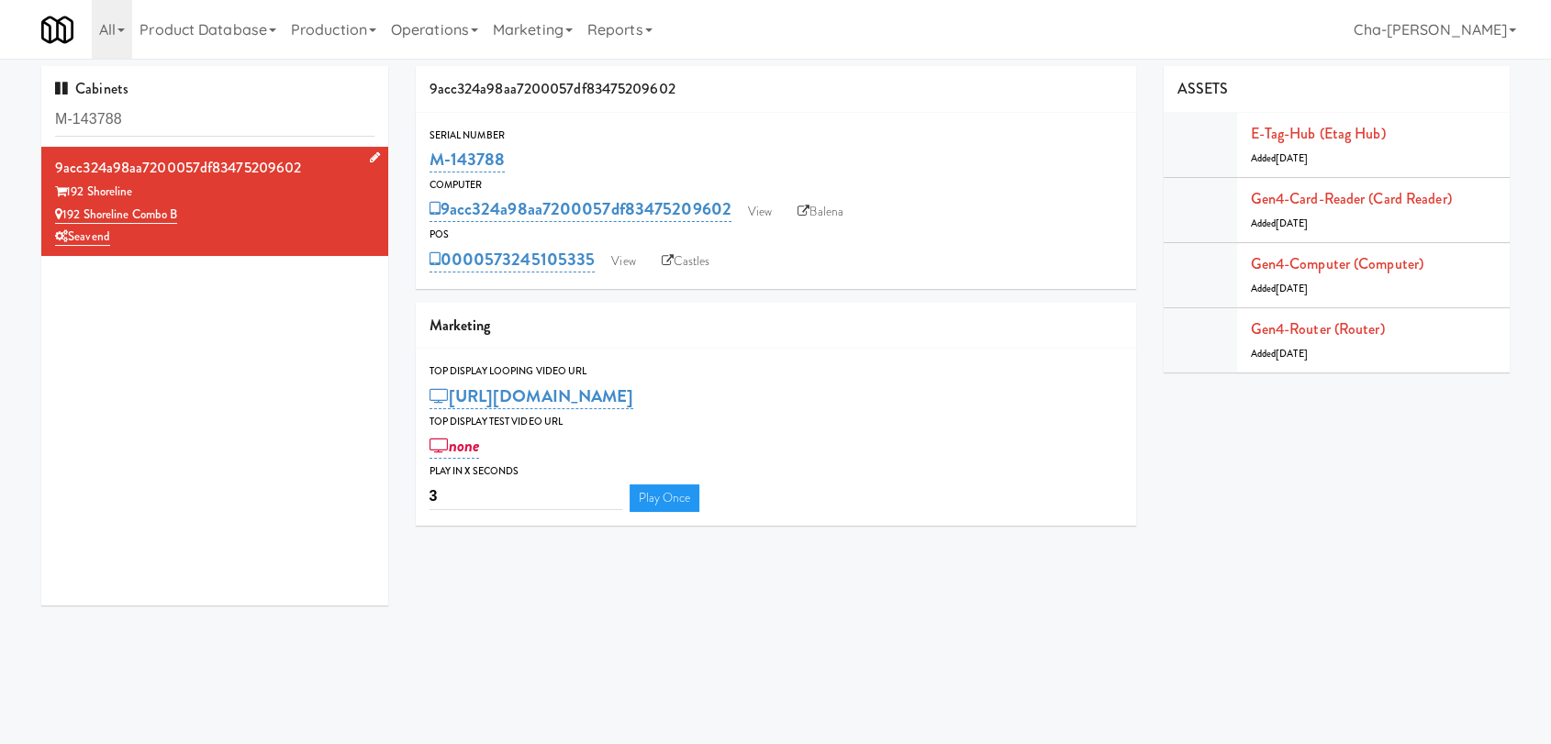
drag, startPoint x: 203, startPoint y: 209, endPoint x: 63, endPoint y: 214, distance: 139.6
click at [63, 214] on div "192 Shoreline Combo B" at bounding box center [214, 215] width 319 height 23
copy link "192 Shoreline Combo B"
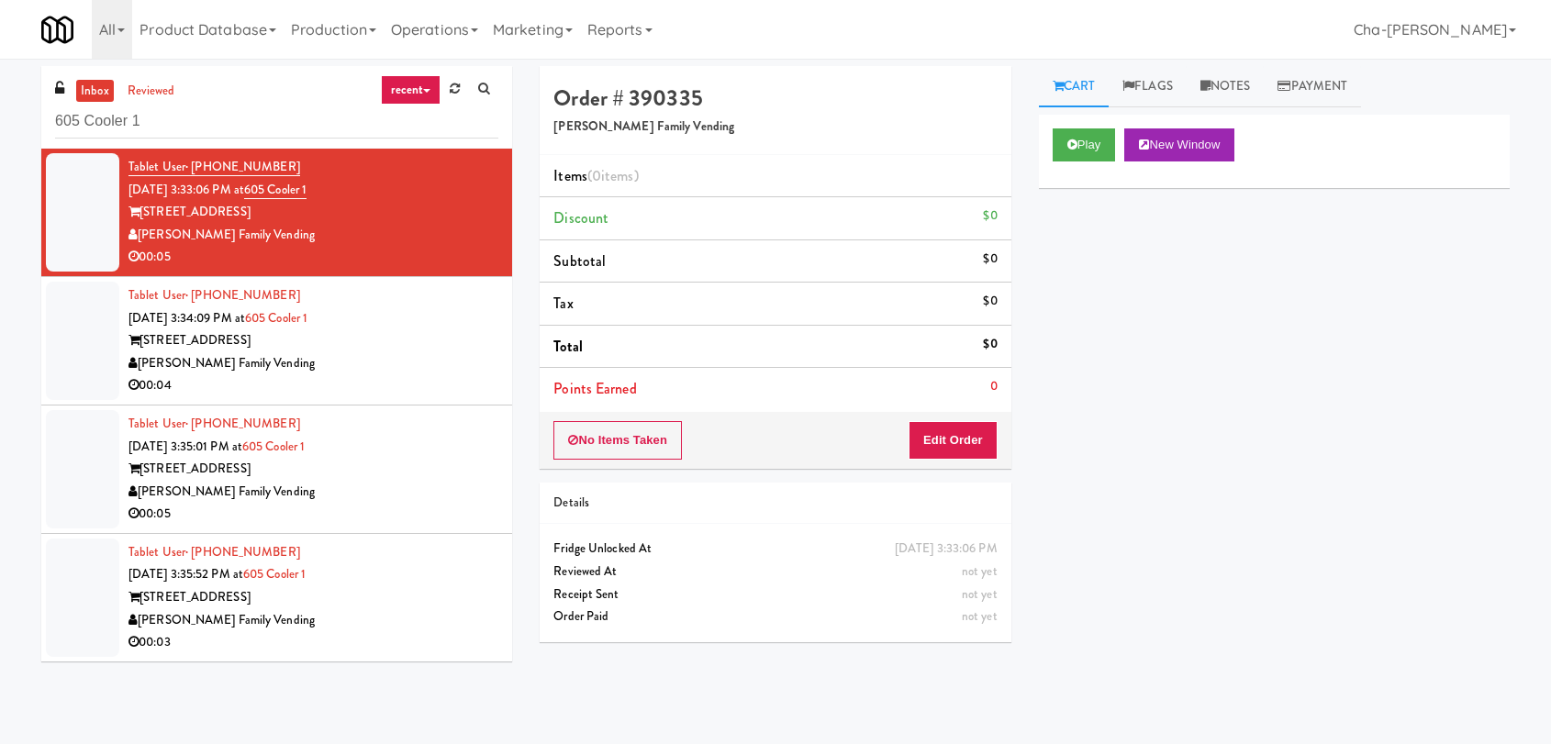
click at [230, 119] on input "605 Cooler 1" at bounding box center [276, 122] width 443 height 34
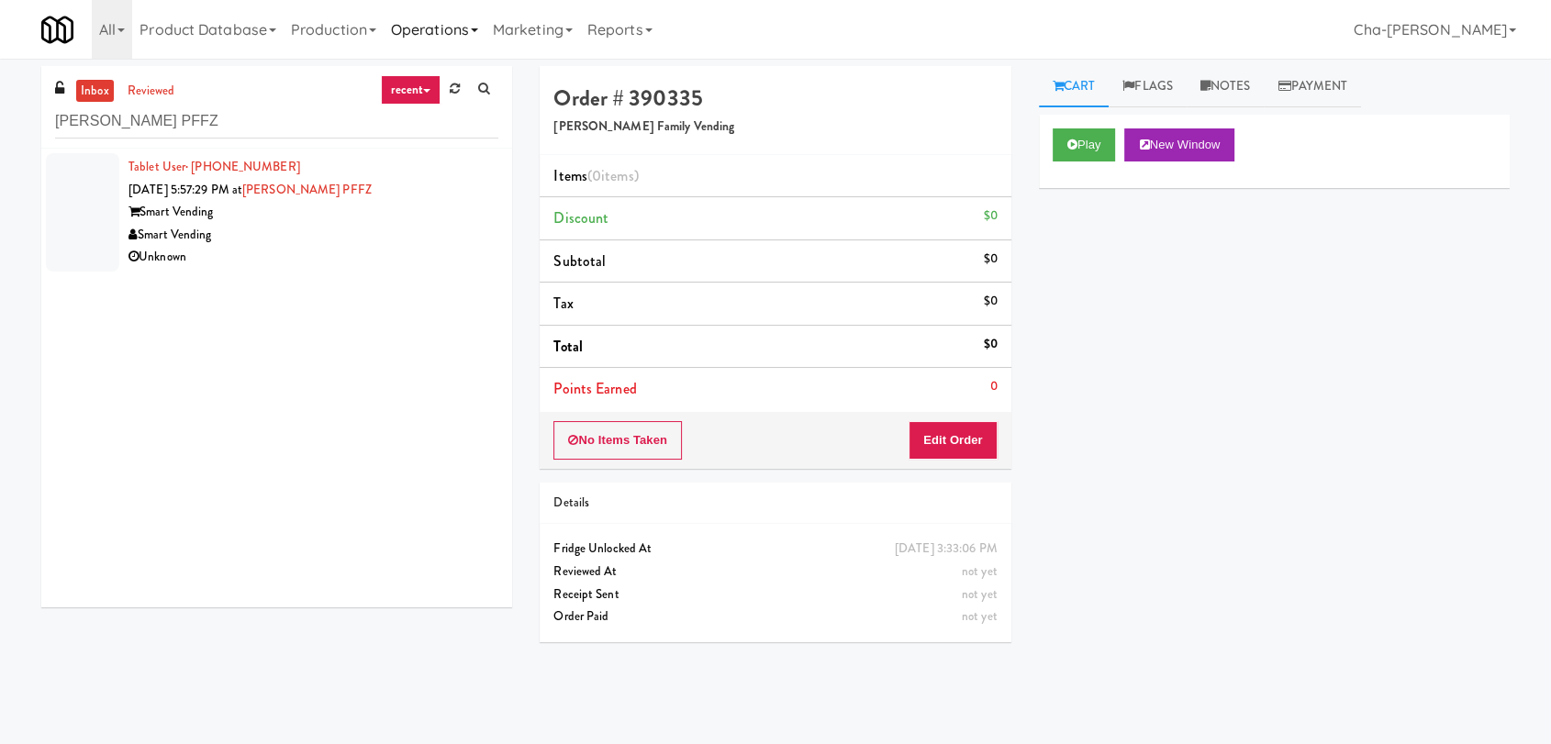
type input "[PERSON_NAME] PFFZ"
click at [418, 24] on link "Operations" at bounding box center [435, 29] width 102 height 59
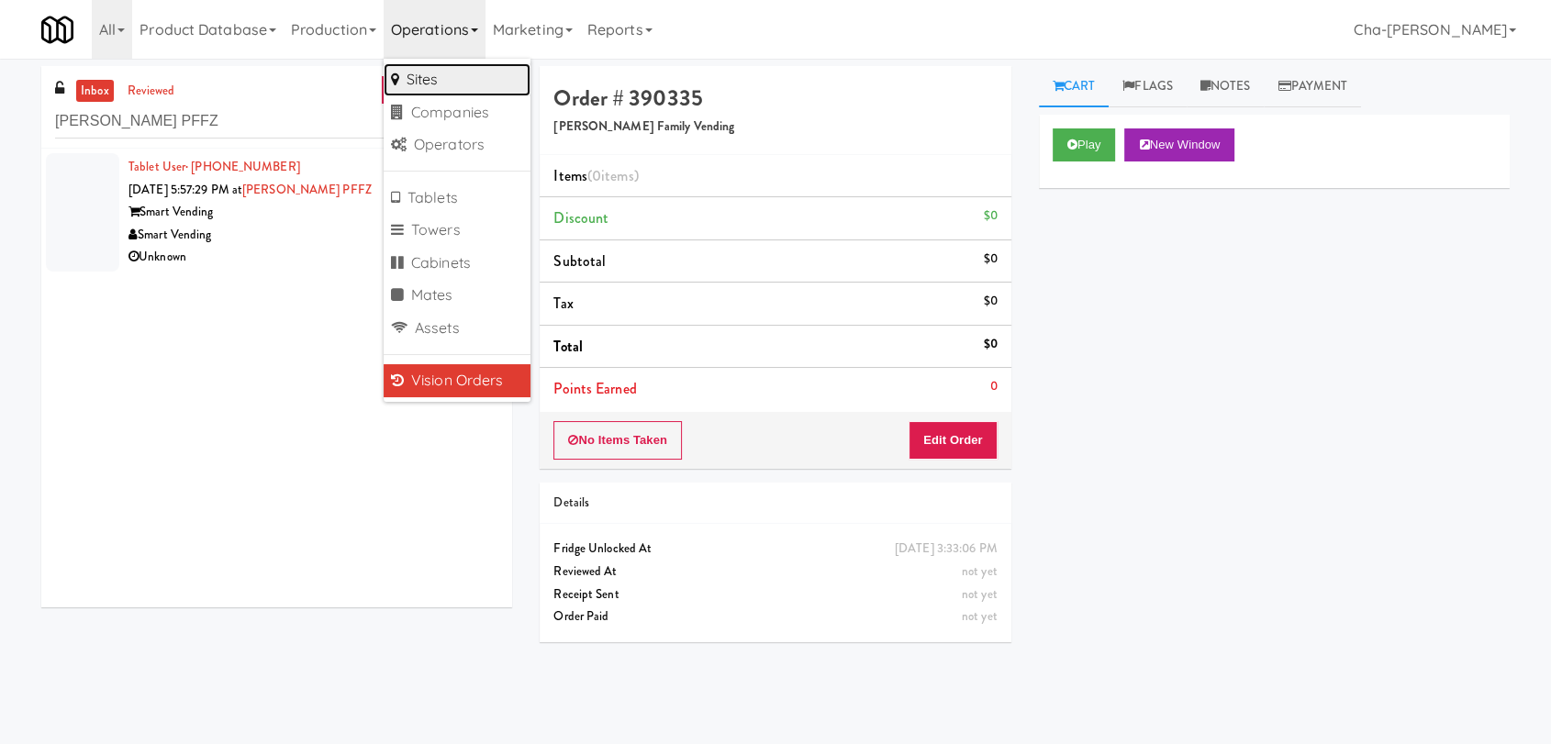
click at [404, 84] on link "Sites" at bounding box center [457, 79] width 147 height 33
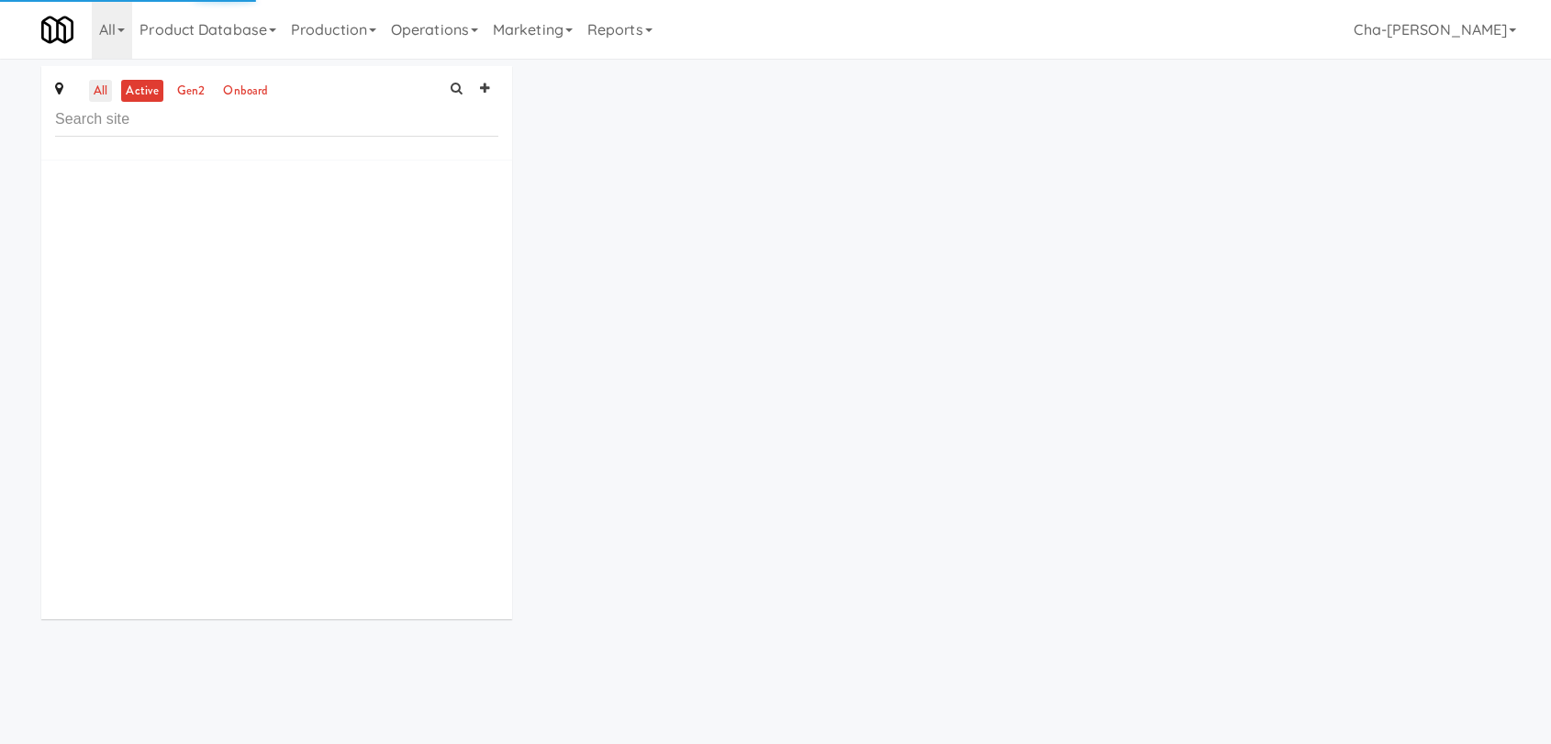
click at [109, 89] on link "all" at bounding box center [100, 91] width 23 height 23
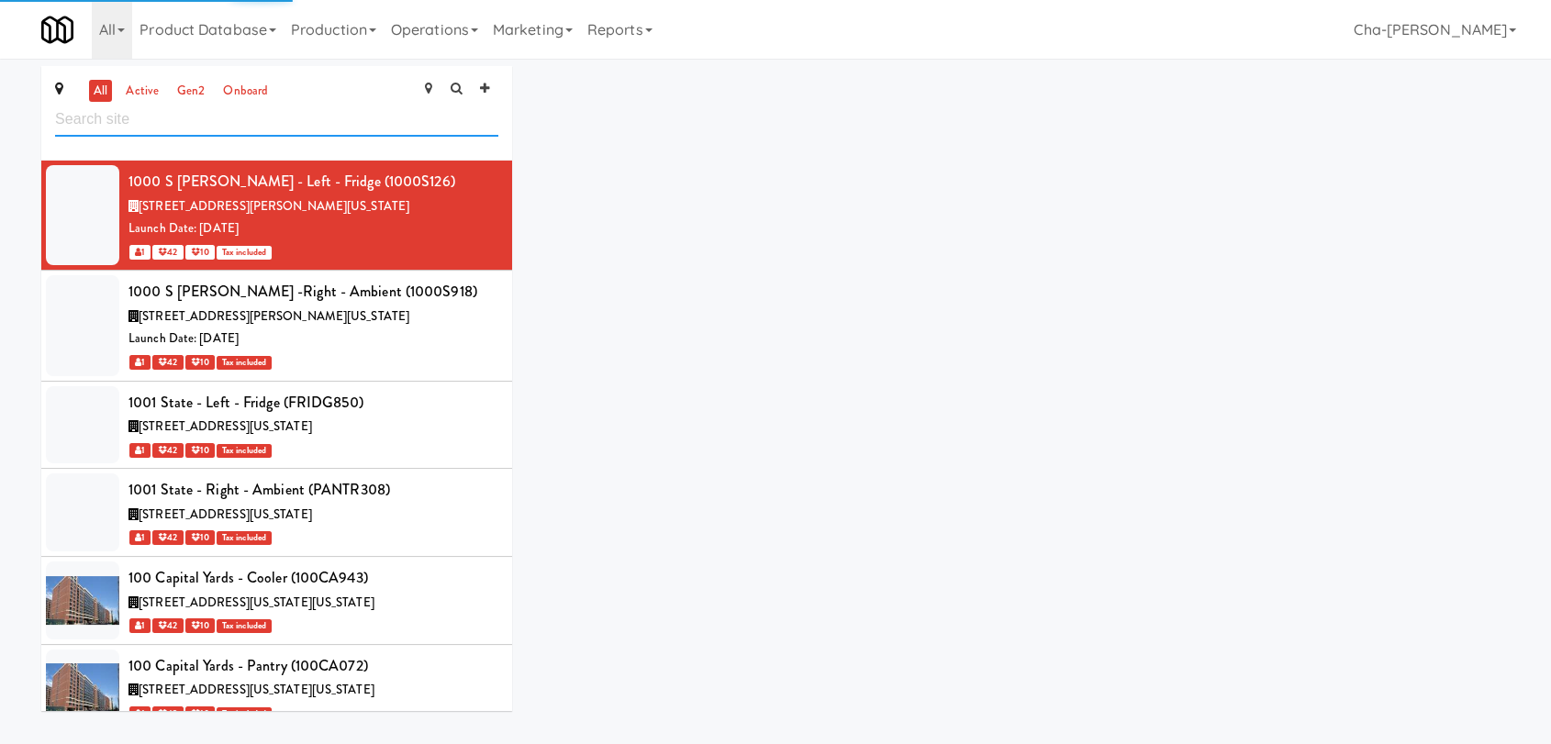
click at [148, 120] on input "text" at bounding box center [276, 120] width 443 height 34
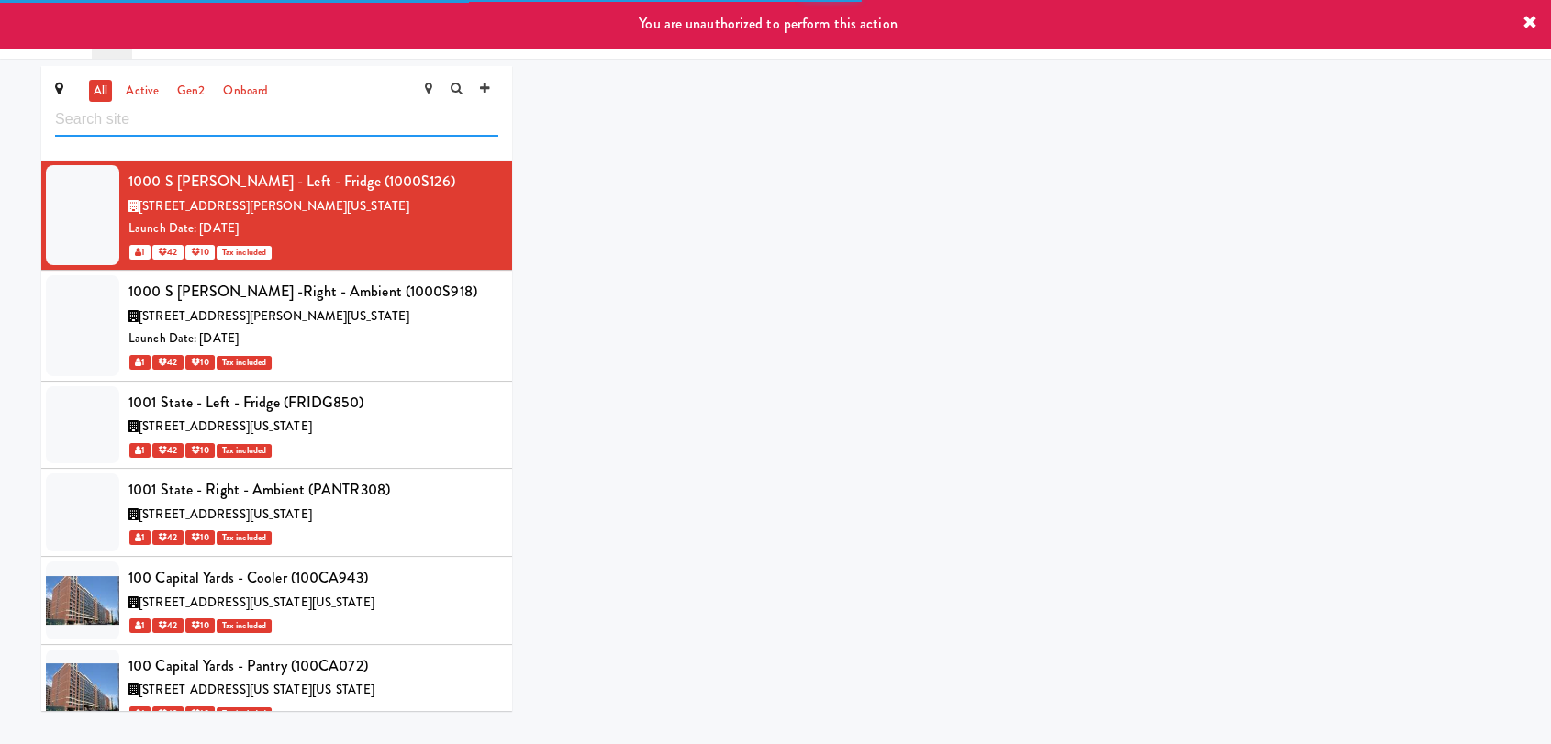
paste input "Prosser PFFZ"
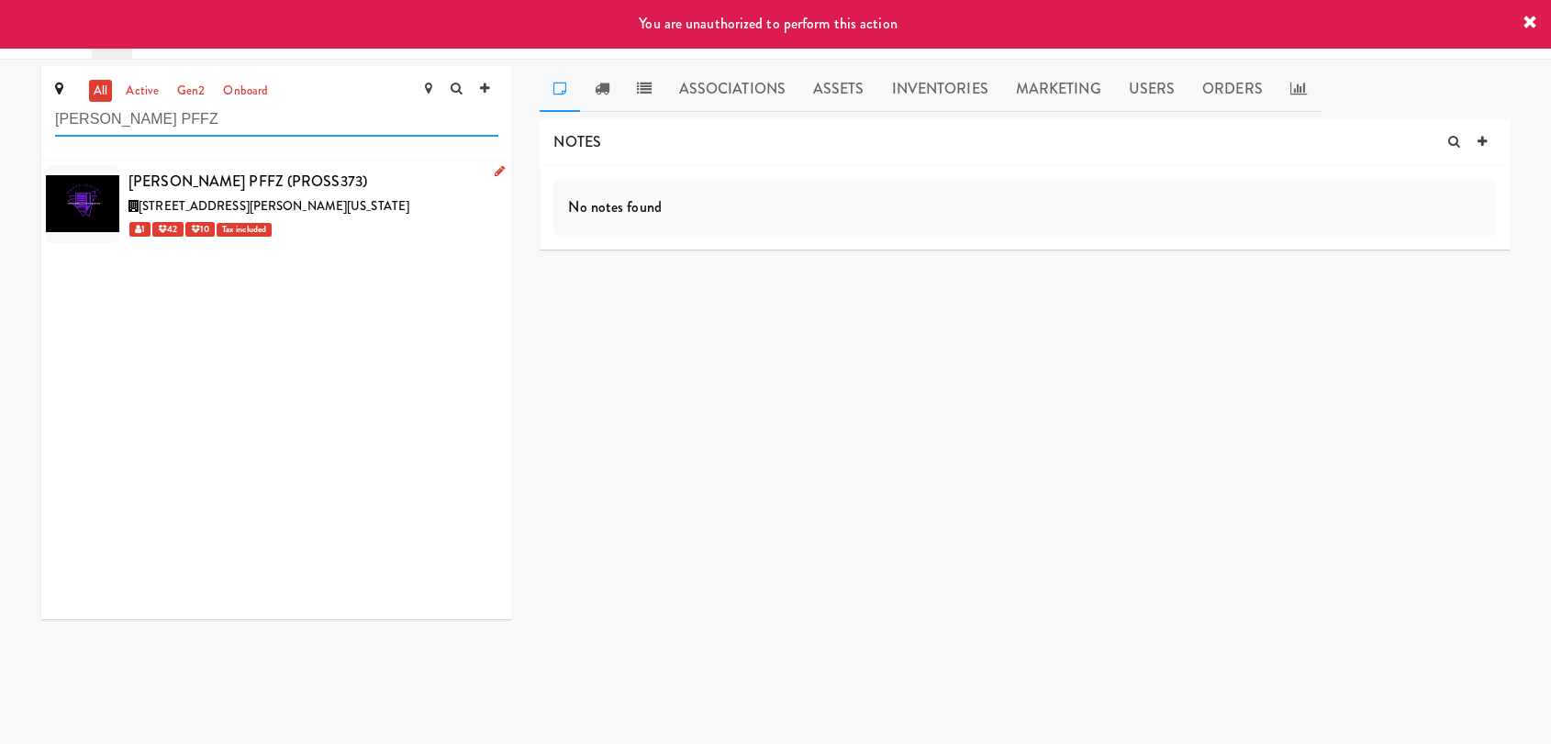
type input "Prosser PFFZ"
click at [495, 167] on icon at bounding box center [500, 171] width 10 height 12
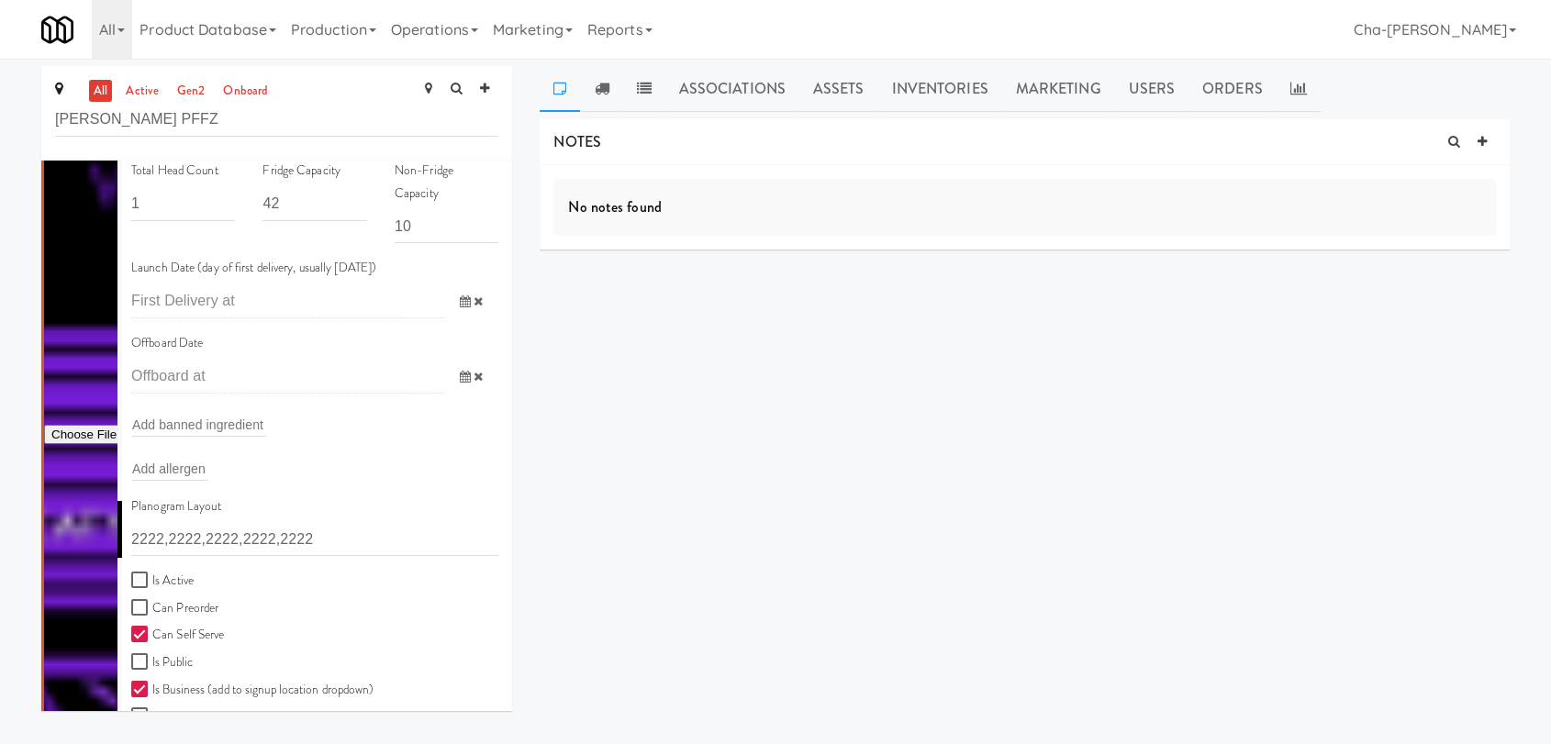
scroll to position [306, 0]
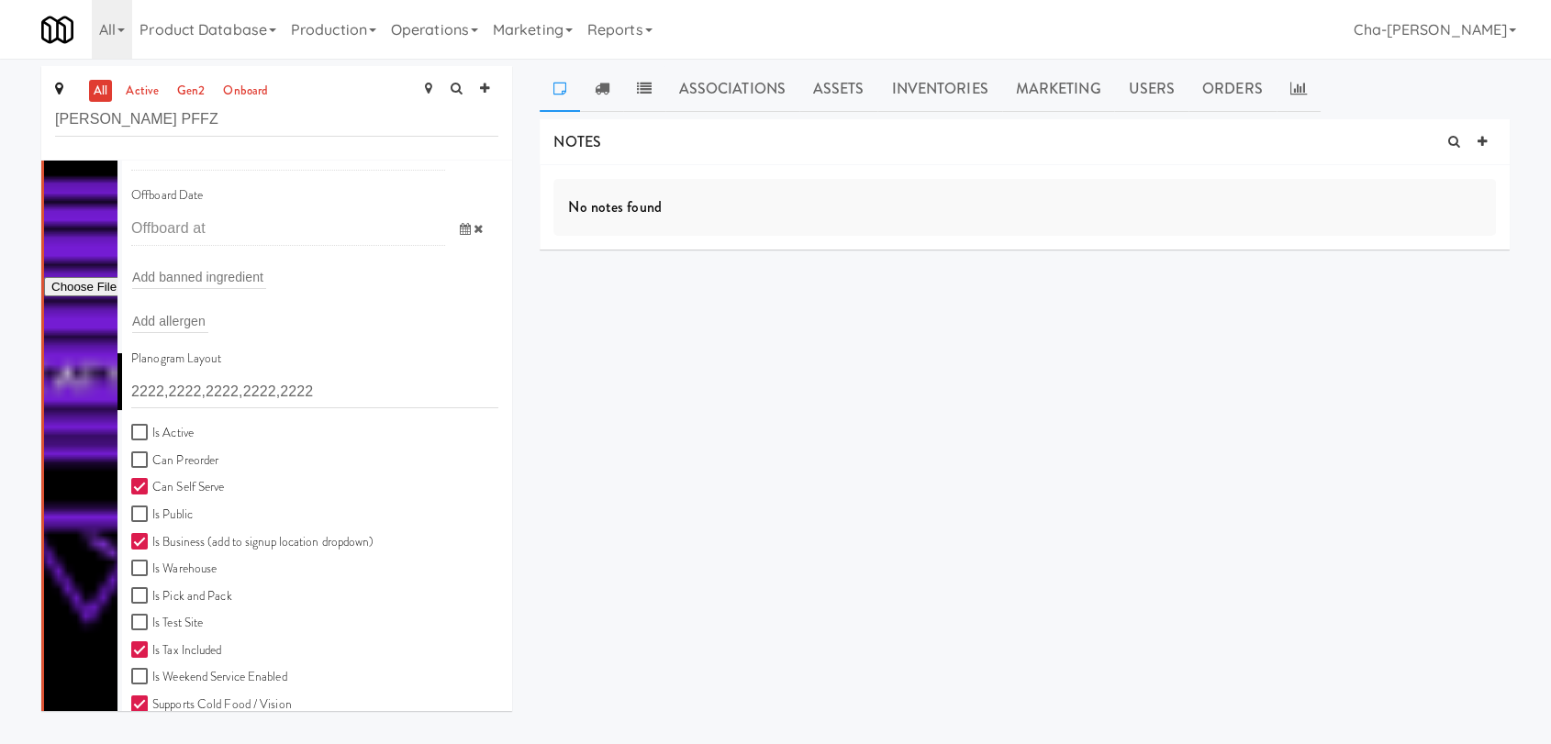
click at [176, 426] on label "Is Active" at bounding box center [162, 433] width 62 height 23
click at [152, 426] on input "Is Active" at bounding box center [141, 433] width 21 height 15
checkbox input "true"
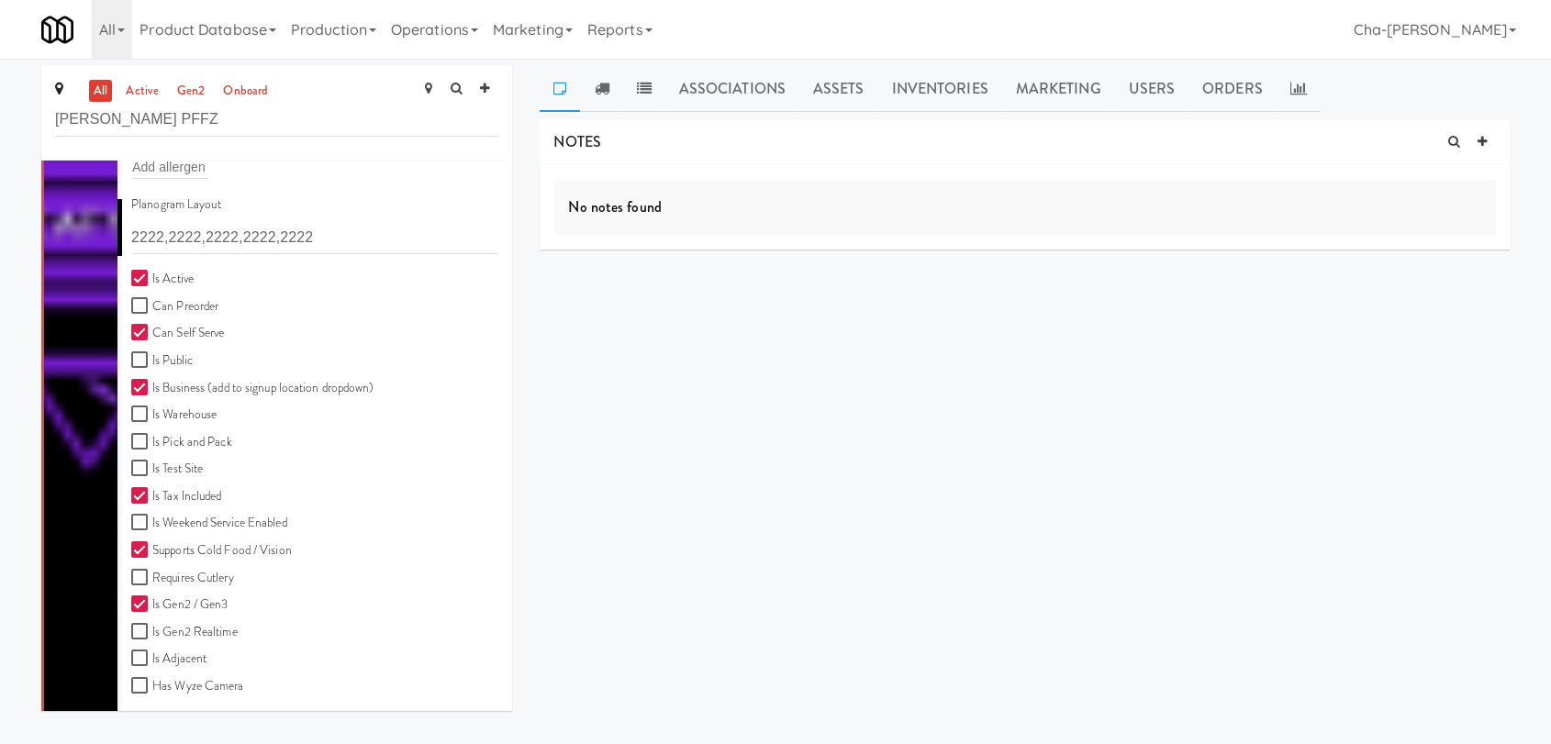
scroll to position [508, 0]
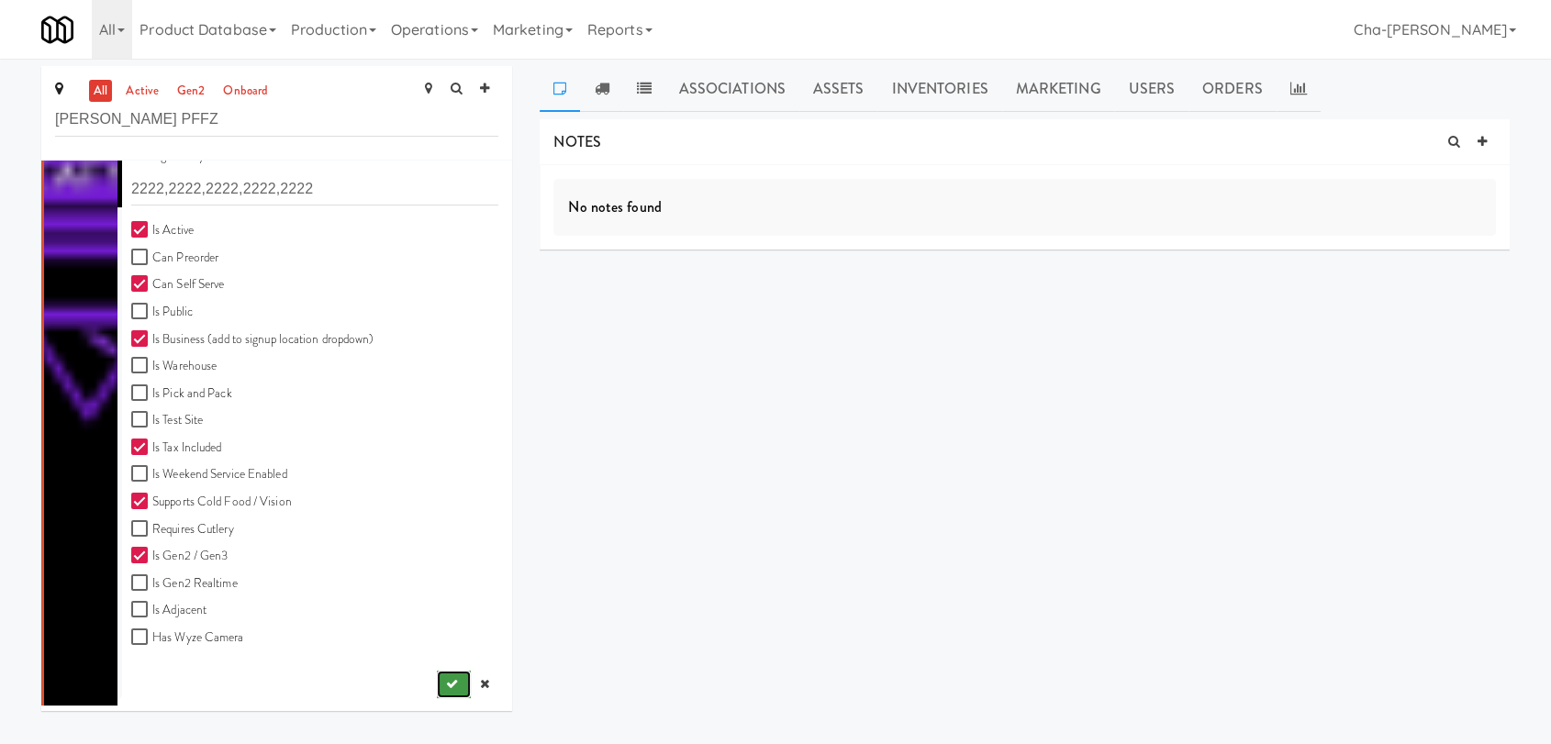
click at [446, 678] on icon "submit" at bounding box center [452, 684] width 12 height 12
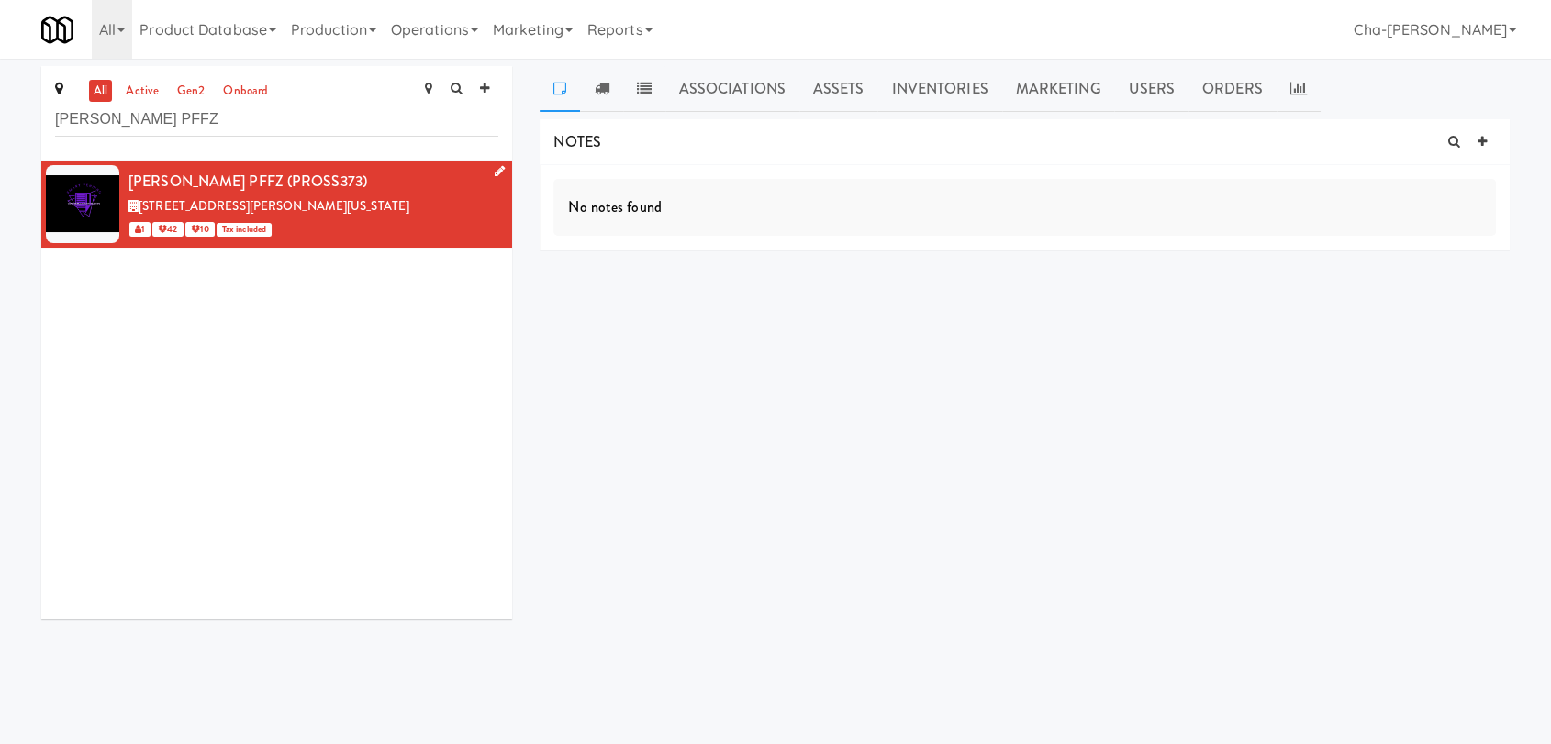
click at [495, 168] on icon at bounding box center [500, 171] width 10 height 12
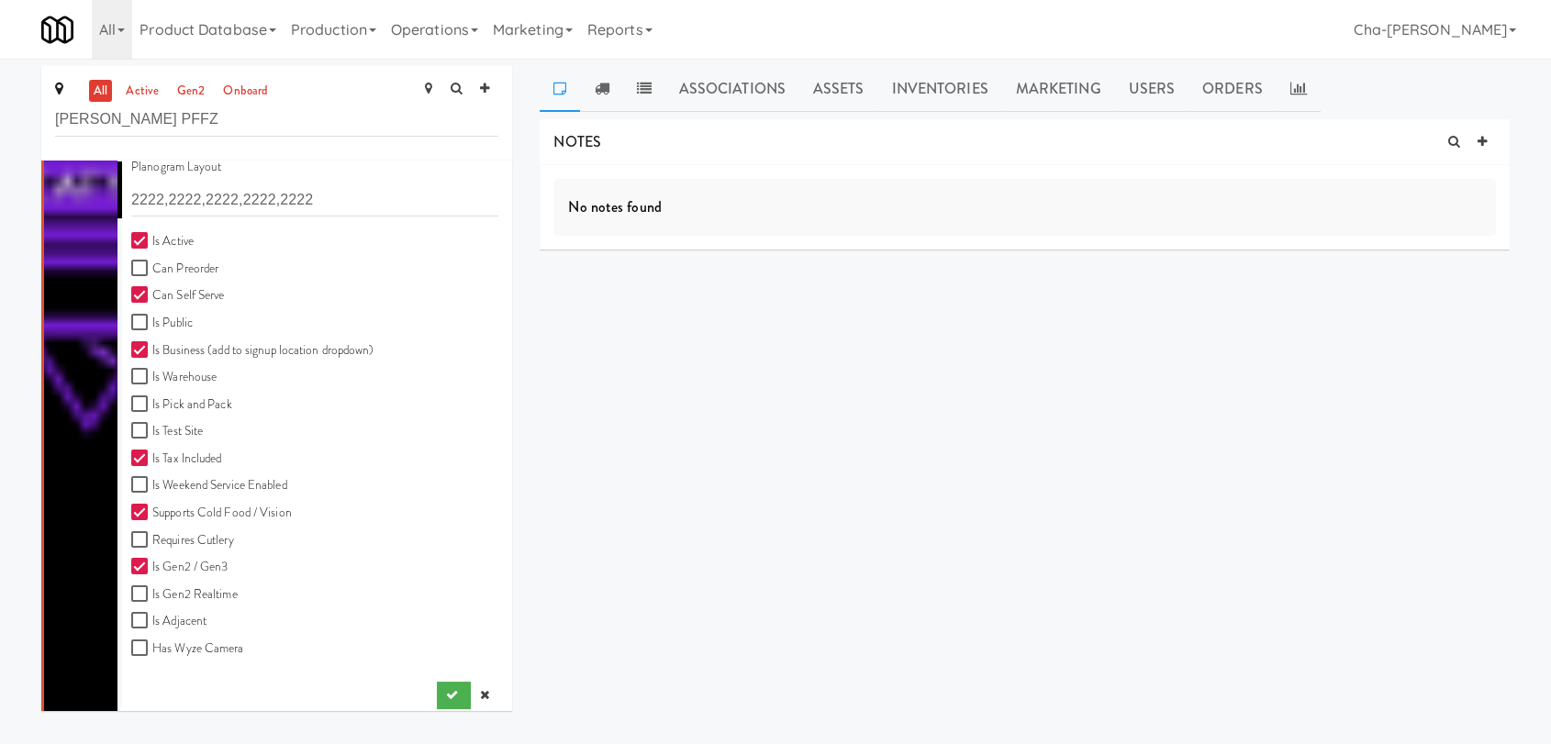
scroll to position [508, 0]
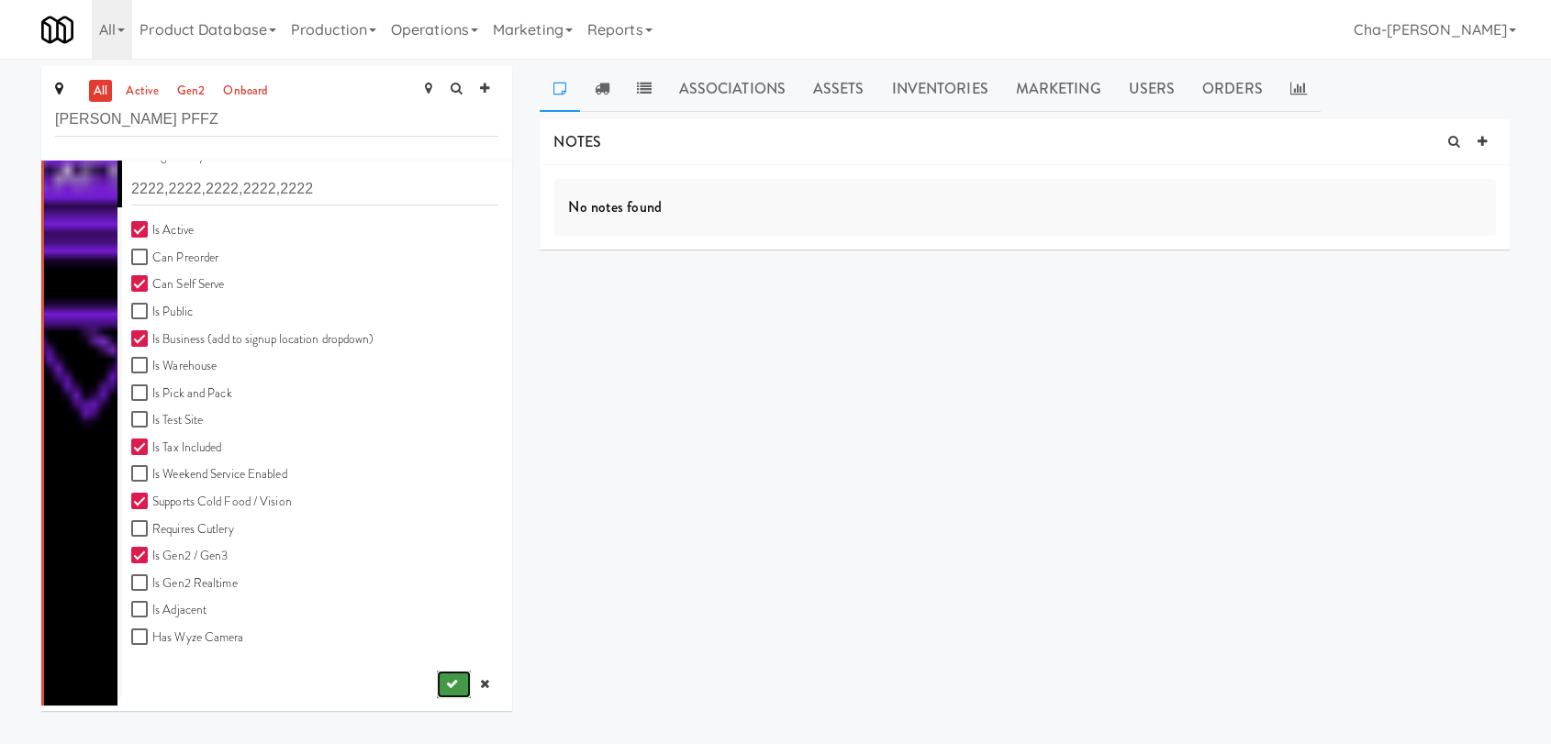
click at [437, 679] on button "submit" at bounding box center [454, 685] width 34 height 28
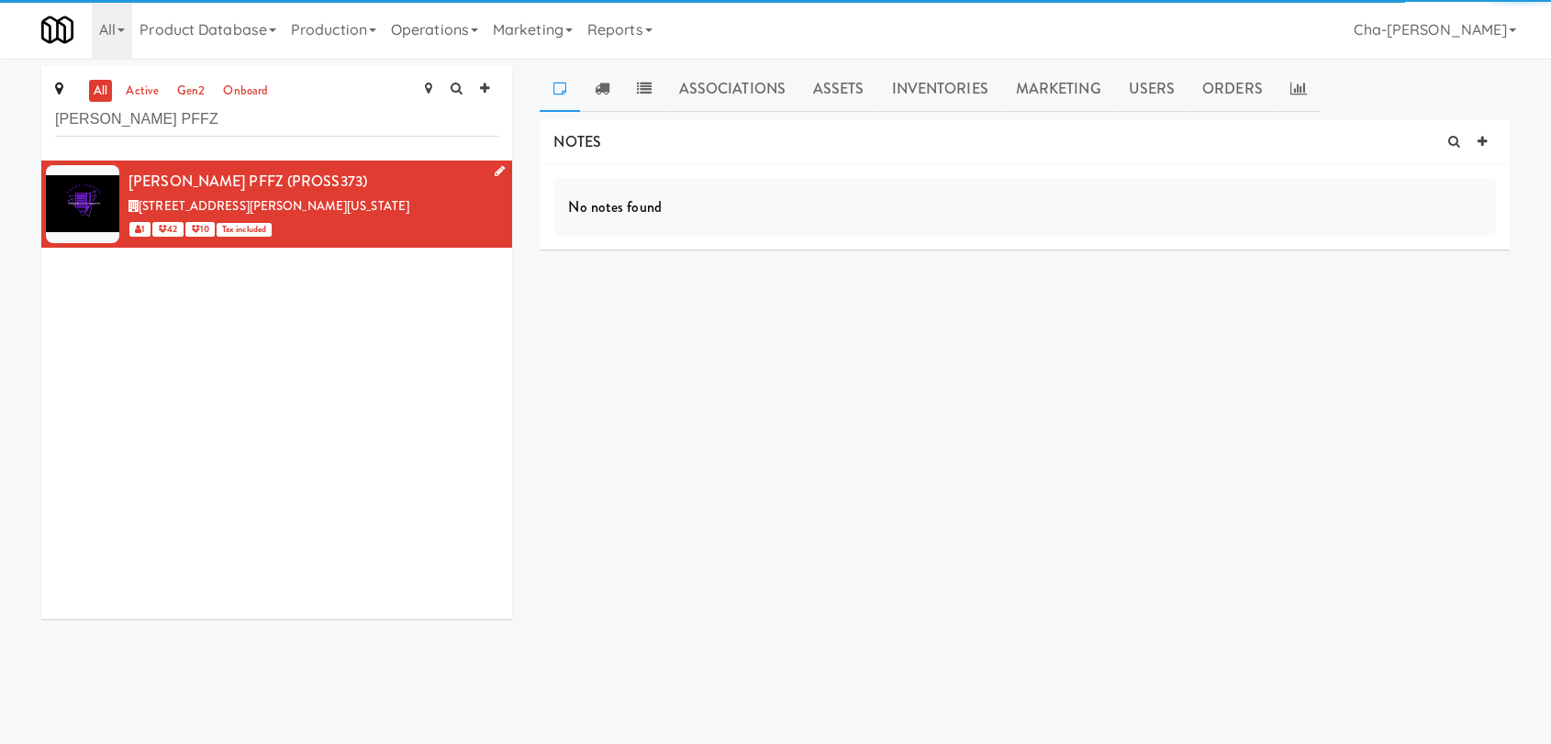
scroll to position [0, 0]
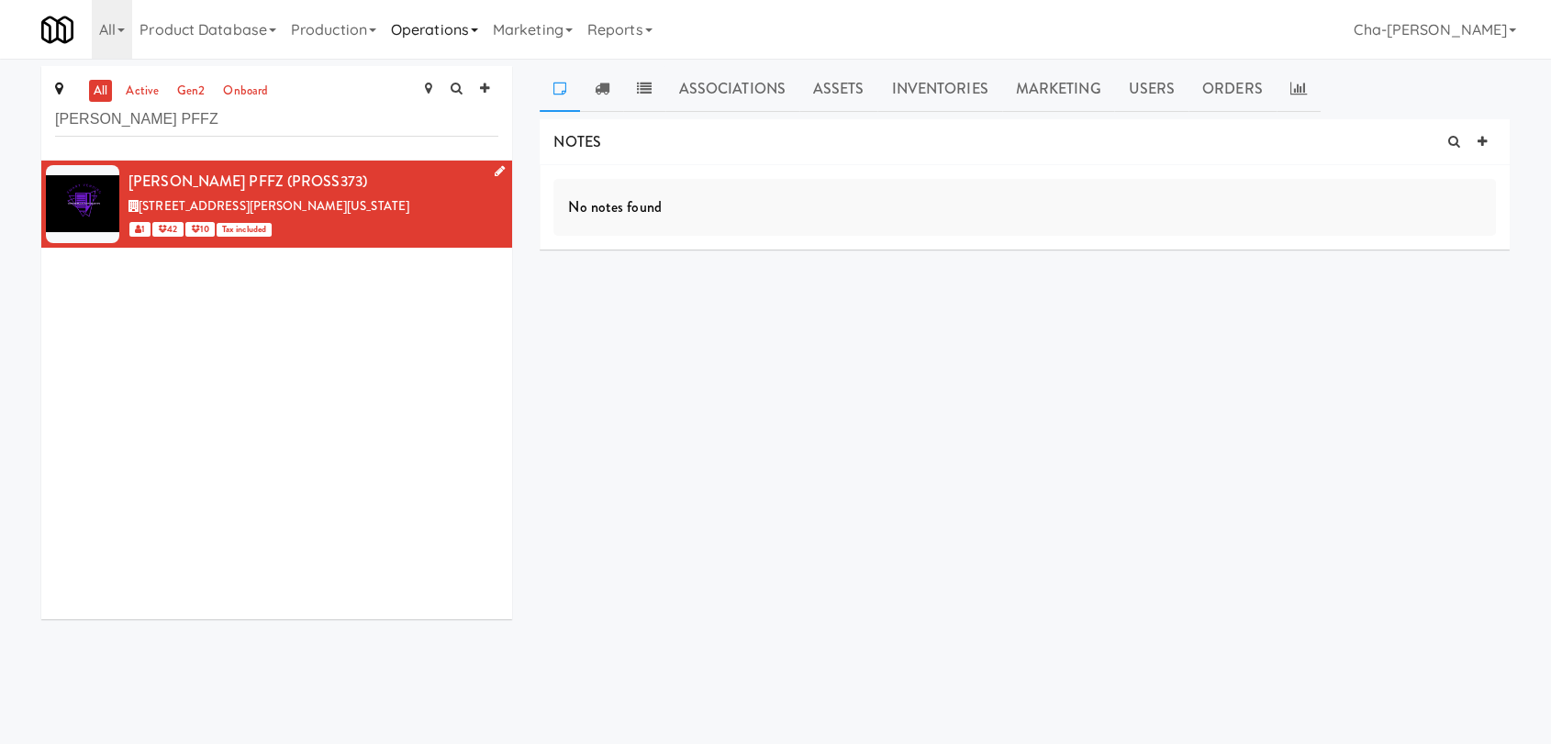
click at [455, 25] on link "Operations" at bounding box center [435, 29] width 102 height 59
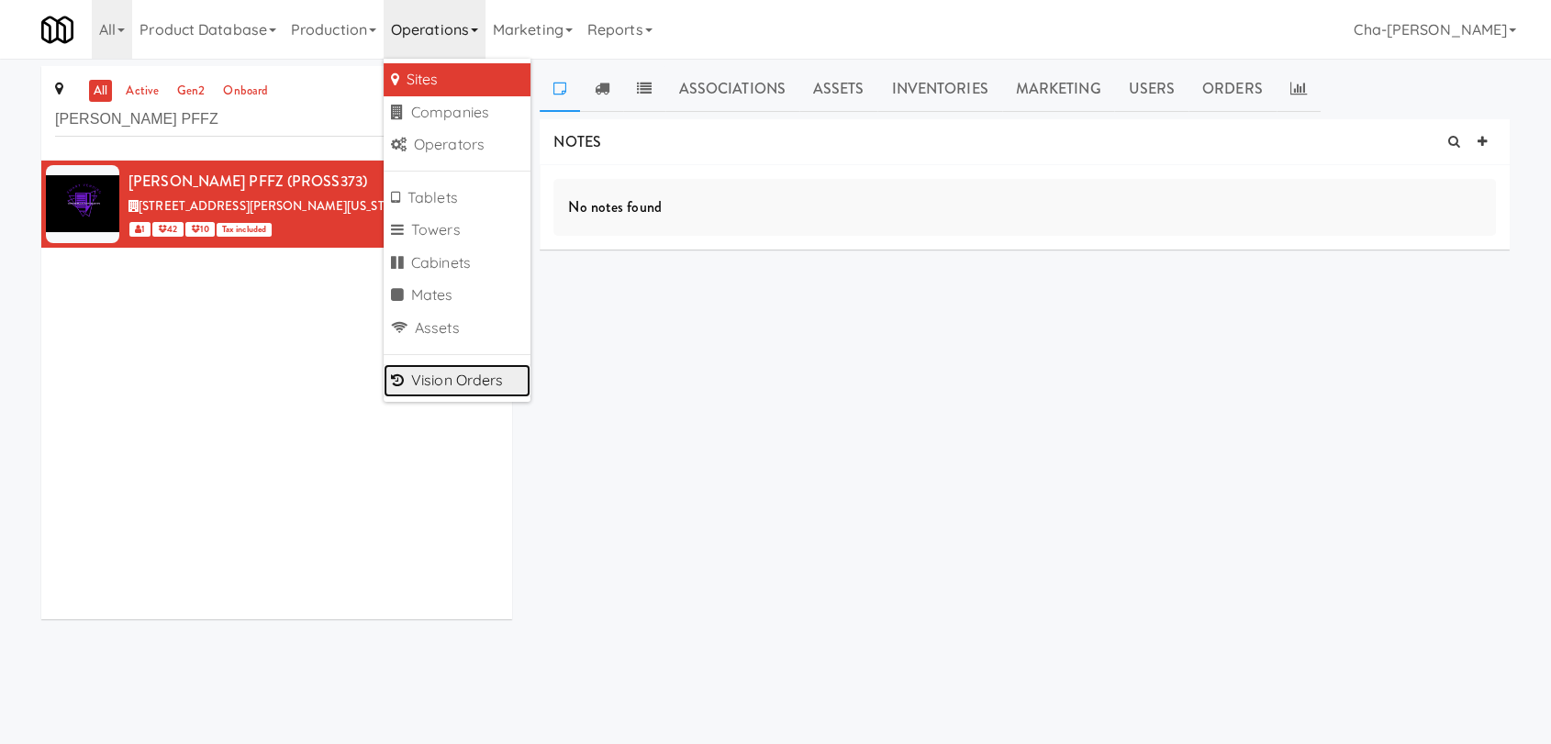
click at [492, 379] on link "Vision Orders" at bounding box center [457, 380] width 147 height 33
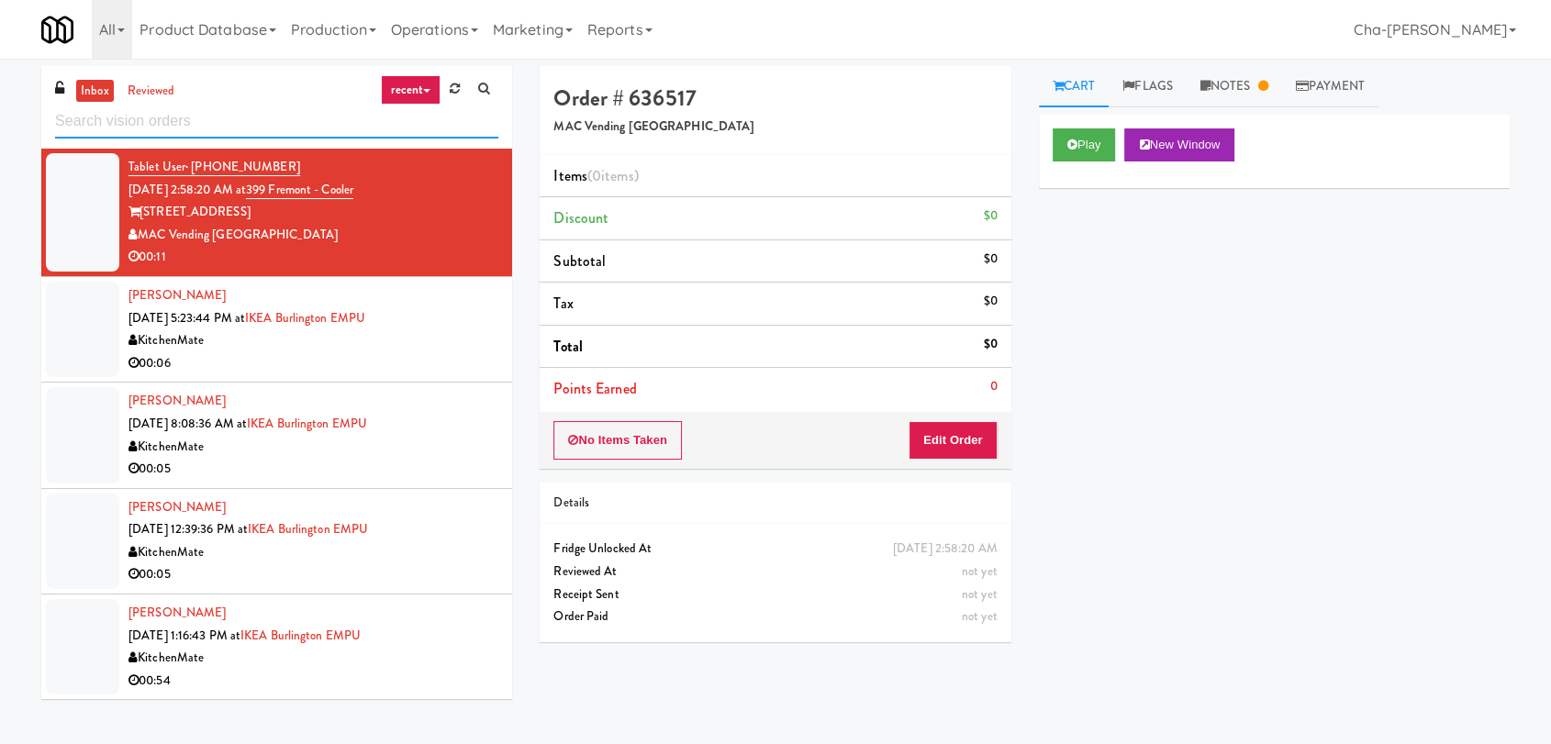
click at [229, 124] on input "text" at bounding box center [276, 122] width 443 height 34
paste input "Prosser PFFZ"
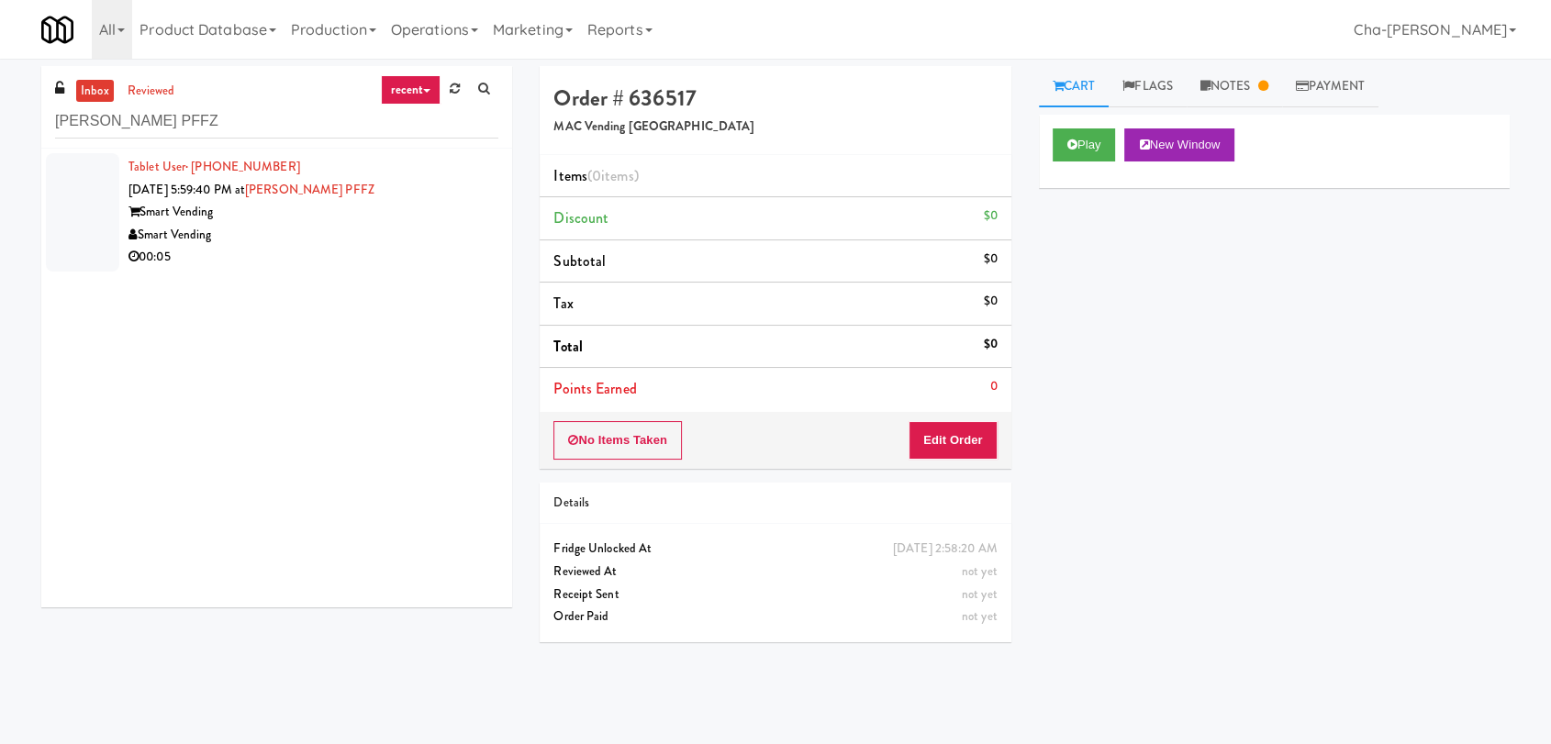
click at [368, 224] on div "Smart Vending" at bounding box center [313, 235] width 370 height 23
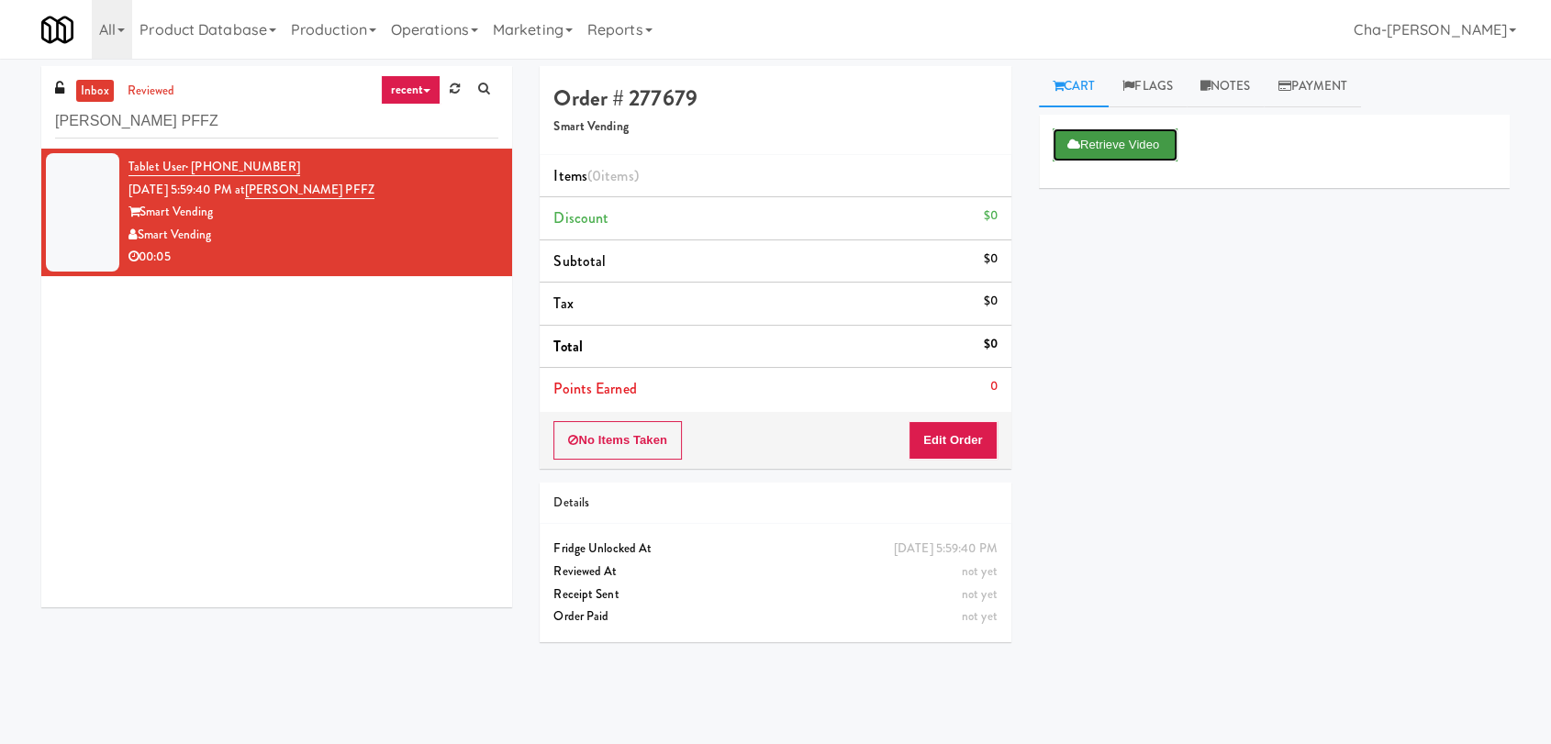
click at [1087, 152] on button "Retrieve Video" at bounding box center [1115, 144] width 125 height 33
click at [1087, 148] on button "Play" at bounding box center [1084, 144] width 63 height 33
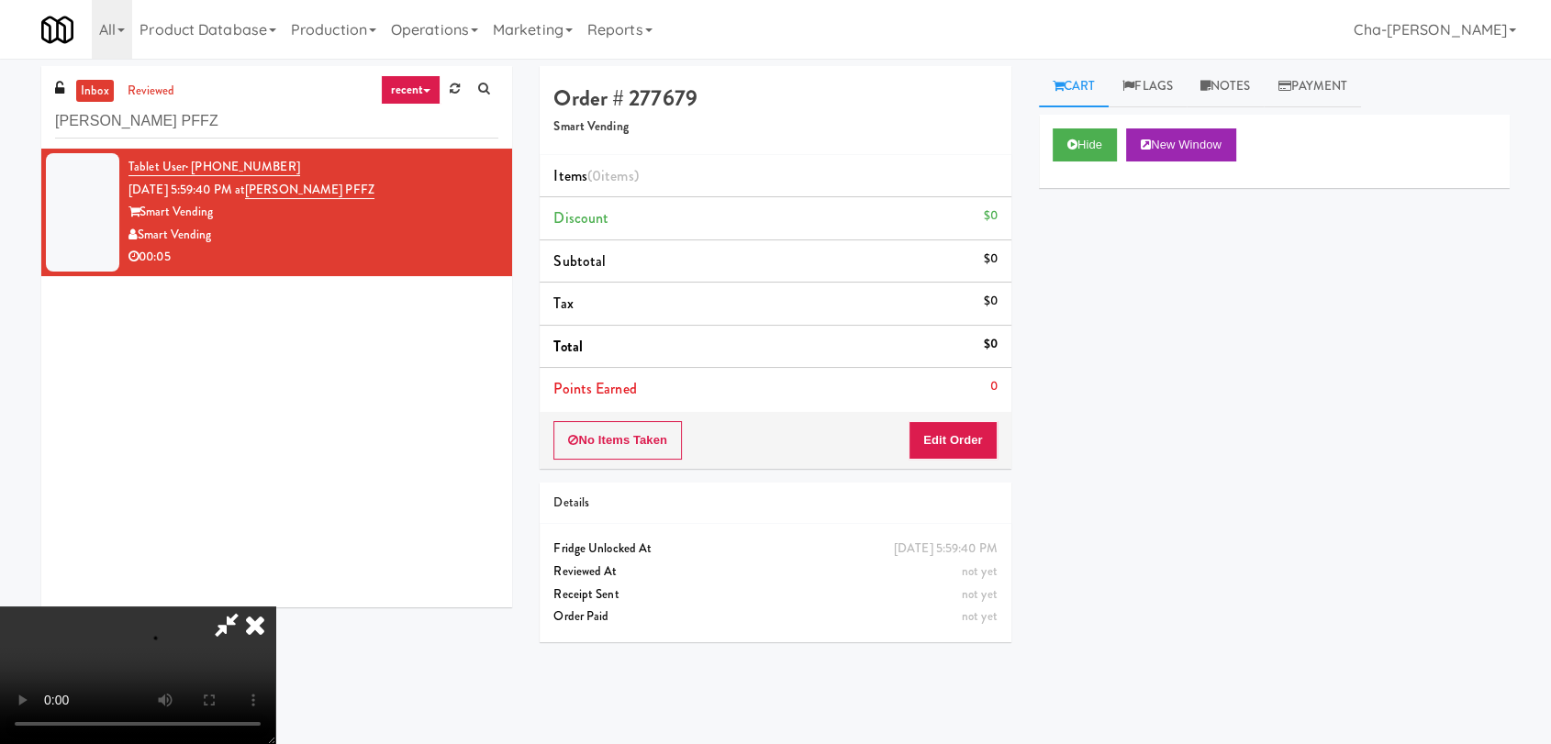
click at [275, 607] on icon at bounding box center [255, 625] width 40 height 37
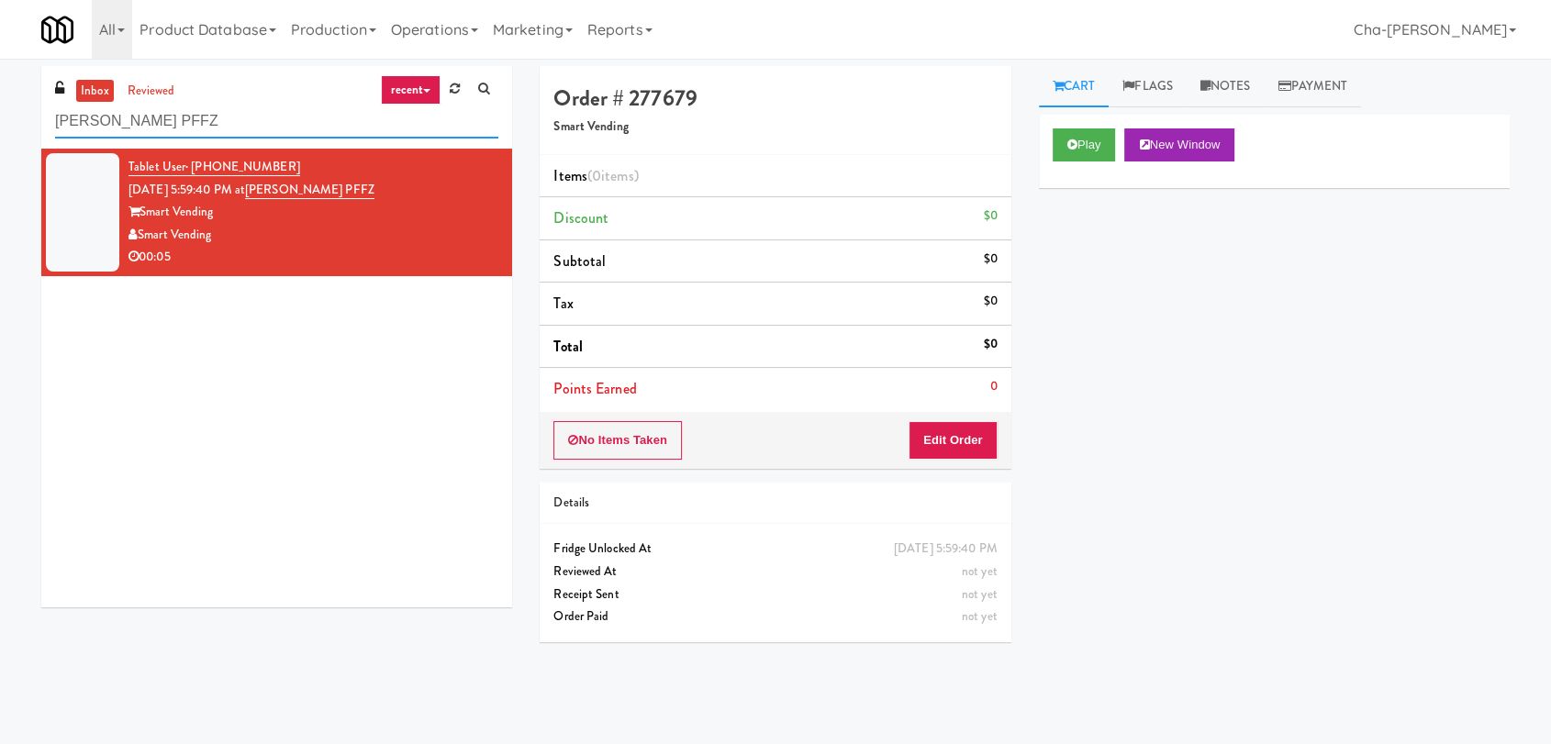
click at [183, 119] on input "Prosser PFFZ" at bounding box center [276, 122] width 443 height 34
paste input "192 Shoreline Combo B"
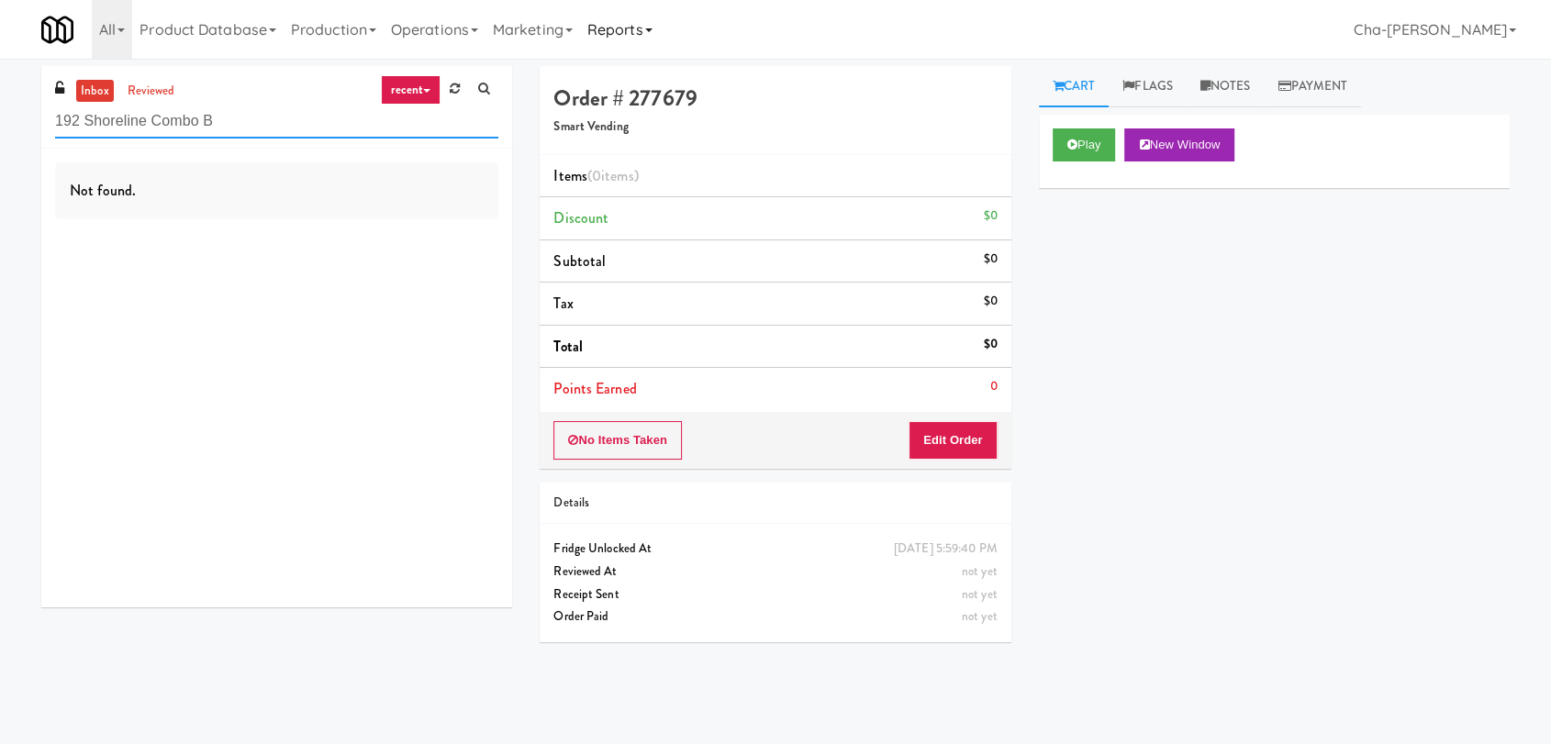
type input "192 Shoreline Combo B"
click at [466, 31] on link "Operations" at bounding box center [435, 29] width 102 height 59
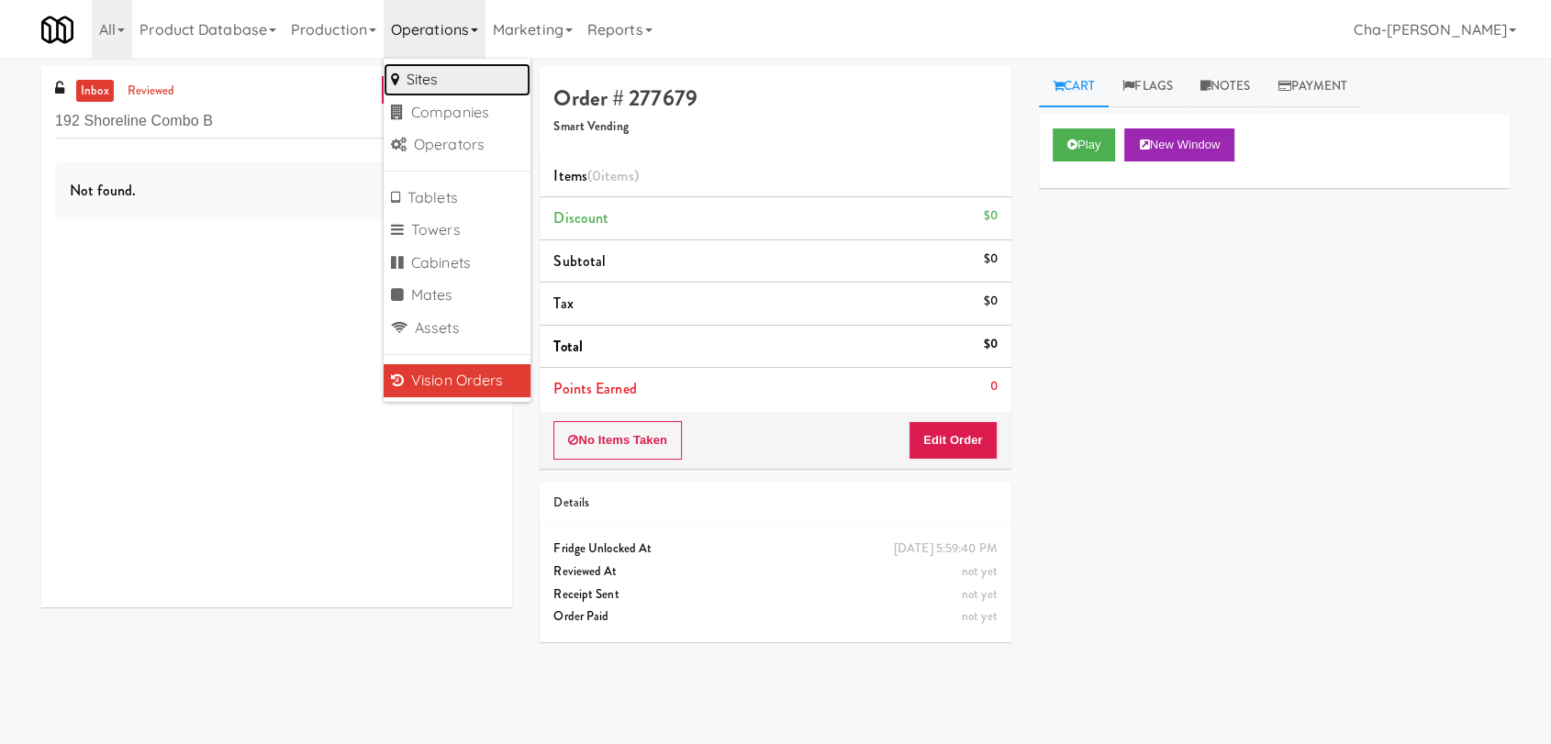
click at [455, 80] on link "Sites" at bounding box center [457, 79] width 147 height 33
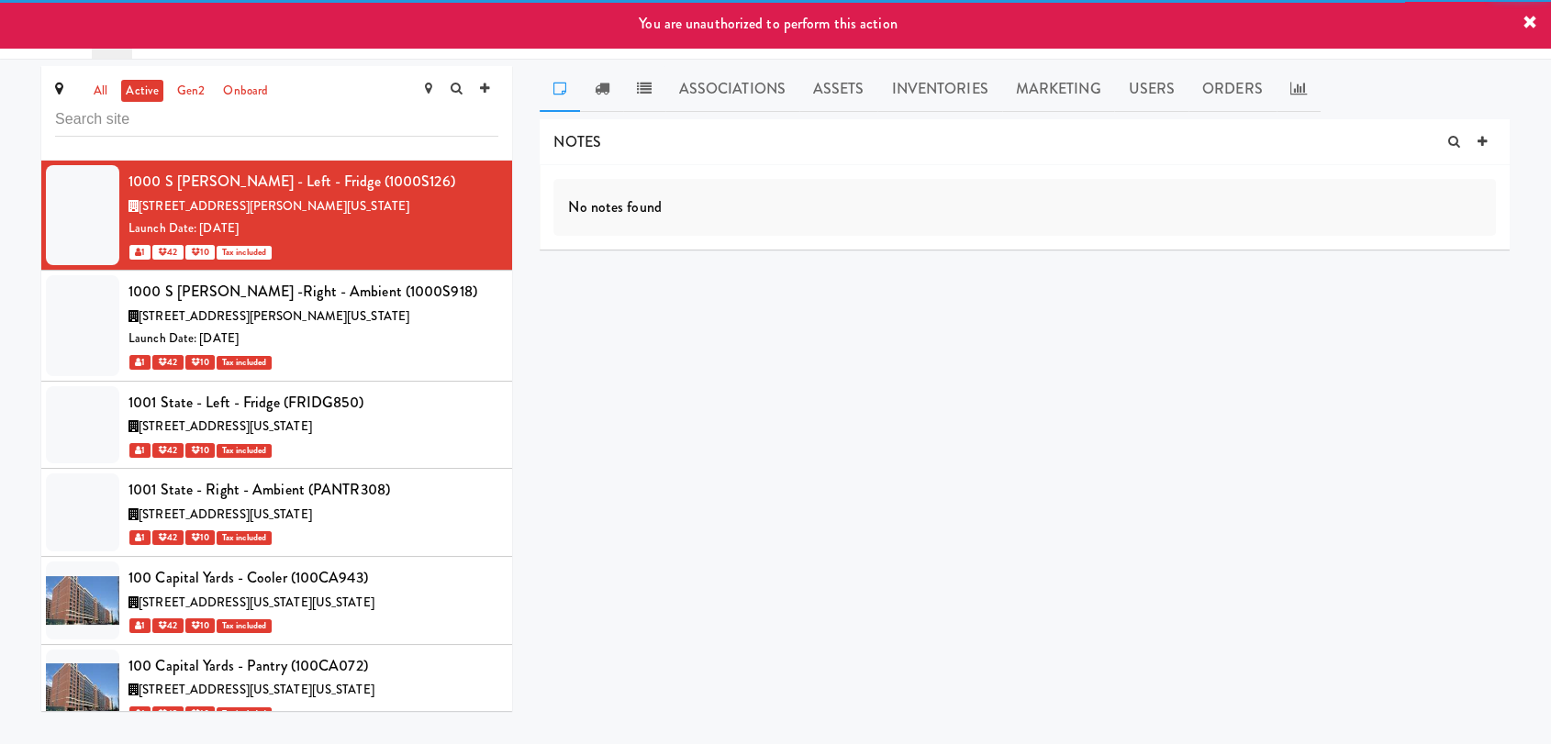
click at [1532, 20] on icon at bounding box center [1529, 23] width 15 height 15
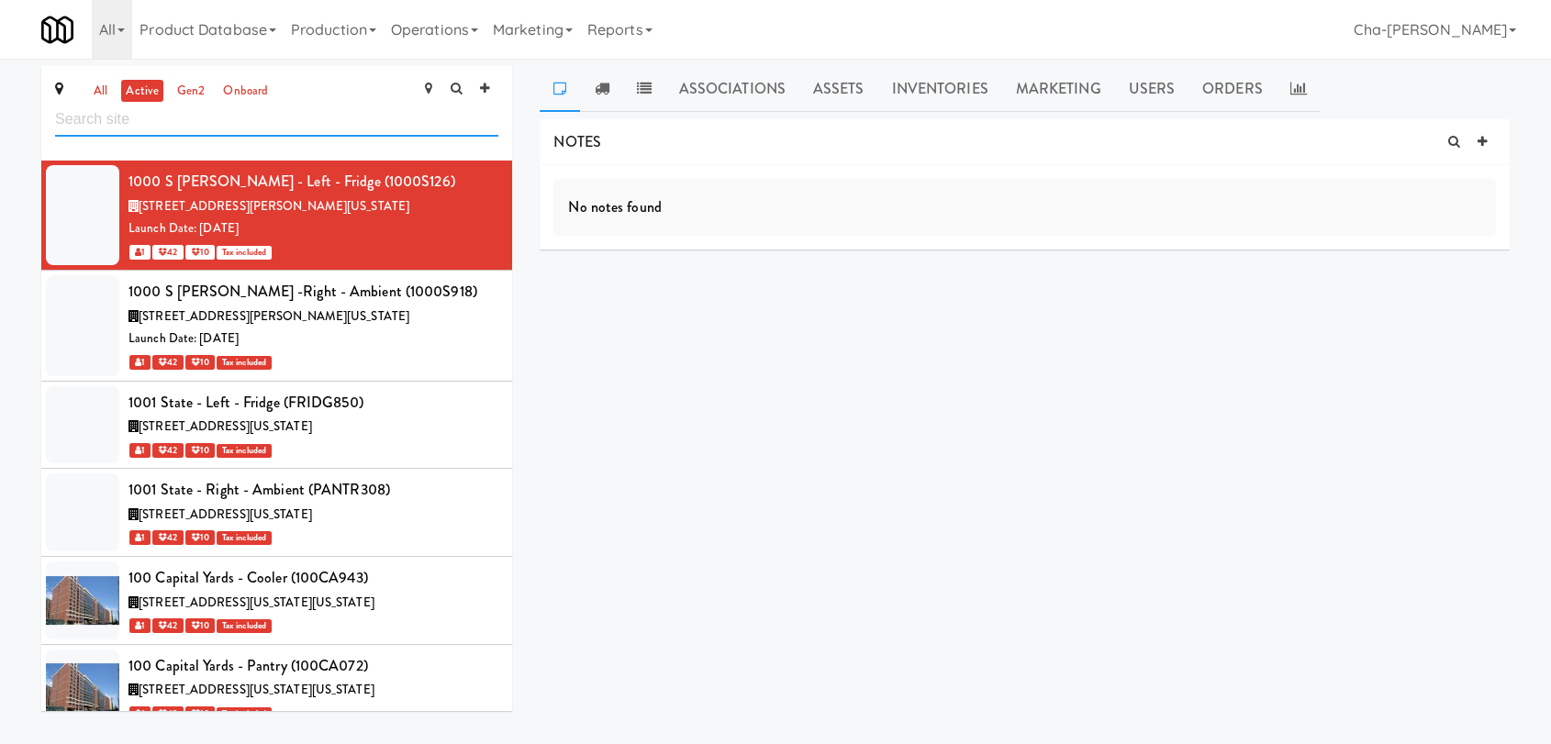
click at [132, 119] on input "text" at bounding box center [276, 120] width 443 height 34
paste input "192 Shoreline Combo B"
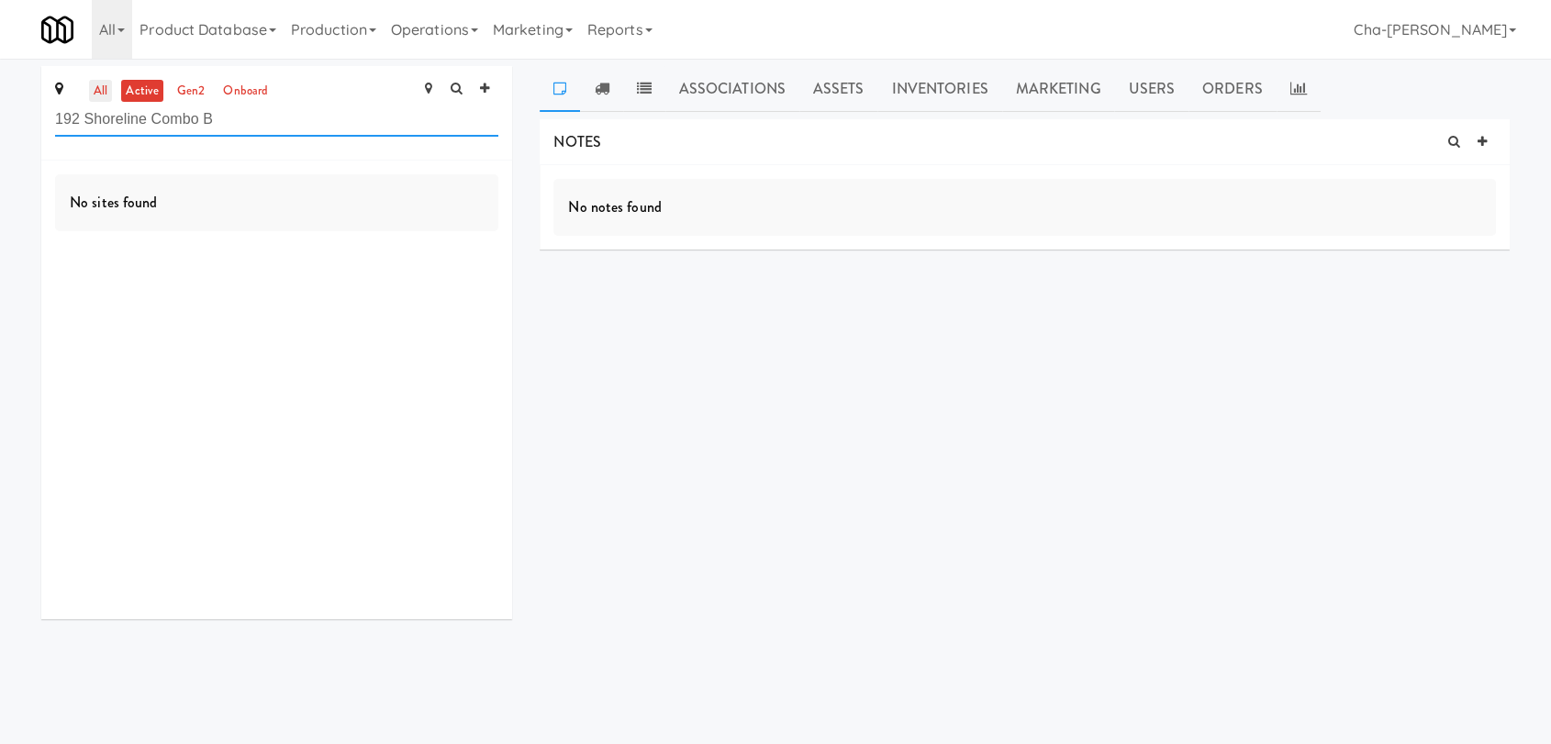
type input "192 Shoreline Combo B"
click at [105, 97] on link "all" at bounding box center [100, 91] width 23 height 23
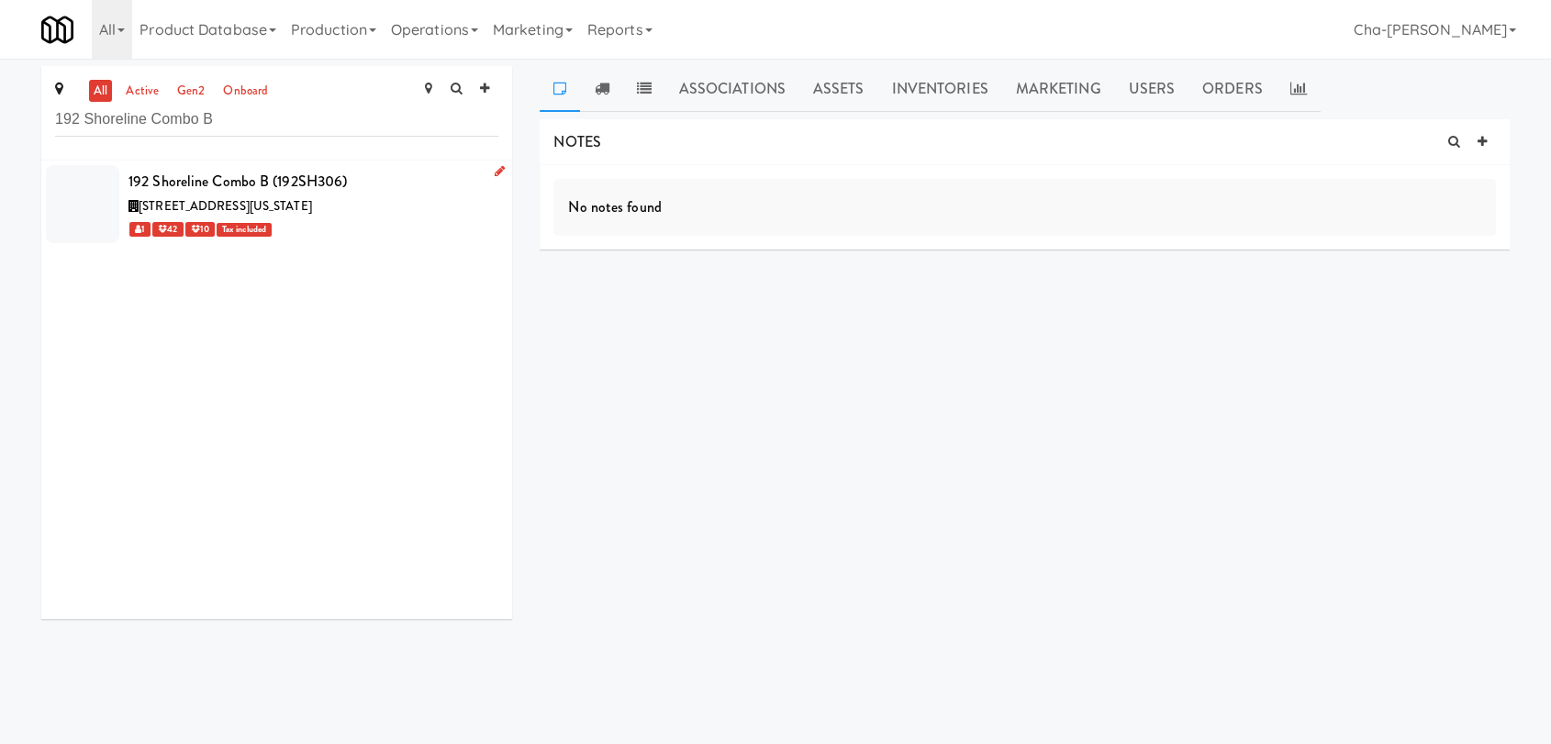
click at [487, 176] on link at bounding box center [495, 172] width 17 height 23
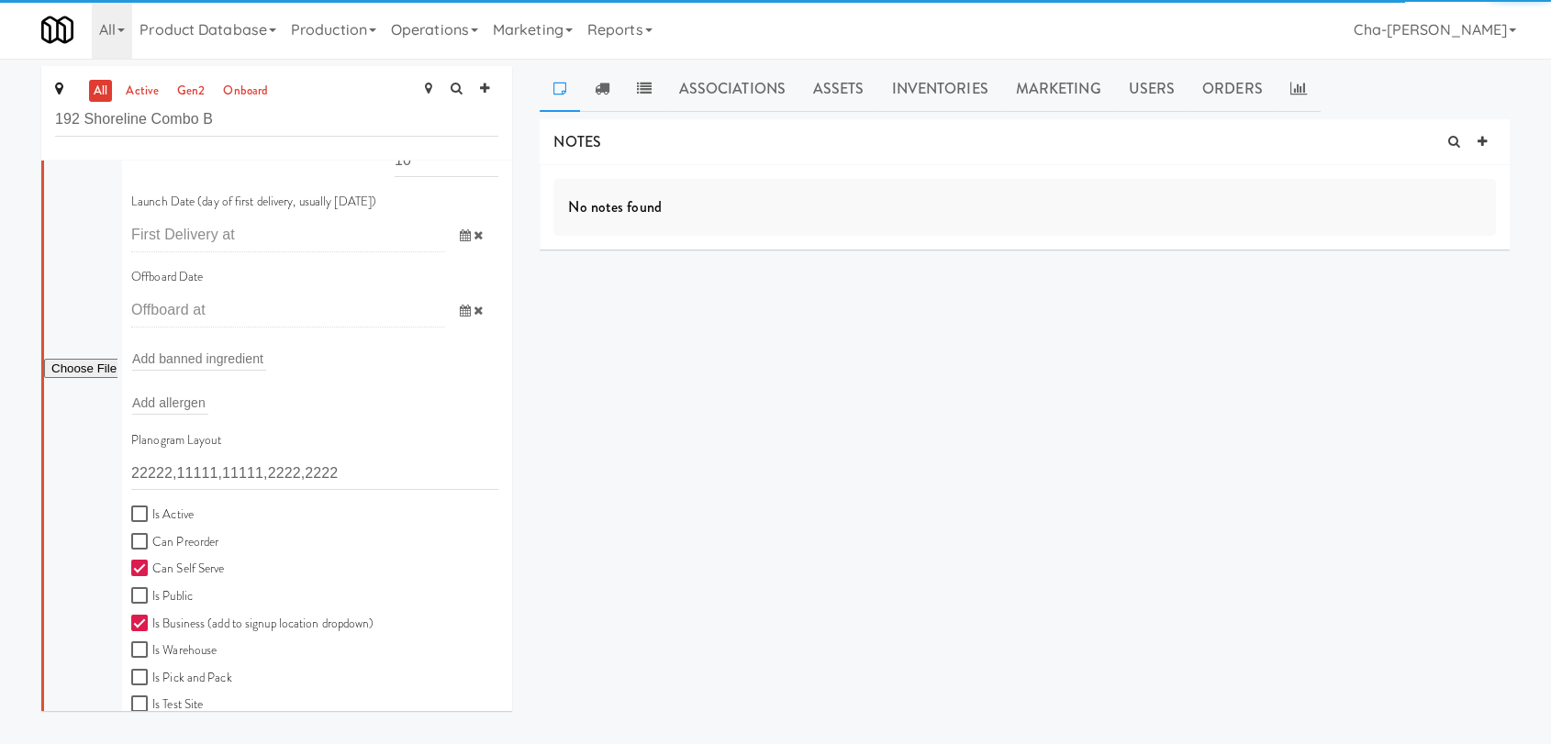
scroll to position [306, 0]
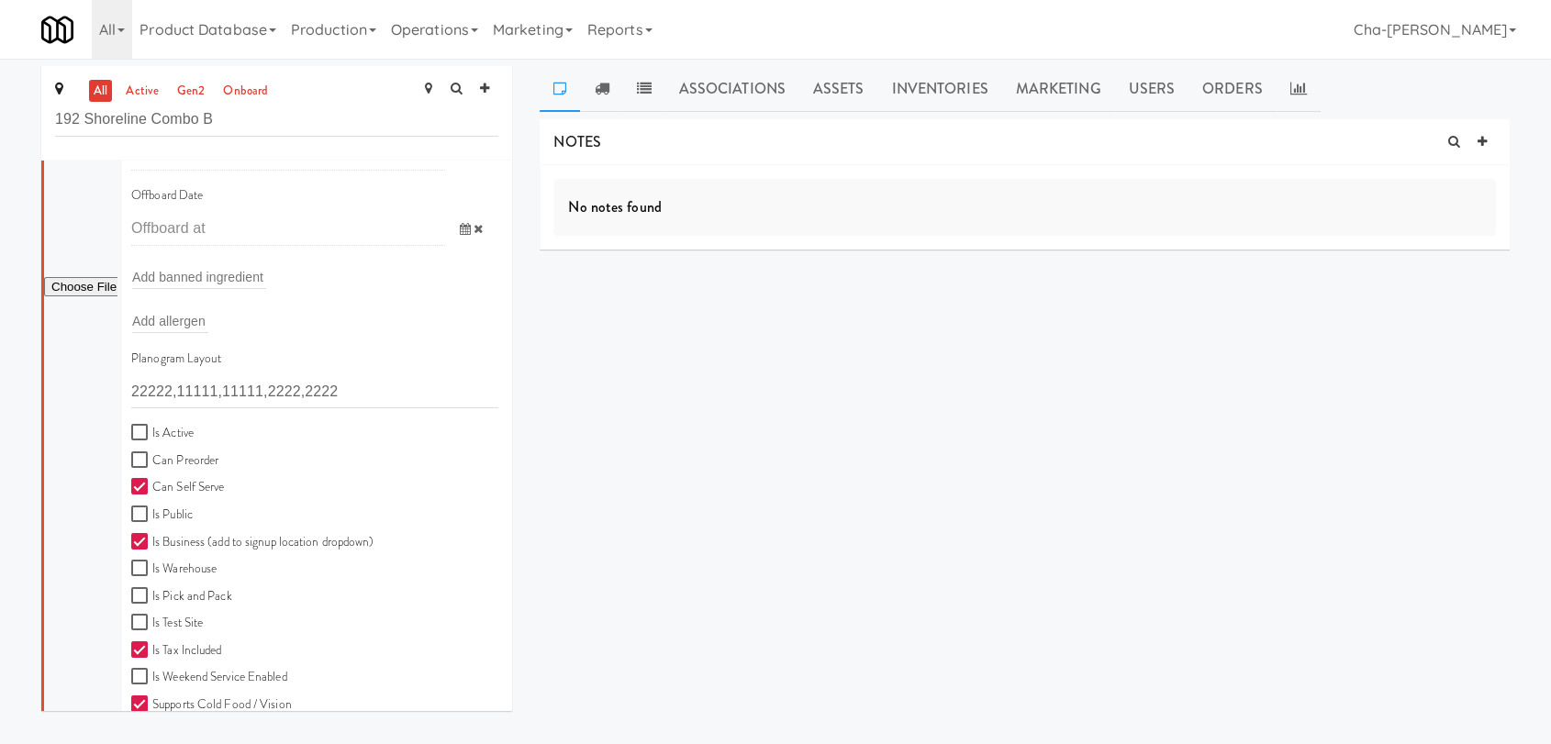
click at [163, 434] on label "Is Active" at bounding box center [162, 433] width 62 height 23
click at [152, 434] on input "Is Active" at bounding box center [141, 433] width 21 height 15
checkbox input "true"
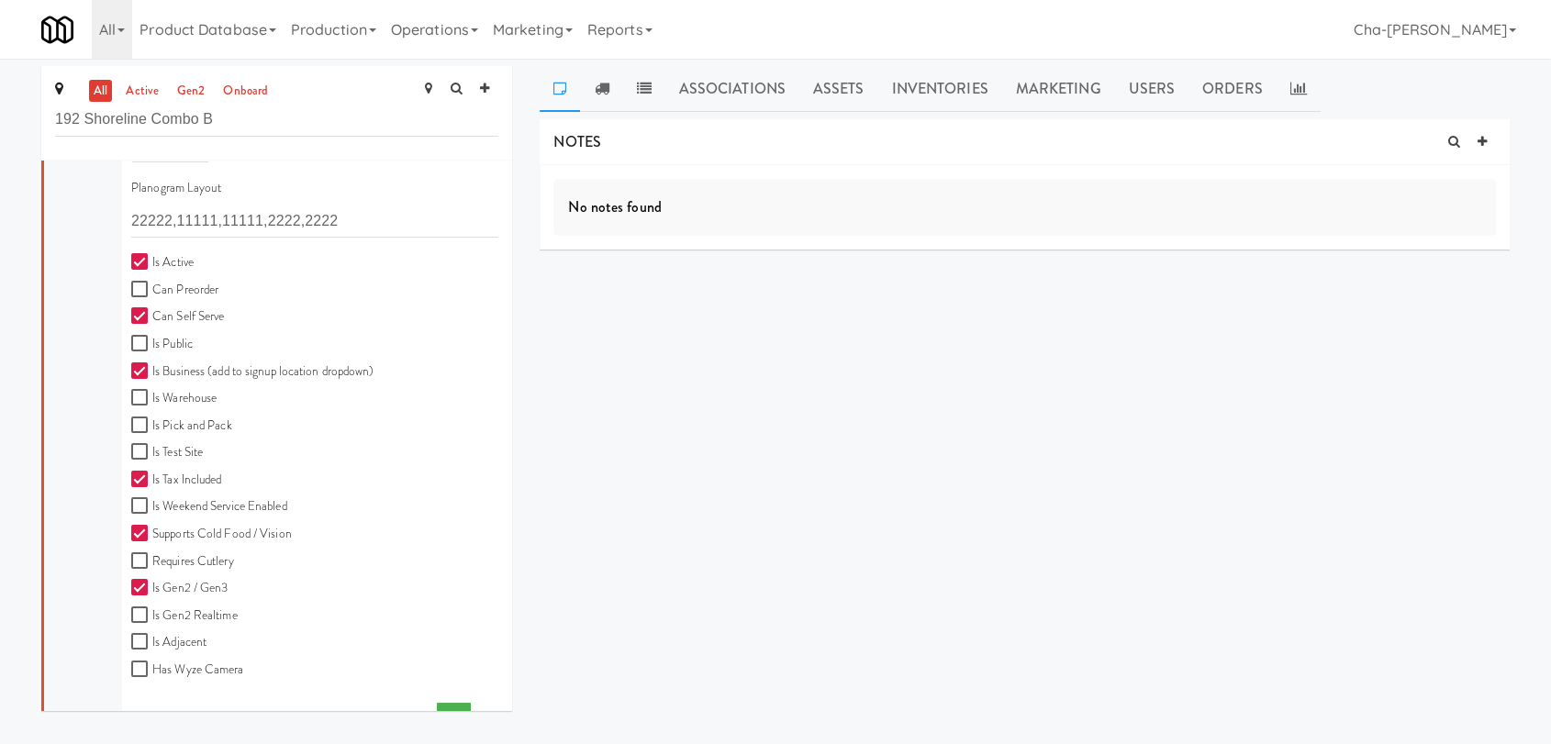
scroll to position [508, 0]
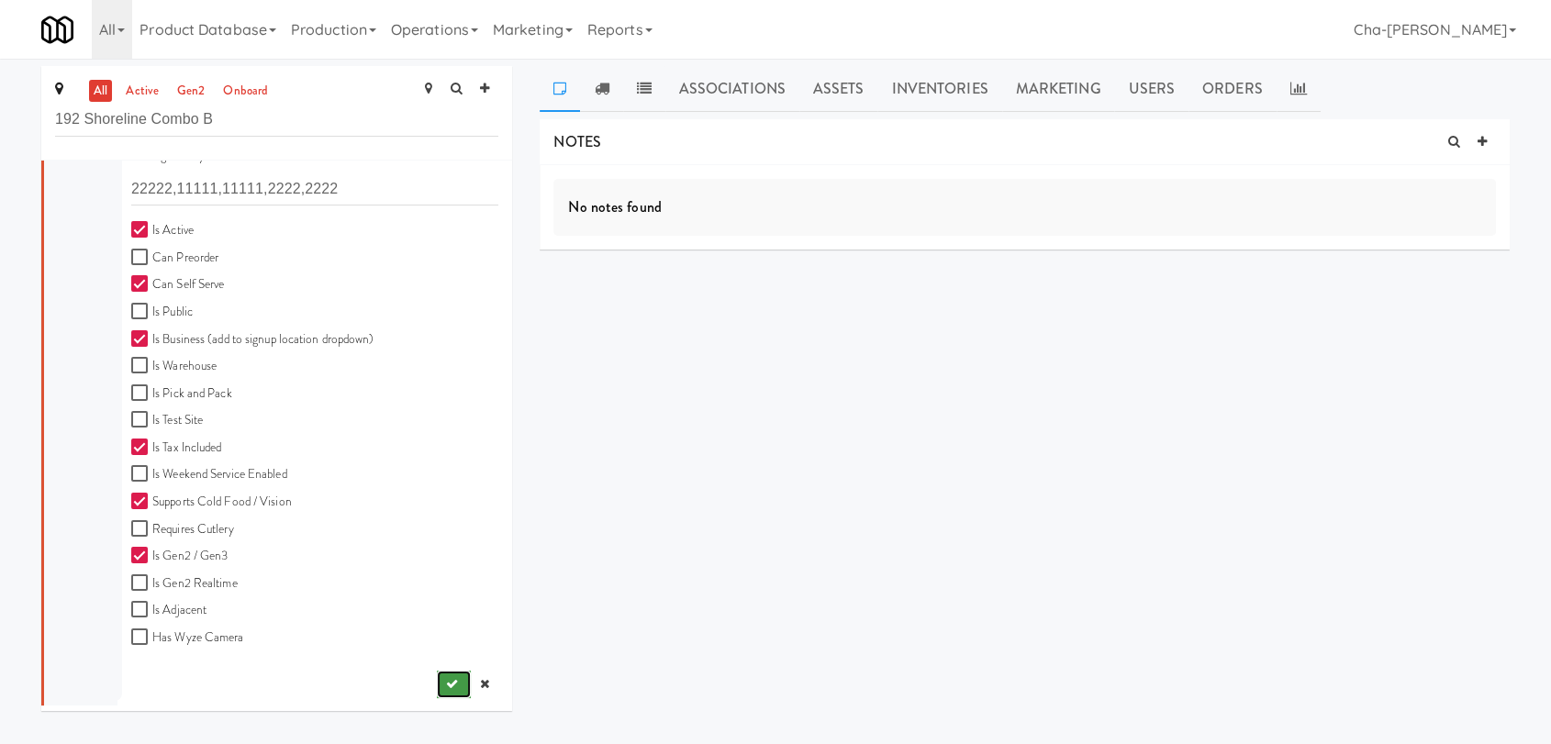
click at [446, 681] on icon "submit" at bounding box center [452, 684] width 12 height 12
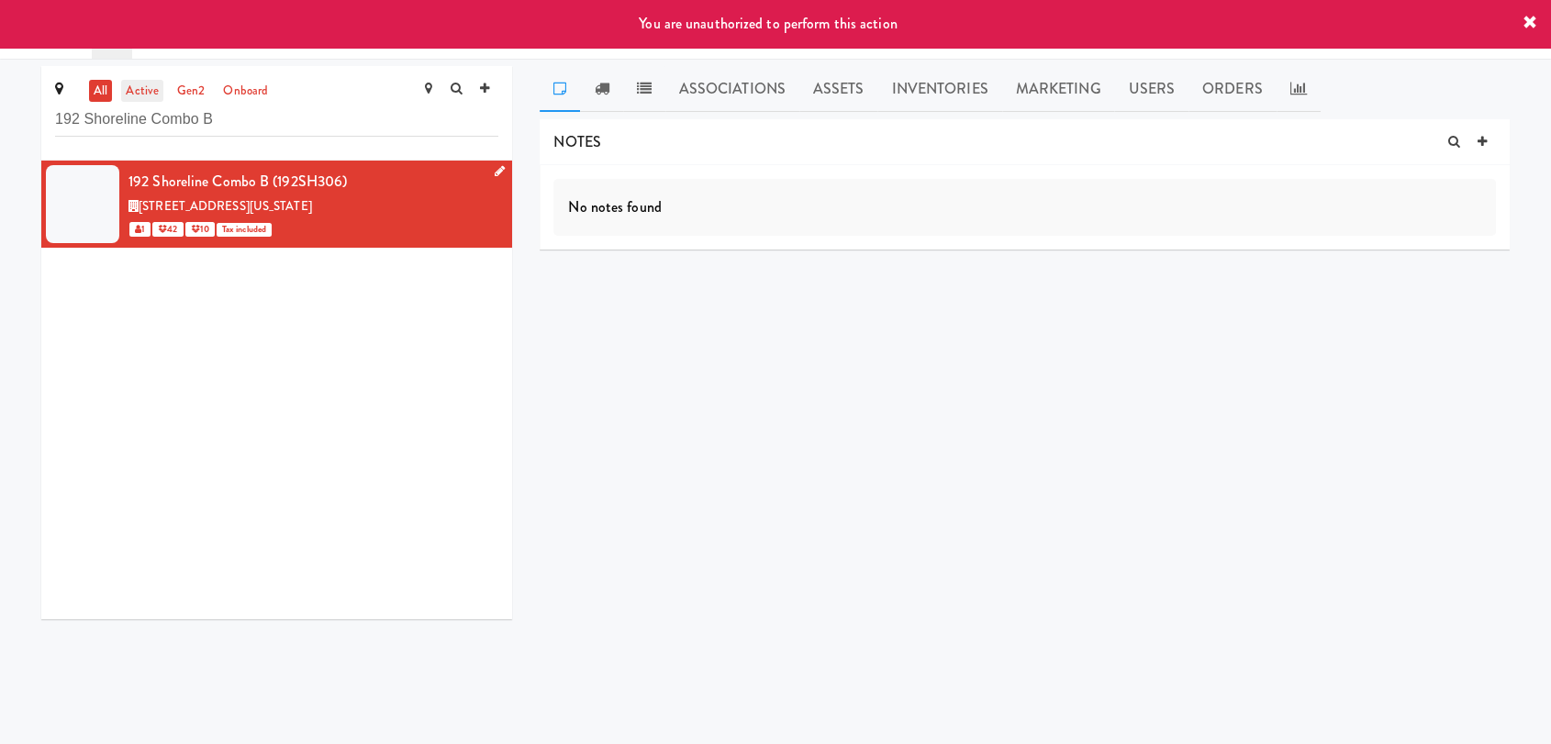
click at [148, 91] on link "active" at bounding box center [142, 91] width 42 height 23
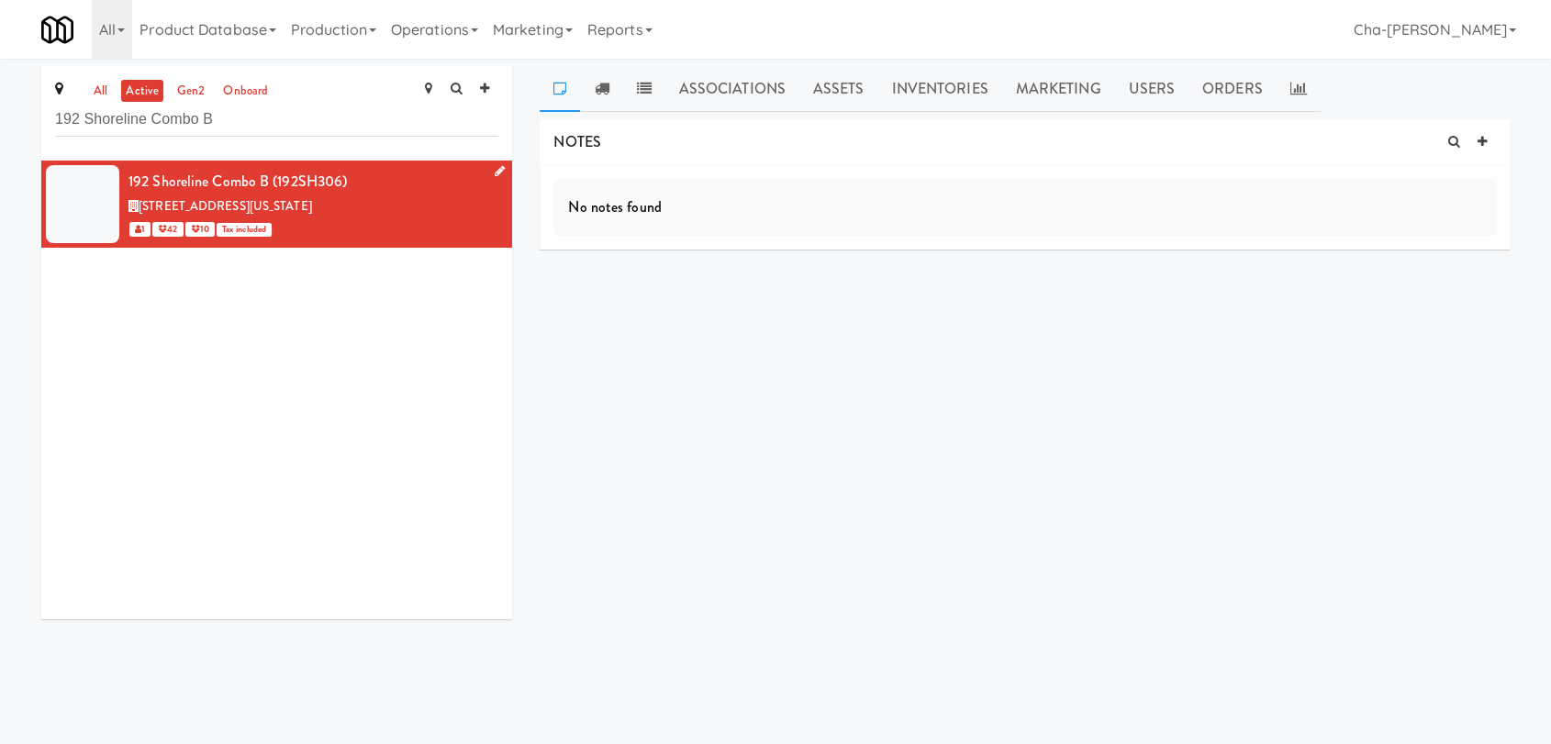
click at [495, 167] on icon at bounding box center [500, 171] width 10 height 12
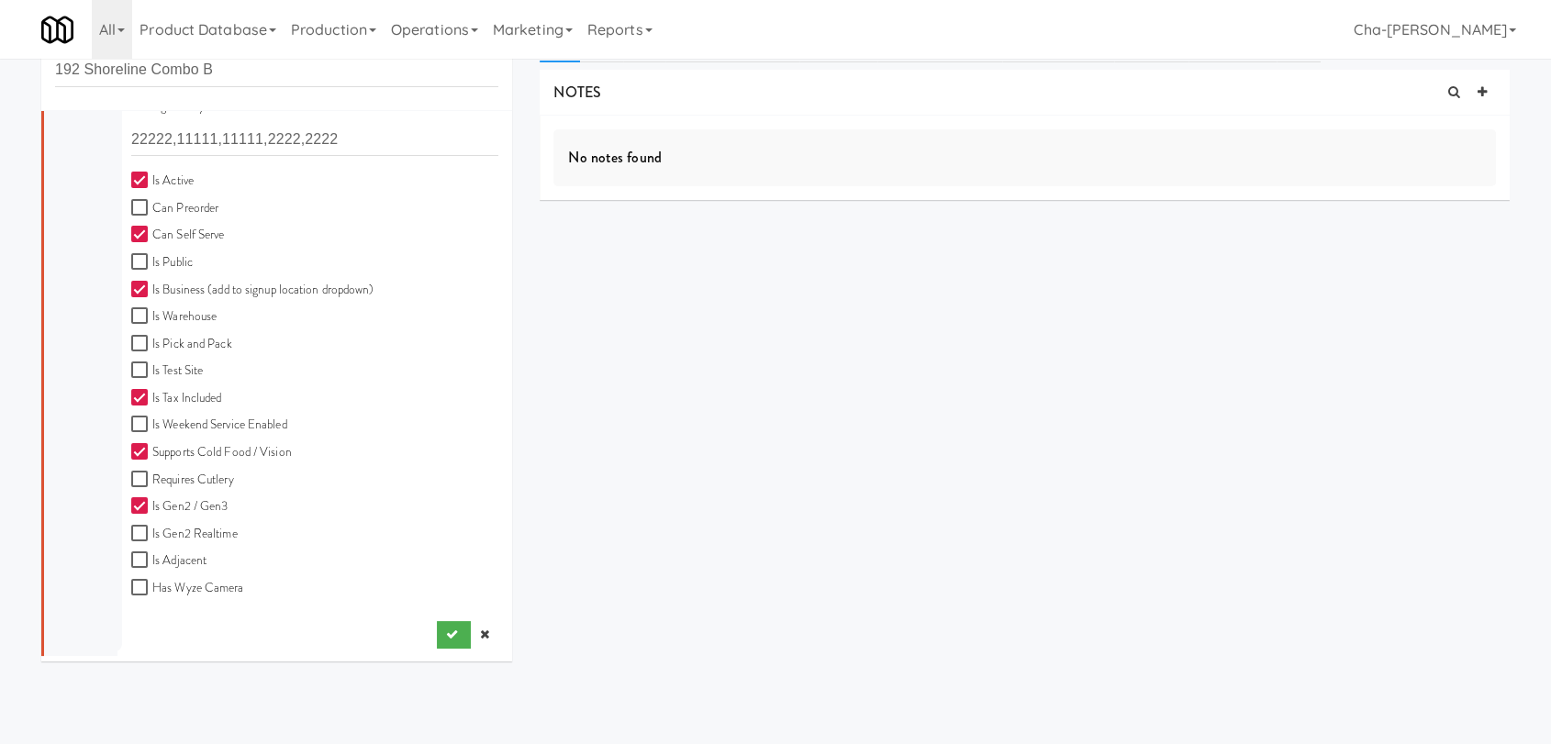
scroll to position [59, 0]
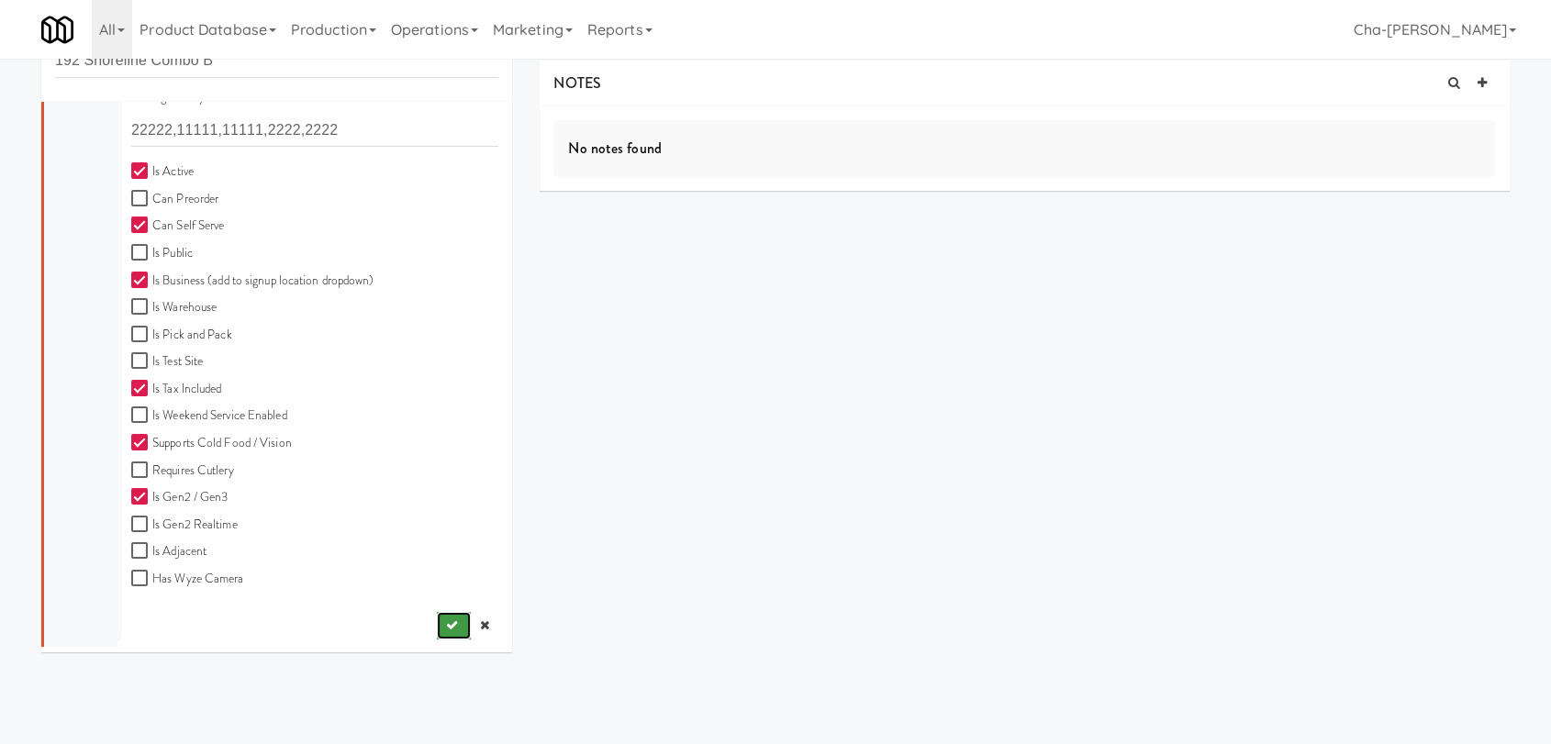
click at [446, 620] on icon "submit" at bounding box center [452, 625] width 12 height 12
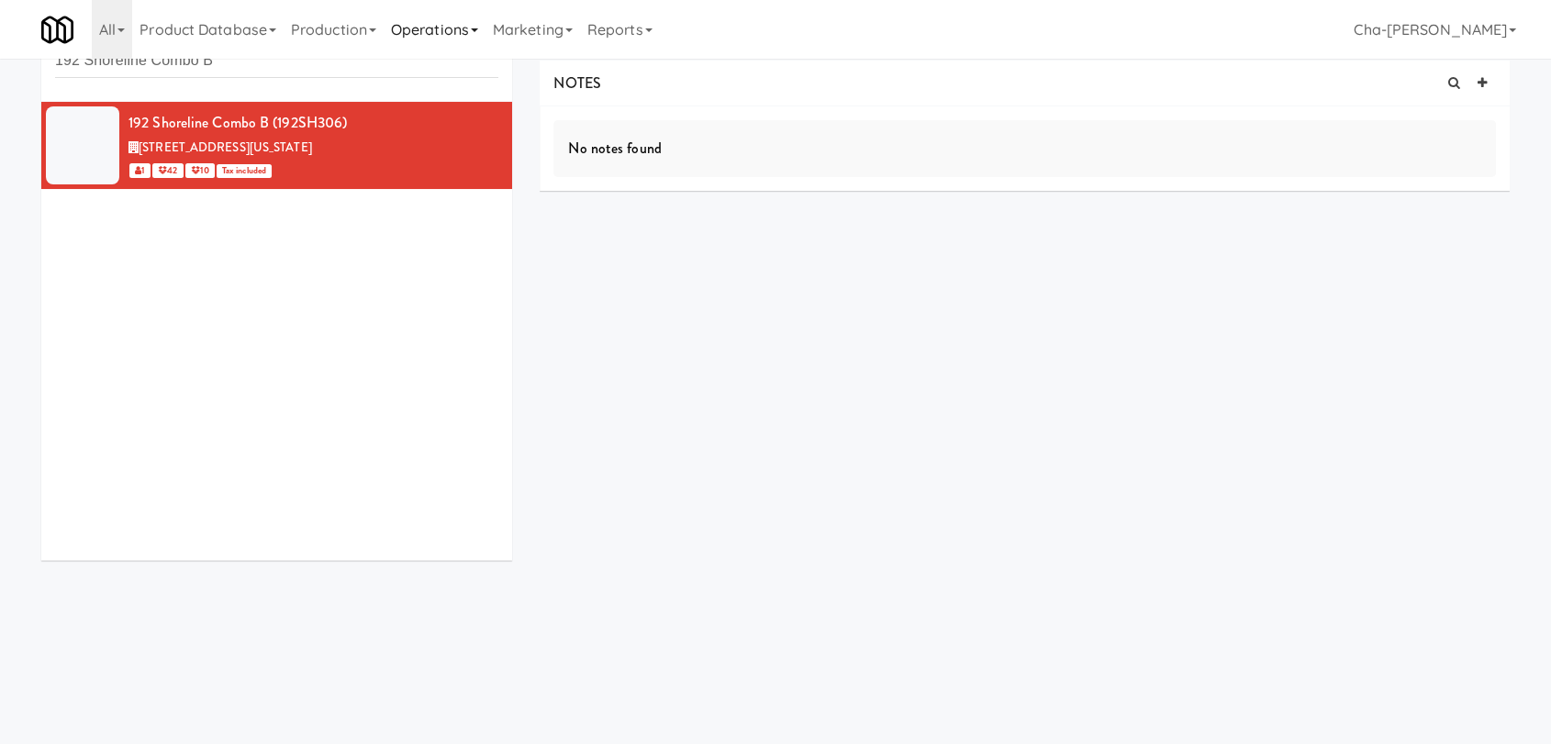
click at [424, 39] on link "Operations" at bounding box center [435, 29] width 102 height 59
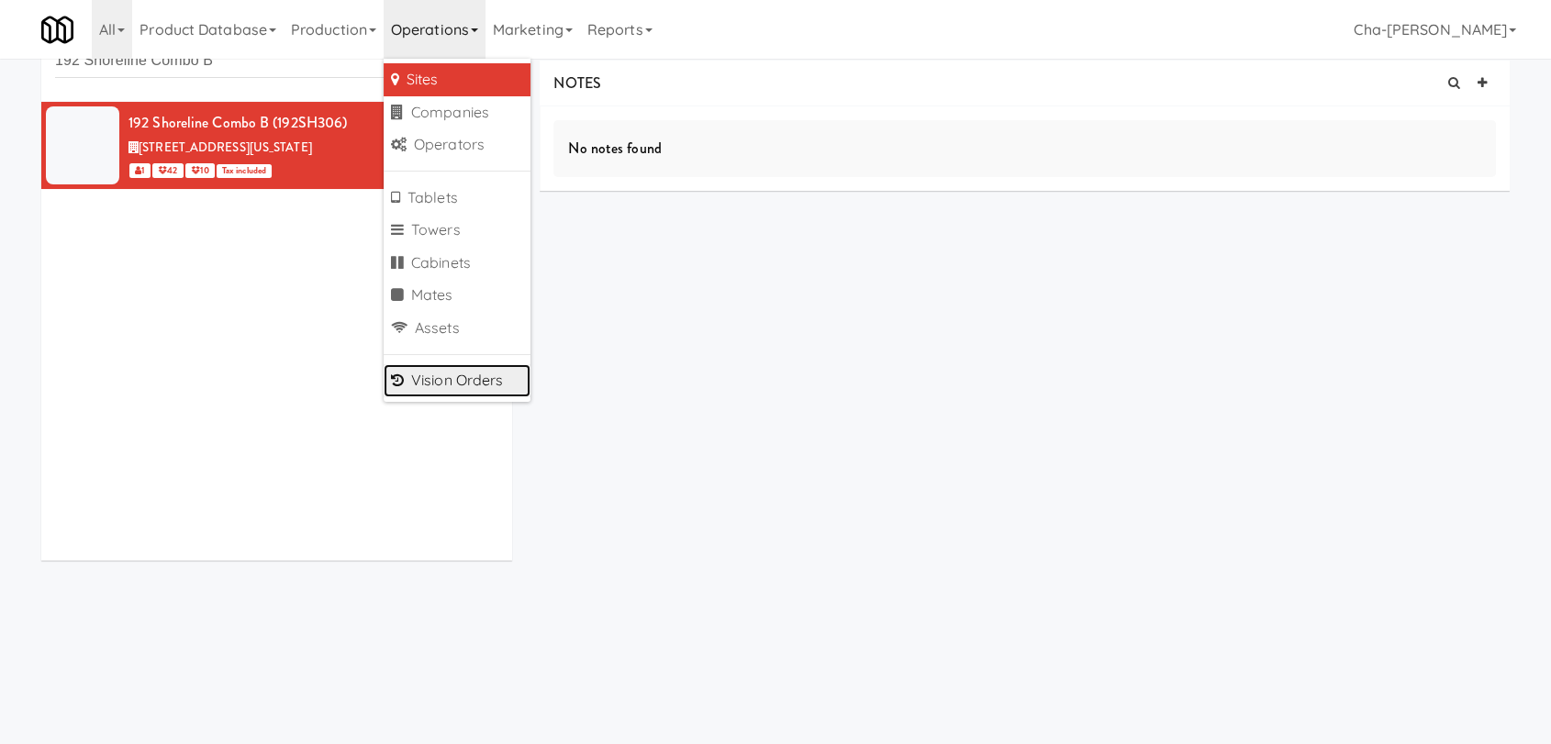
click at [433, 371] on link "Vision Orders" at bounding box center [457, 380] width 147 height 33
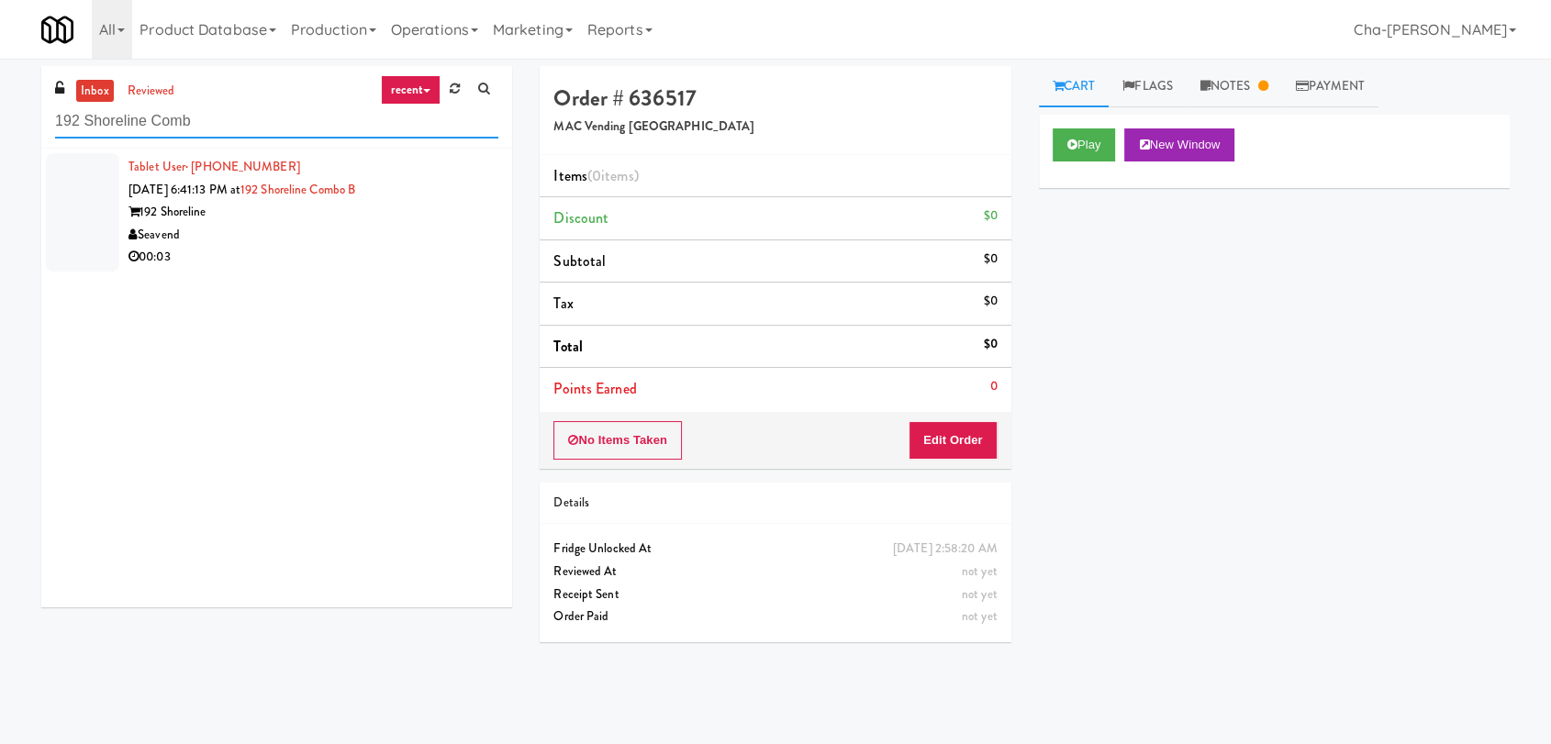
type input "192 Shoreline Comb"
click at [389, 224] on div "Seavend" at bounding box center [313, 235] width 370 height 23
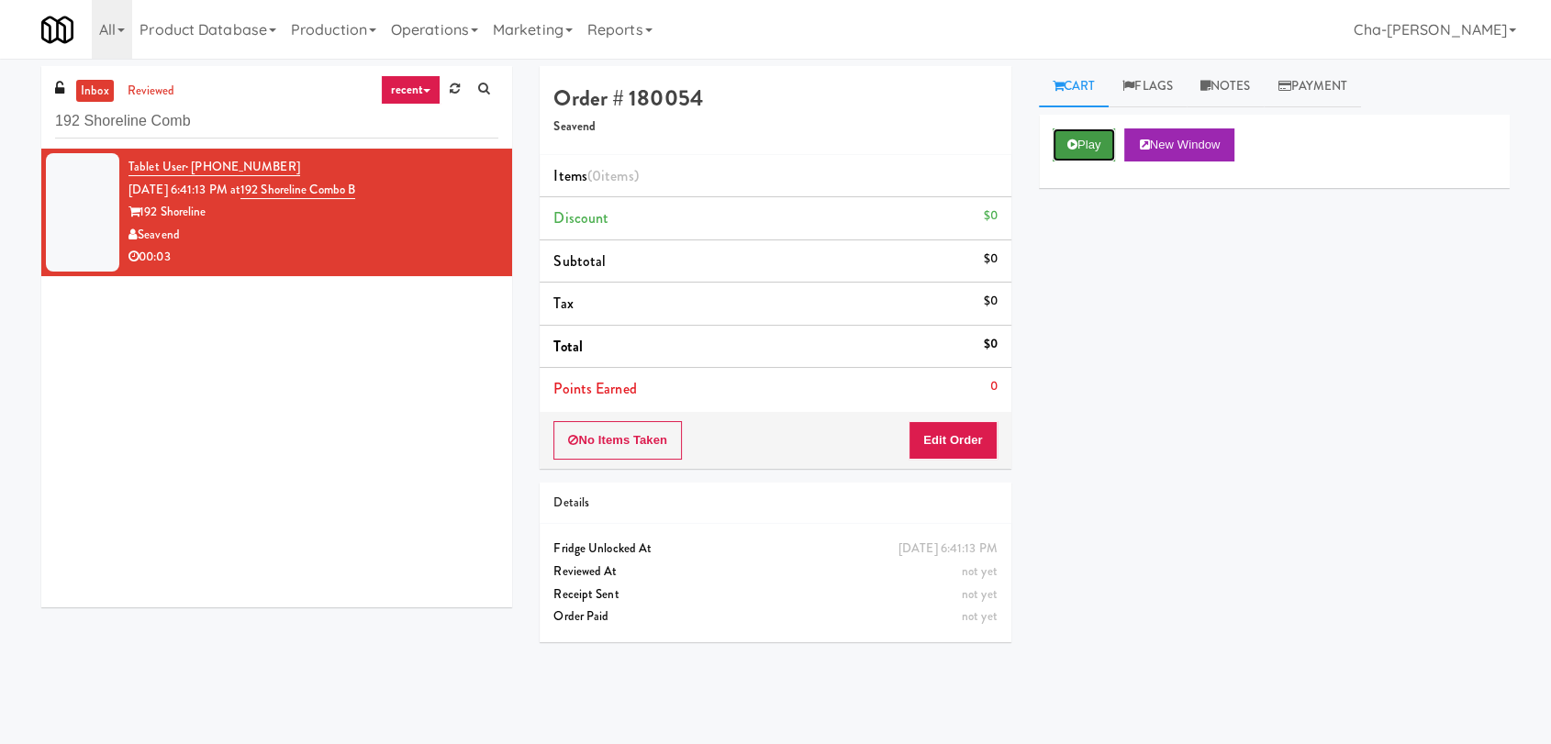
click at [1083, 147] on button "Play" at bounding box center [1084, 144] width 63 height 33
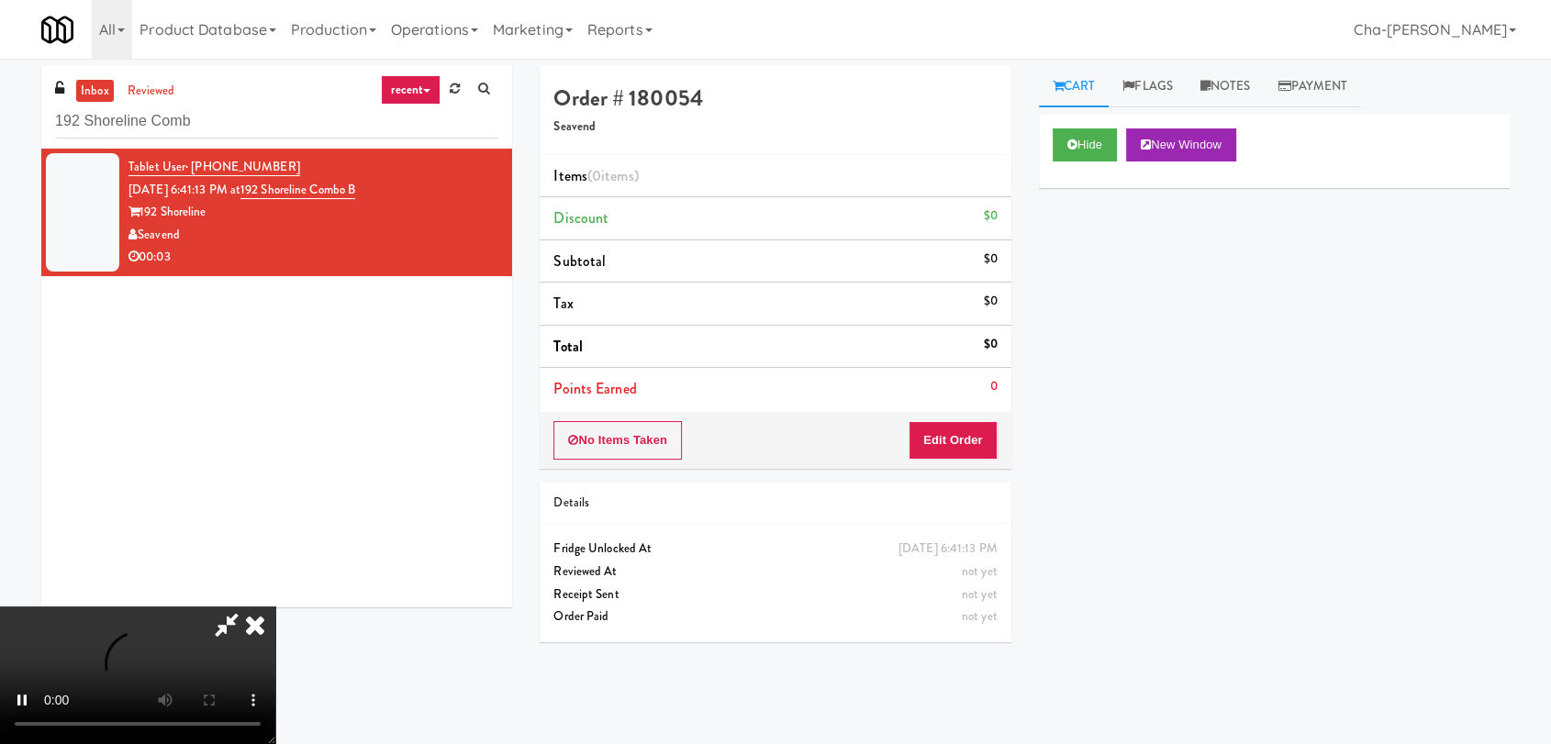
click at [275, 607] on icon at bounding box center [255, 625] width 40 height 37
